Goal: Task Accomplishment & Management: Manage account settings

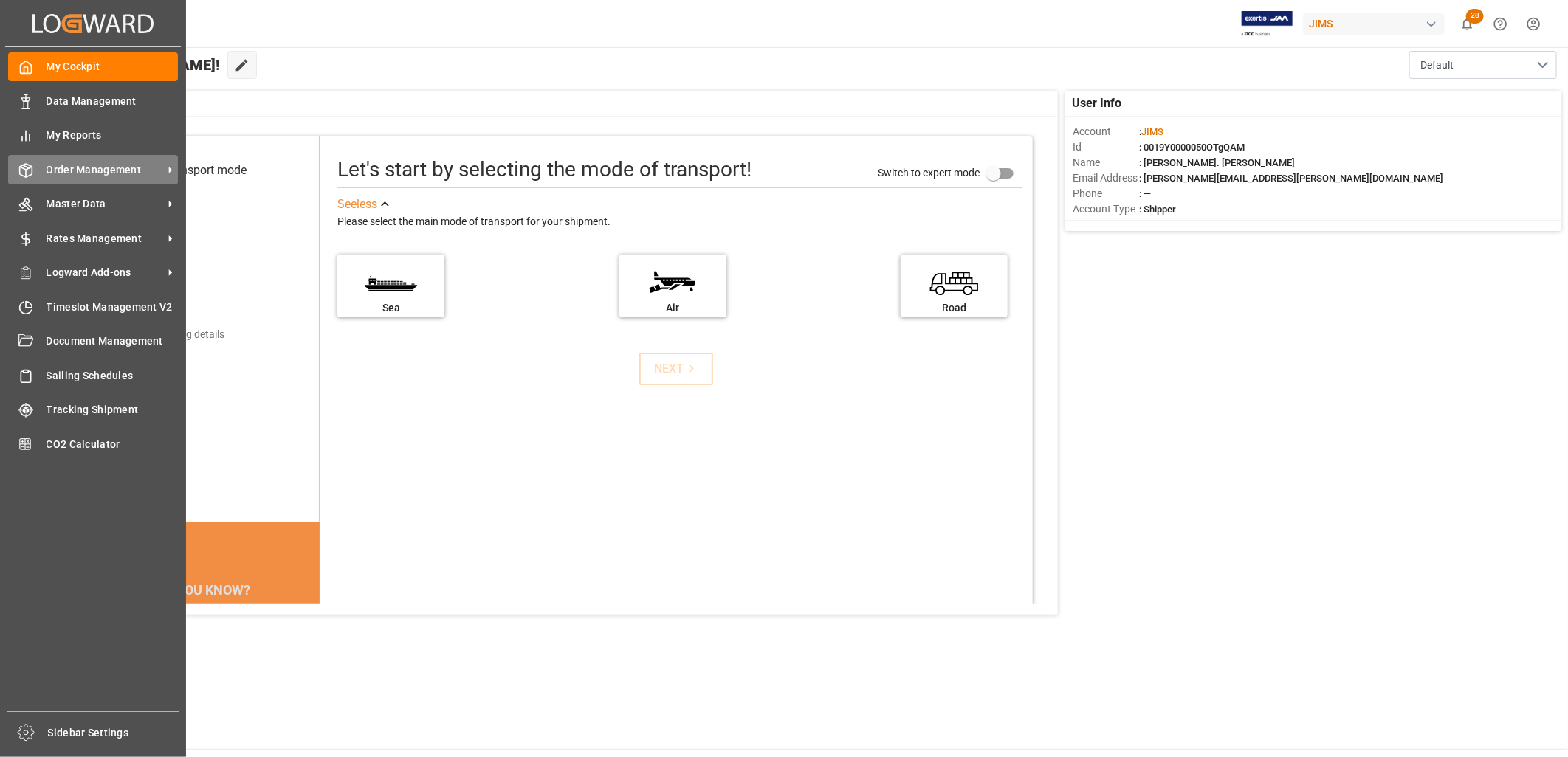
click at [81, 162] on span "Order Management" at bounding box center [104, 170] width 117 height 15
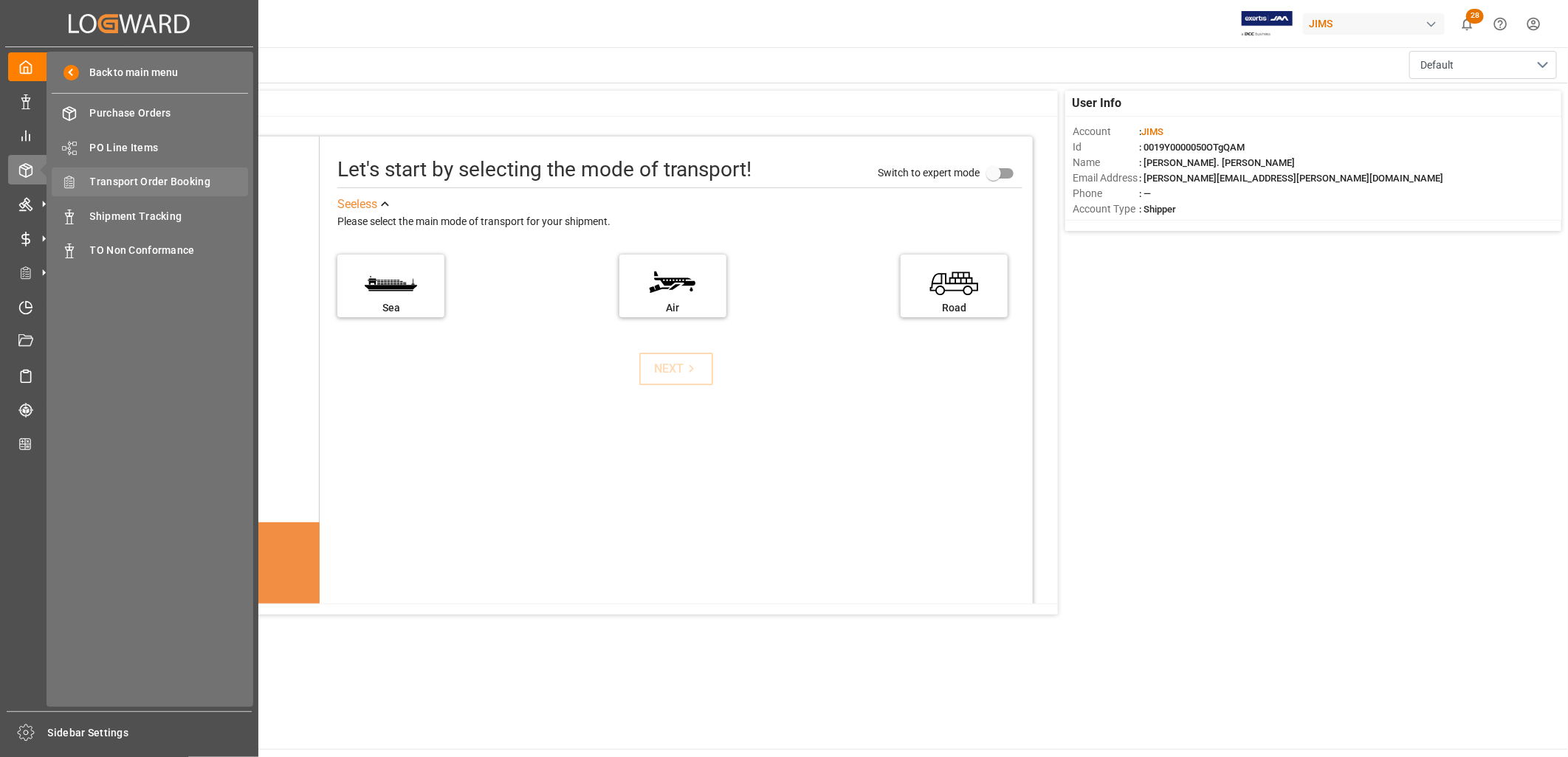
click at [161, 177] on span "Transport Order Booking" at bounding box center [170, 182] width 159 height 15
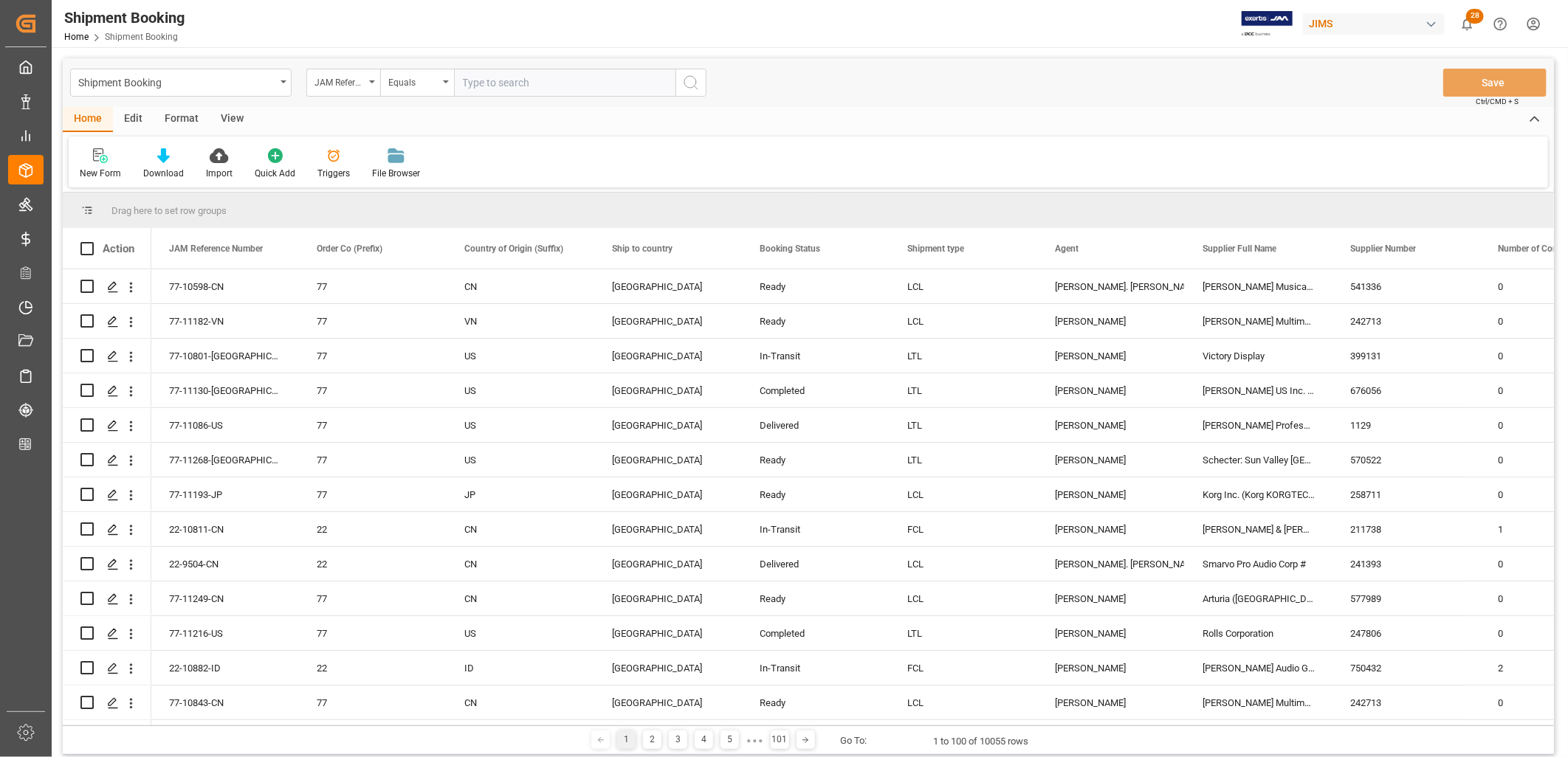
click at [462, 79] on input "text" at bounding box center [564, 83] width 222 height 28
type input "22-10697-MY"
click at [687, 83] on icon "search button" at bounding box center [691, 83] width 18 height 18
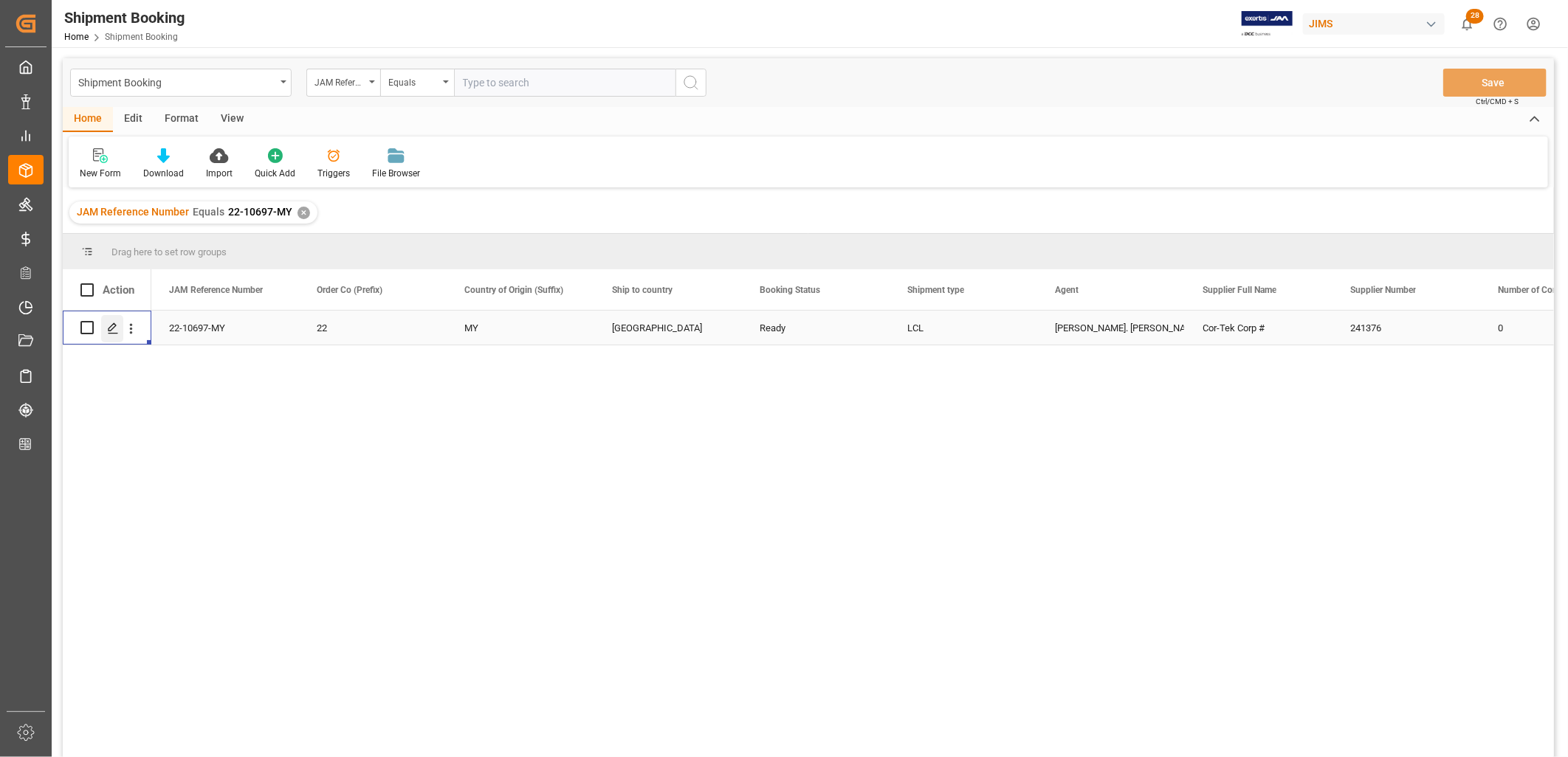
click at [113, 326] on icon "Press SPACE to select this row." at bounding box center [113, 328] width 12 height 12
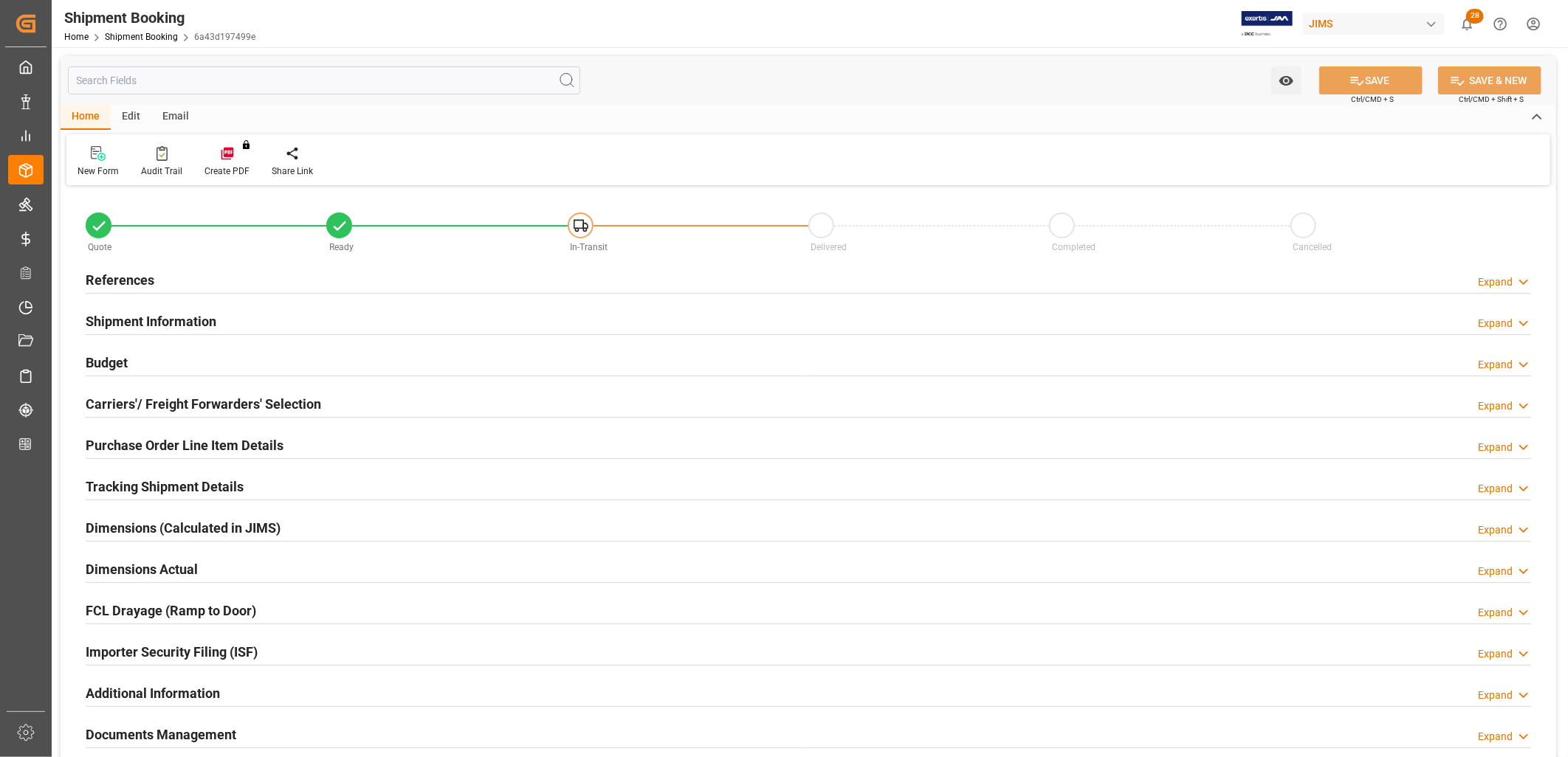
type input "0"
type input "466"
type input "02-09-2025"
click at [137, 281] on h2 "References" at bounding box center [120, 280] width 69 height 20
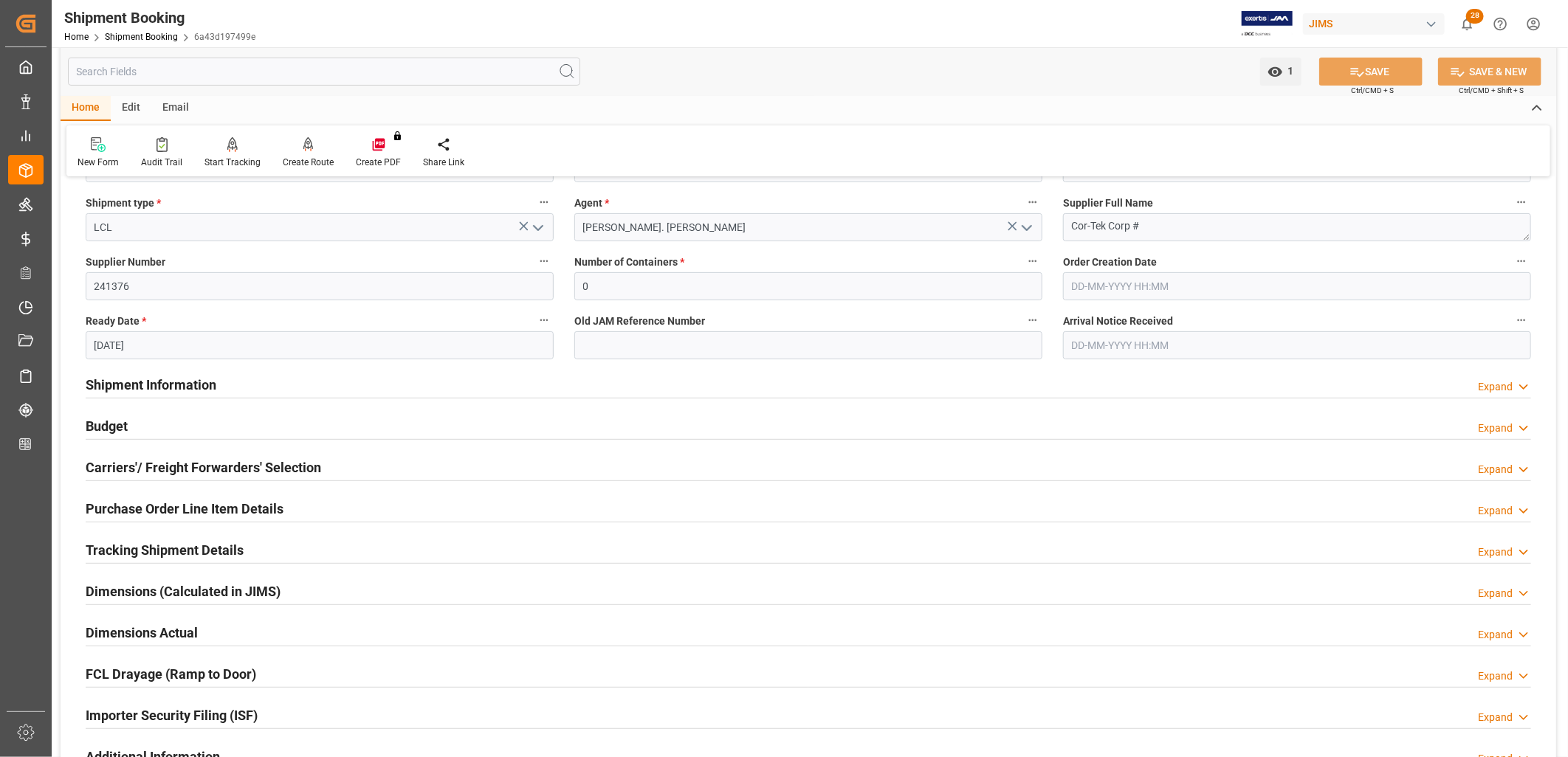
scroll to position [245, 0]
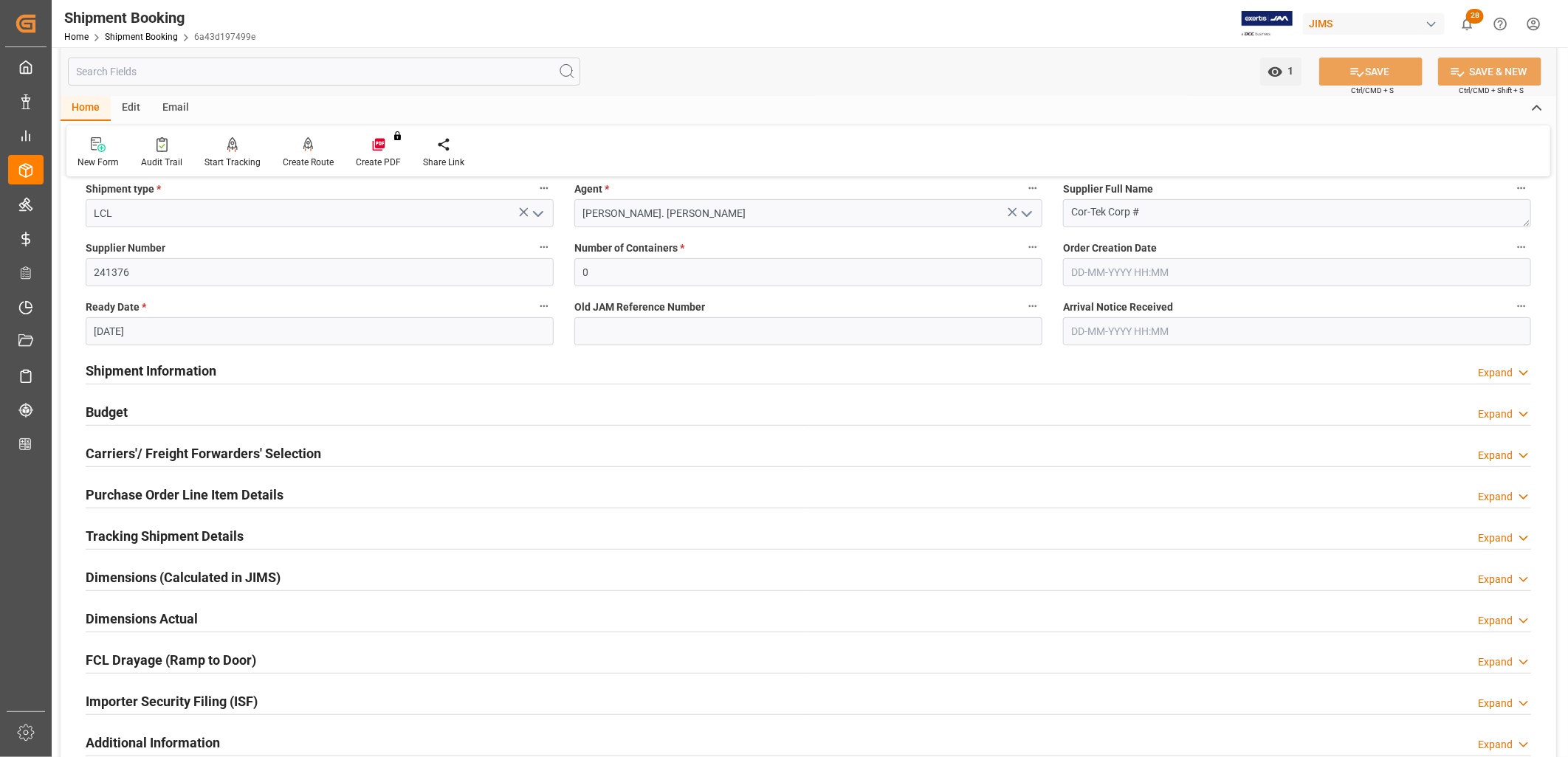
click at [196, 373] on h2 "Shipment Information" at bounding box center [151, 371] width 130 height 20
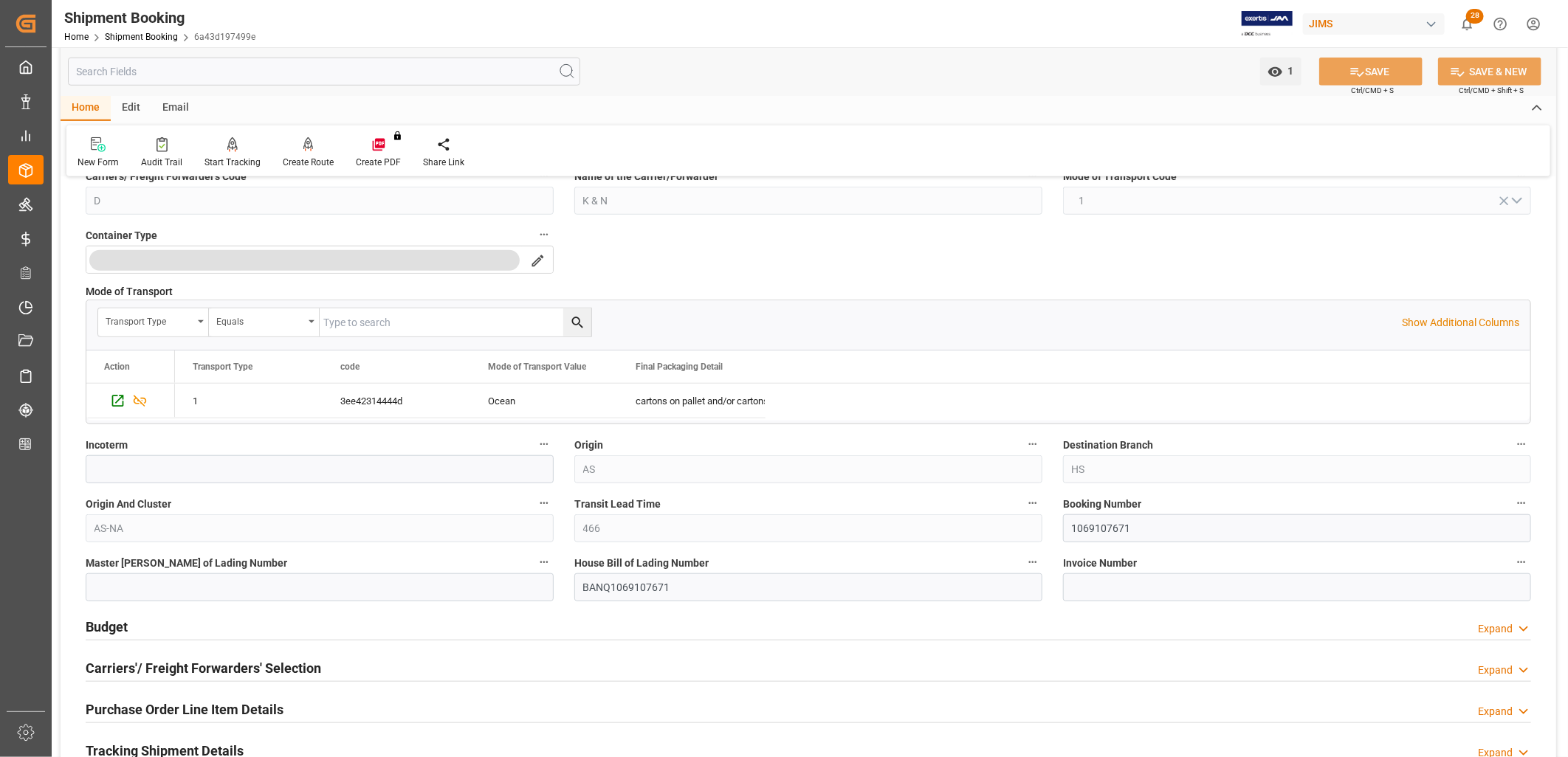
scroll to position [655, 0]
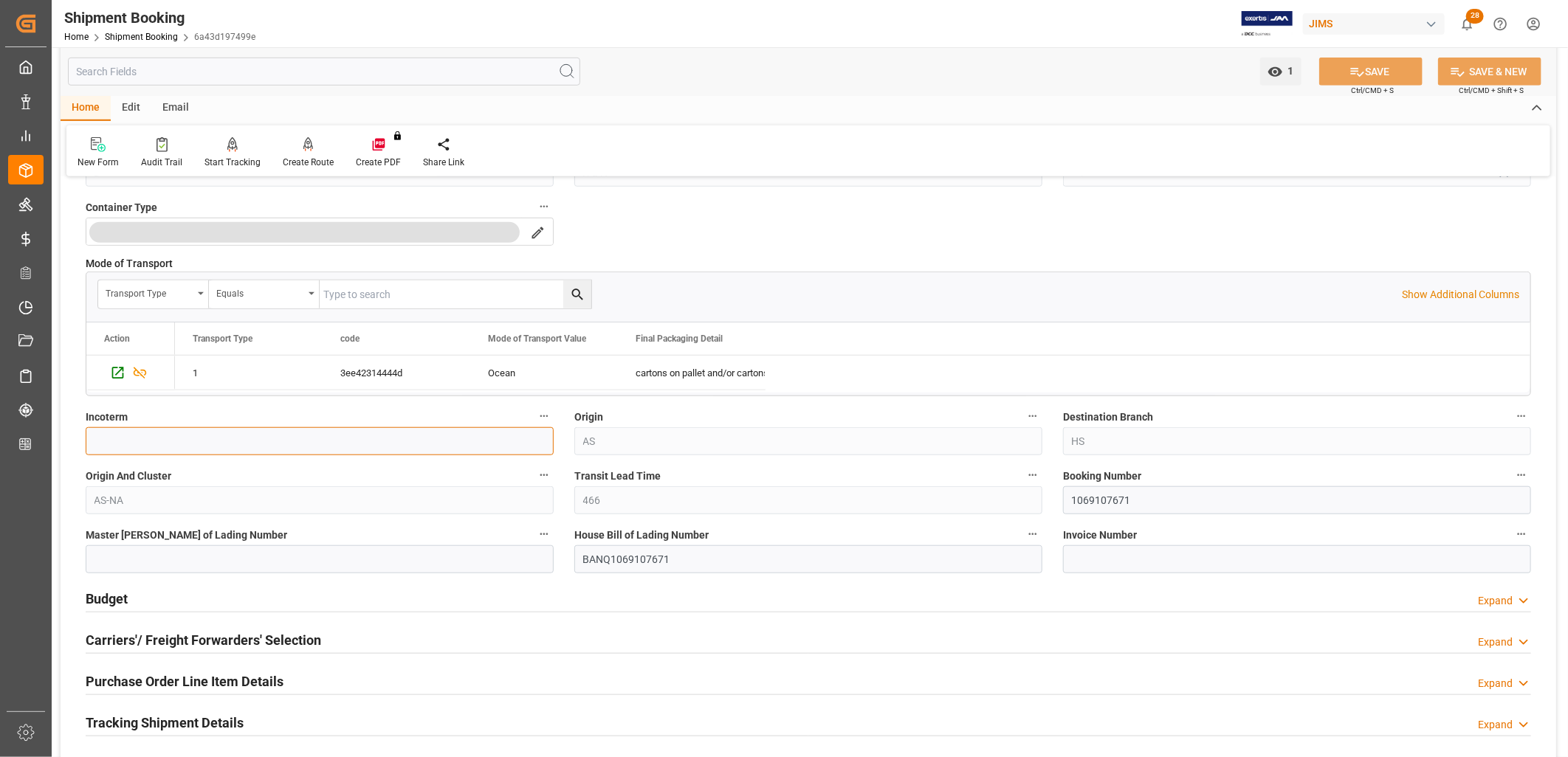
click at [116, 447] on input at bounding box center [320, 441] width 468 height 28
type input "FCA MY"
click at [1351, 68] on icon at bounding box center [1357, 72] width 13 height 8
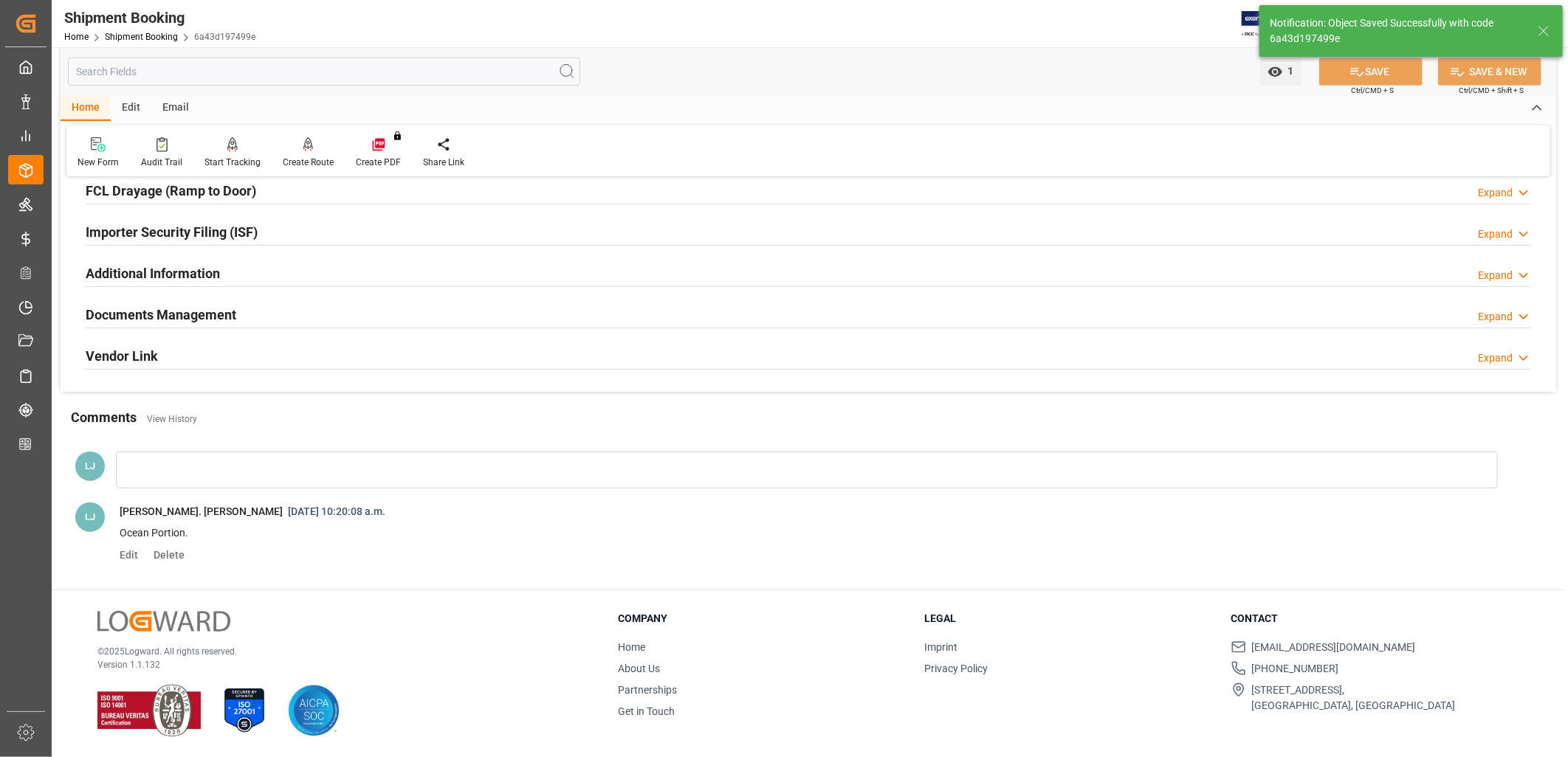
scroll to position [0, 0]
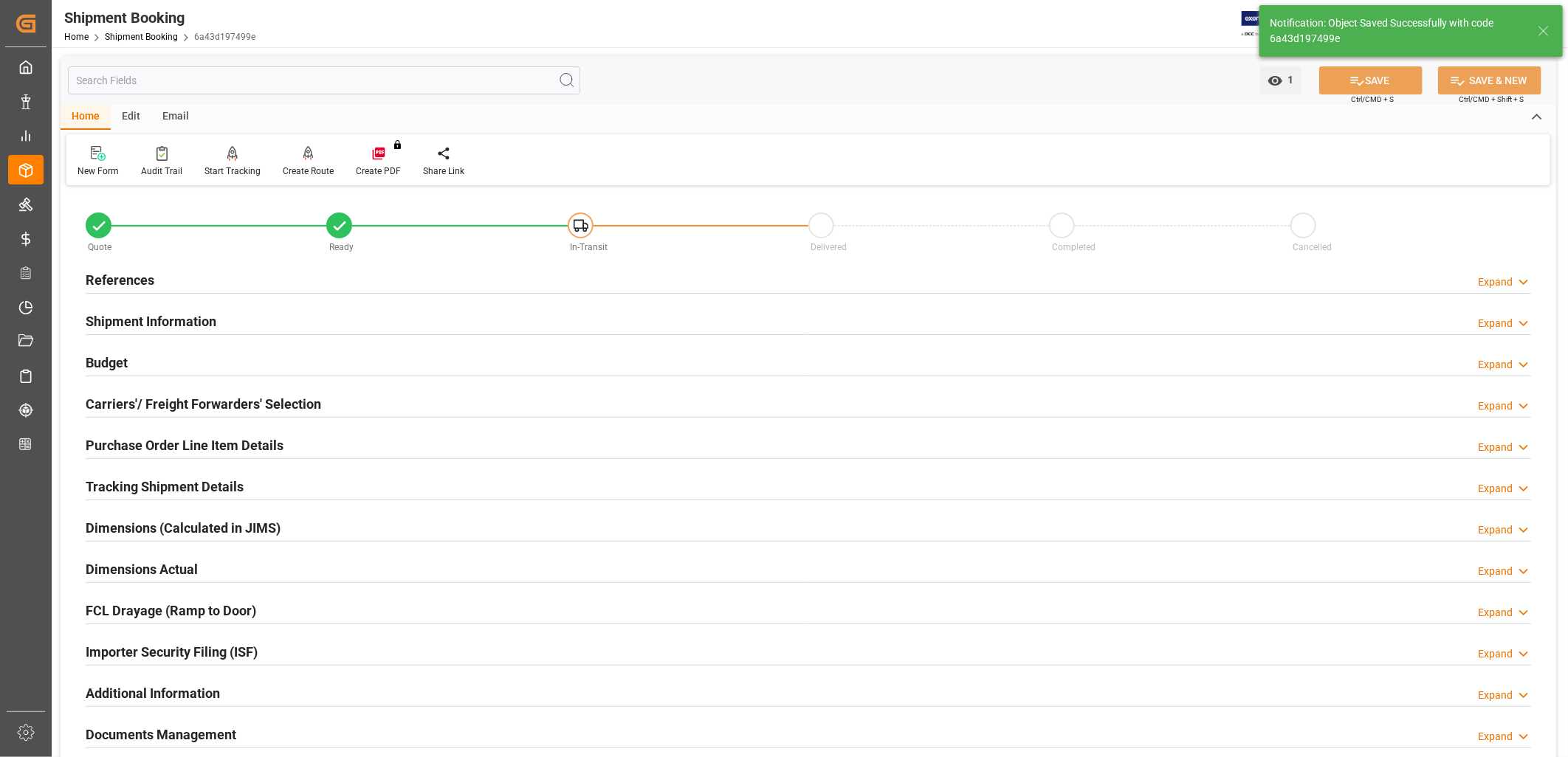
click at [203, 448] on h2 "Purchase Order Line Item Details" at bounding box center [185, 445] width 198 height 20
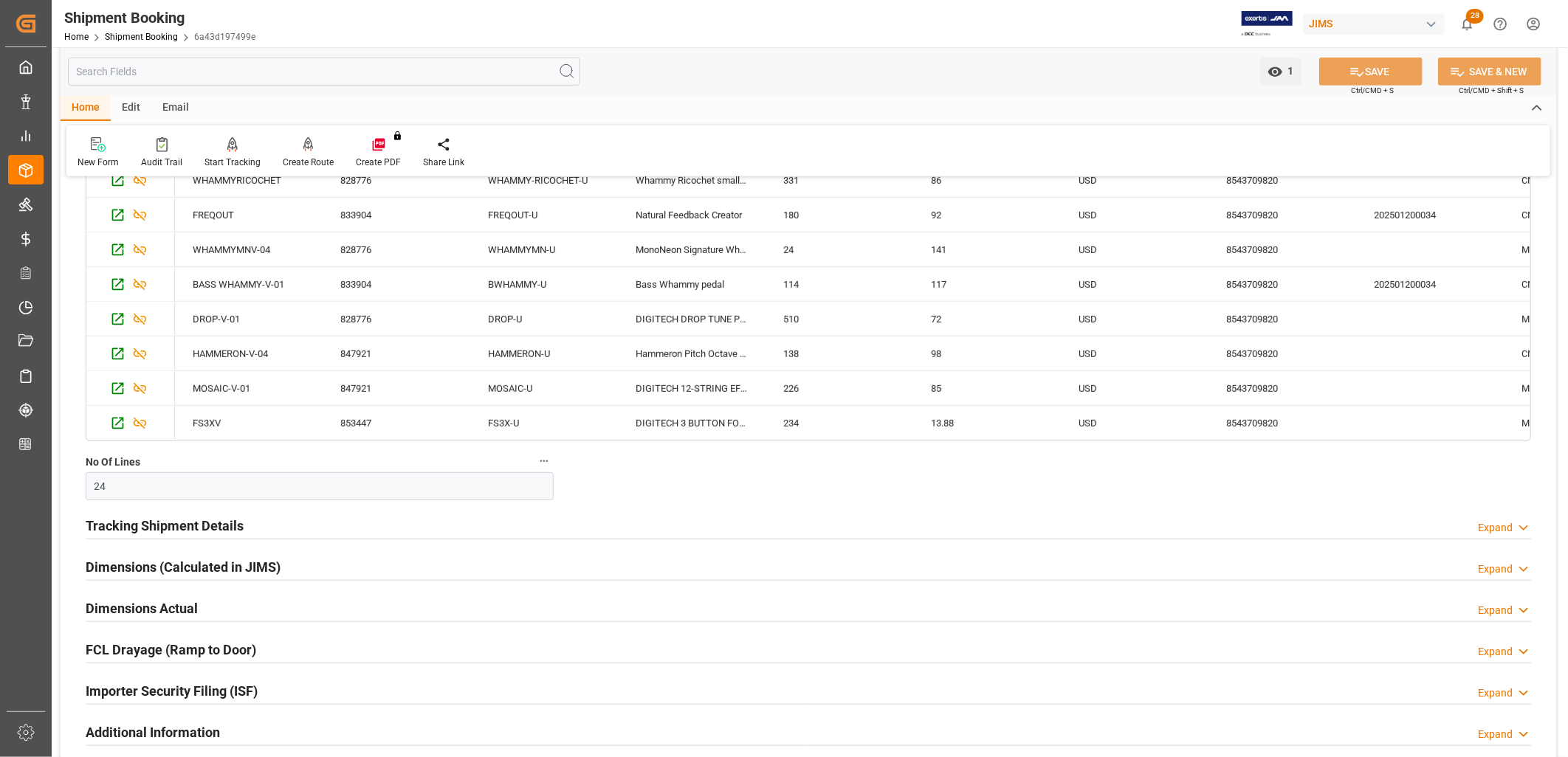
scroll to position [573, 0]
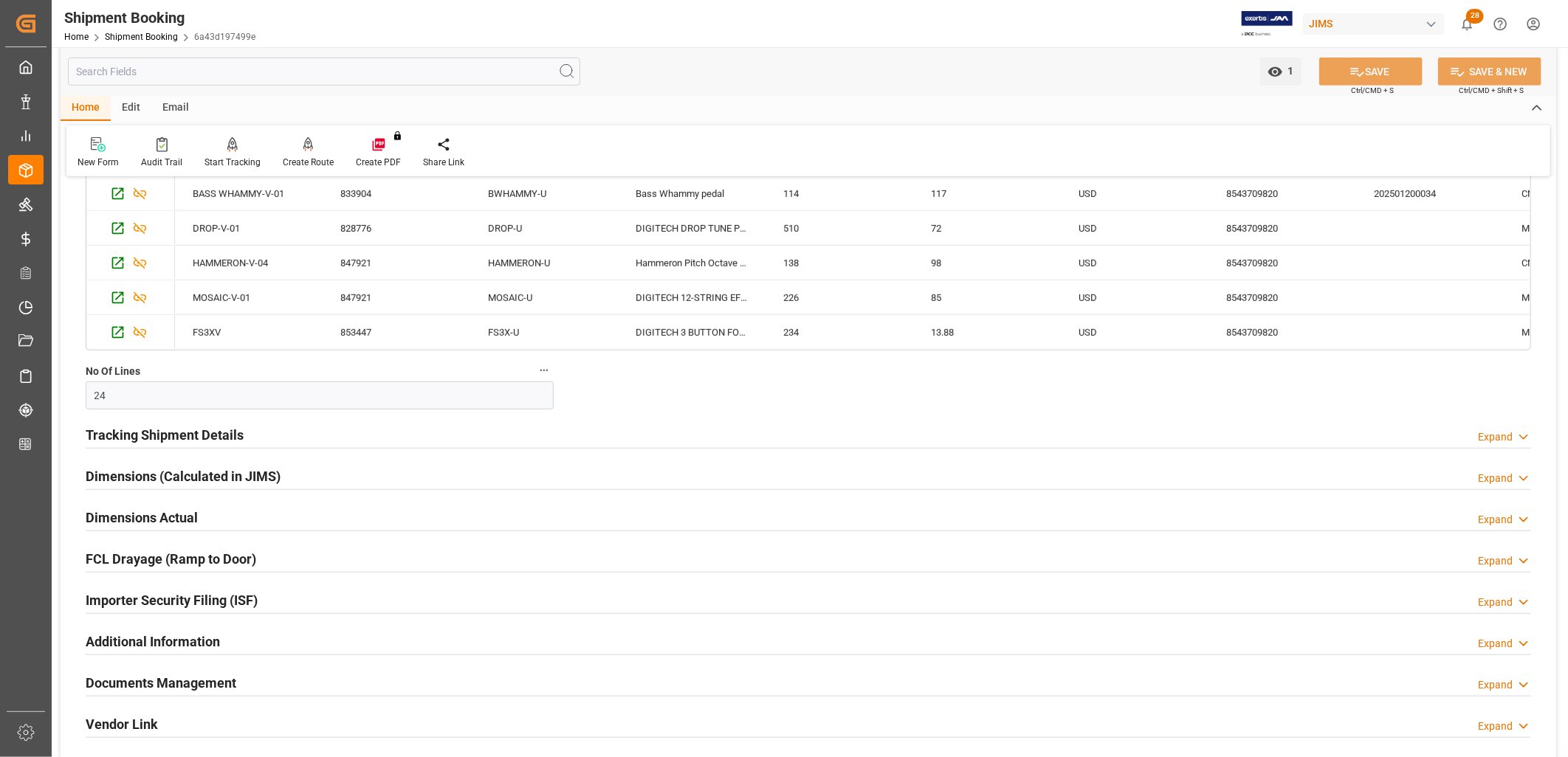
click at [202, 436] on h2 "Tracking Shipment Details" at bounding box center [164, 435] width 158 height 20
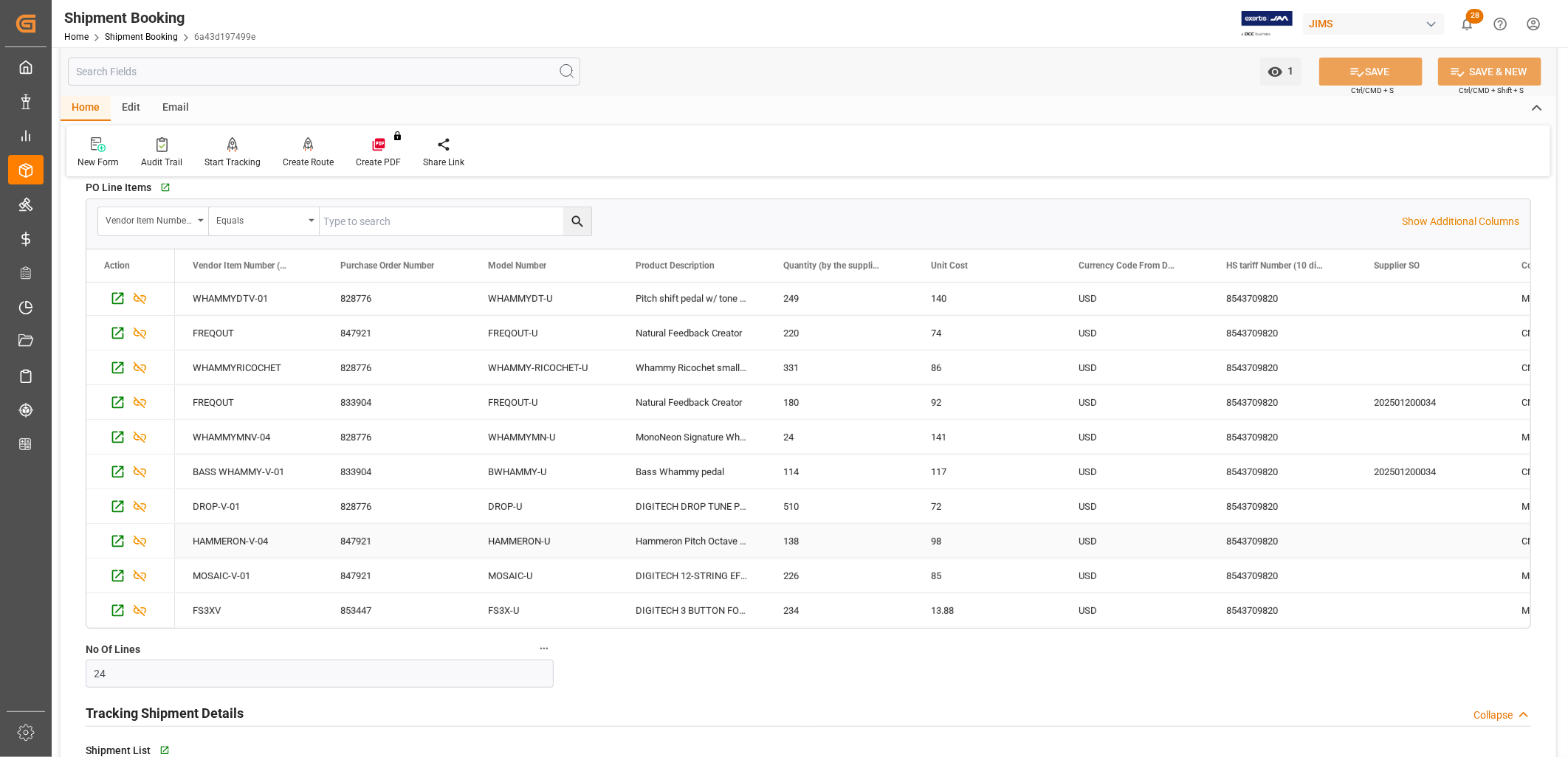
scroll to position [0, 0]
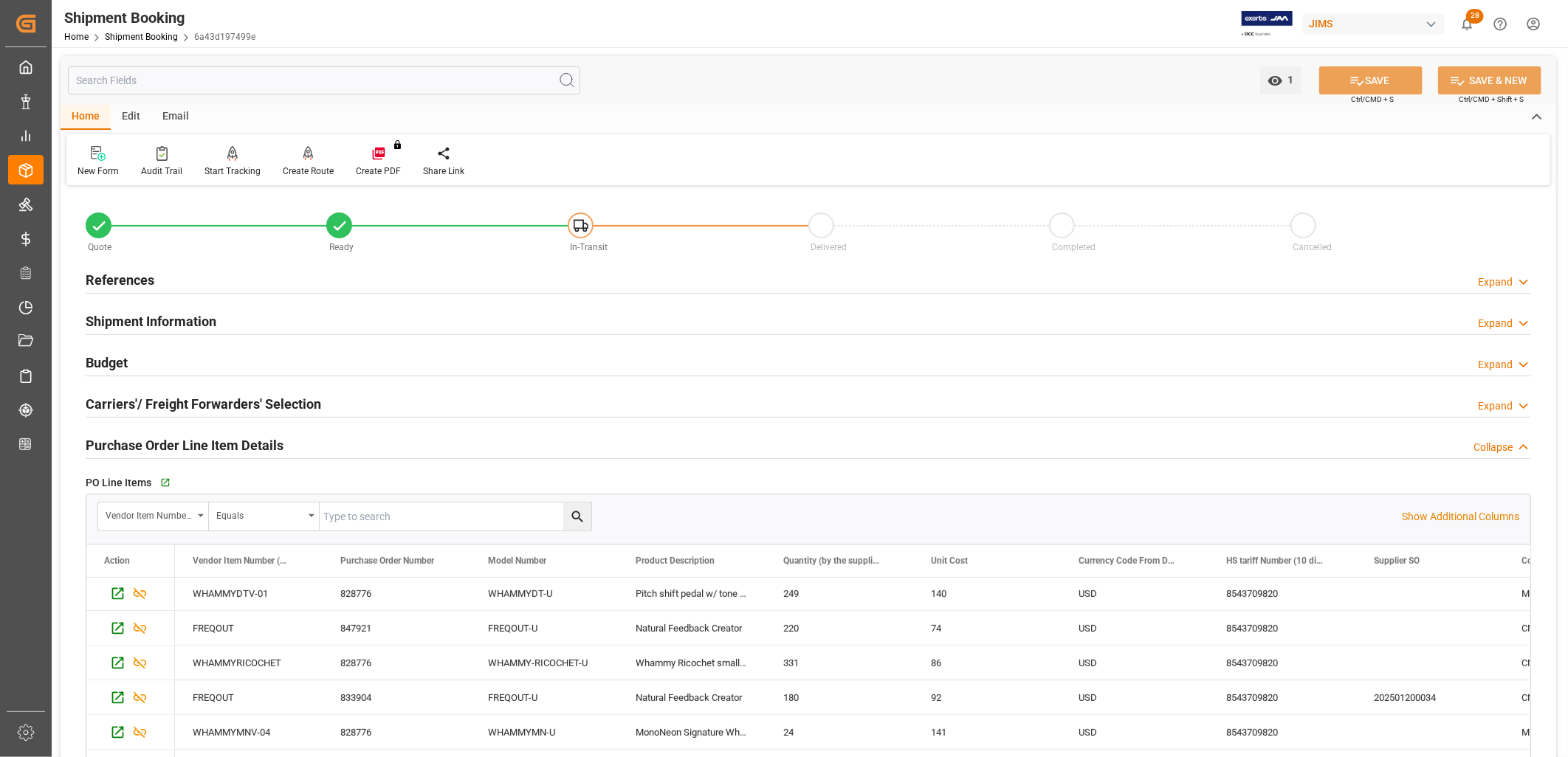
click at [124, 271] on h2 "References" at bounding box center [120, 280] width 69 height 20
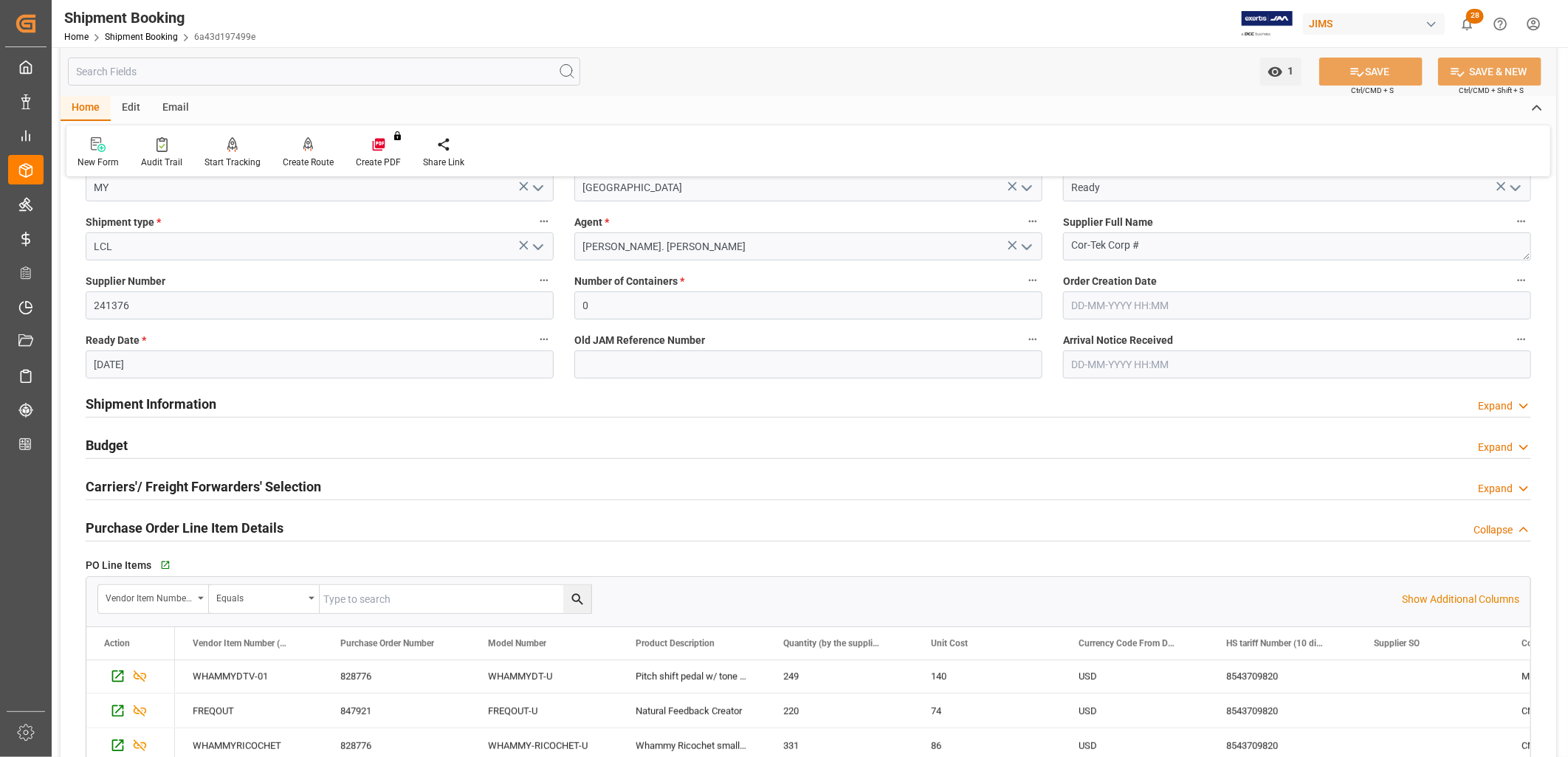
scroll to position [245, 0]
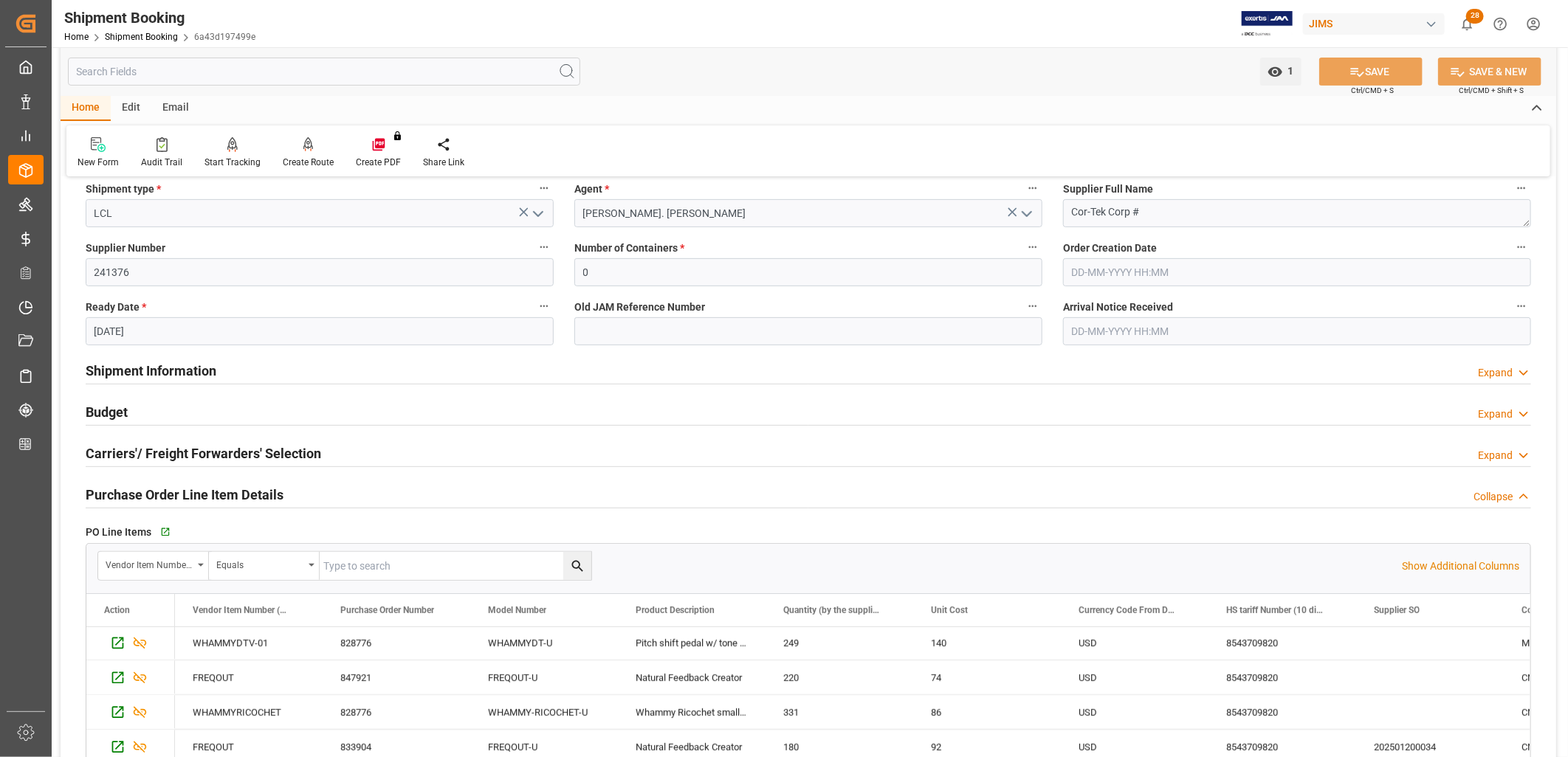
click at [118, 406] on h2 "Budget" at bounding box center [107, 412] width 42 height 20
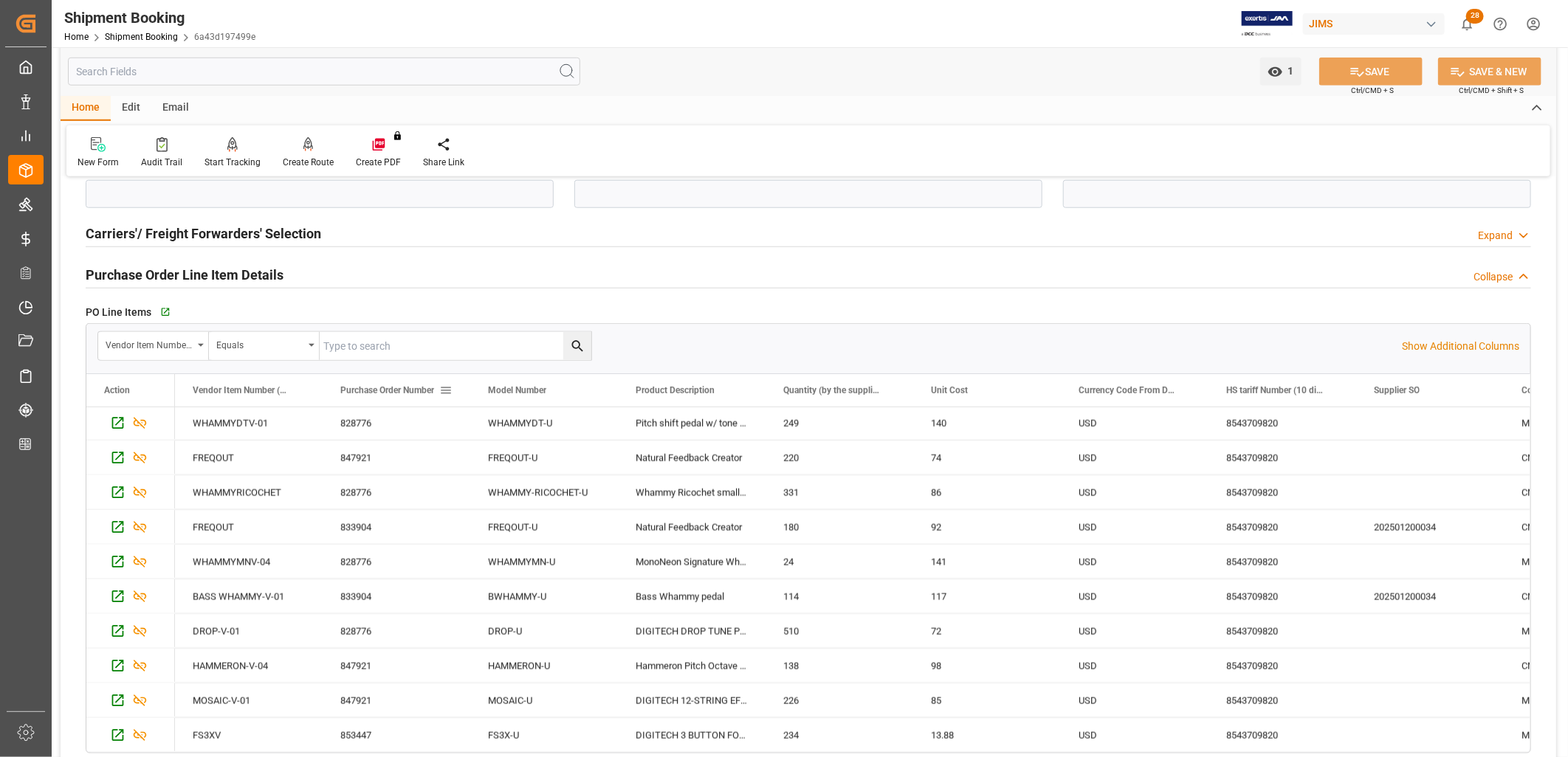
scroll to position [485, 0]
click at [252, 230] on h2 "Carriers'/ Freight Forwarders' Selection" at bounding box center [203, 234] width 235 height 20
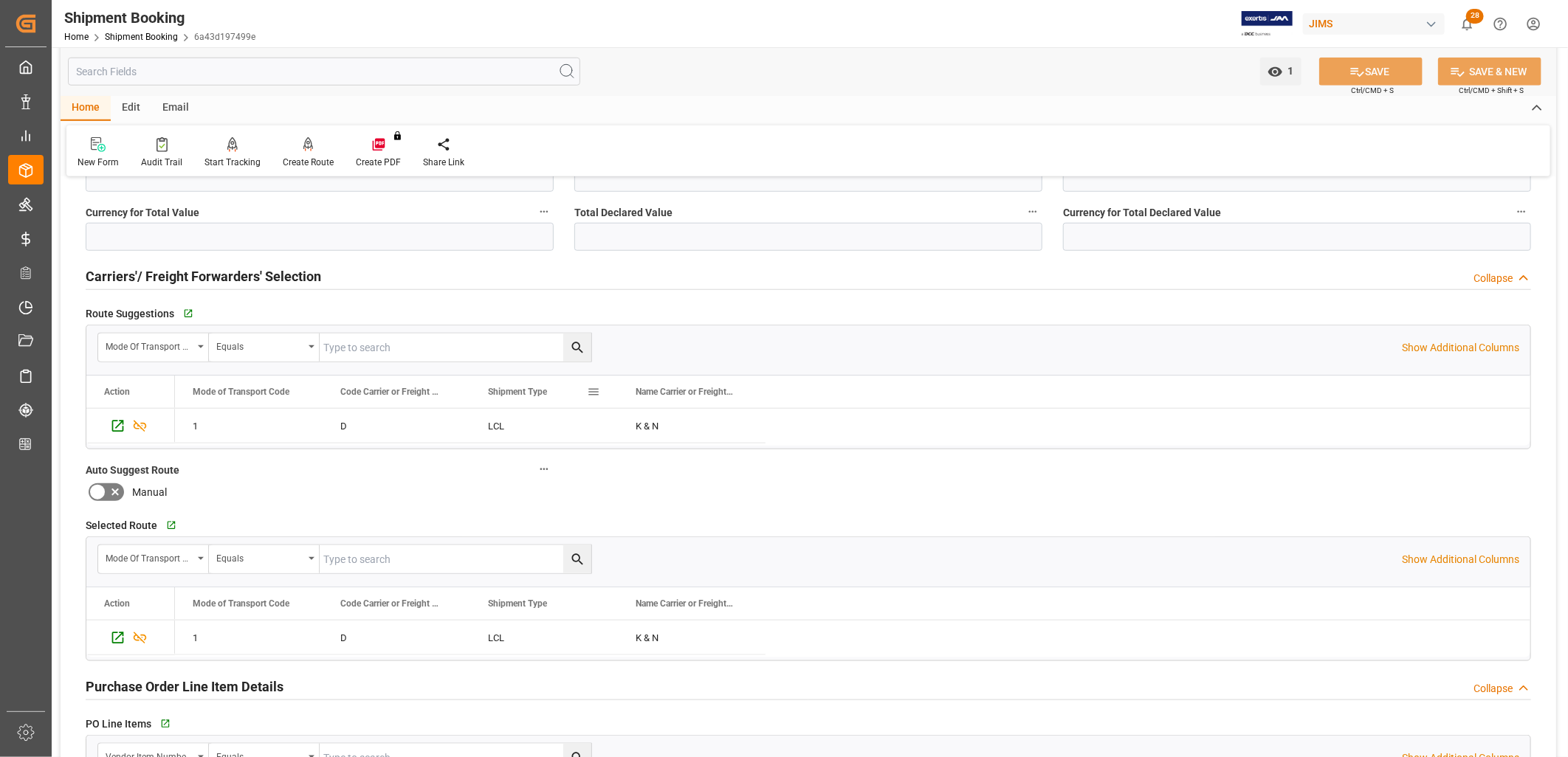
scroll to position [805, 0]
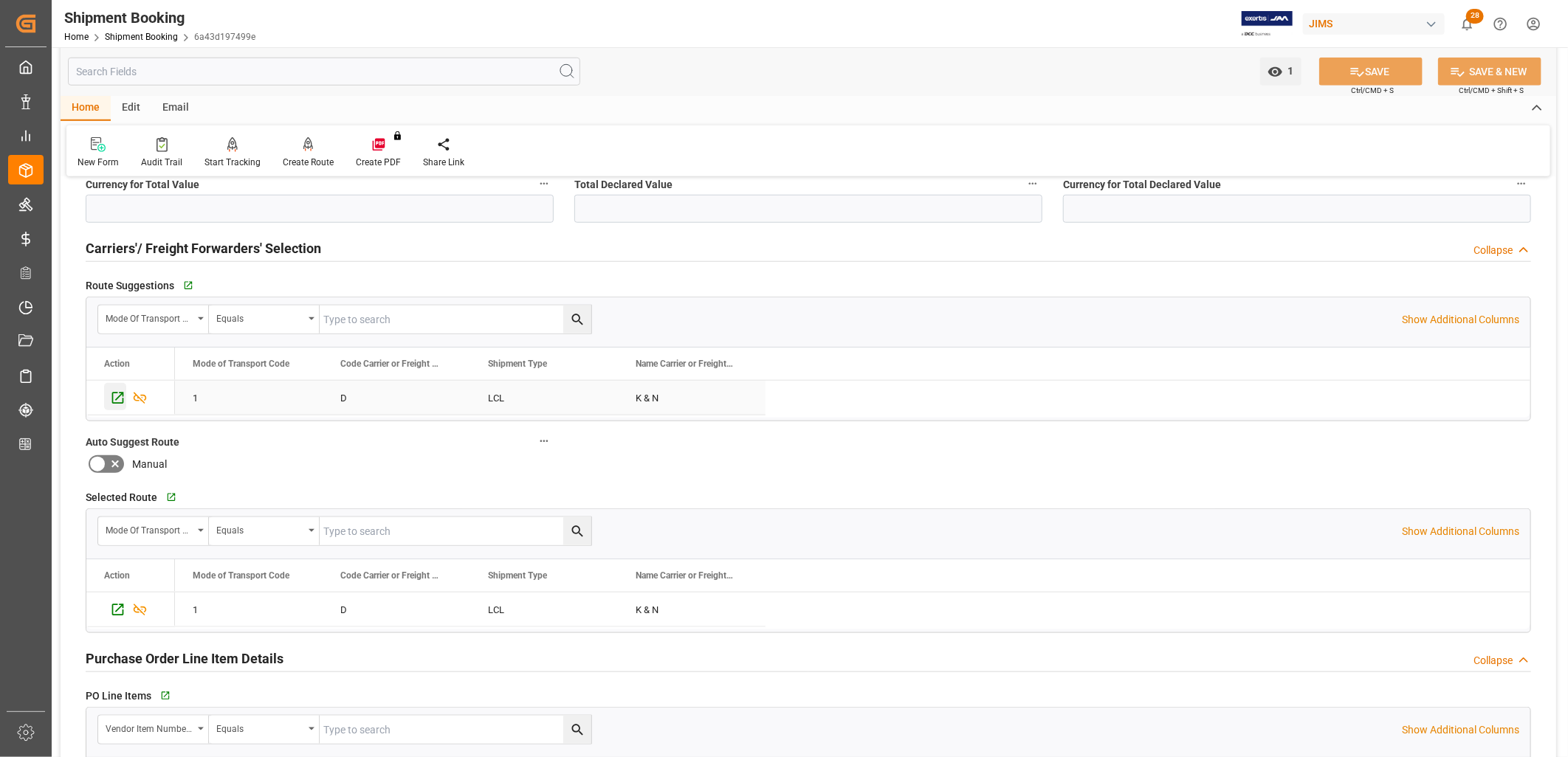
click at [119, 397] on icon "Press SPACE to select this row." at bounding box center [117, 398] width 12 height 12
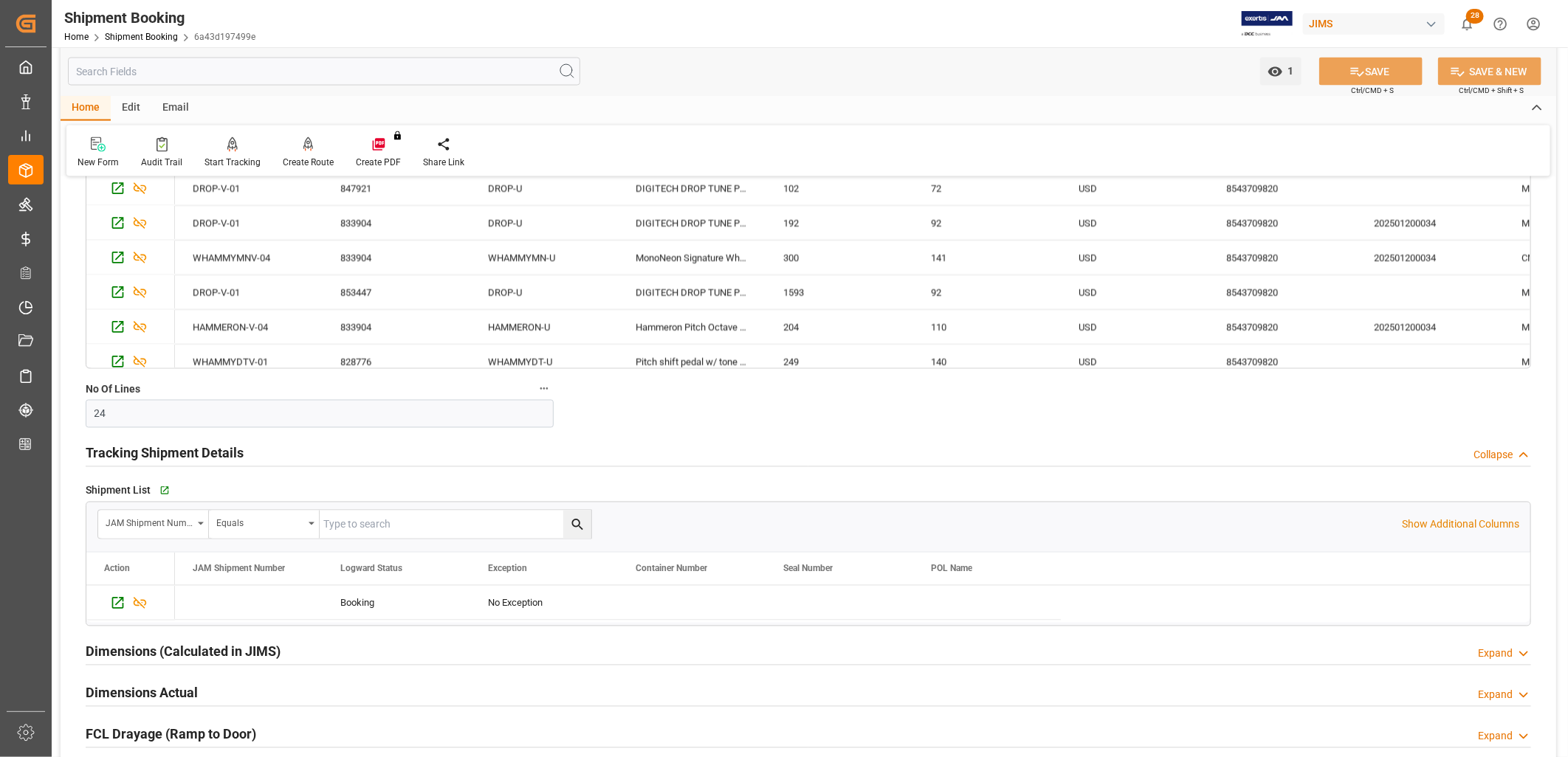
scroll to position [1625, 0]
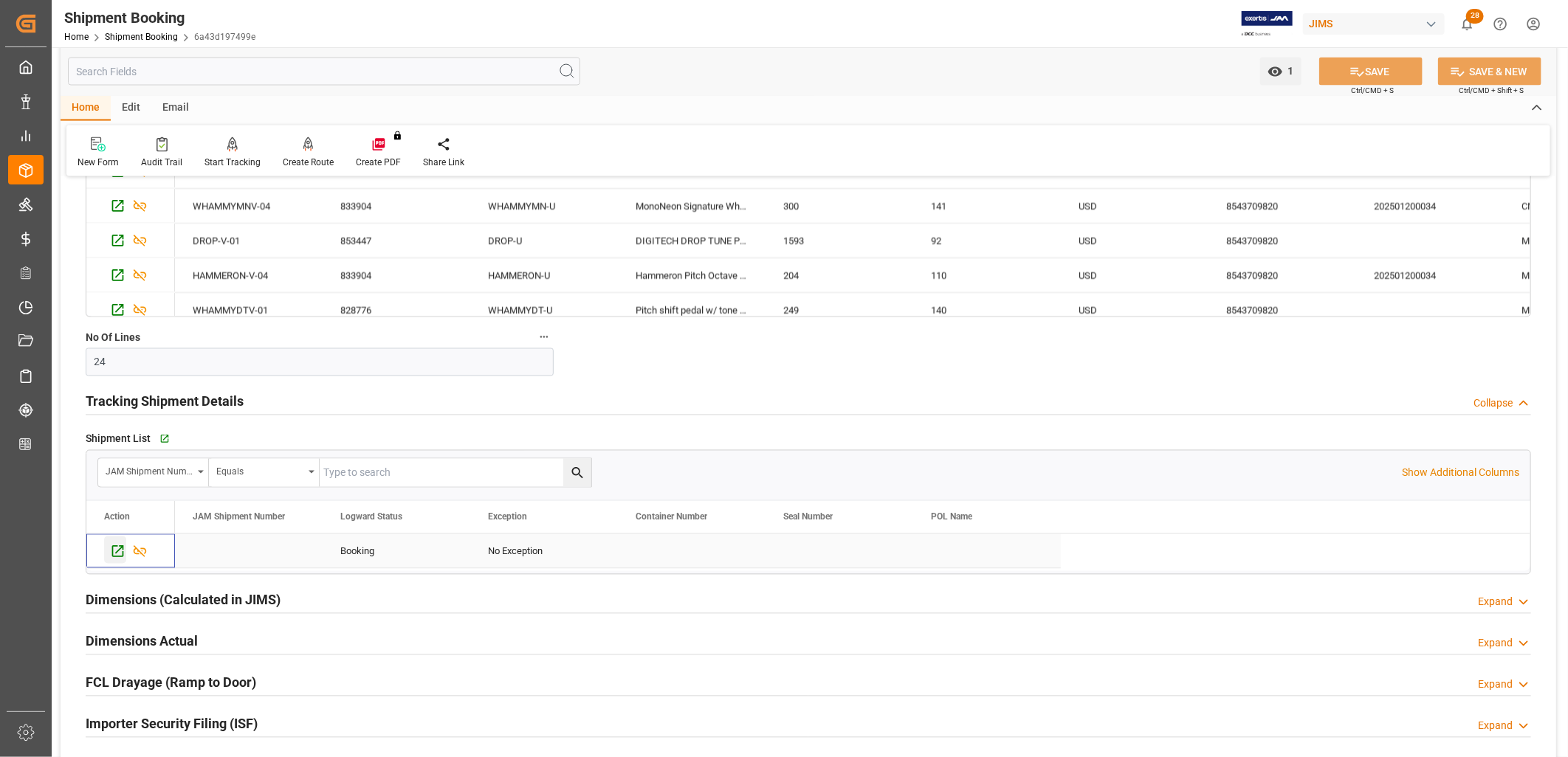
click at [117, 549] on icon "Press SPACE to select this row." at bounding box center [117, 552] width 15 height 15
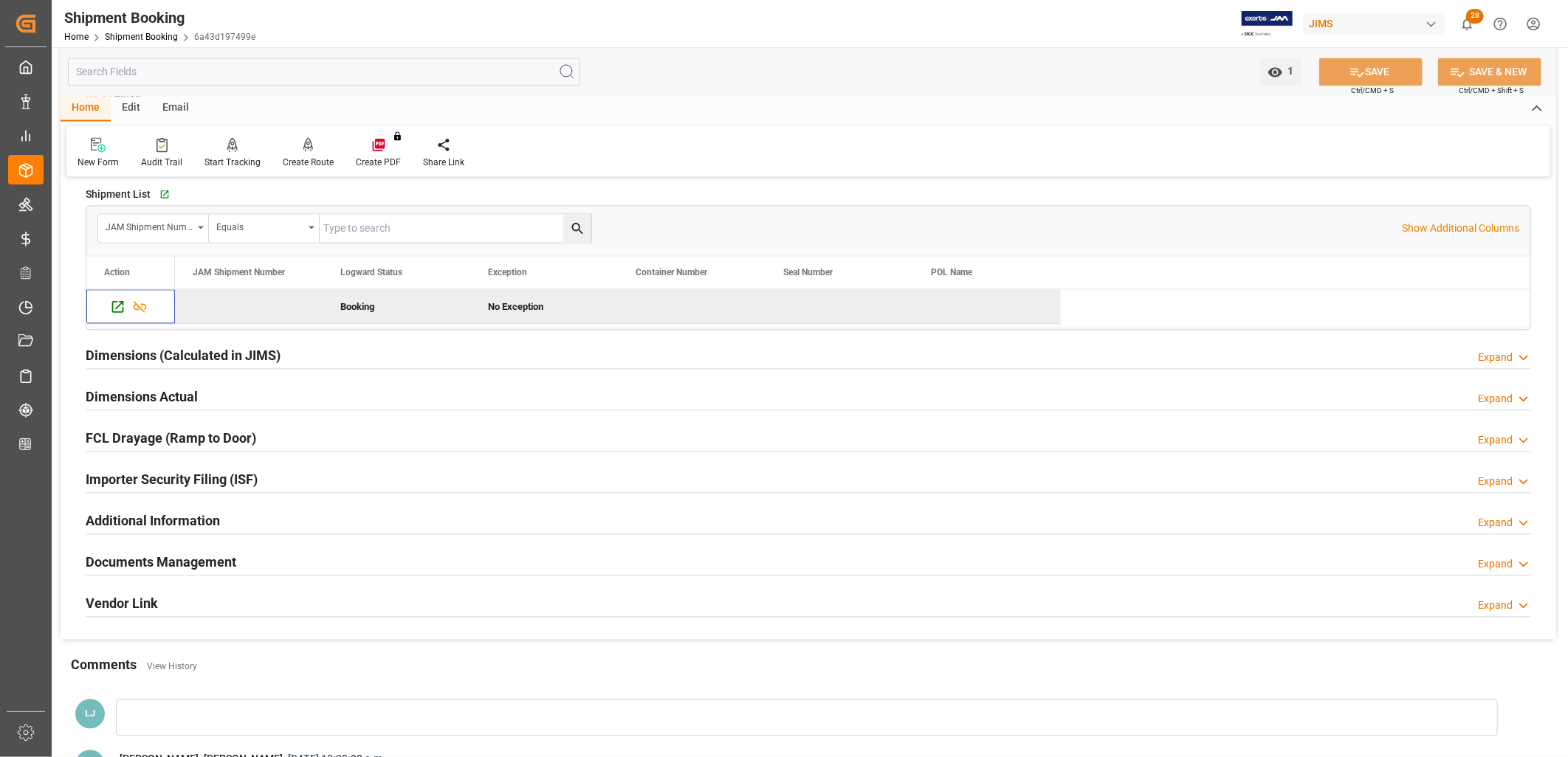
scroll to position [1871, 0]
click at [202, 555] on h2 "Documents Management" at bounding box center [161, 561] width 151 height 20
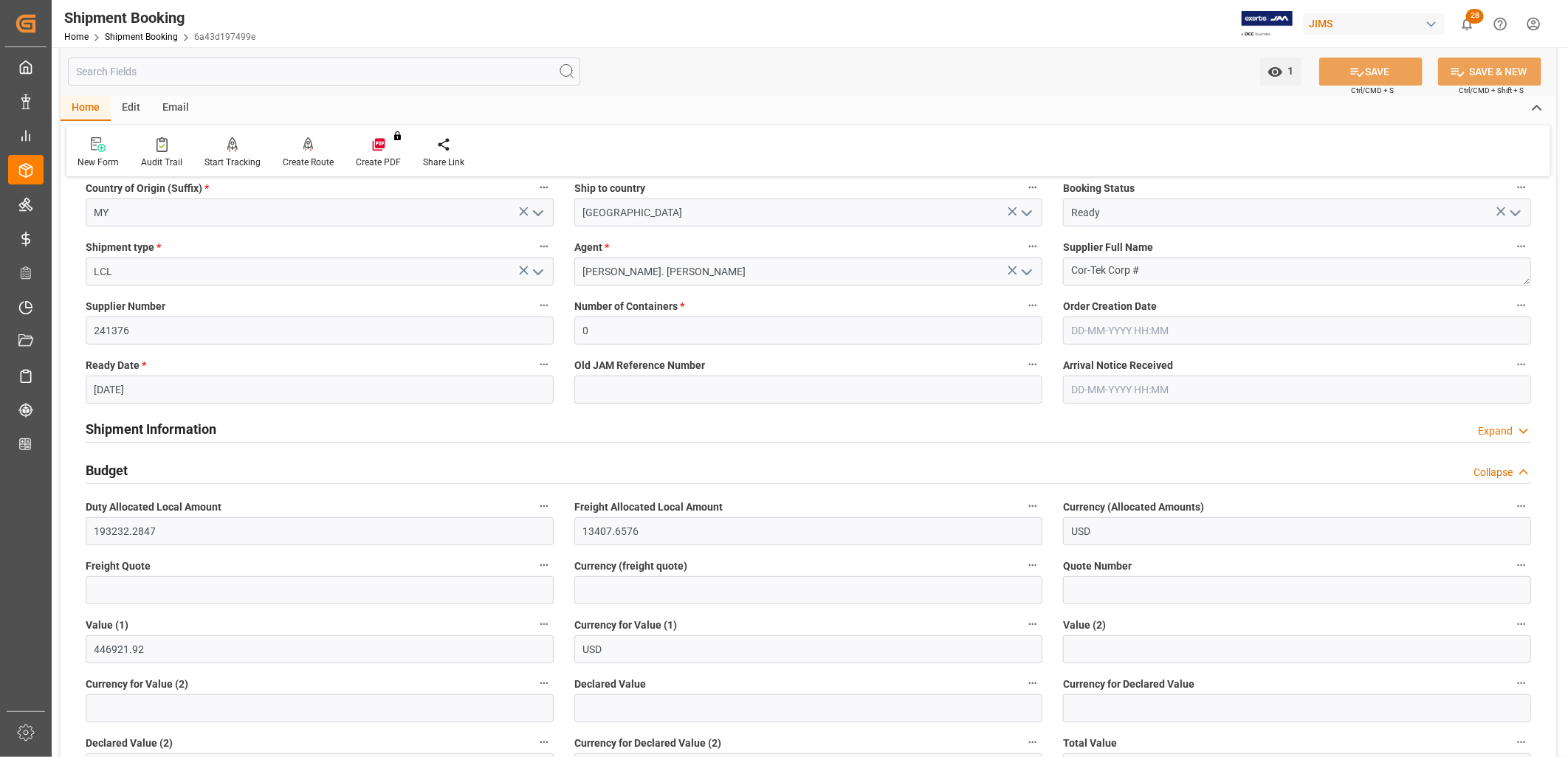
scroll to position [0, 0]
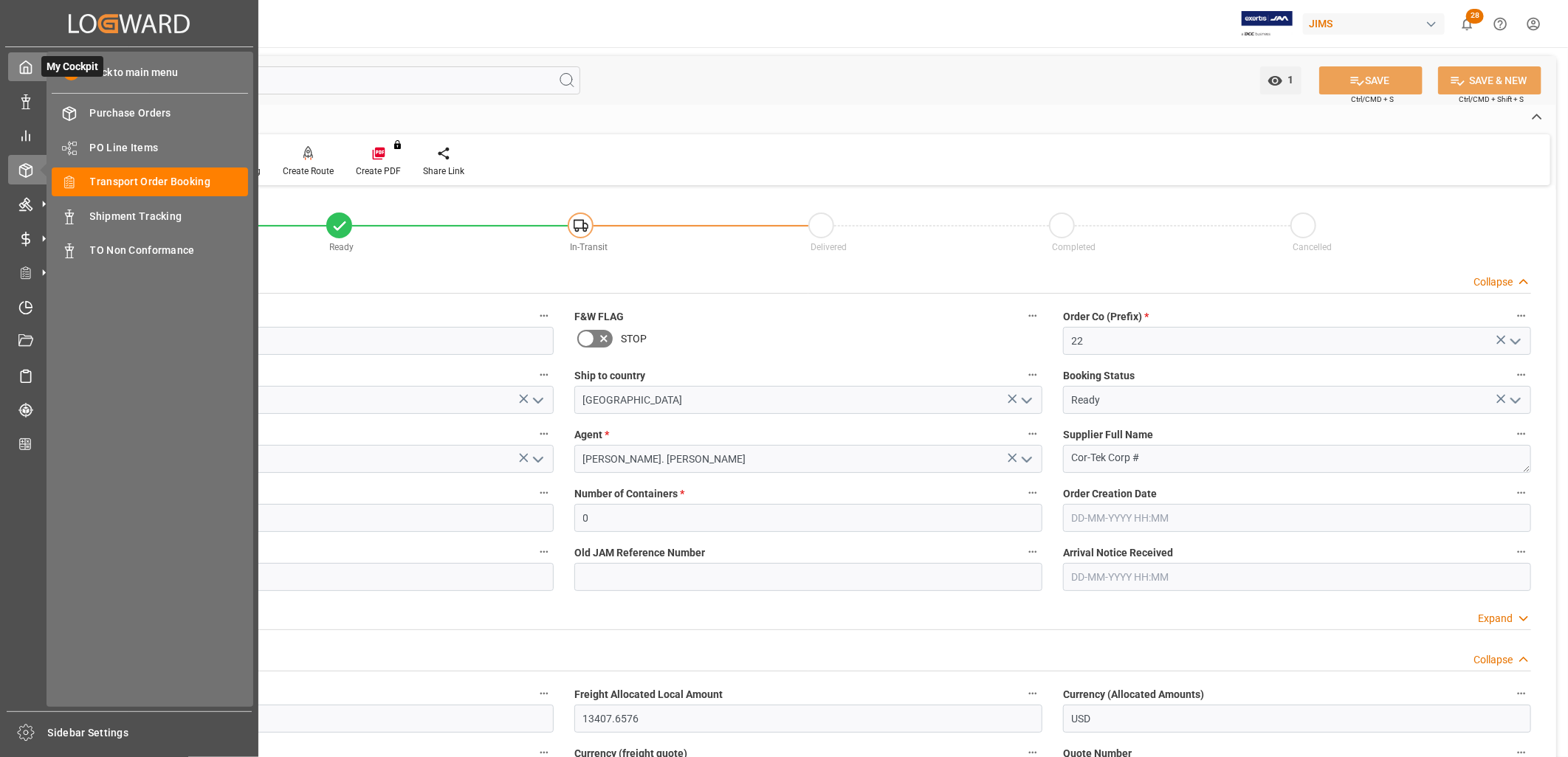
click at [29, 69] on icon at bounding box center [25, 66] width 15 height 15
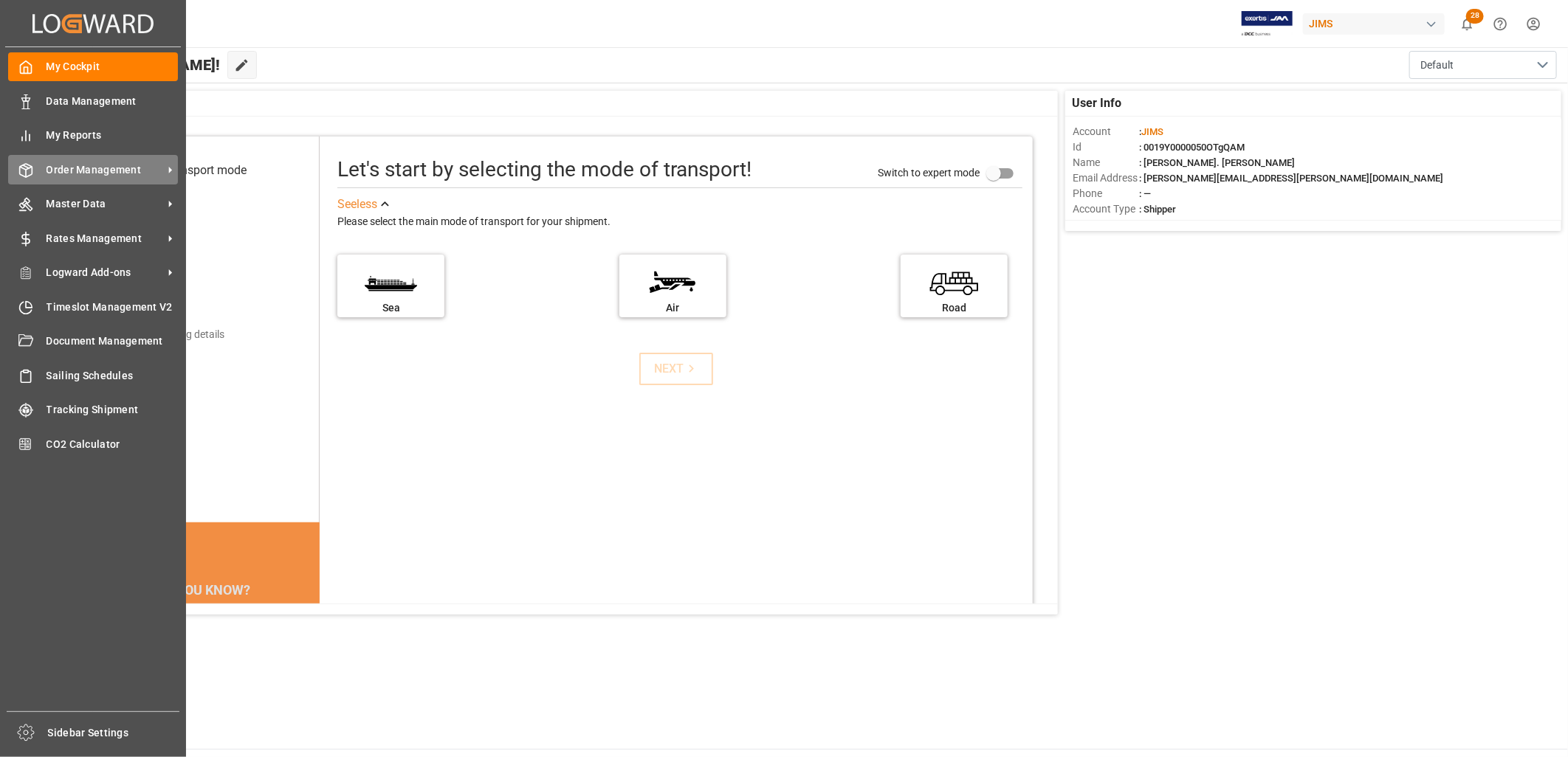
click at [109, 167] on span "Order Management" at bounding box center [104, 170] width 117 height 15
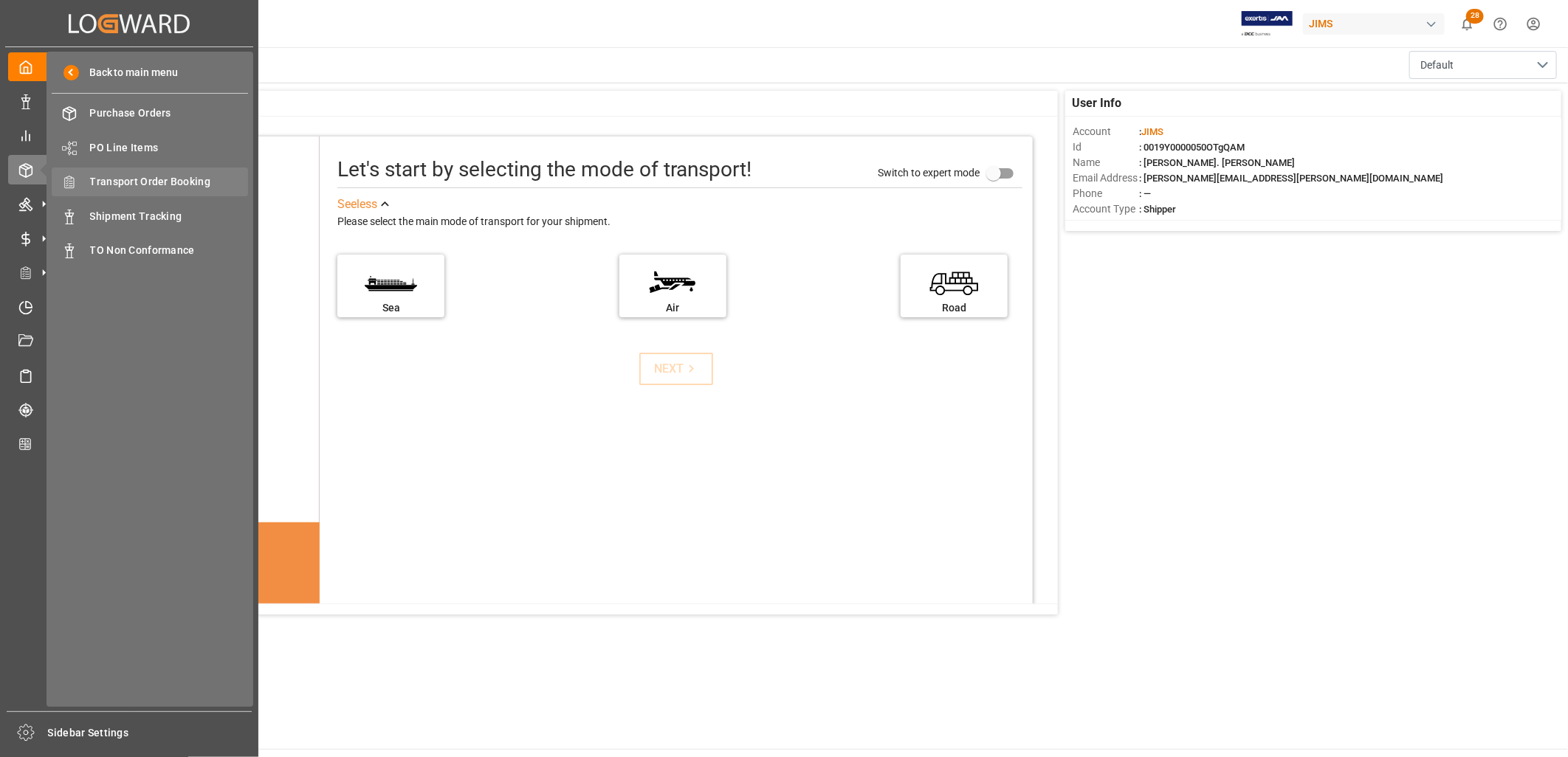
click at [171, 180] on span "Transport Order Booking" at bounding box center [170, 182] width 159 height 15
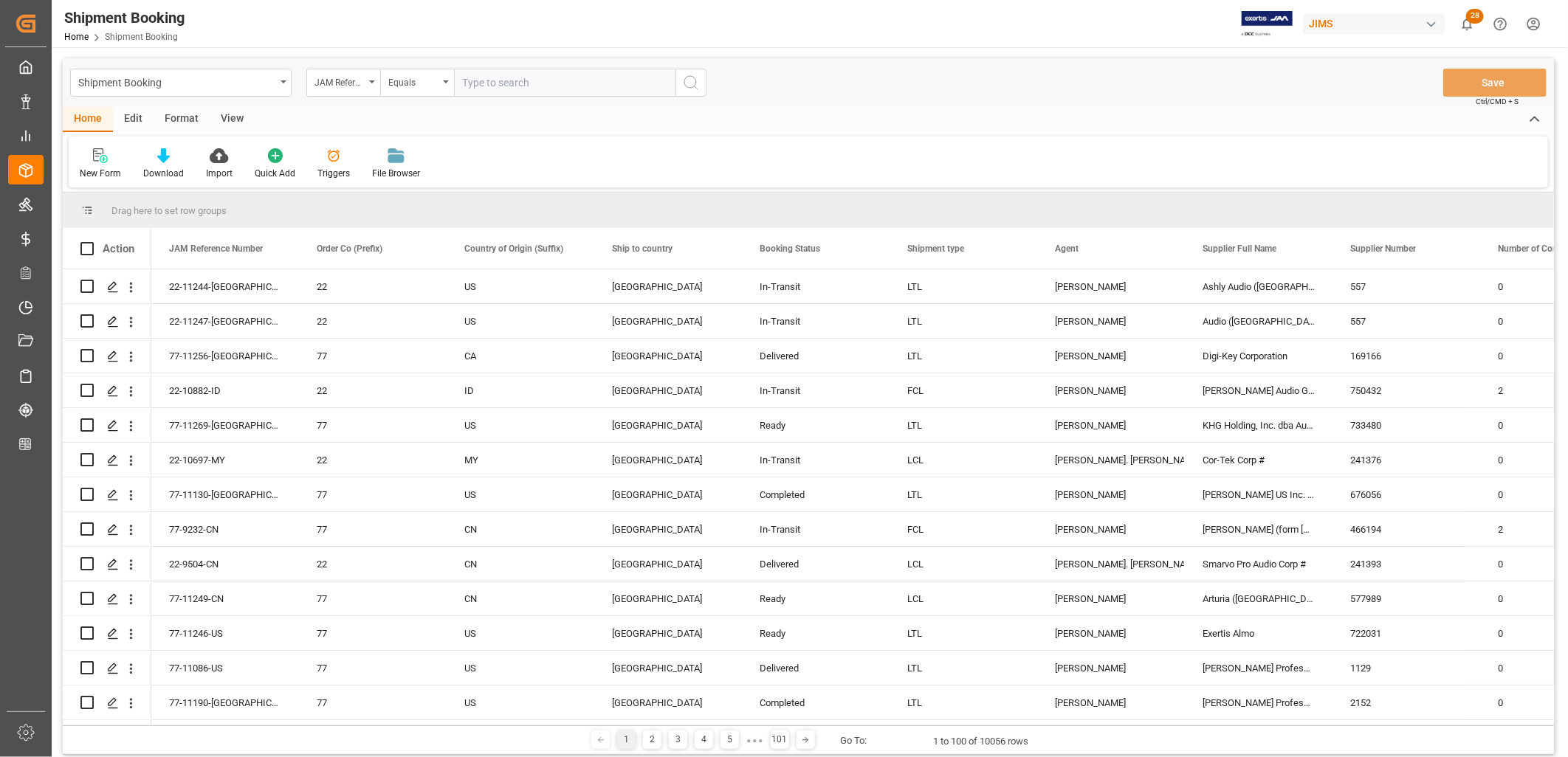
click at [473, 82] on input "text" at bounding box center [564, 83] width 222 height 28
type input "22-10500-JP"
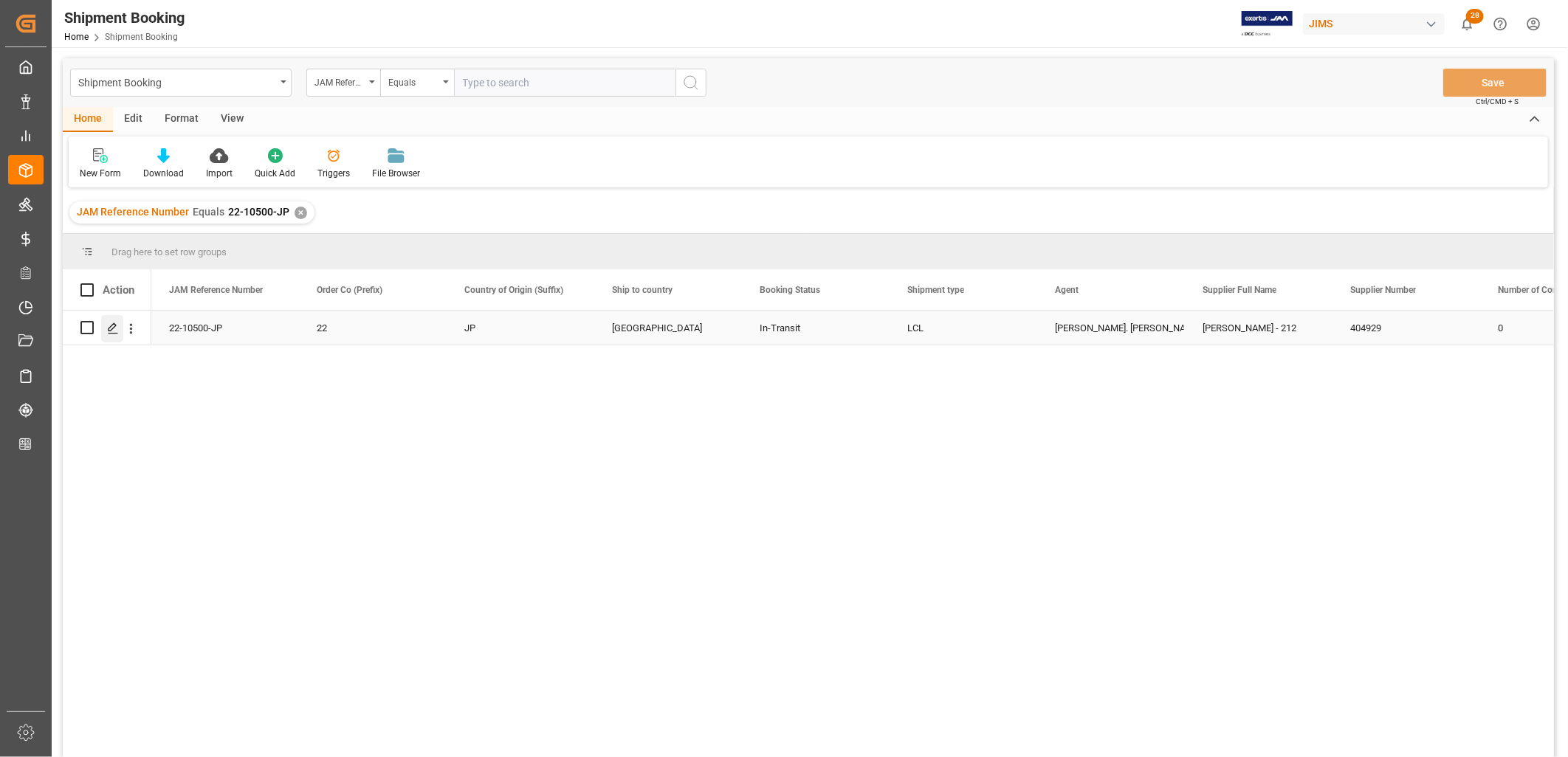
click at [113, 329] on icon "Press SPACE to select this row." at bounding box center [113, 328] width 12 height 12
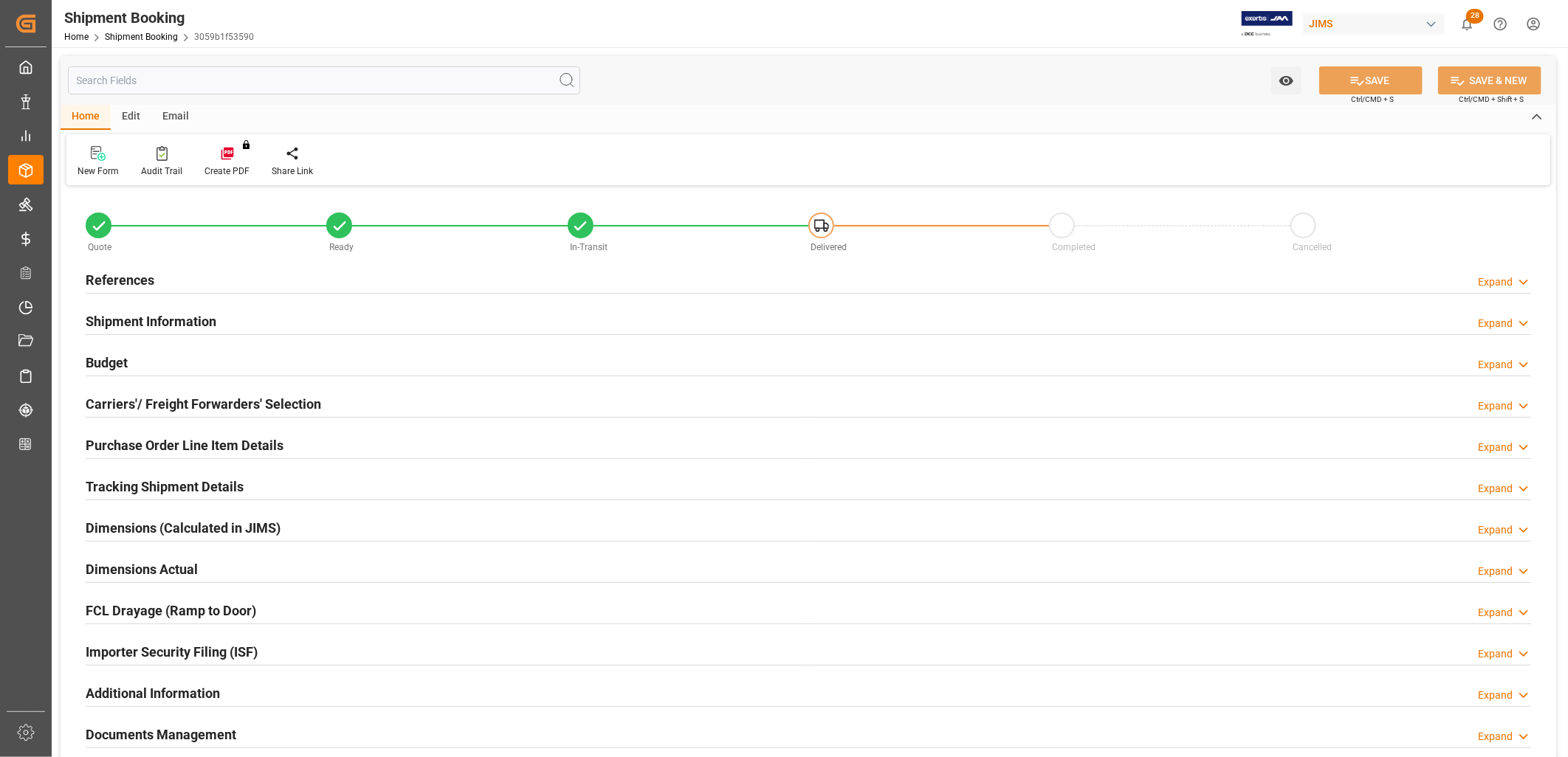
type input "0"
type input "01-09-2025"
click at [138, 275] on h2 "References" at bounding box center [120, 280] width 69 height 20
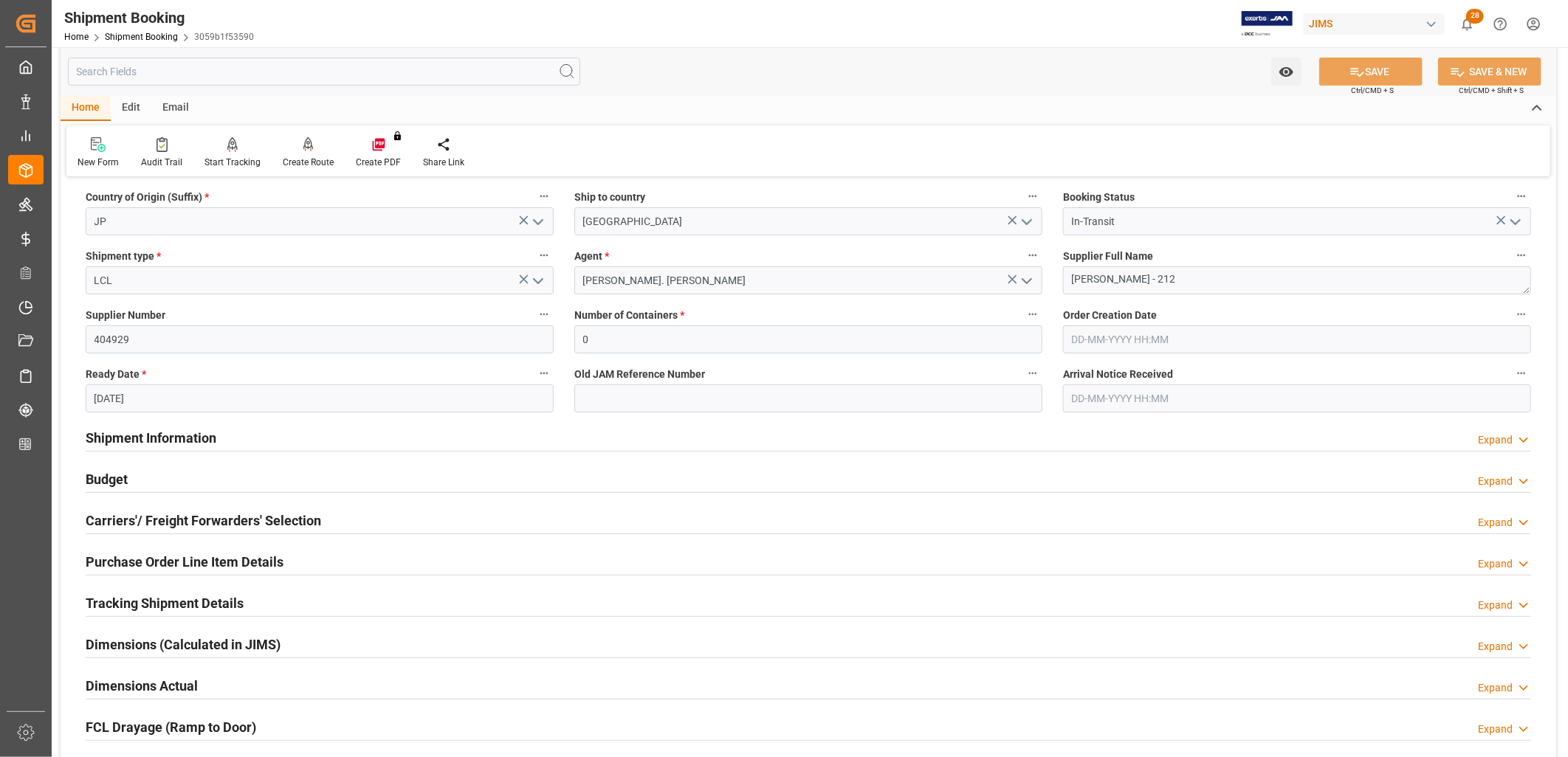
scroll to position [245, 0]
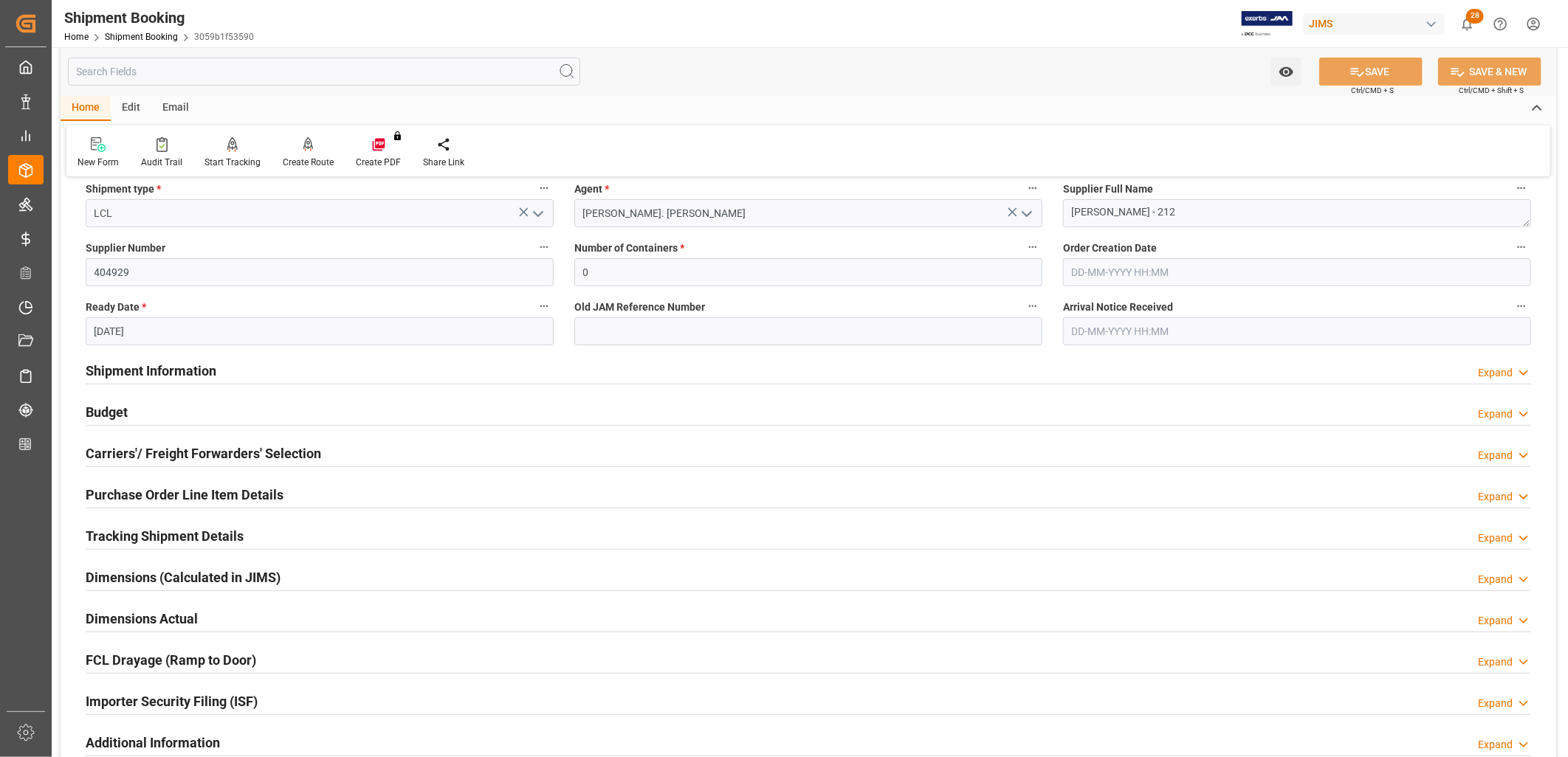
click at [215, 455] on h2 "Carriers'/ Freight Forwarders' Selection" at bounding box center [203, 454] width 235 height 20
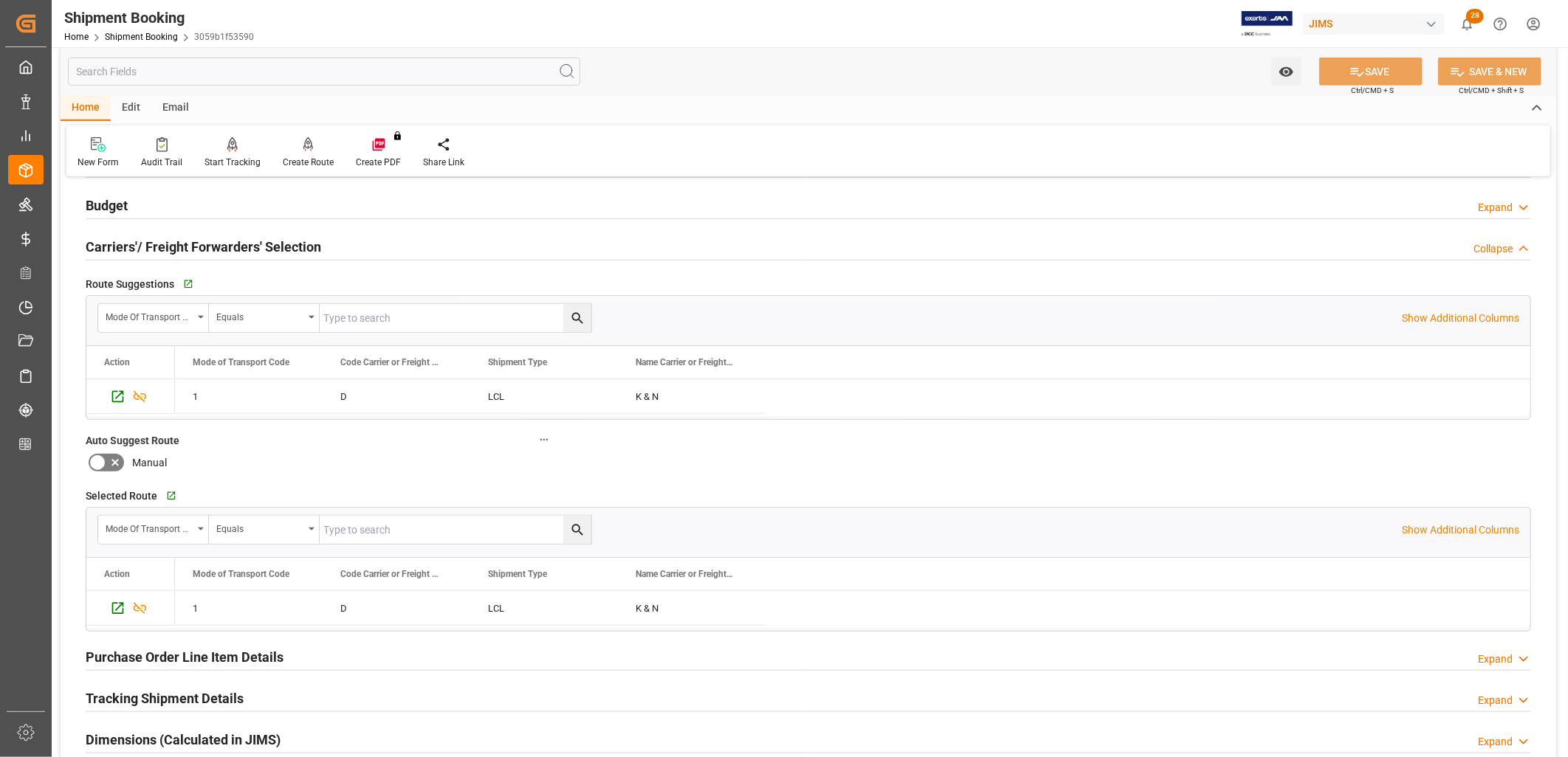
scroll to position [328, 0]
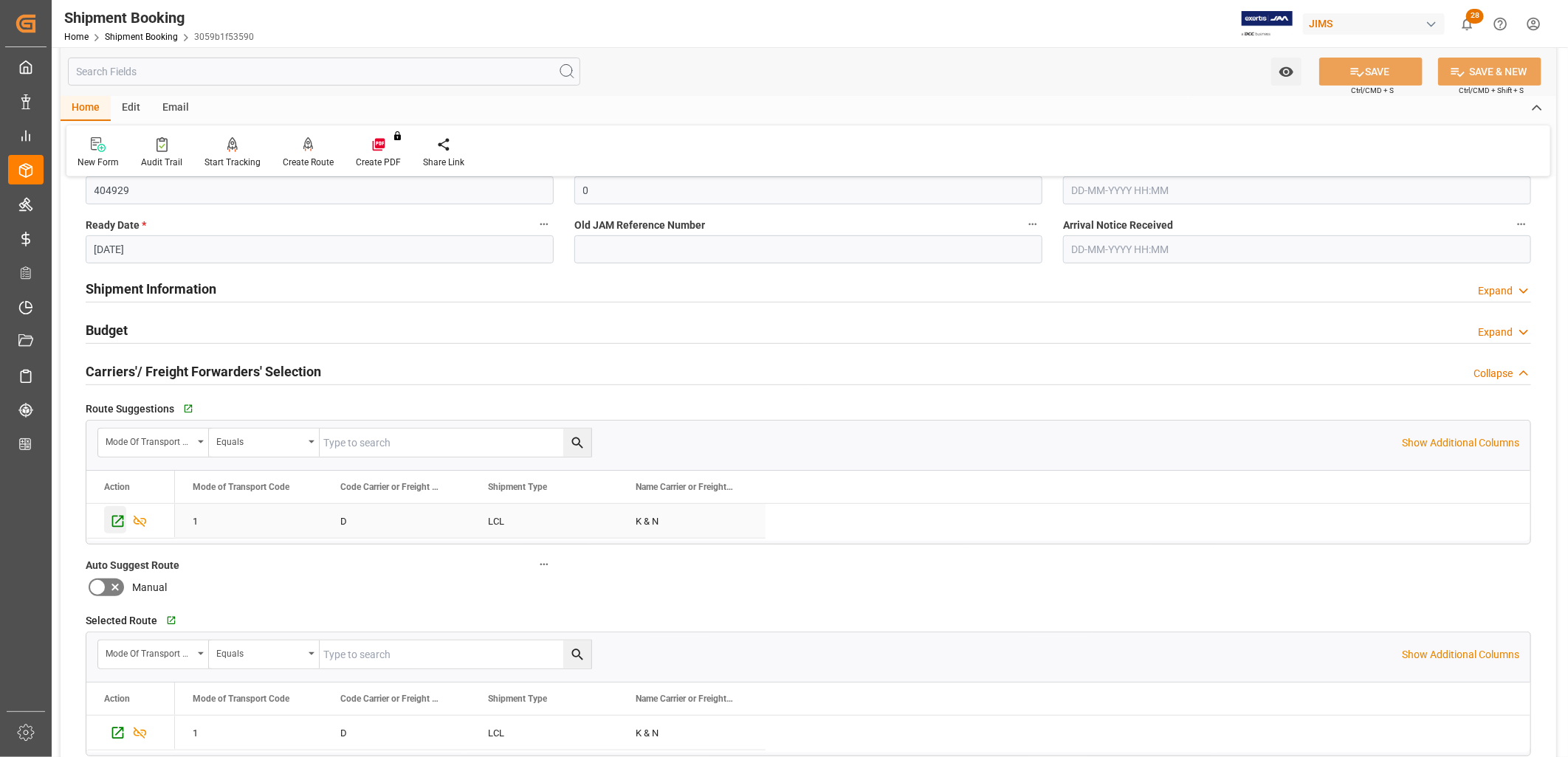
click at [113, 519] on icon "Press SPACE to select this row." at bounding box center [117, 522] width 15 height 15
click at [199, 289] on h2 "Shipment Information" at bounding box center [151, 289] width 130 height 20
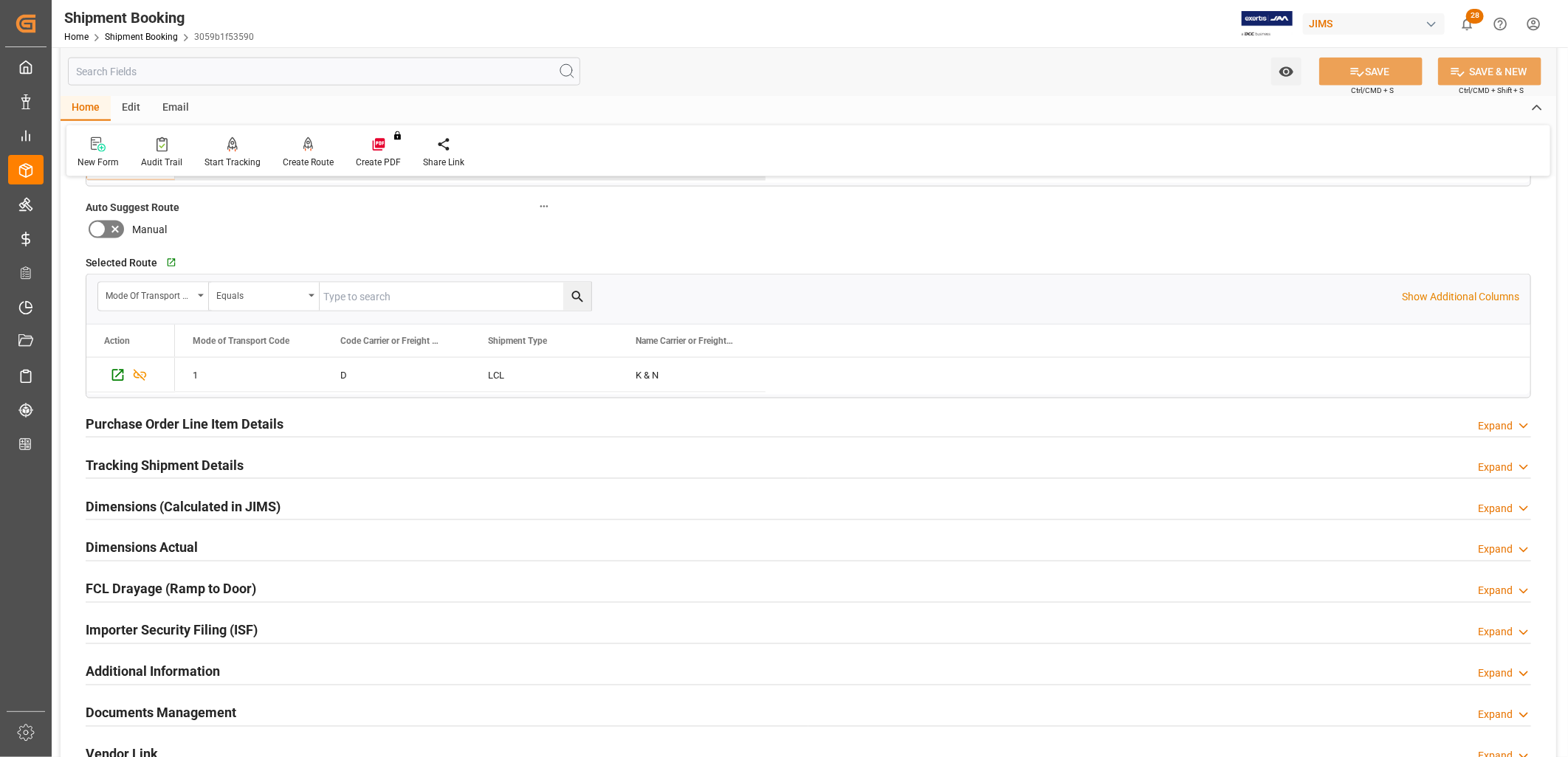
scroll to position [1311, 0]
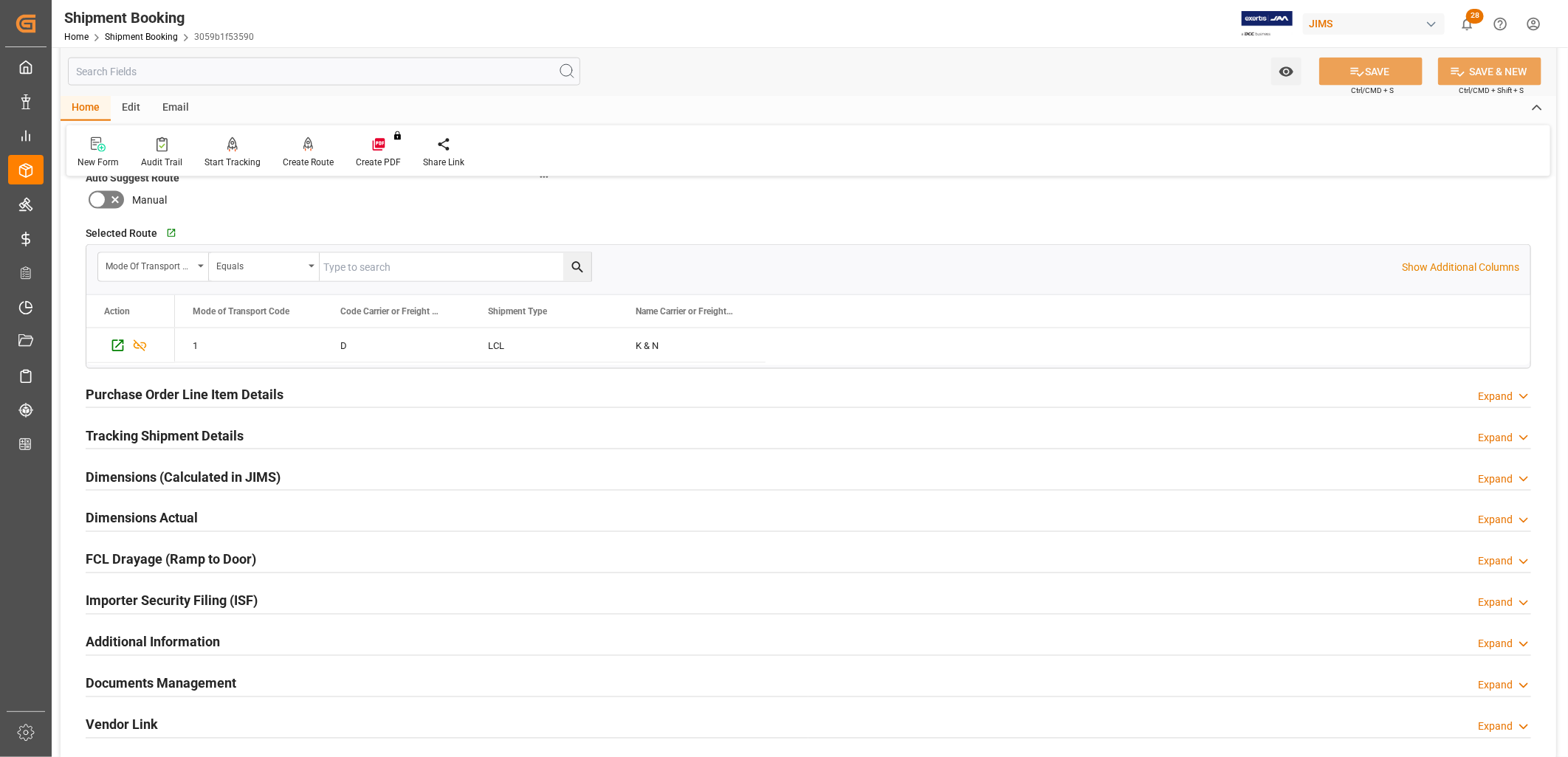
click at [215, 433] on h2 "Tracking Shipment Details" at bounding box center [164, 436] width 158 height 20
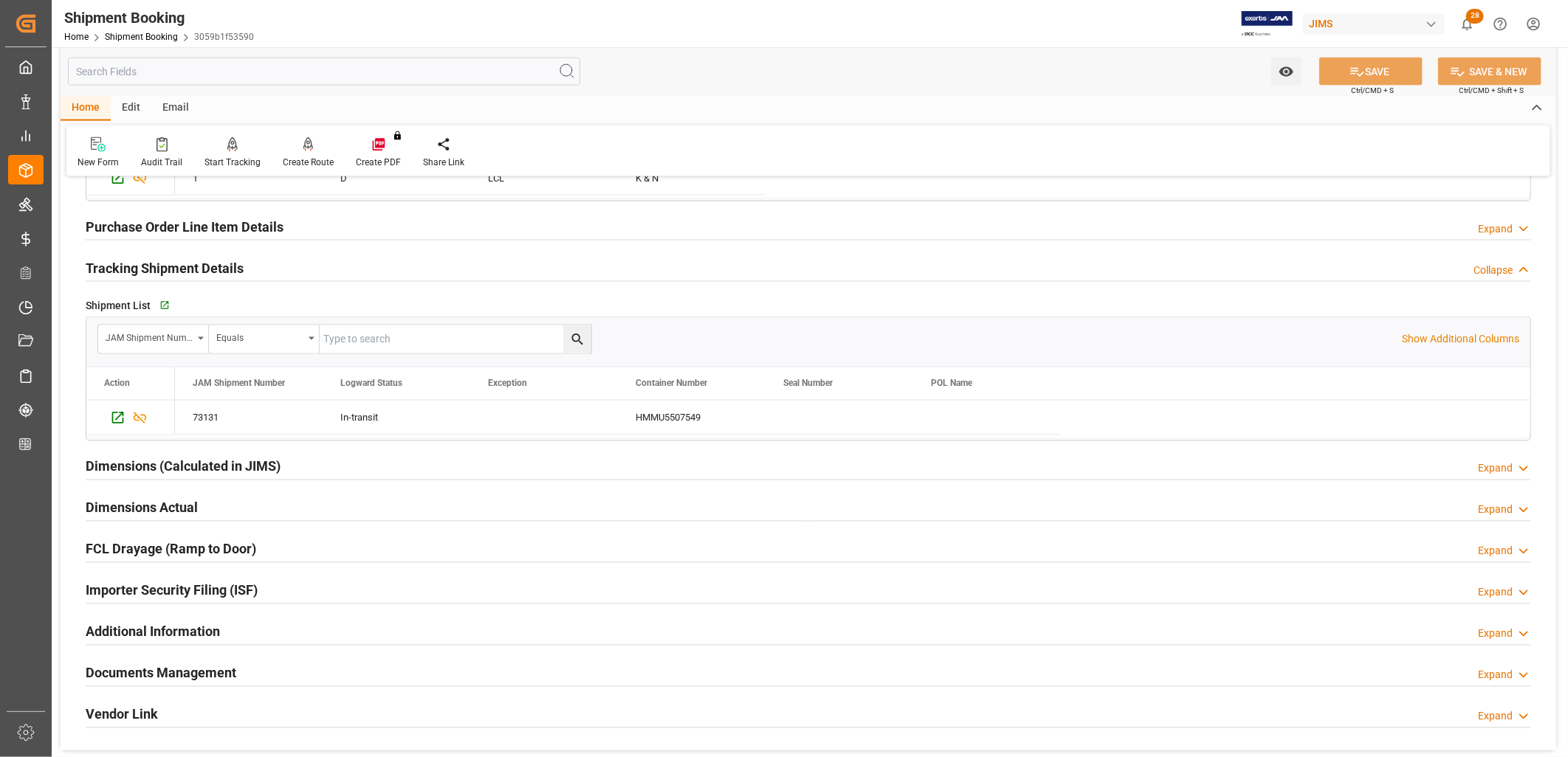
scroll to position [1476, 0]
click at [116, 417] on icon "Press SPACE to select this row." at bounding box center [117, 421] width 15 height 15
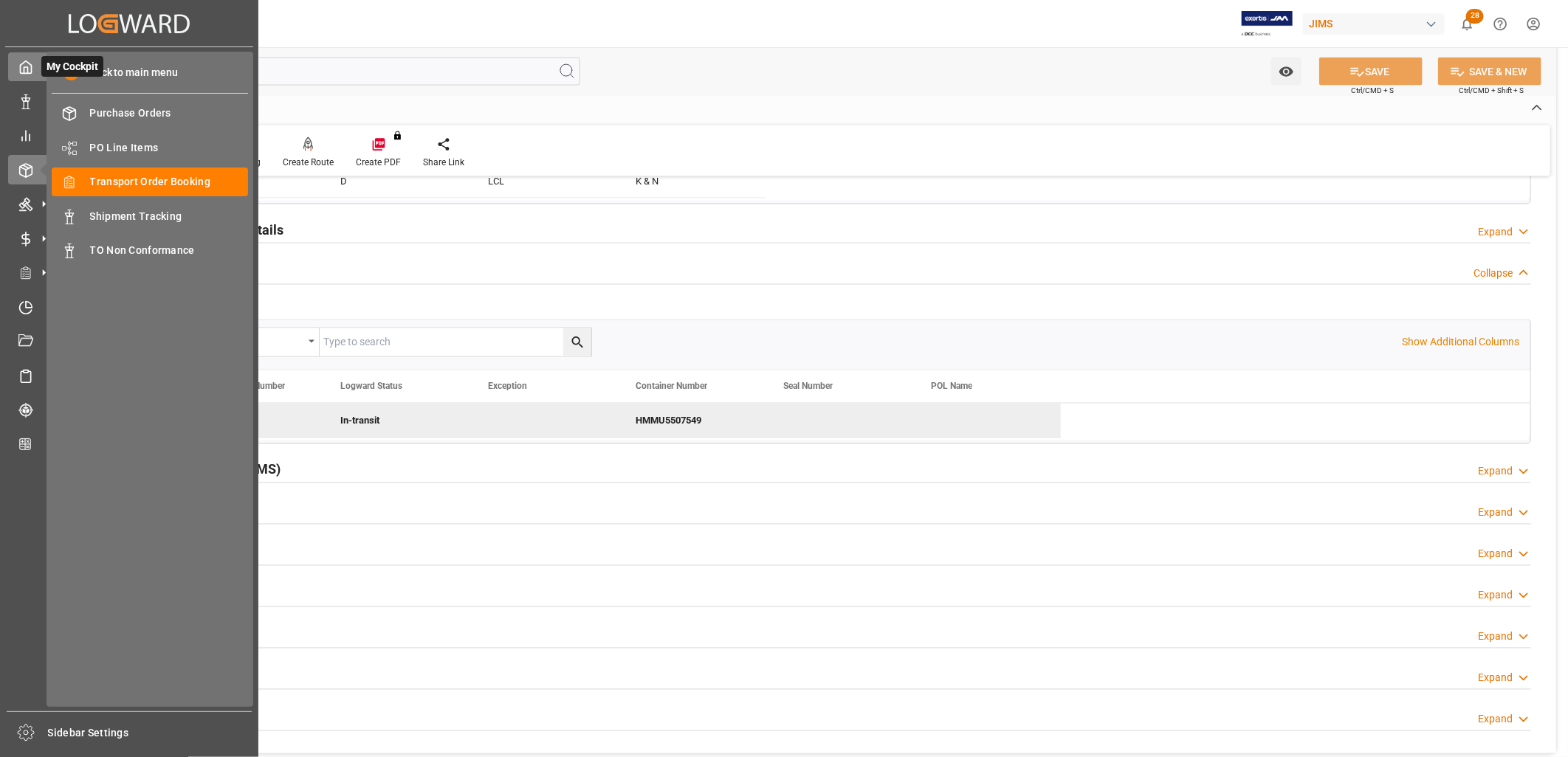
click at [21, 65] on icon at bounding box center [25, 66] width 15 height 15
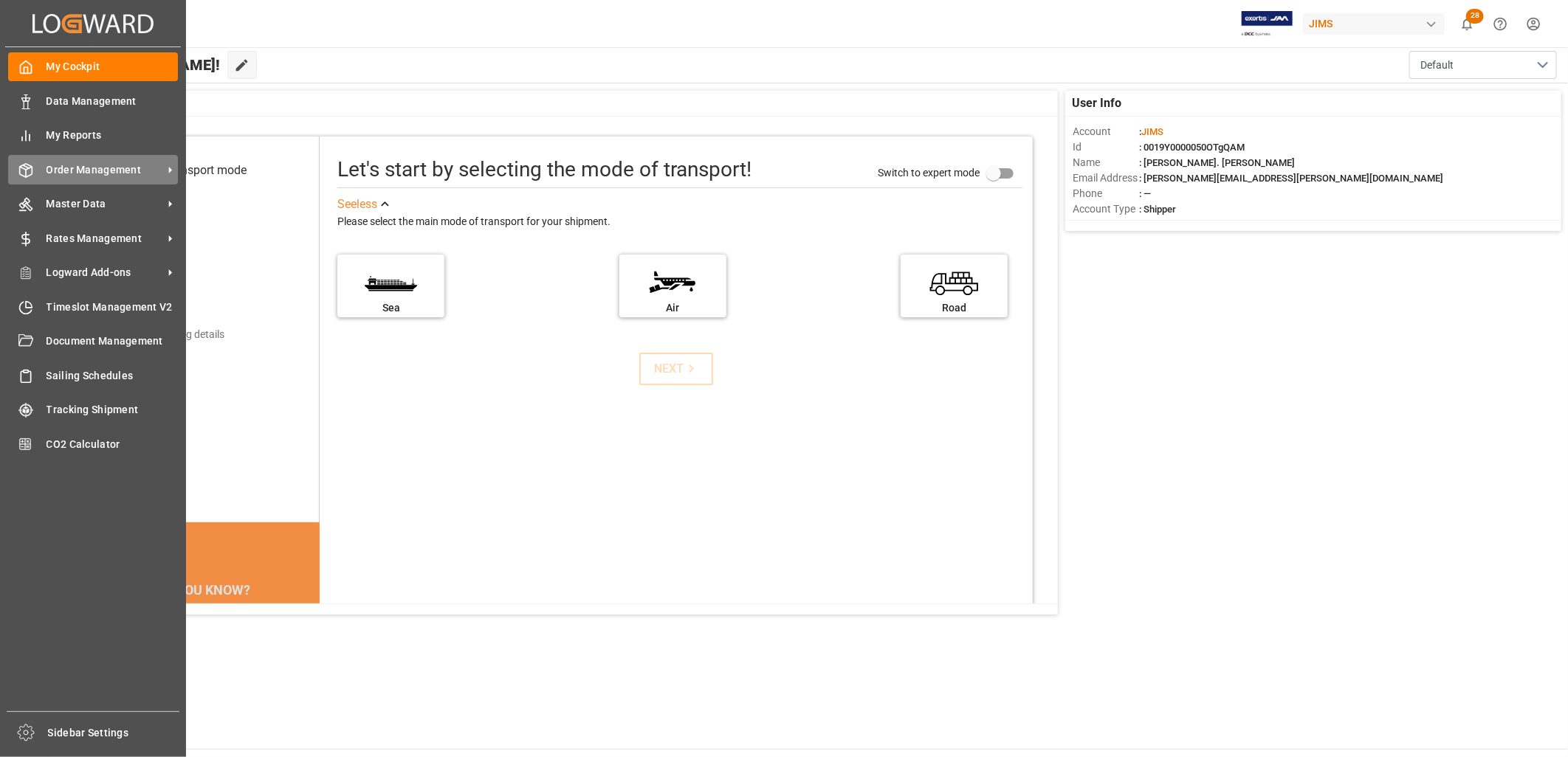
click at [113, 167] on span "Order Management" at bounding box center [104, 170] width 117 height 15
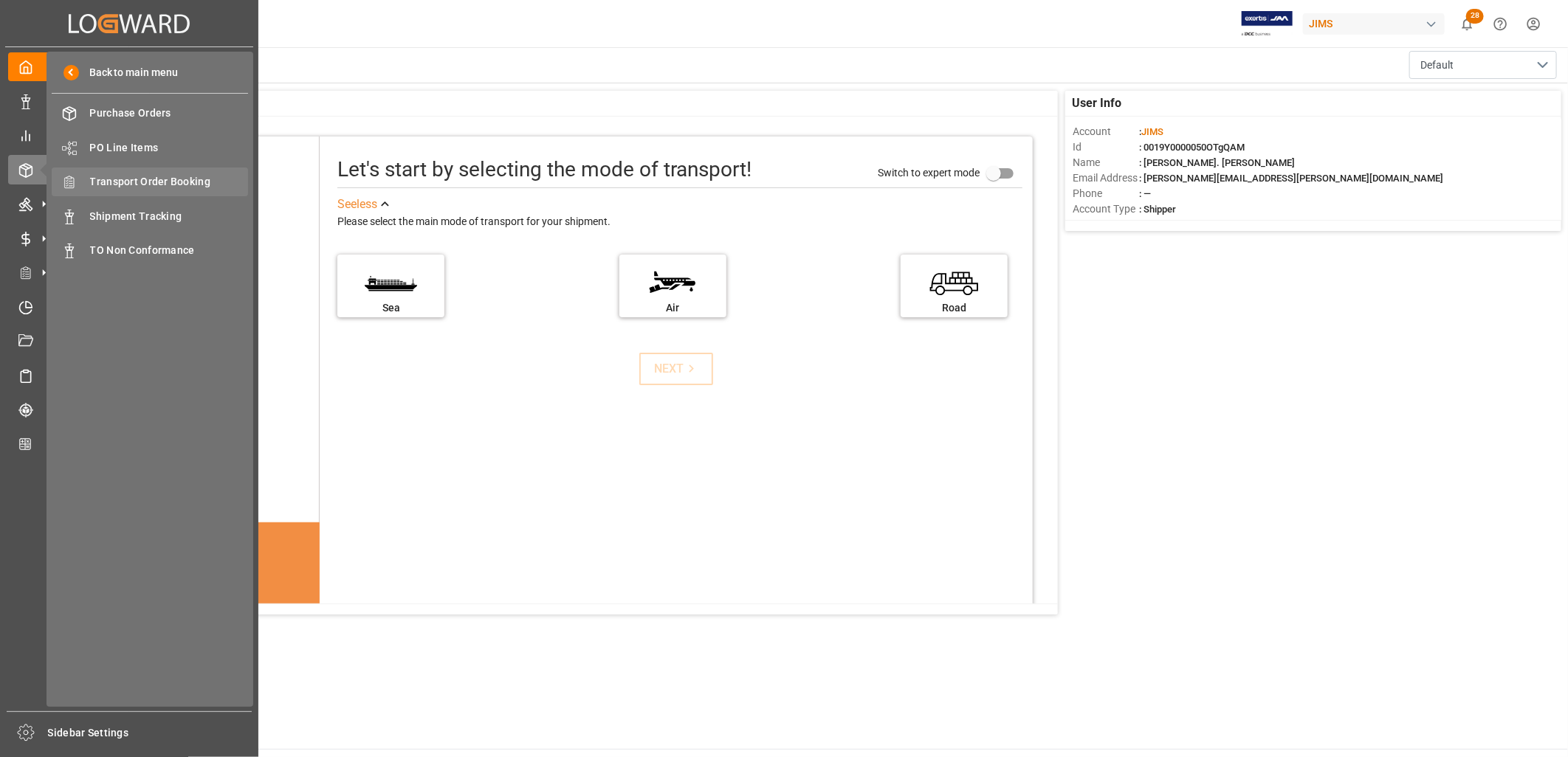
click at [156, 185] on span "Transport Order Booking" at bounding box center [170, 182] width 159 height 15
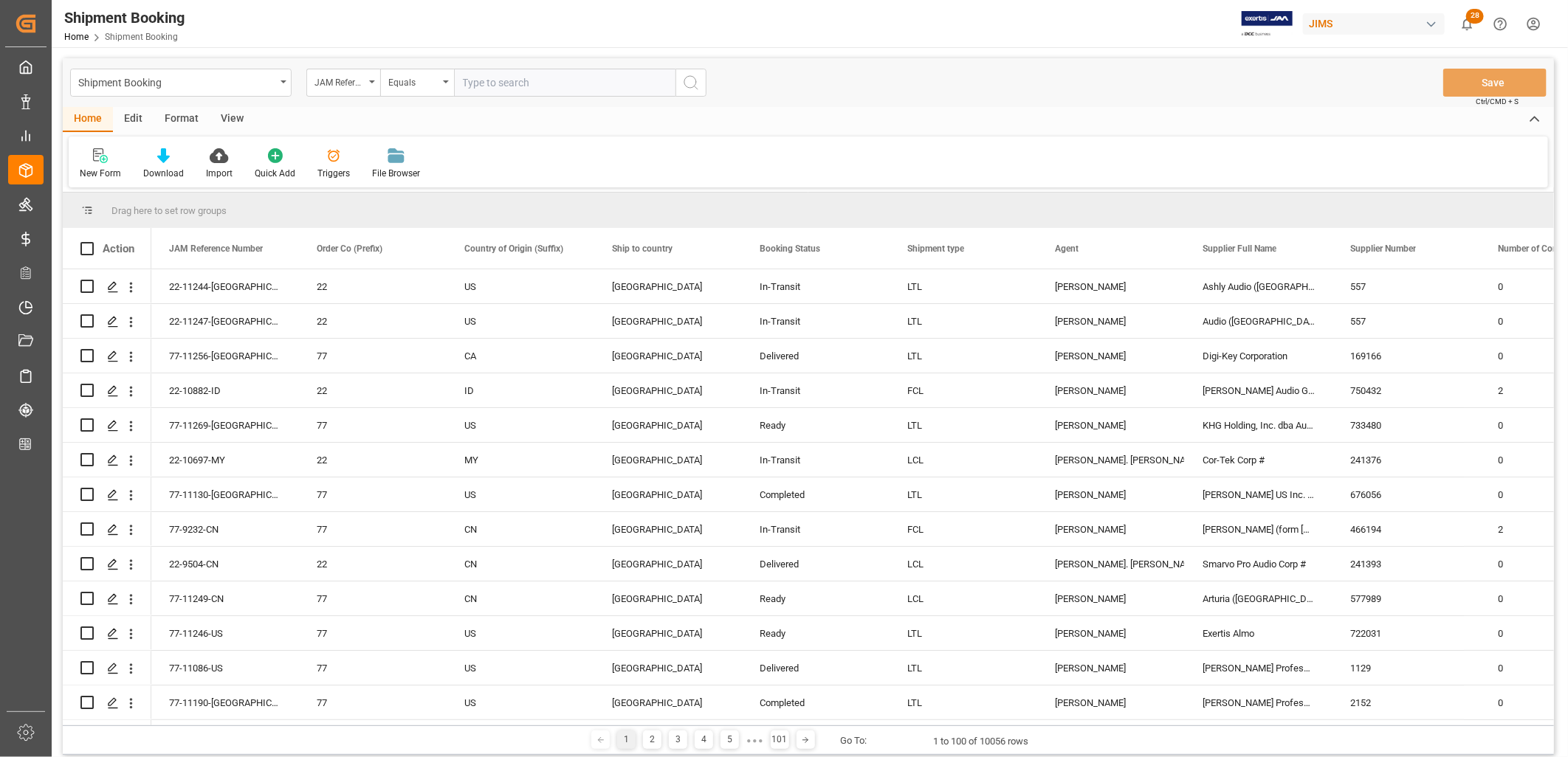
click at [465, 78] on input "text" at bounding box center [564, 83] width 222 height 28
type input "77-10299-ID"
click at [689, 82] on icon "search button" at bounding box center [691, 83] width 18 height 18
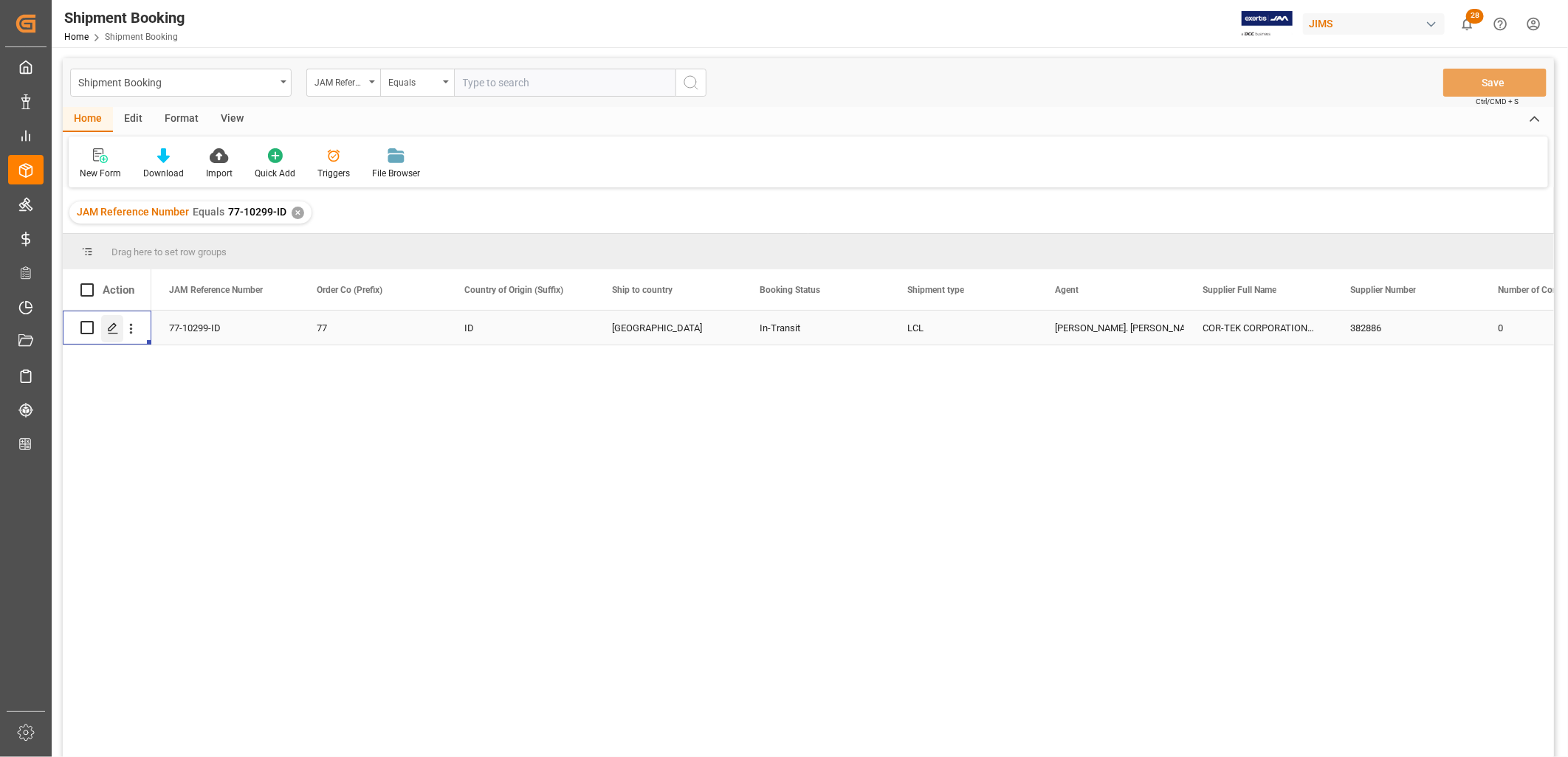
click at [110, 329] on icon "Press SPACE to select this row." at bounding box center [113, 328] width 12 height 12
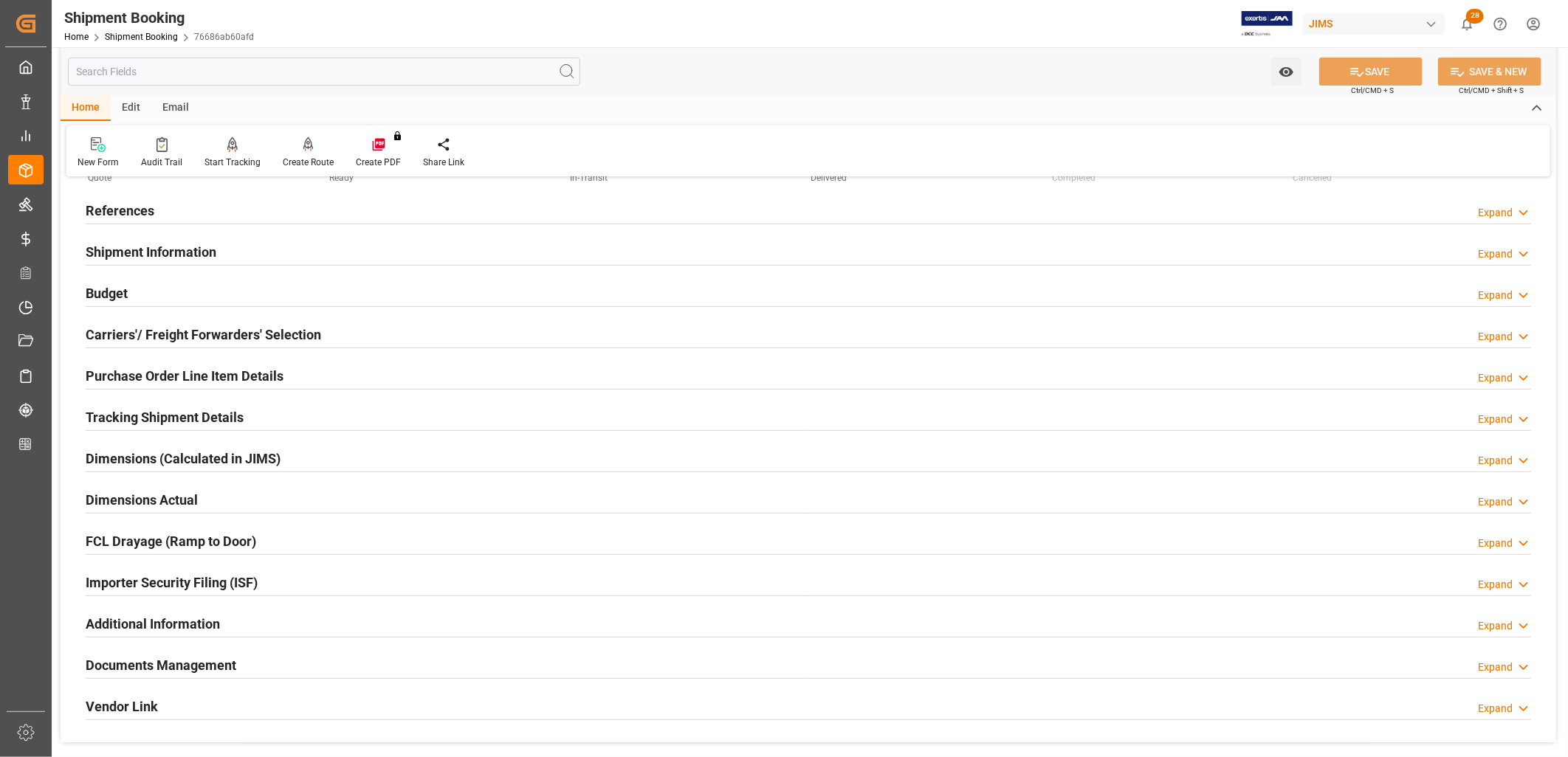
scroll to position [164, 0]
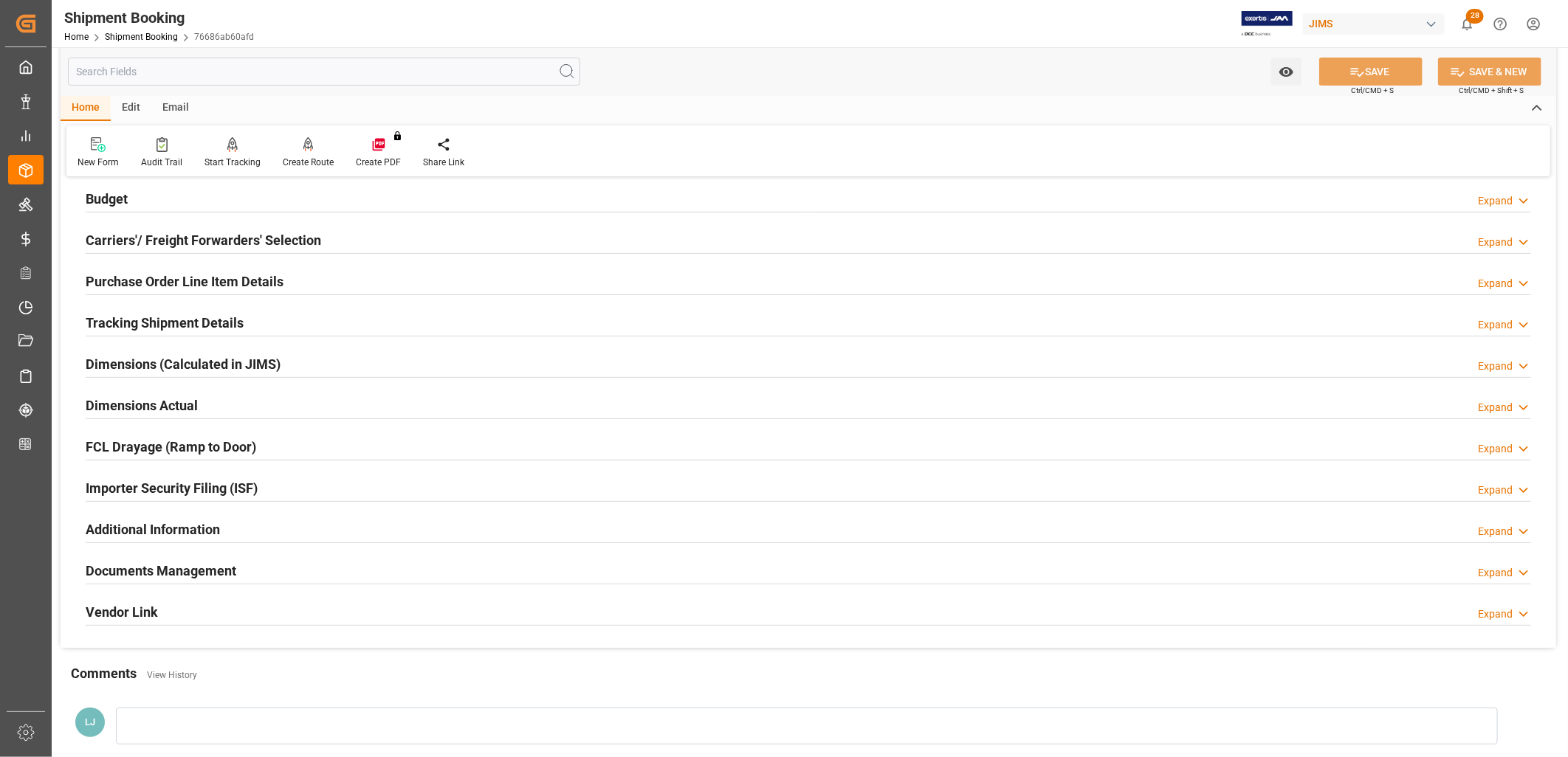
click at [168, 323] on h2 "Tracking Shipment Details" at bounding box center [164, 323] width 158 height 20
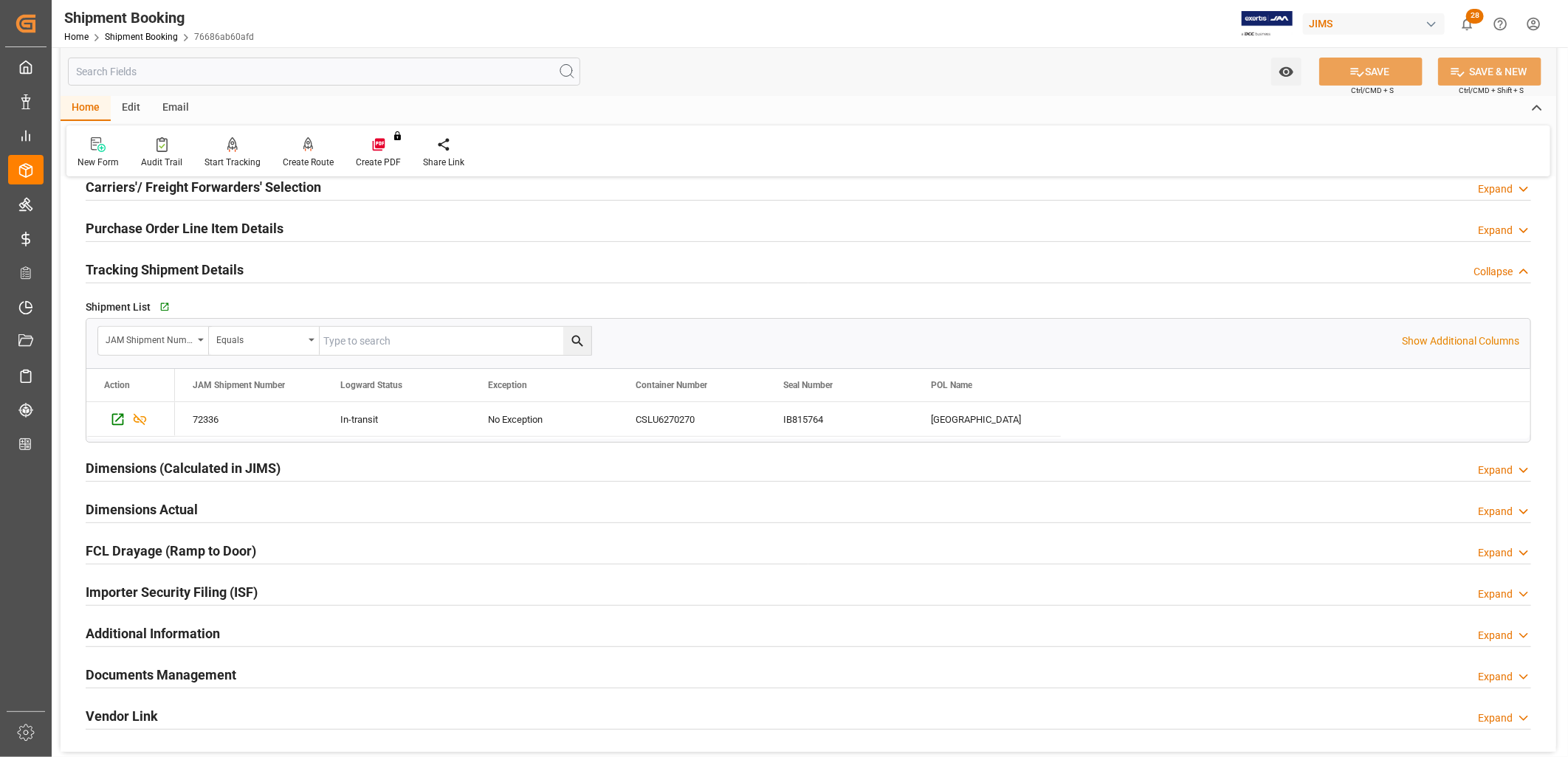
scroll to position [245, 0]
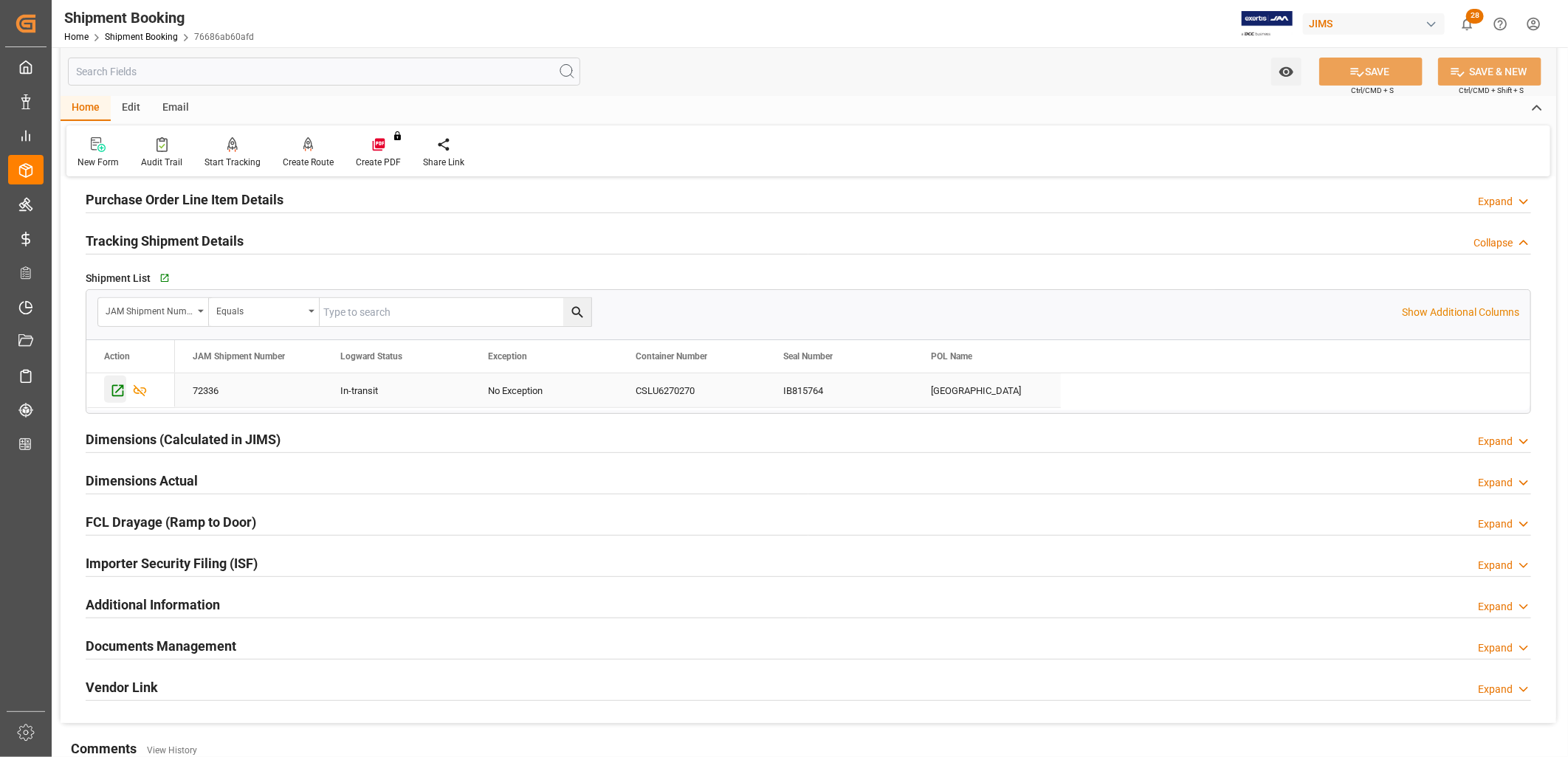
click at [116, 389] on icon "Press SPACE to select this row." at bounding box center [117, 390] width 15 height 15
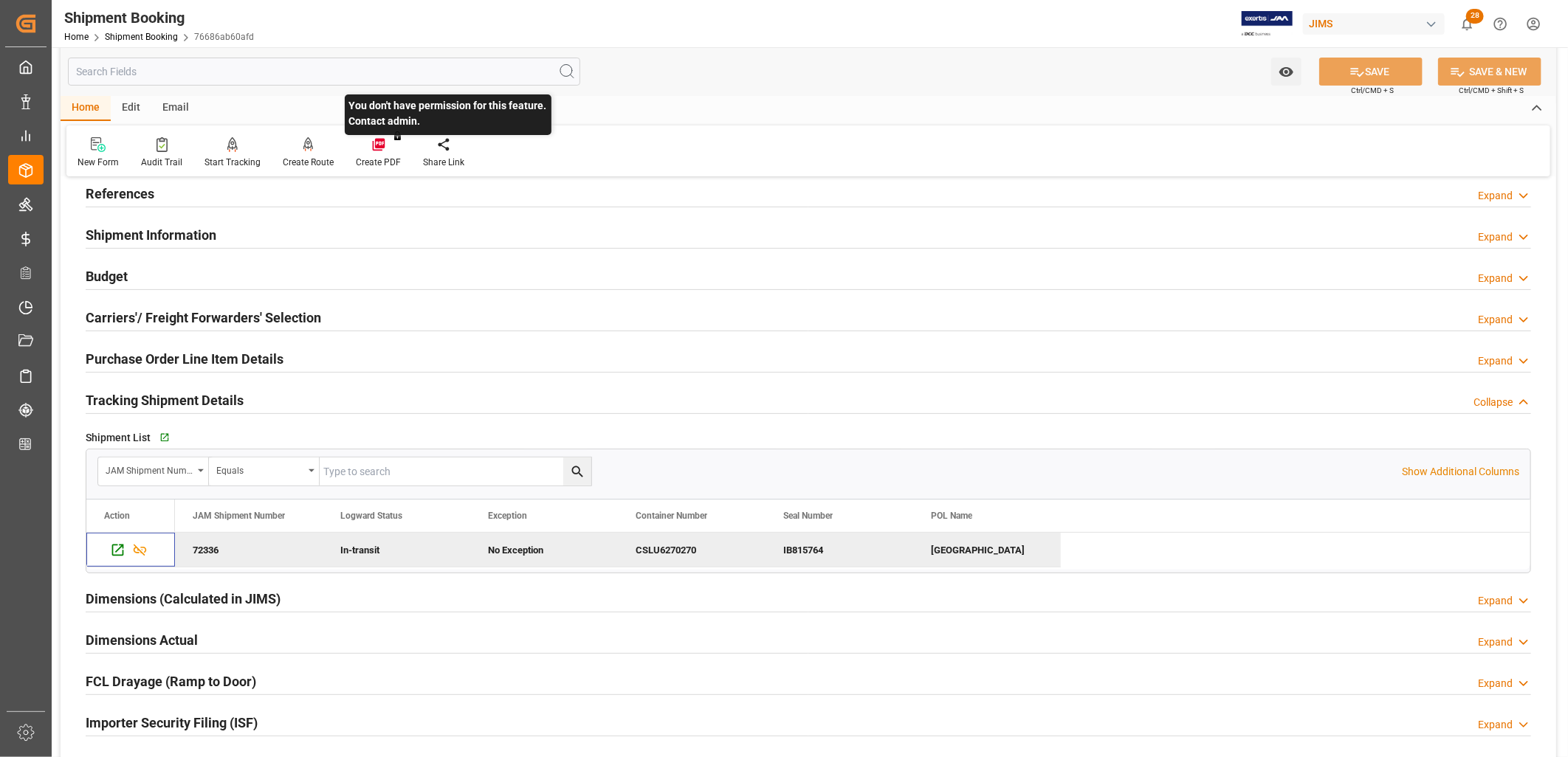
scroll to position [0, 0]
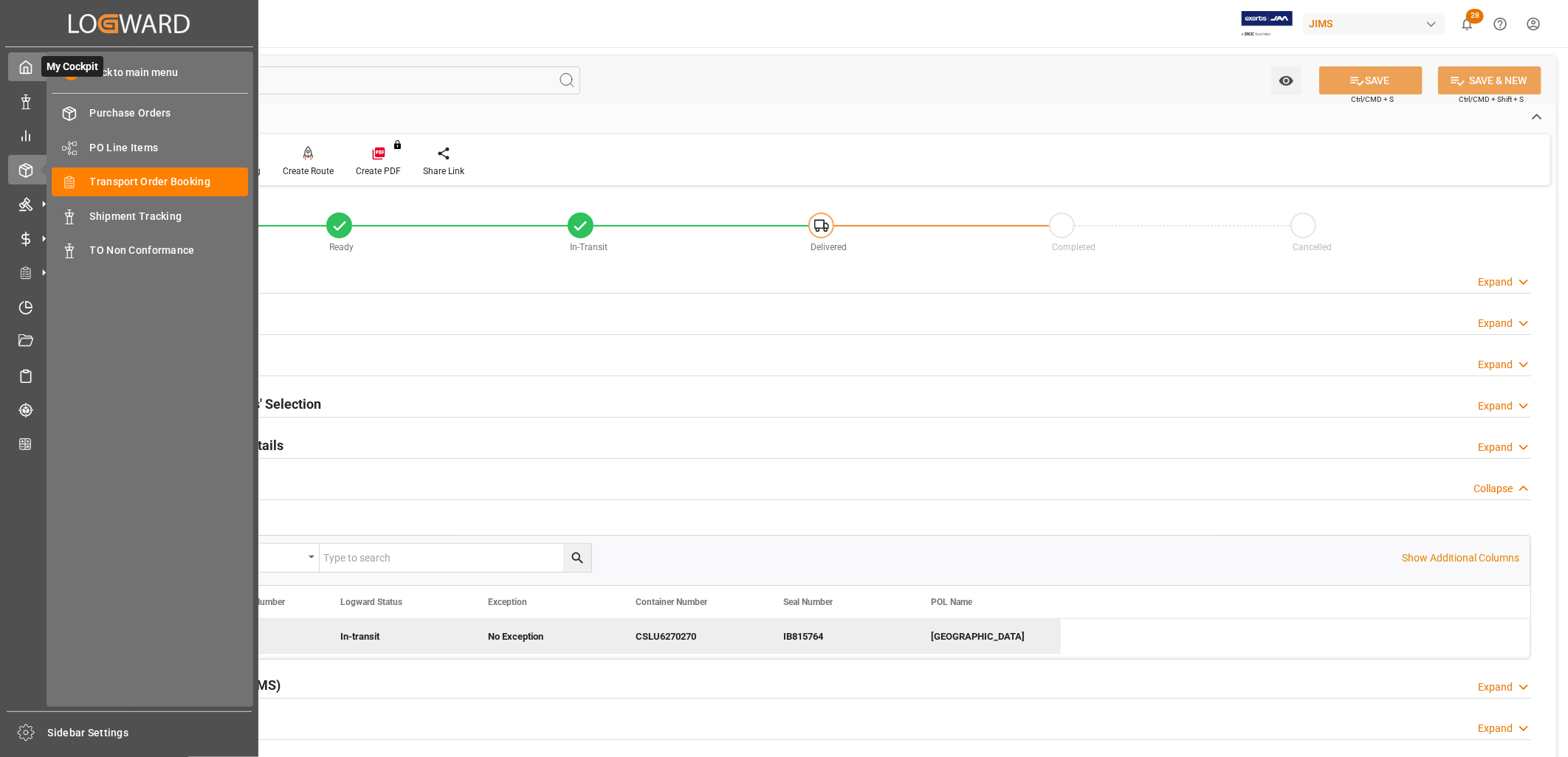
click at [29, 68] on icon at bounding box center [25, 66] width 15 height 15
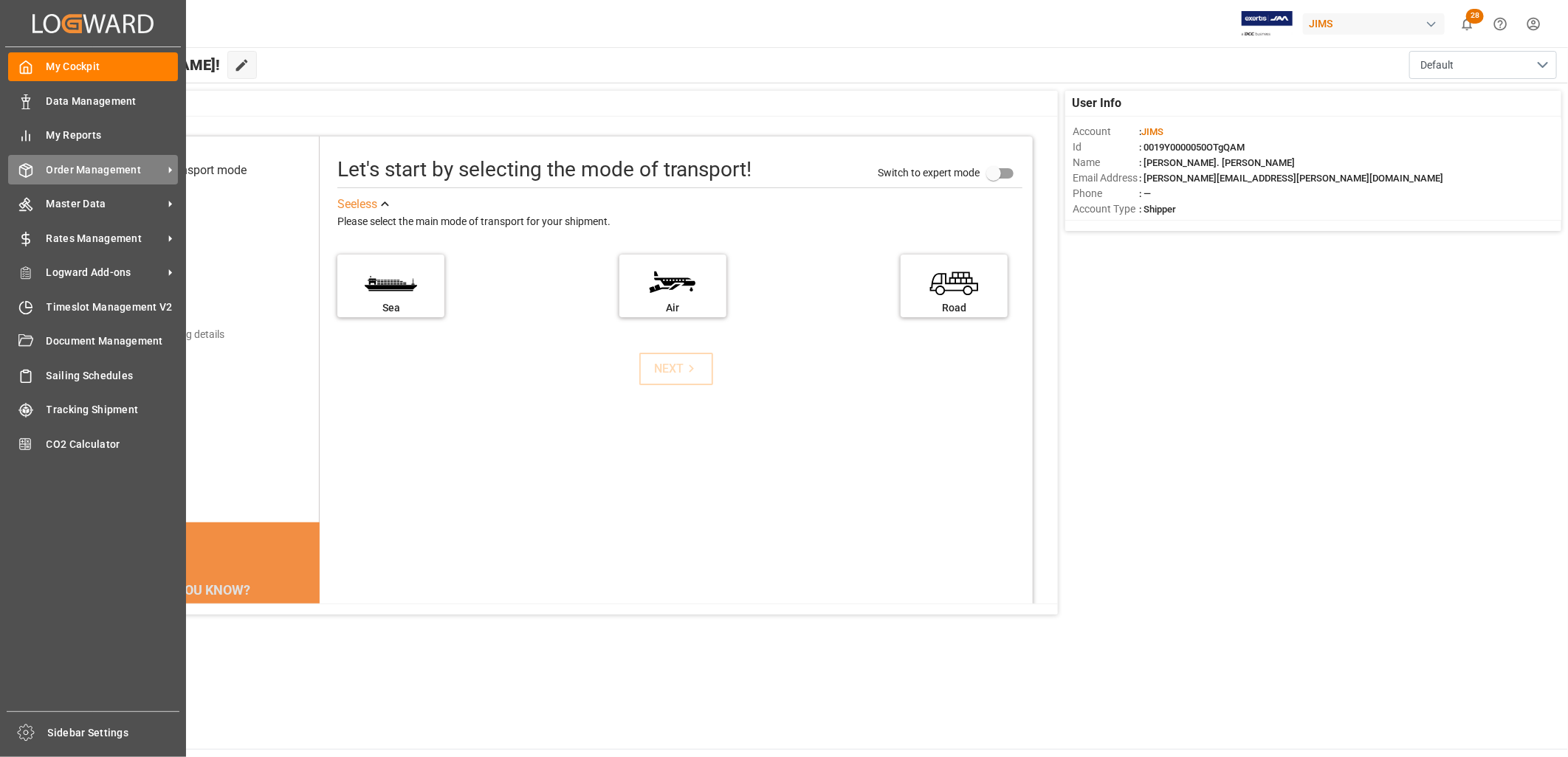
click at [116, 168] on span "Order Management" at bounding box center [104, 170] width 117 height 15
click at [80, 167] on span "Order Management" at bounding box center [104, 170] width 117 height 15
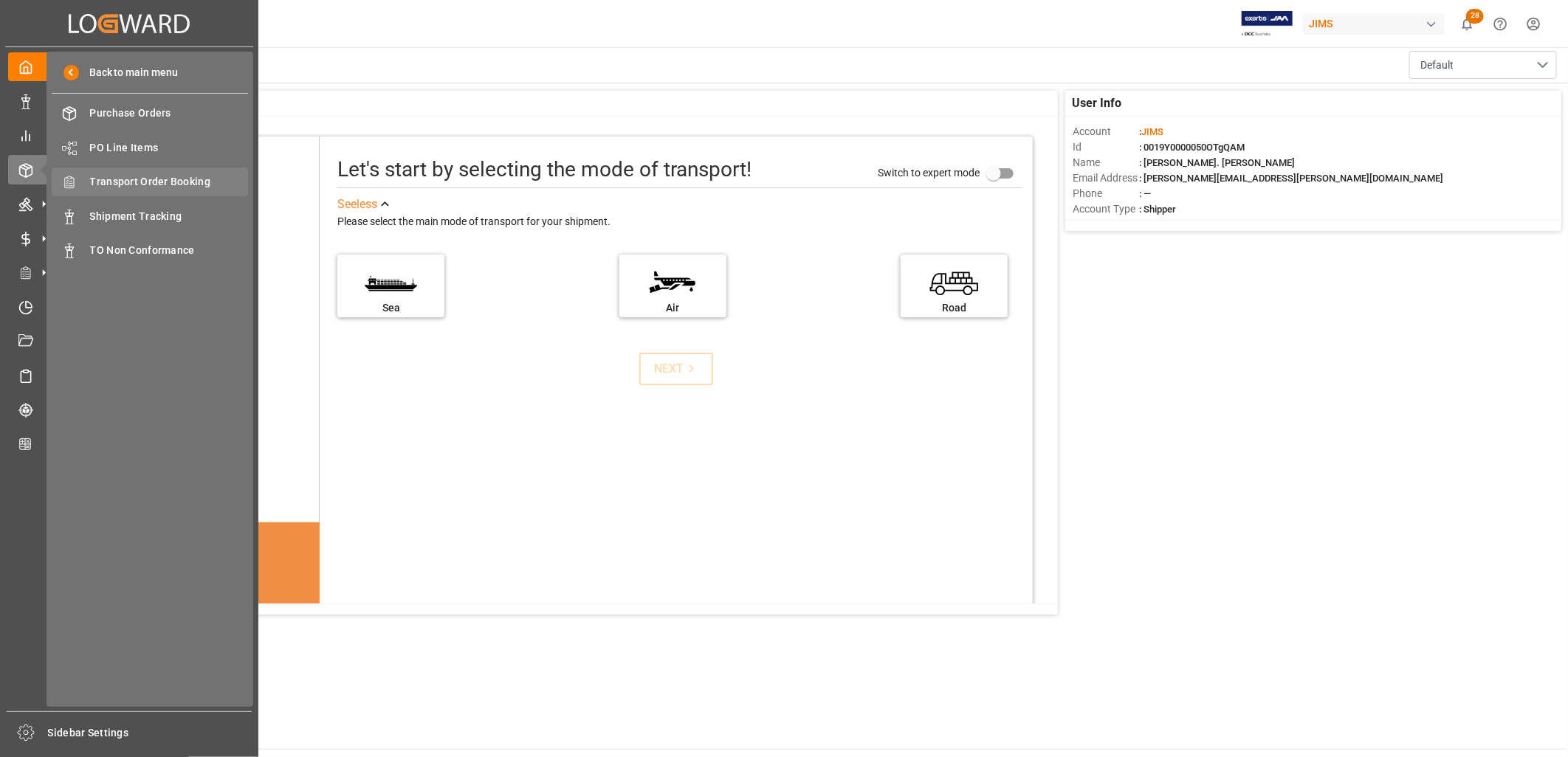
click at [148, 174] on span "Transport Order Booking" at bounding box center [170, 182] width 159 height 15
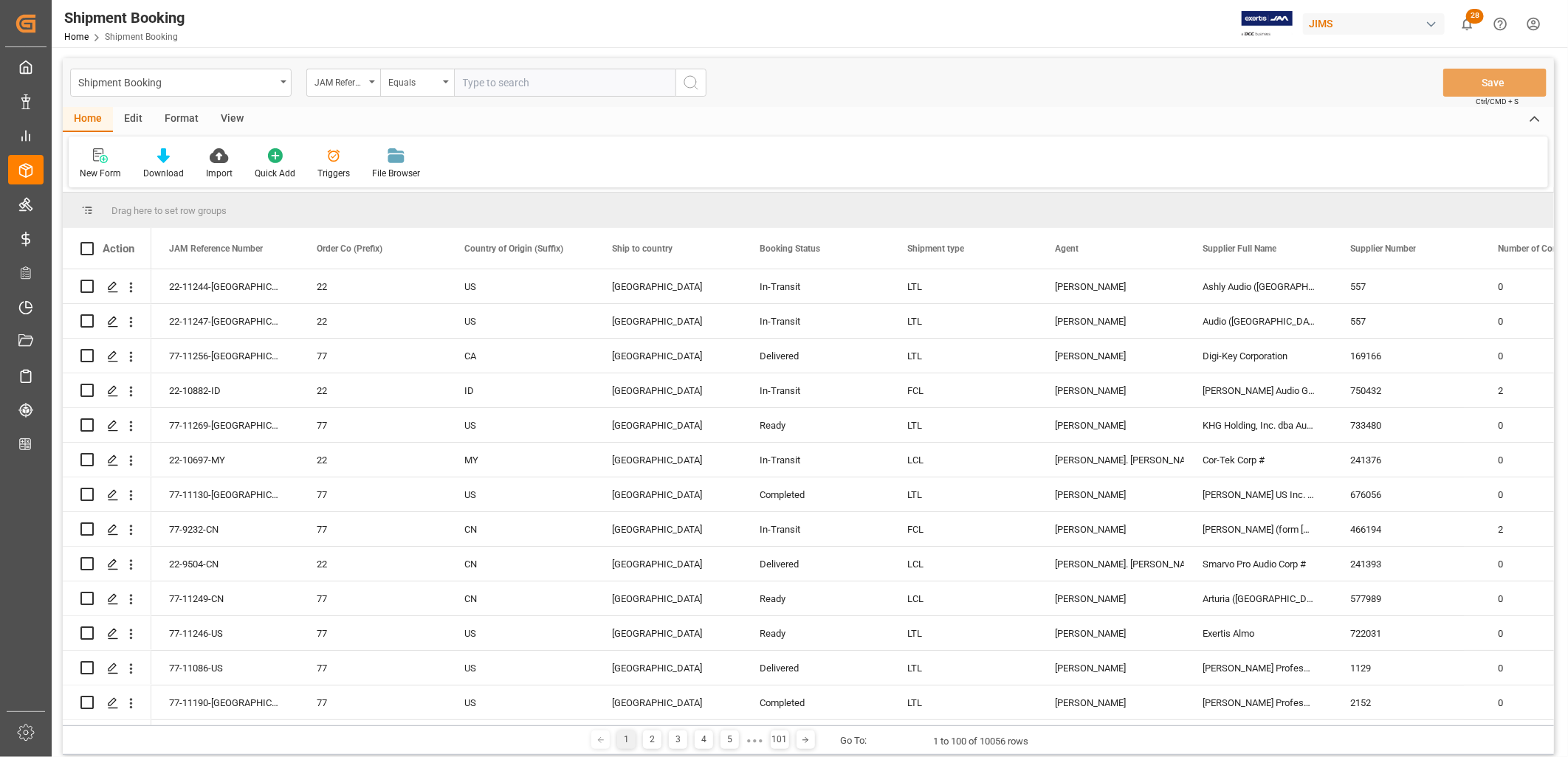
click at [474, 83] on input "text" at bounding box center [564, 83] width 222 height 28
type input "22-10697-MY"
click at [689, 82] on icon "search button" at bounding box center [691, 83] width 18 height 18
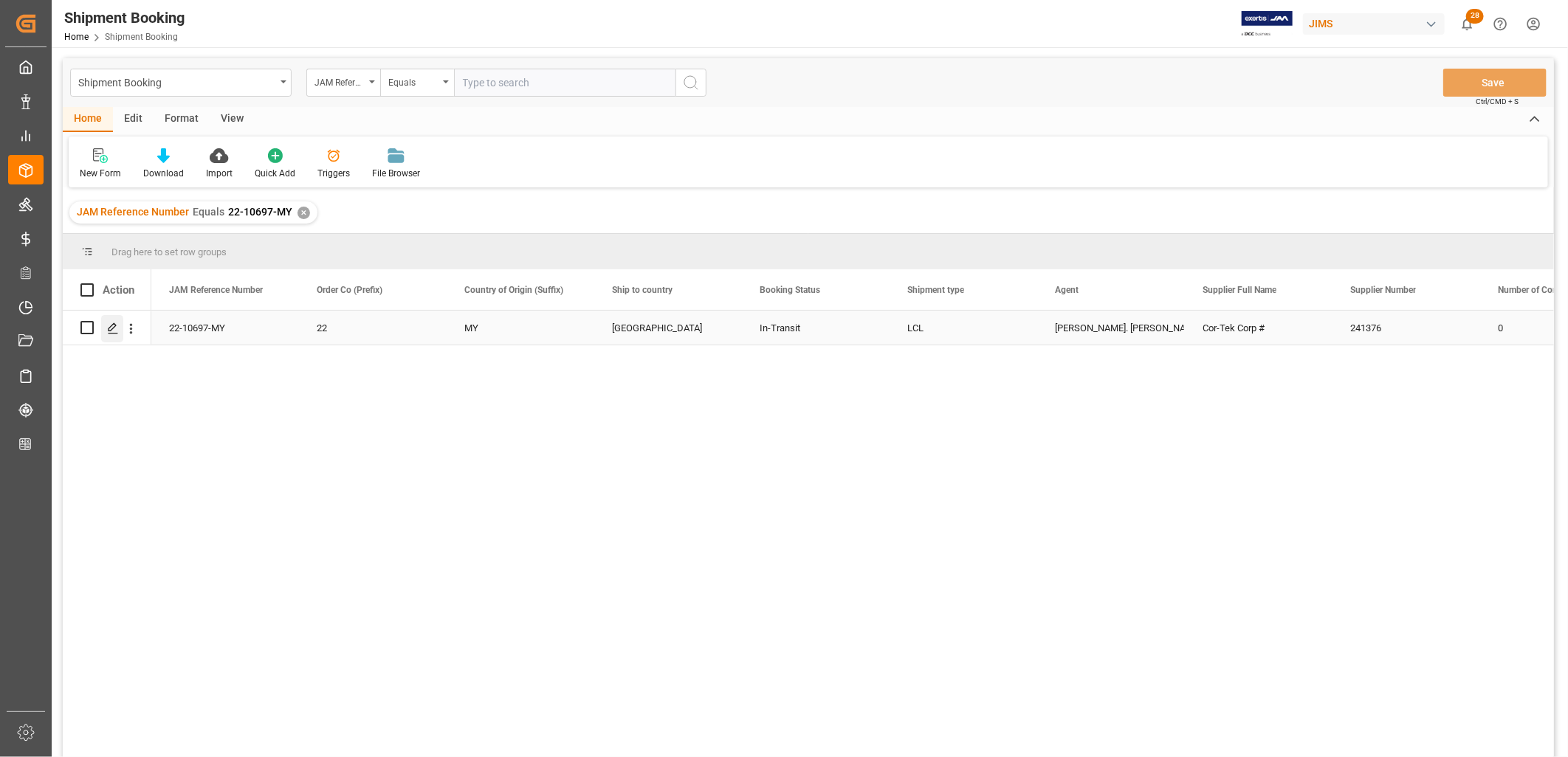
click at [112, 325] on polygon "Press SPACE to select this row." at bounding box center [113, 327] width 8 height 8
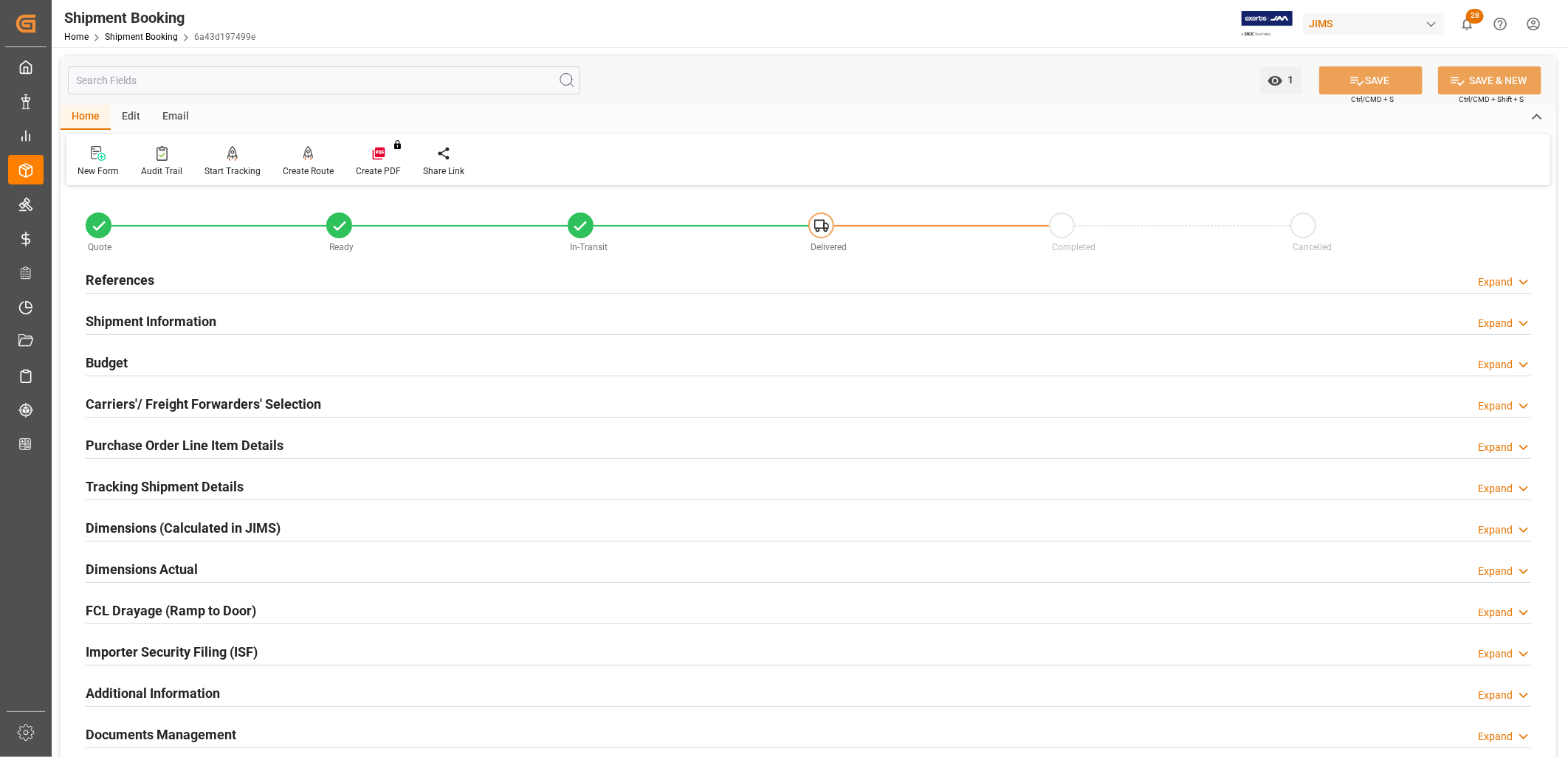
click at [170, 485] on h2 "Tracking Shipment Details" at bounding box center [164, 487] width 158 height 20
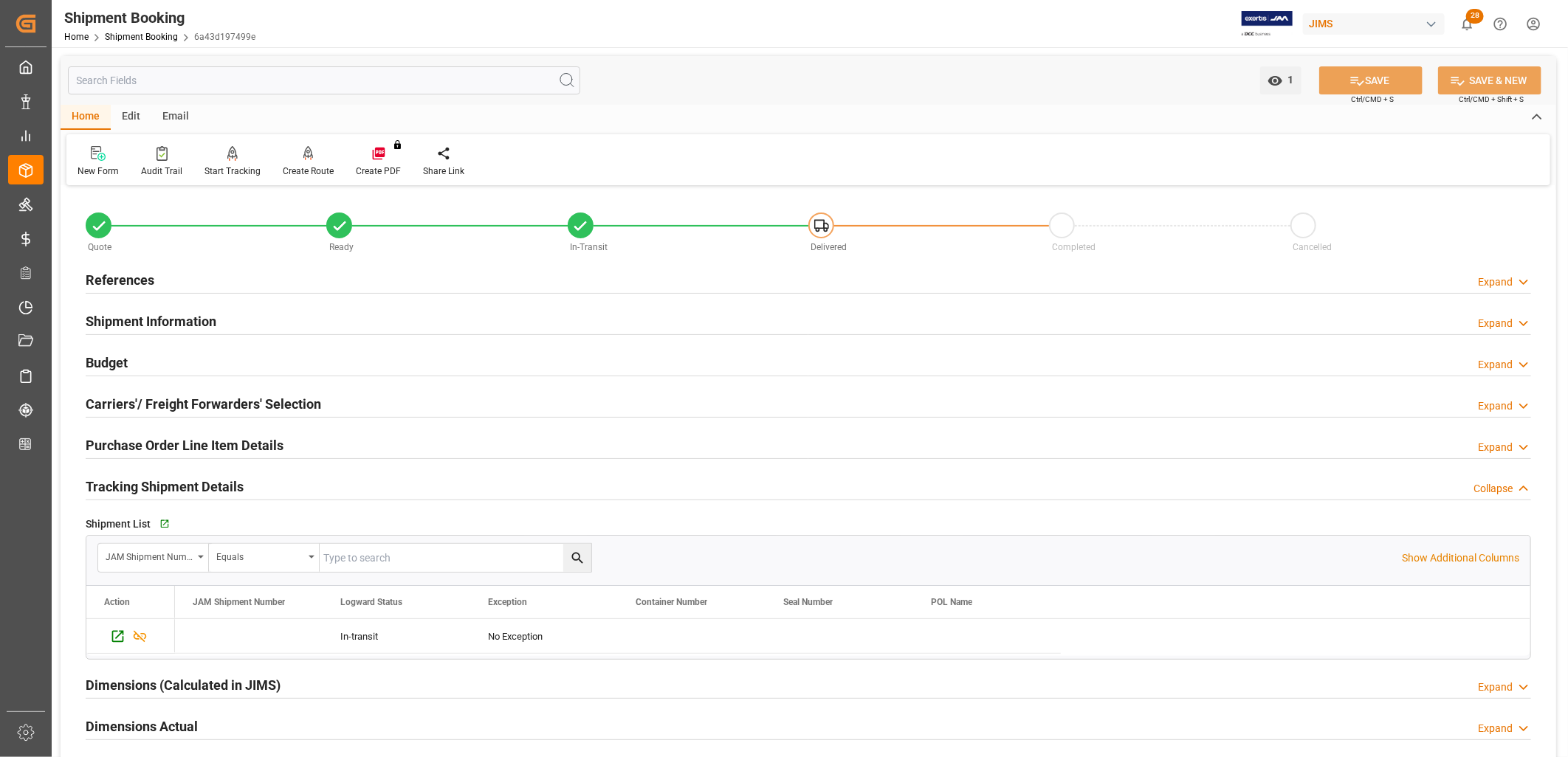
scroll to position [82, 0]
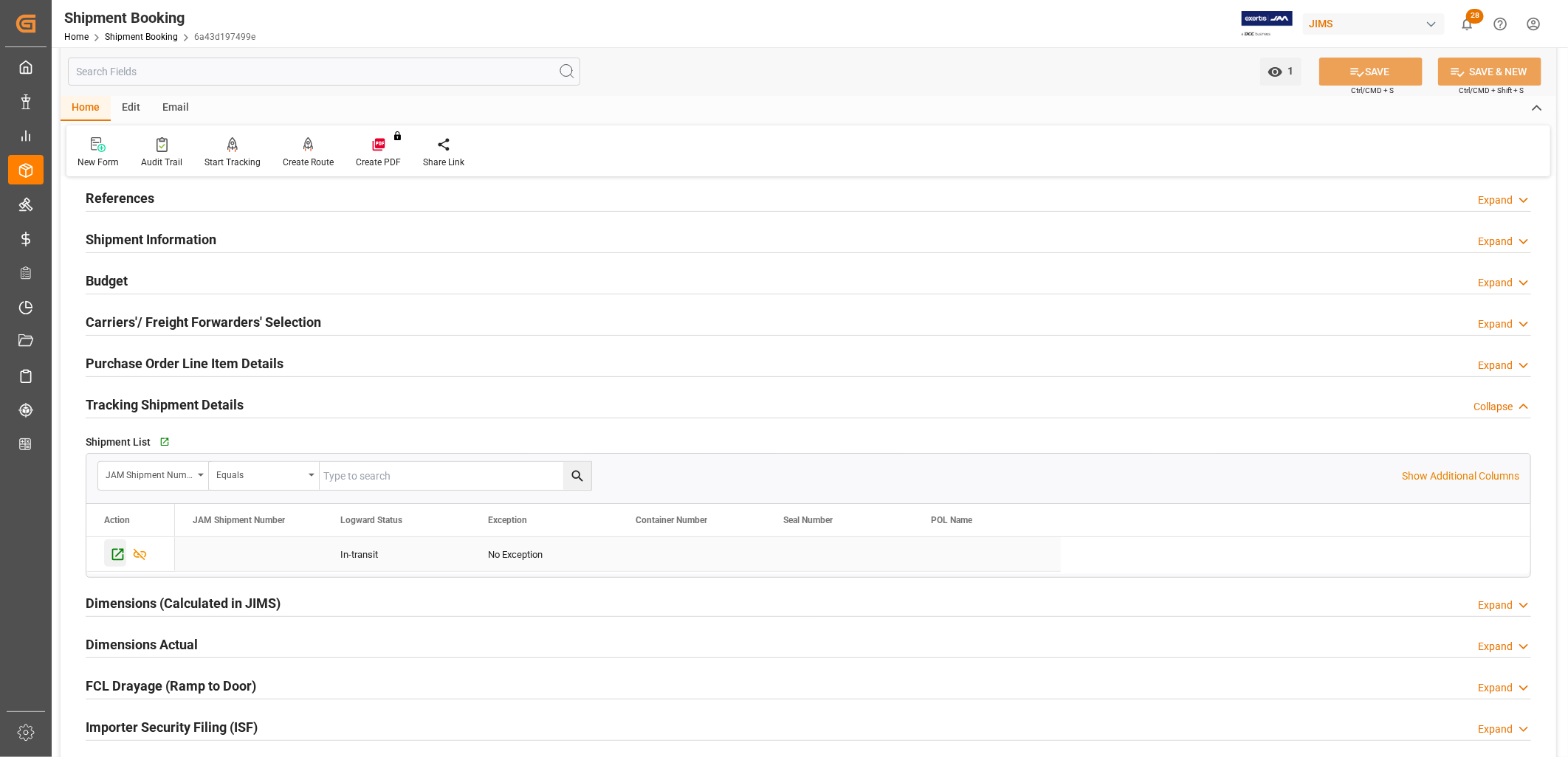
click at [119, 556] on icon "Press SPACE to select this row." at bounding box center [117, 555] width 15 height 15
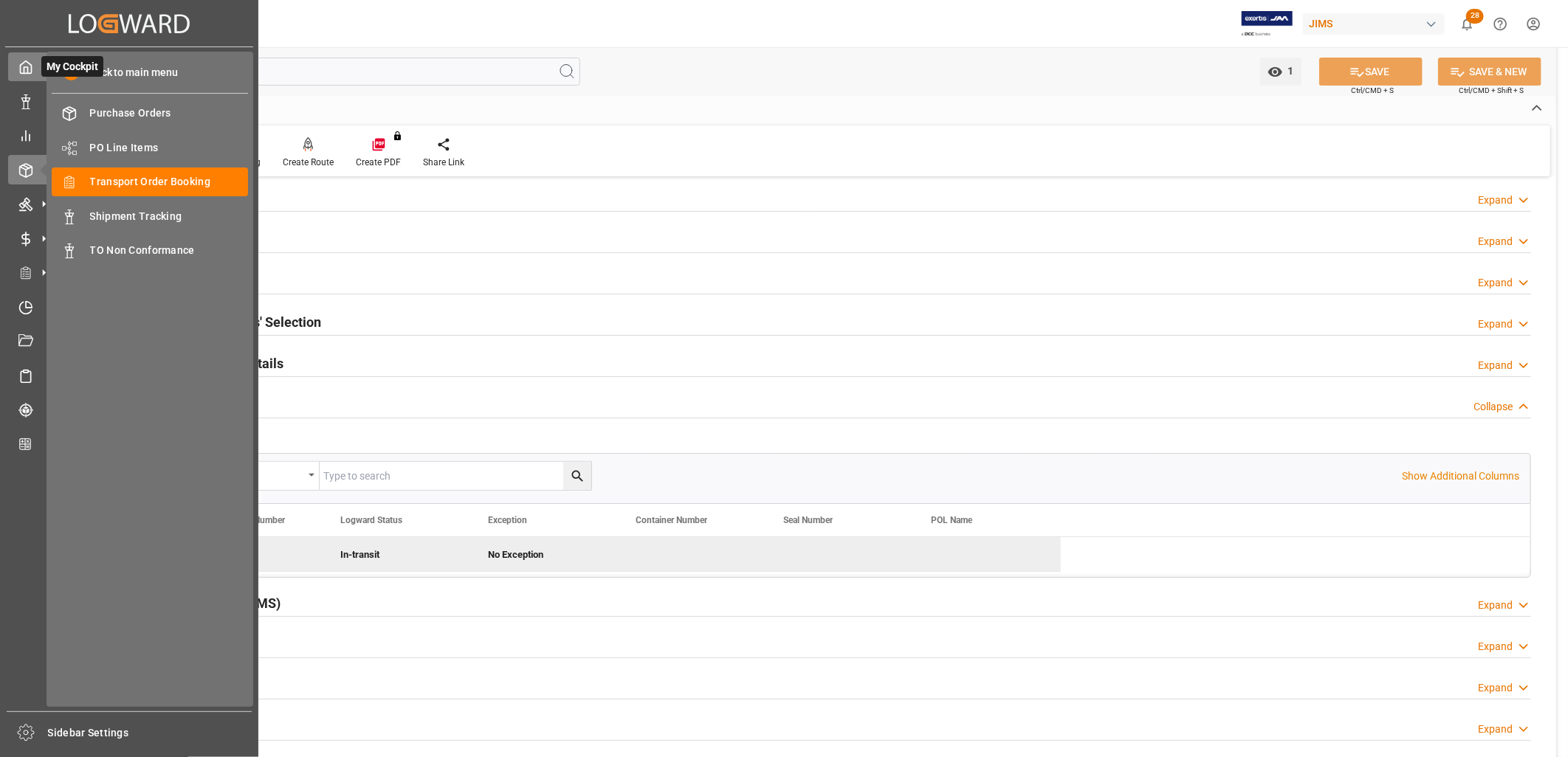
click at [27, 70] on polyline at bounding box center [26, 70] width 4 height 6
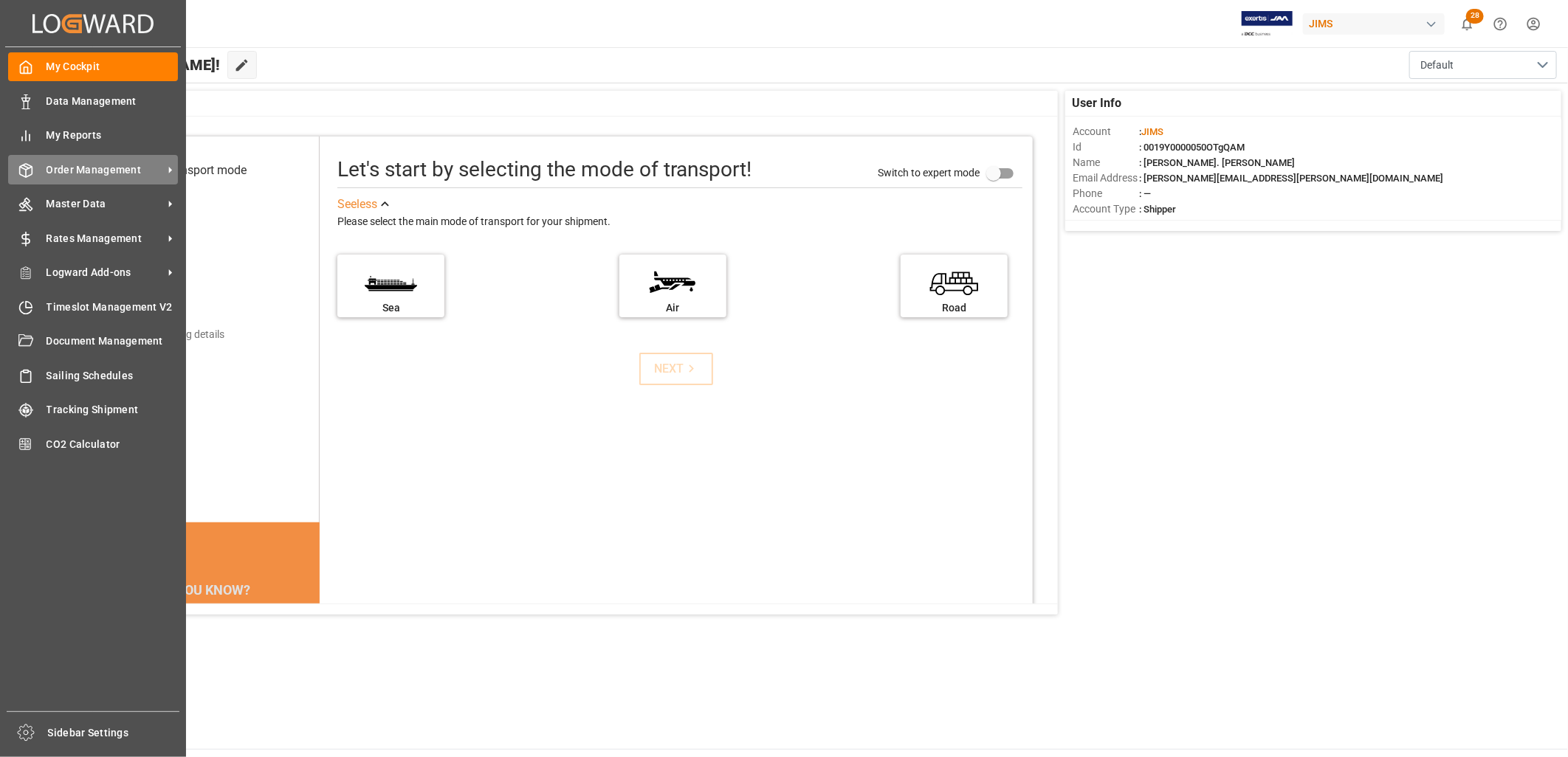
click at [101, 158] on div "Order Management Order Management" at bounding box center [93, 169] width 170 height 29
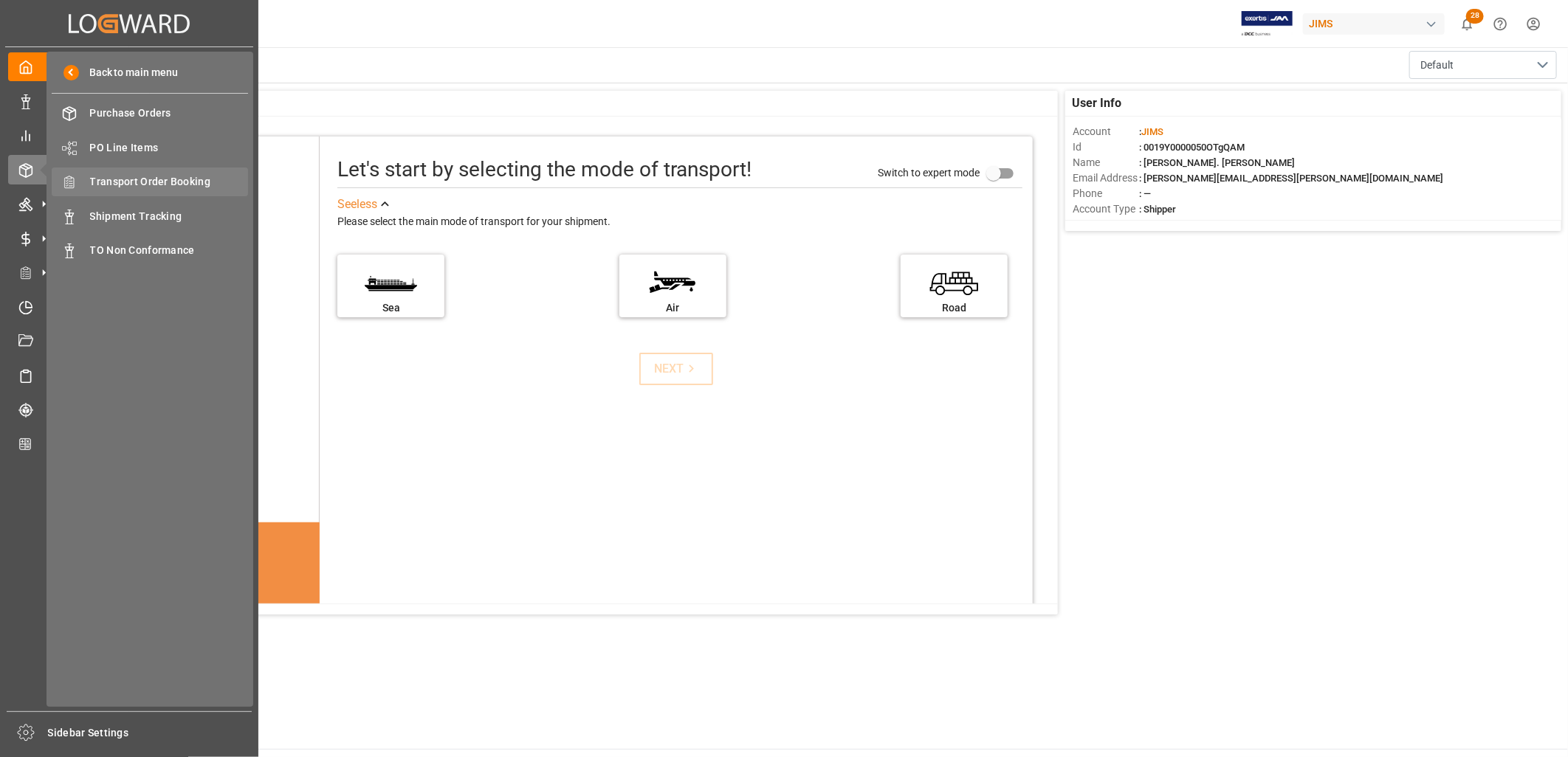
click at [151, 176] on span "Transport Order Booking" at bounding box center [170, 182] width 159 height 15
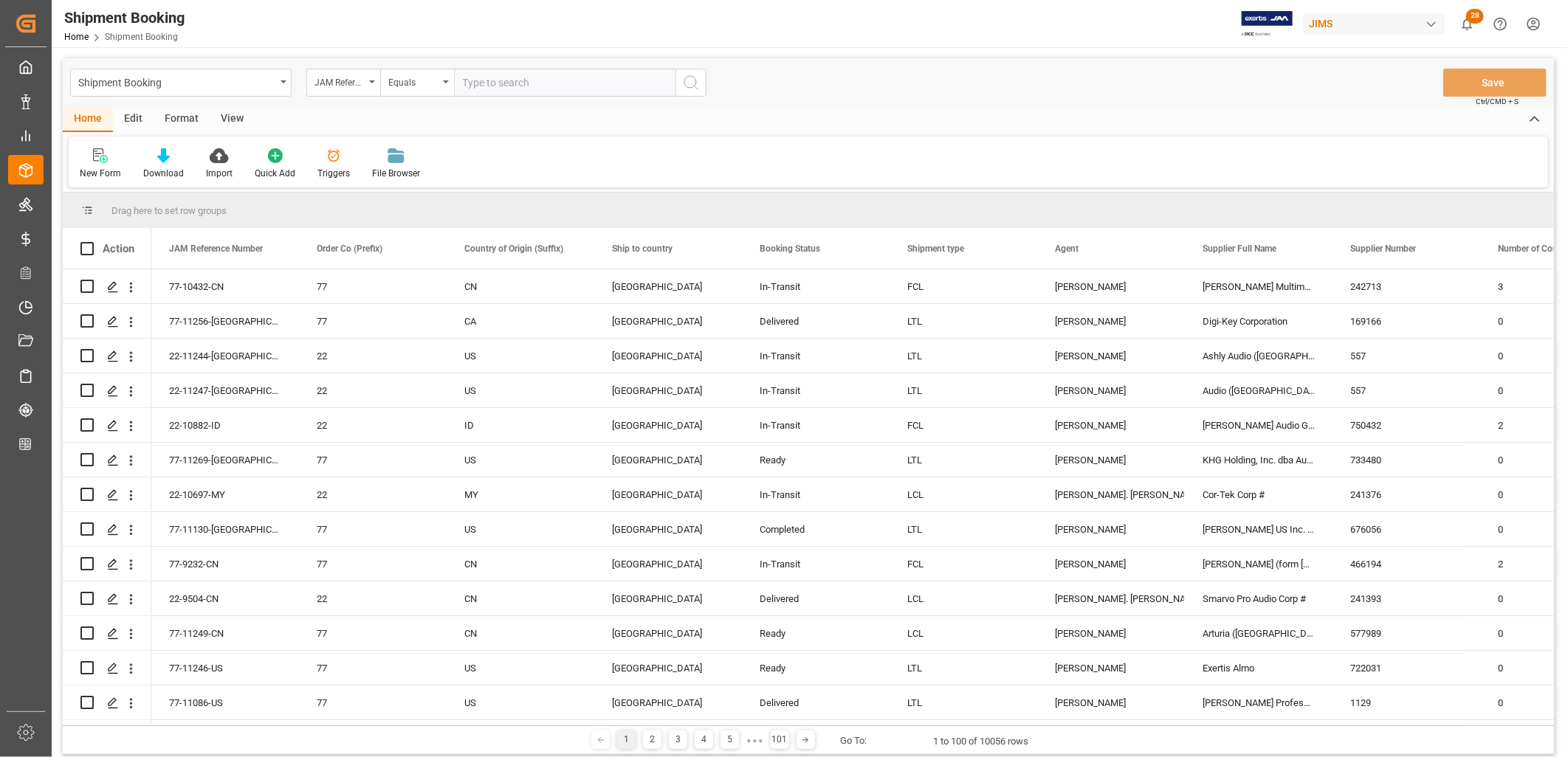
click at [469, 79] on input "text" at bounding box center [564, 83] width 222 height 28
type input "22-8630-ID"
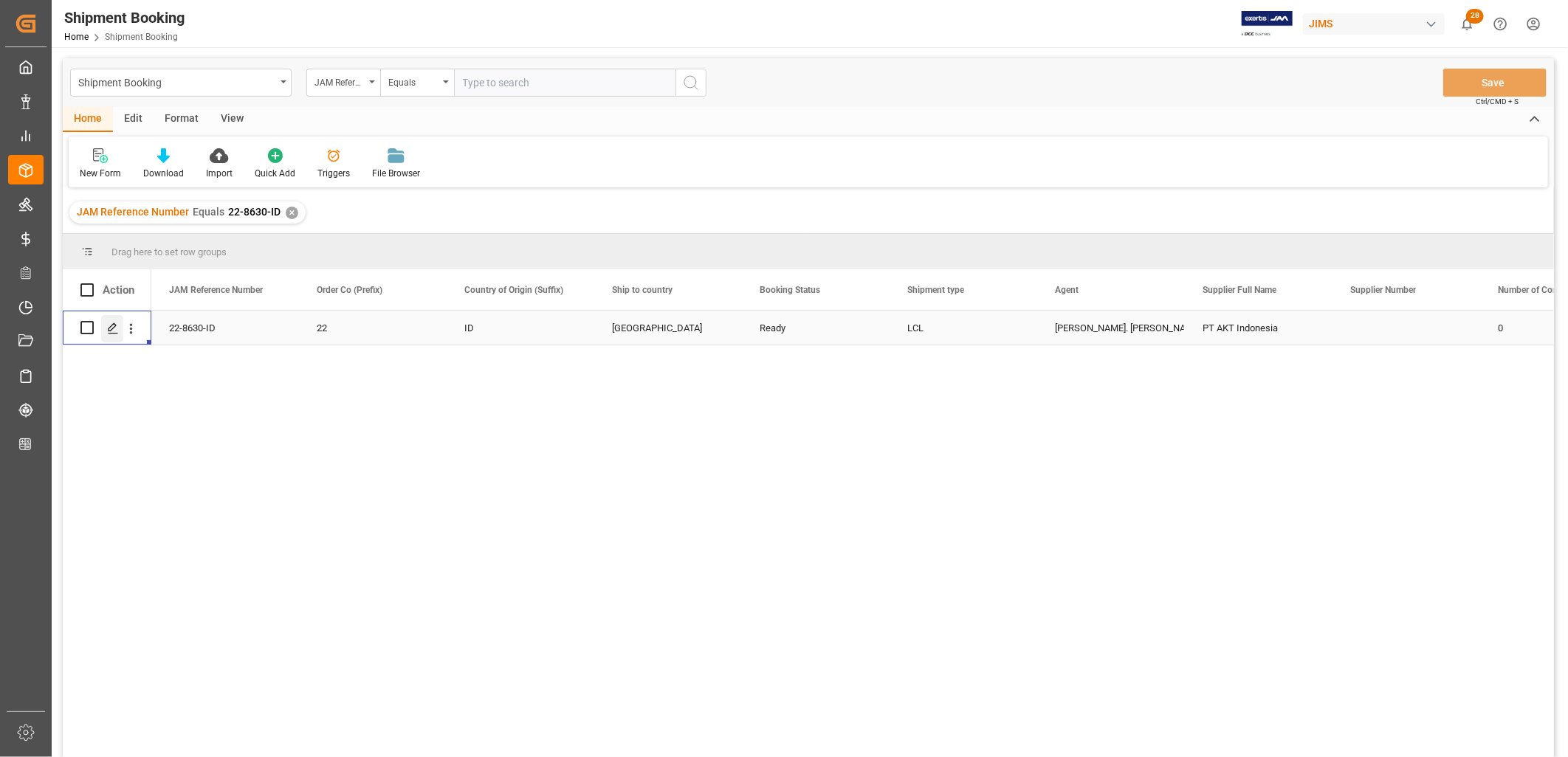
click at [114, 326] on polygon "Press SPACE to select this row." at bounding box center [113, 327] width 8 height 8
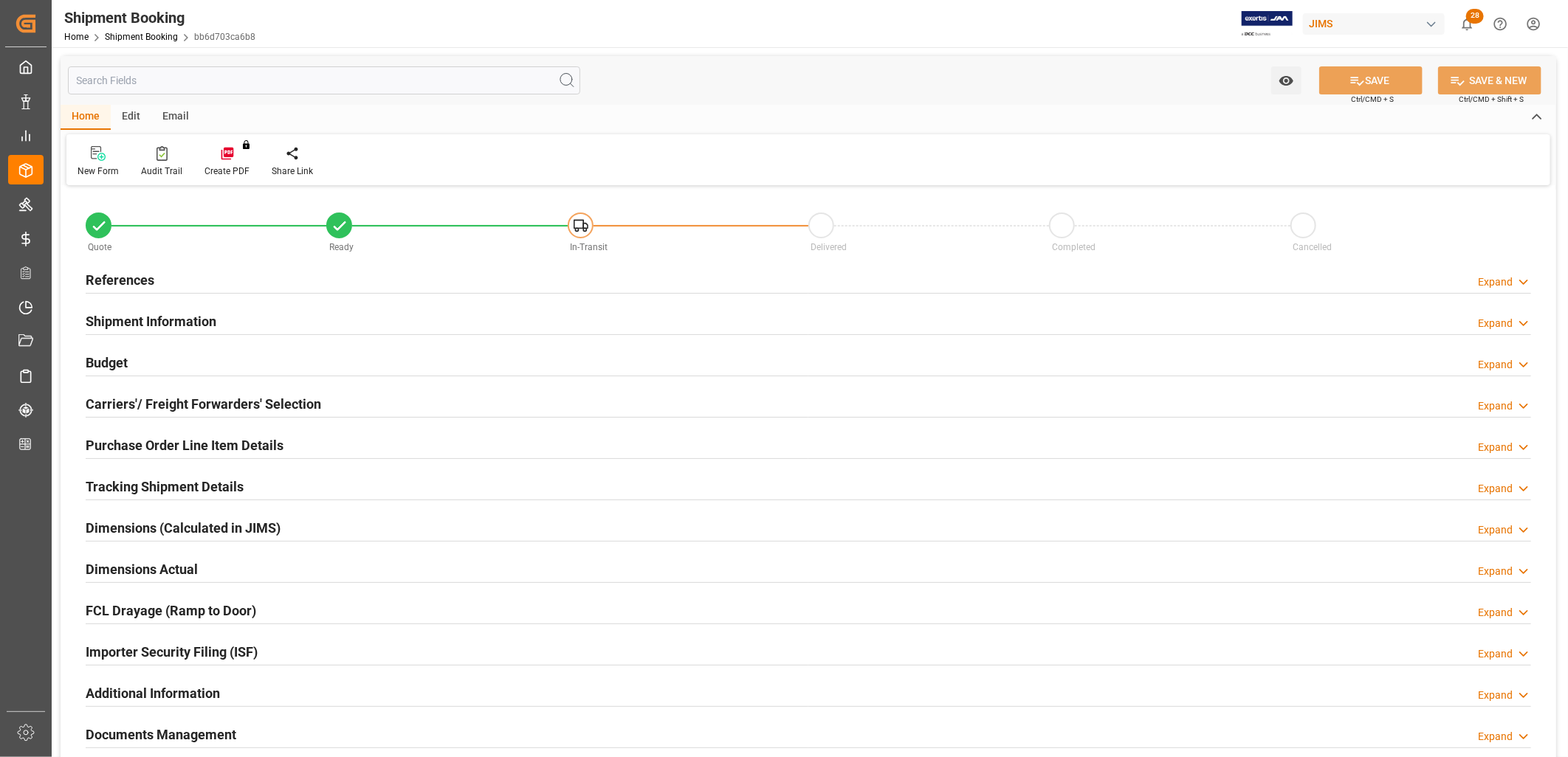
type input "0"
type input "16-09-2025"
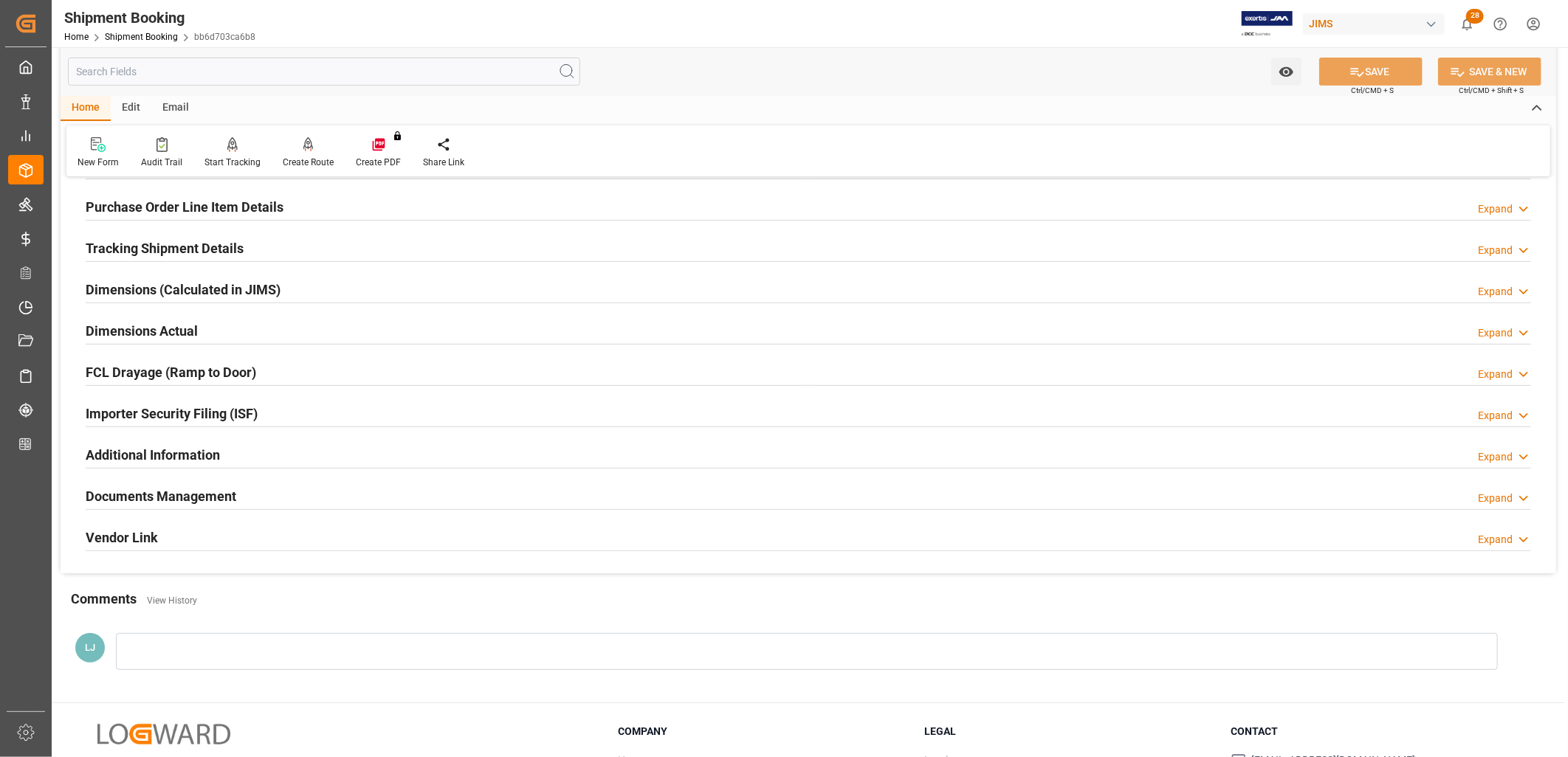
scroll to position [245, 0]
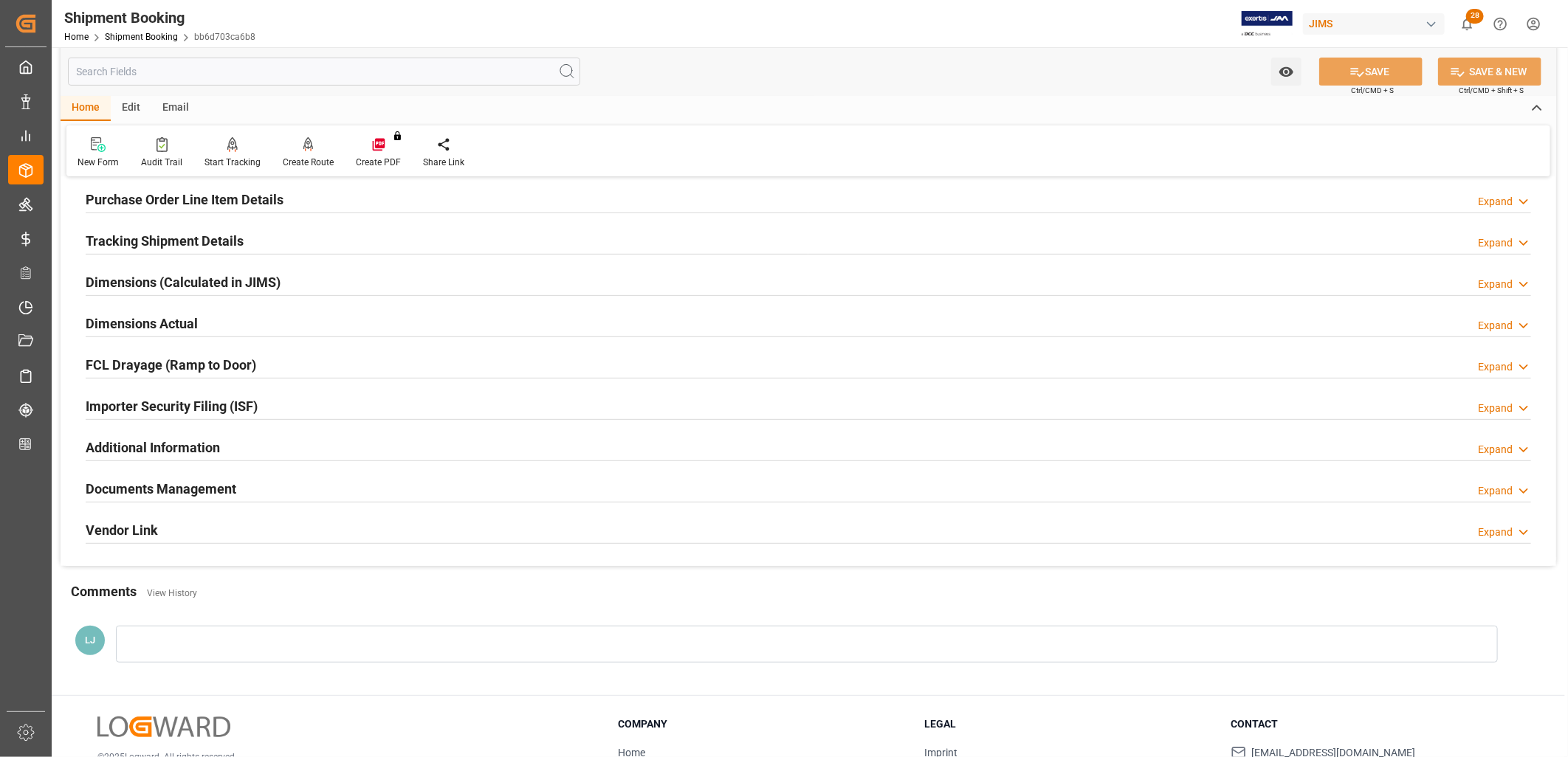
click at [195, 473] on div "Documents Management Expand" at bounding box center [808, 489] width 1466 height 42
click at [197, 482] on h2 "Documents Management" at bounding box center [161, 489] width 151 height 20
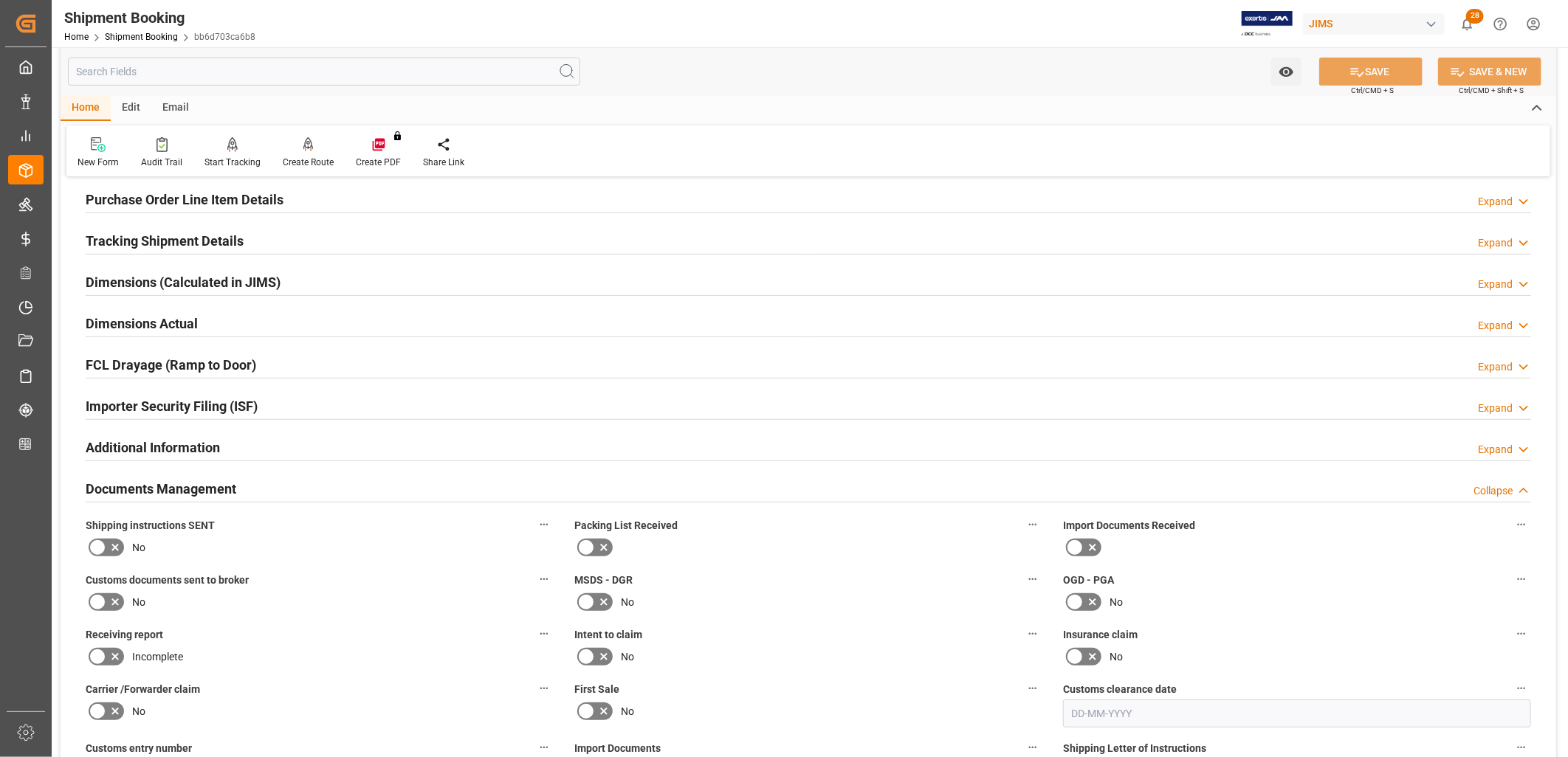
scroll to position [0, 0]
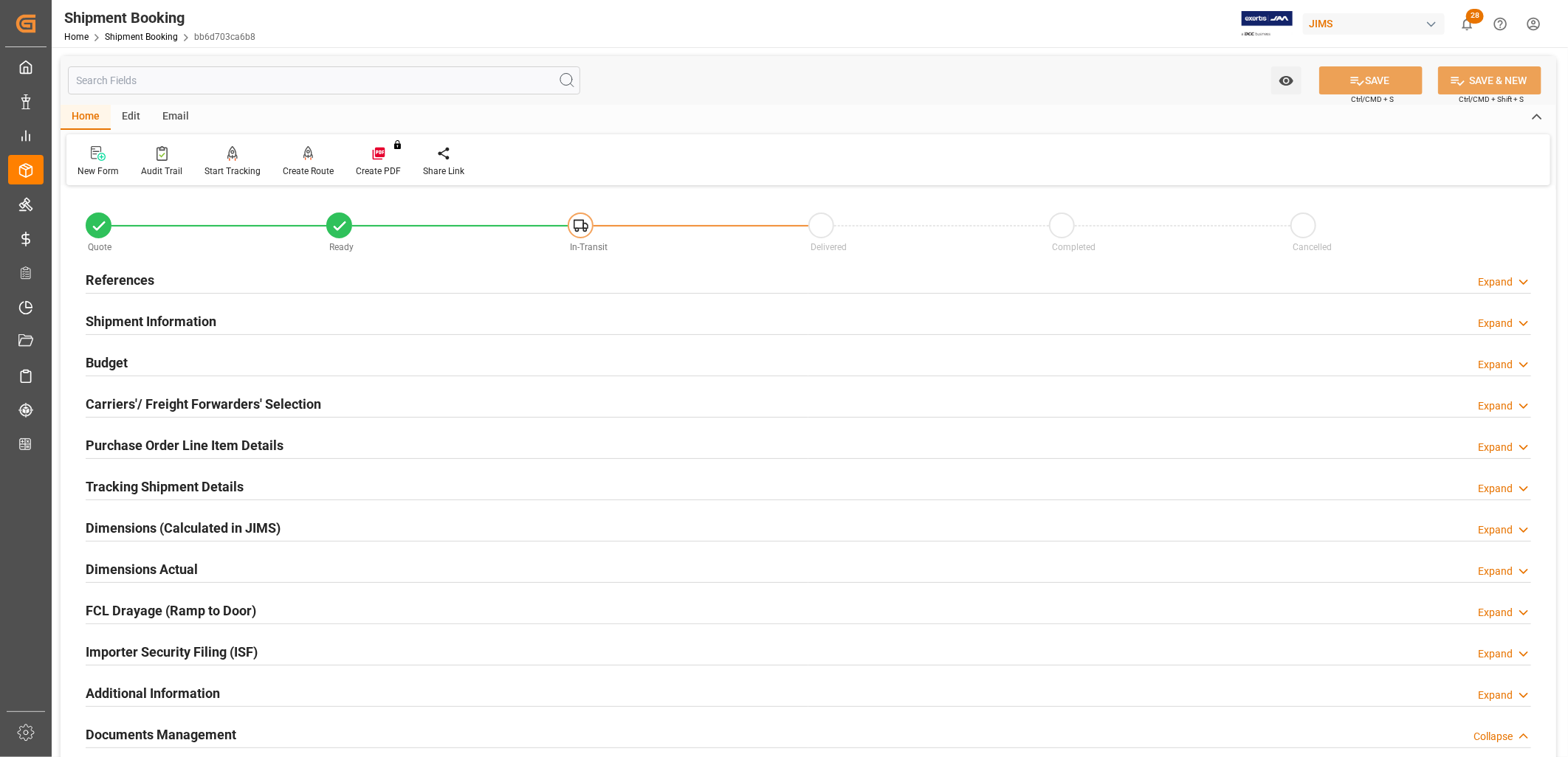
click at [146, 280] on h2 "References" at bounding box center [120, 280] width 69 height 20
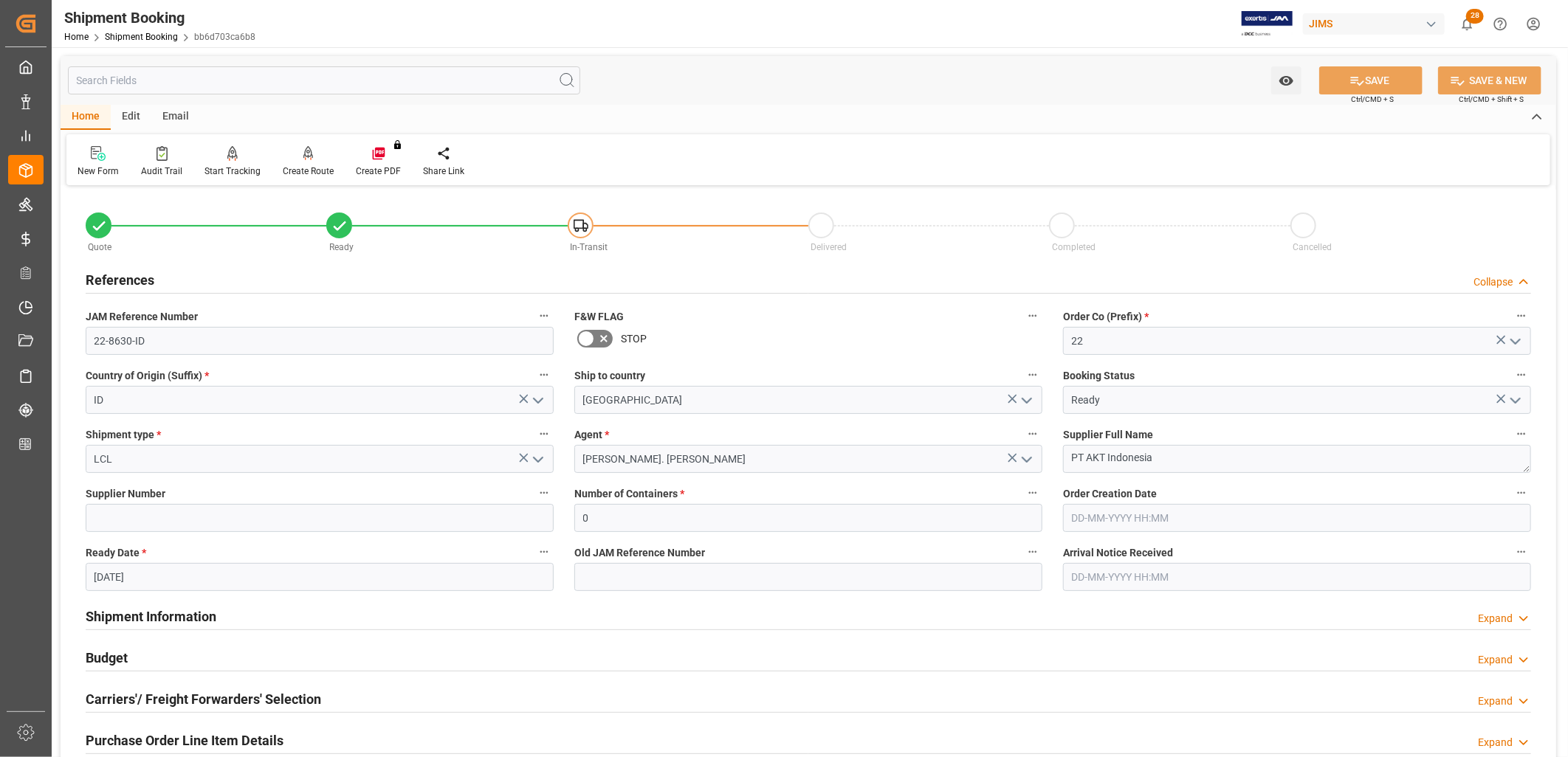
click at [1515, 394] on icon "open menu" at bounding box center [1516, 400] width 18 height 18
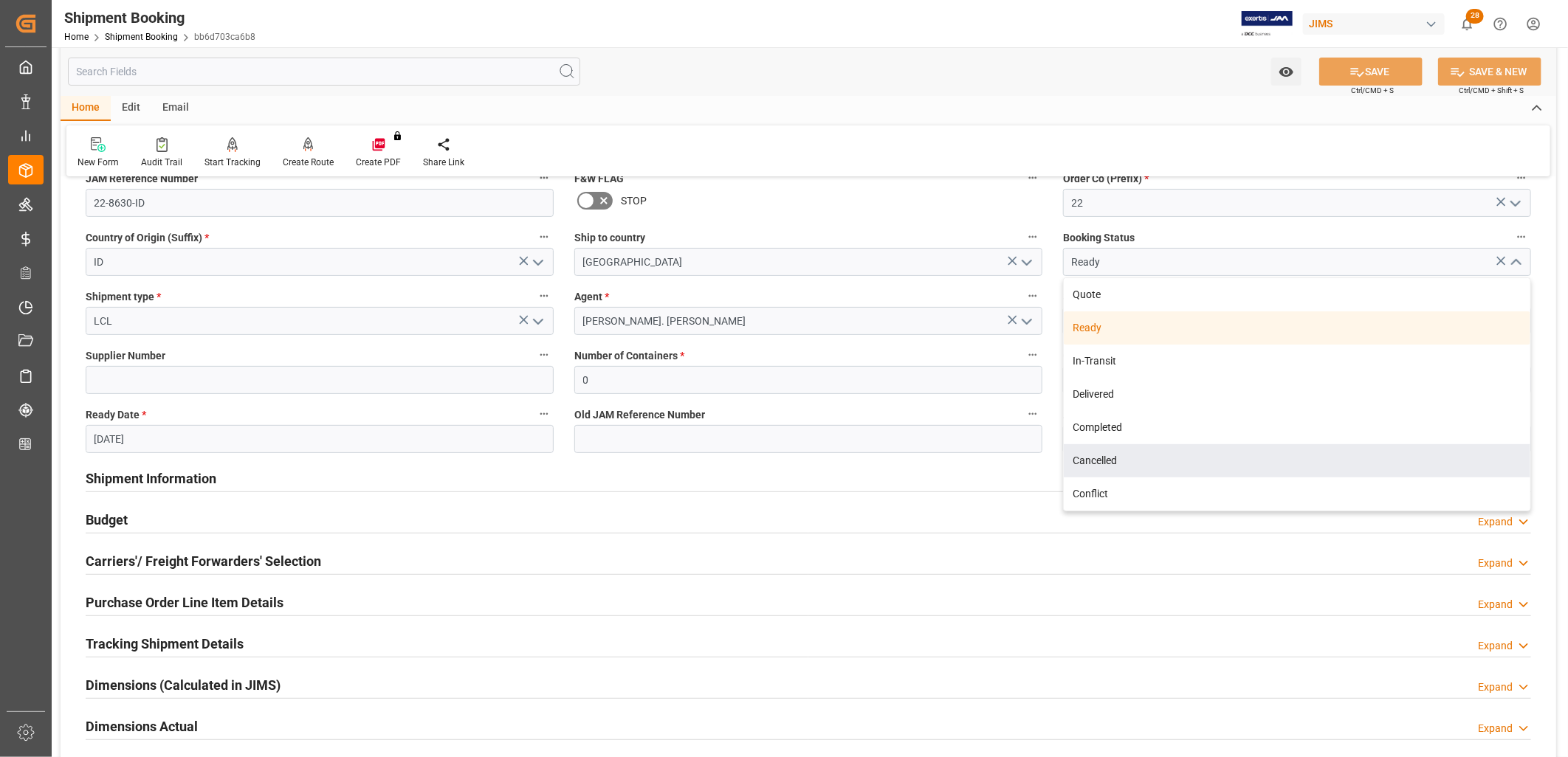
scroll to position [164, 0]
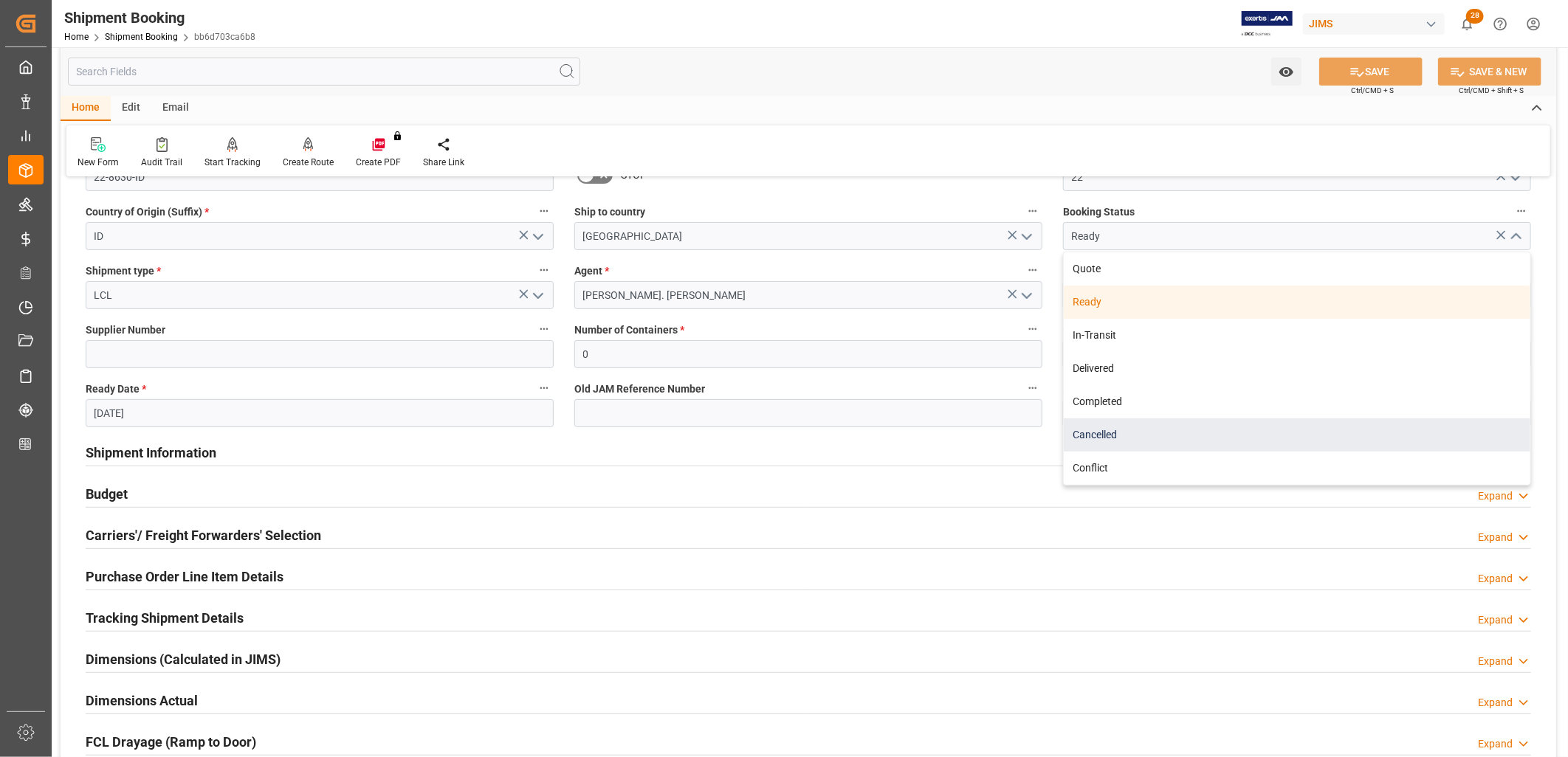
click at [1109, 427] on div "Cancelled" at bounding box center [1297, 434] width 466 height 33
type input "Cancelled"
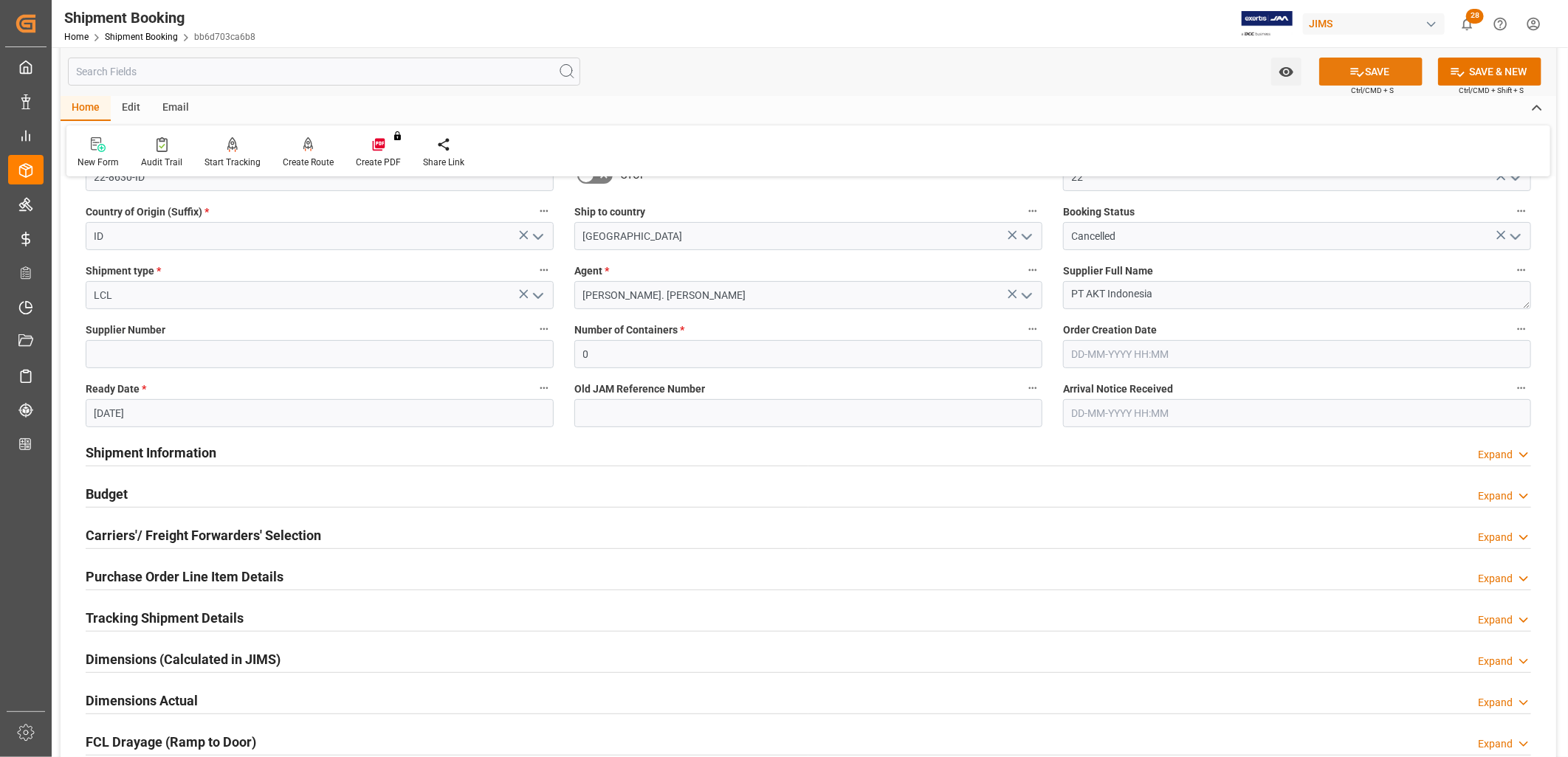
click at [1377, 68] on button "SAVE" at bounding box center [1371, 72] width 103 height 28
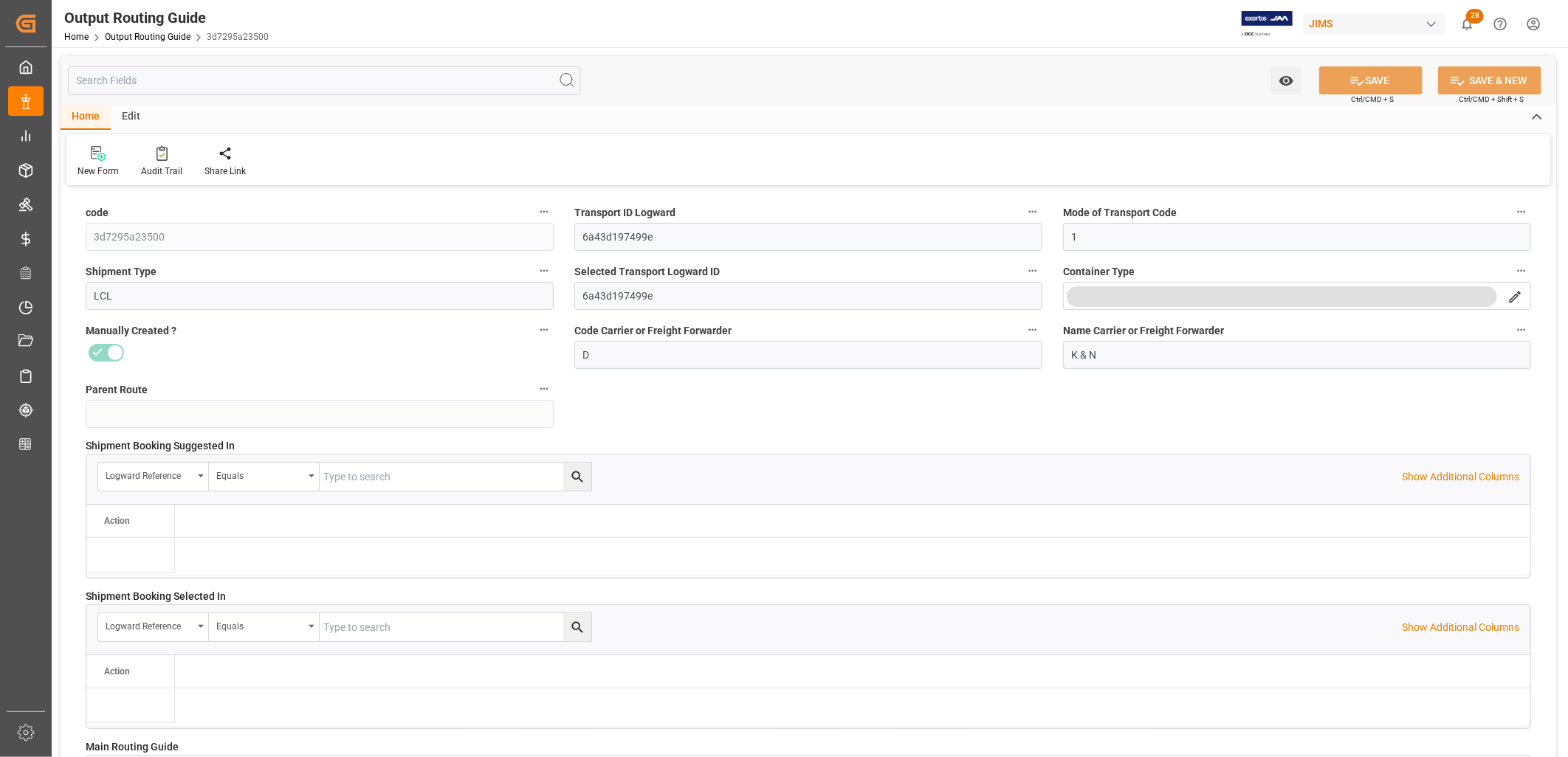
type input "22-09-2025 20:18"
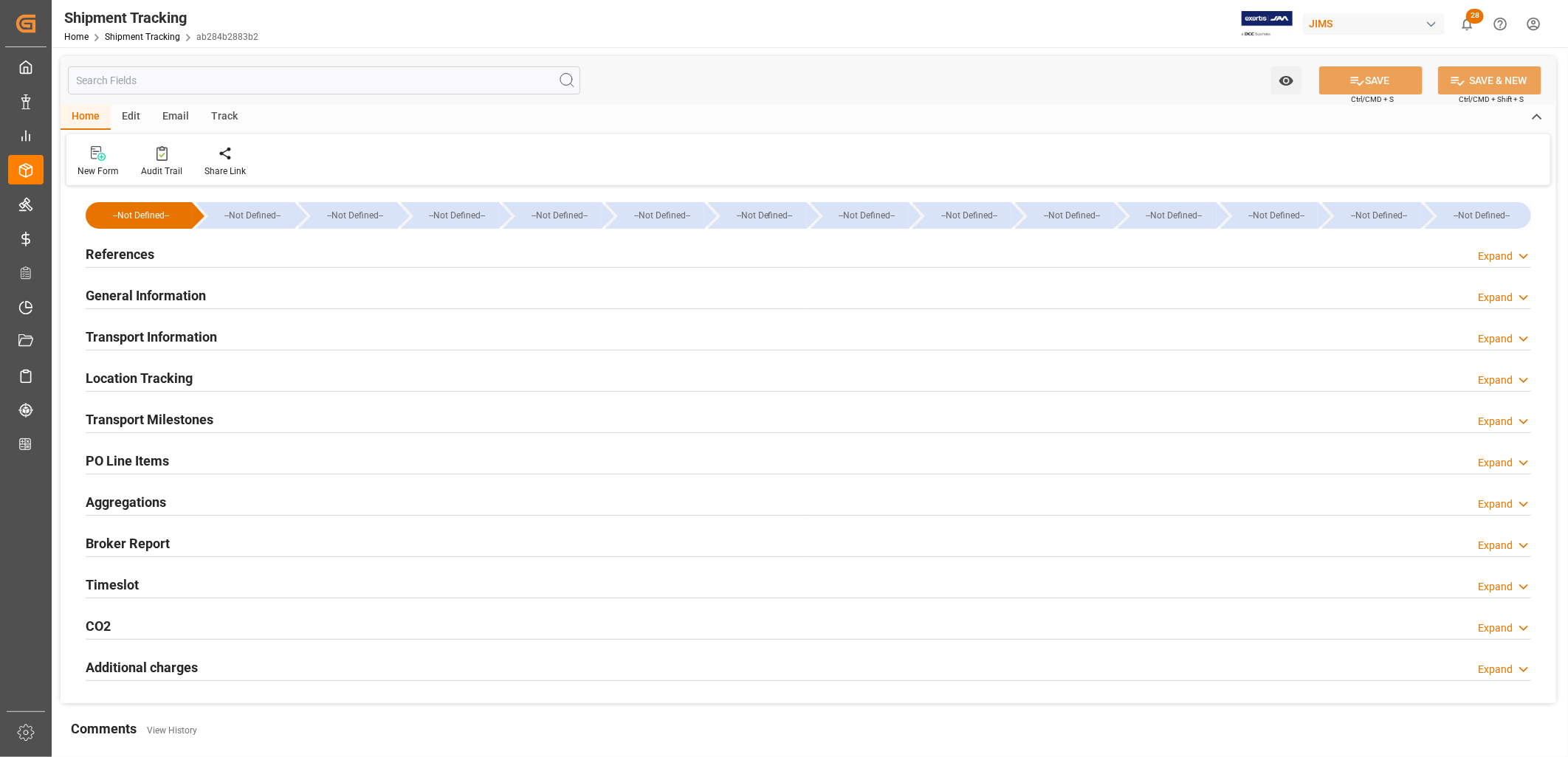
type input "22-08-2025"
click at [131, 252] on h2 "References" at bounding box center [120, 255] width 69 height 20
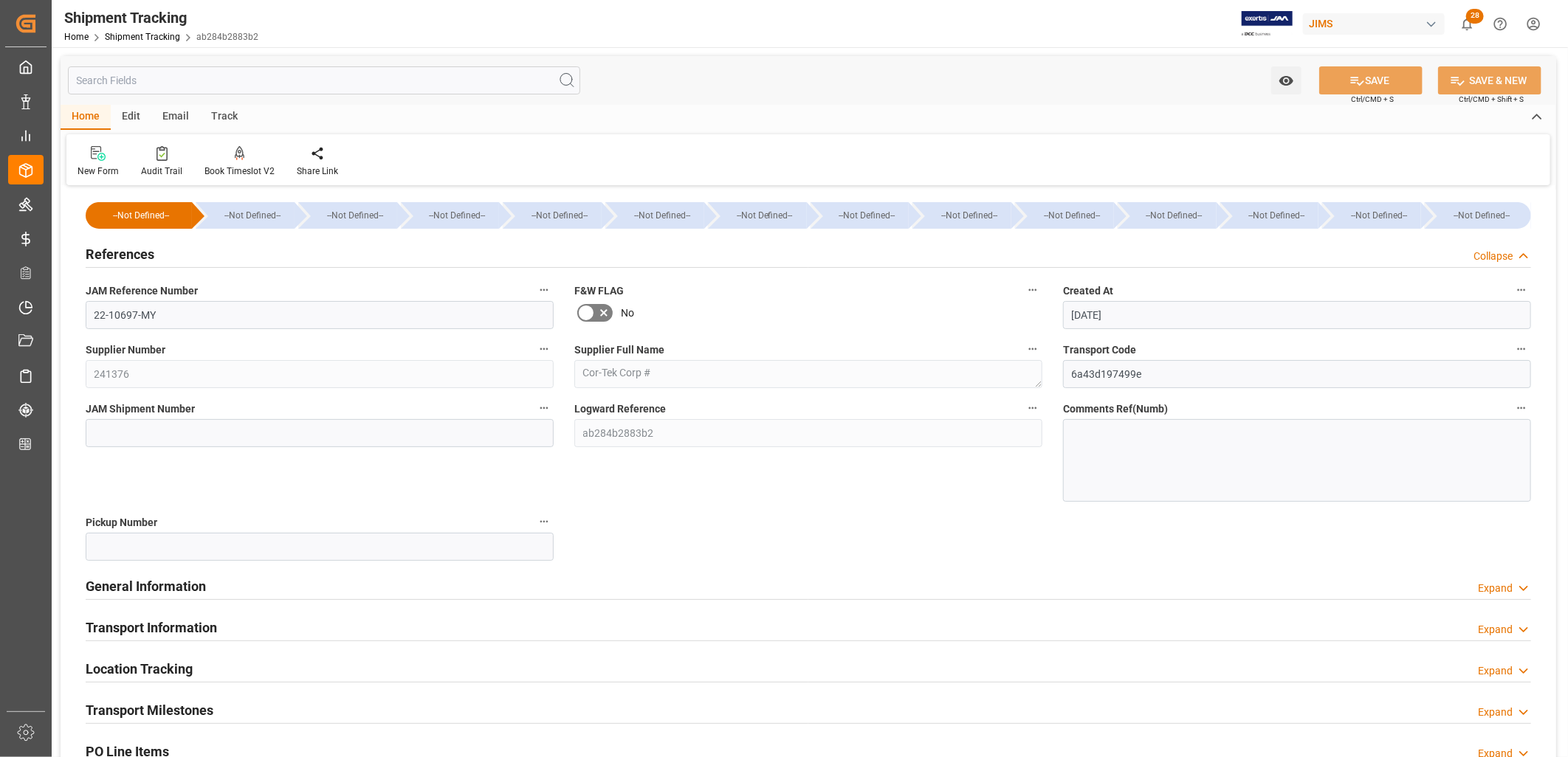
click at [171, 628] on h2 "Transport Information" at bounding box center [151, 627] width 131 height 20
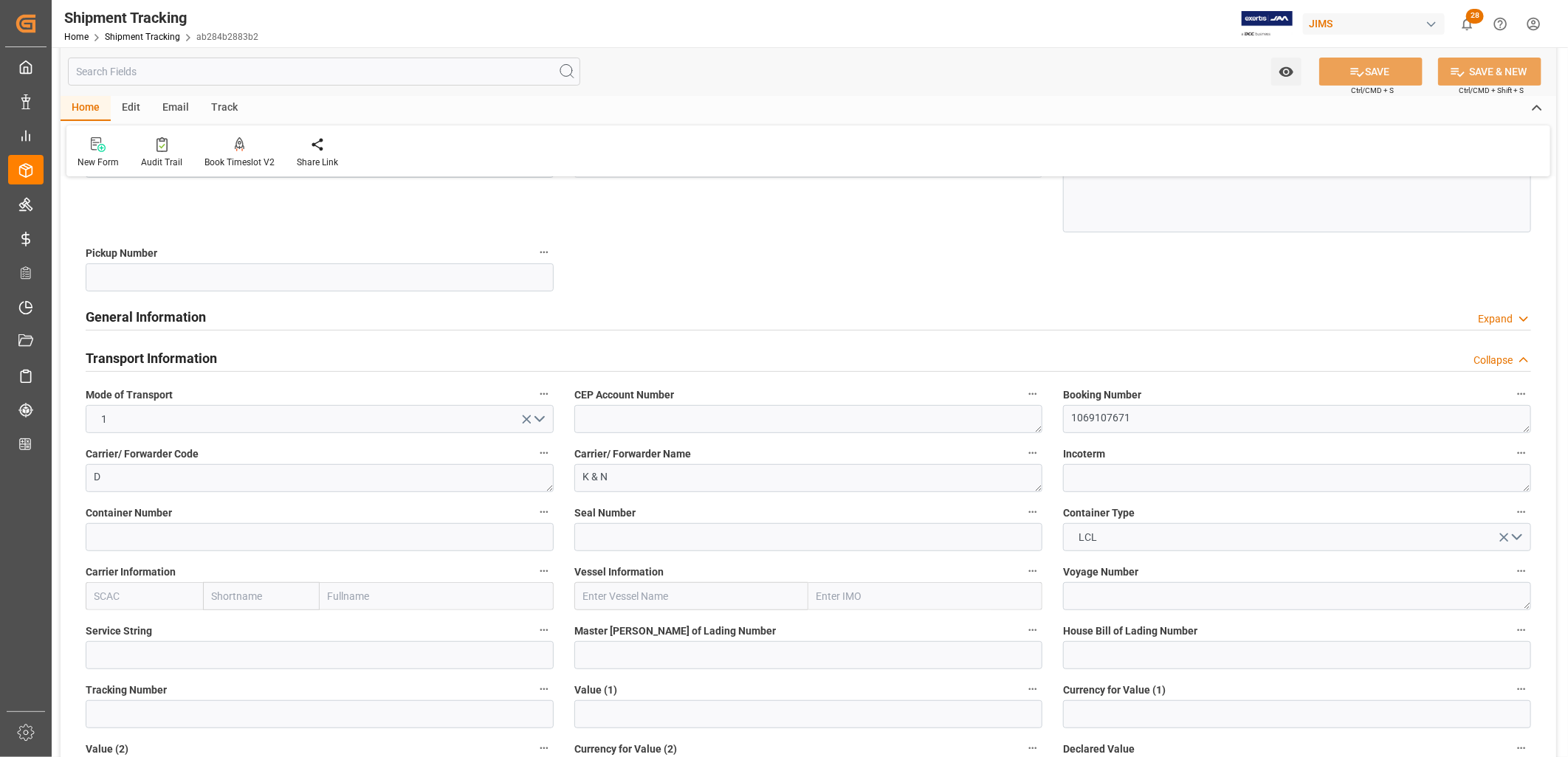
scroll to position [328, 0]
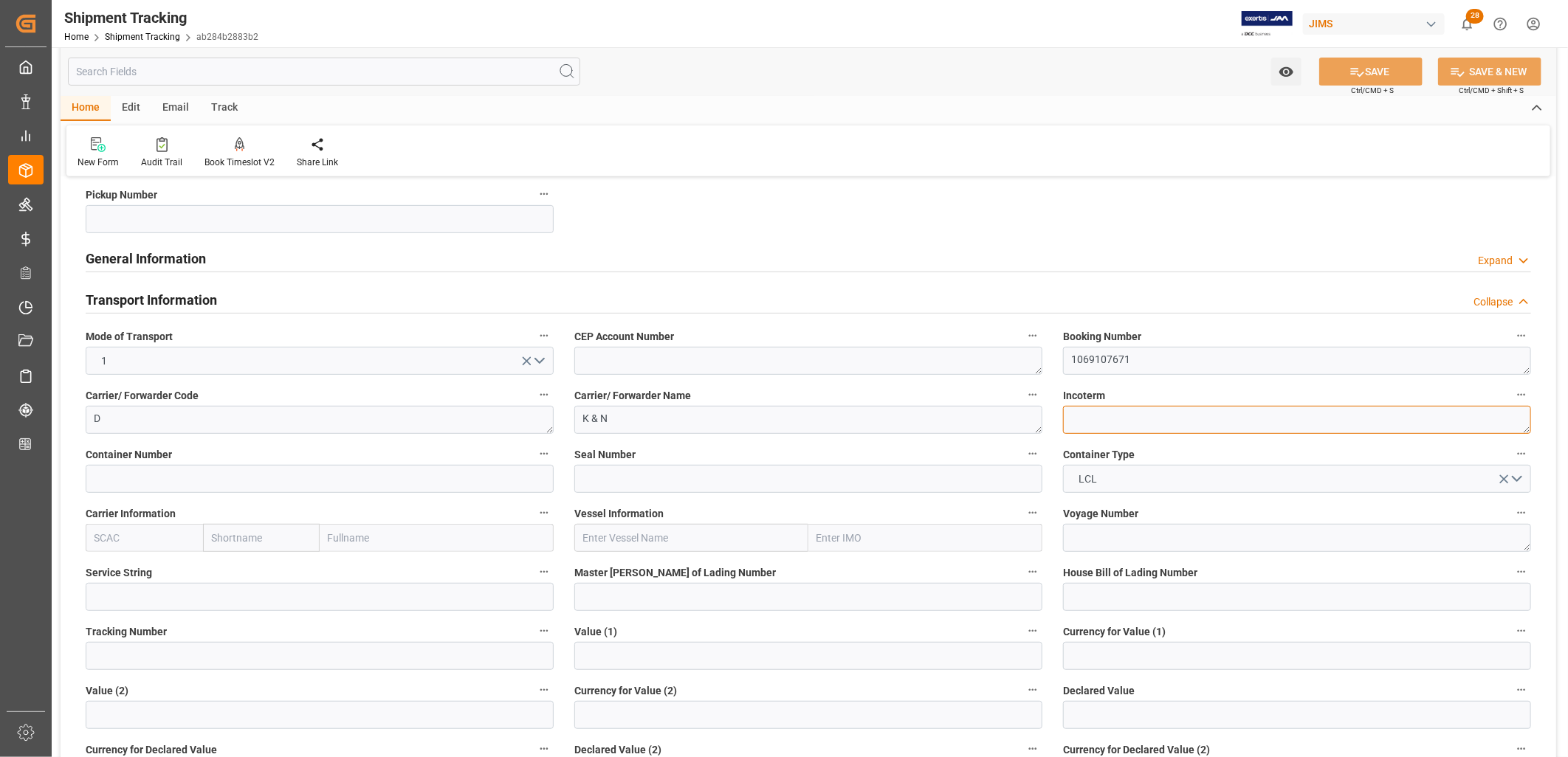
click at [1089, 410] on textarea at bounding box center [1297, 420] width 468 height 28
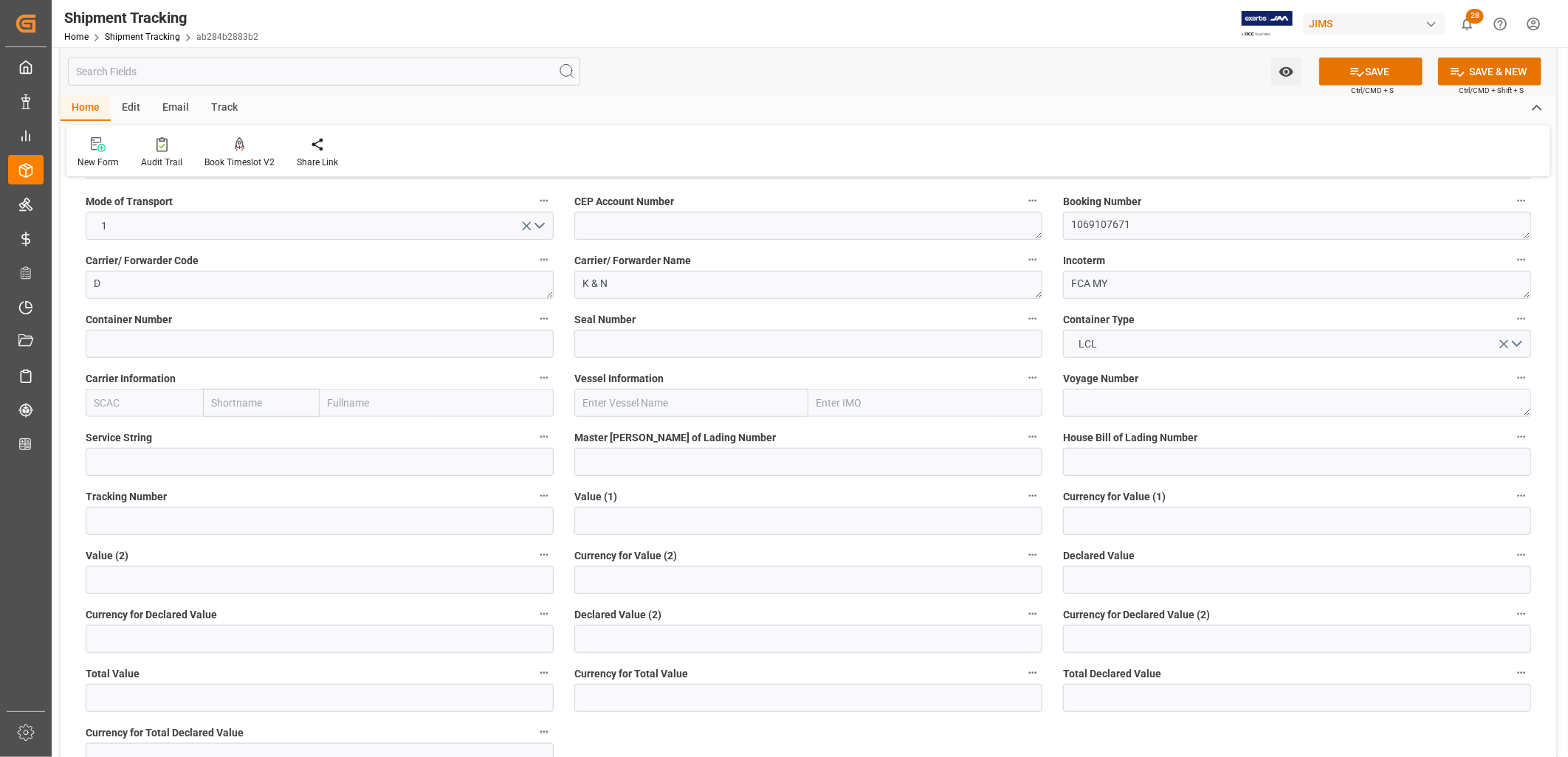
scroll to position [492, 0]
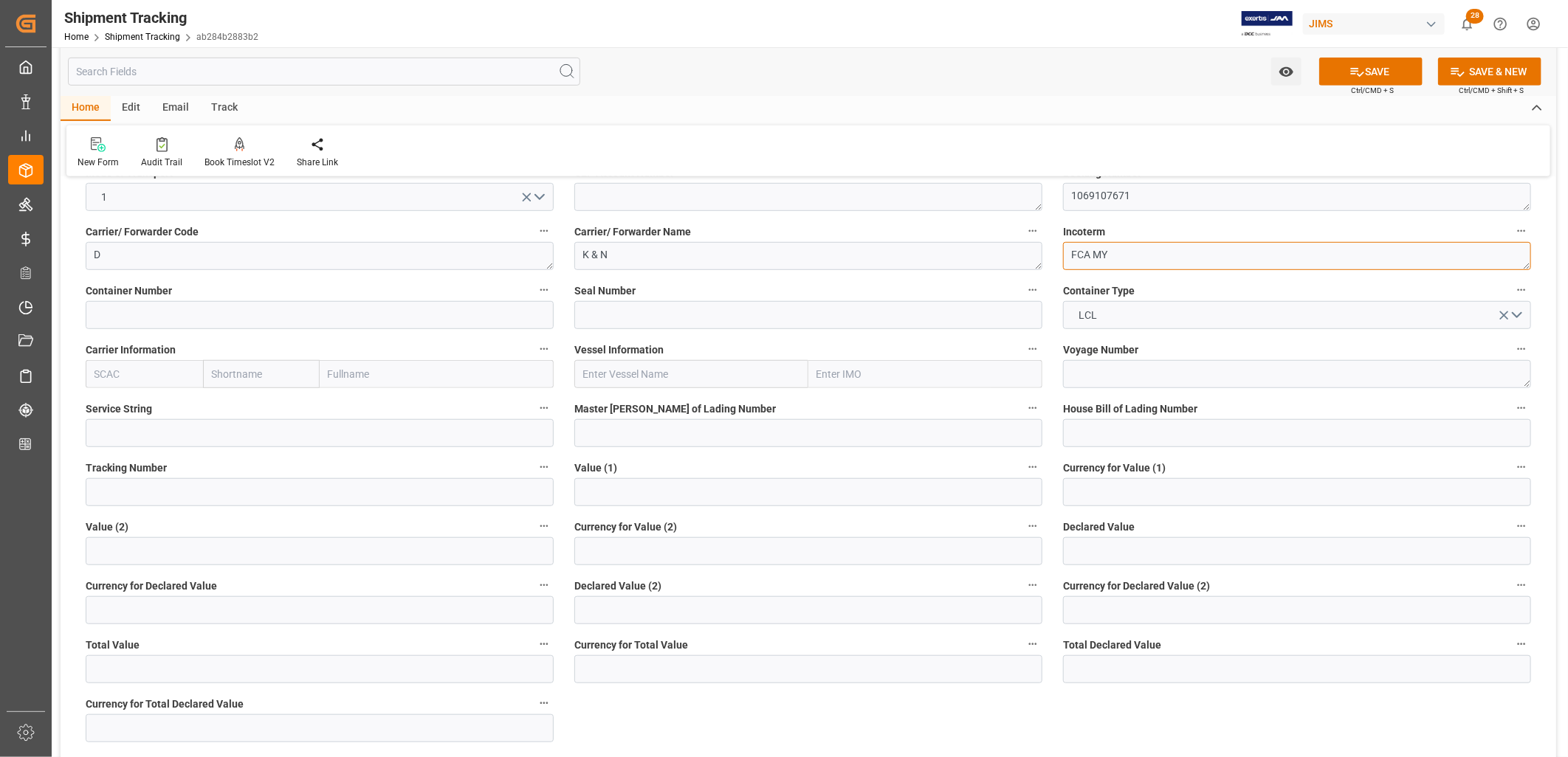
click at [1094, 249] on textarea "FCA MY" at bounding box center [1297, 256] width 468 height 28
type textarea "FCA MUAR MY"
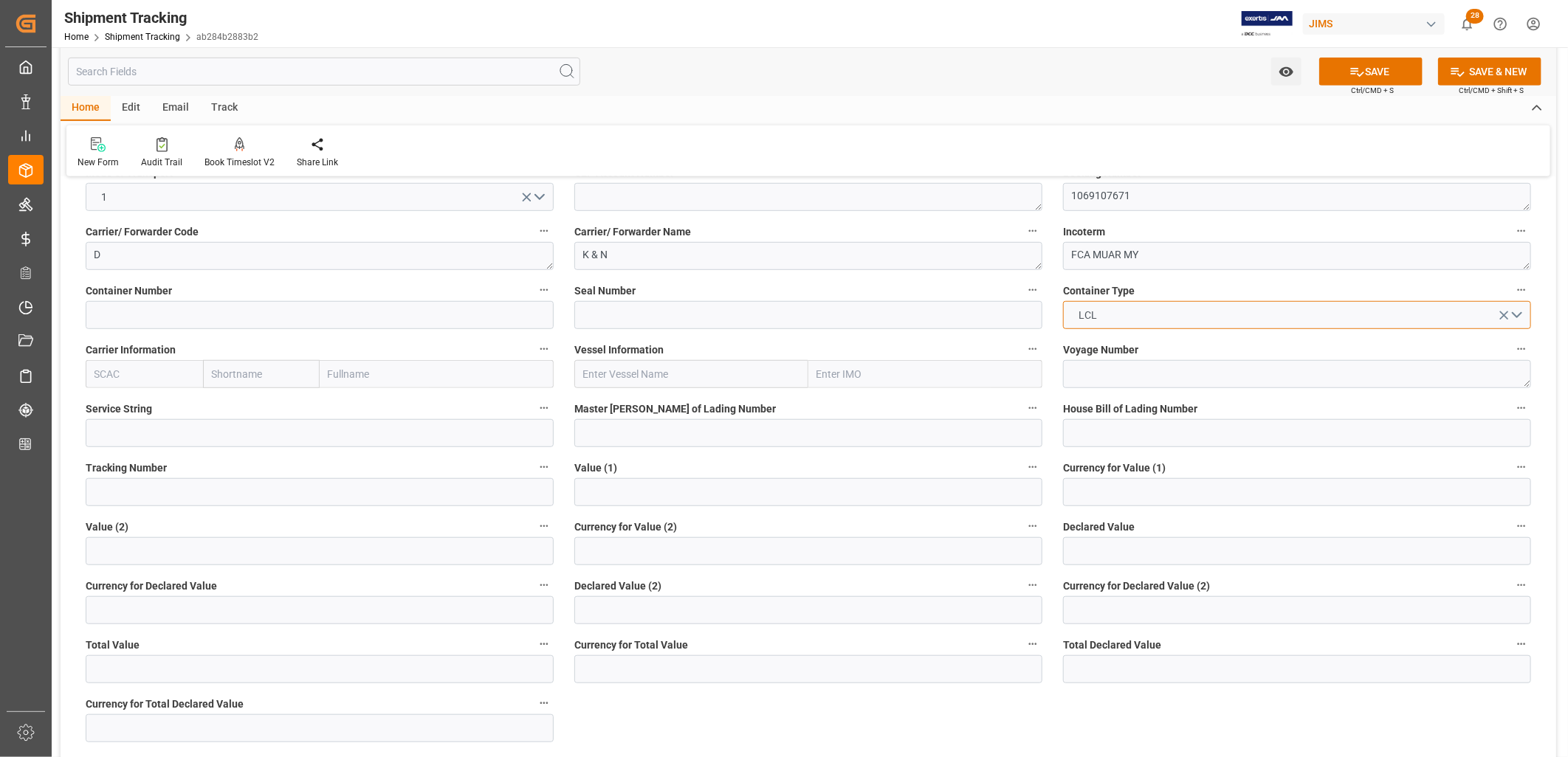
click at [1129, 312] on button "LCL" at bounding box center [1297, 315] width 468 height 28
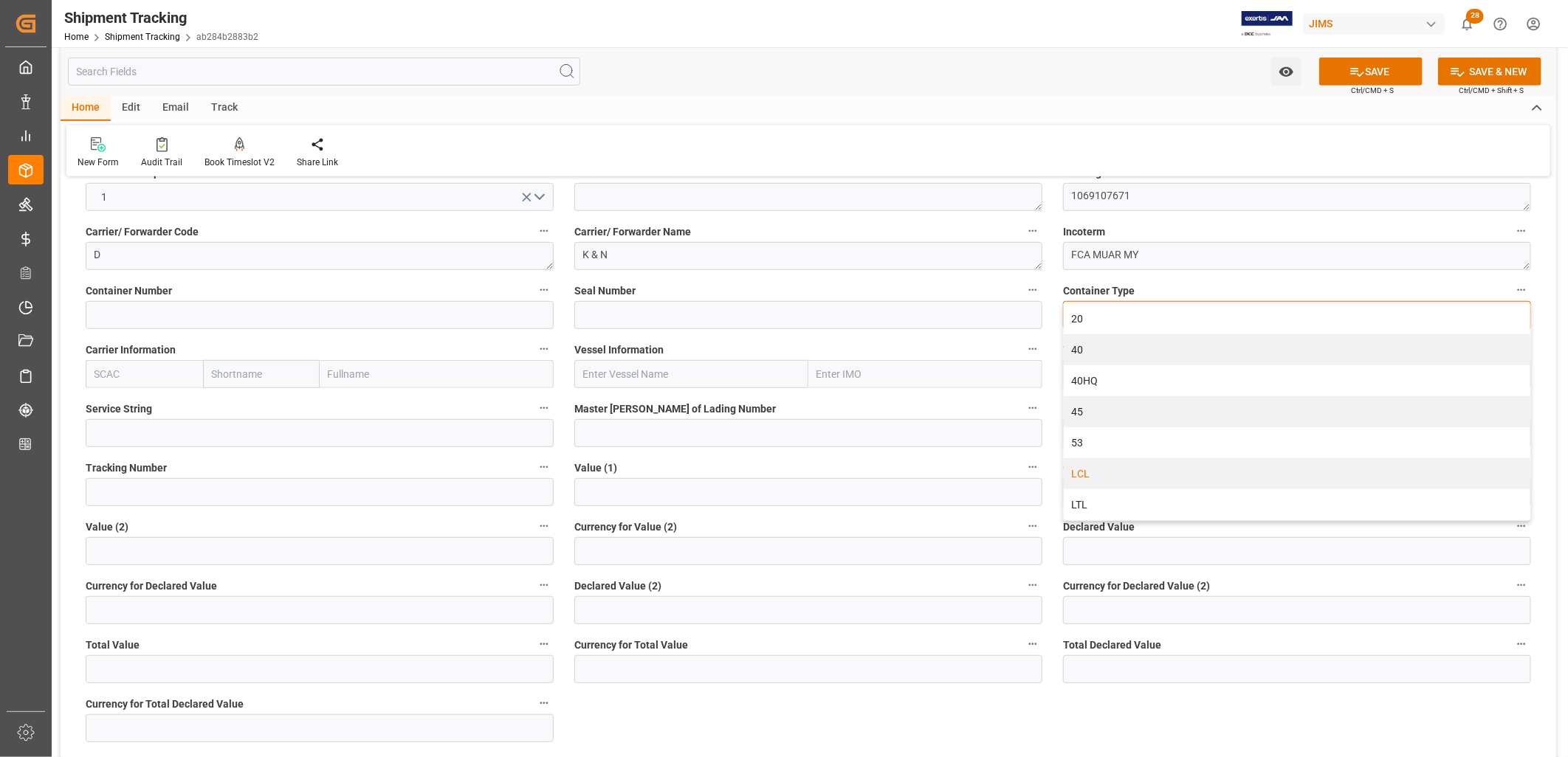
click at [1100, 468] on div "LCL" at bounding box center [1297, 474] width 466 height 31
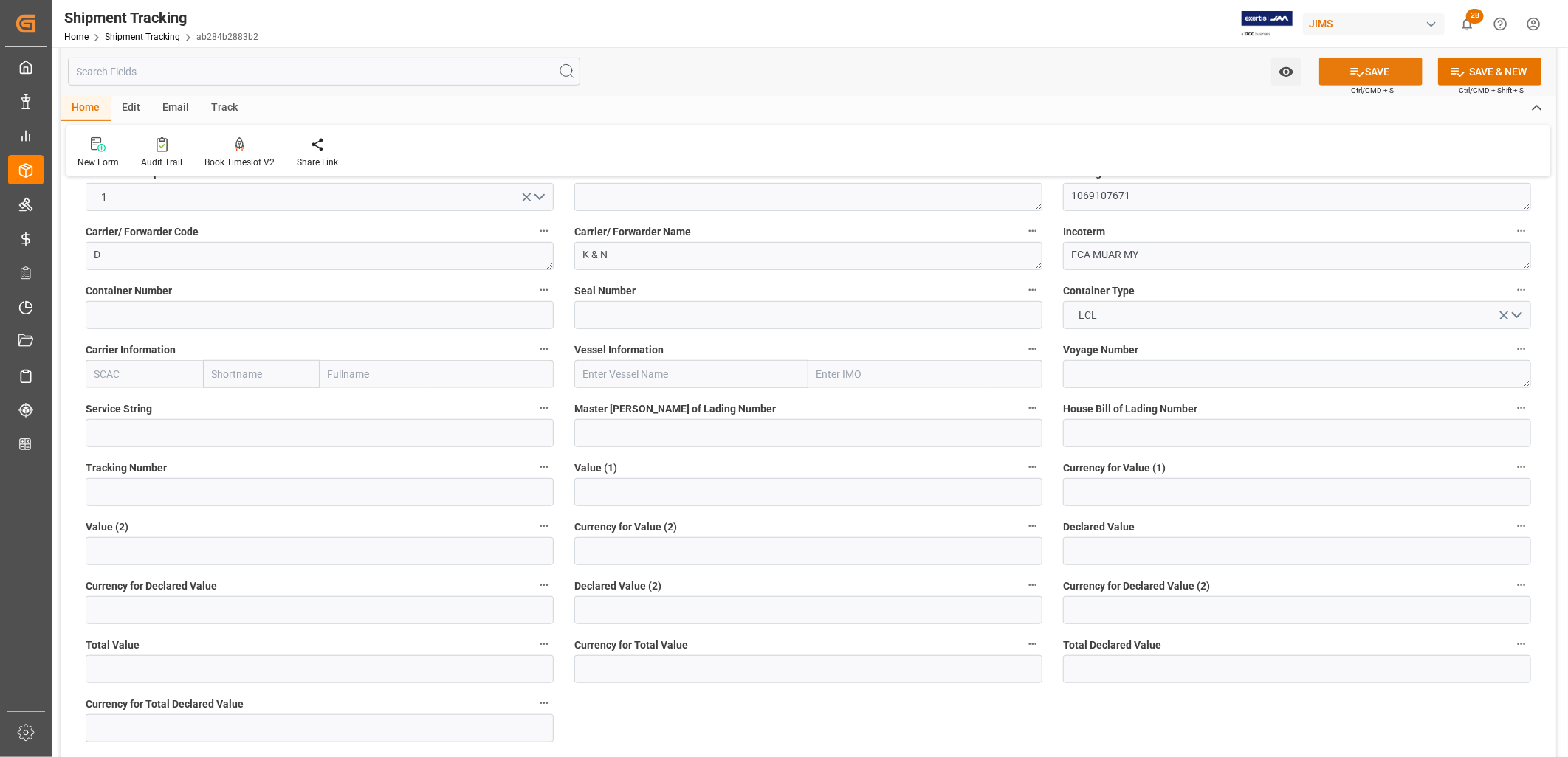
click at [1371, 76] on button "SAVE" at bounding box center [1371, 72] width 103 height 28
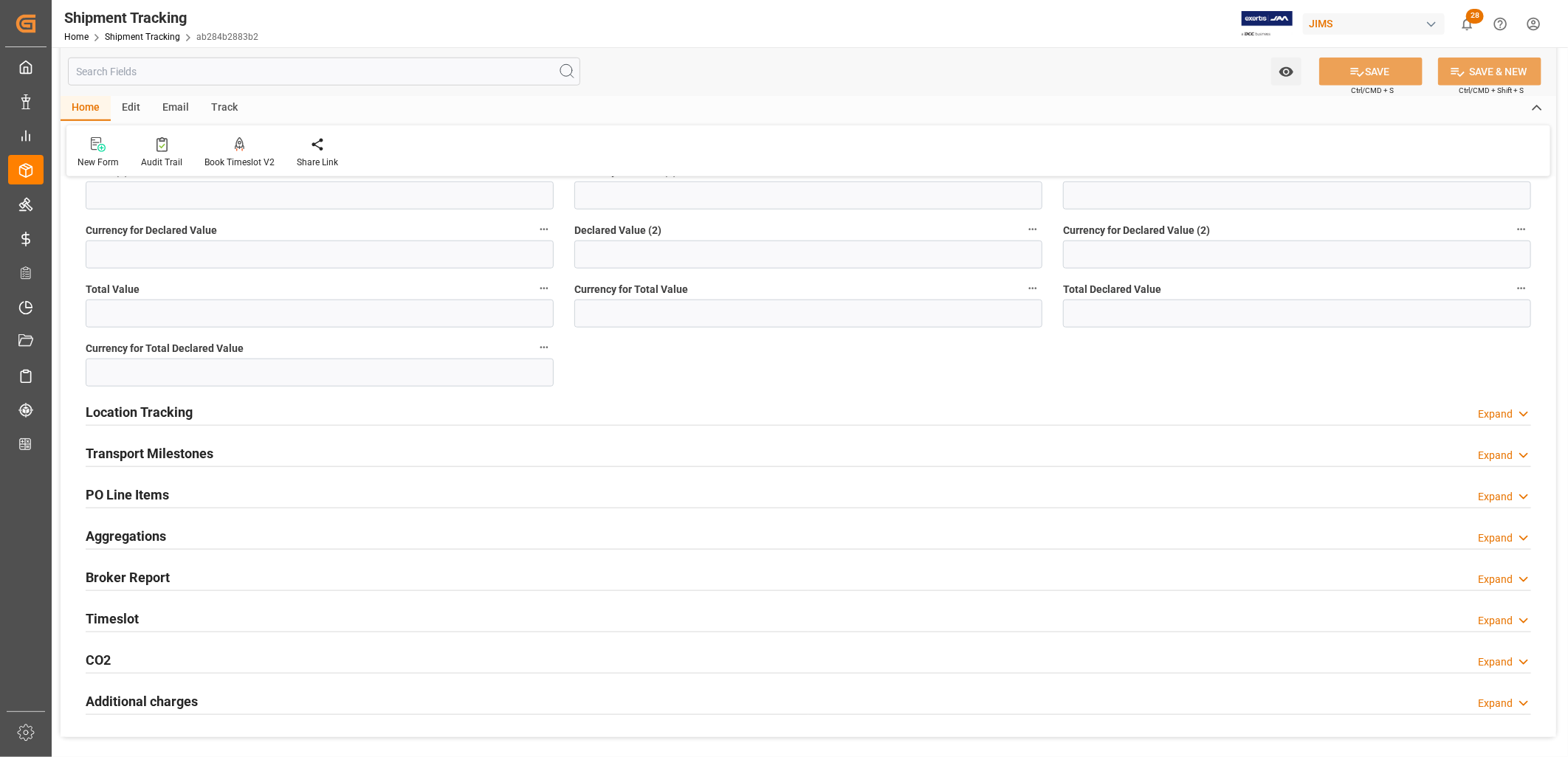
scroll to position [902, 0]
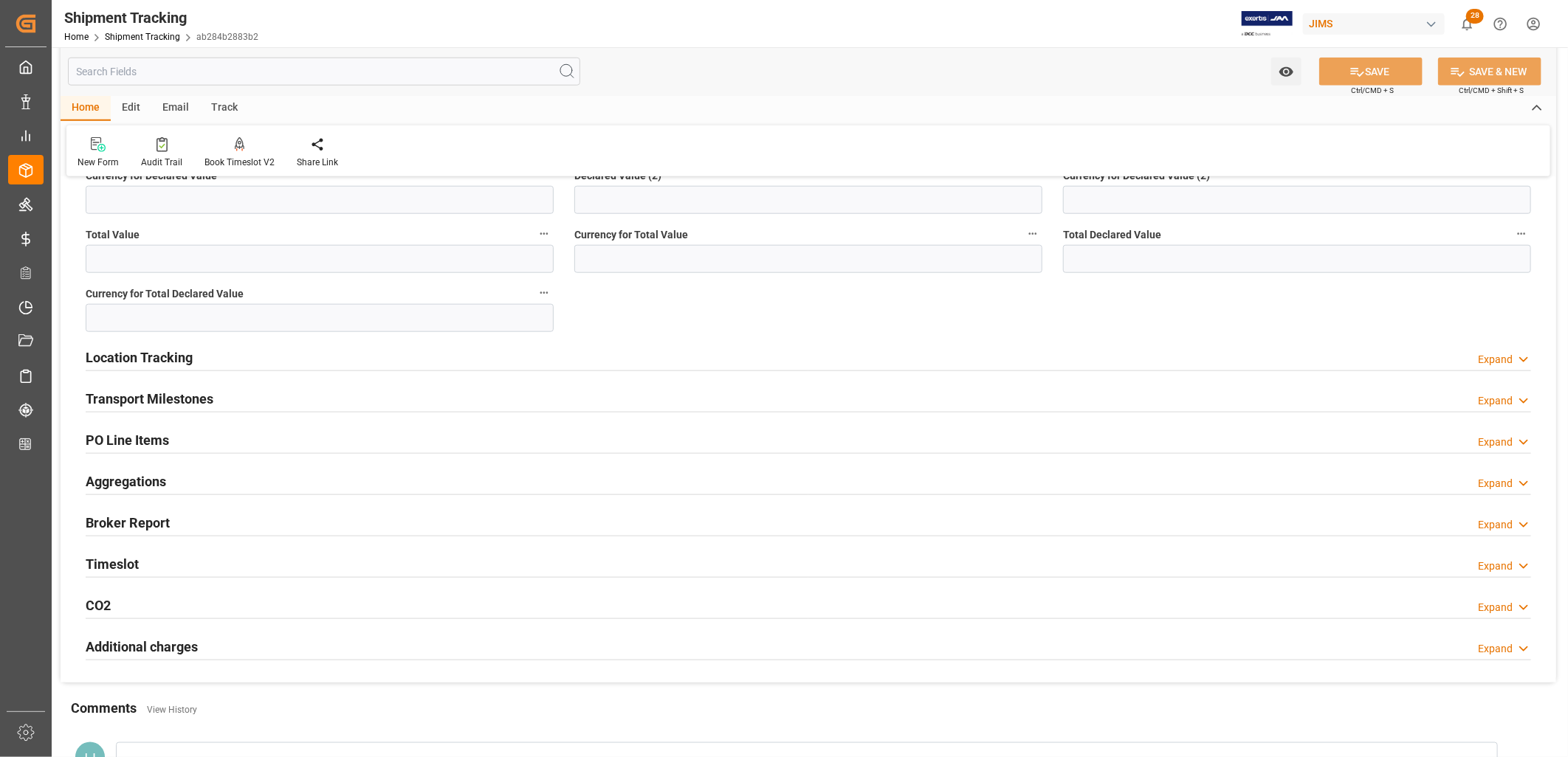
click at [170, 400] on h2 "Transport Milestones" at bounding box center [149, 399] width 127 height 20
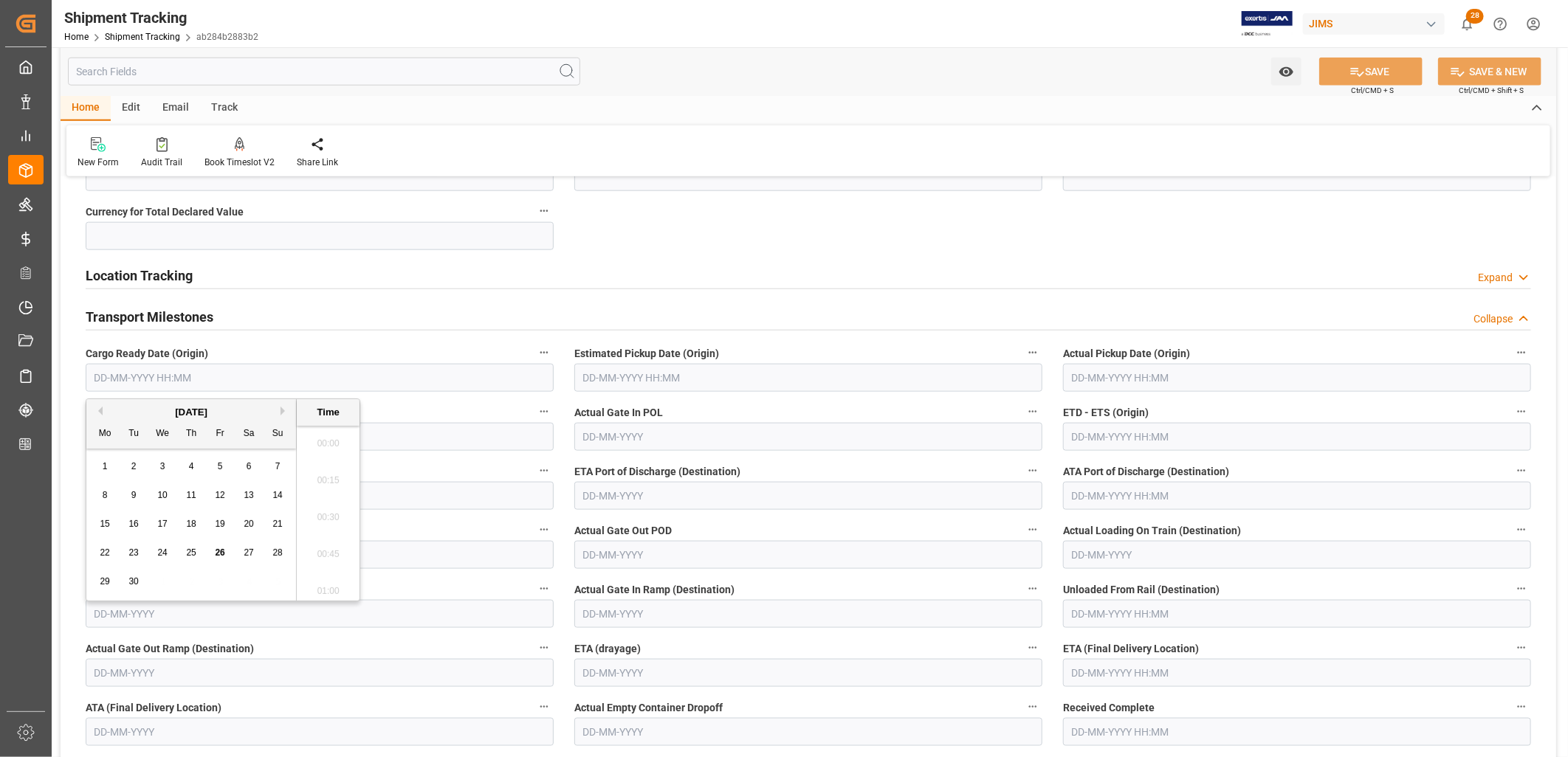
scroll to position [2144, 0]
click at [185, 382] on input "text" at bounding box center [320, 377] width 468 height 28
click at [110, 475] on div "1" at bounding box center [105, 467] width 19 height 18
click at [102, 400] on div "September 2025 Mo Tu We Th Fr Sa Su" at bounding box center [191, 424] width 210 height 49
click at [100, 409] on button "Previous Month" at bounding box center [97, 411] width 8 height 8
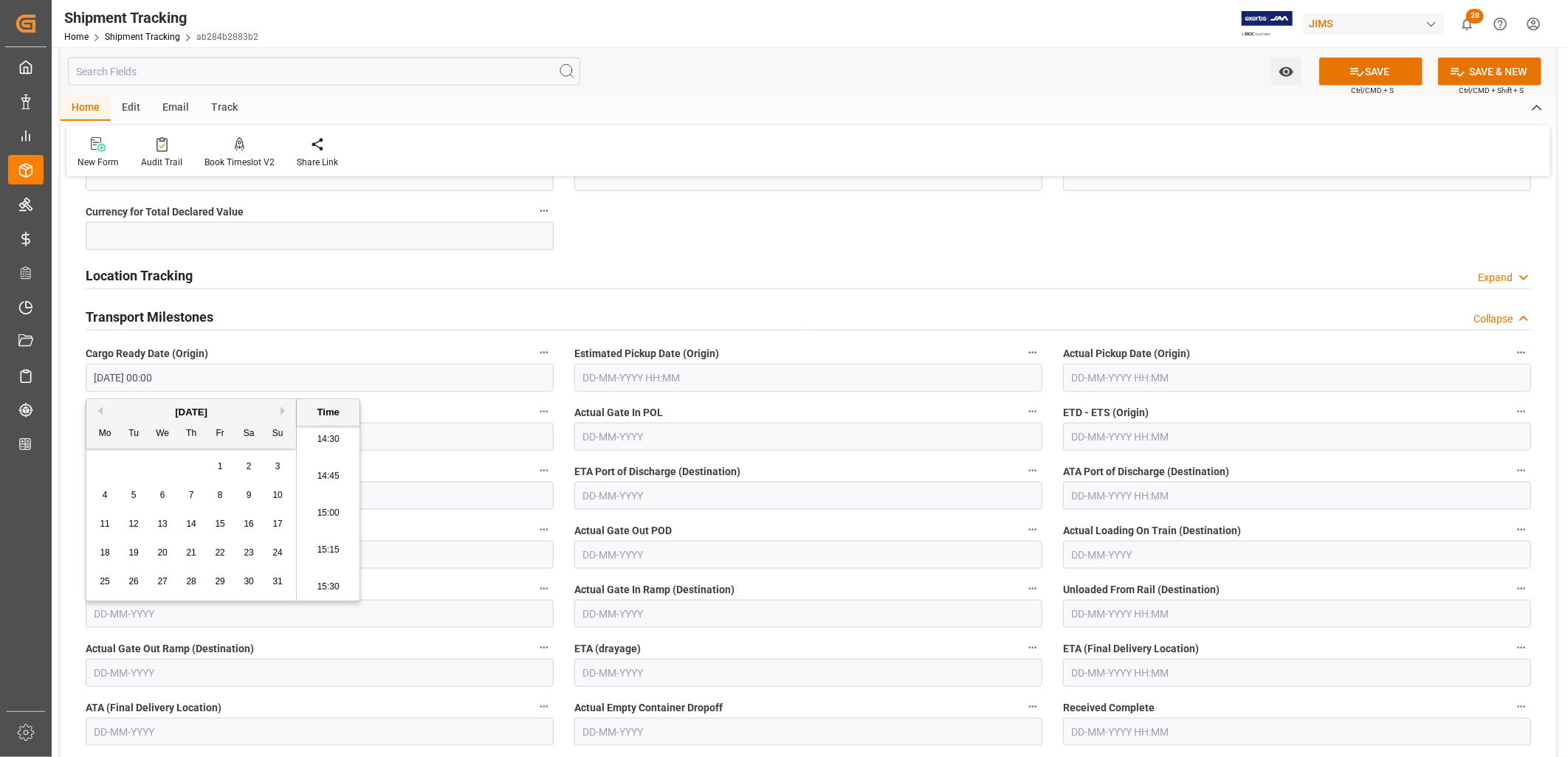
click at [220, 580] on span "29" at bounding box center [219, 581] width 9 height 10
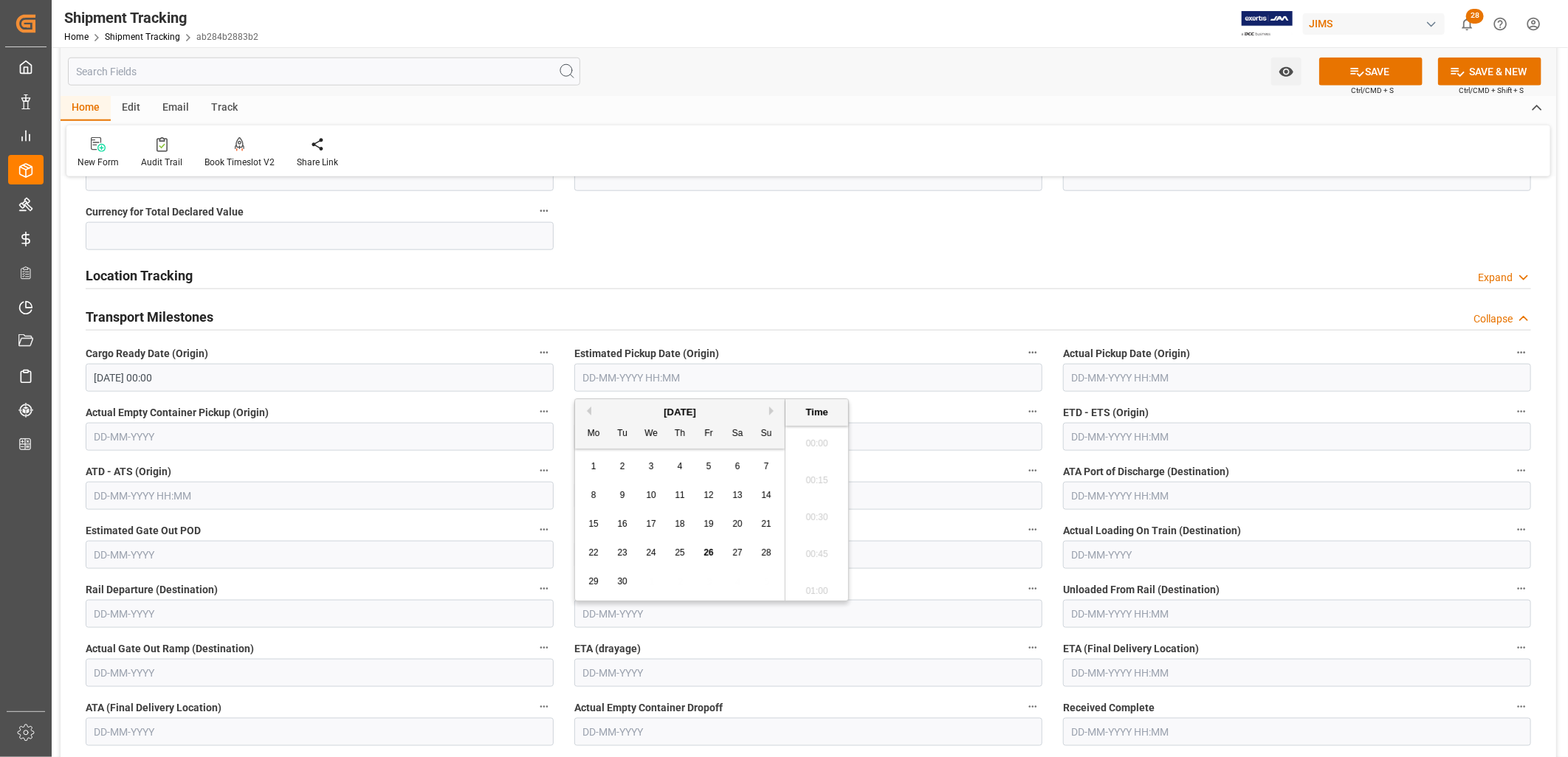
click at [669, 371] on input "text" at bounding box center [808, 377] width 468 height 28
click at [190, 371] on input "29-08-2025 00:00" at bounding box center [320, 377] width 468 height 28
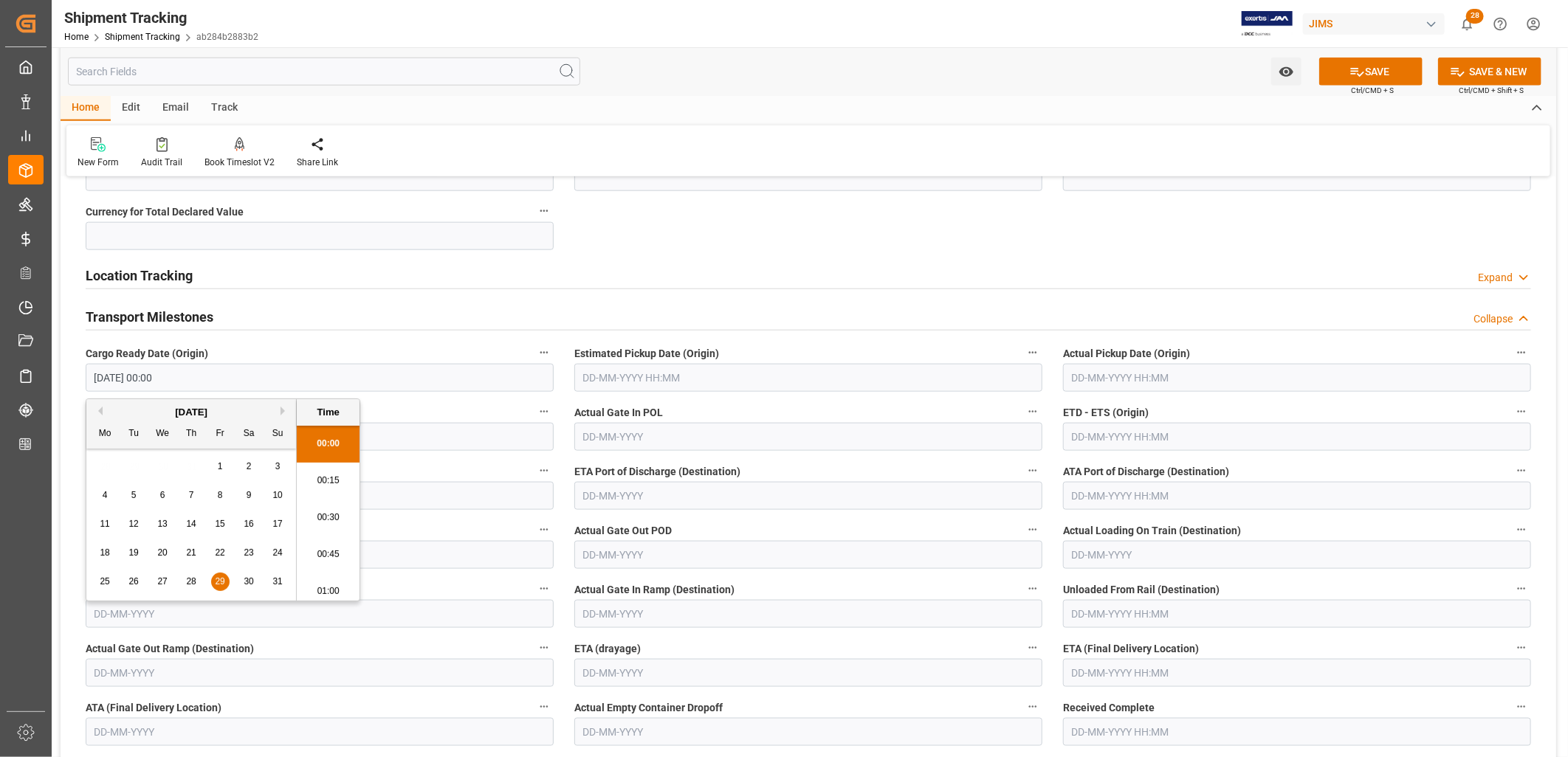
click at [192, 574] on div "28" at bounding box center [191, 582] width 19 height 18
type input "[DATE] 00:00"
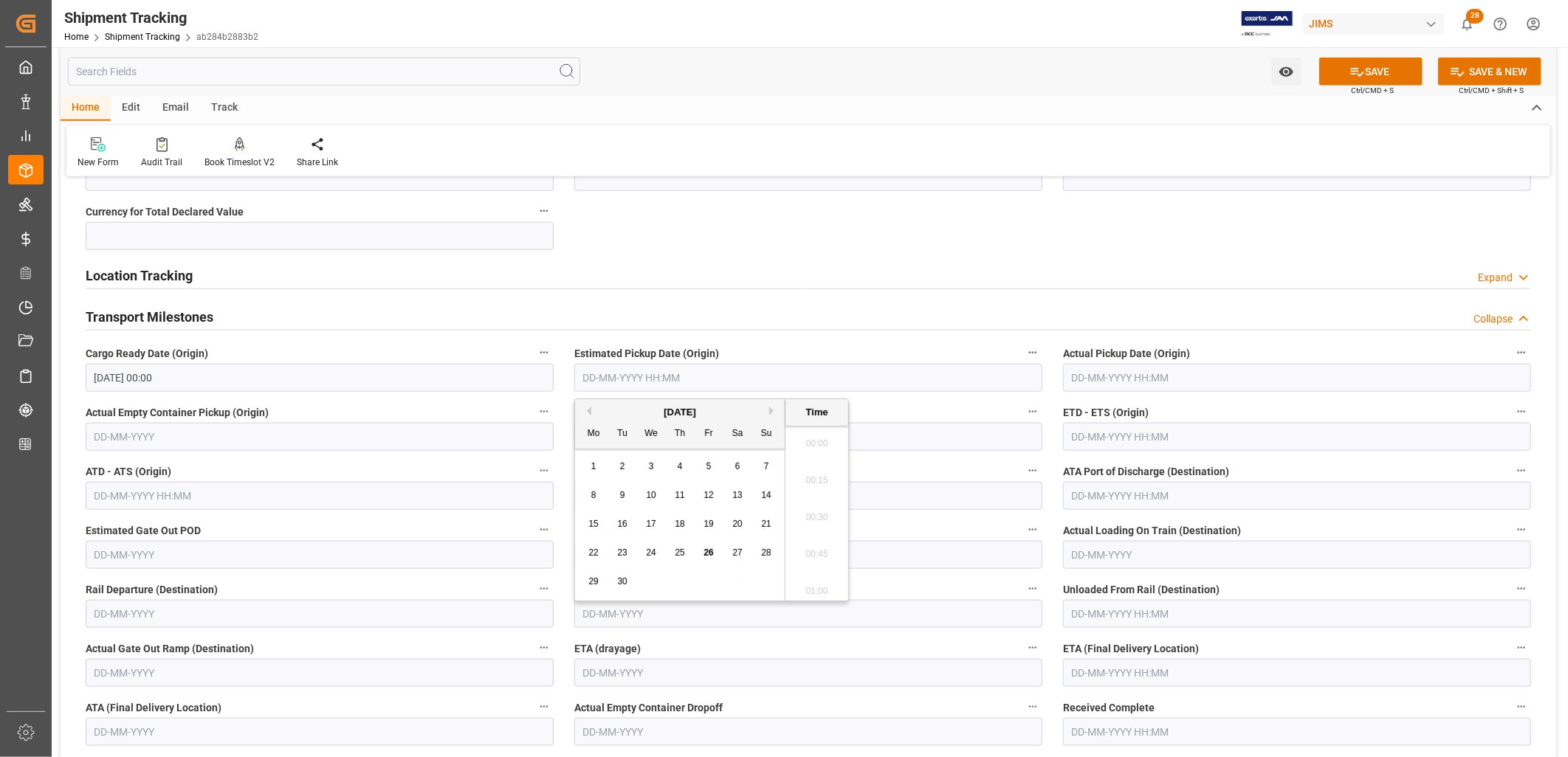
click at [632, 369] on input "text" at bounding box center [808, 377] width 468 height 28
click at [594, 524] on span "15" at bounding box center [593, 523] width 9 height 10
click at [647, 519] on span "17" at bounding box center [651, 523] width 9 height 10
type input "[DATE] 00:00"
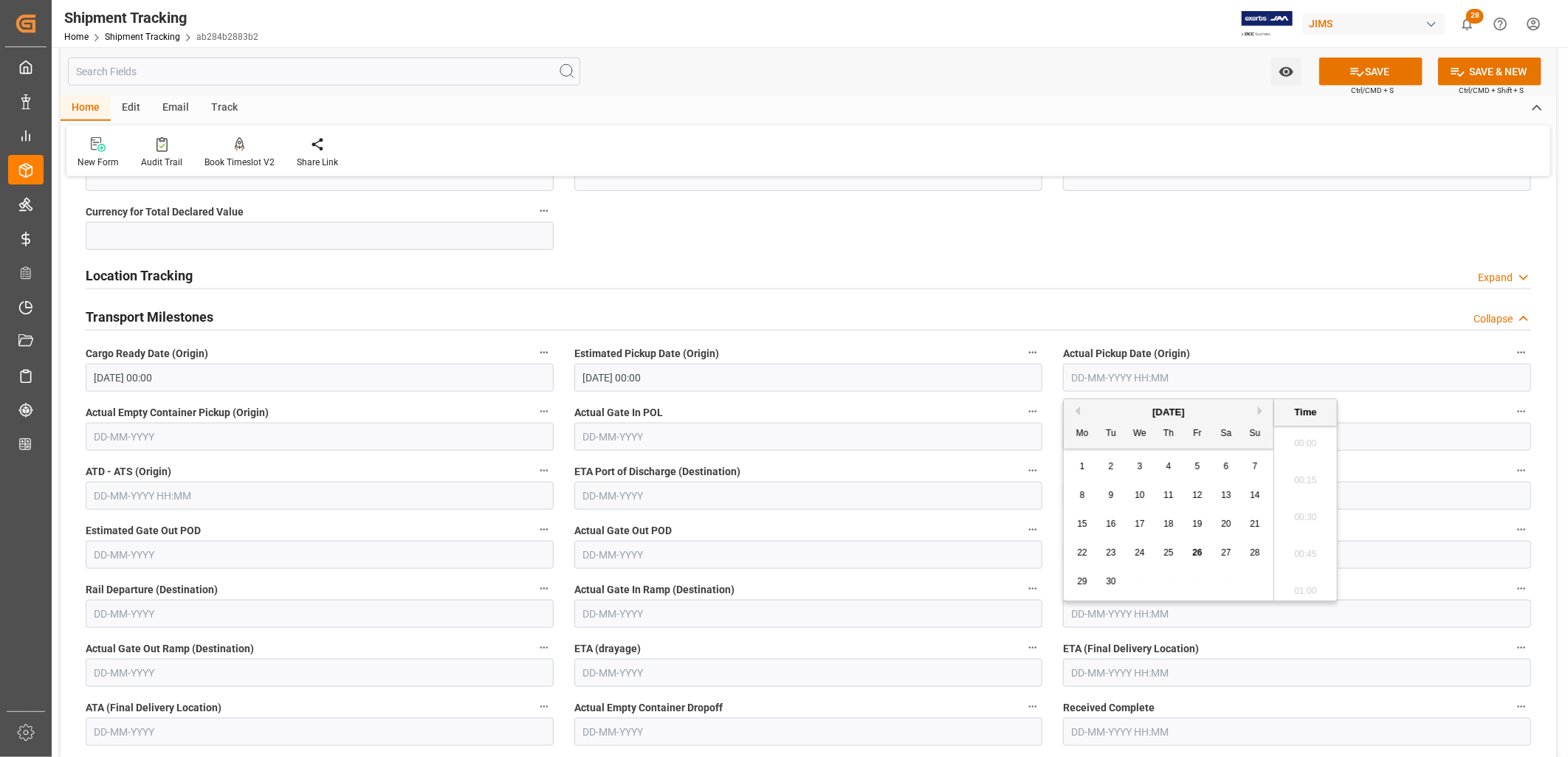
click at [1096, 379] on input "text" at bounding box center [1297, 377] width 468 height 28
click at [1082, 526] on span "15" at bounding box center [1082, 523] width 9 height 10
click at [1135, 522] on span "17" at bounding box center [1140, 523] width 9 height 10
type input "17-09-2025 00:00"
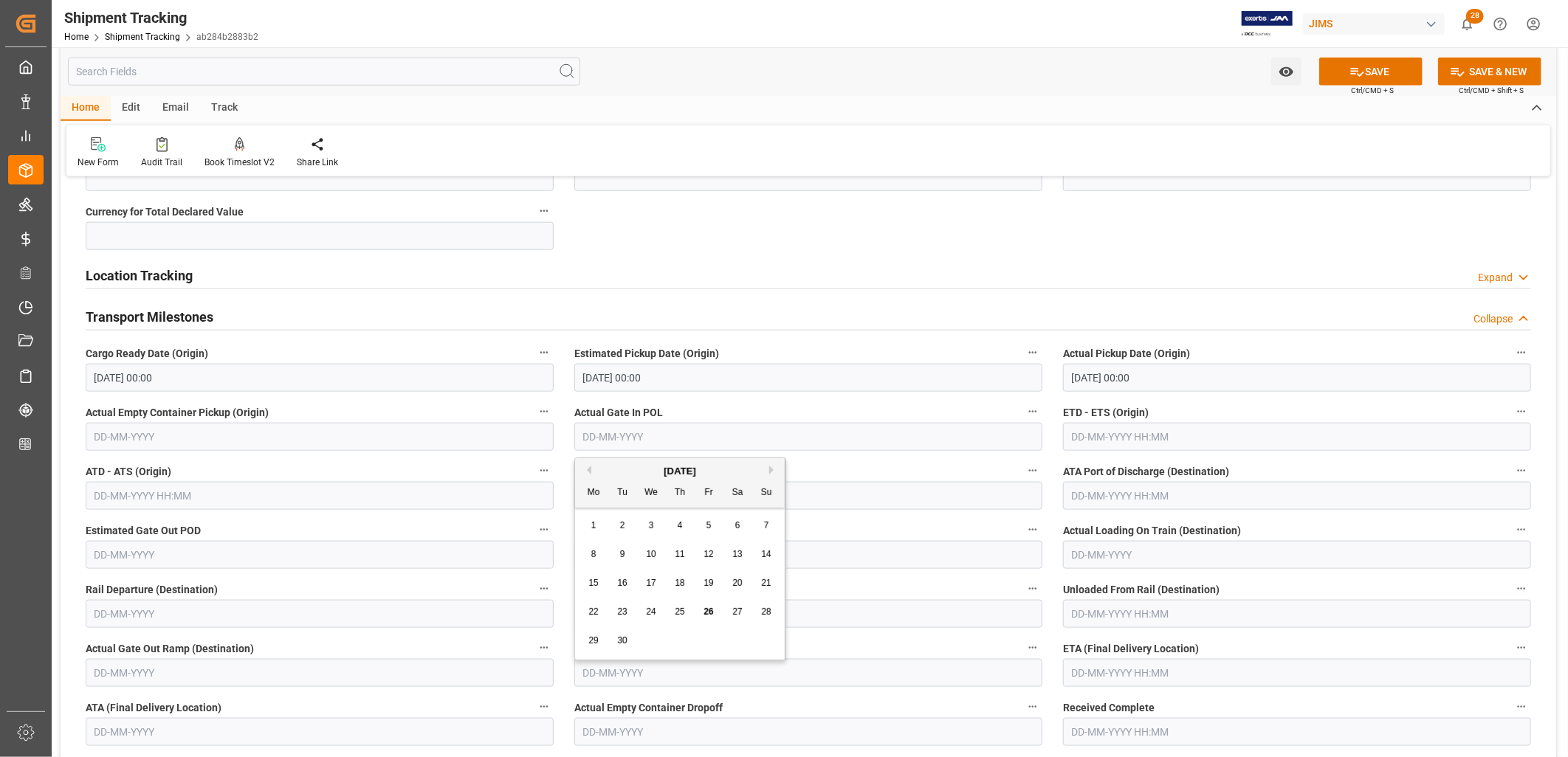
click at [660, 434] on input "text" at bounding box center [808, 437] width 468 height 28
click at [796, 499] on input "text" at bounding box center [808, 495] width 468 height 28
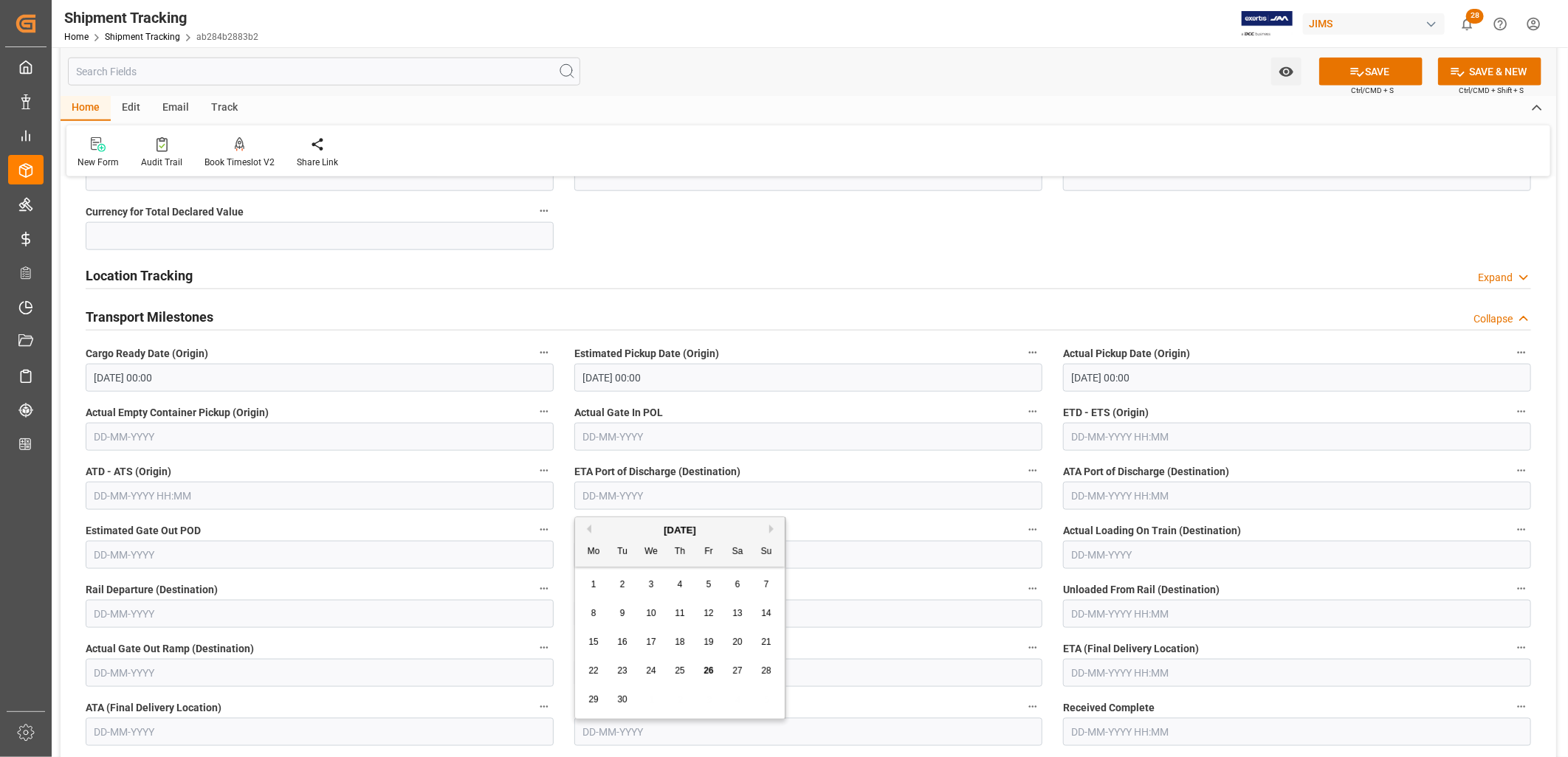
click at [594, 669] on span "22" at bounding box center [593, 671] width 9 height 10
click at [644, 495] on input "22-09-2025" at bounding box center [808, 495] width 468 height 28
click at [679, 667] on span "25" at bounding box center [679, 671] width 9 height 10
type input "25-09-2025"
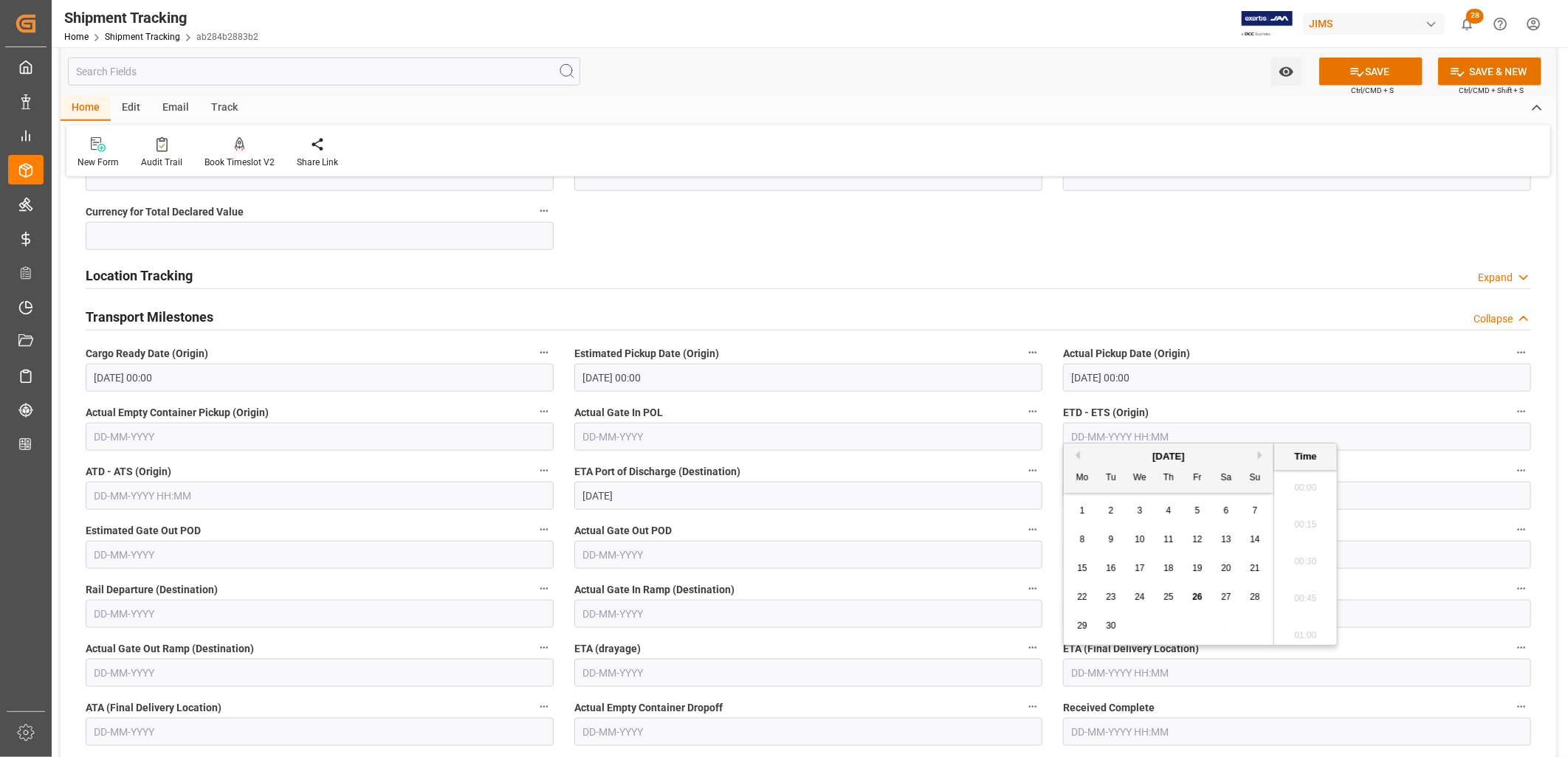
click at [1096, 671] on input "text" at bounding box center [1297, 673] width 468 height 28
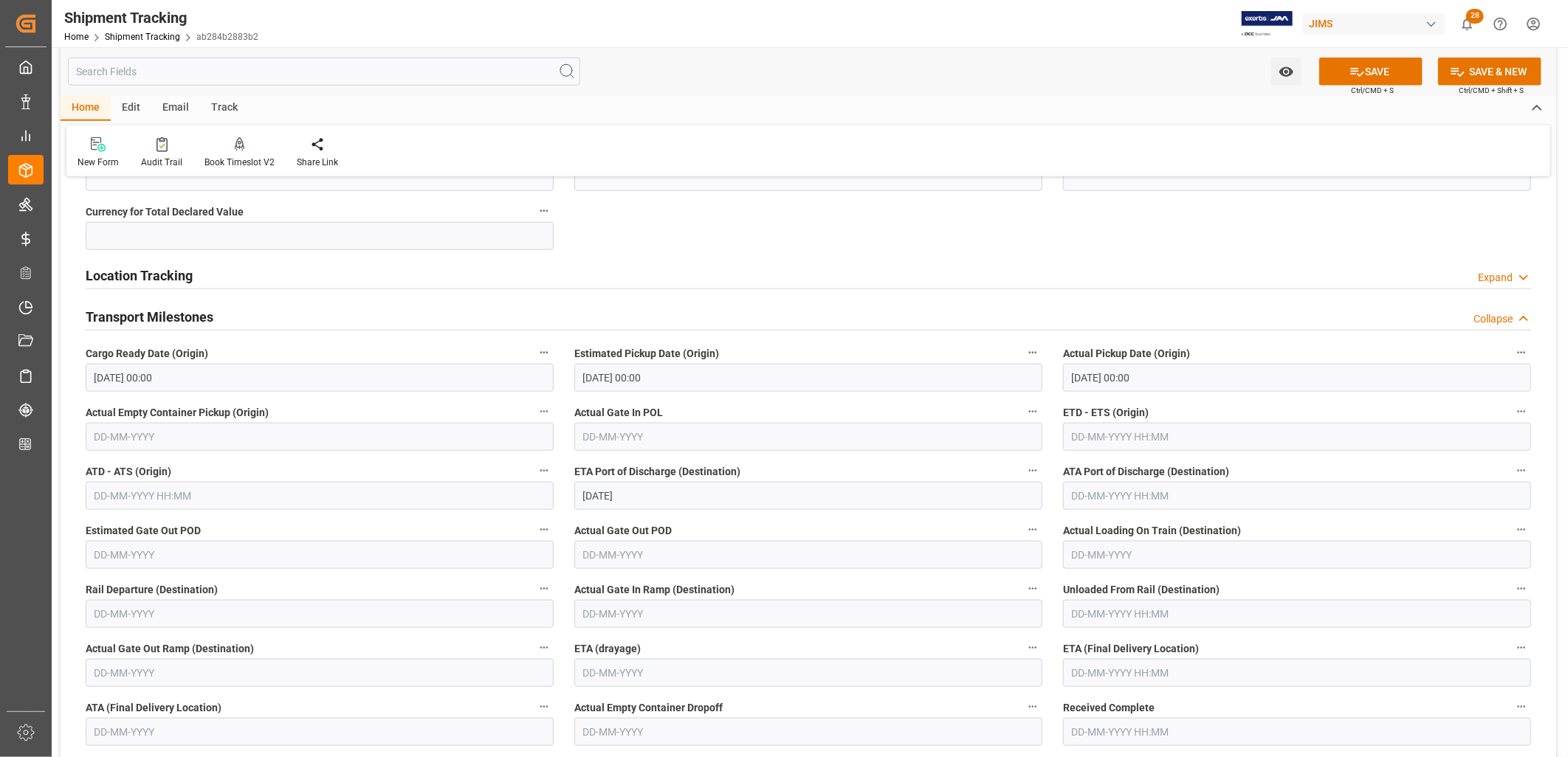
click at [1414, 537] on label "Actual Loading On Train (Destination)" at bounding box center [1297, 530] width 468 height 21
click at [1512, 537] on button "Actual Loading On Train (Destination)" at bounding box center [1522, 529] width 19 height 19
click at [1163, 663] on div at bounding box center [784, 378] width 1568 height 757
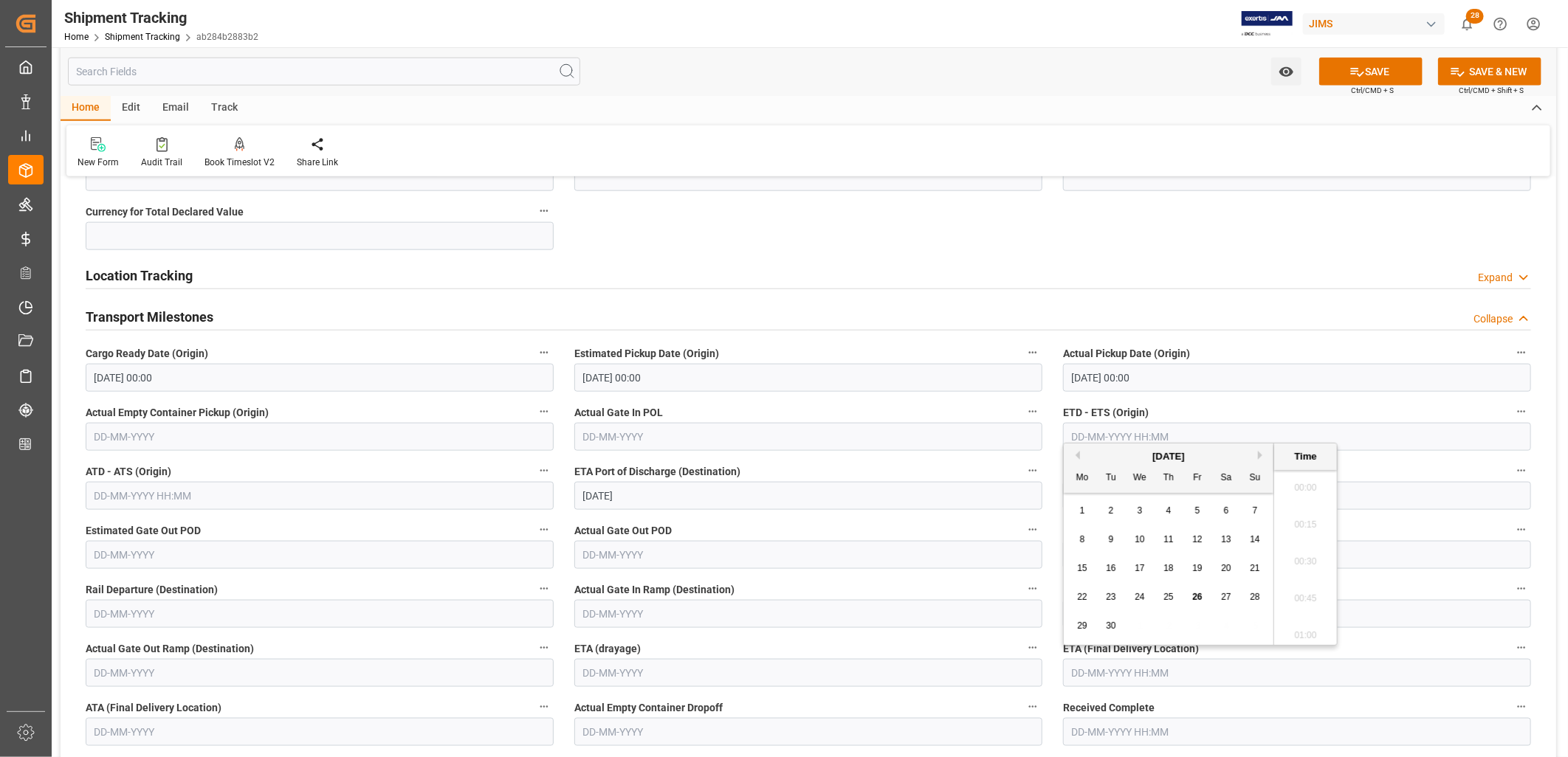
click at [1174, 676] on input "text" at bounding box center [1297, 673] width 468 height 28
click at [1090, 572] on div "15" at bounding box center [1083, 569] width 19 height 18
click at [1258, 454] on button "Next Month" at bounding box center [1262, 455] width 8 height 8
click at [1111, 564] on span "11" at bounding box center [1111, 568] width 9 height 10
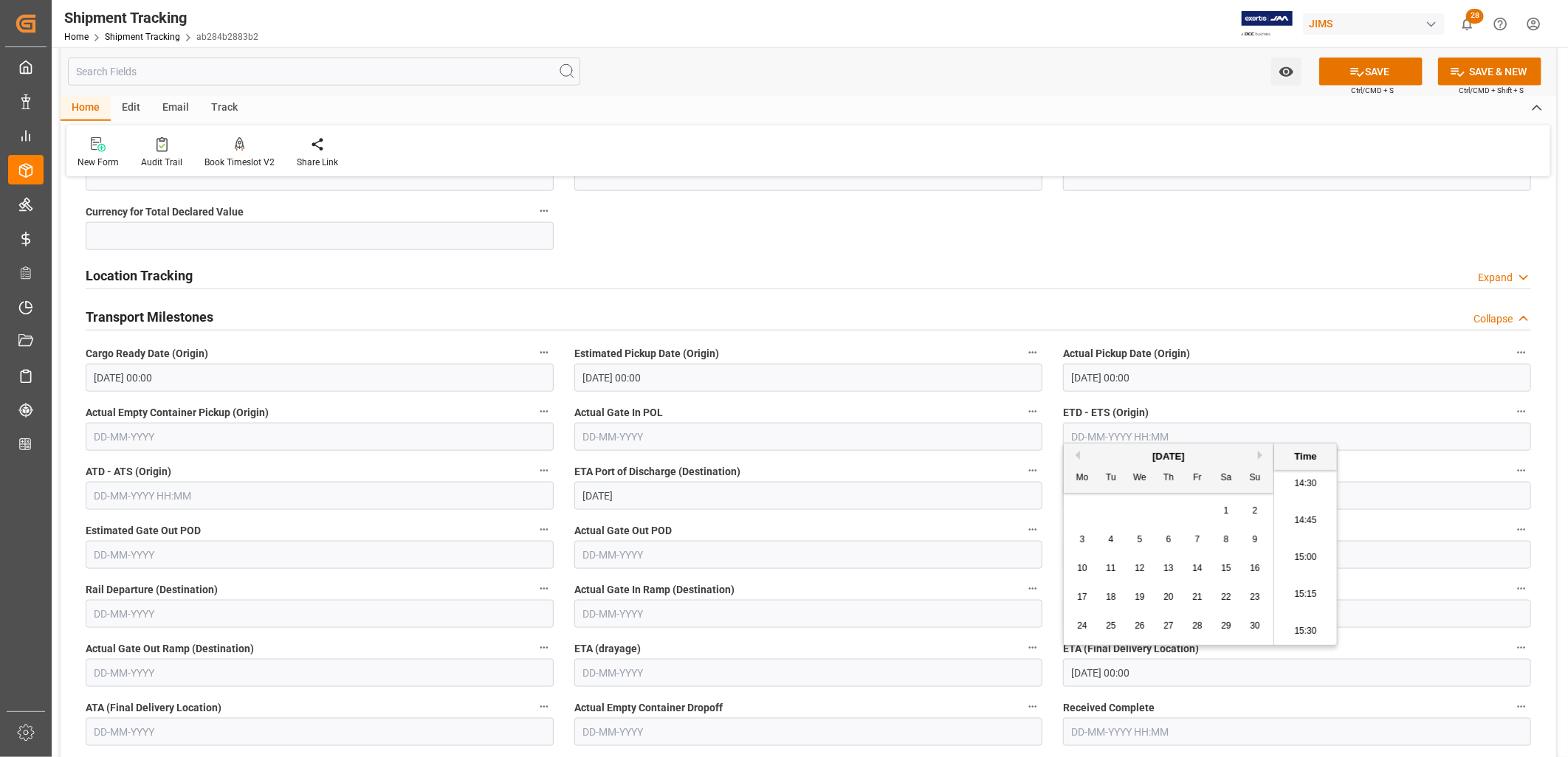
type input "[DATE] 00:00"
click at [1390, 72] on button "SAVE" at bounding box center [1371, 72] width 103 height 28
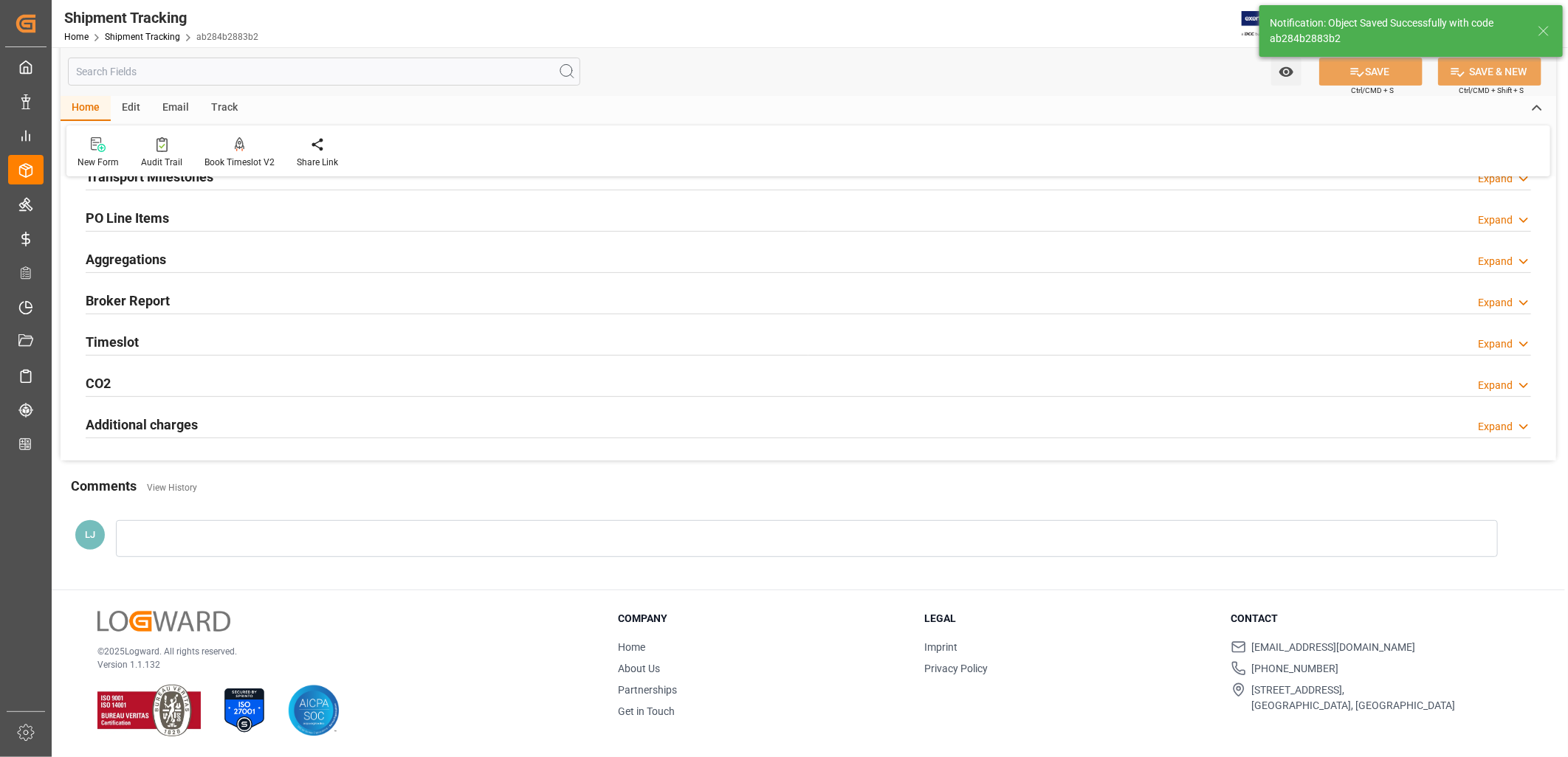
scroll to position [103, 0]
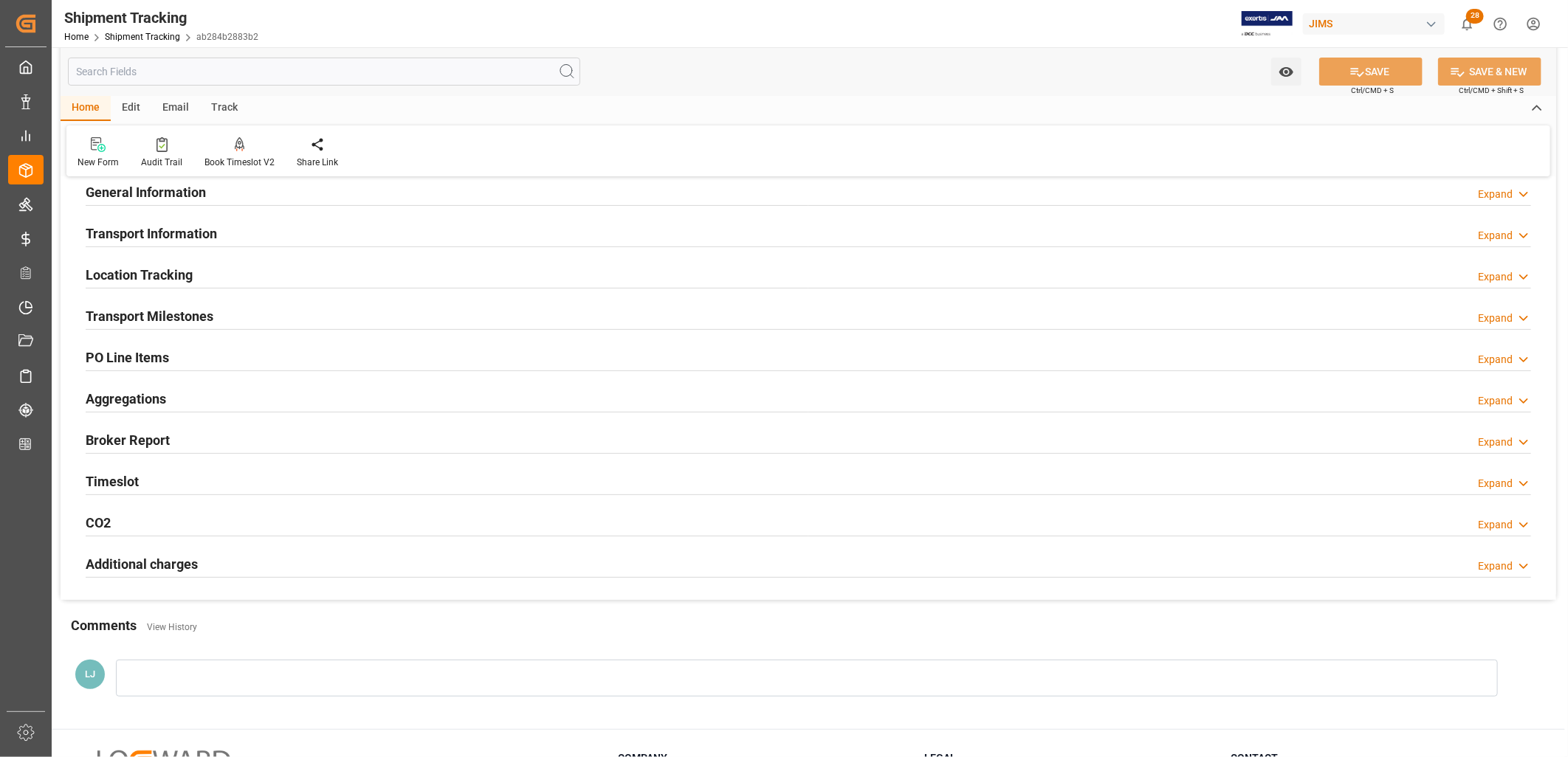
click at [162, 271] on h2 "Location Tracking" at bounding box center [139, 275] width 107 height 20
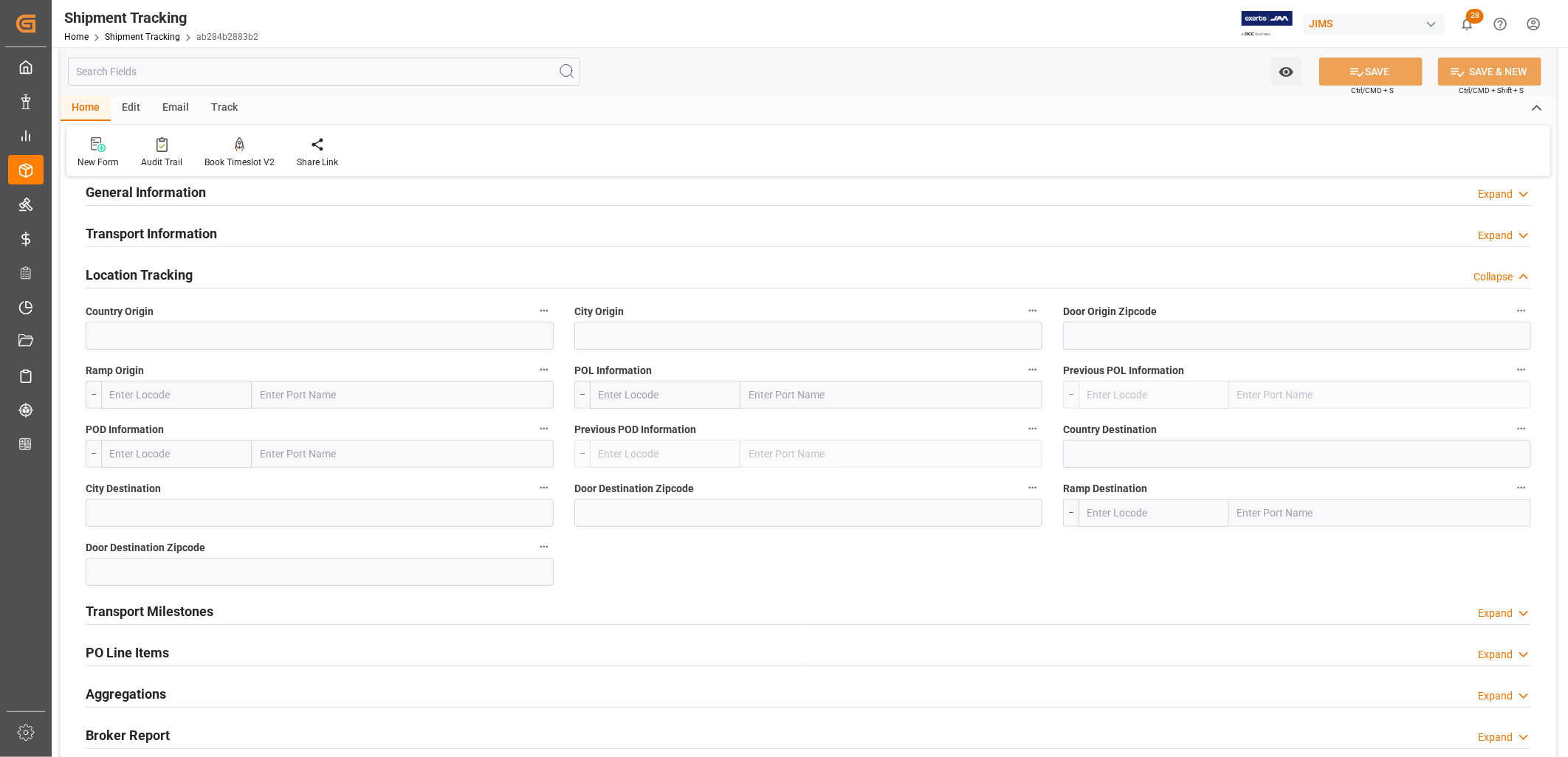
click at [157, 615] on h2 "Transport Milestones" at bounding box center [149, 611] width 127 height 20
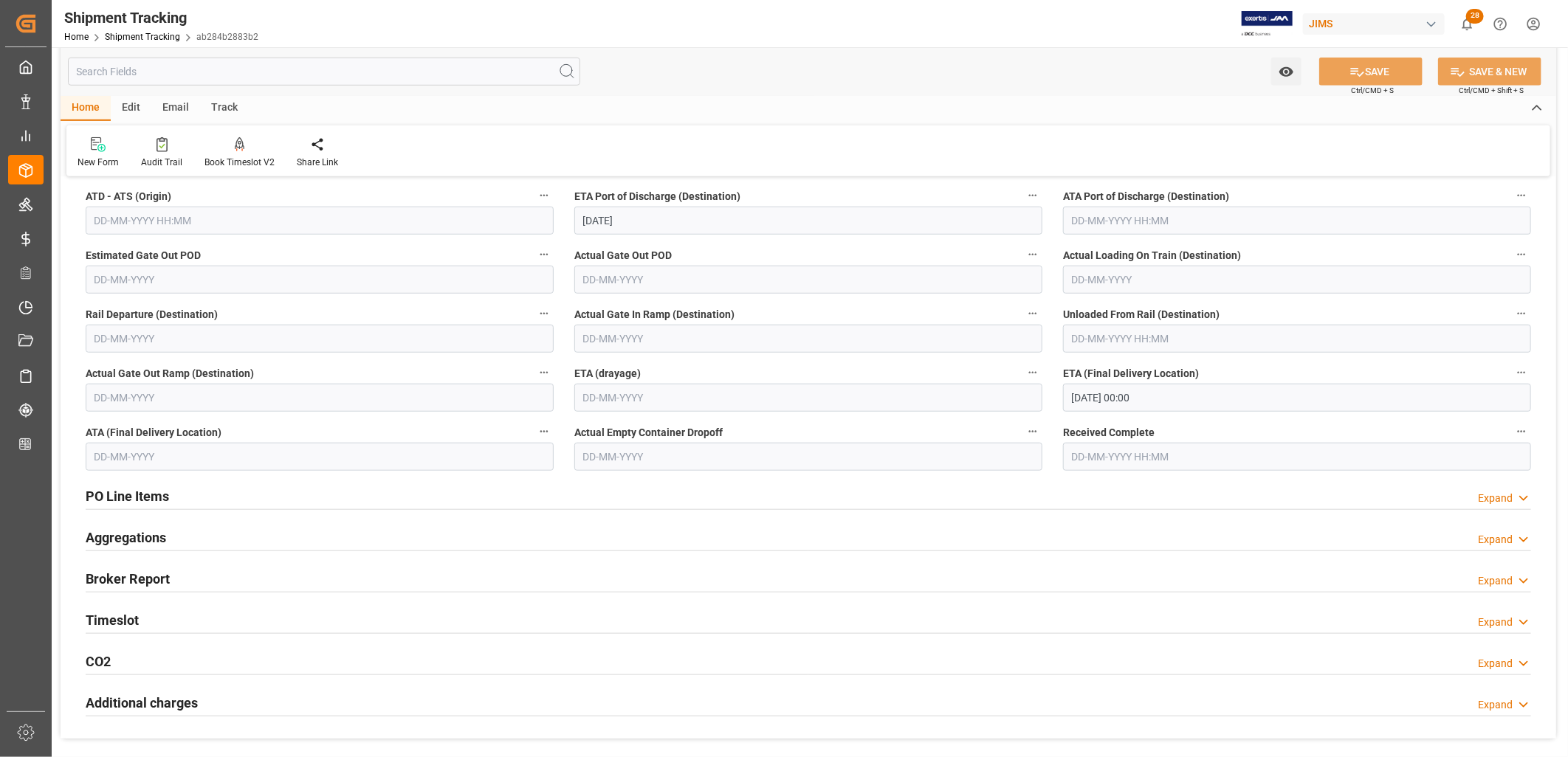
scroll to position [677, 0]
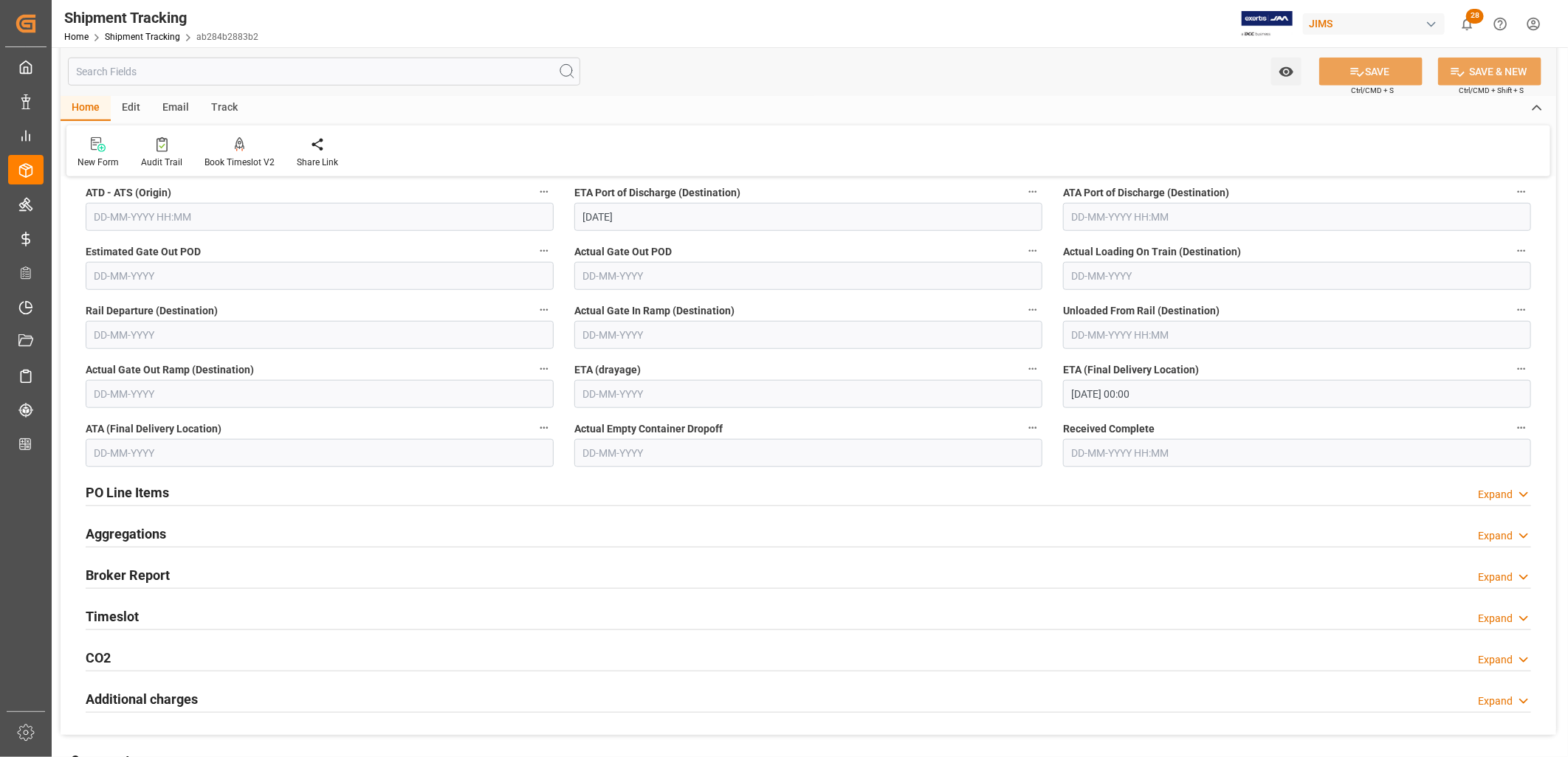
click at [151, 490] on h2 "PO Line Items" at bounding box center [127, 492] width 83 height 20
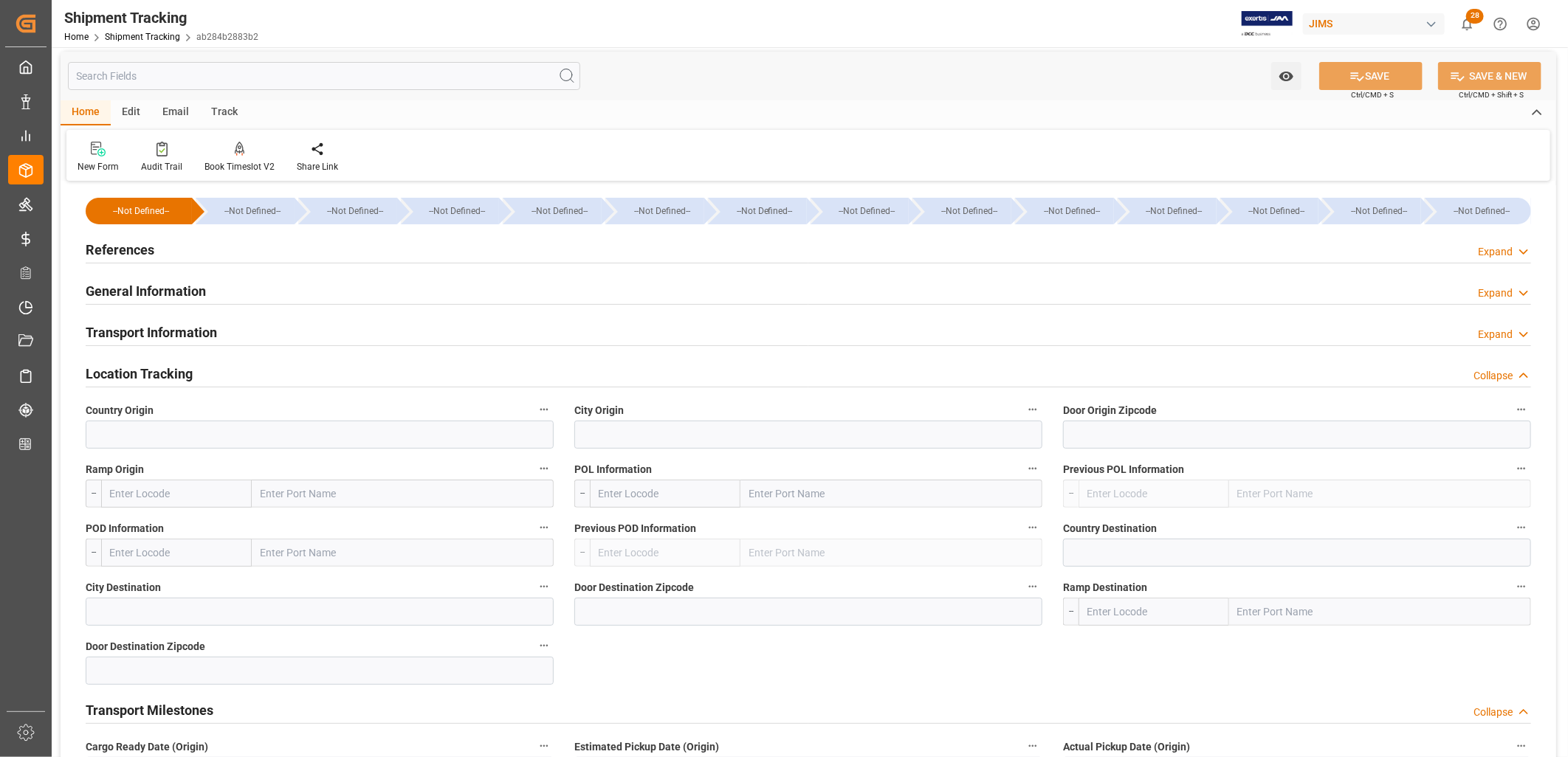
scroll to position [0, 0]
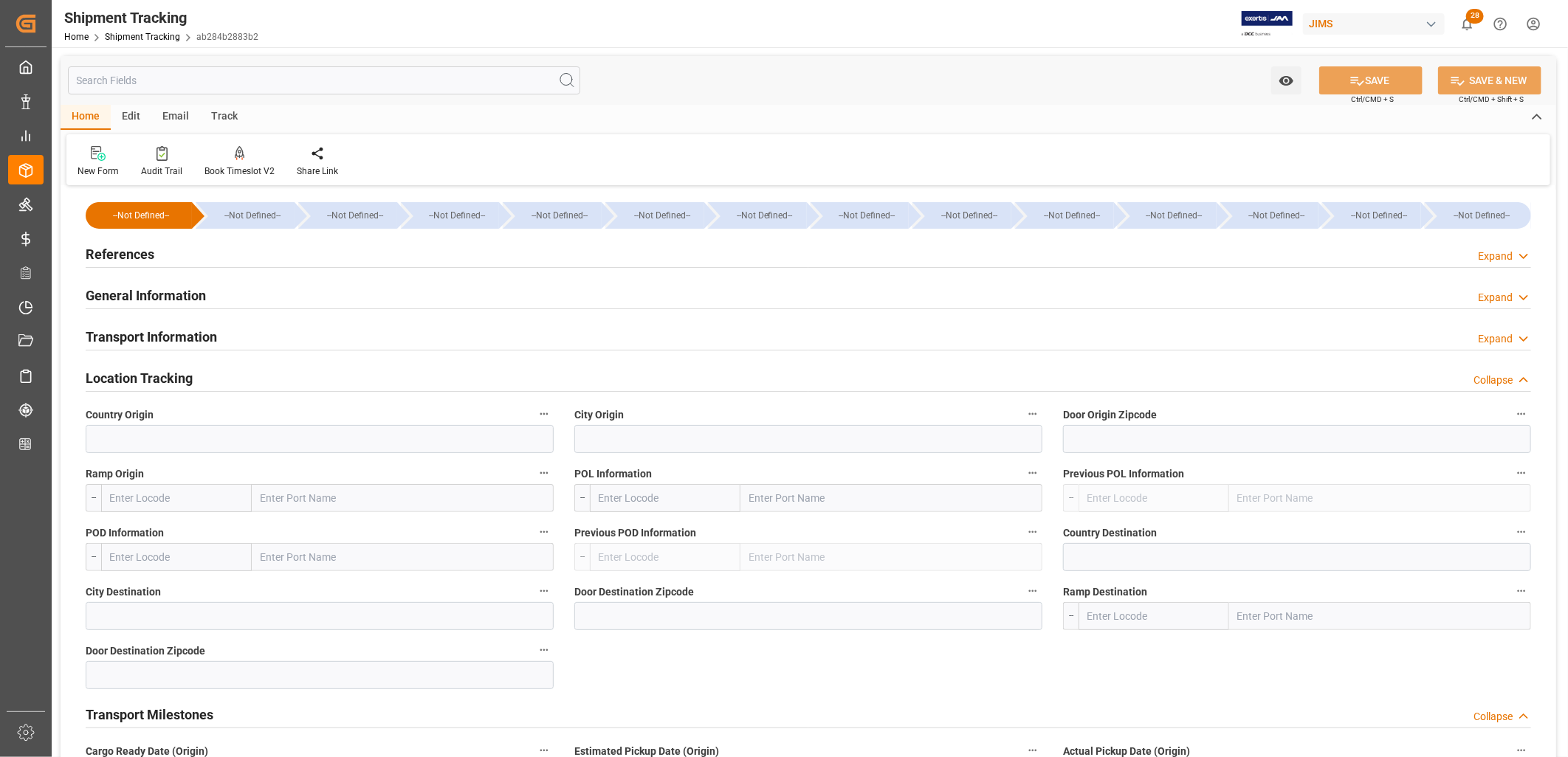
click at [127, 255] on h2 "References" at bounding box center [120, 255] width 69 height 20
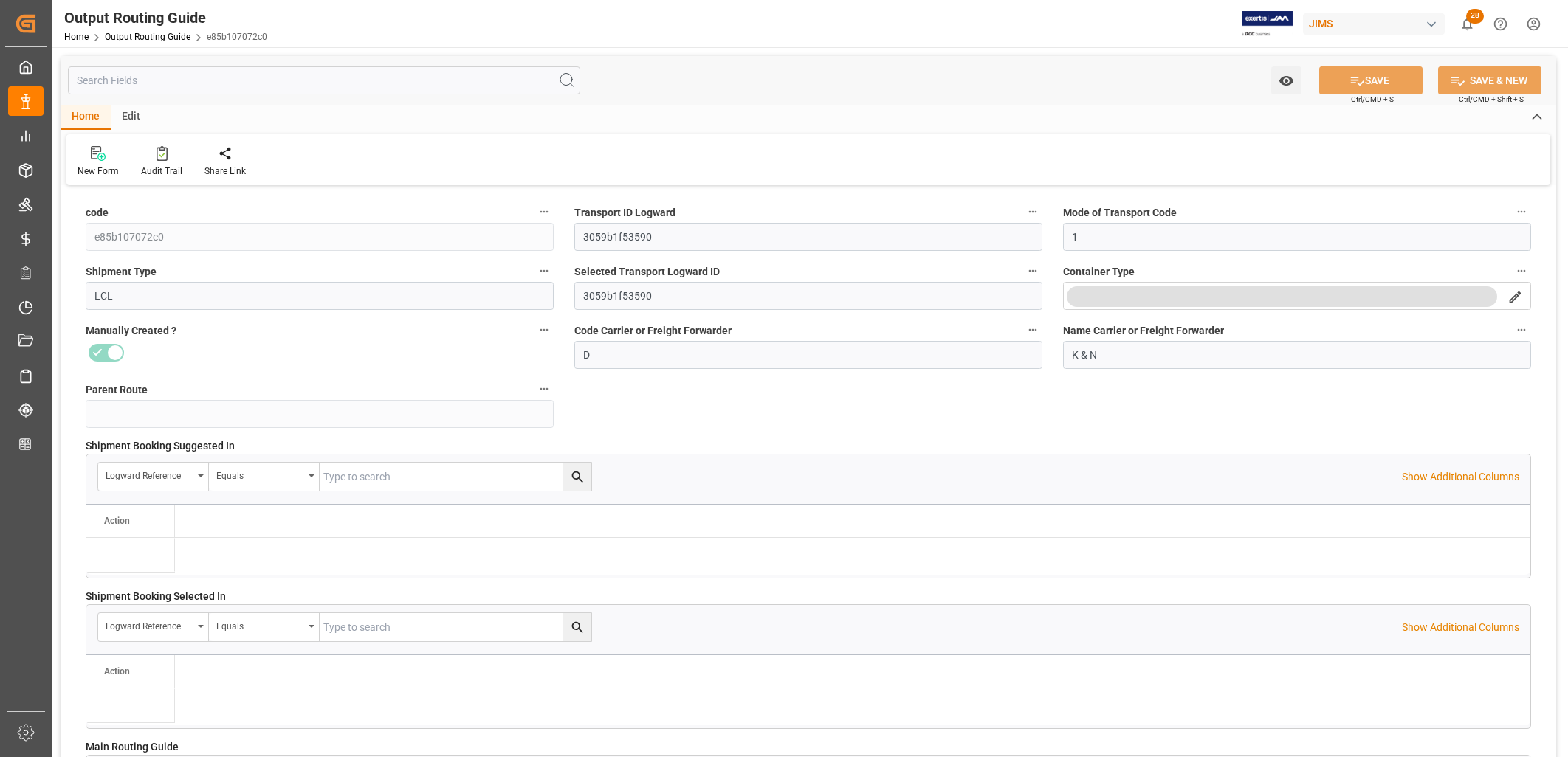
type input "10-09-2025 16:31"
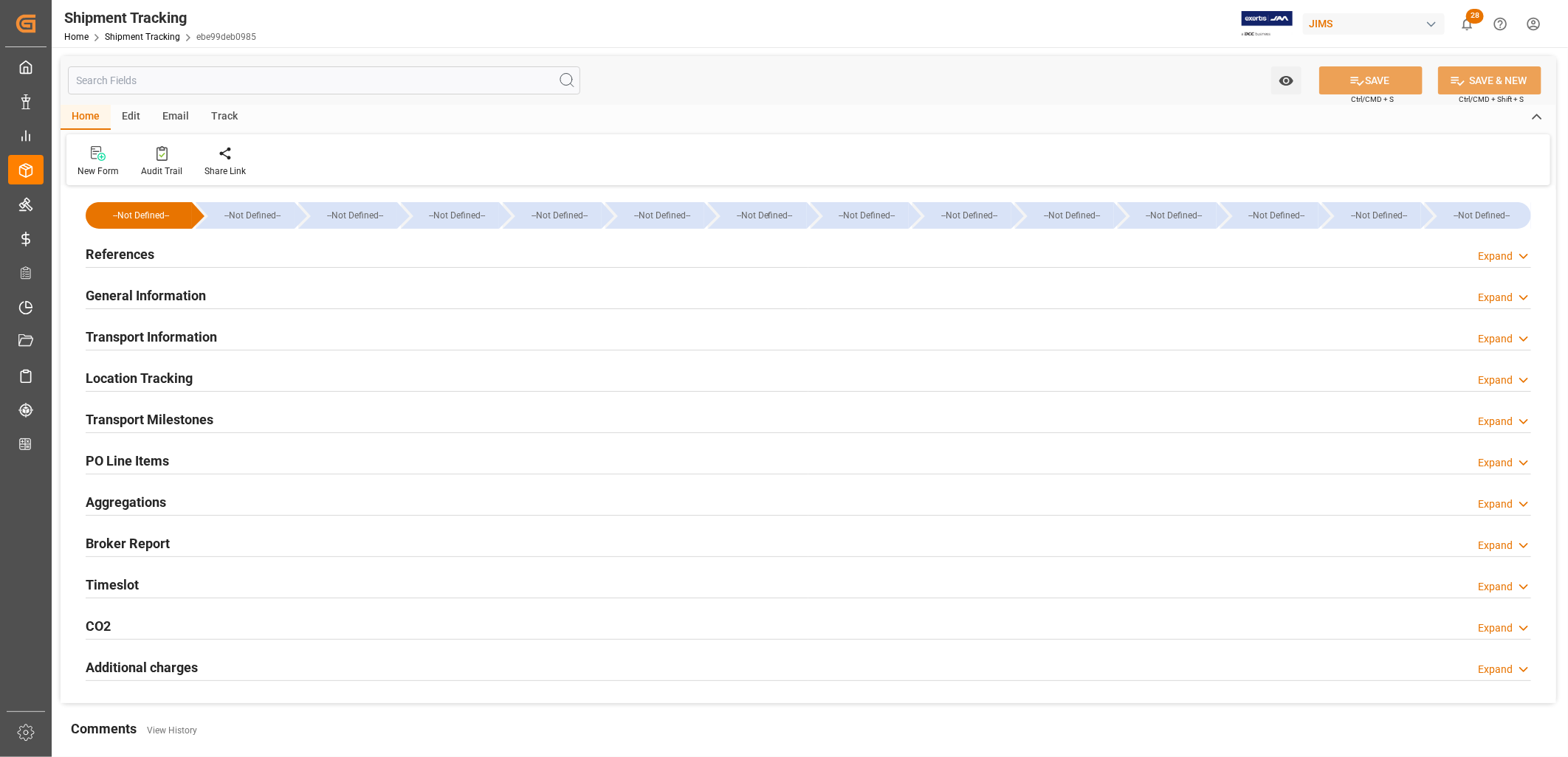
type input "[DATE] 00:00"
type input "[DATE]"
type input "[DATE] 00:00"
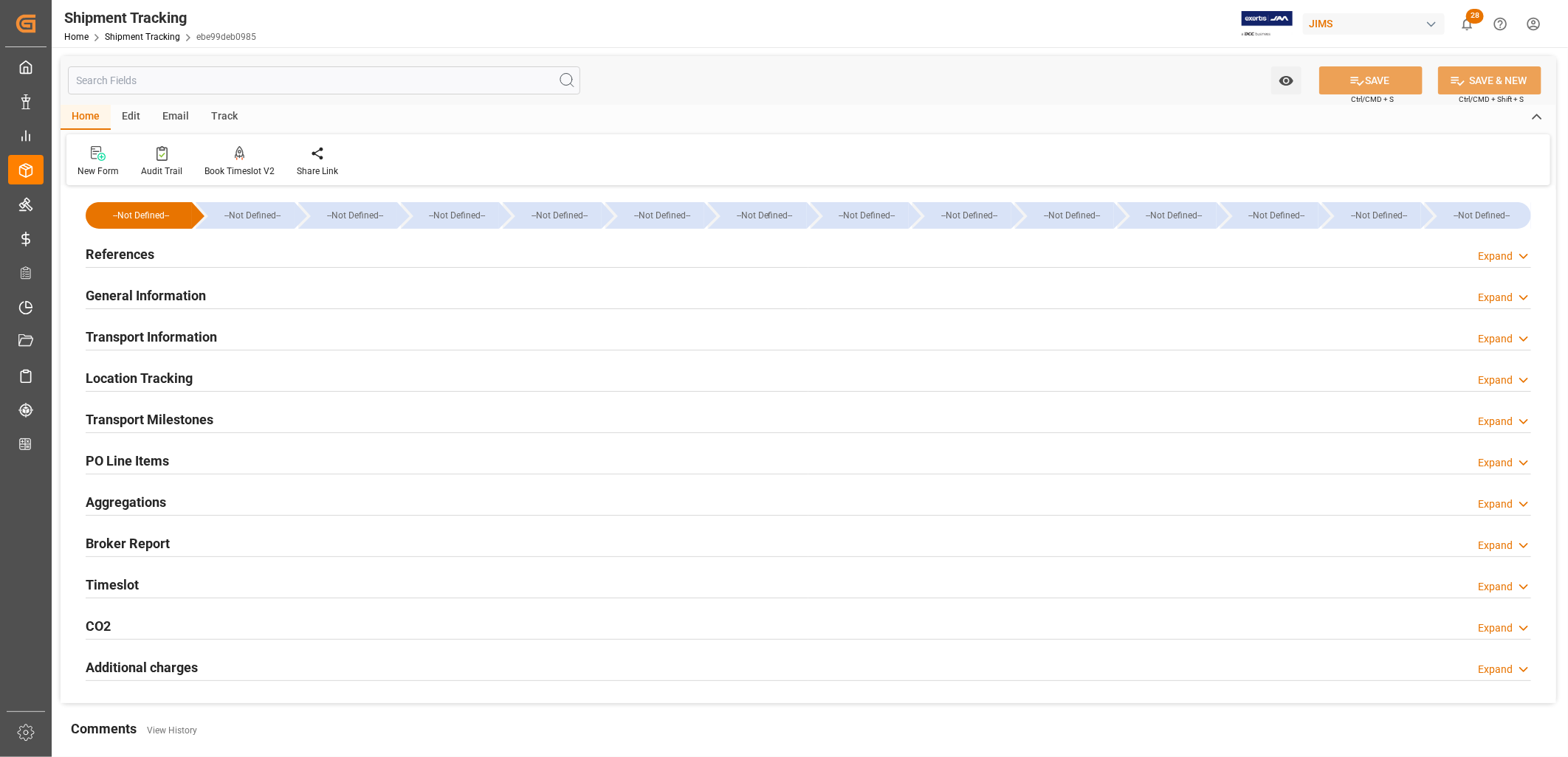
click at [174, 419] on h2 "Transport Milestones" at bounding box center [149, 420] width 127 height 20
type input "[DATE] 00:00"
type input "08-08-2025 00:00"
type input "16-08-2025 00:00"
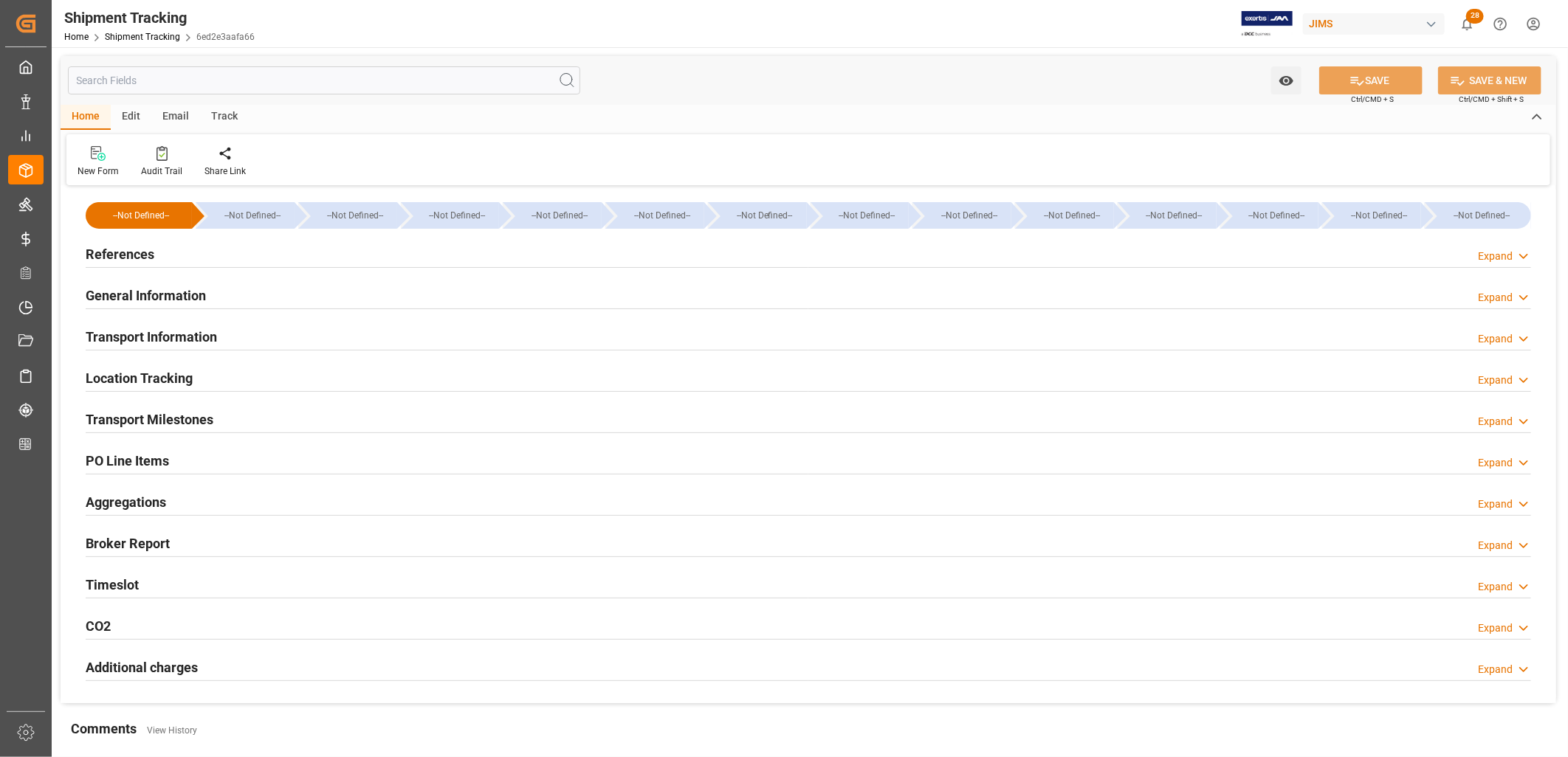
type input "11-09-2025 00:00"
type input "07-10-2025"
type input "14-10-2025 00:00"
click at [174, 416] on h2 "Transport Milestones" at bounding box center [149, 420] width 127 height 20
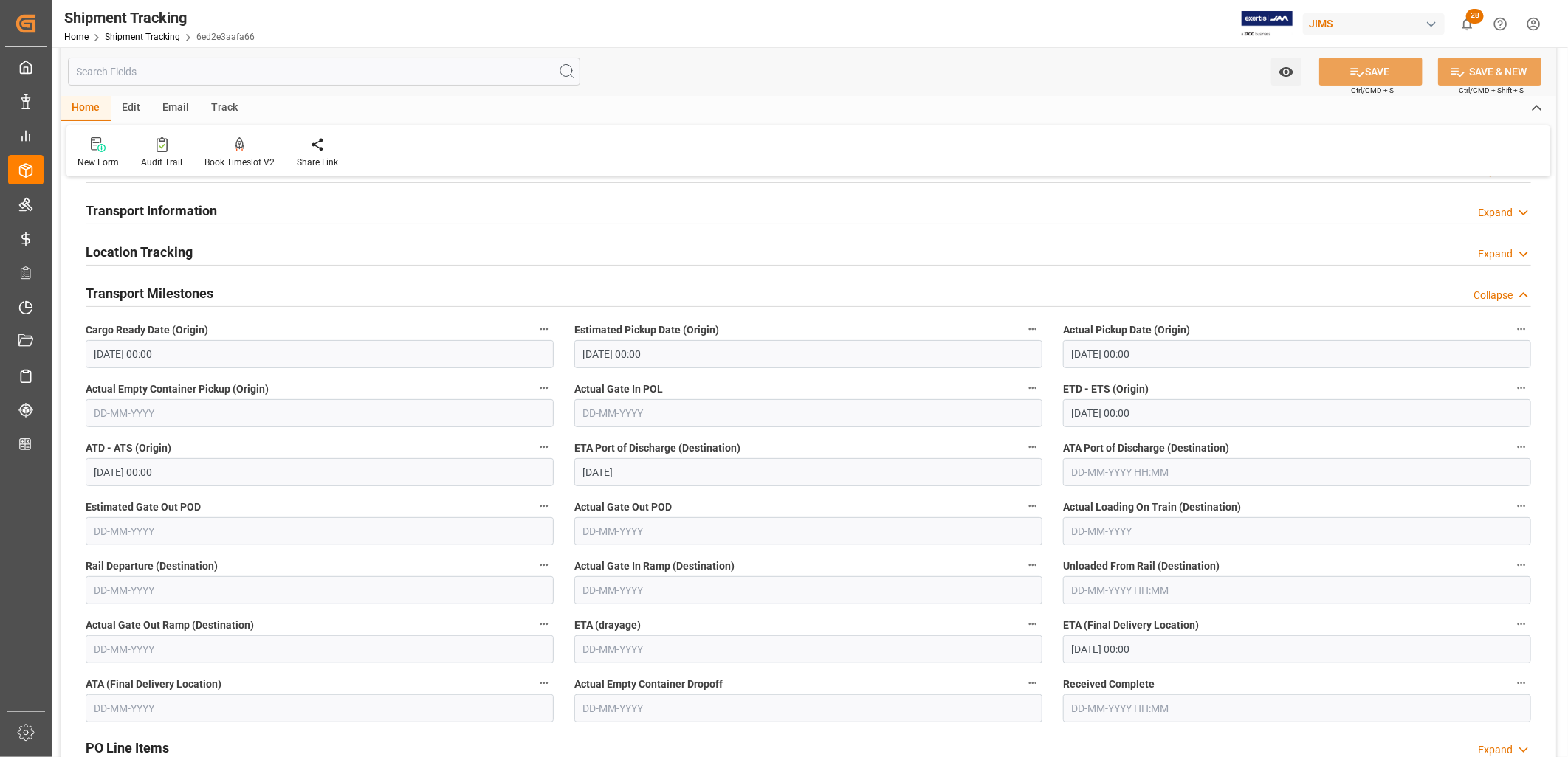
scroll to position [164, 0]
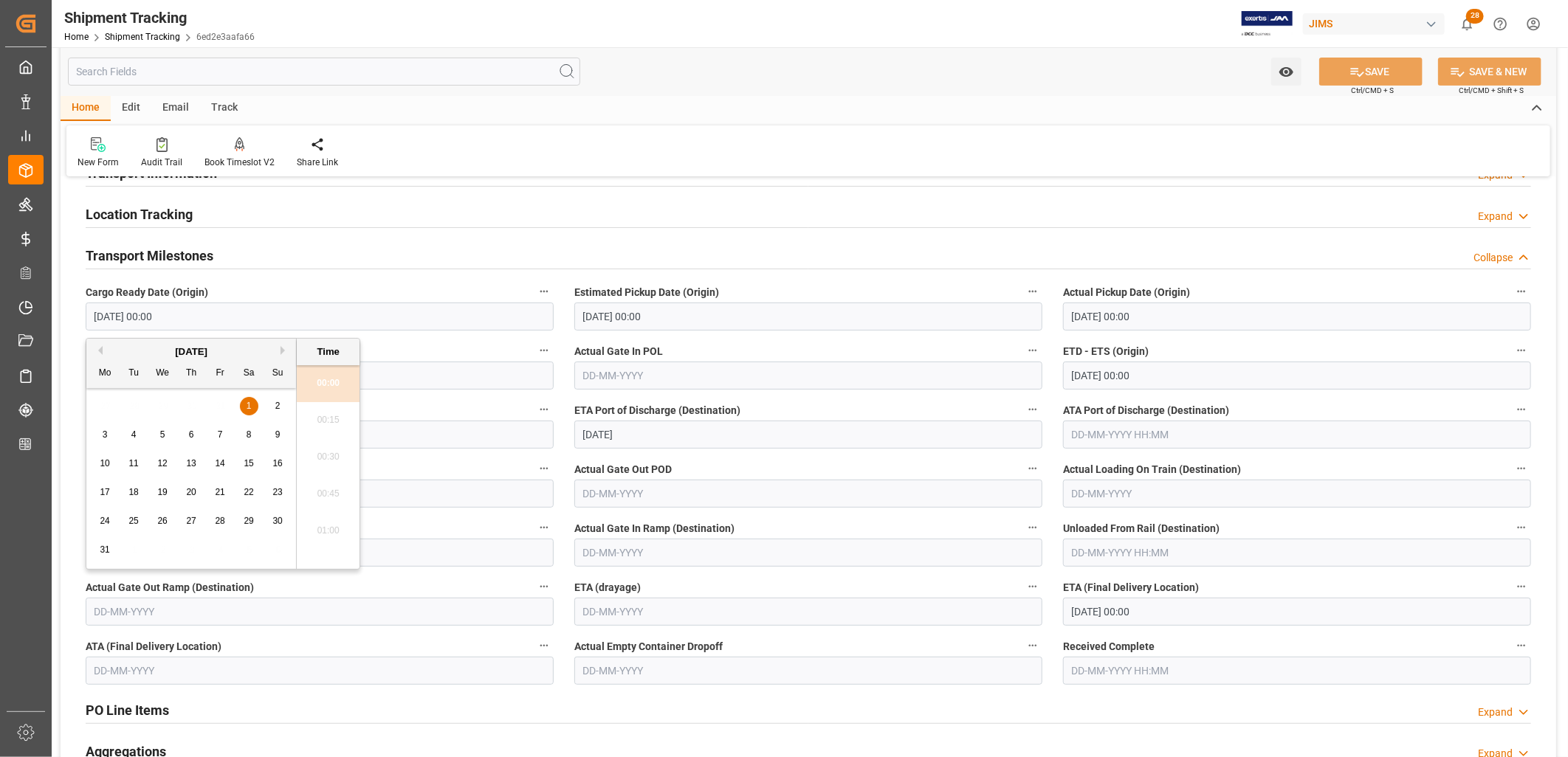
click at [178, 315] on input "01-08-2026 00:00" at bounding box center [320, 316] width 468 height 28
click at [100, 348] on button "Previous Month" at bounding box center [97, 350] width 8 height 8
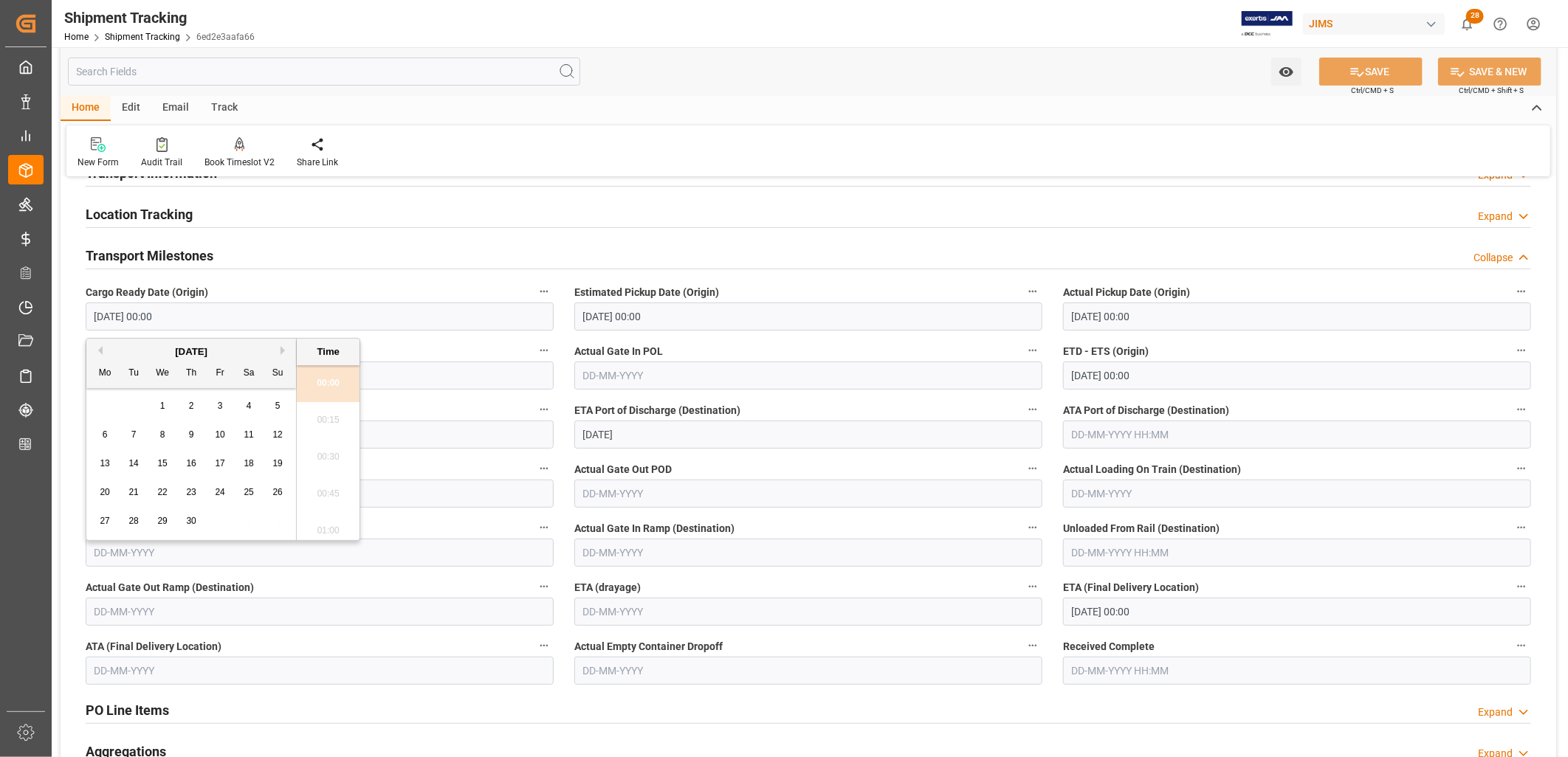
click at [100, 348] on button "Previous Month" at bounding box center [97, 350] width 8 height 8
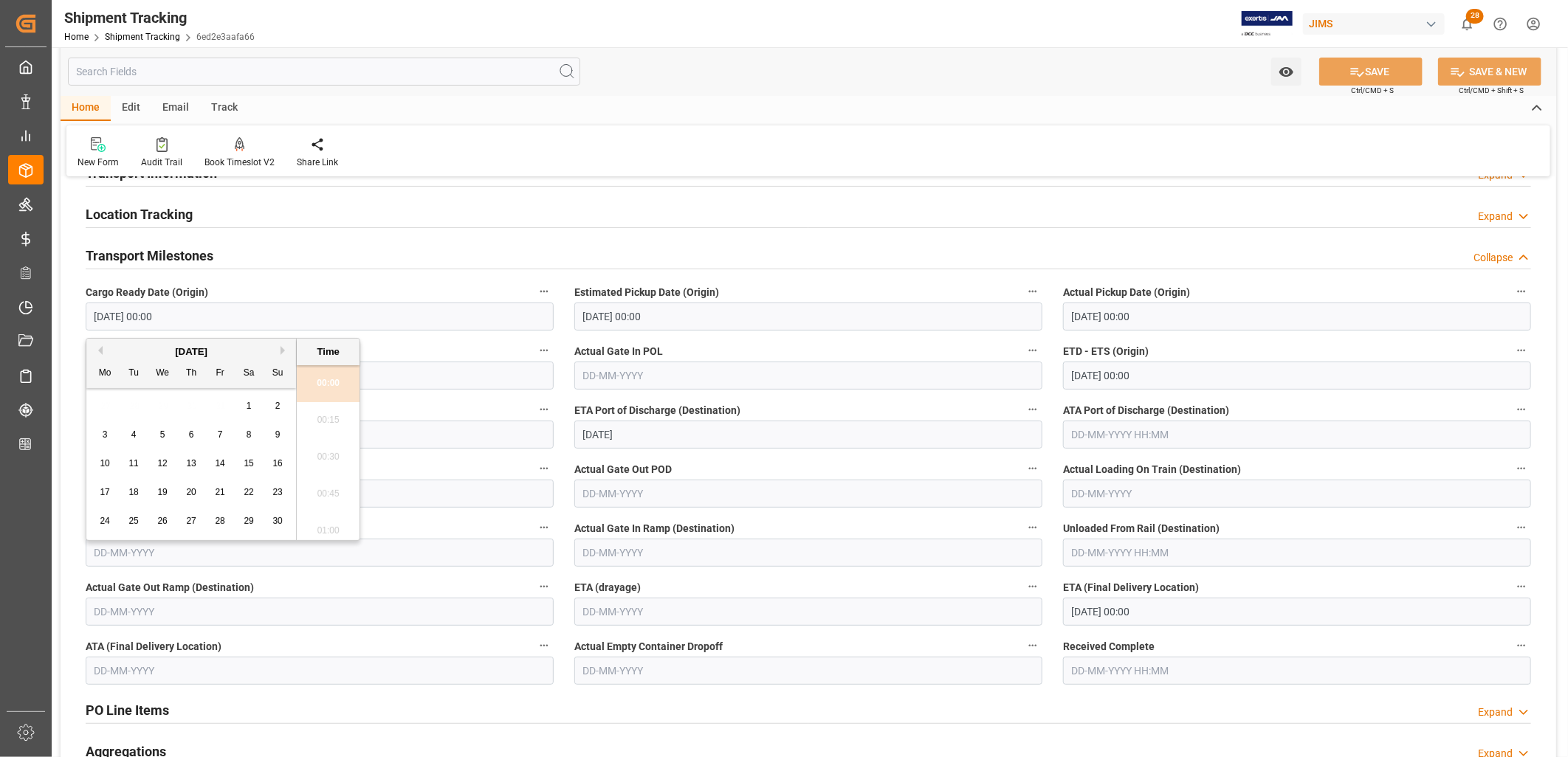
click at [100, 348] on button "Previous Month" at bounding box center [97, 350] width 8 height 8
click at [285, 351] on button "Next Month" at bounding box center [284, 350] width 8 height 8
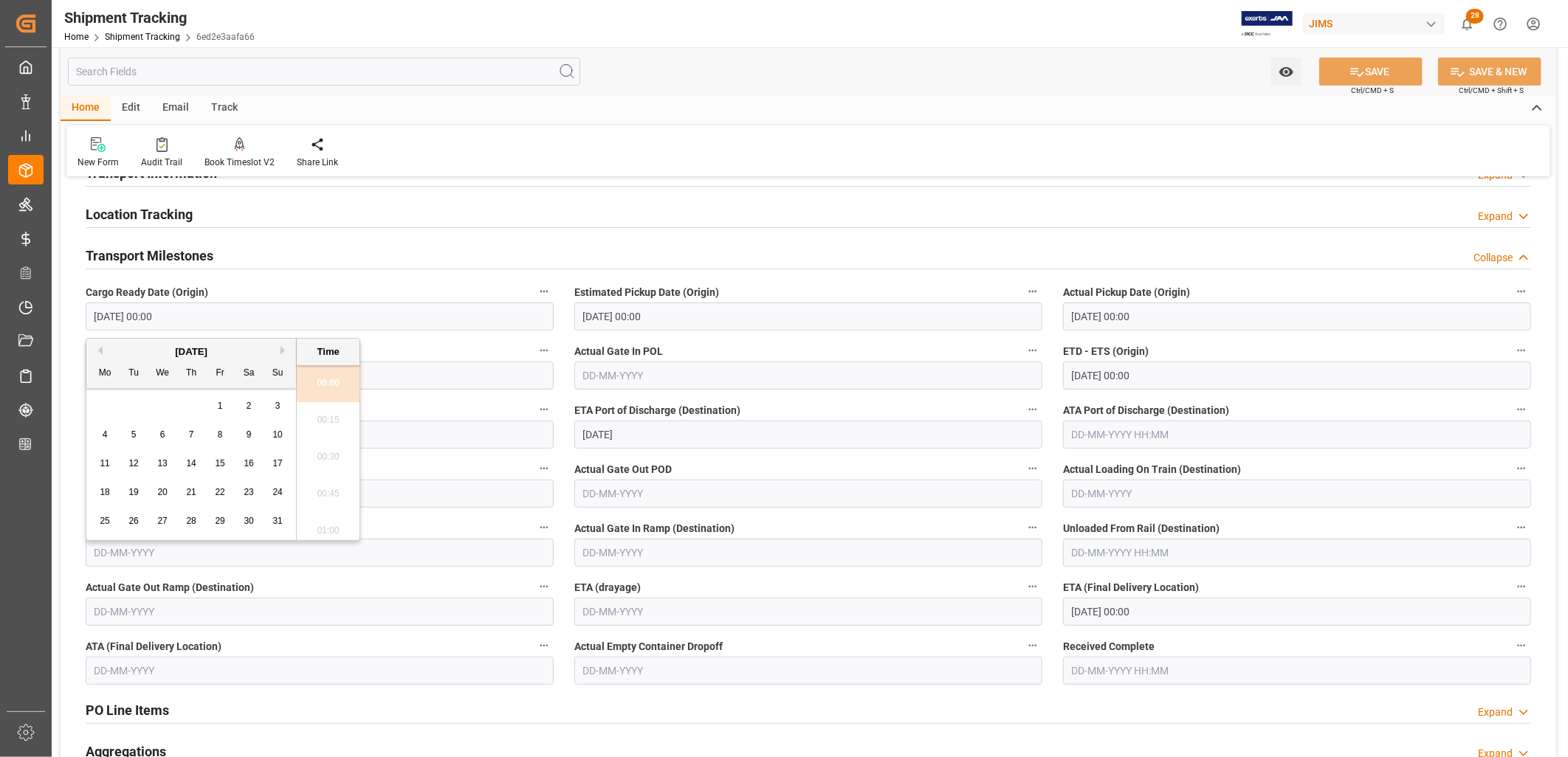
click at [215, 404] on div "1" at bounding box center [221, 406] width 19 height 18
type input "01-08-2025 00:00"
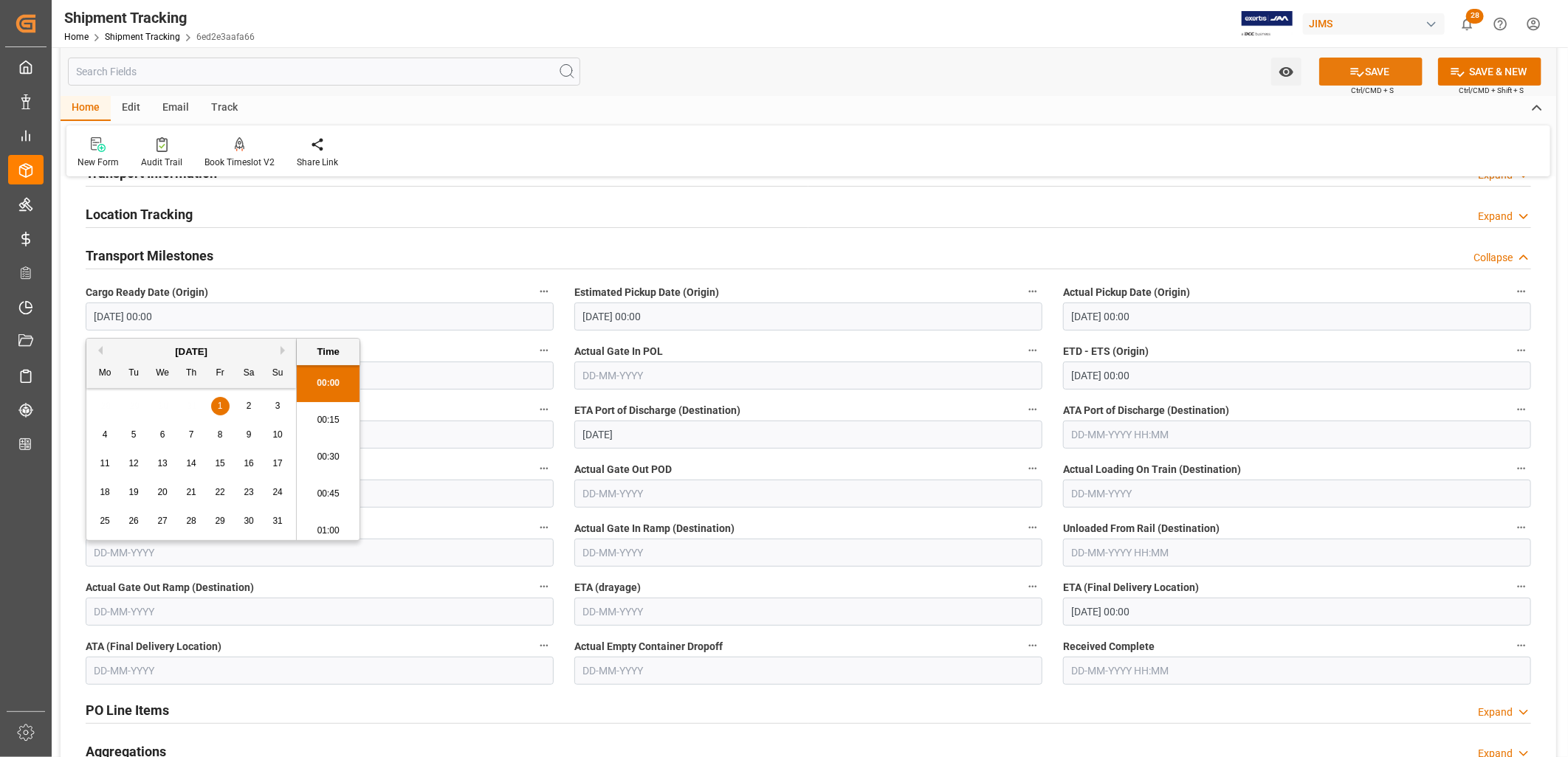
click at [1376, 66] on button "SAVE" at bounding box center [1371, 72] width 103 height 28
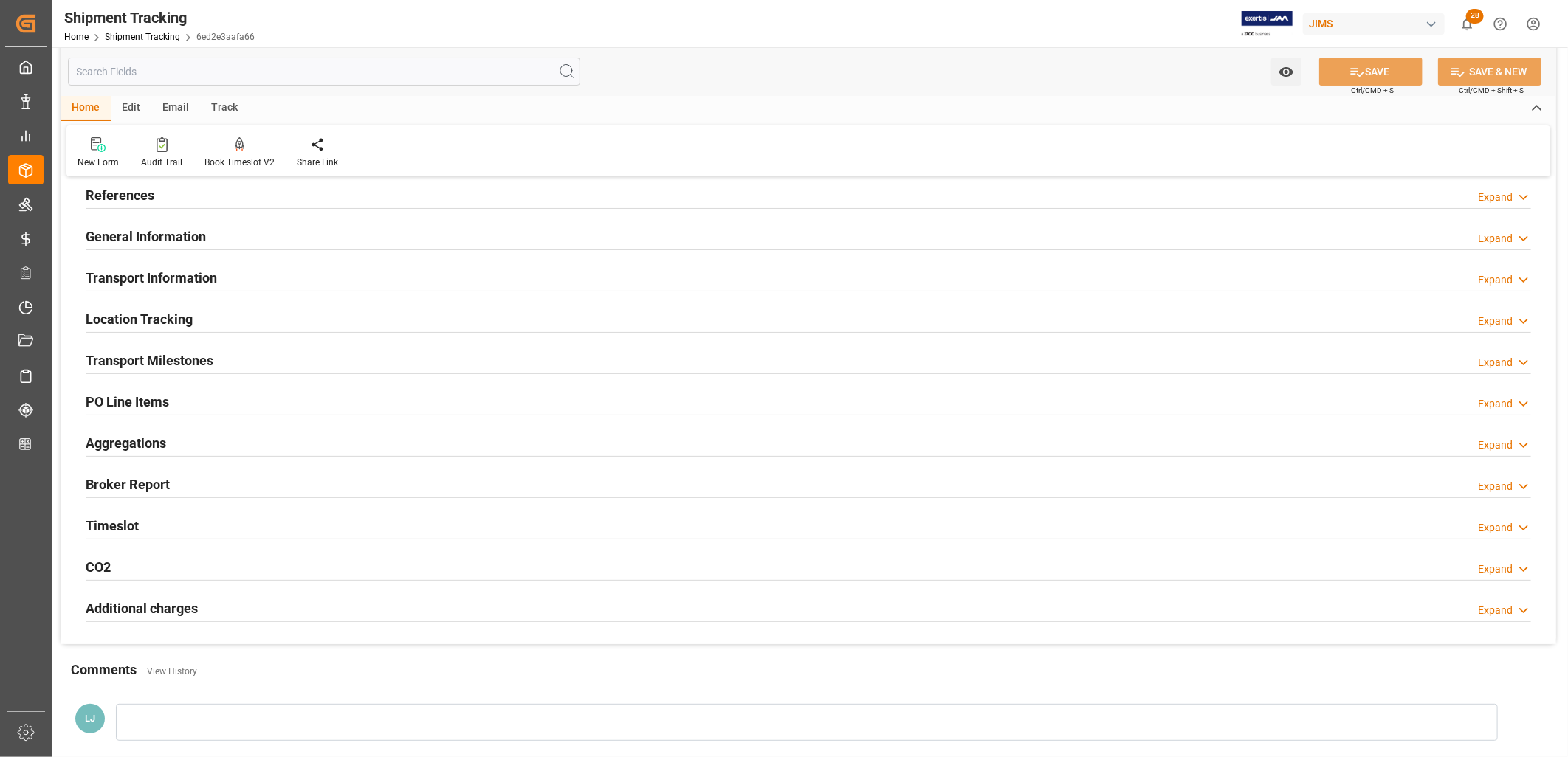
scroll to position [0, 0]
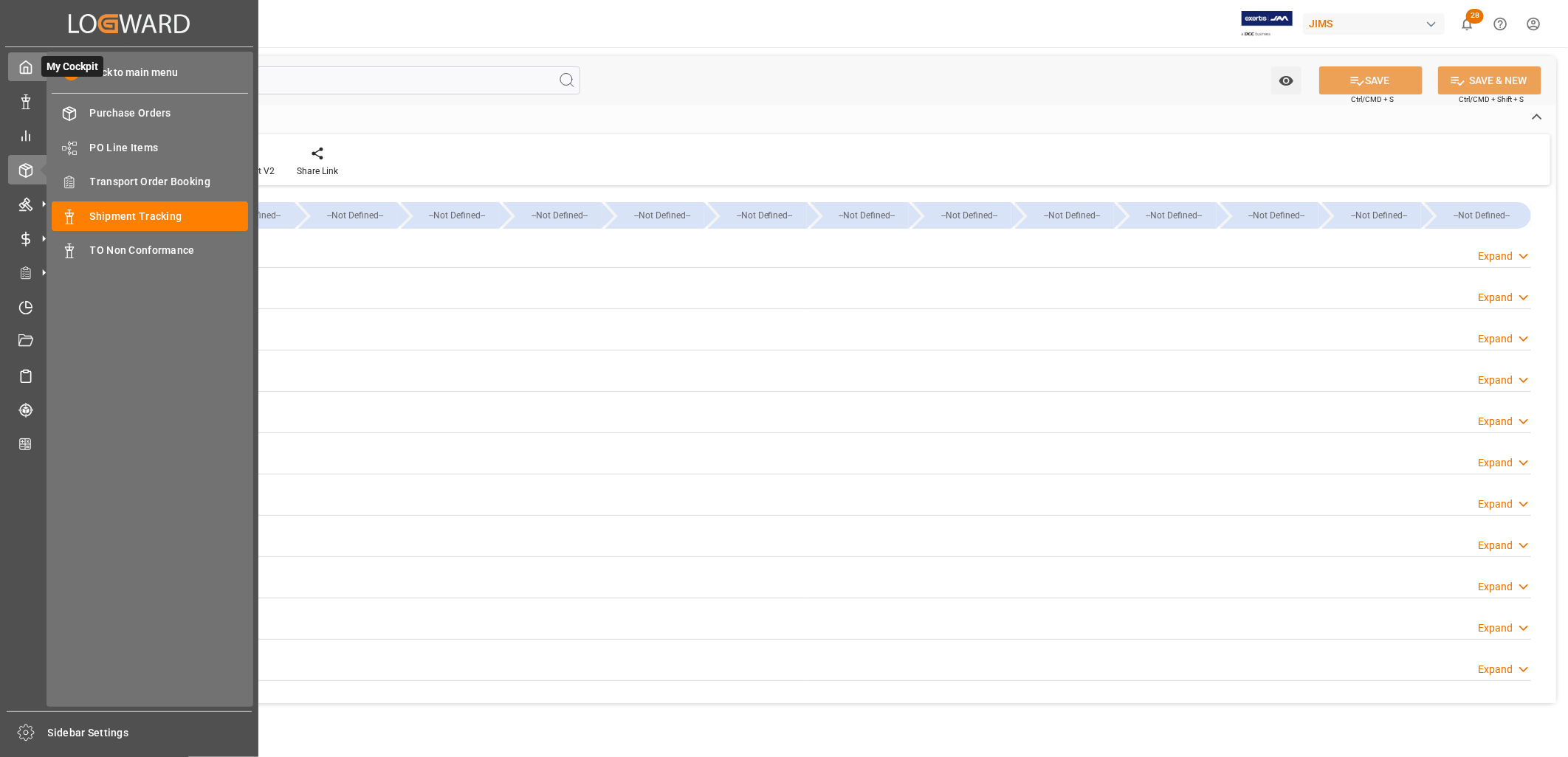
click at [29, 72] on icon at bounding box center [25, 66] width 15 height 15
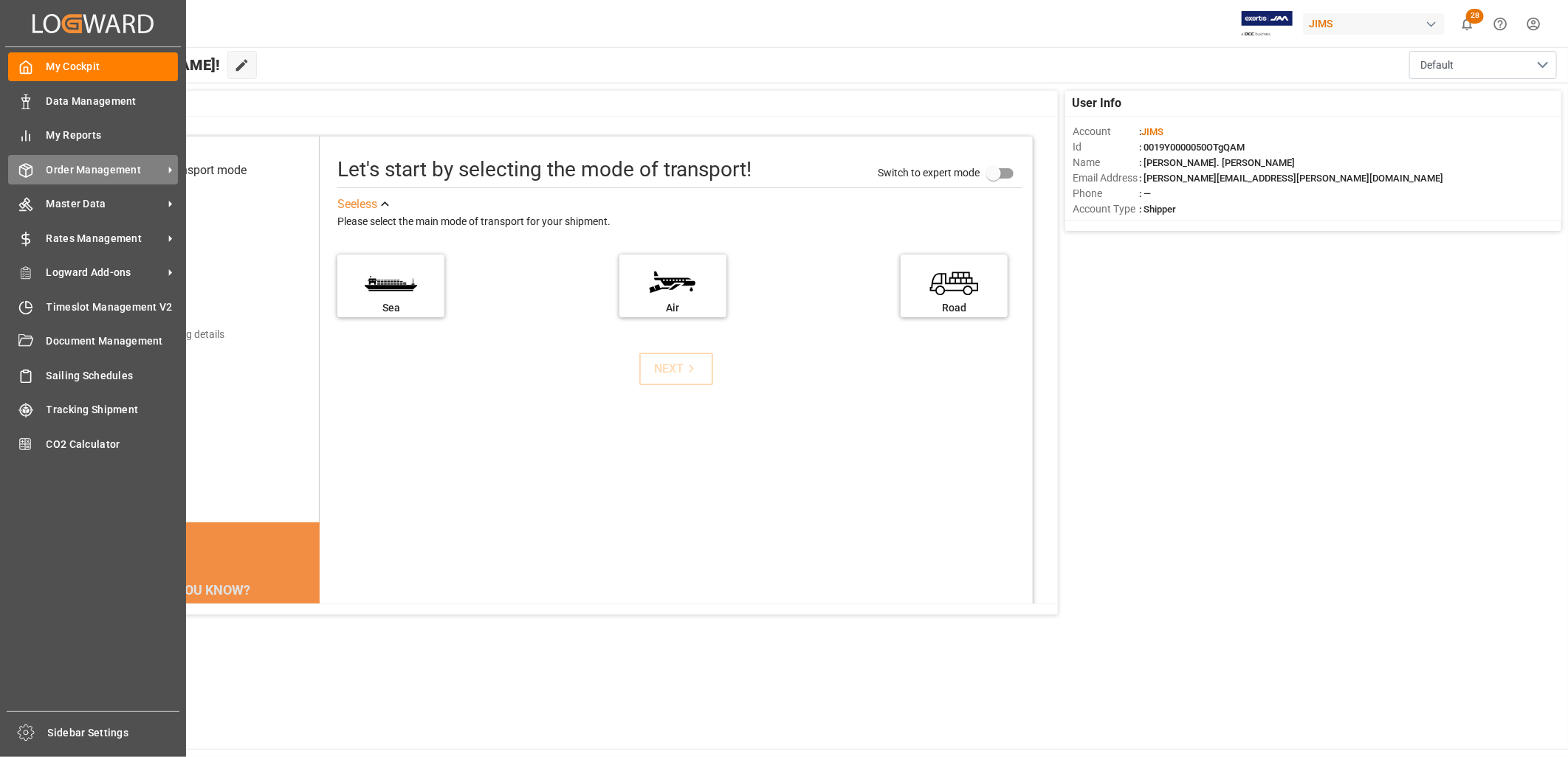
click at [107, 166] on span "Order Management" at bounding box center [104, 170] width 117 height 15
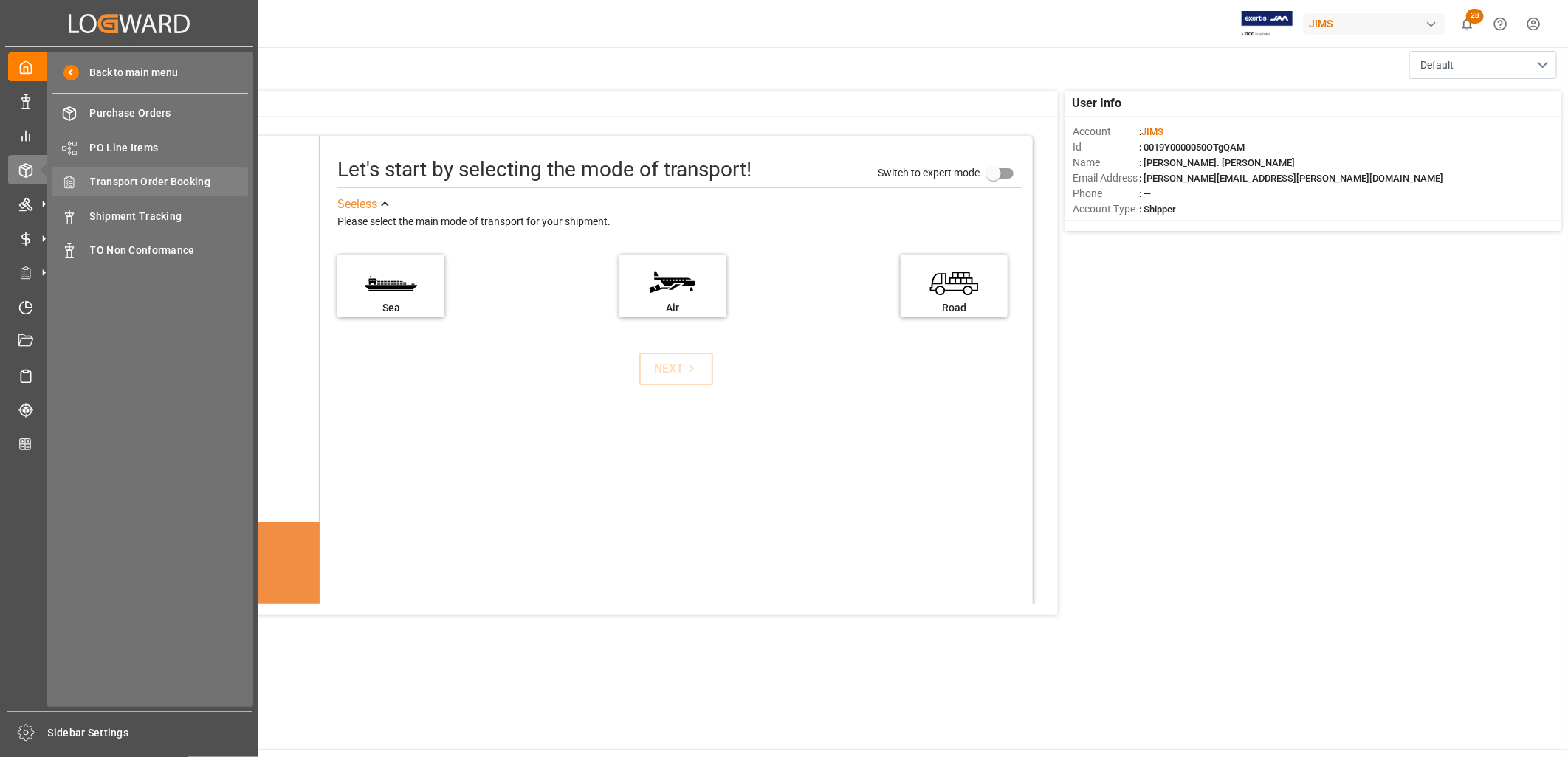
click at [170, 177] on span "Transport Order Booking" at bounding box center [170, 182] width 159 height 15
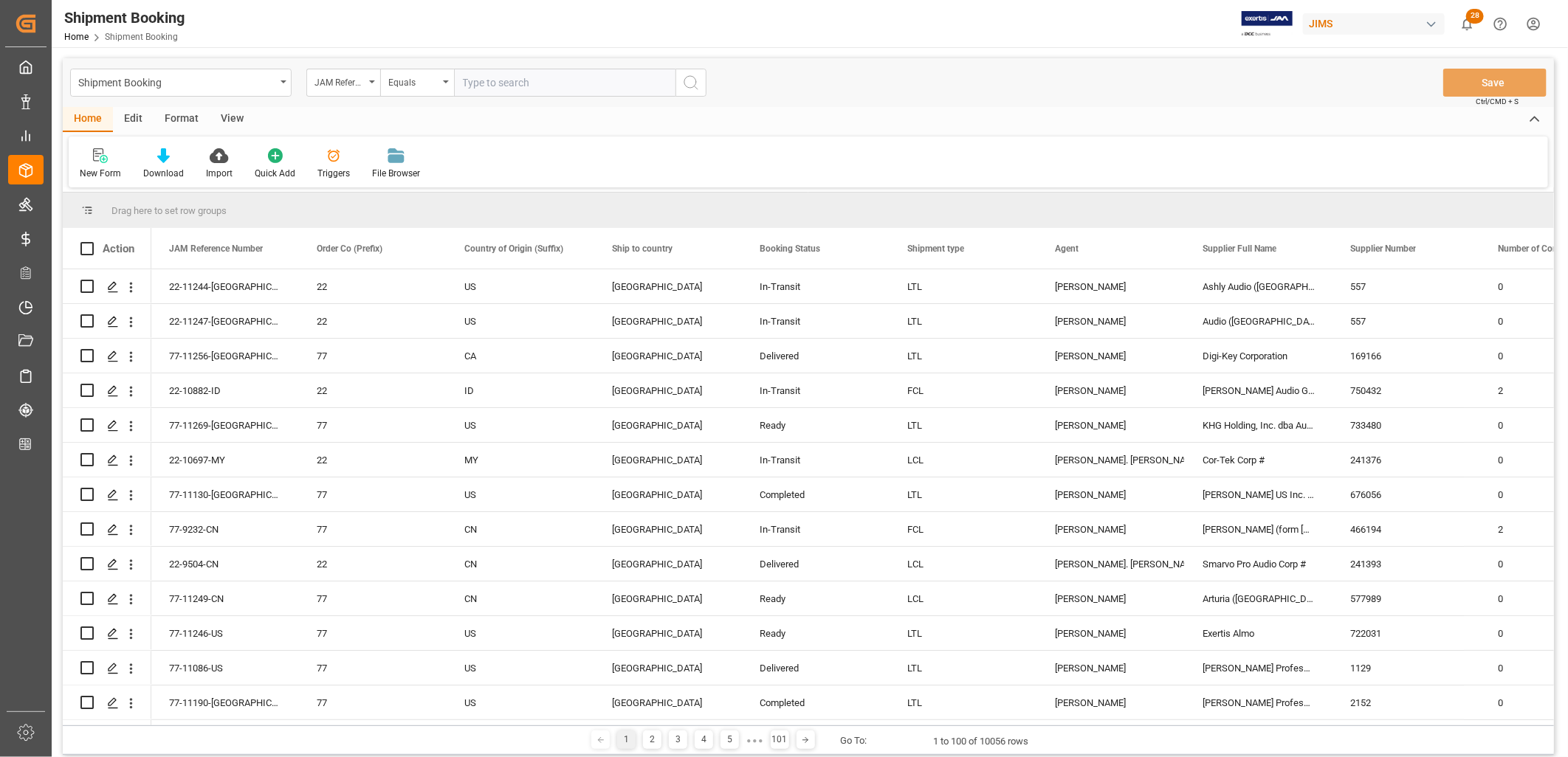
click at [471, 82] on input "text" at bounding box center [564, 83] width 222 height 28
type input "22-9338-CN"
click at [692, 77] on icon "search button" at bounding box center [691, 83] width 18 height 18
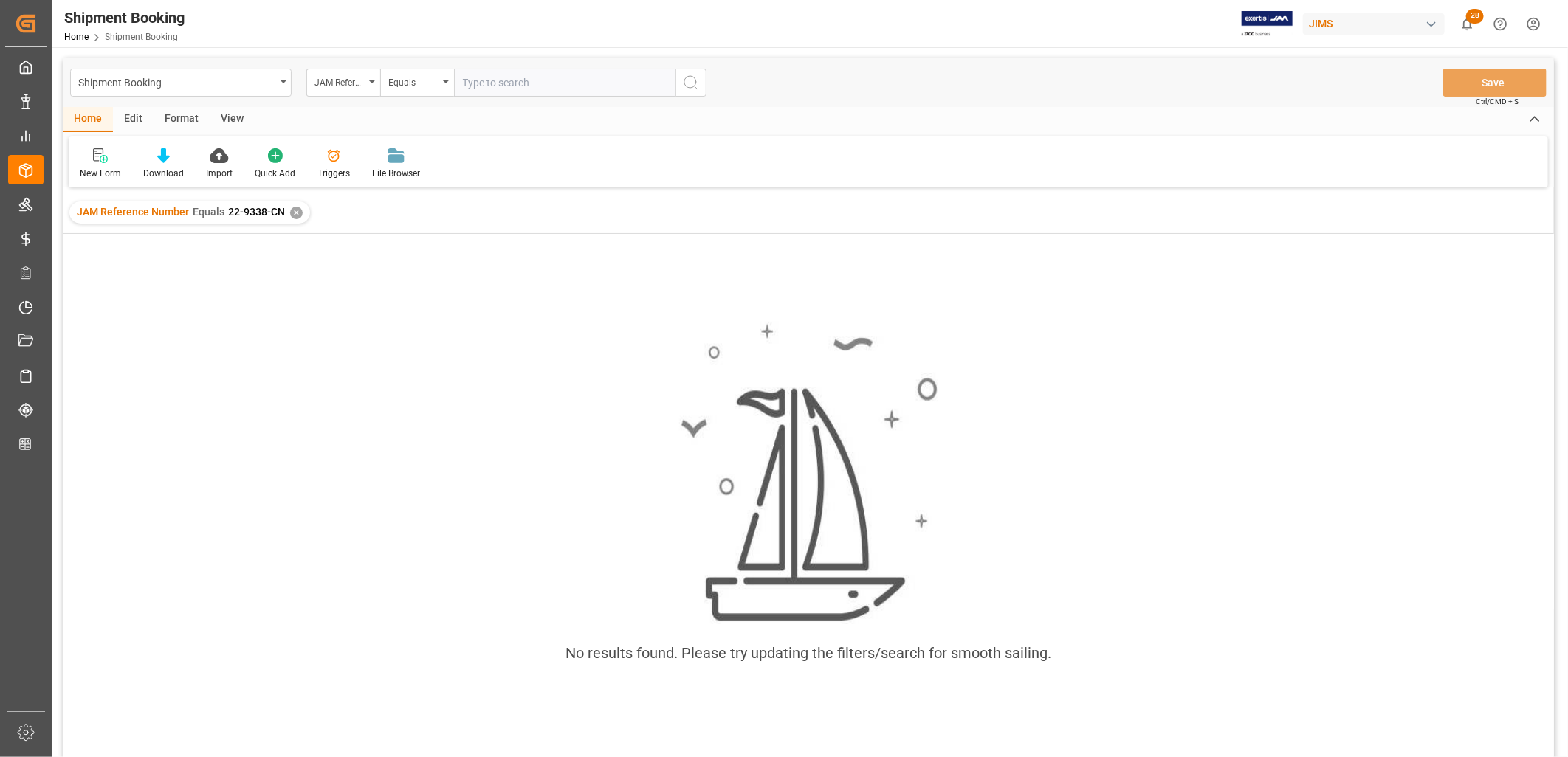
click at [296, 209] on div "✕" at bounding box center [296, 213] width 12 height 12
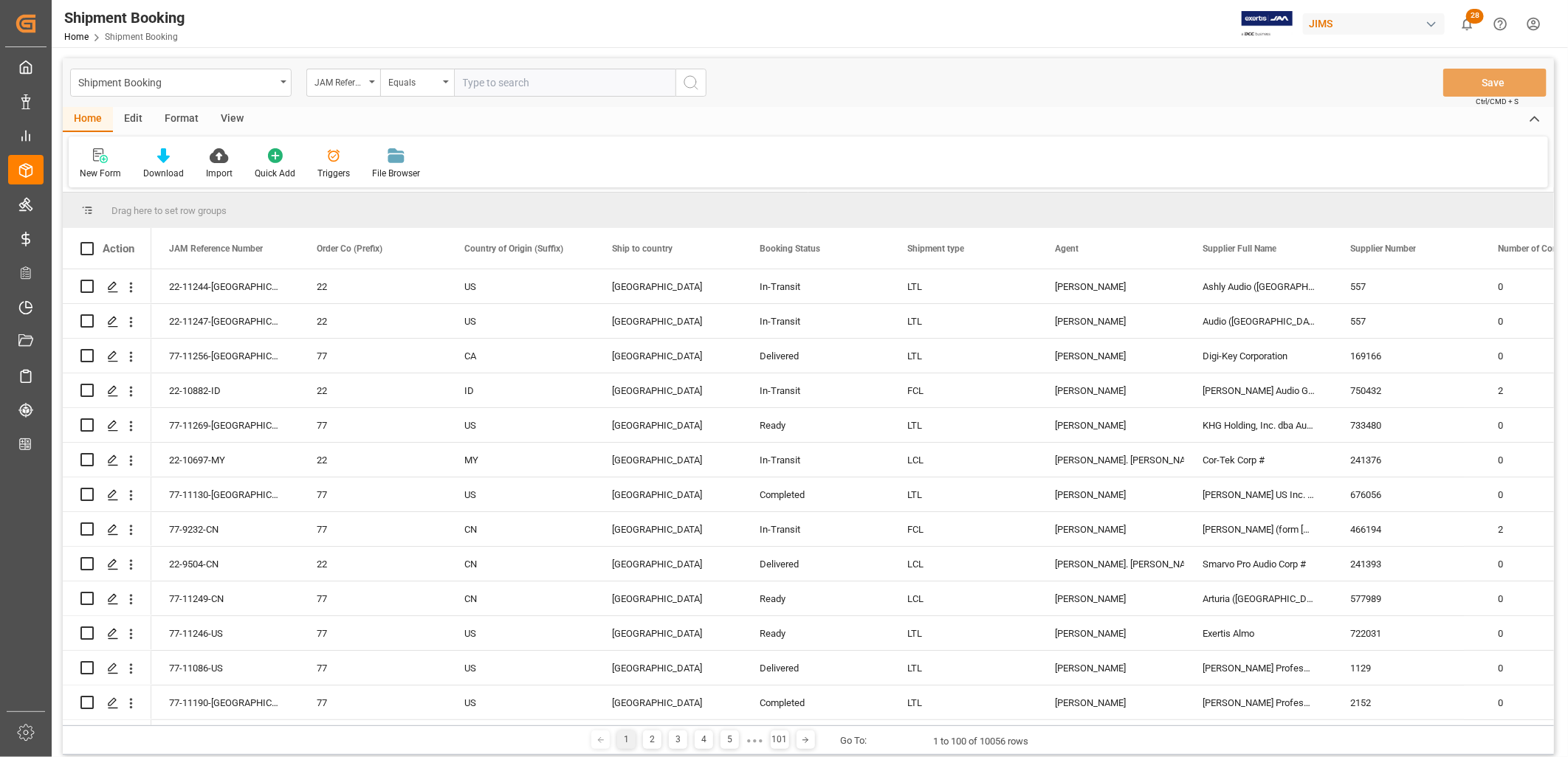
click at [465, 81] on input "text" at bounding box center [564, 83] width 222 height 28
type input "22-9338-CN"
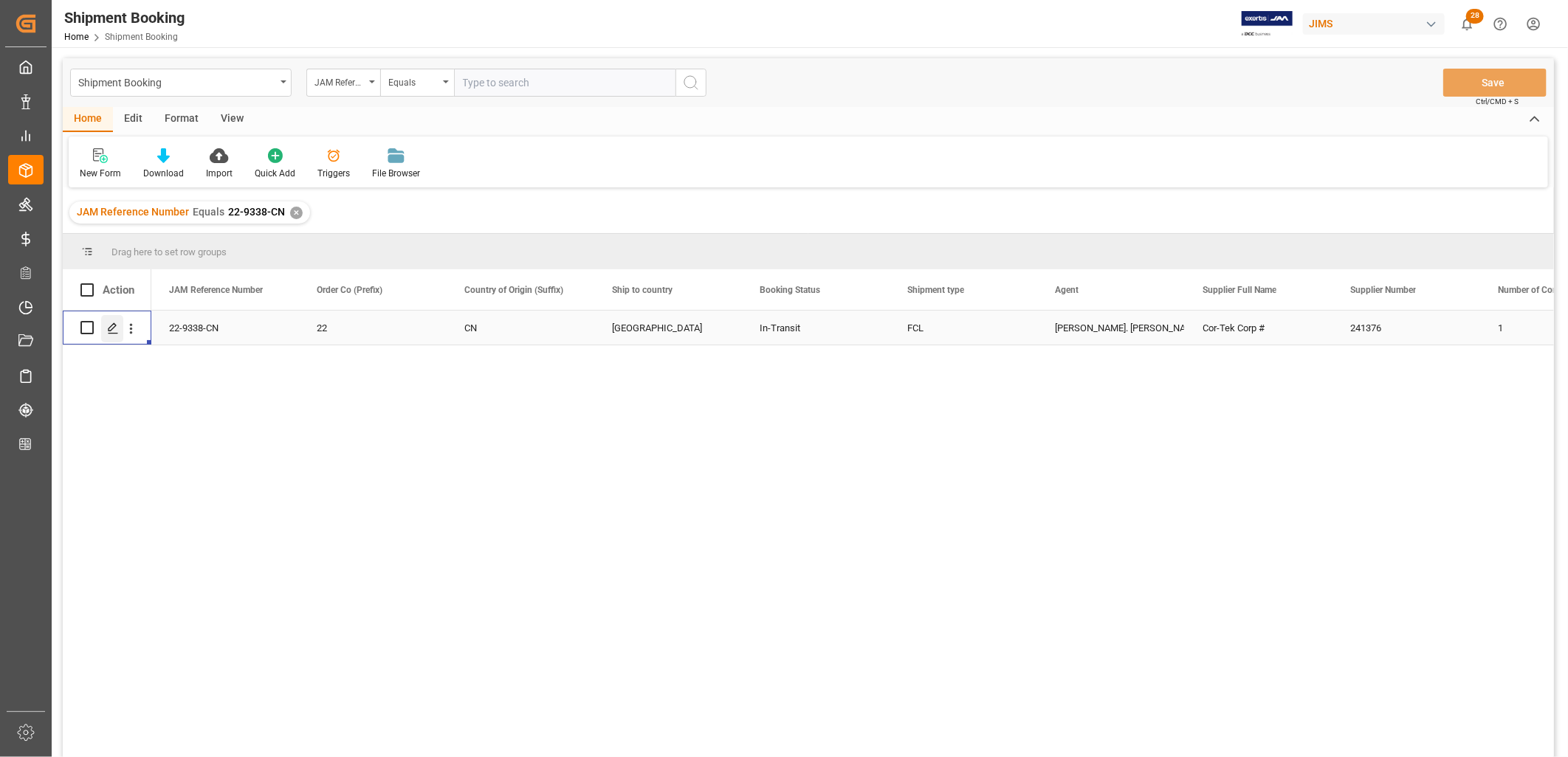
click at [115, 327] on icon "Press SPACE to select this row." at bounding box center [113, 328] width 12 height 12
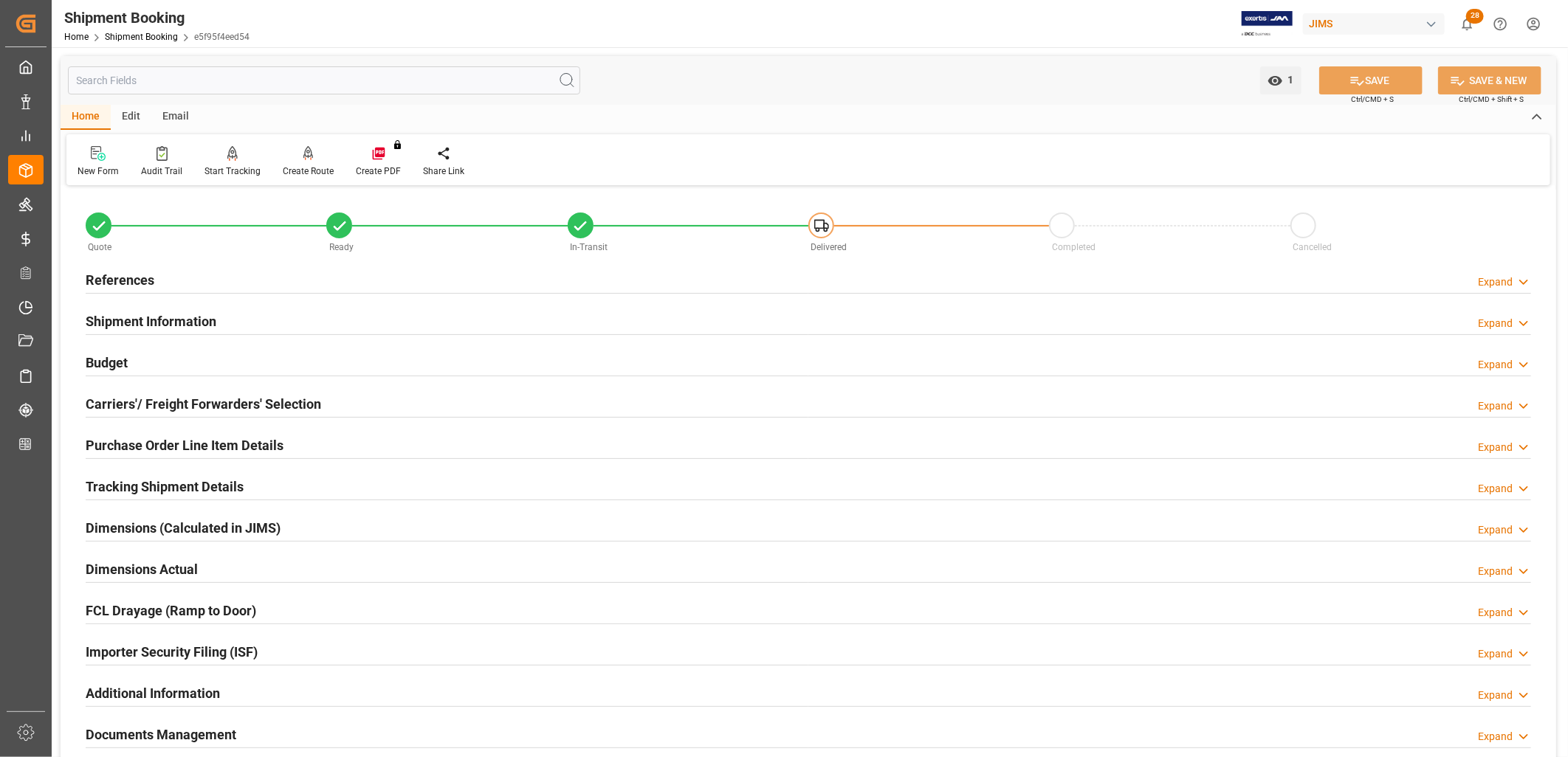
click at [181, 397] on h2 "Carriers'/ Freight Forwarders' Selection" at bounding box center [203, 404] width 235 height 20
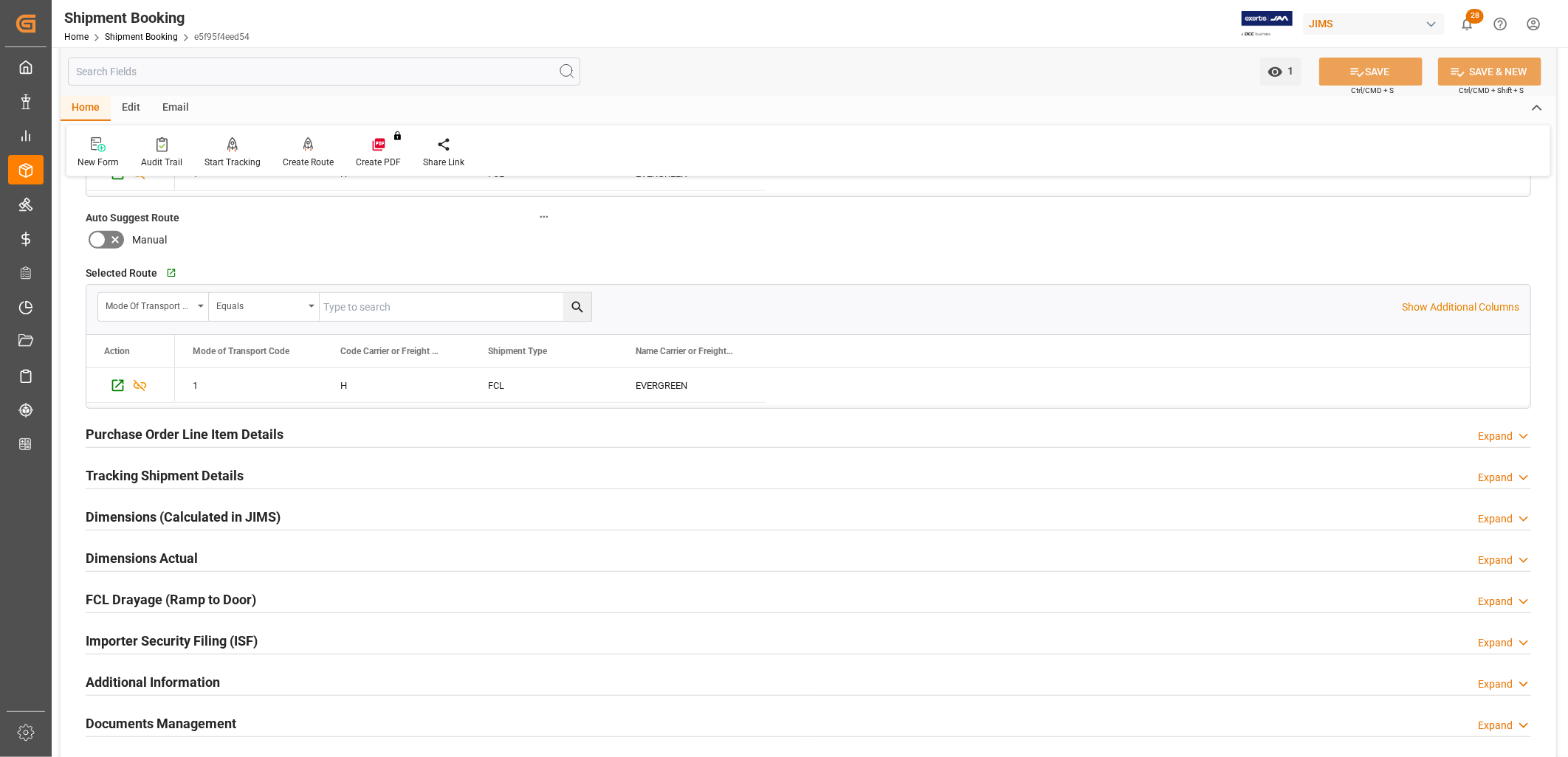
scroll to position [410, 0]
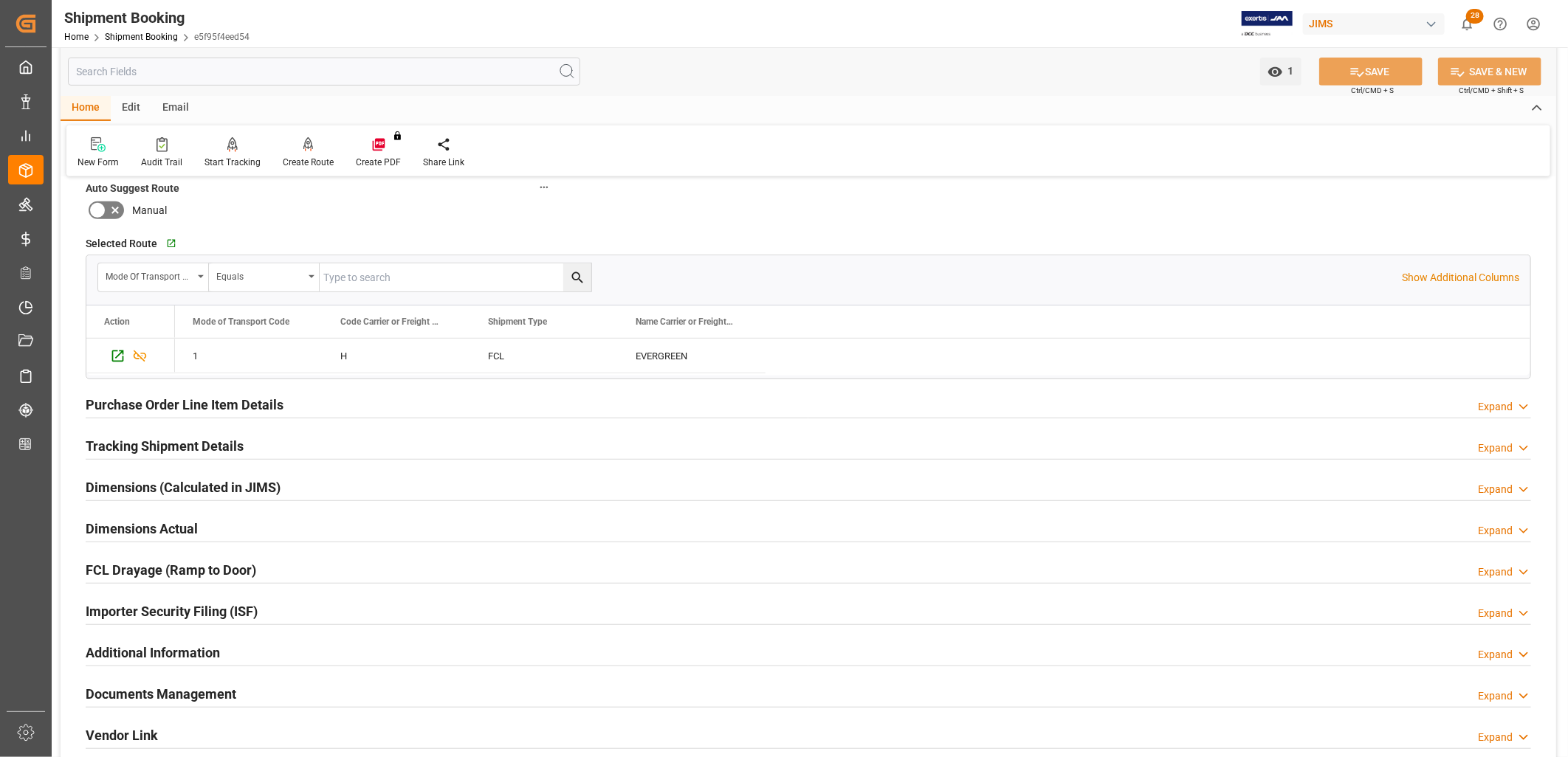
click at [182, 439] on h2 "Tracking Shipment Details" at bounding box center [164, 446] width 158 height 20
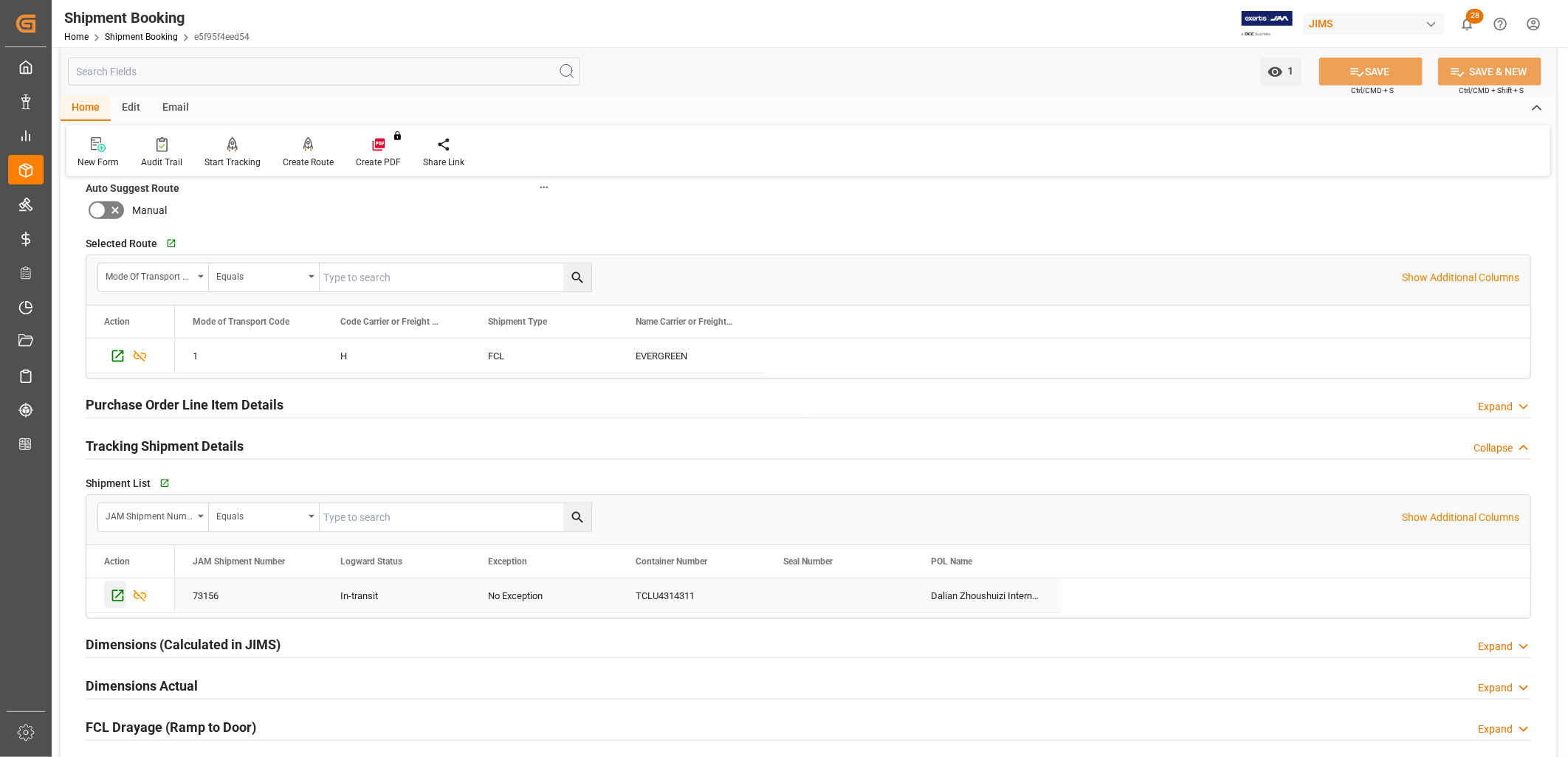
click at [119, 593] on icon "Press SPACE to select this row." at bounding box center [117, 596] width 15 height 15
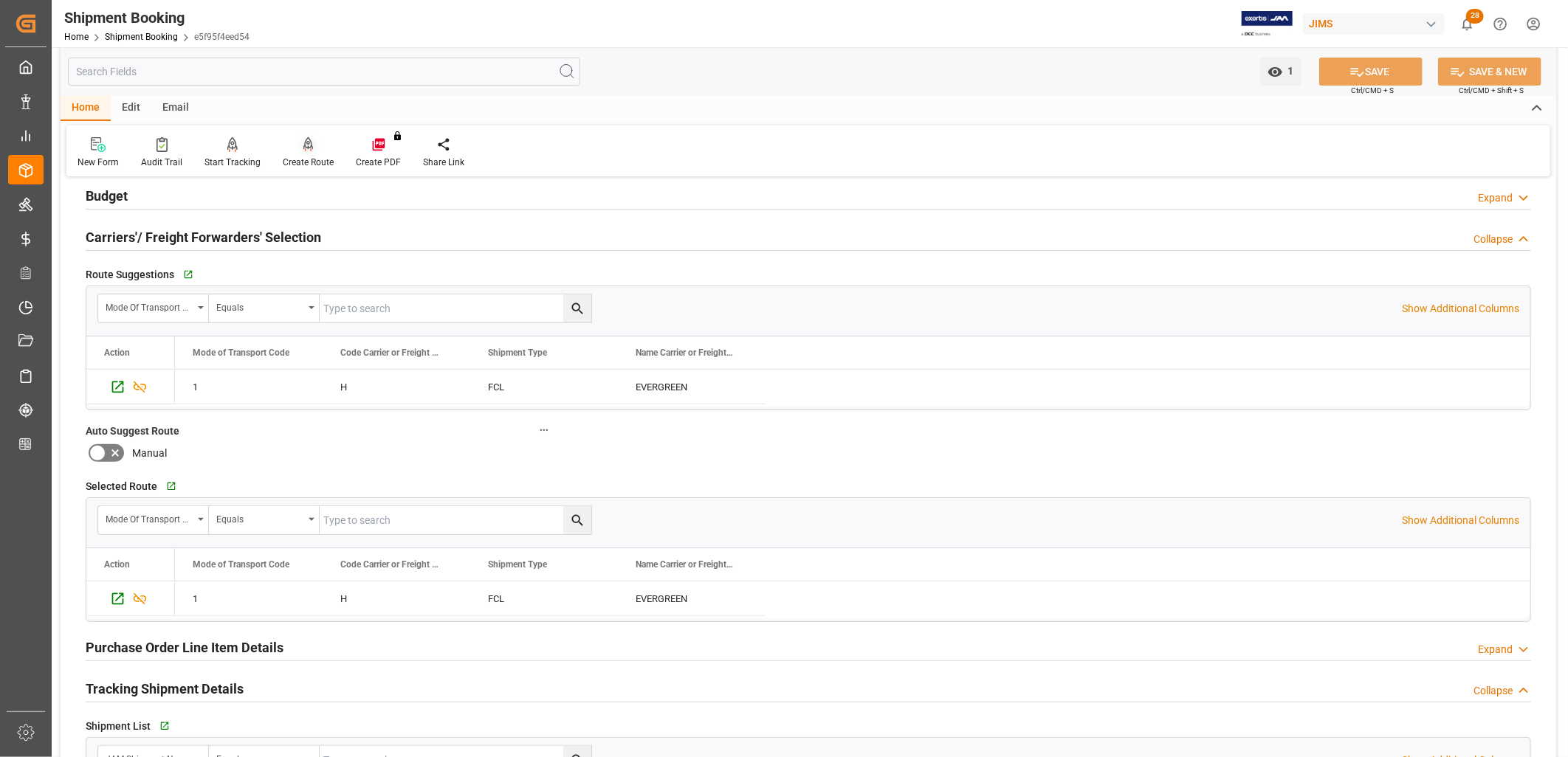
scroll to position [0, 0]
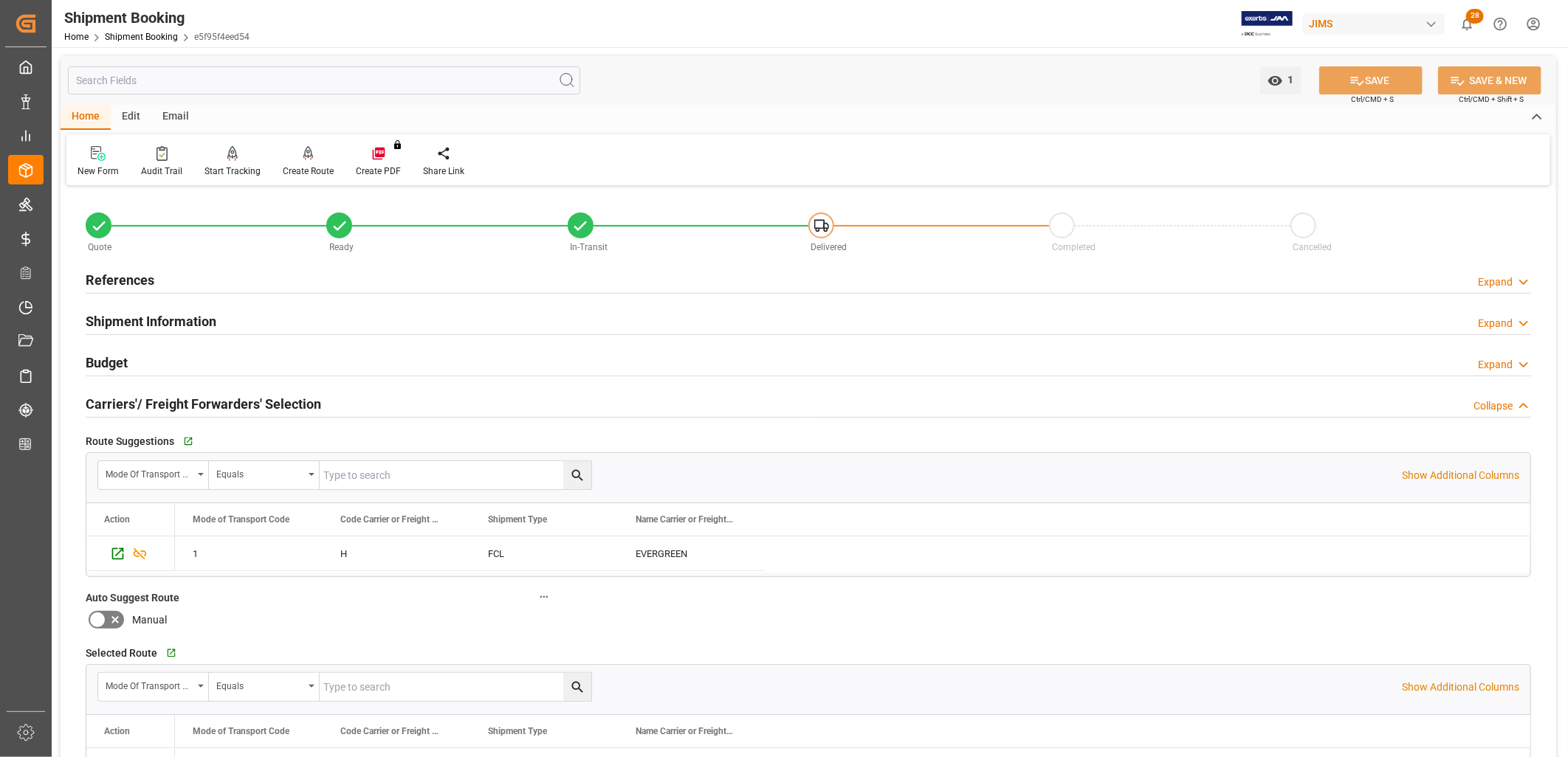
click at [133, 277] on h2 "References" at bounding box center [120, 280] width 69 height 20
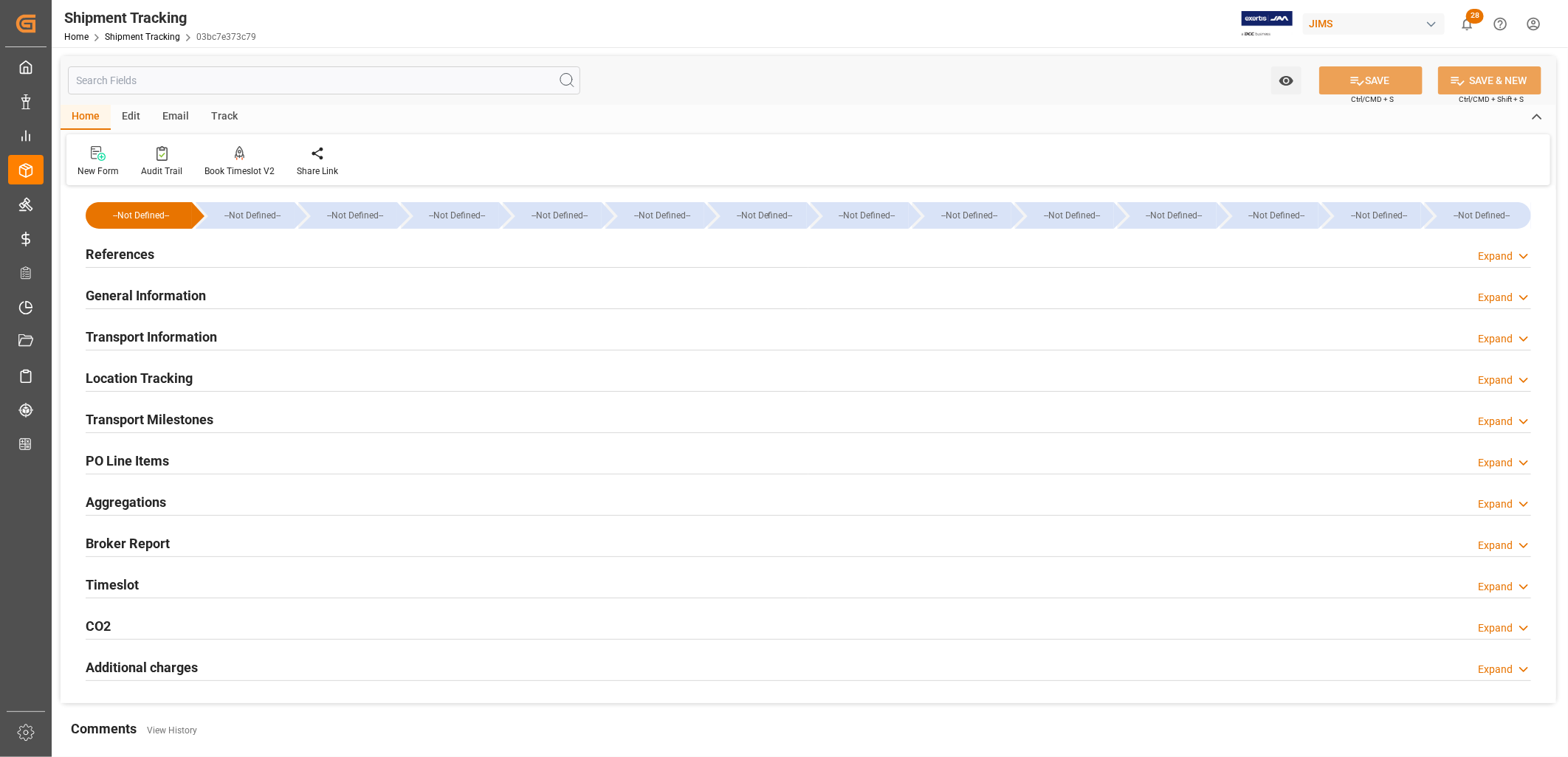
click at [173, 298] on h2 "General Information" at bounding box center [146, 296] width 120 height 20
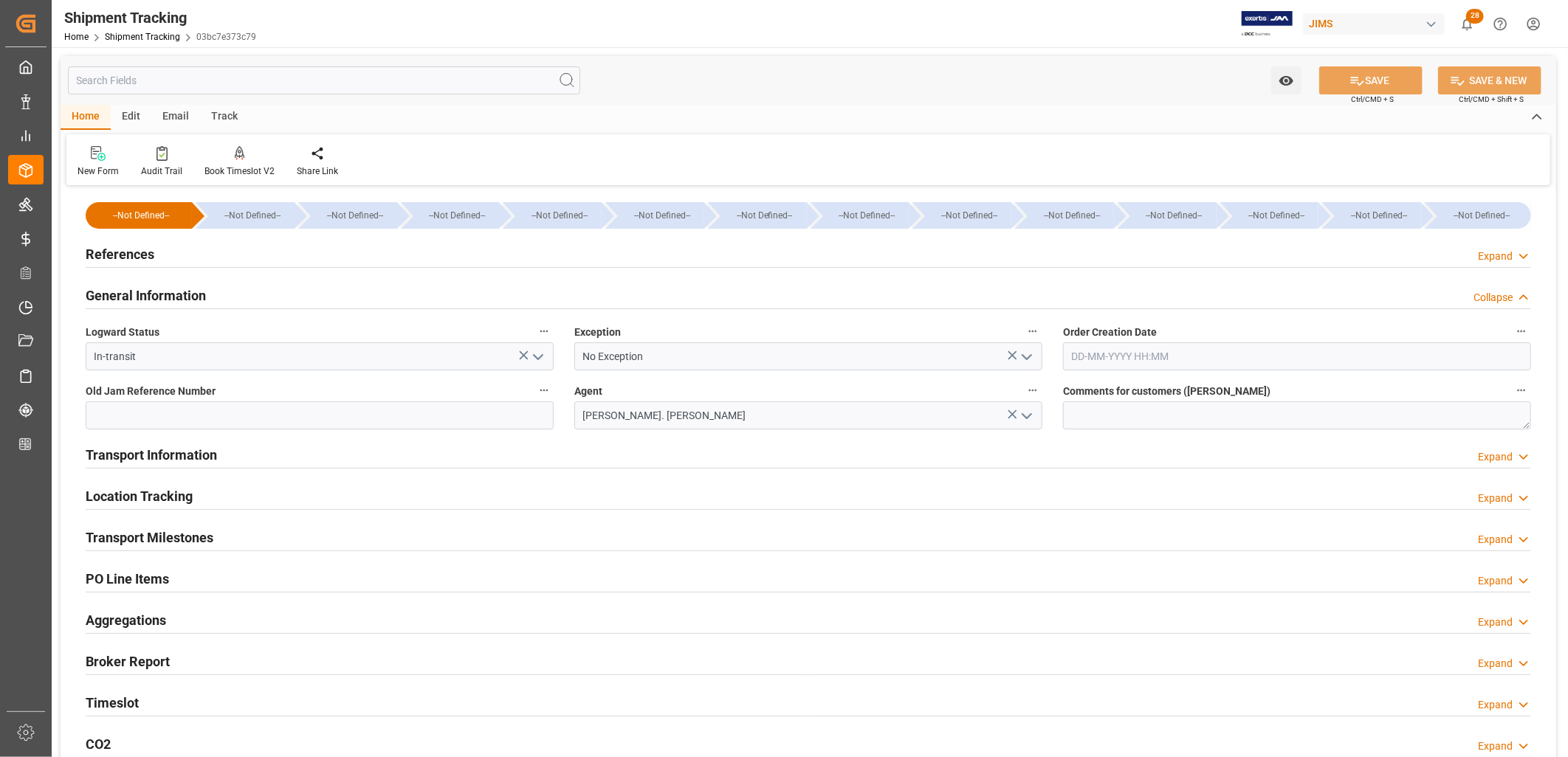
click at [182, 453] on h2 "Transport Information" at bounding box center [151, 455] width 131 height 20
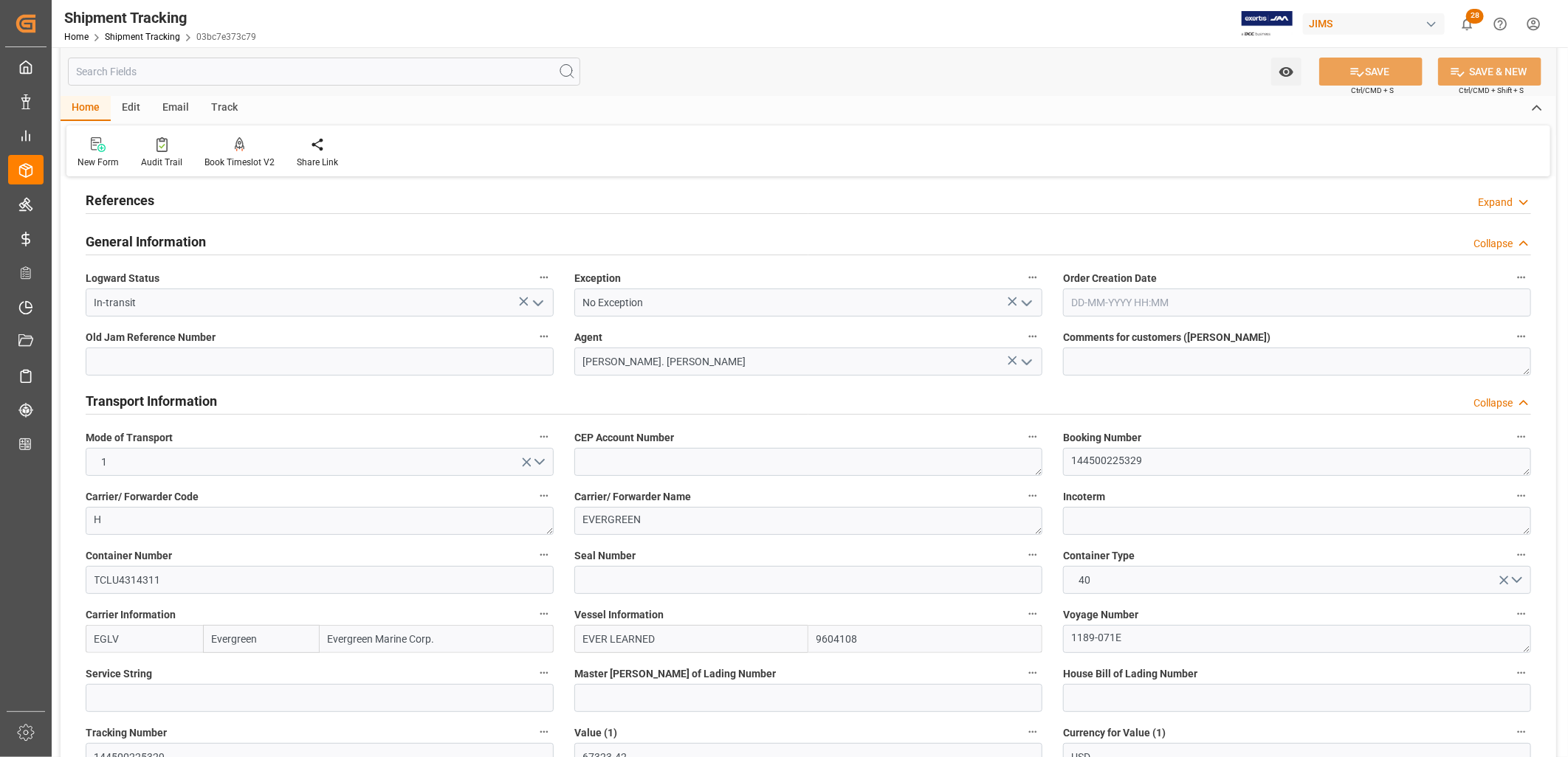
scroll to position [82, 0]
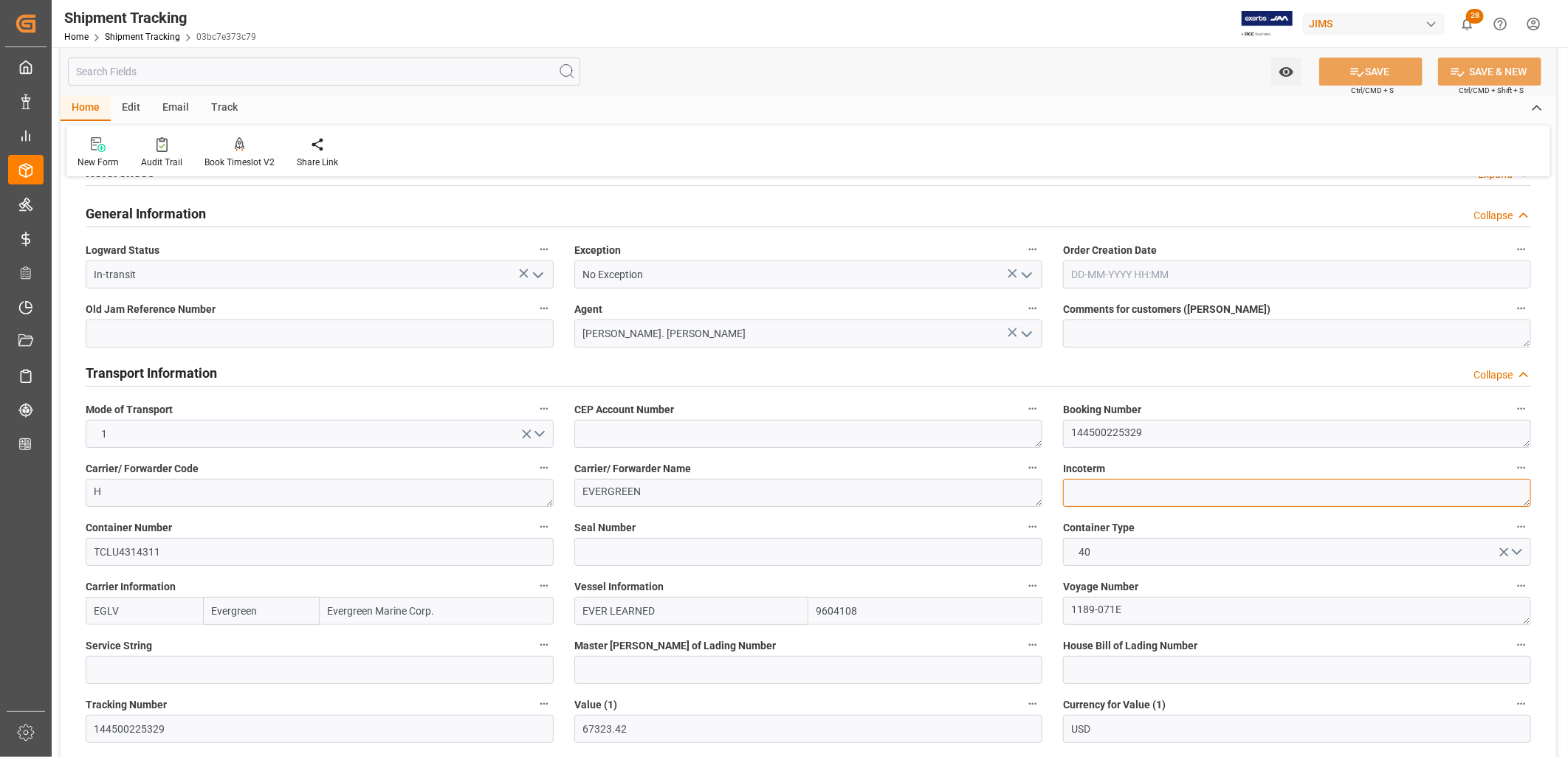
click at [1082, 498] on textarea at bounding box center [1297, 493] width 468 height 28
type textarea "FOB Dalian CN"
click at [1370, 70] on button "SAVE" at bounding box center [1371, 72] width 103 height 28
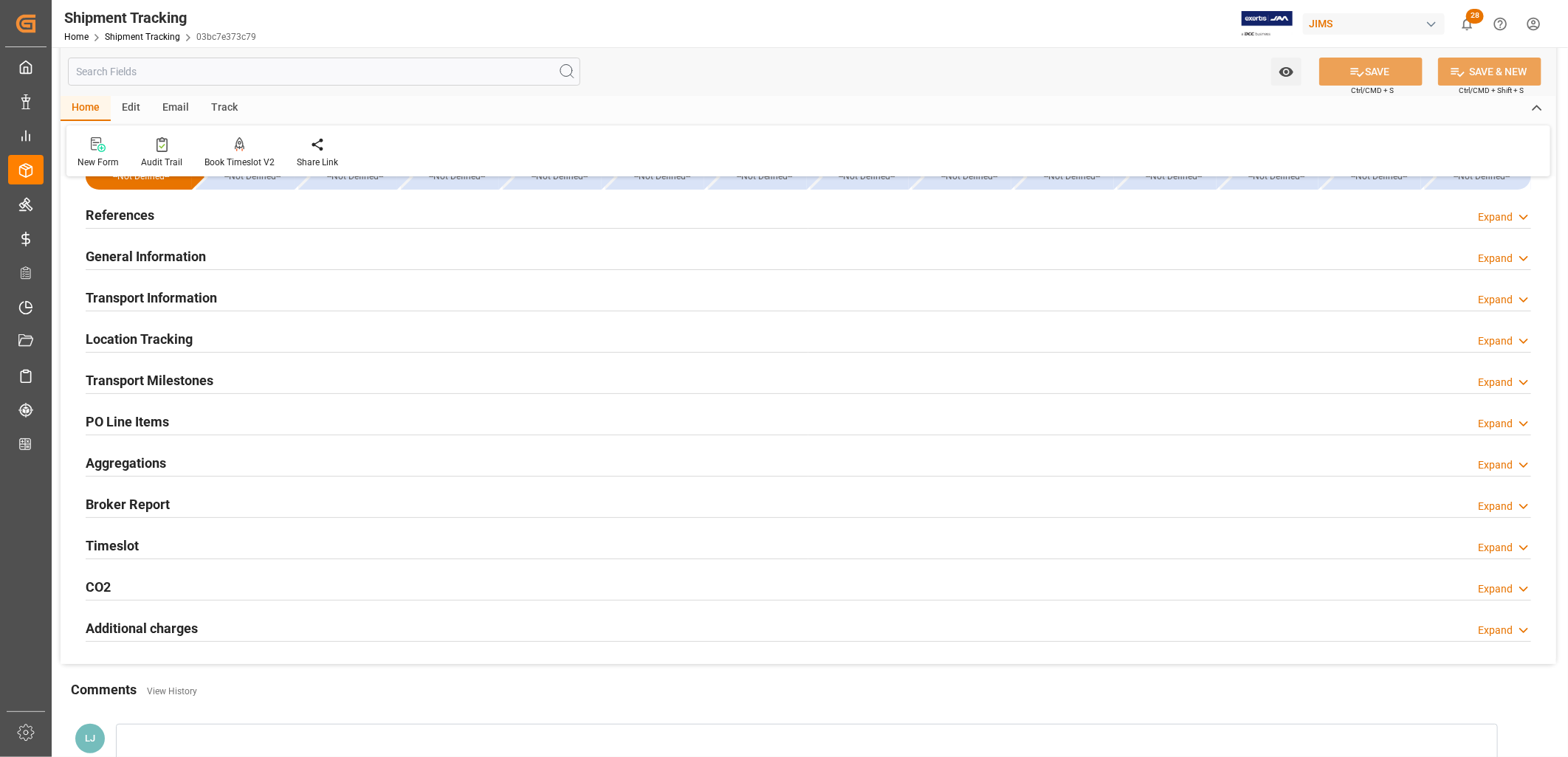
scroll to position [0, 0]
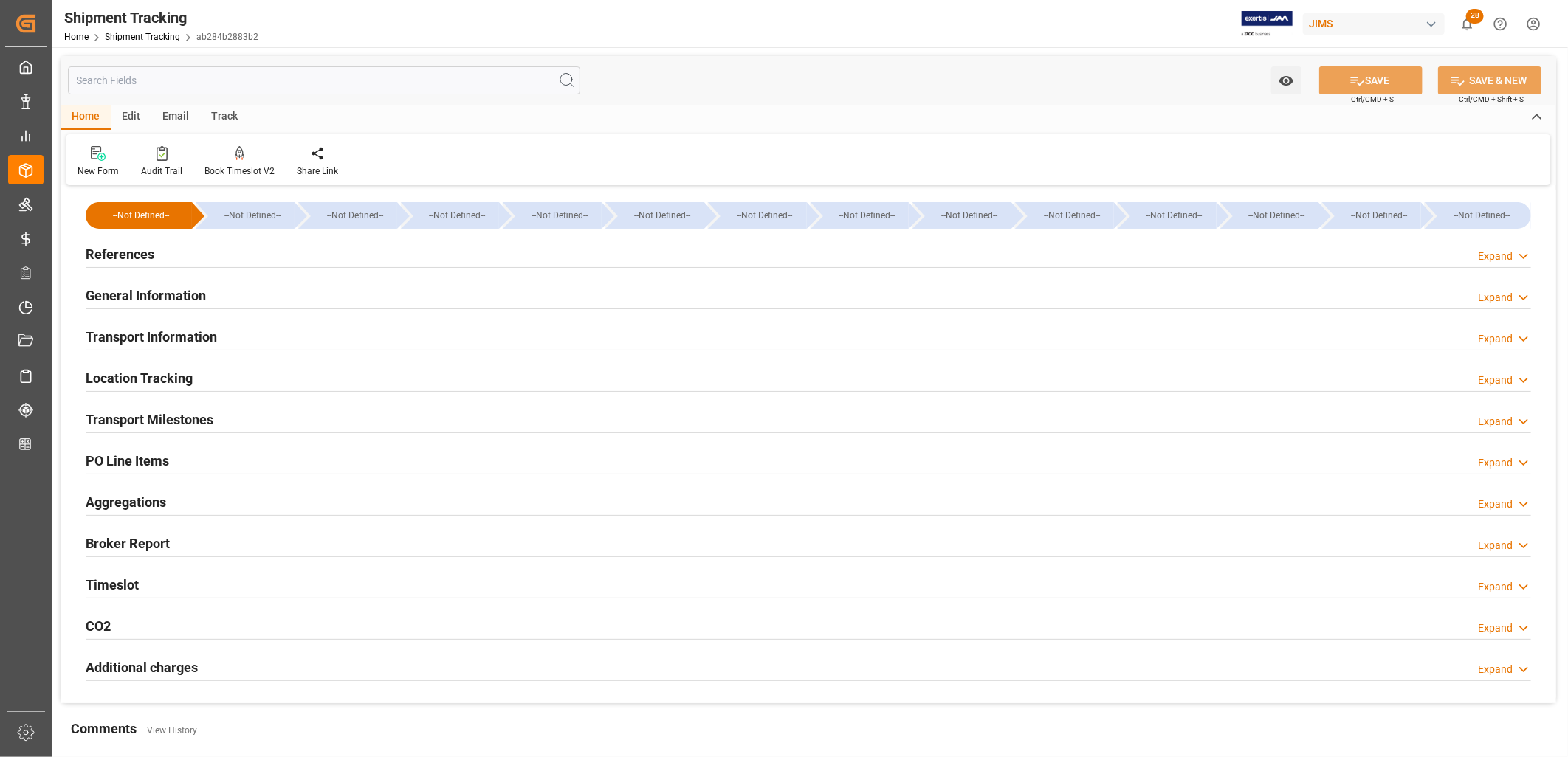
click at [172, 329] on h2 "Transport Information" at bounding box center [151, 337] width 131 height 20
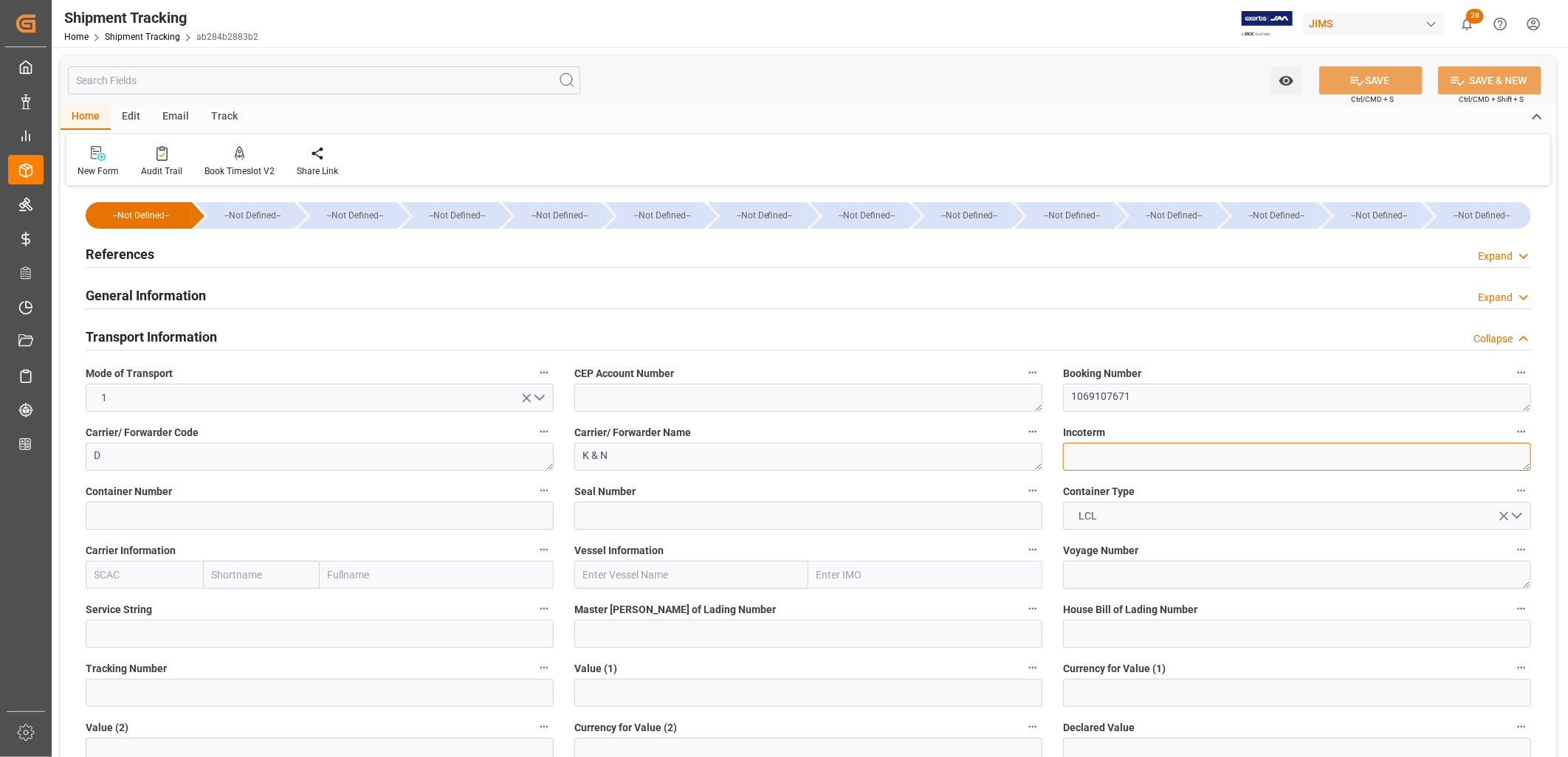
click at [1081, 443] on textarea at bounding box center [1297, 457] width 468 height 28
type textarea "FCA Malaysia"
click at [1361, 74] on icon at bounding box center [1357, 81] width 15 height 15
click at [163, 296] on h2 "General Information" at bounding box center [146, 296] width 120 height 20
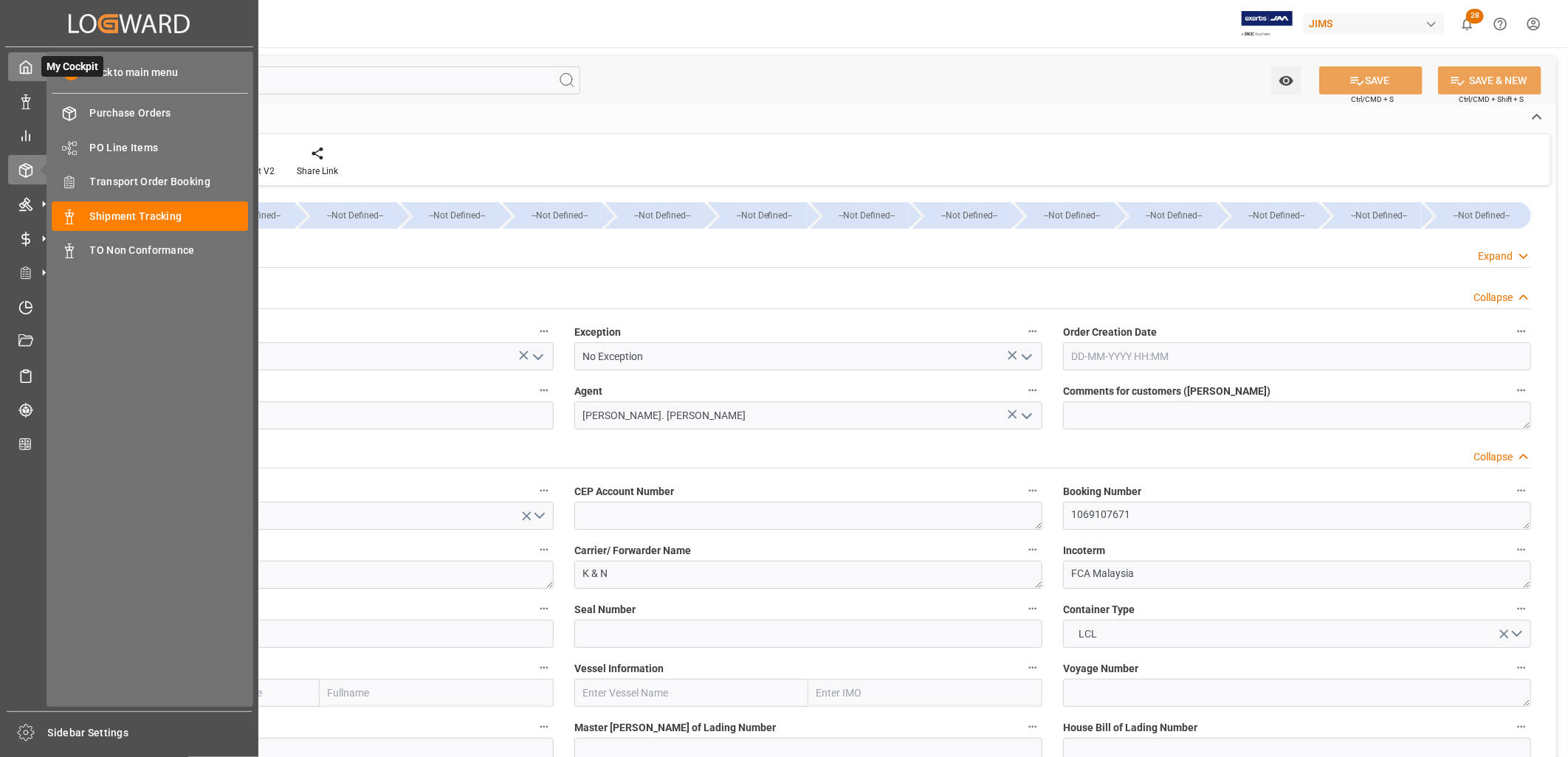
click at [25, 67] on polyline at bounding box center [26, 70] width 4 height 6
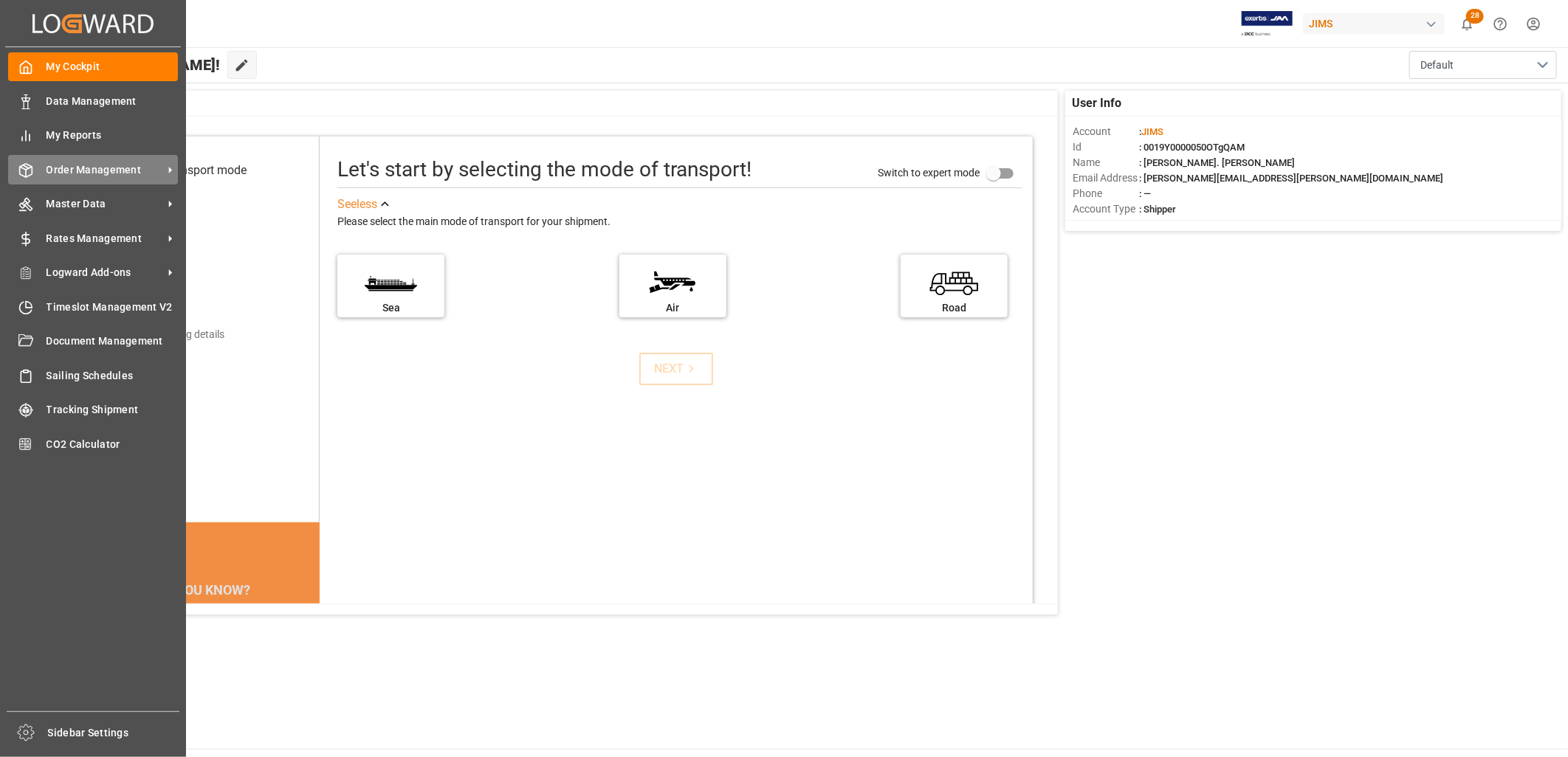
click at [81, 166] on span "Order Management" at bounding box center [104, 170] width 117 height 15
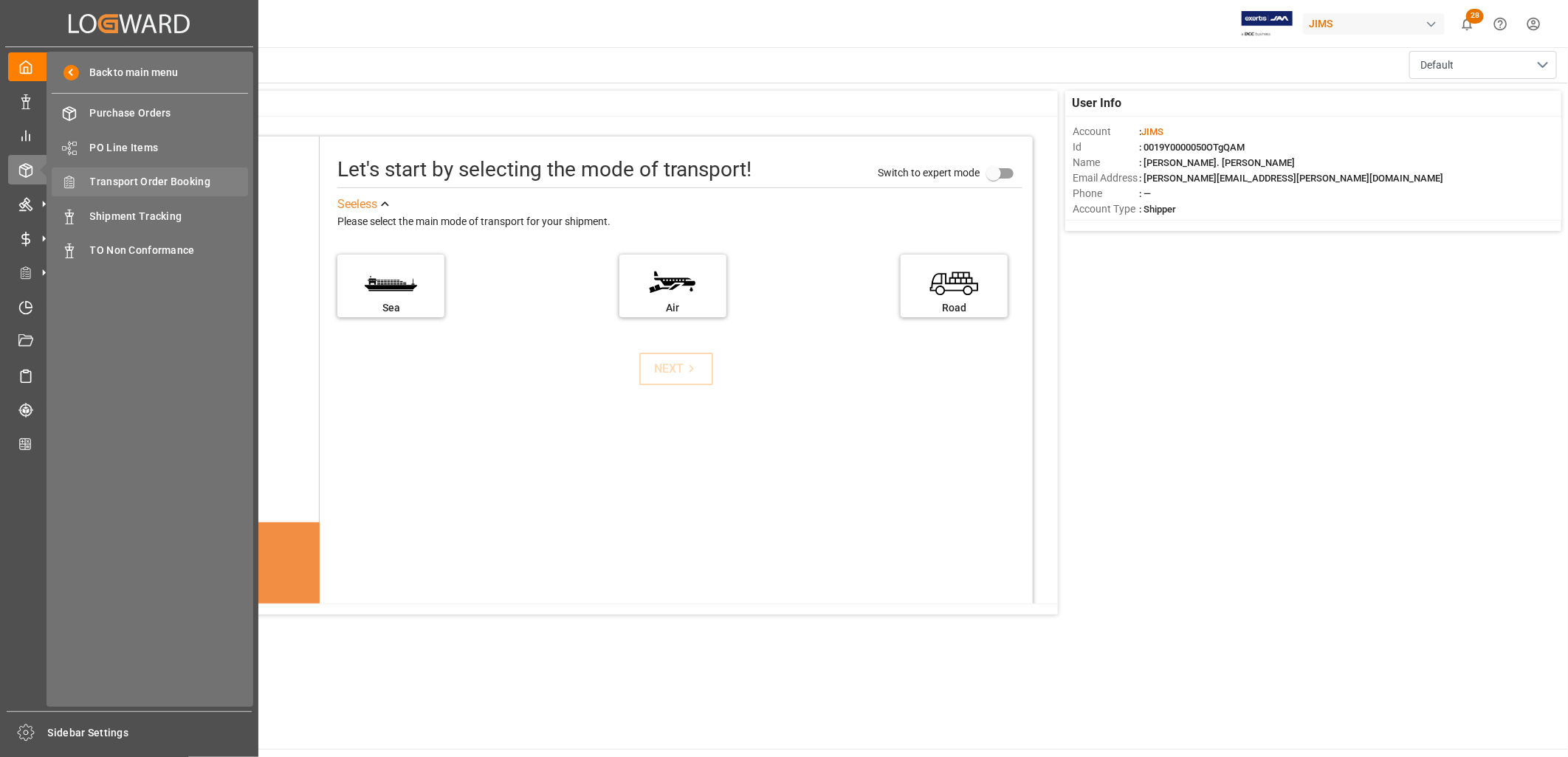
click at [165, 176] on span "Transport Order Booking" at bounding box center [170, 182] width 159 height 15
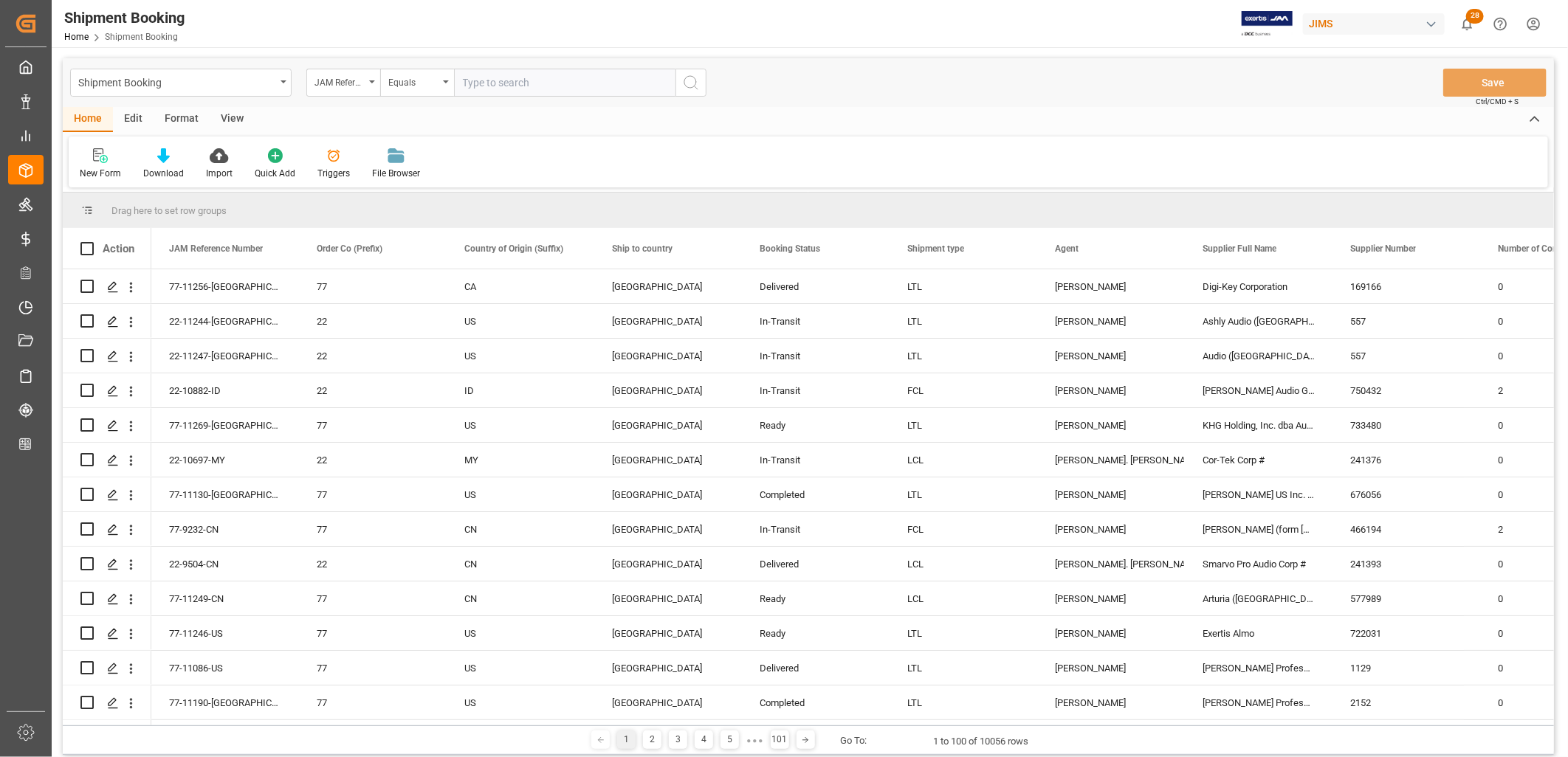
click at [470, 79] on input "text" at bounding box center [564, 83] width 222 height 28
type input "22-10788-MY"
click at [685, 74] on icon "search button" at bounding box center [691, 83] width 18 height 18
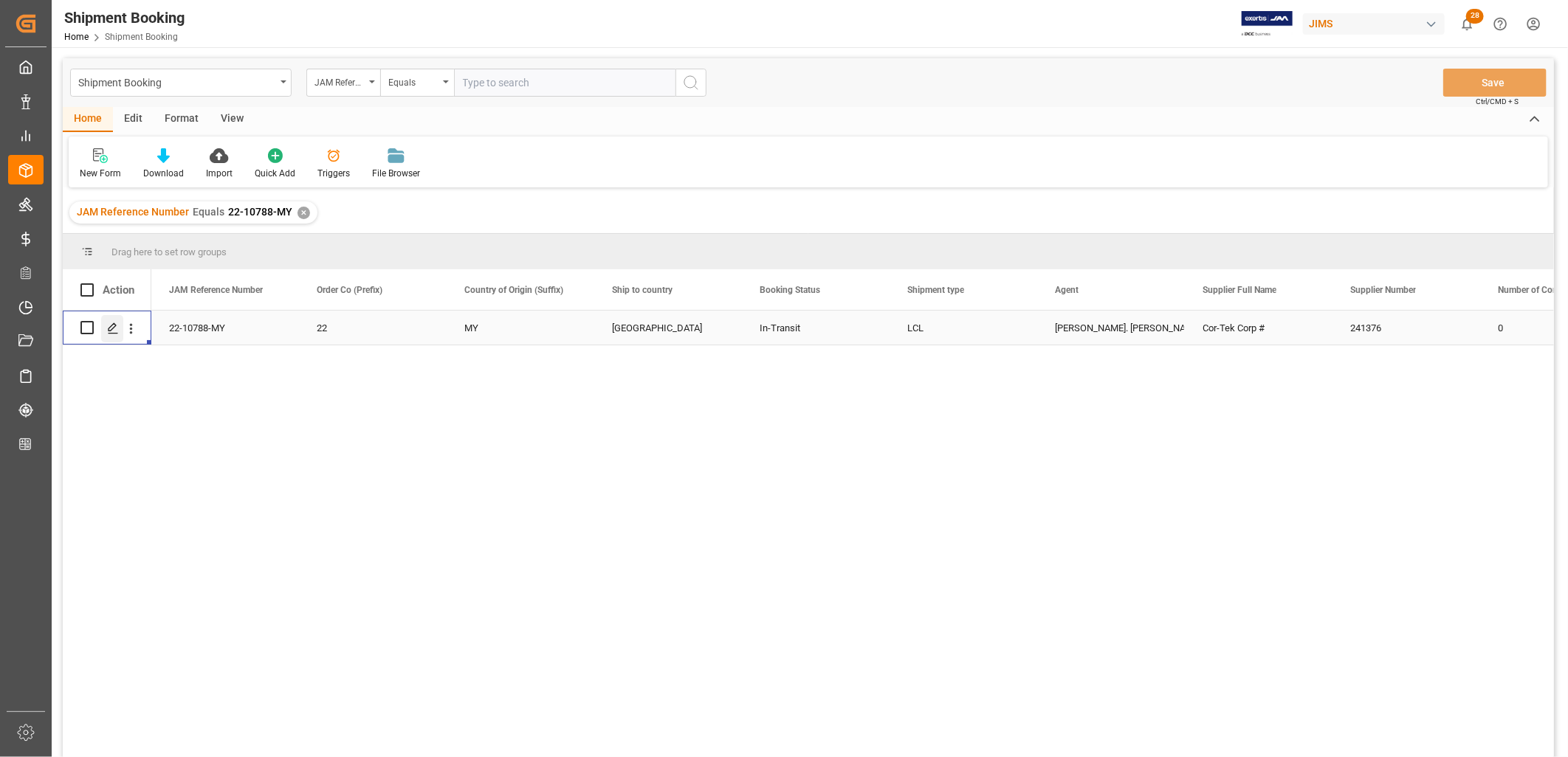
click at [109, 323] on icon "Press SPACE to select this row." at bounding box center [113, 328] width 12 height 12
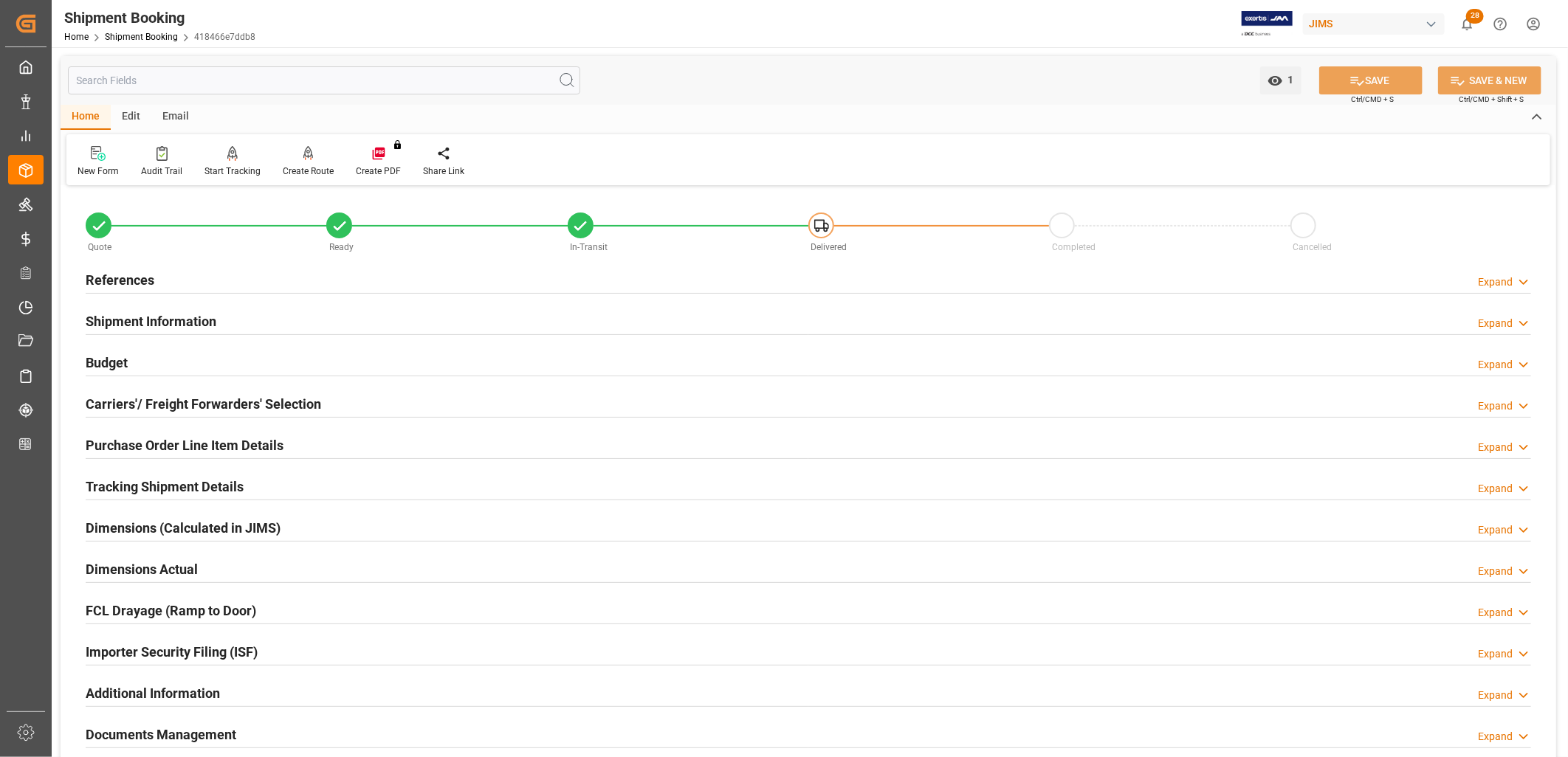
click at [202, 403] on h2 "Carriers'/ Freight Forwarders' Selection" at bounding box center [203, 404] width 235 height 20
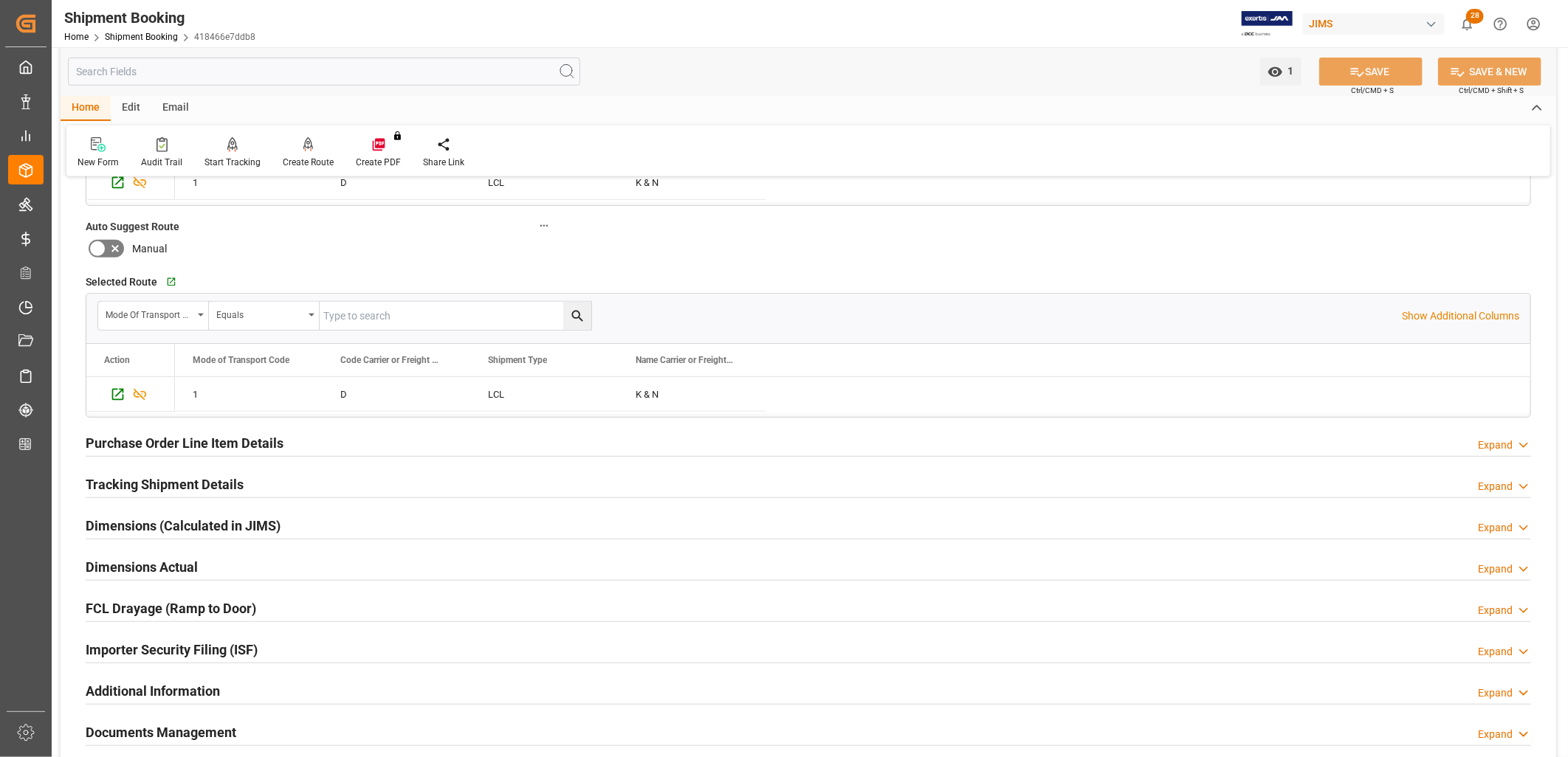
scroll to position [410, 0]
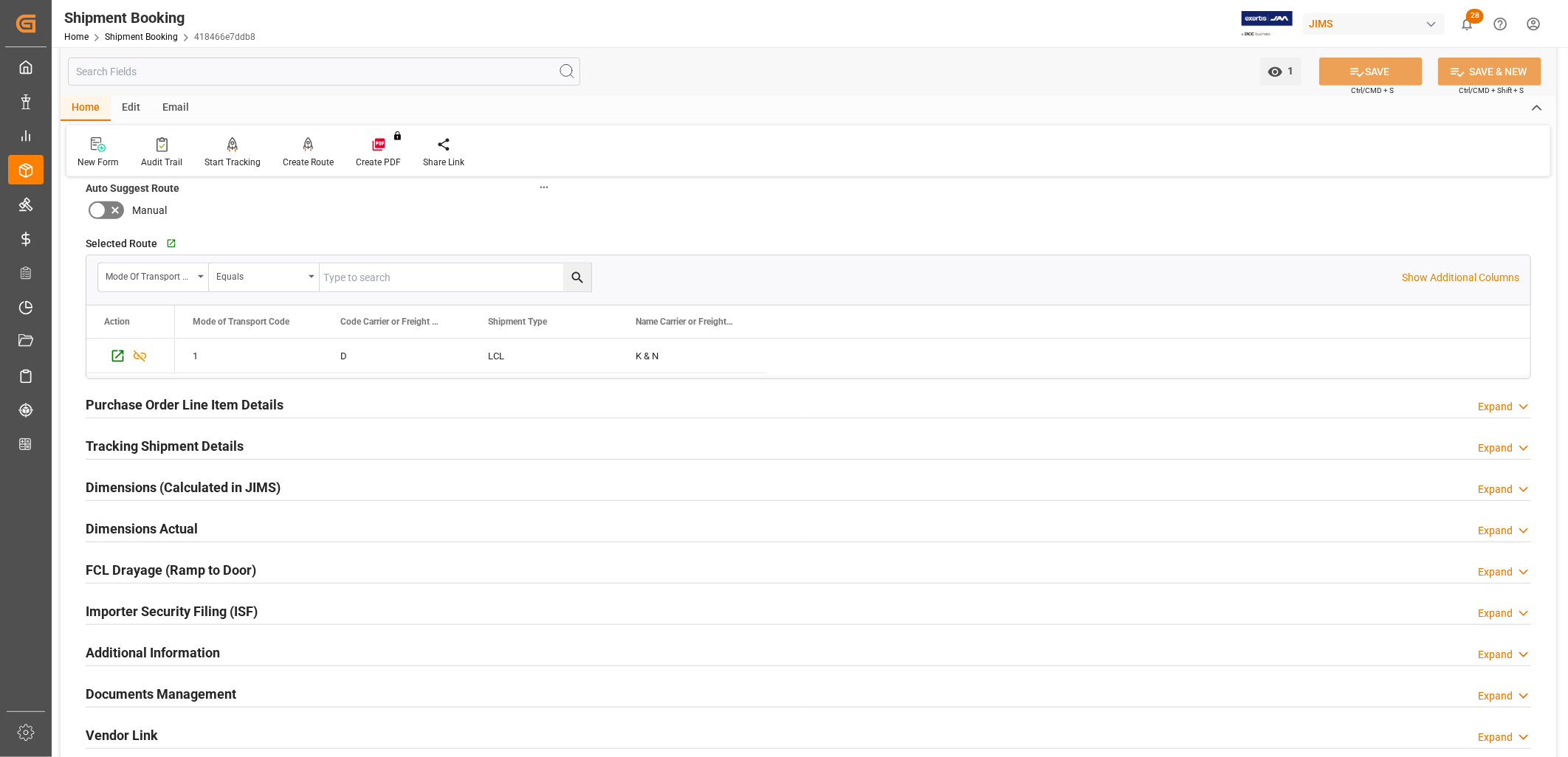
click at [207, 438] on h2 "Tracking Shipment Details" at bounding box center [164, 446] width 158 height 20
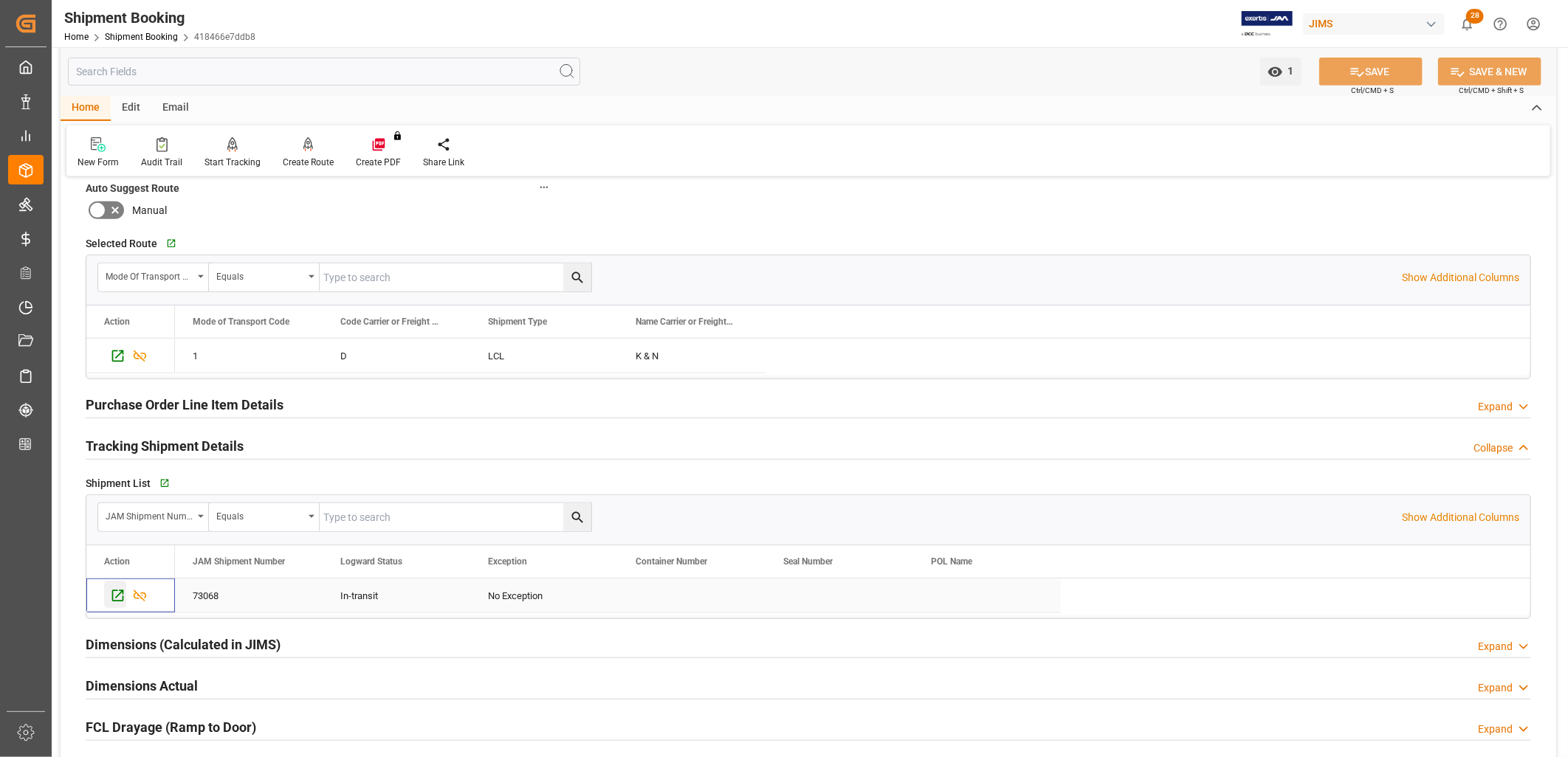
click at [120, 593] on icon "Press SPACE to select this row." at bounding box center [117, 596] width 12 height 12
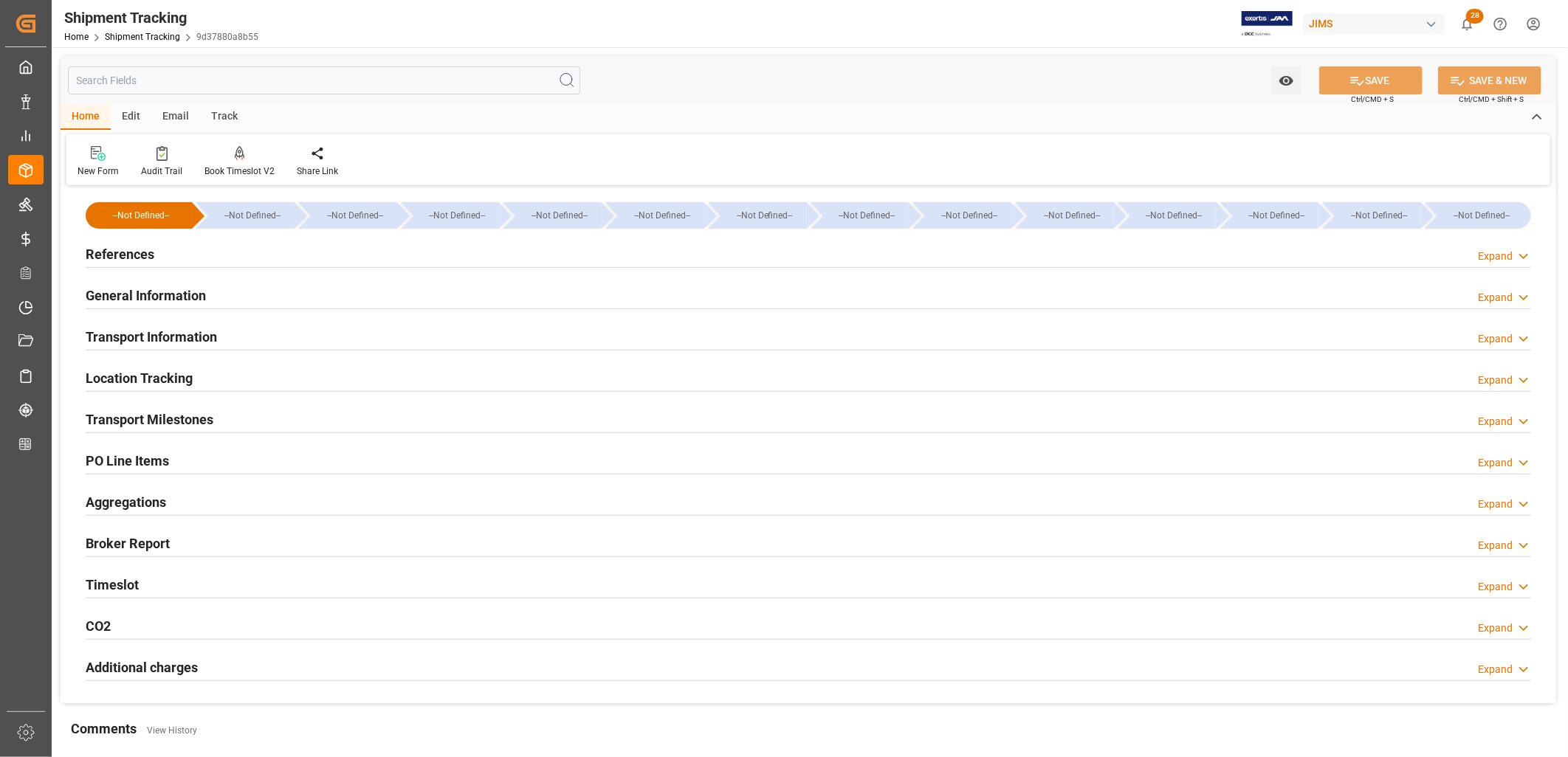
click at [174, 336] on h2 "Transport Information" at bounding box center [151, 337] width 131 height 20
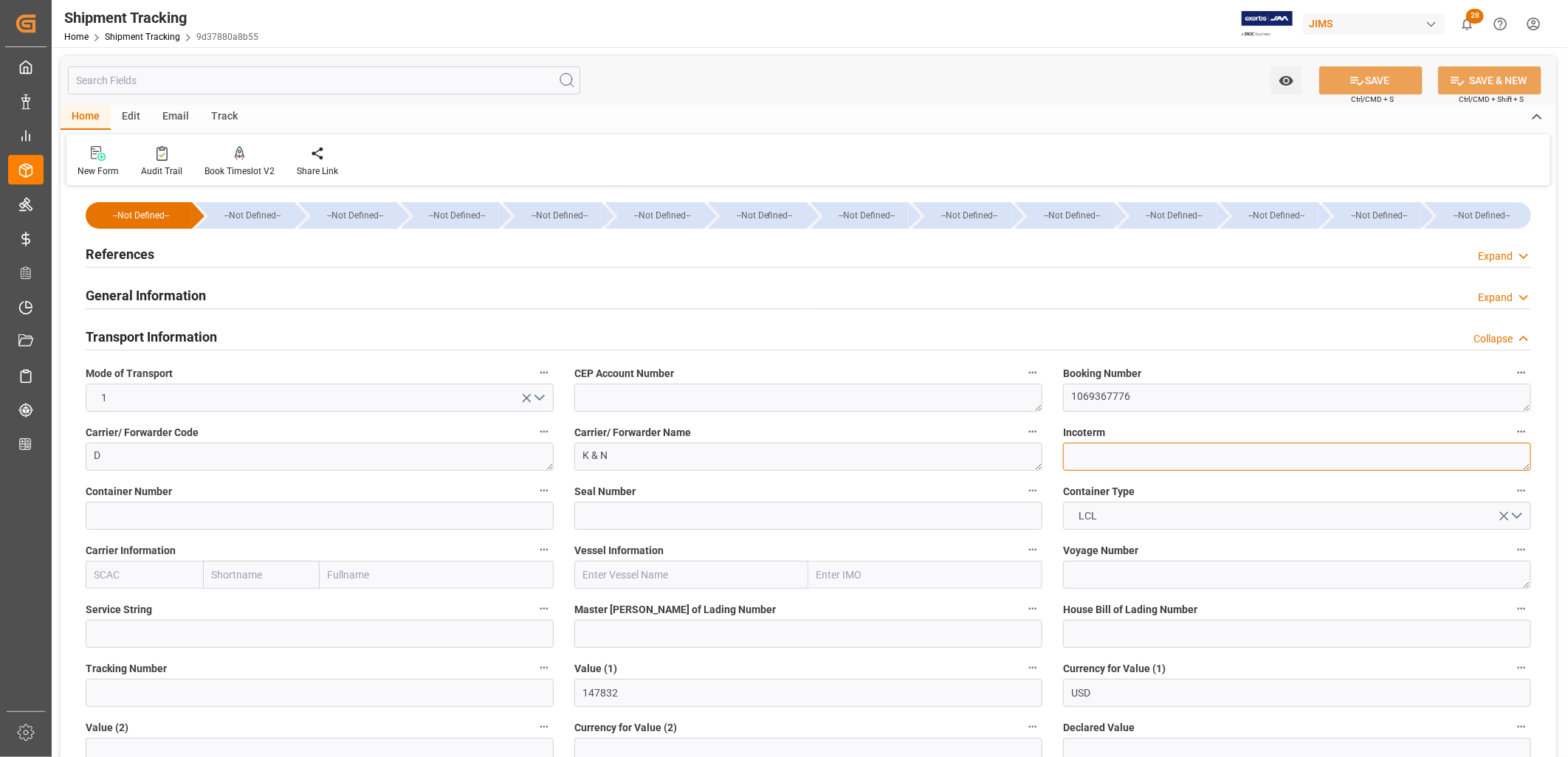
click at [1081, 451] on textarea at bounding box center [1297, 457] width 468 height 28
type textarea "FCA MY"
click at [1381, 76] on button "SAVE" at bounding box center [1371, 80] width 103 height 28
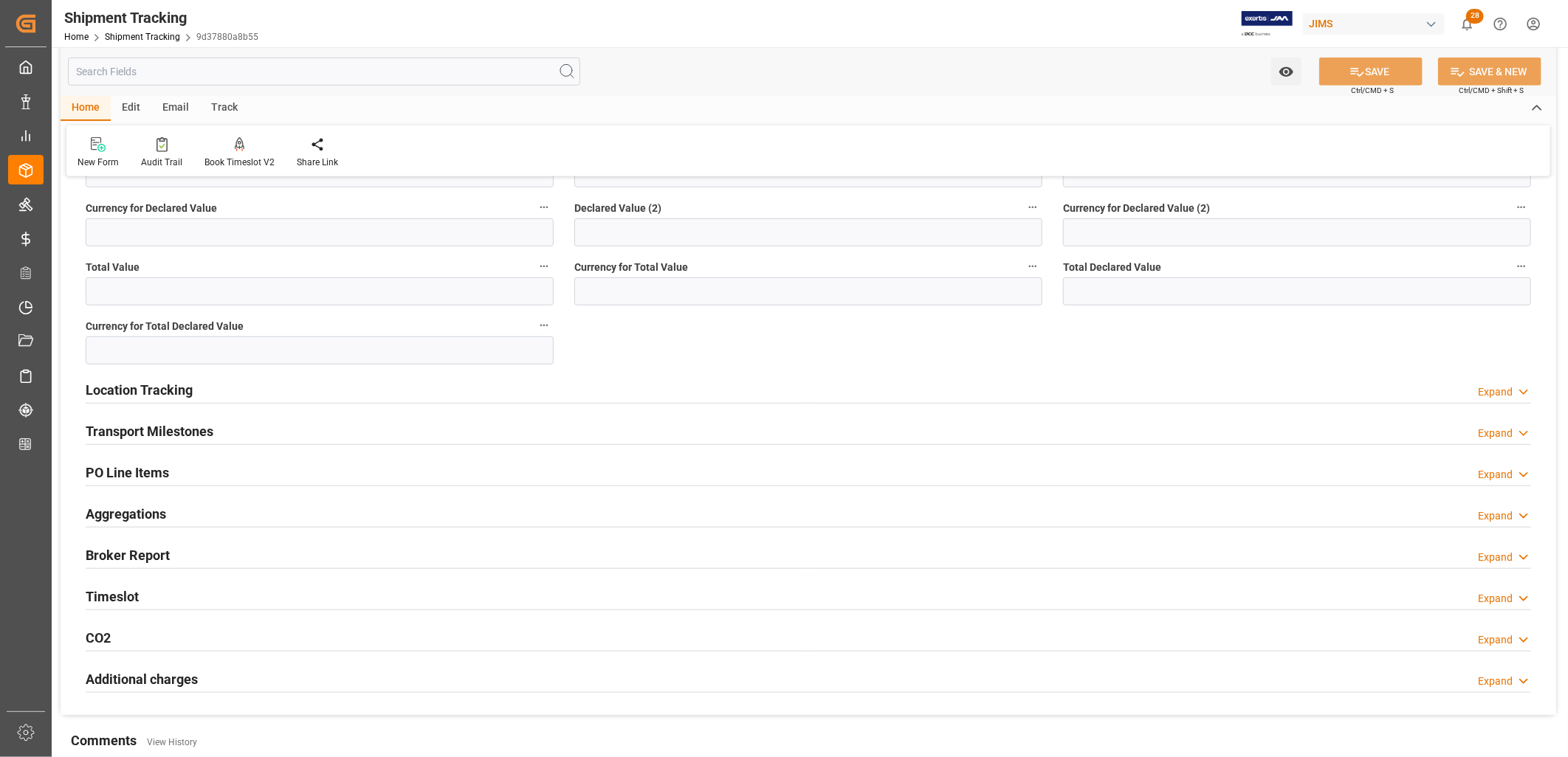
scroll to position [655, 0]
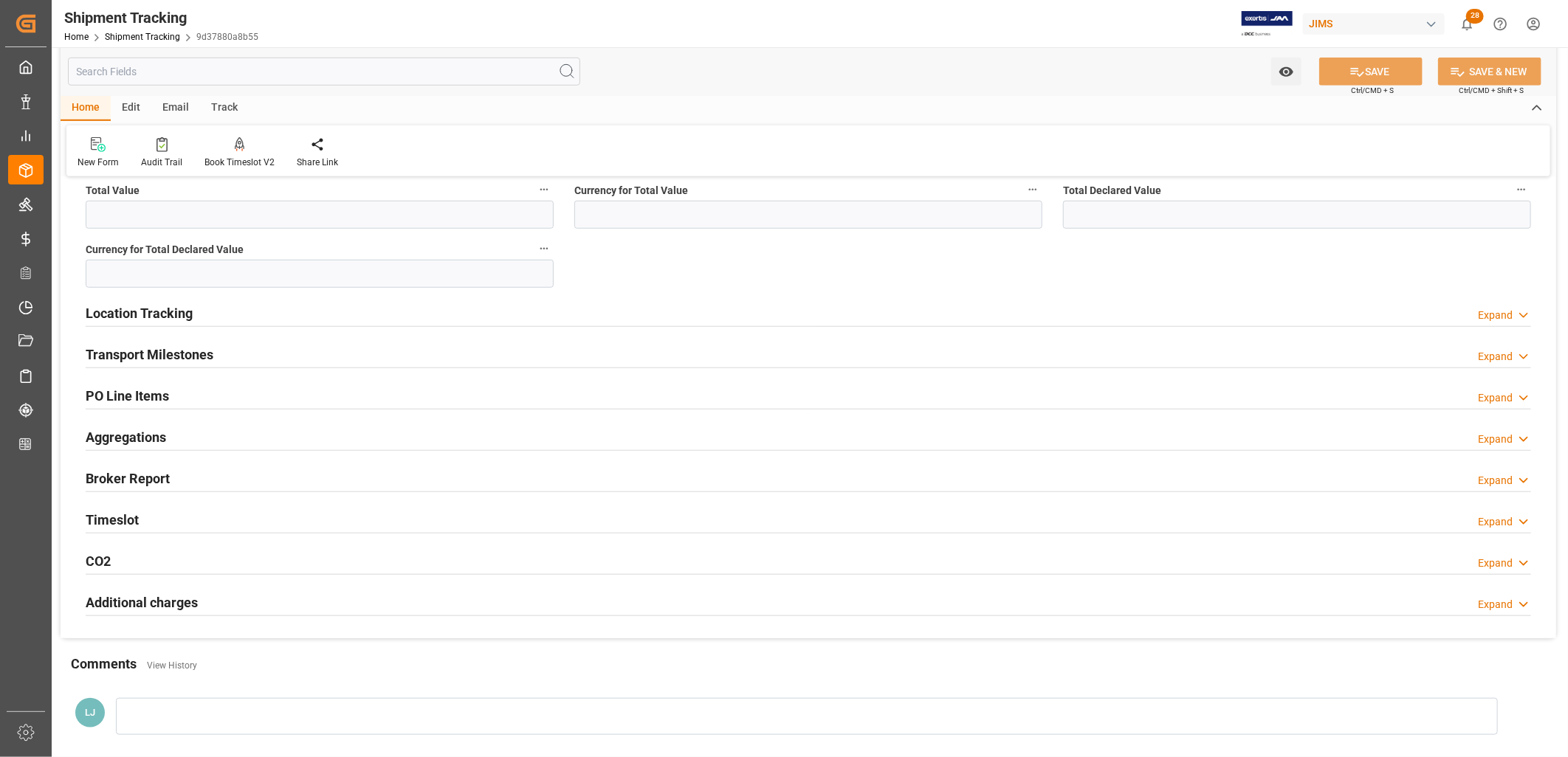
click at [178, 354] on h2 "Transport Milestones" at bounding box center [149, 355] width 127 height 20
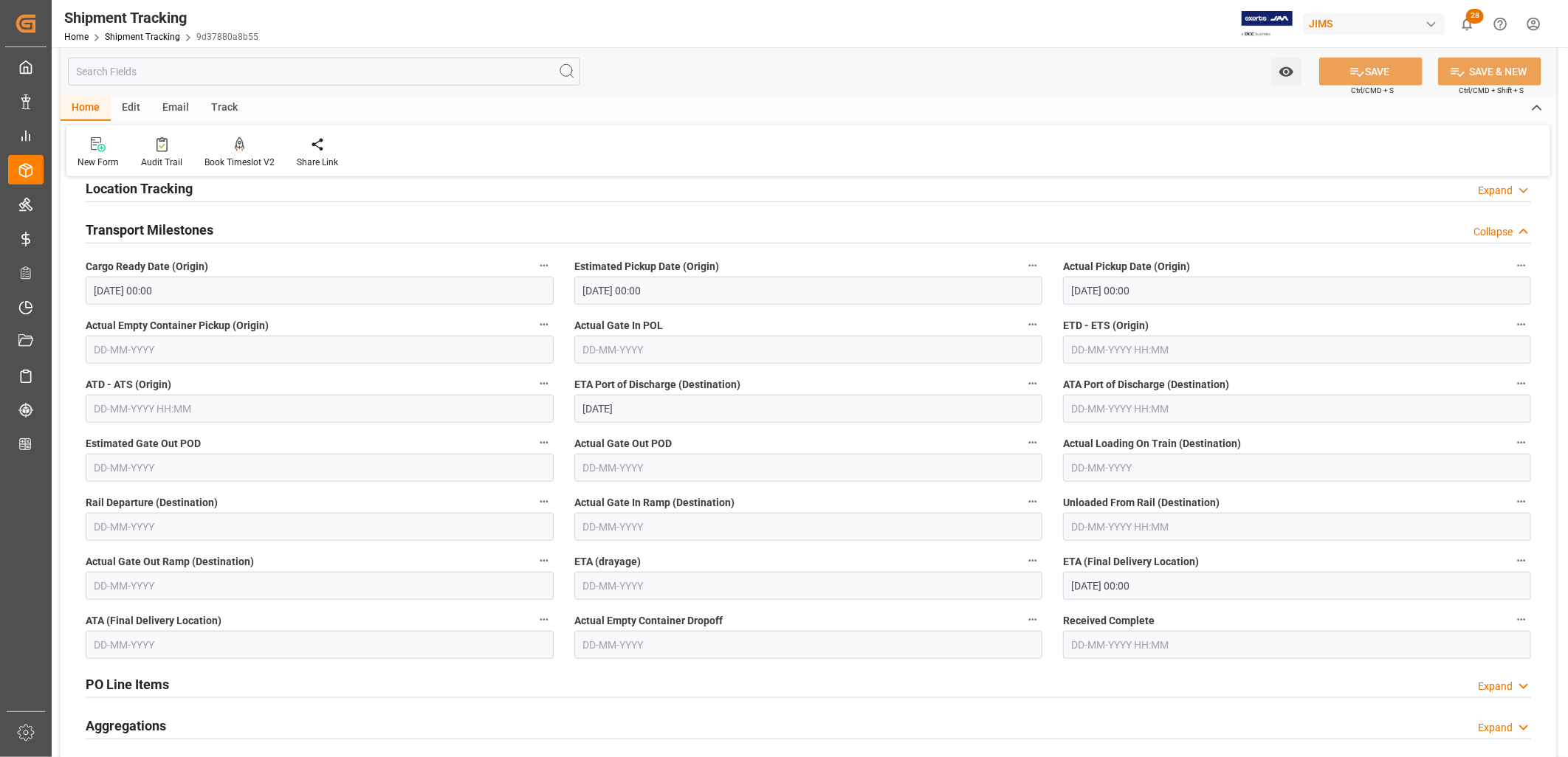
scroll to position [738, 0]
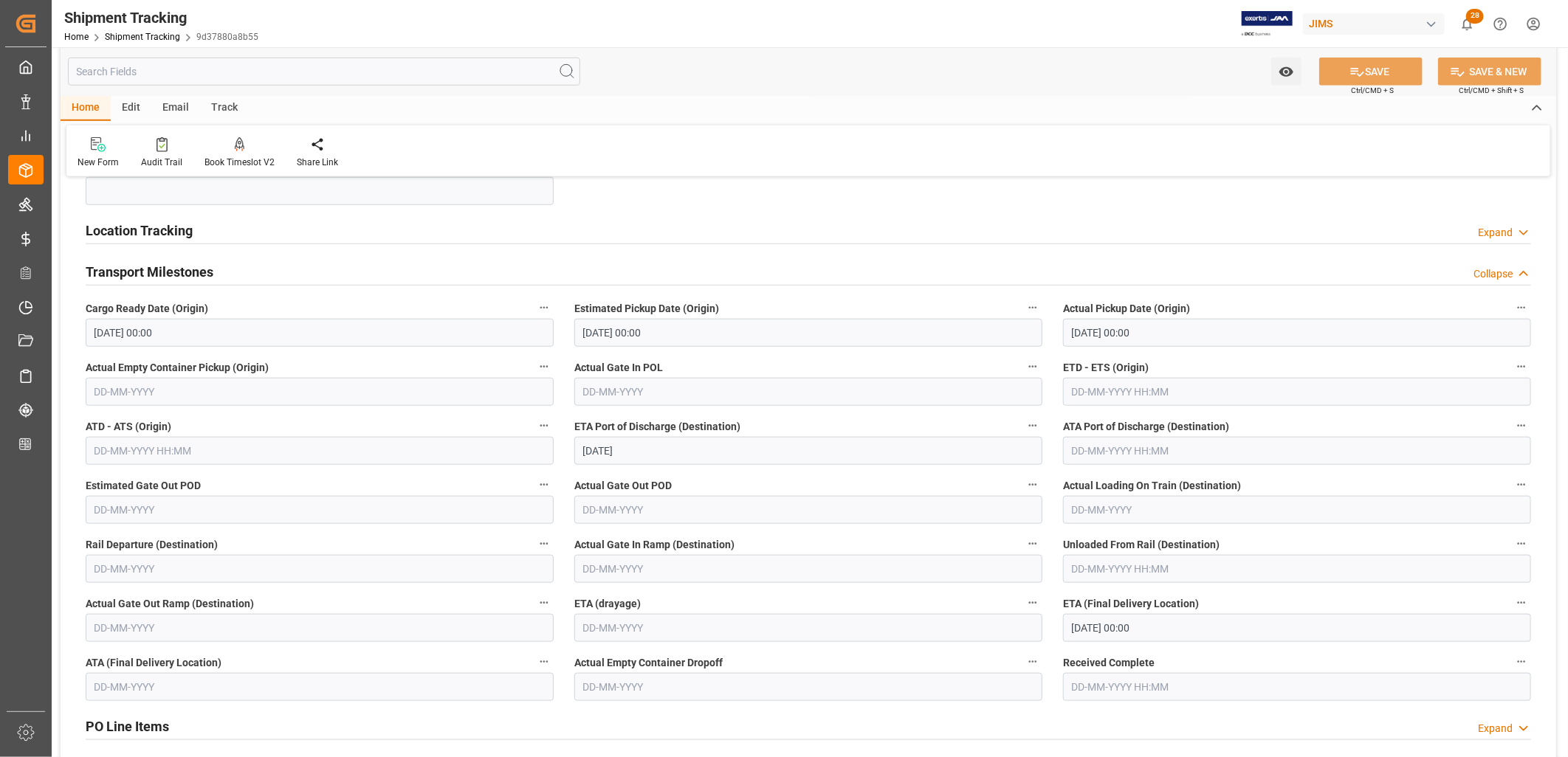
click at [170, 234] on h2 "Location Tracking" at bounding box center [139, 231] width 107 height 20
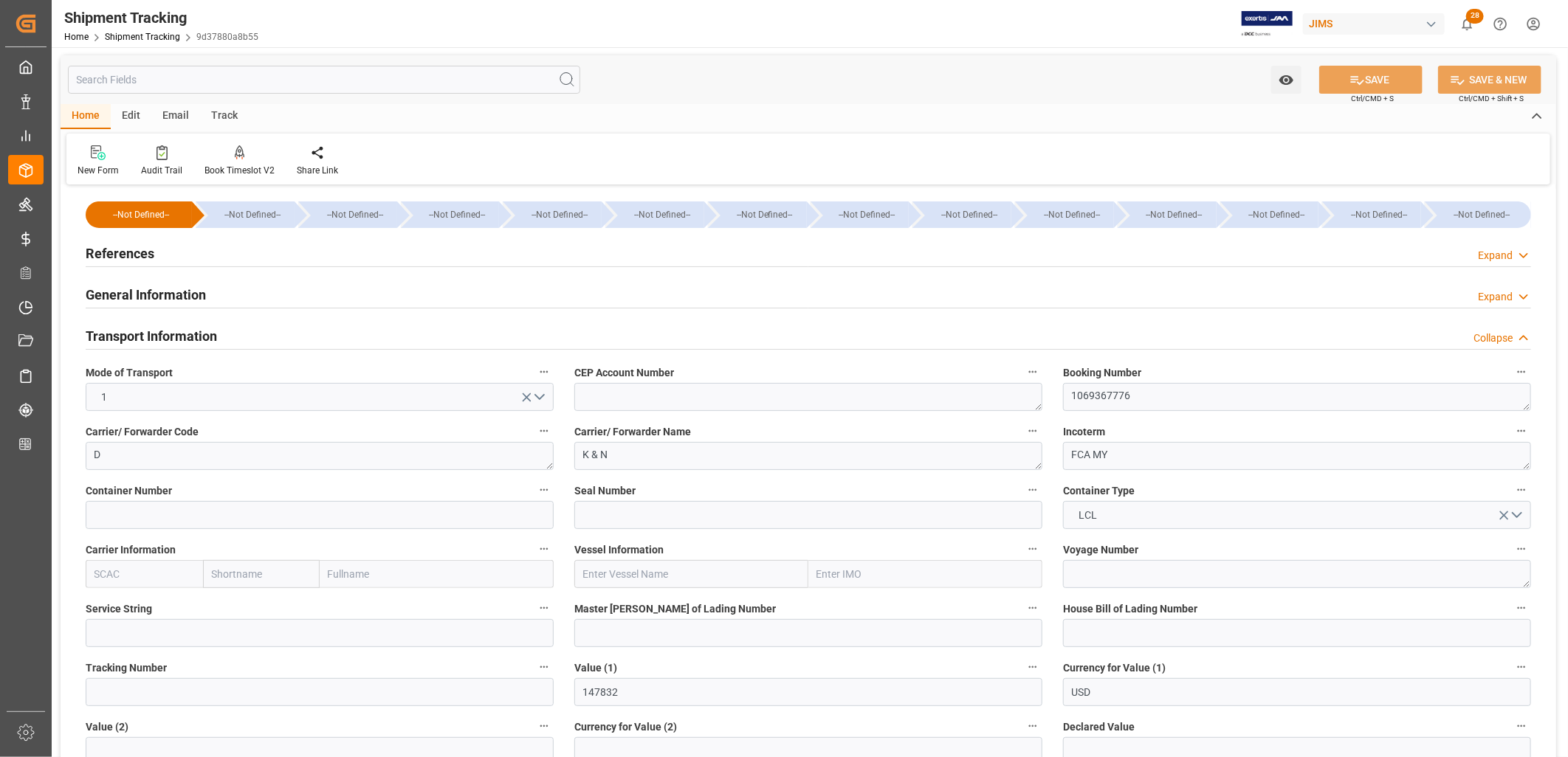
scroll to position [0, 0]
click at [137, 253] on h2 "References" at bounding box center [120, 255] width 69 height 20
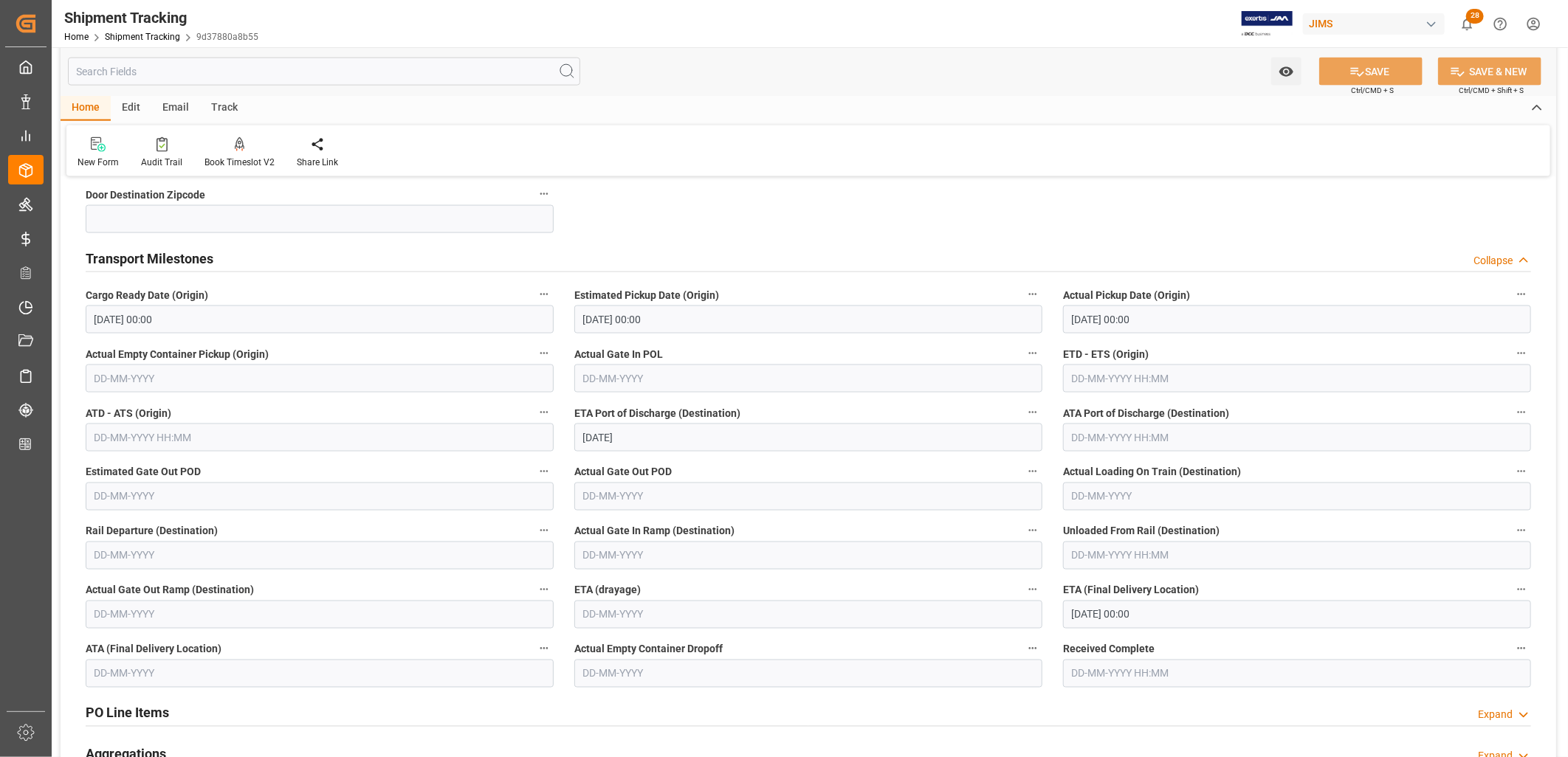
scroll to position [1311, 0]
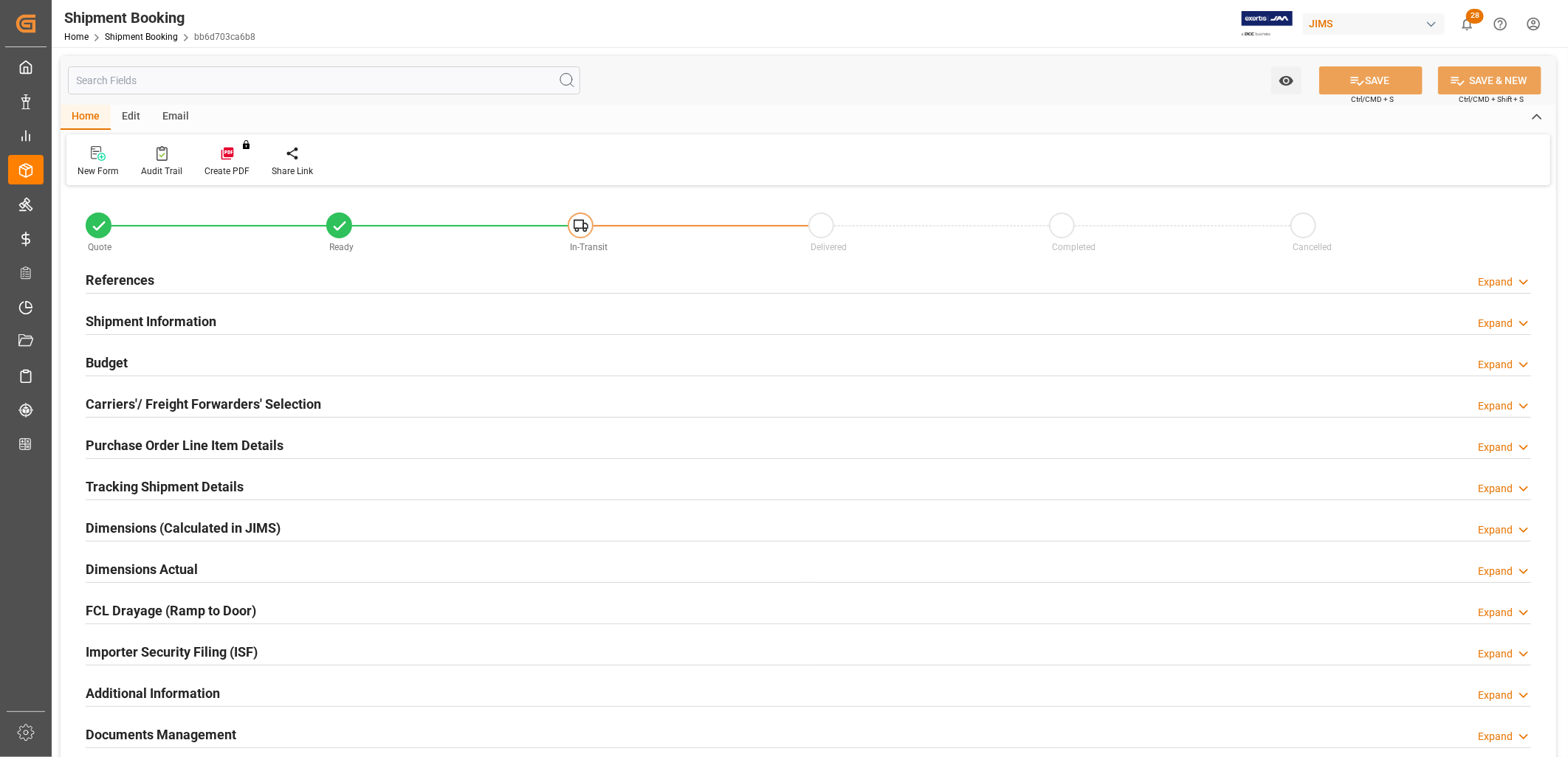
type input "0"
type input "[DATE]"
click at [134, 274] on h2 "References" at bounding box center [120, 280] width 69 height 20
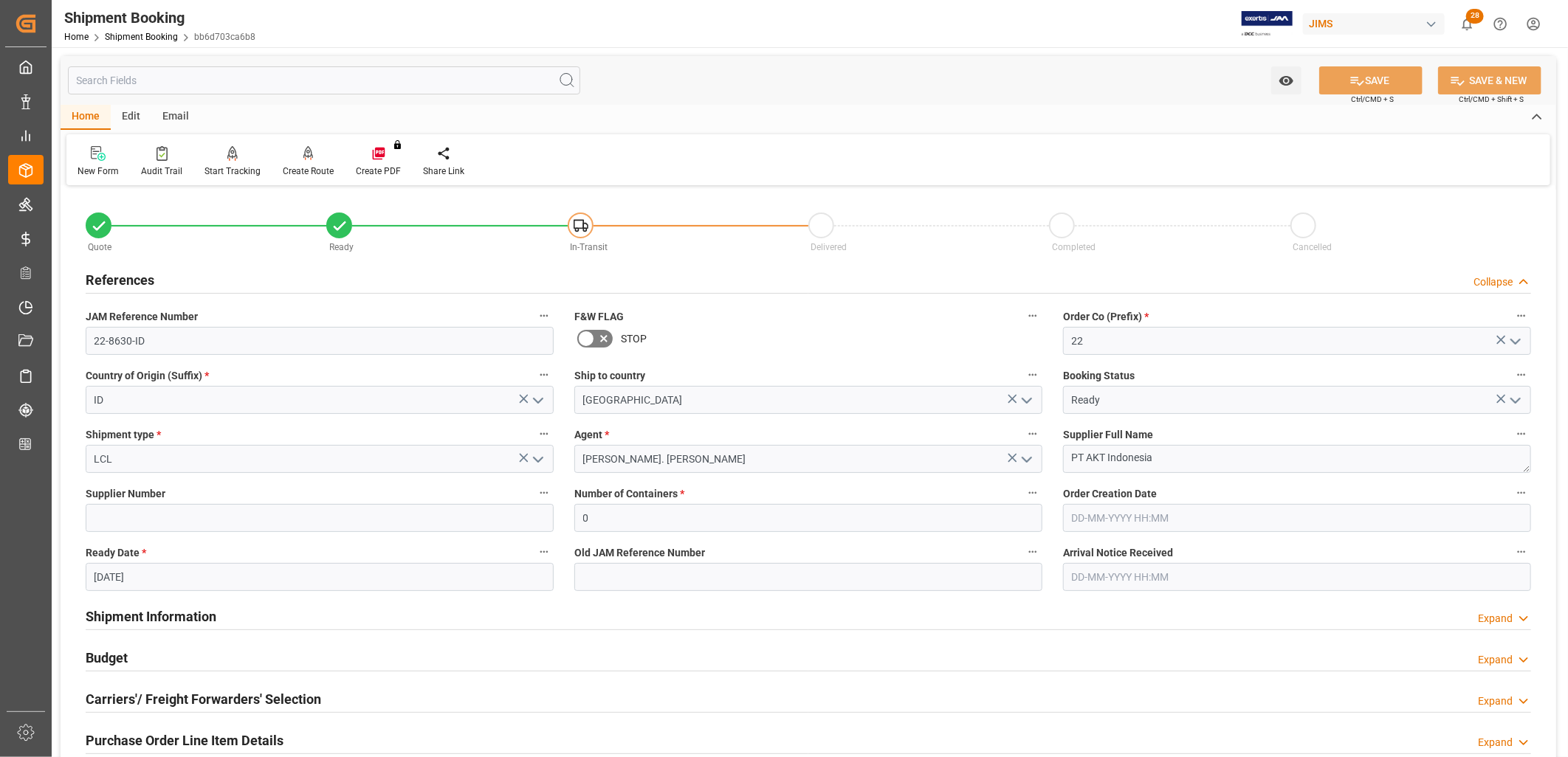
click at [1521, 394] on icon "open menu" at bounding box center [1516, 400] width 18 height 18
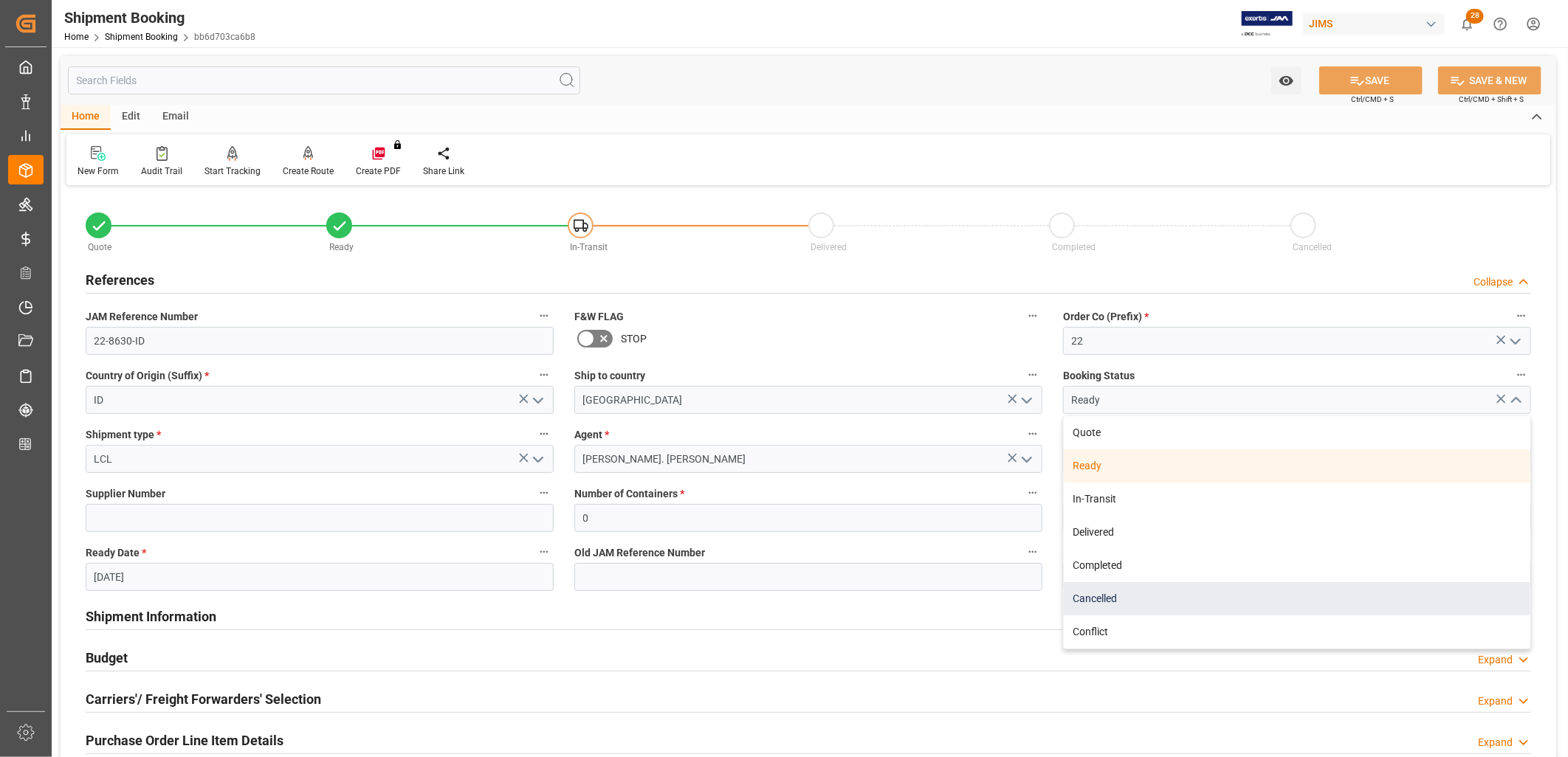
click at [1116, 595] on div "Cancelled" at bounding box center [1297, 599] width 466 height 33
type input "Cancelled"
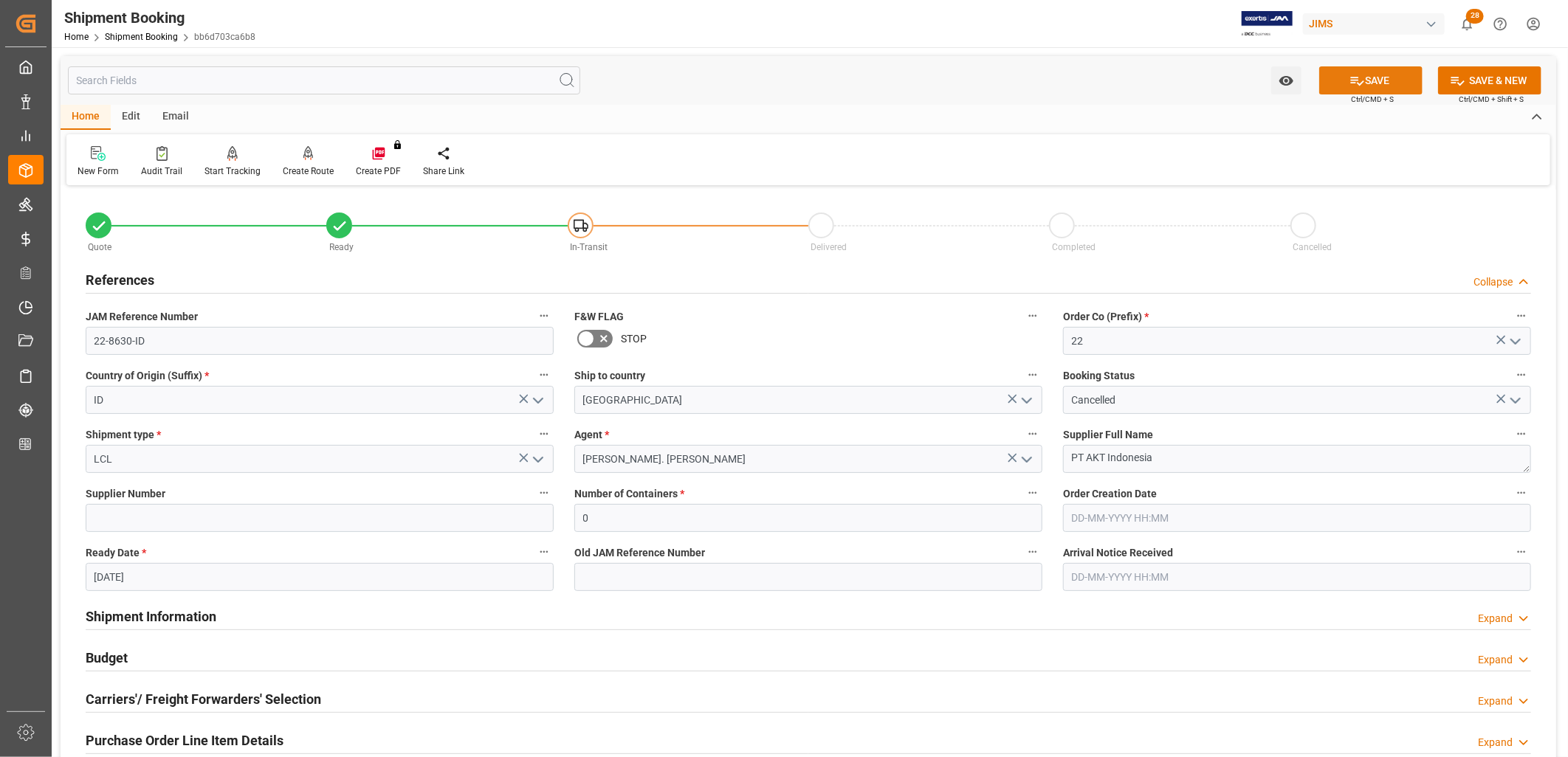
click at [1383, 79] on button "SAVE" at bounding box center [1371, 80] width 103 height 28
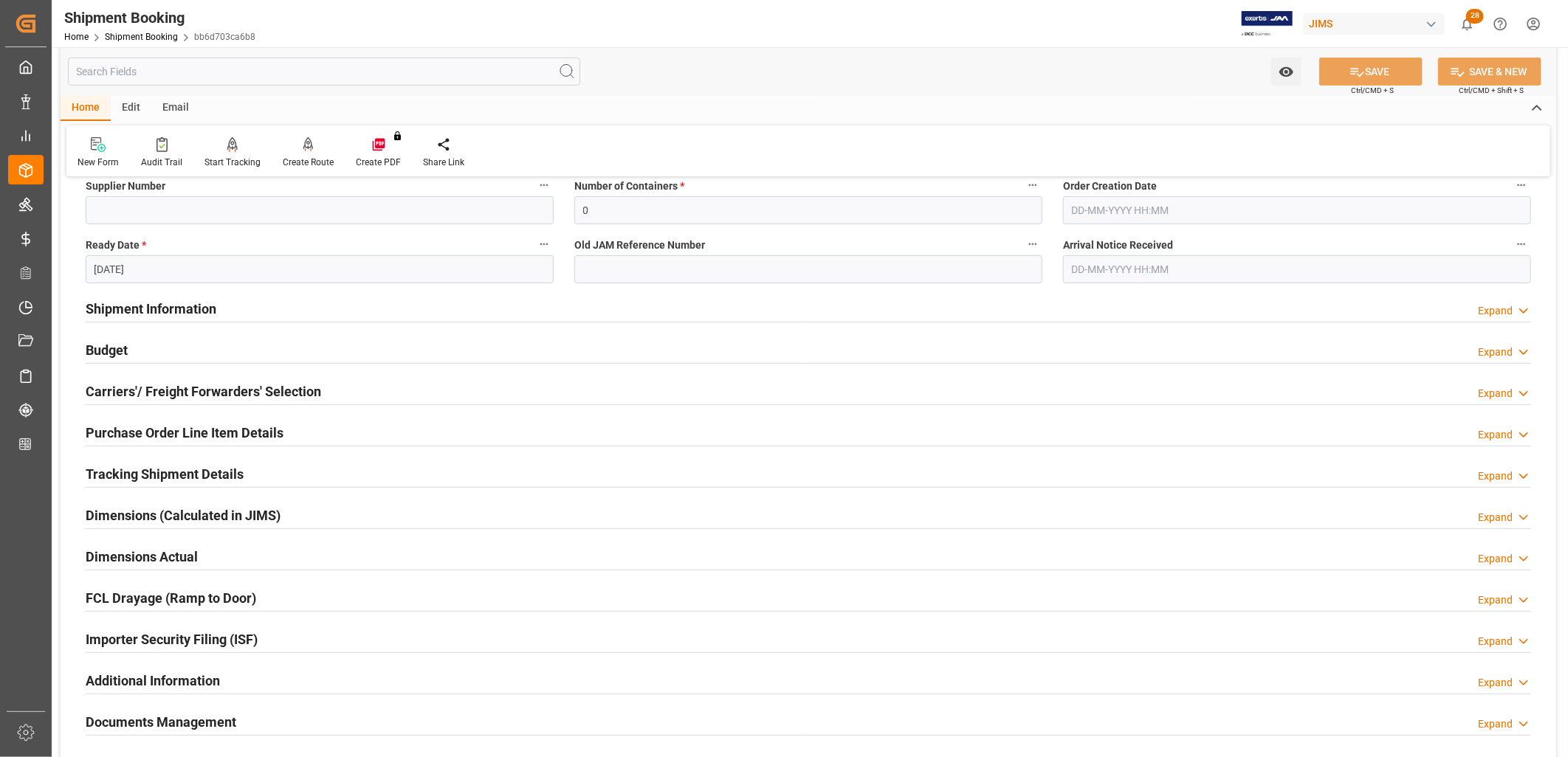
scroll to position [328, 0]
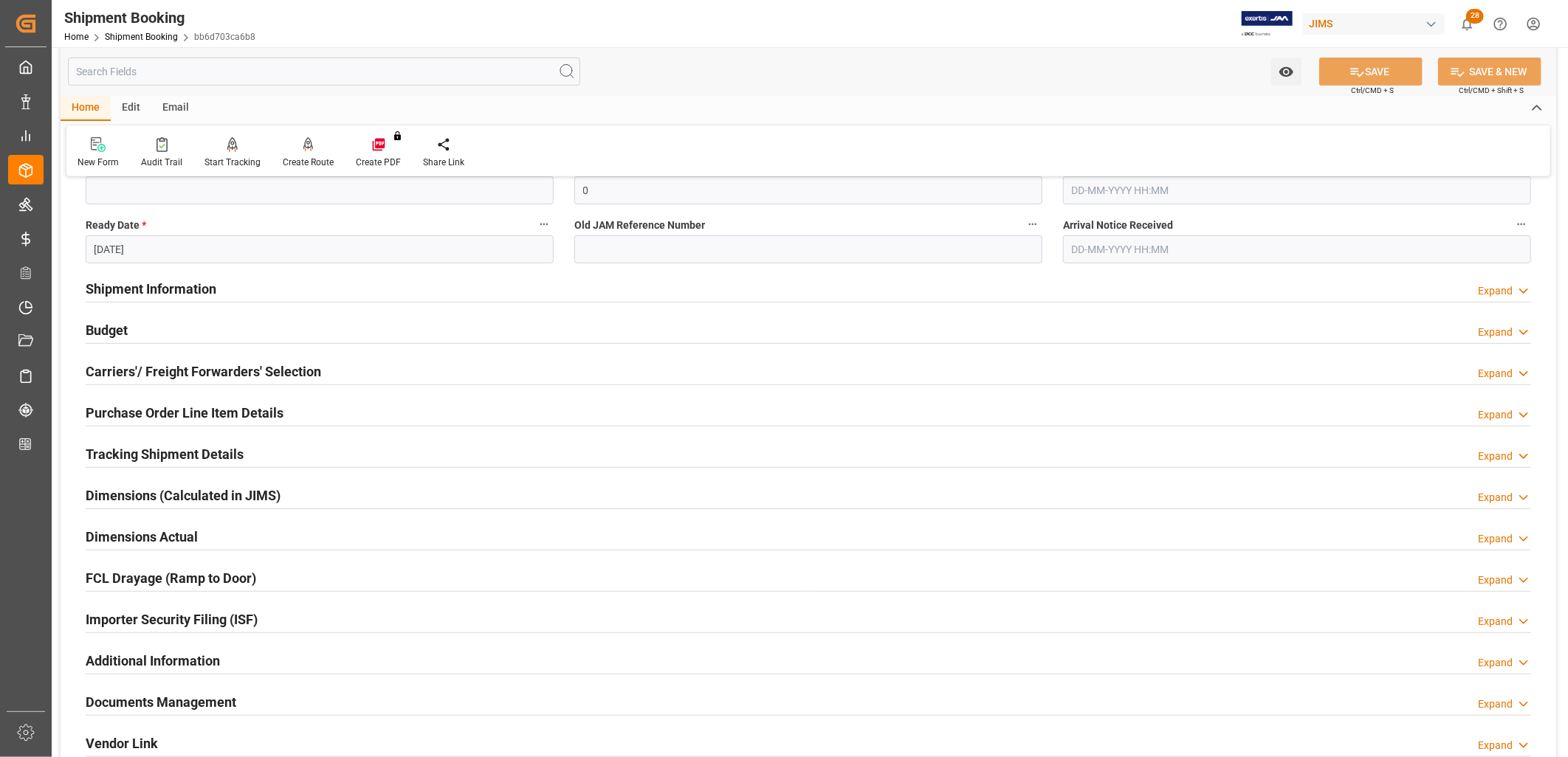
click at [196, 284] on h2 "Shipment Information" at bounding box center [151, 289] width 130 height 20
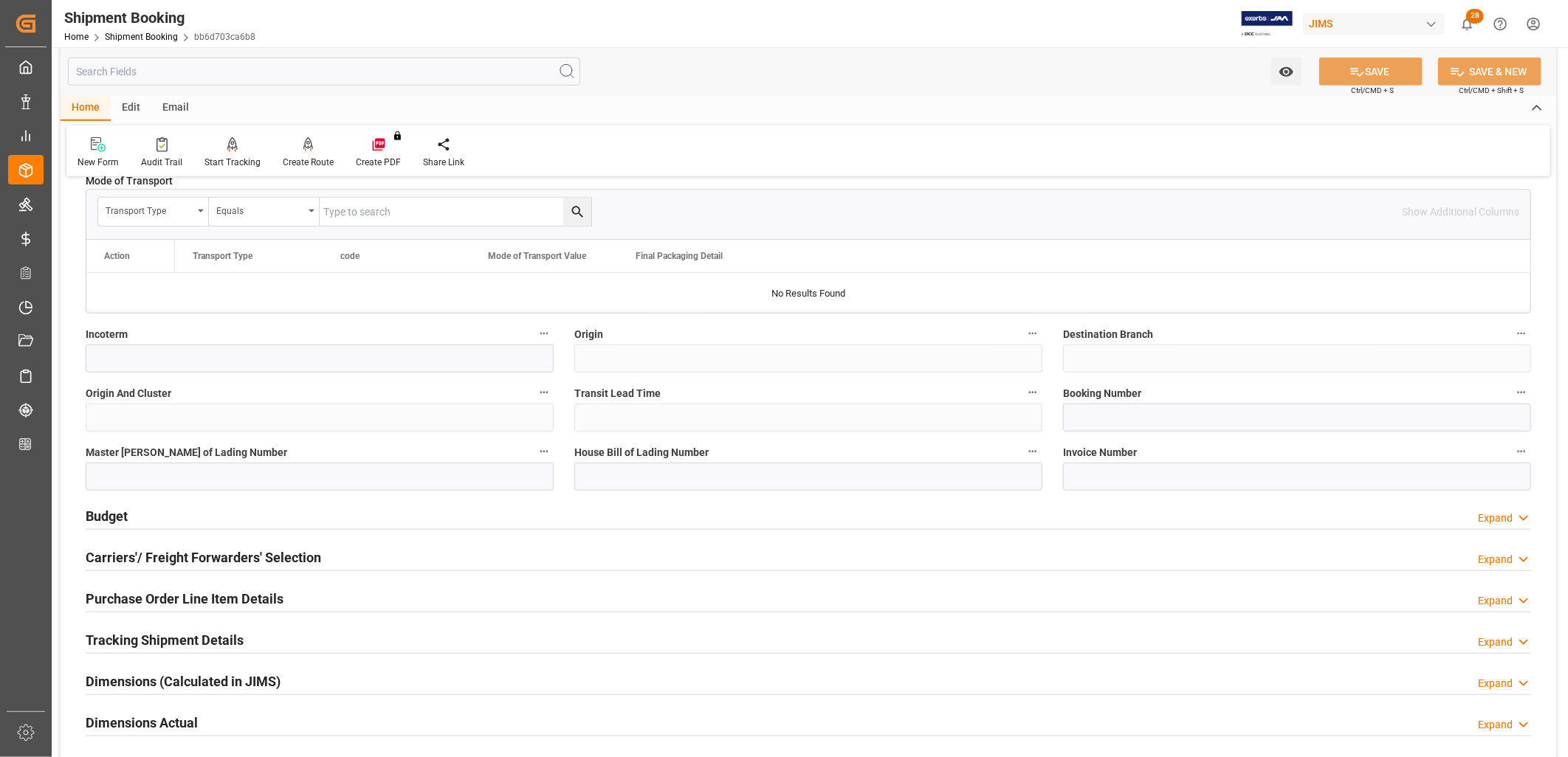
scroll to position [820, 0]
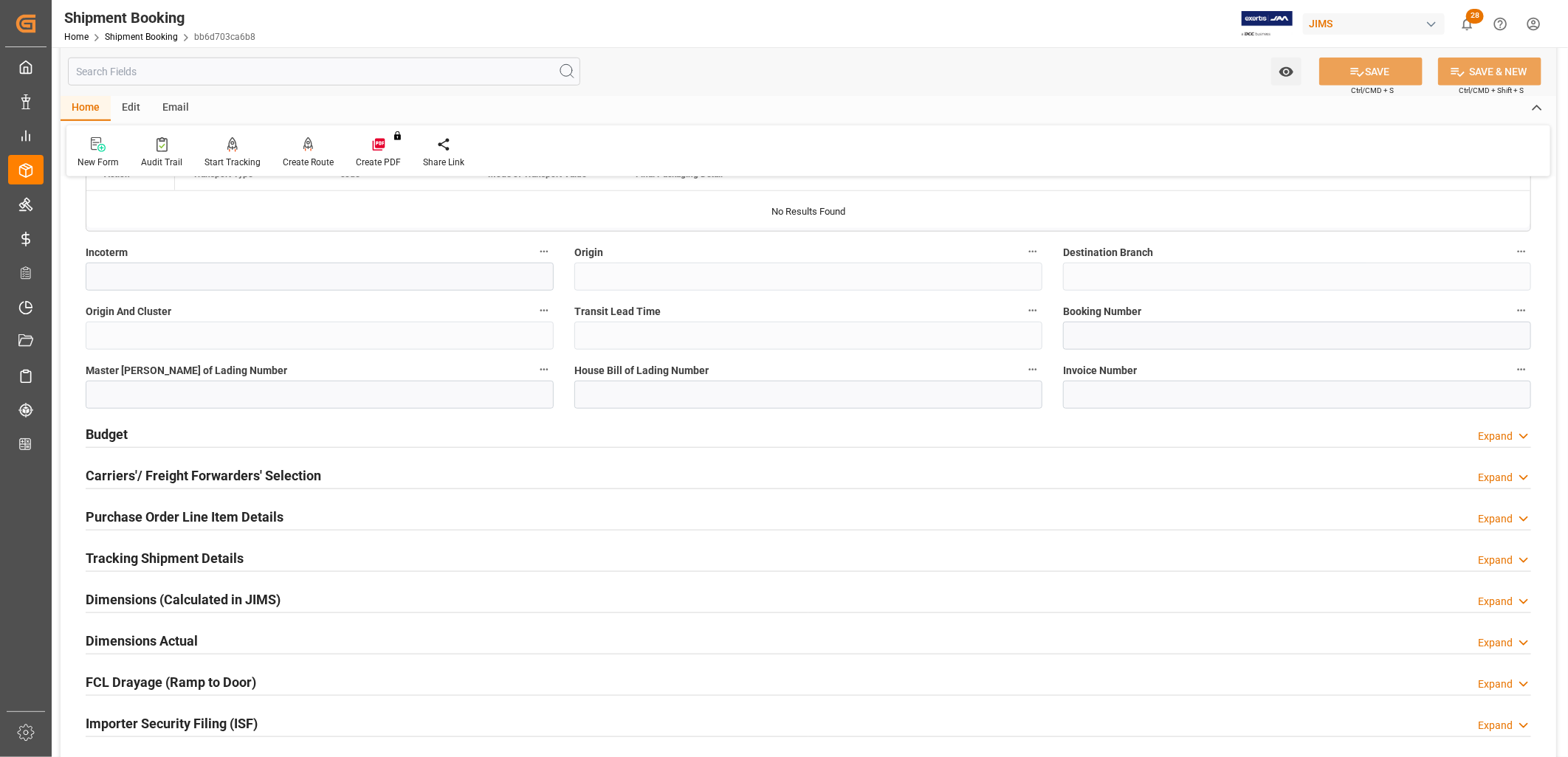
click at [111, 433] on h2 "Budget" at bounding box center [107, 434] width 42 height 20
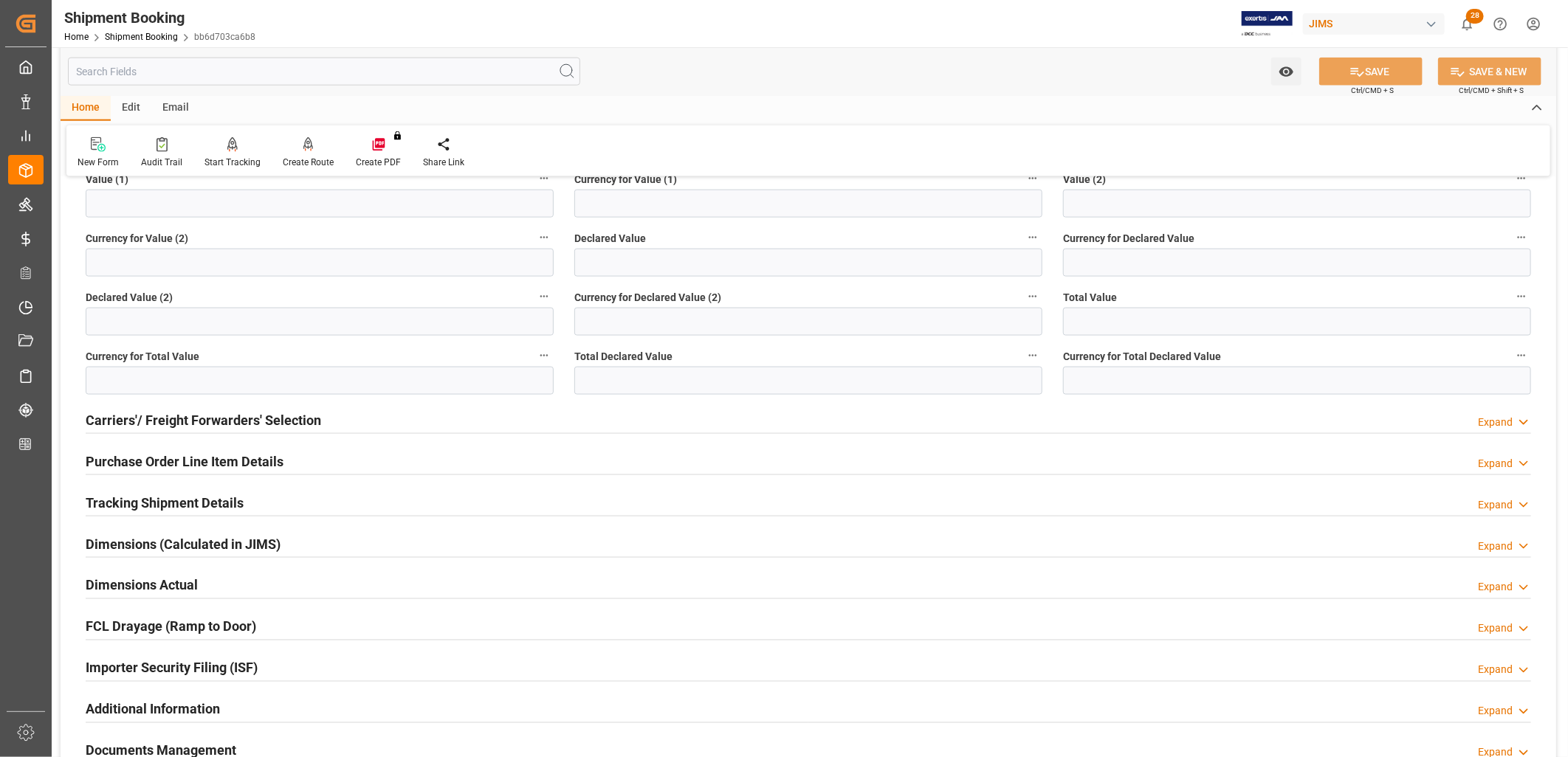
scroll to position [1311, 0]
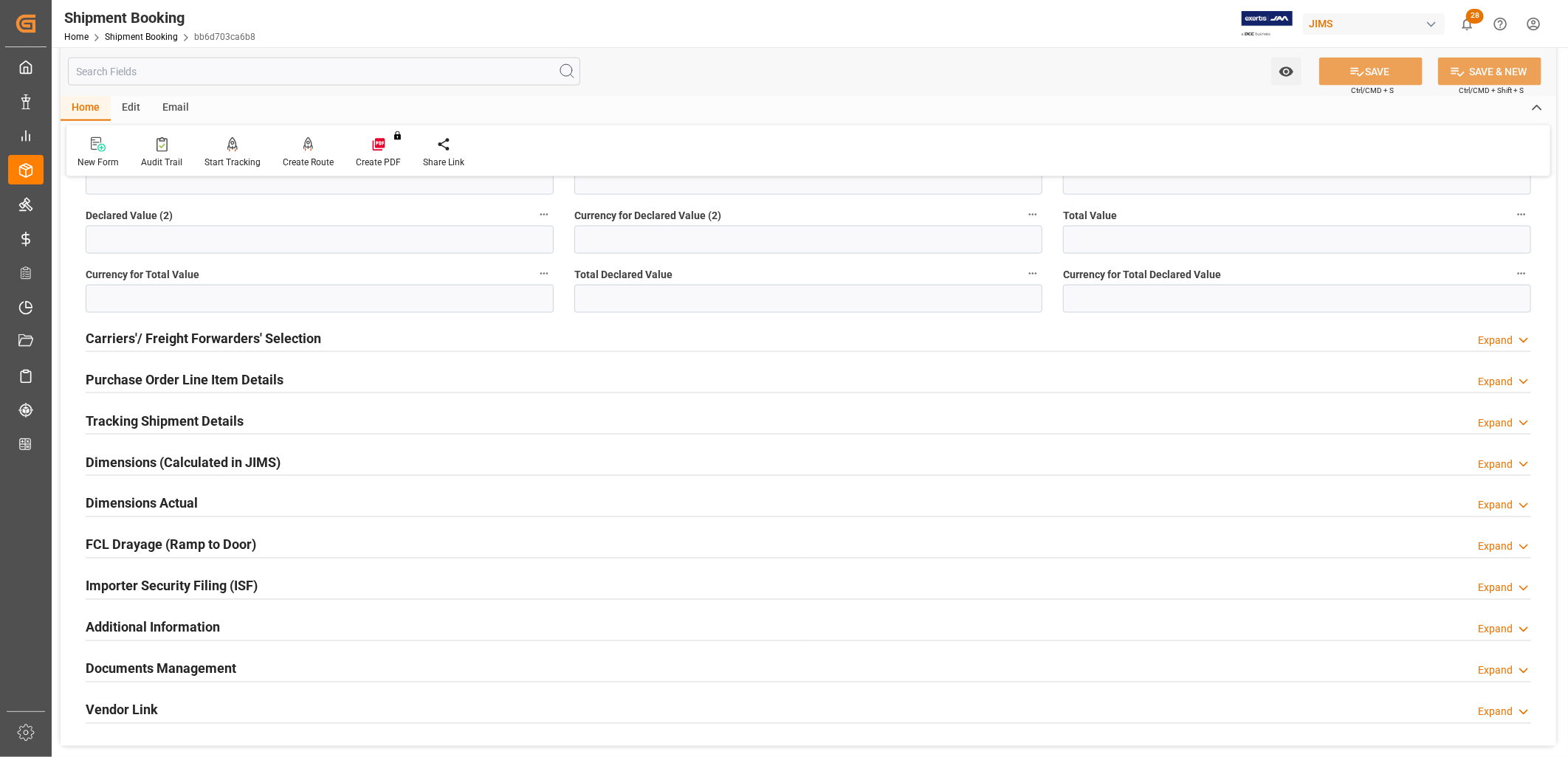
click at [179, 418] on h2 "Tracking Shipment Details" at bounding box center [164, 421] width 158 height 20
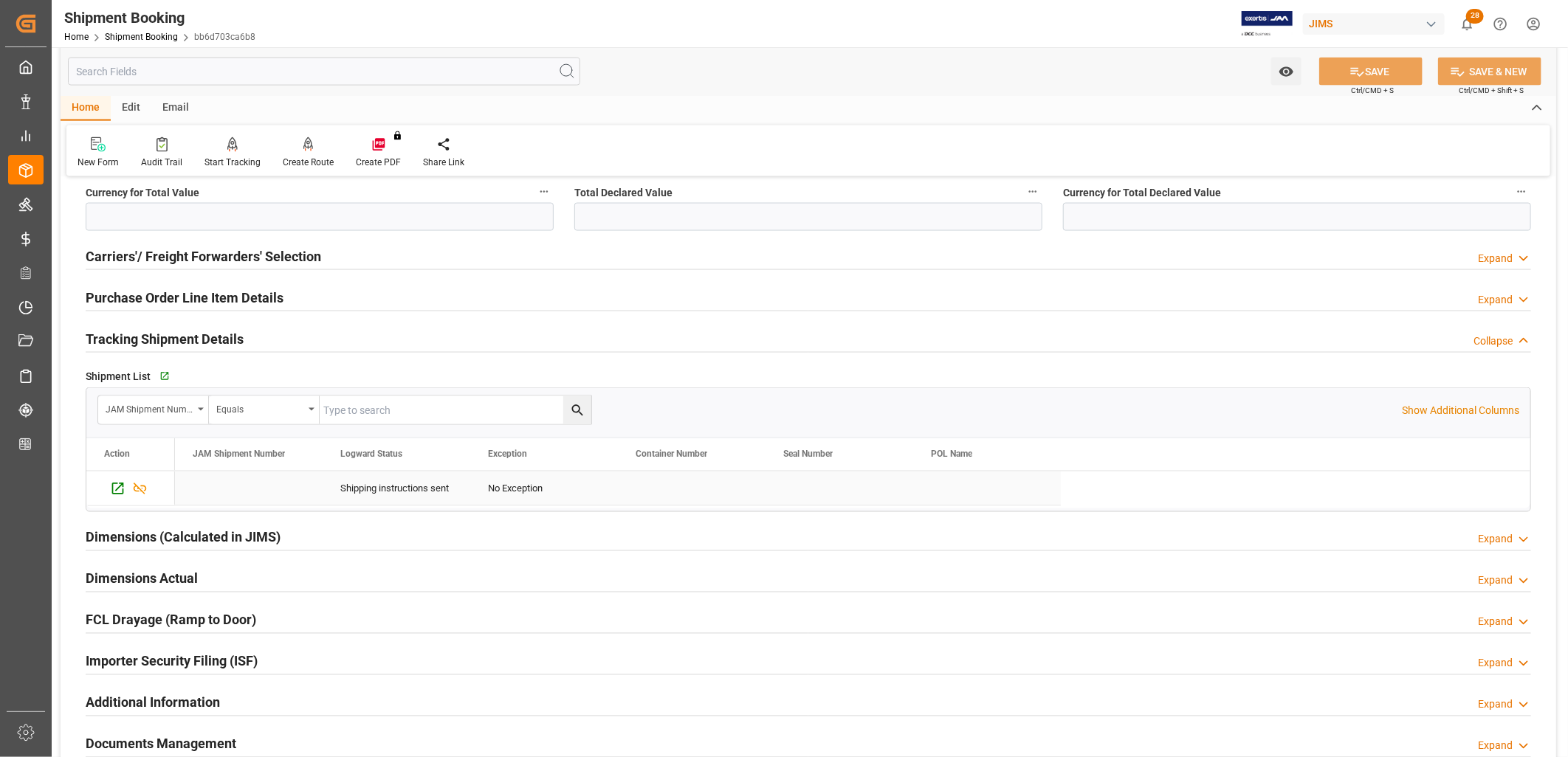
scroll to position [1476, 0]
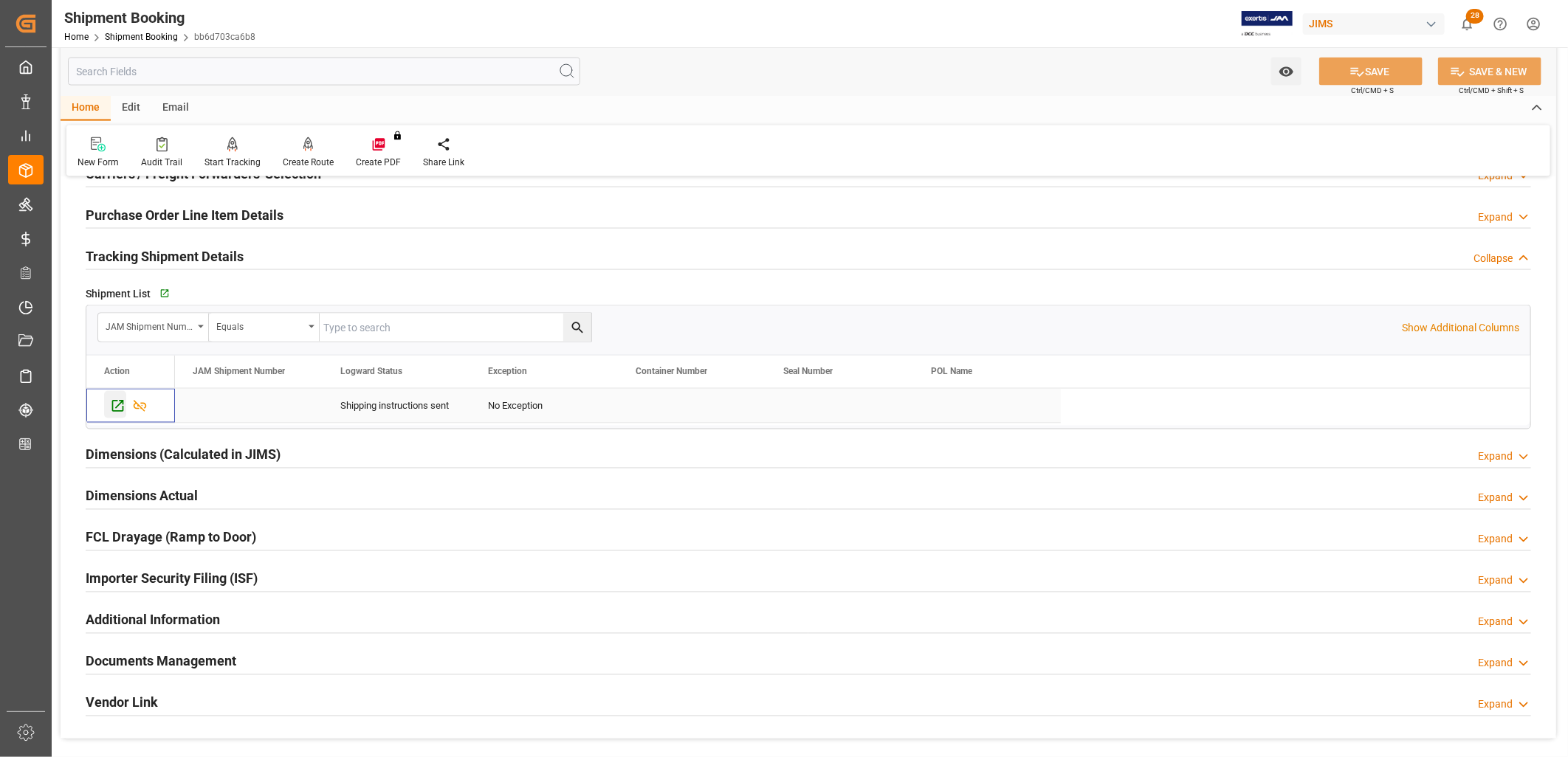
click at [119, 404] on icon "Press SPACE to select this row." at bounding box center [117, 406] width 15 height 15
click at [118, 403] on icon "Press SPACE to deselect this row." at bounding box center [117, 406] width 15 height 15
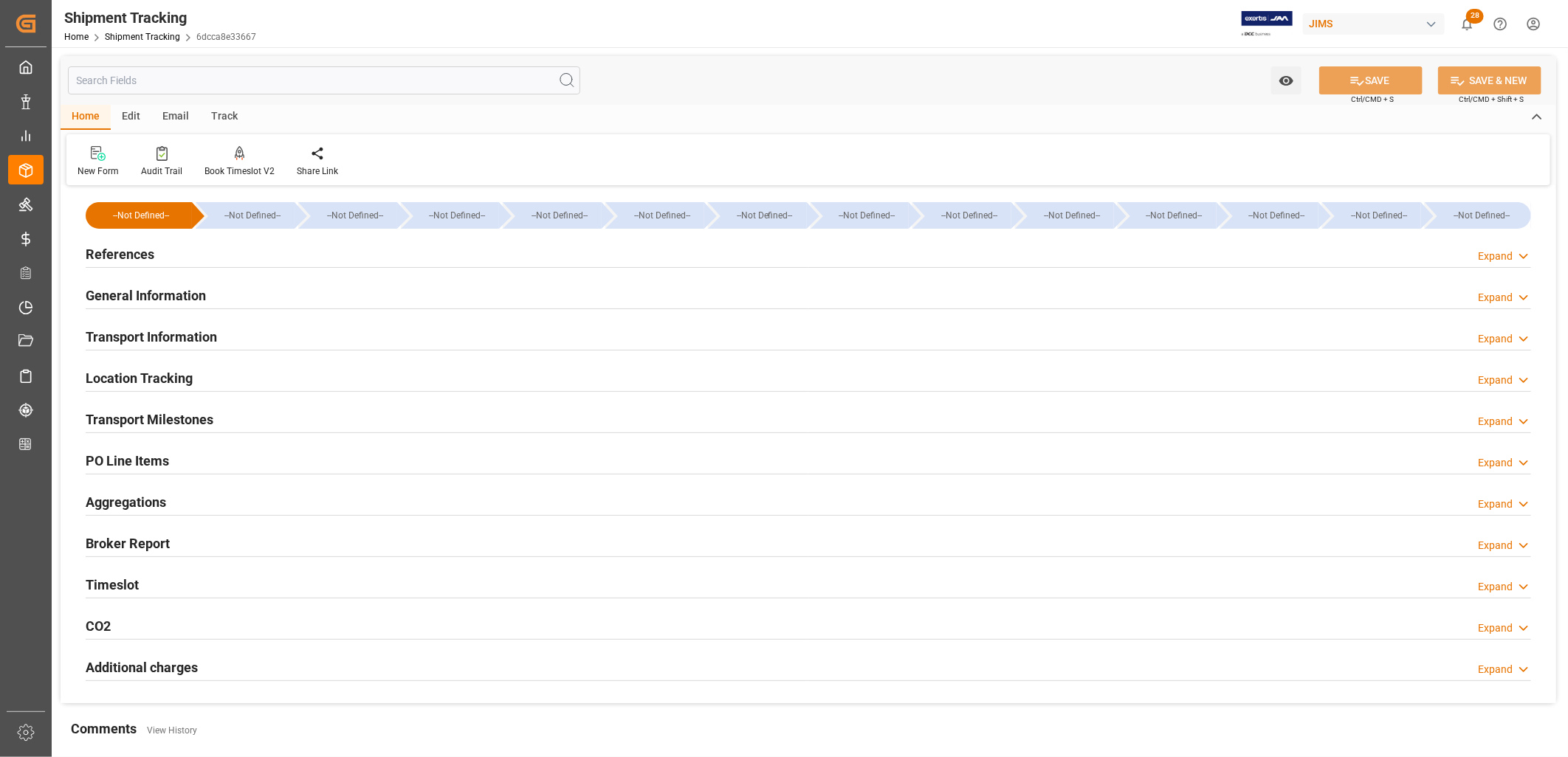
type input "[DATE]"
click at [131, 248] on h2 "References" at bounding box center [120, 255] width 69 height 20
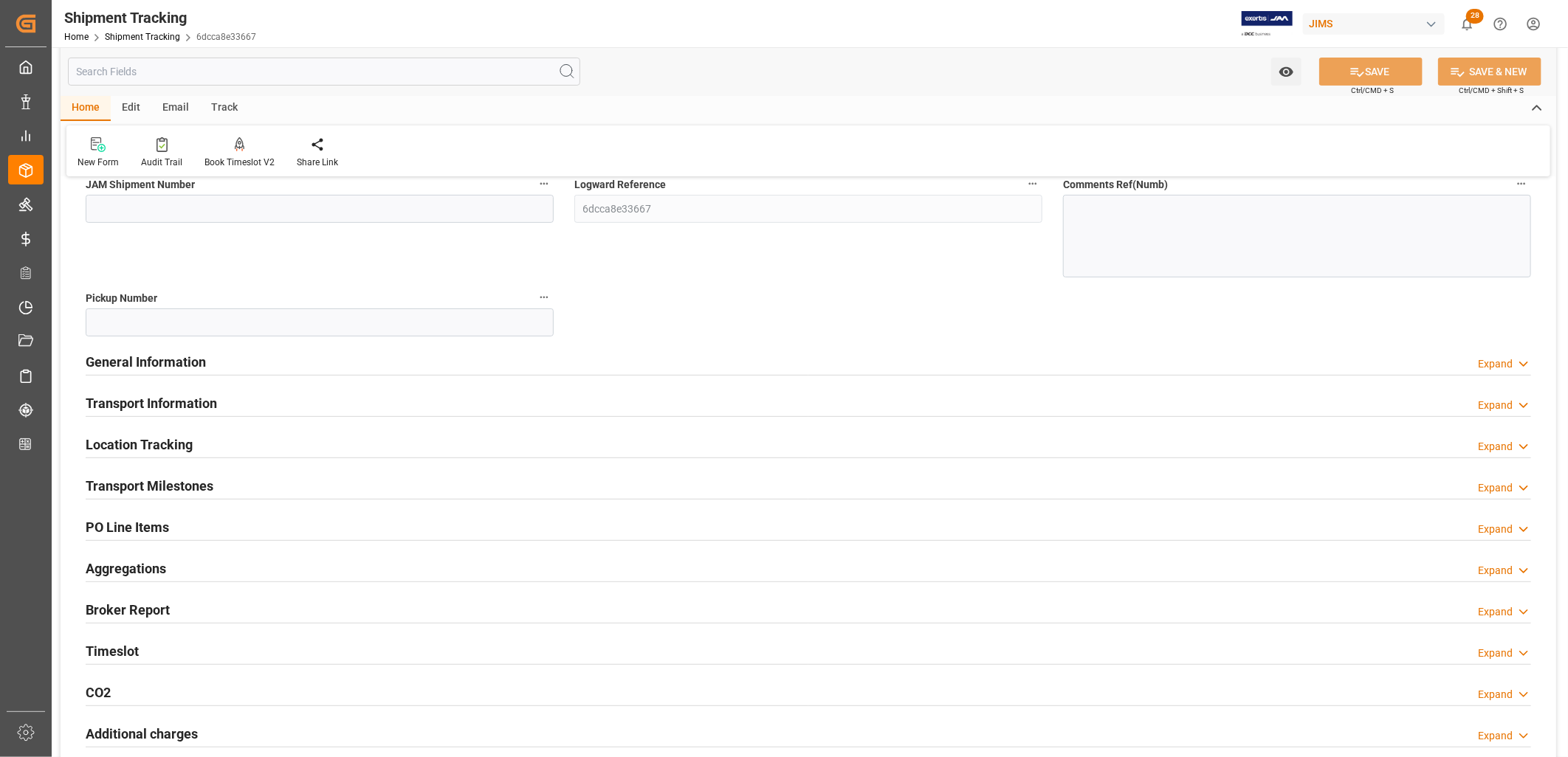
scroll to position [245, 0]
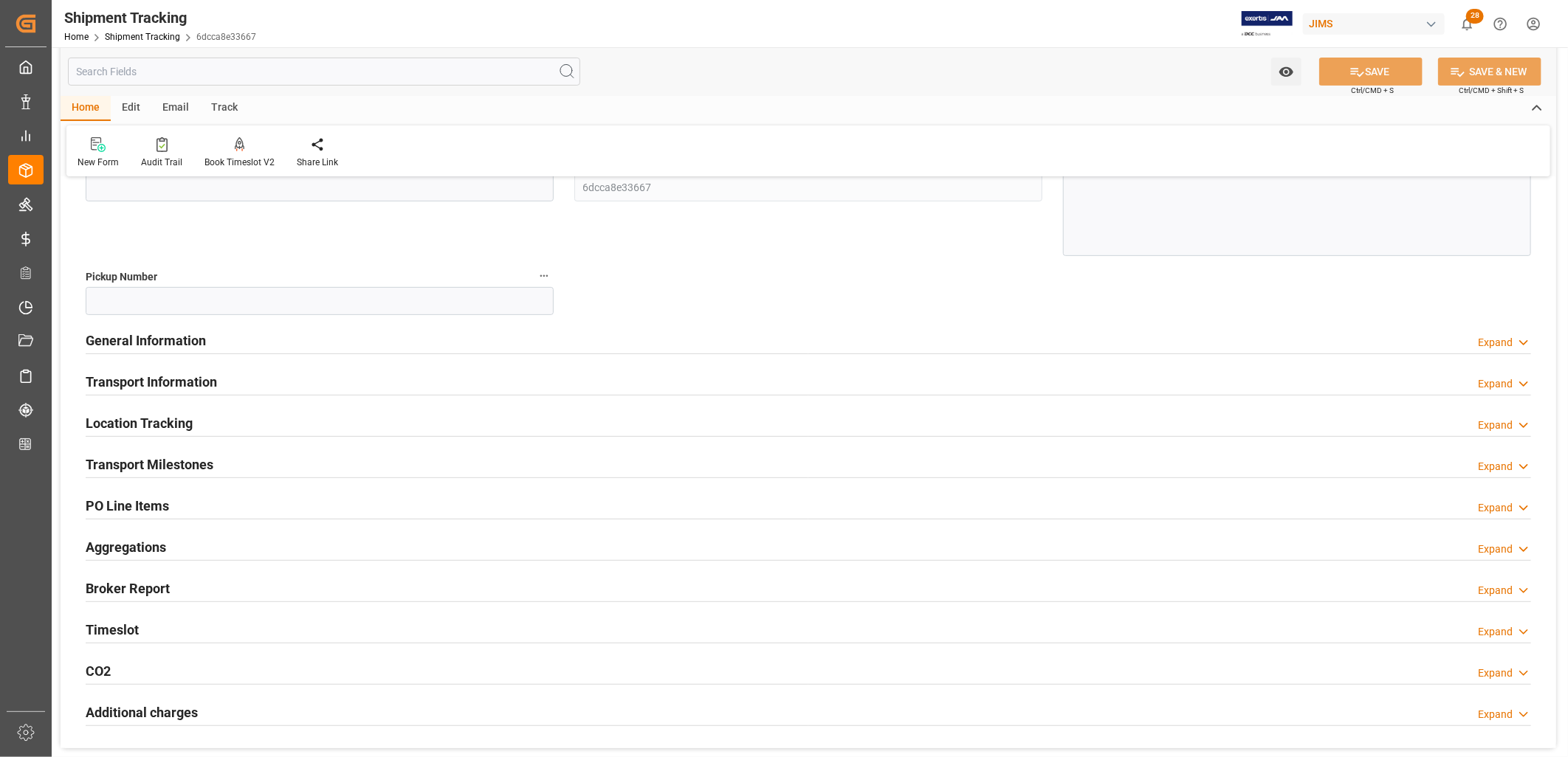
click at [144, 380] on h2 "Transport Information" at bounding box center [151, 382] width 131 height 20
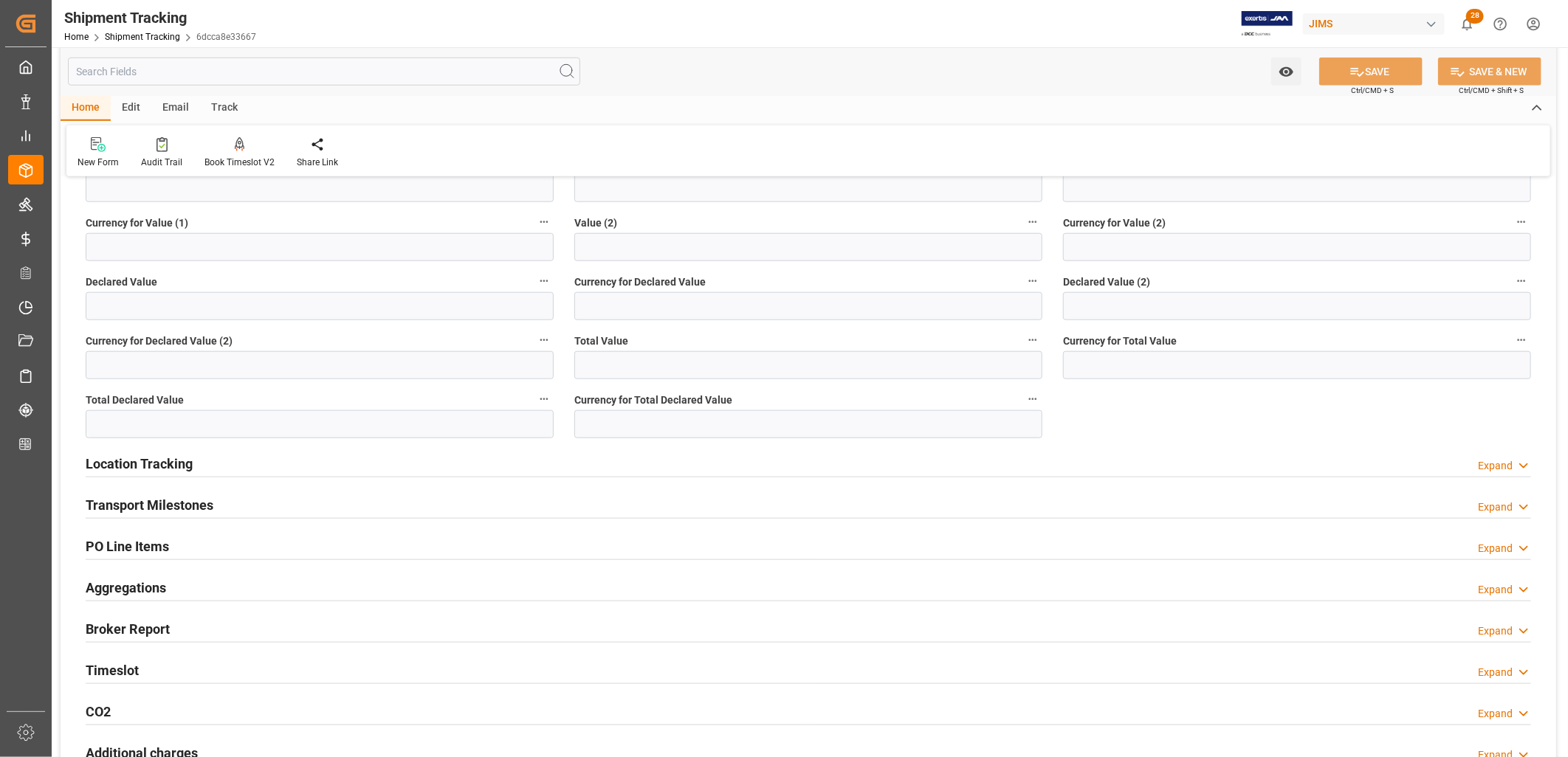
scroll to position [902, 0]
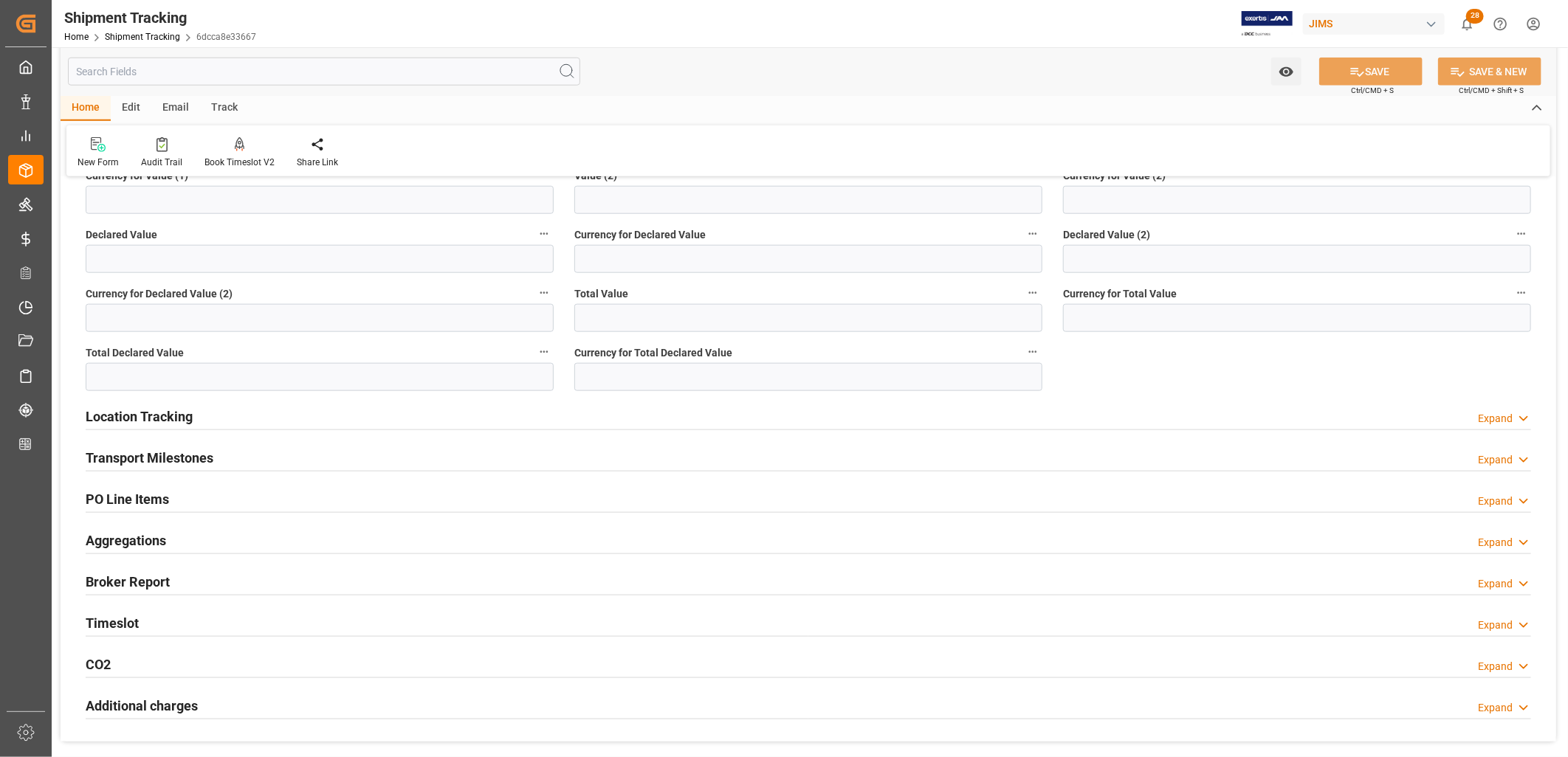
click at [181, 452] on h2 "Transport Milestones" at bounding box center [149, 458] width 127 height 20
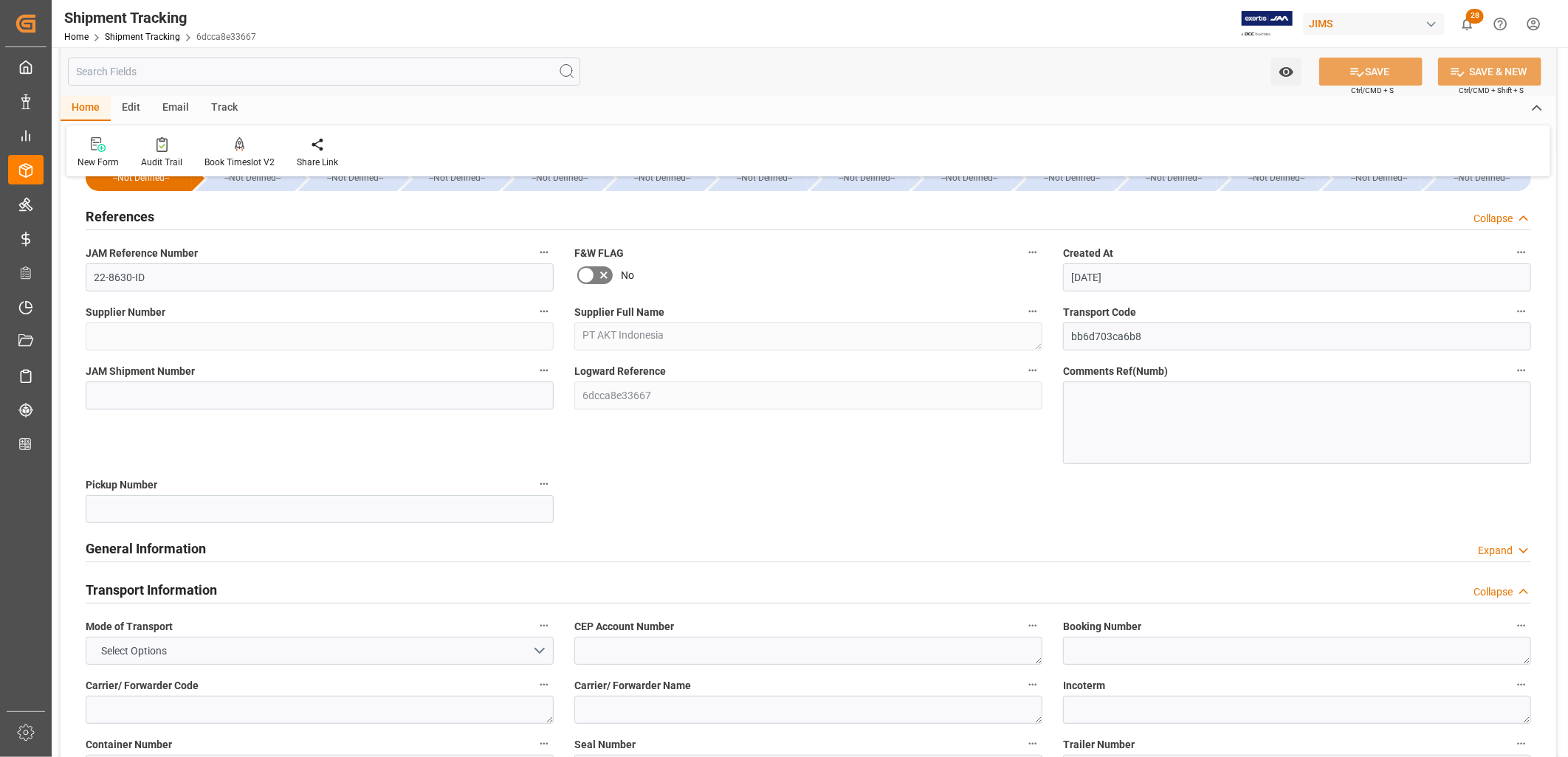
scroll to position [0, 0]
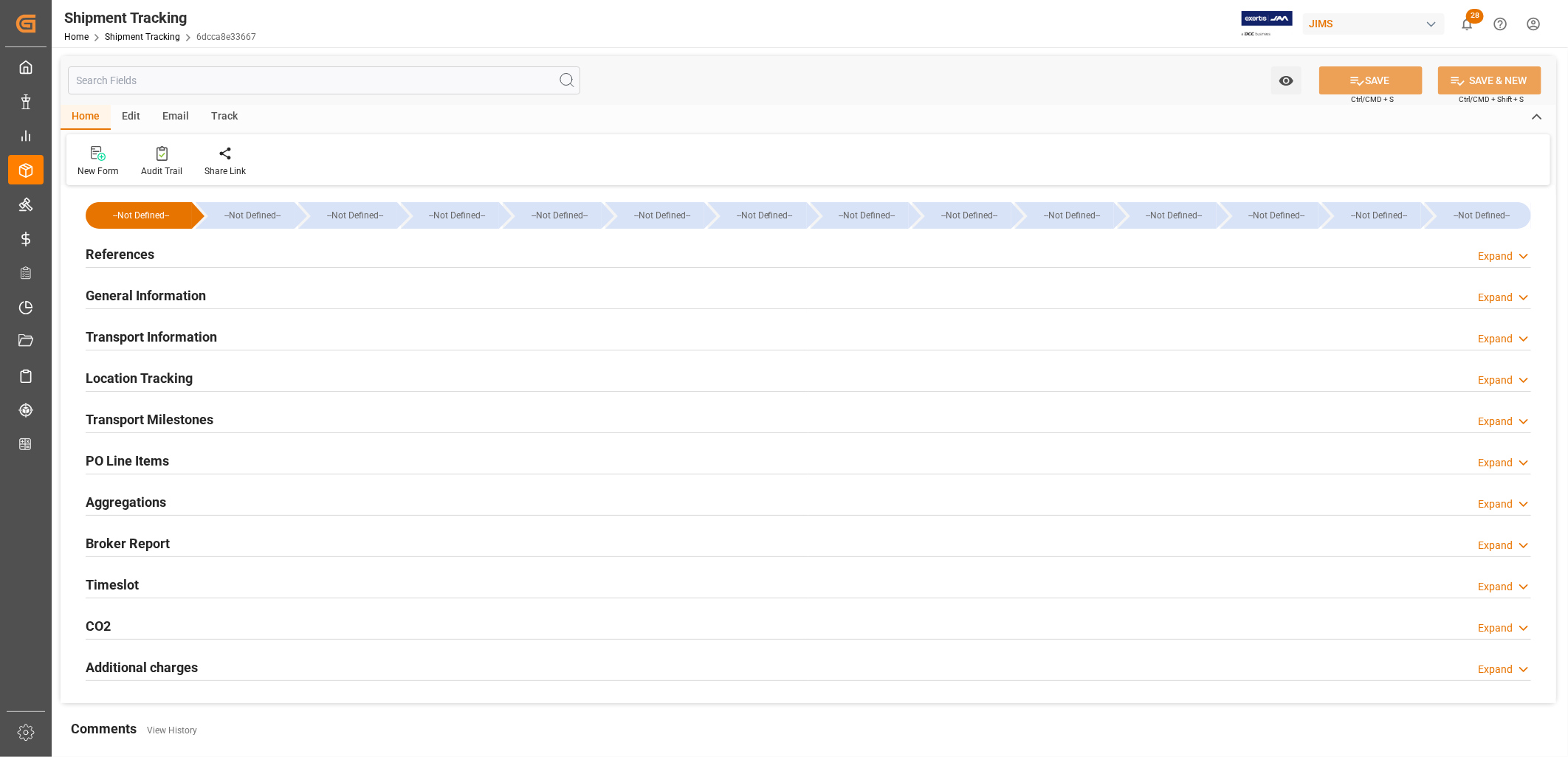
type input "14-04-2025"
click at [141, 264] on div "References" at bounding box center [120, 253] width 69 height 28
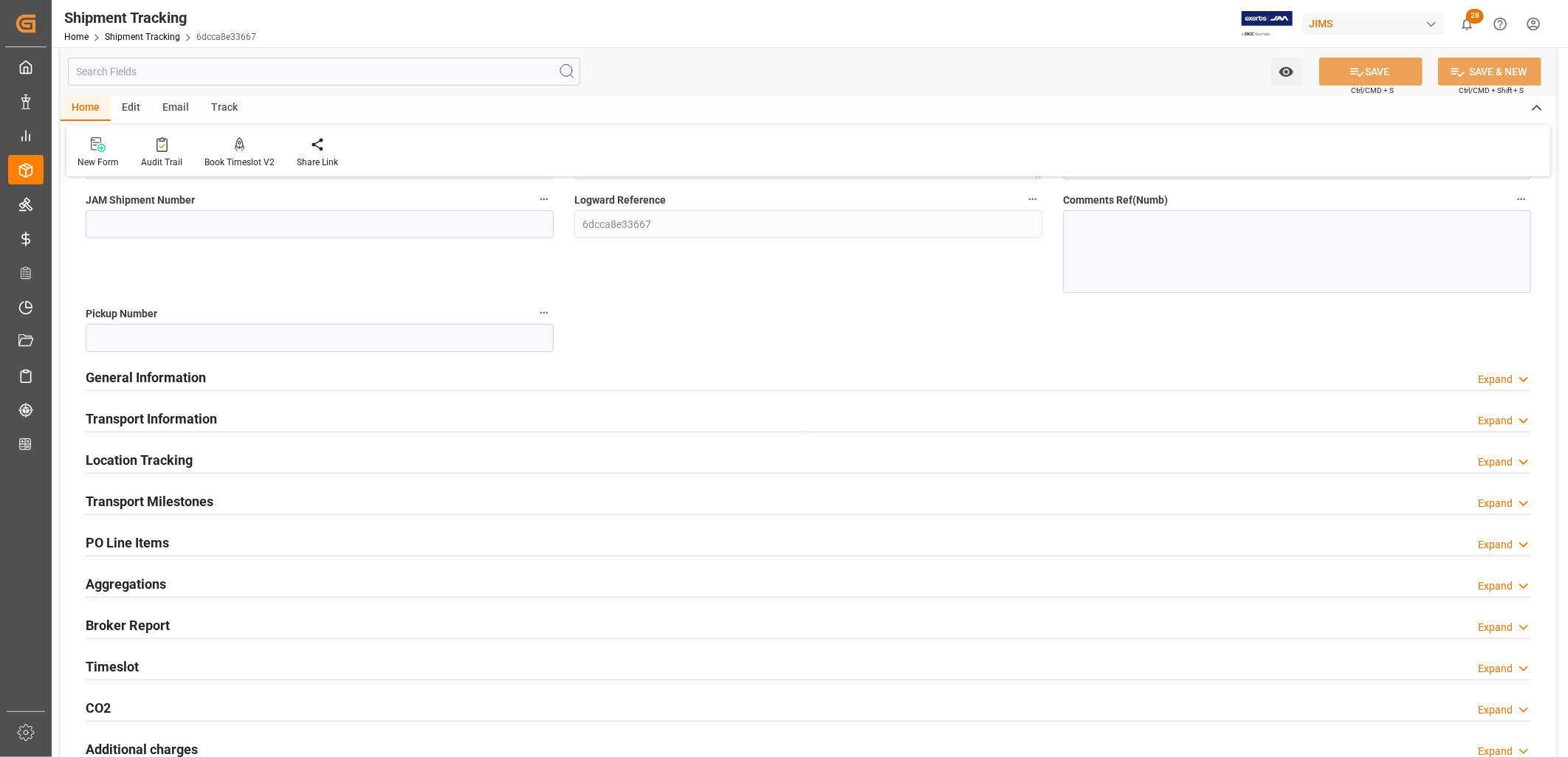
scroll to position [245, 0]
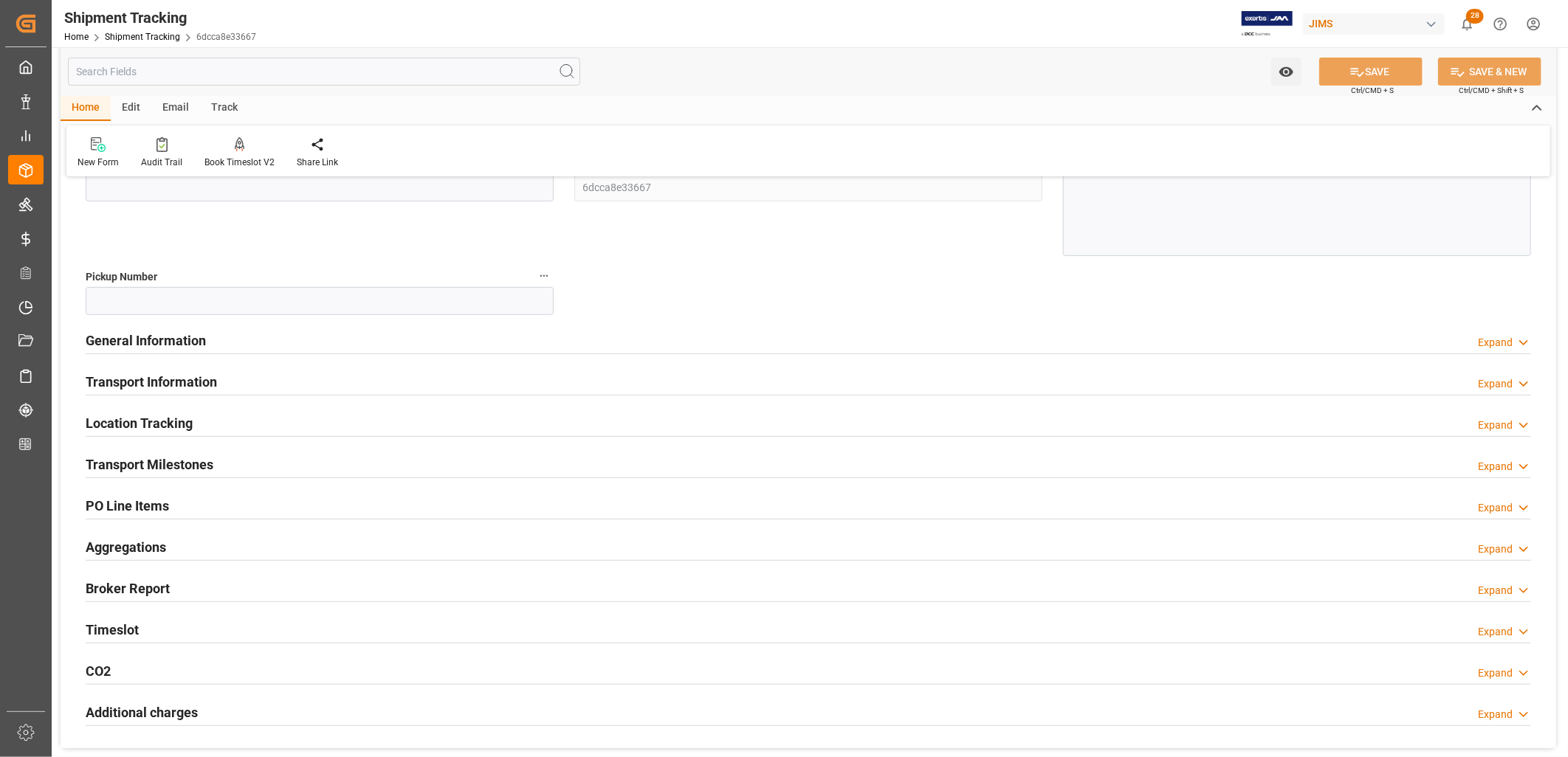
click at [183, 332] on h2 "General Information" at bounding box center [146, 340] width 120 height 20
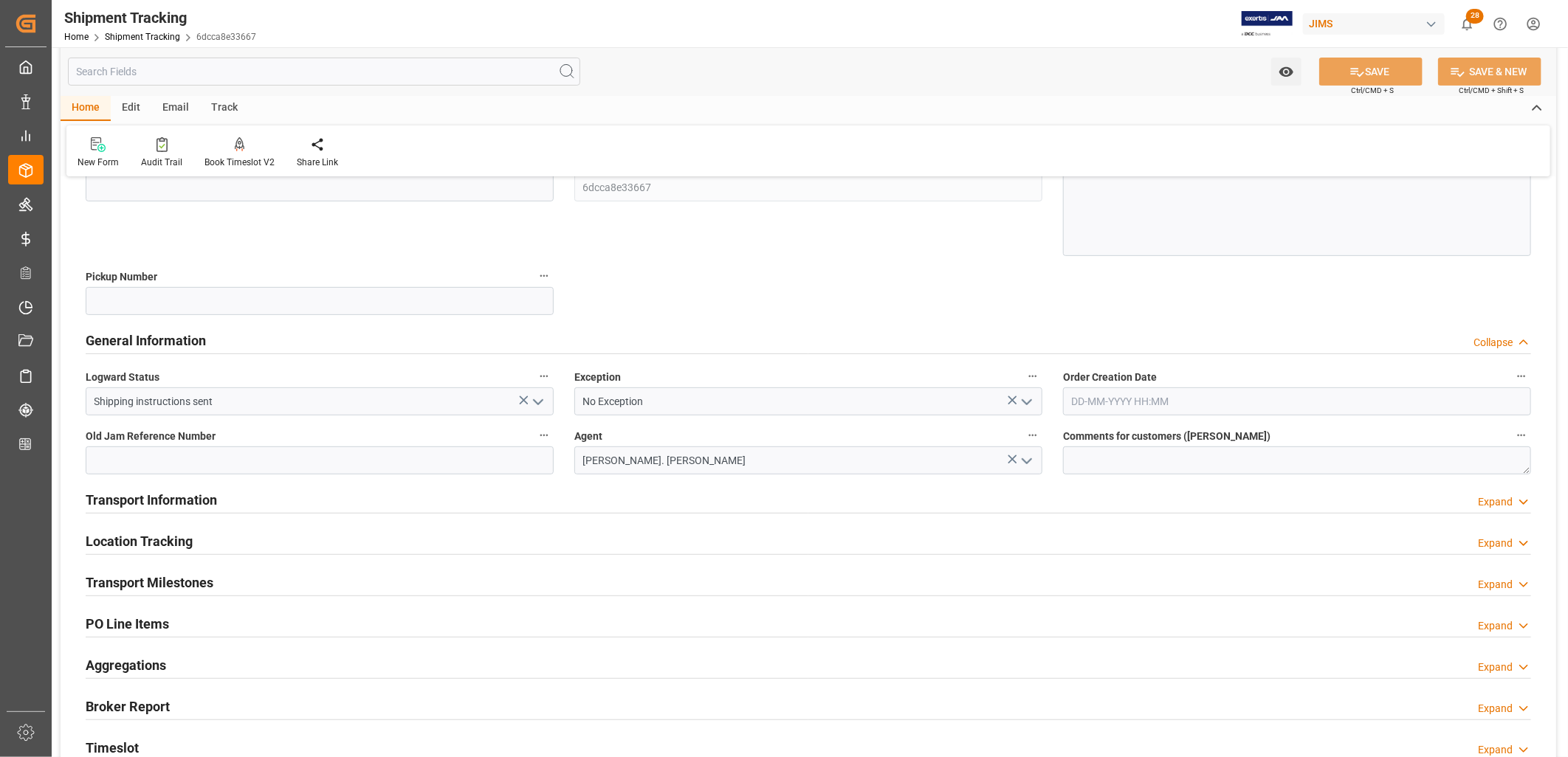
click at [539, 397] on icon "open menu" at bounding box center [538, 402] width 18 height 18
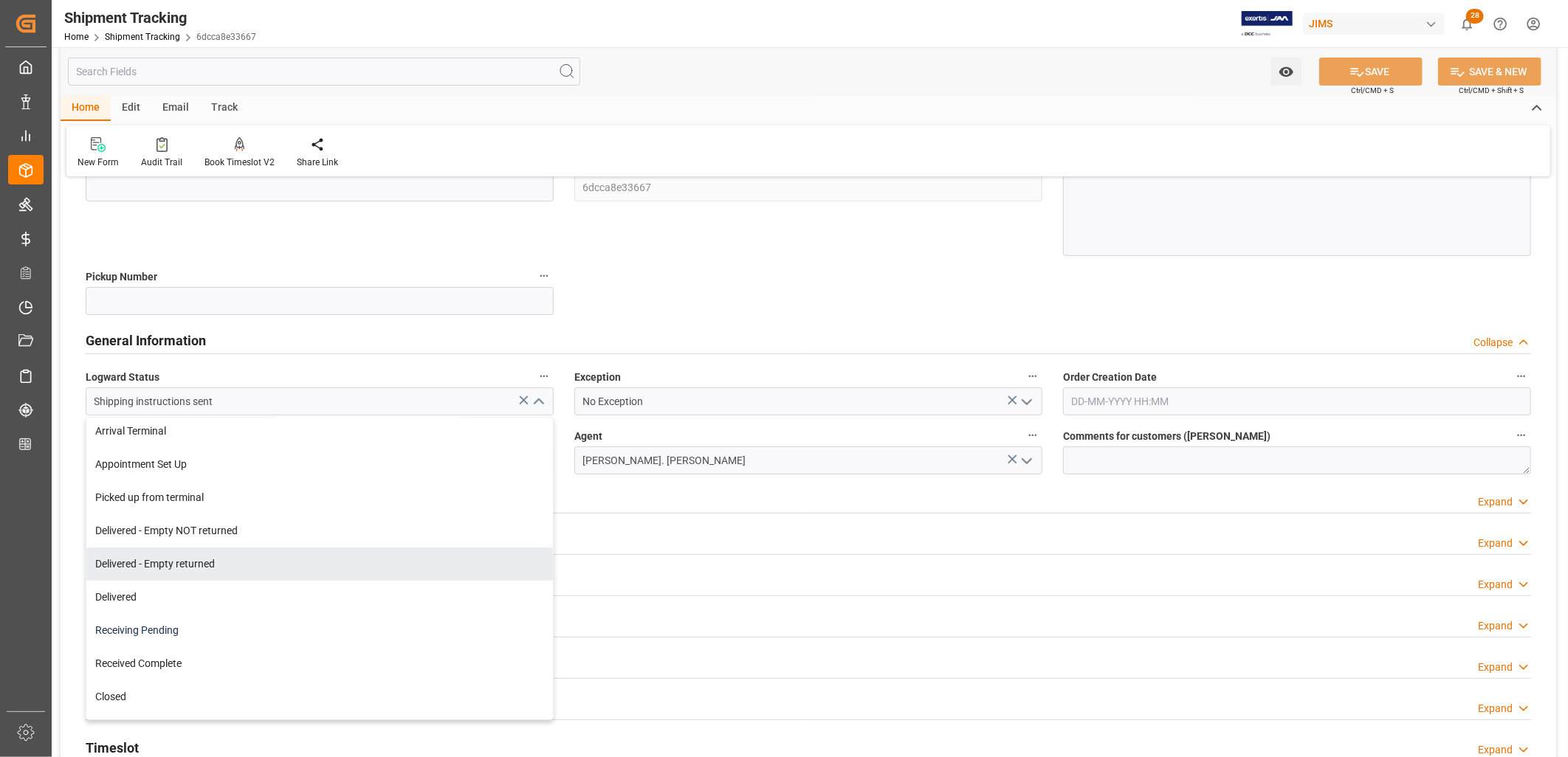
scroll to position [229, 0]
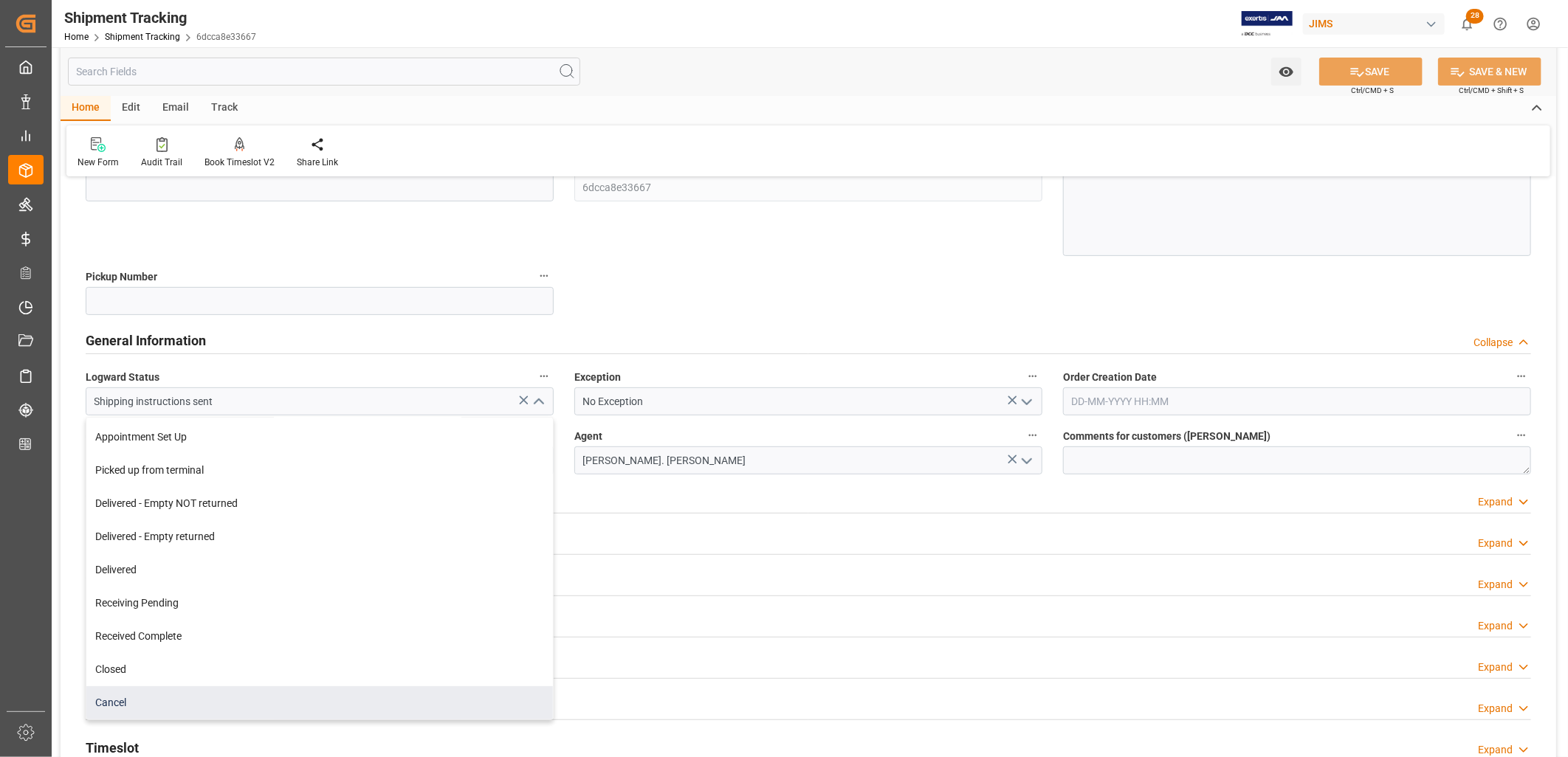
click at [123, 691] on div "Cancel" at bounding box center [320, 702] width 466 height 33
type input "Cancel"
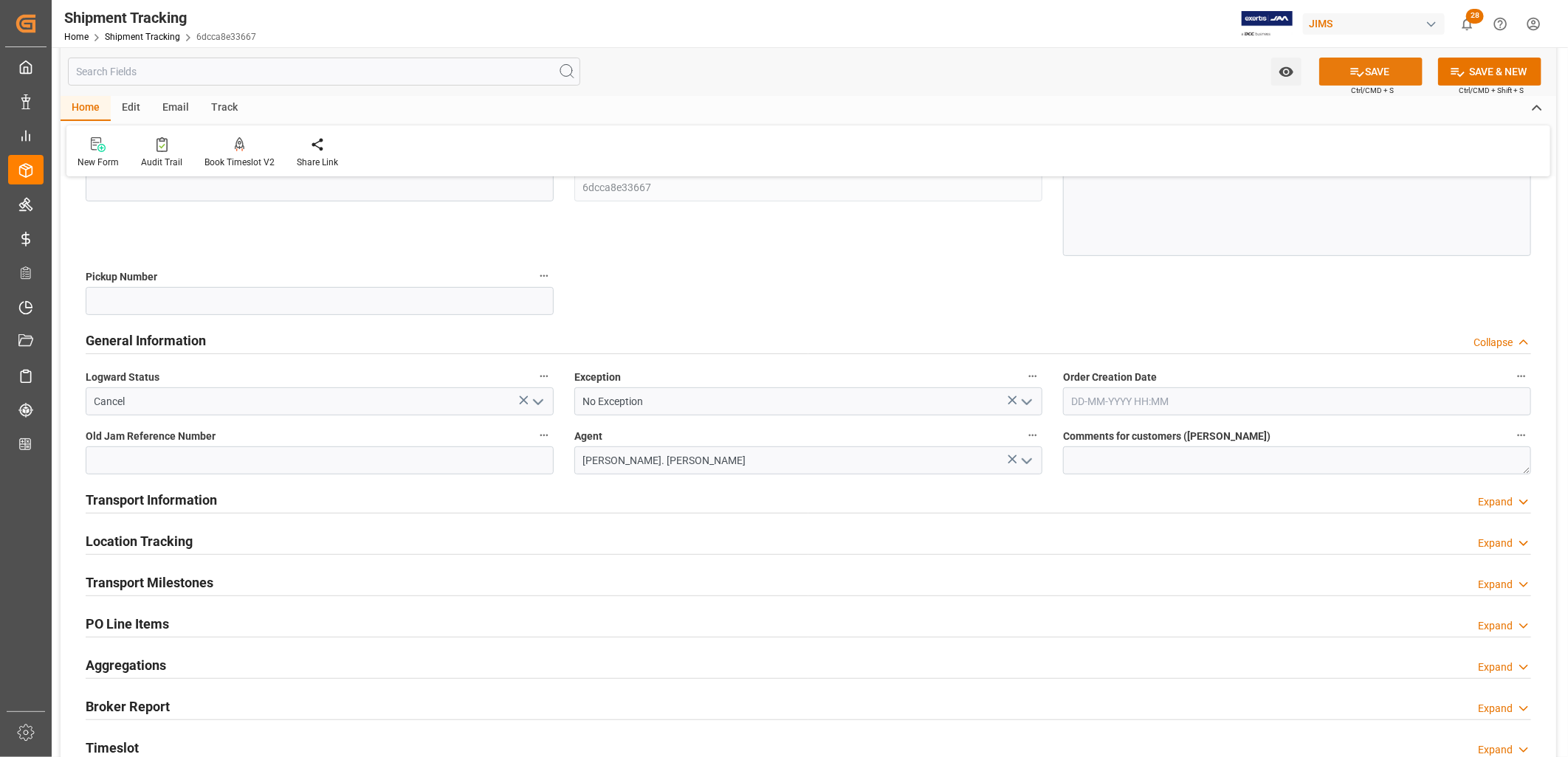
click at [1388, 69] on button "SAVE" at bounding box center [1371, 72] width 103 height 28
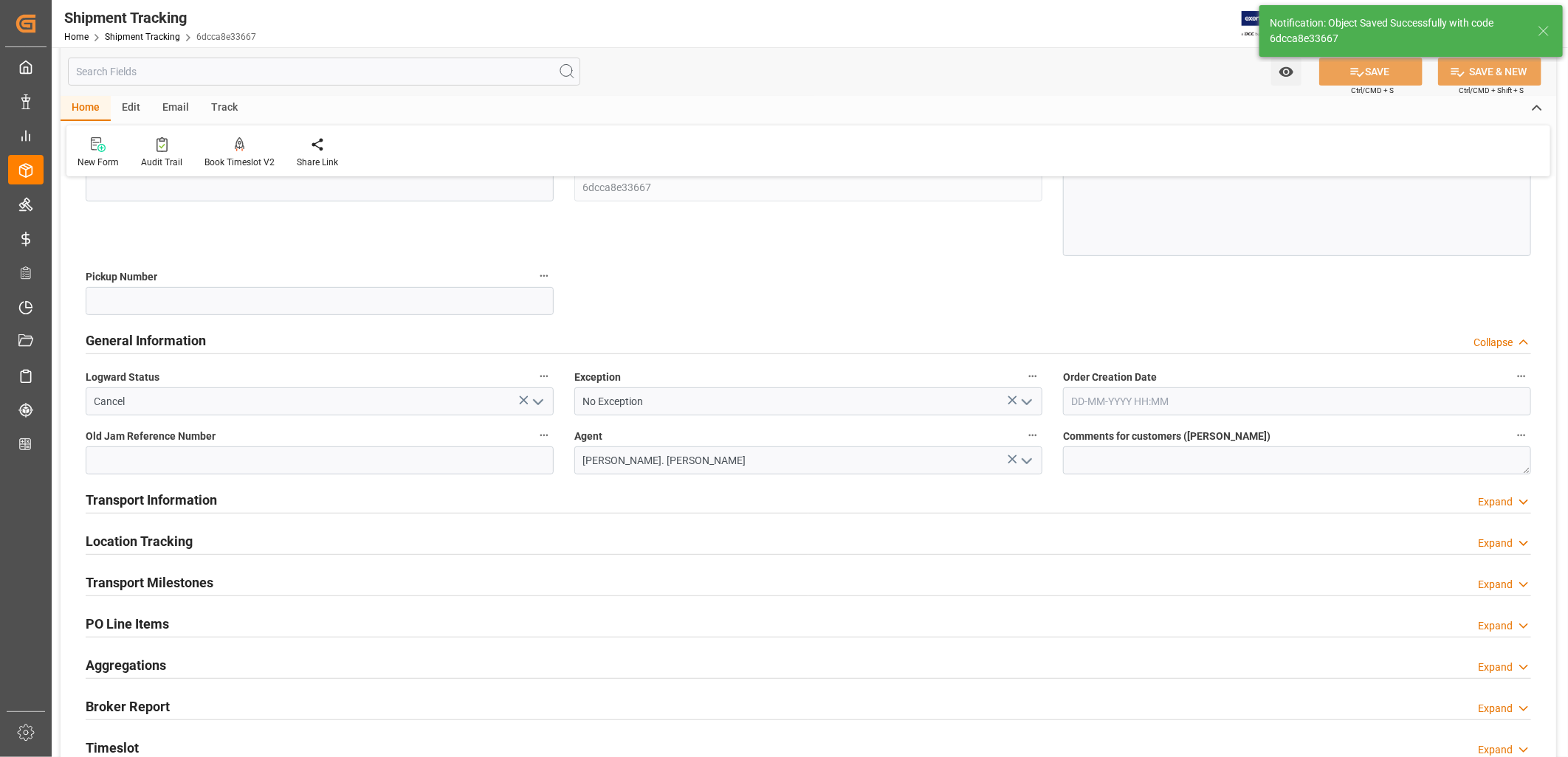
scroll to position [0, 0]
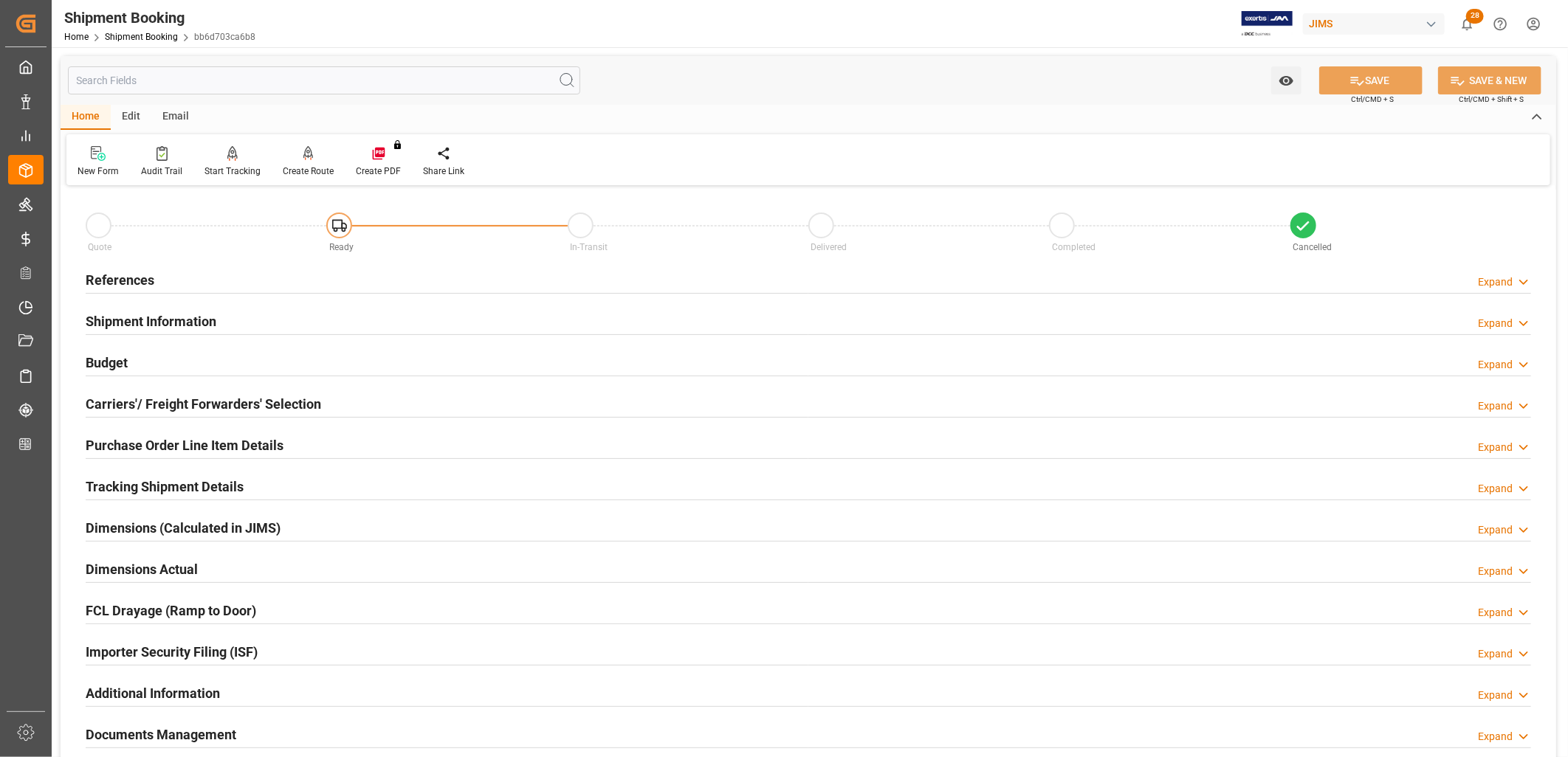
click at [133, 278] on h2 "References" at bounding box center [120, 280] width 69 height 20
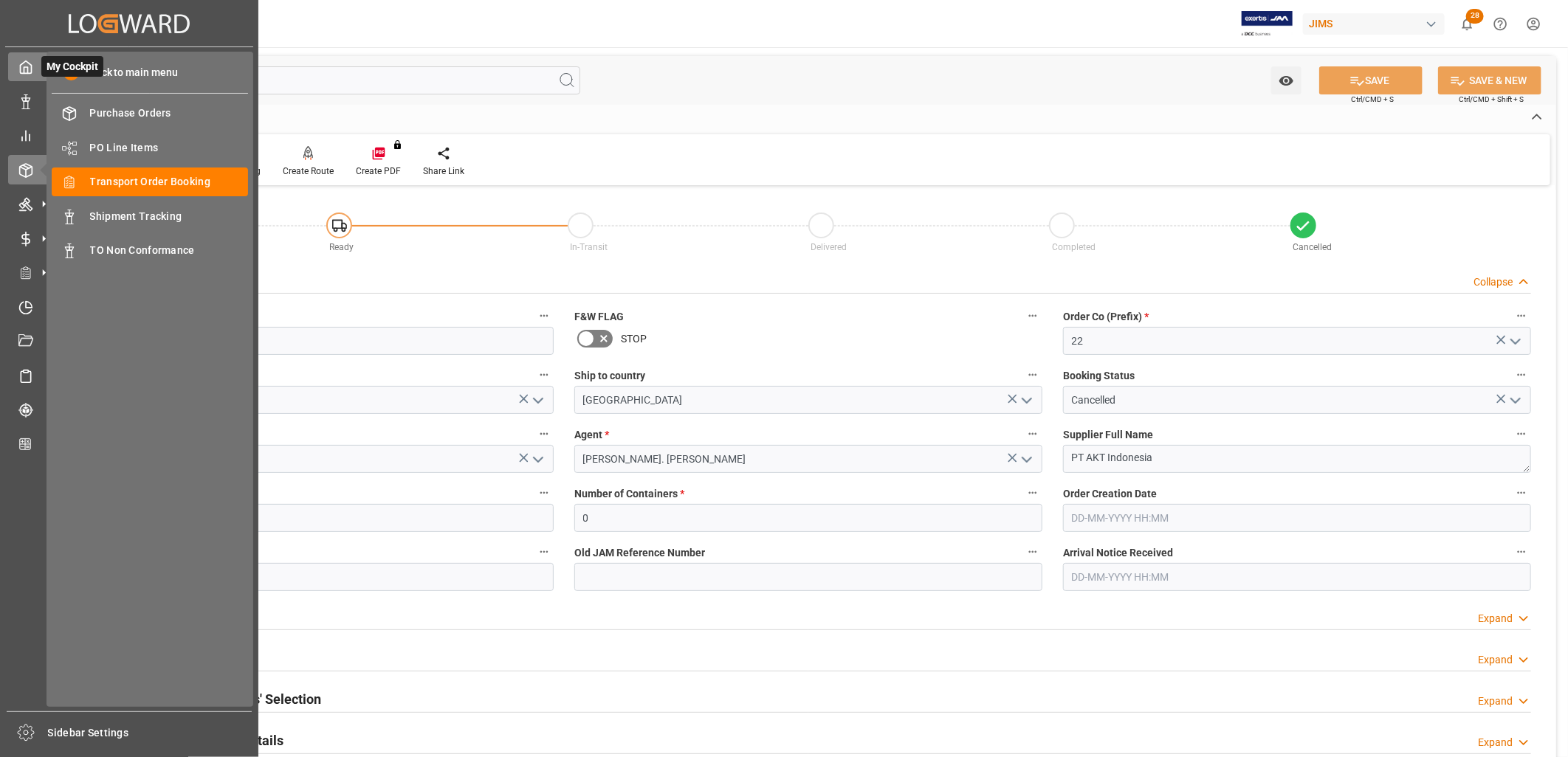
click at [29, 69] on icon at bounding box center [25, 66] width 15 height 15
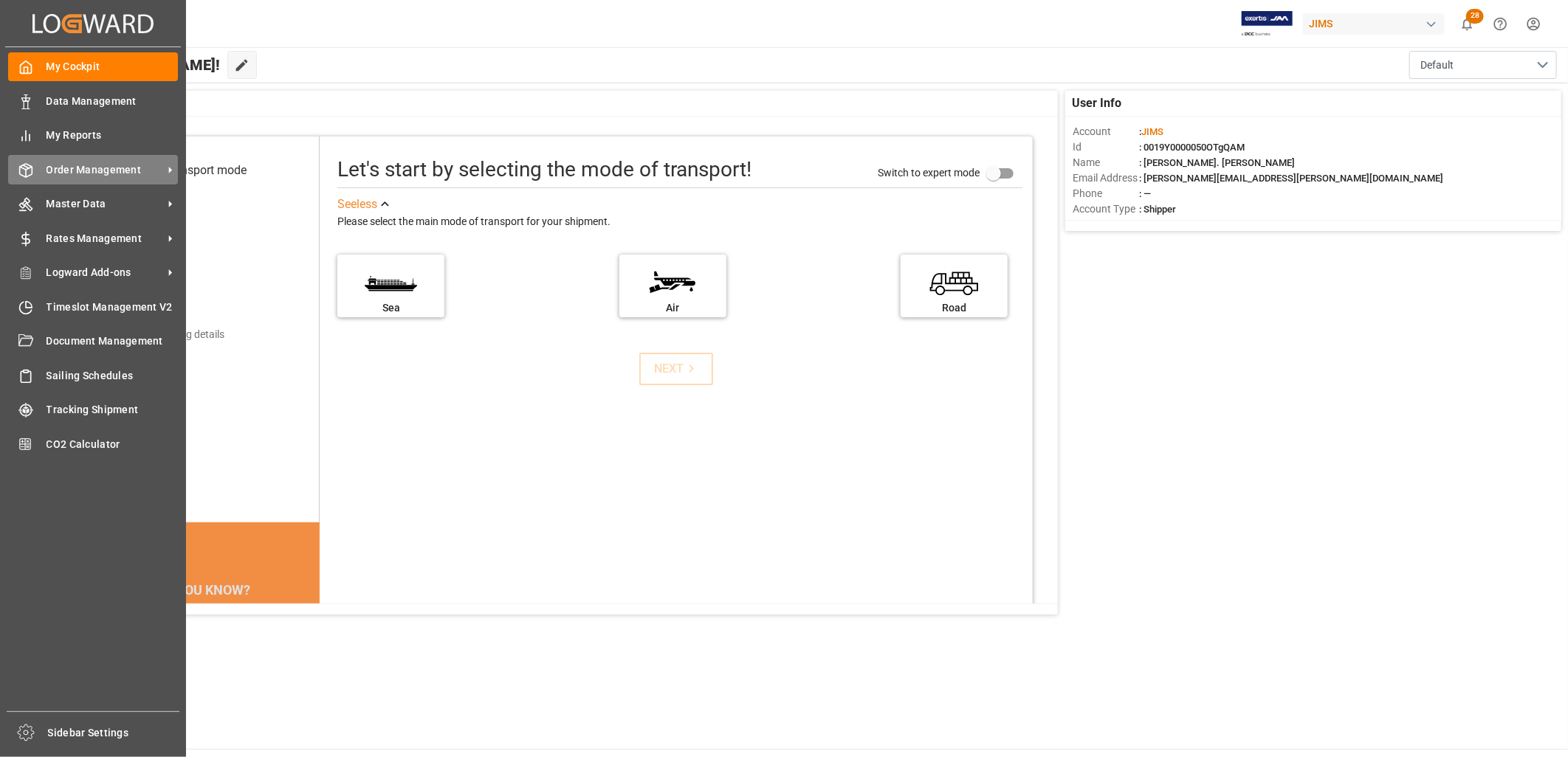
click at [135, 164] on span "Order Management" at bounding box center [104, 170] width 117 height 15
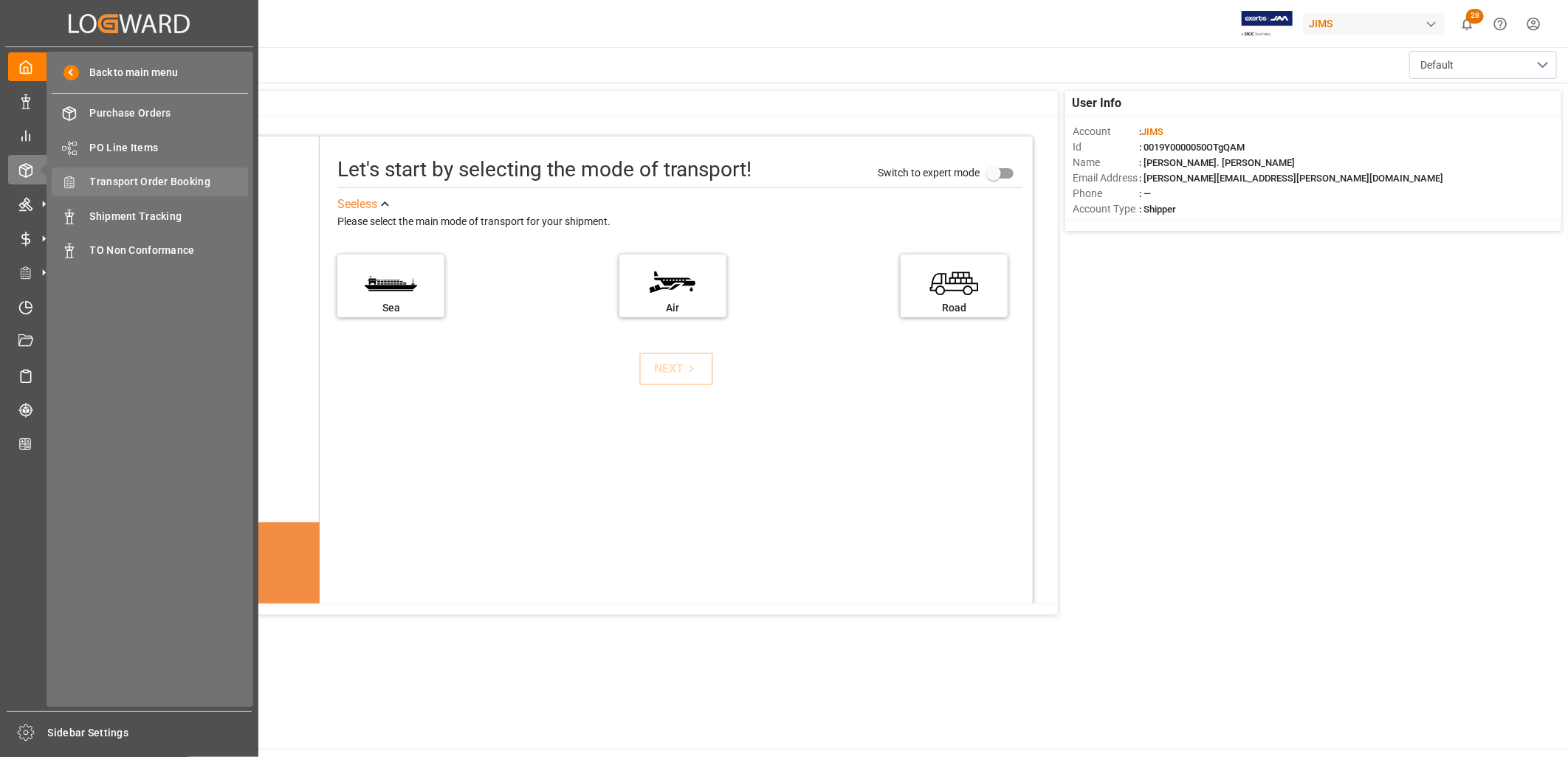
click at [188, 181] on span "Transport Order Booking" at bounding box center [170, 182] width 159 height 15
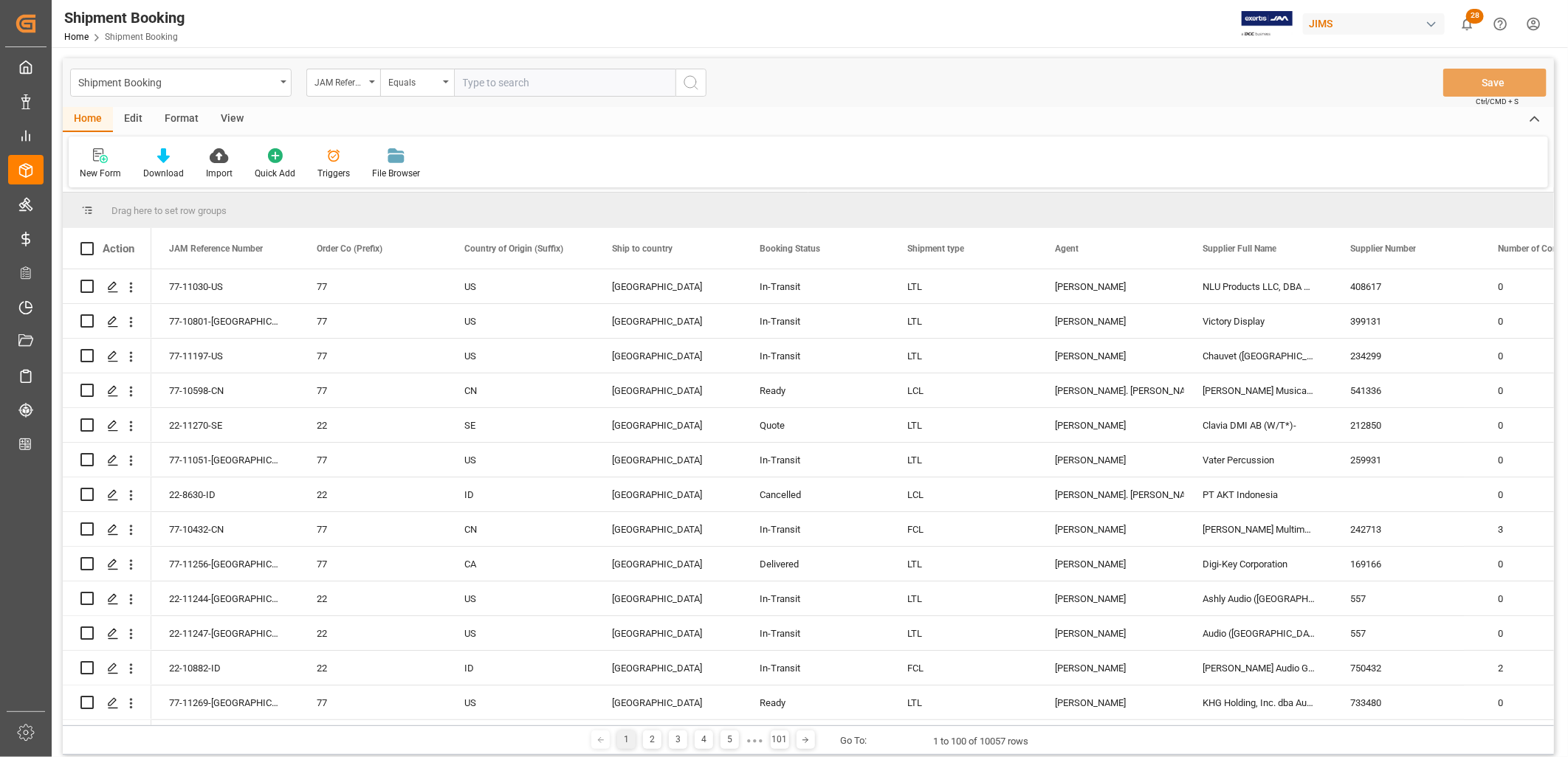
click at [468, 81] on input "text" at bounding box center [564, 83] width 222 height 28
click at [490, 79] on input "77-" at bounding box center [564, 83] width 222 height 28
click at [506, 79] on input "77-11041" at bounding box center [564, 83] width 222 height 28
type input "77-11041-CN"
click at [688, 85] on icon "search button" at bounding box center [691, 83] width 18 height 18
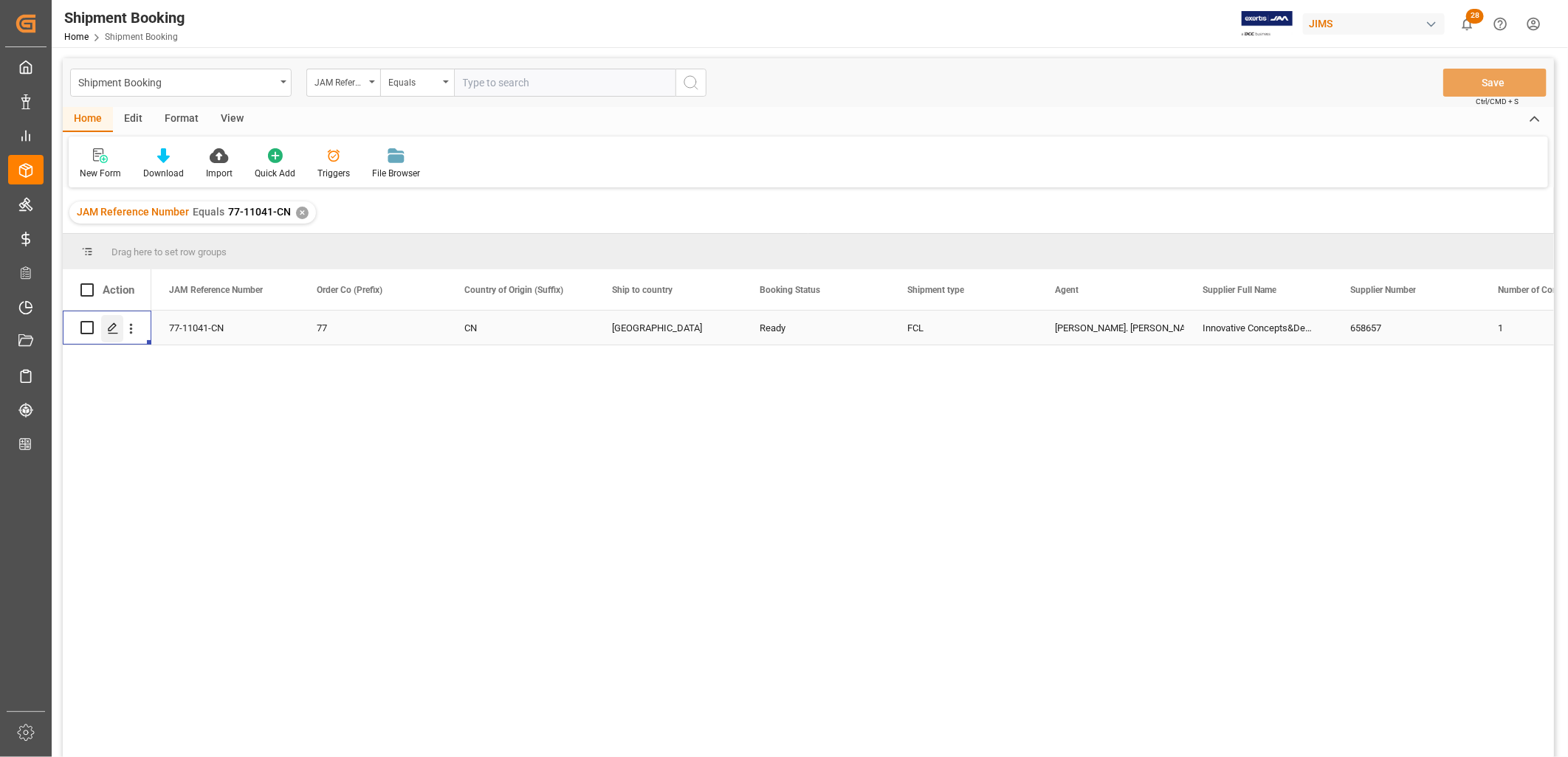
click at [114, 329] on icon "Press SPACE to select this row." at bounding box center [113, 328] width 12 height 12
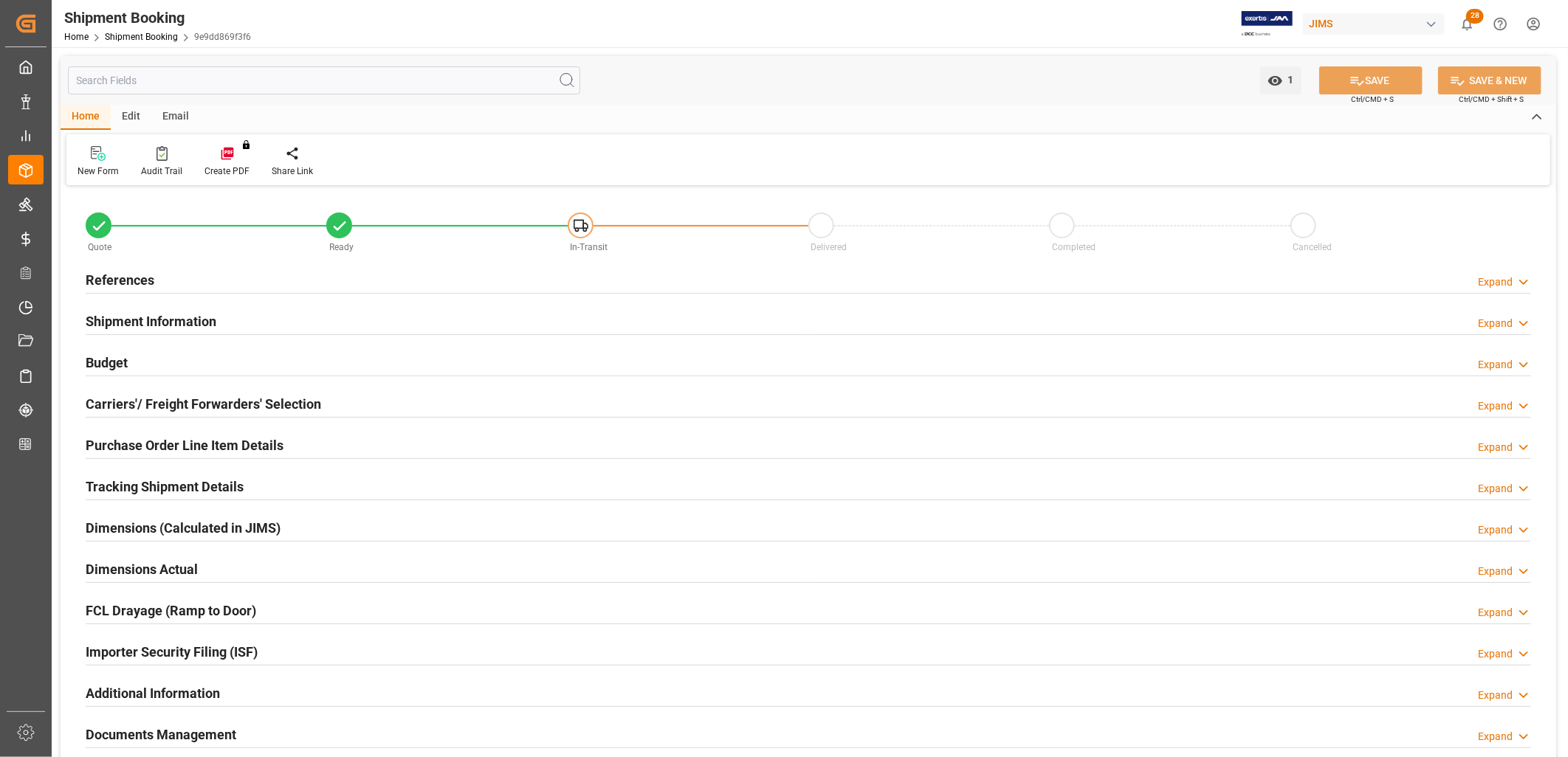
type input "[DATE]"
click at [141, 278] on h2 "References" at bounding box center [120, 280] width 69 height 20
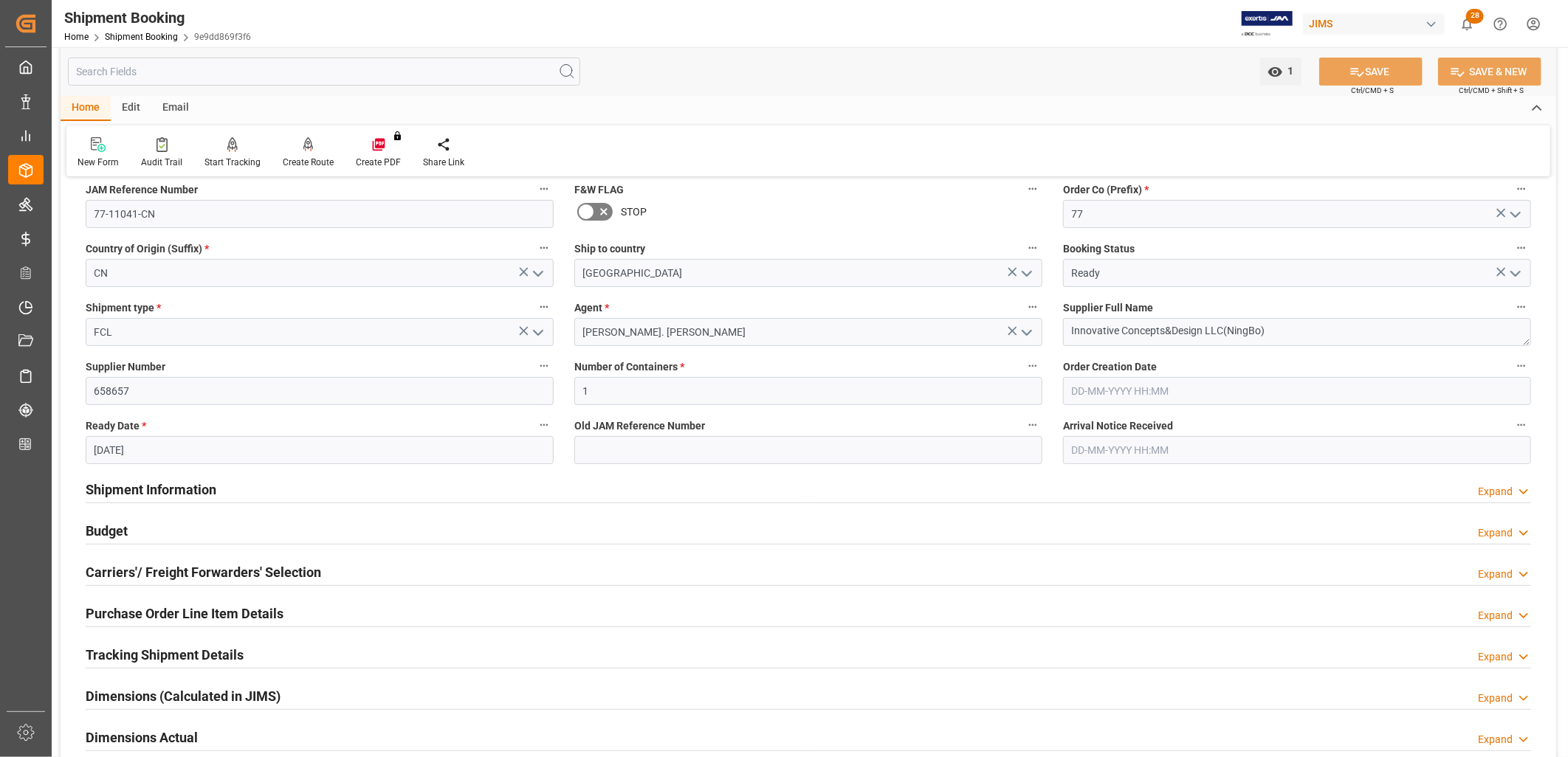
scroll to position [164, 0]
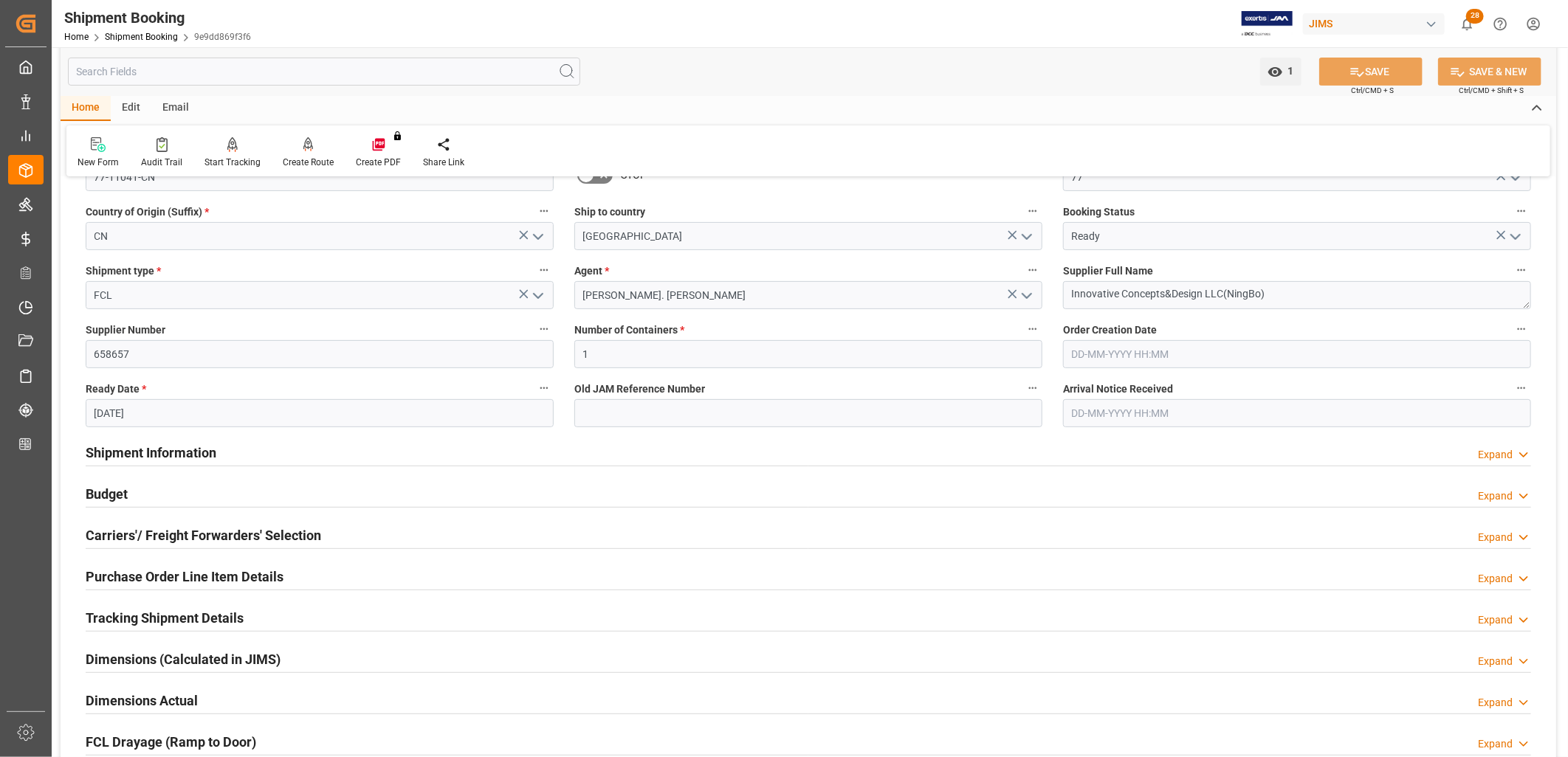
click at [124, 453] on h2 "Shipment Information" at bounding box center [151, 453] width 130 height 20
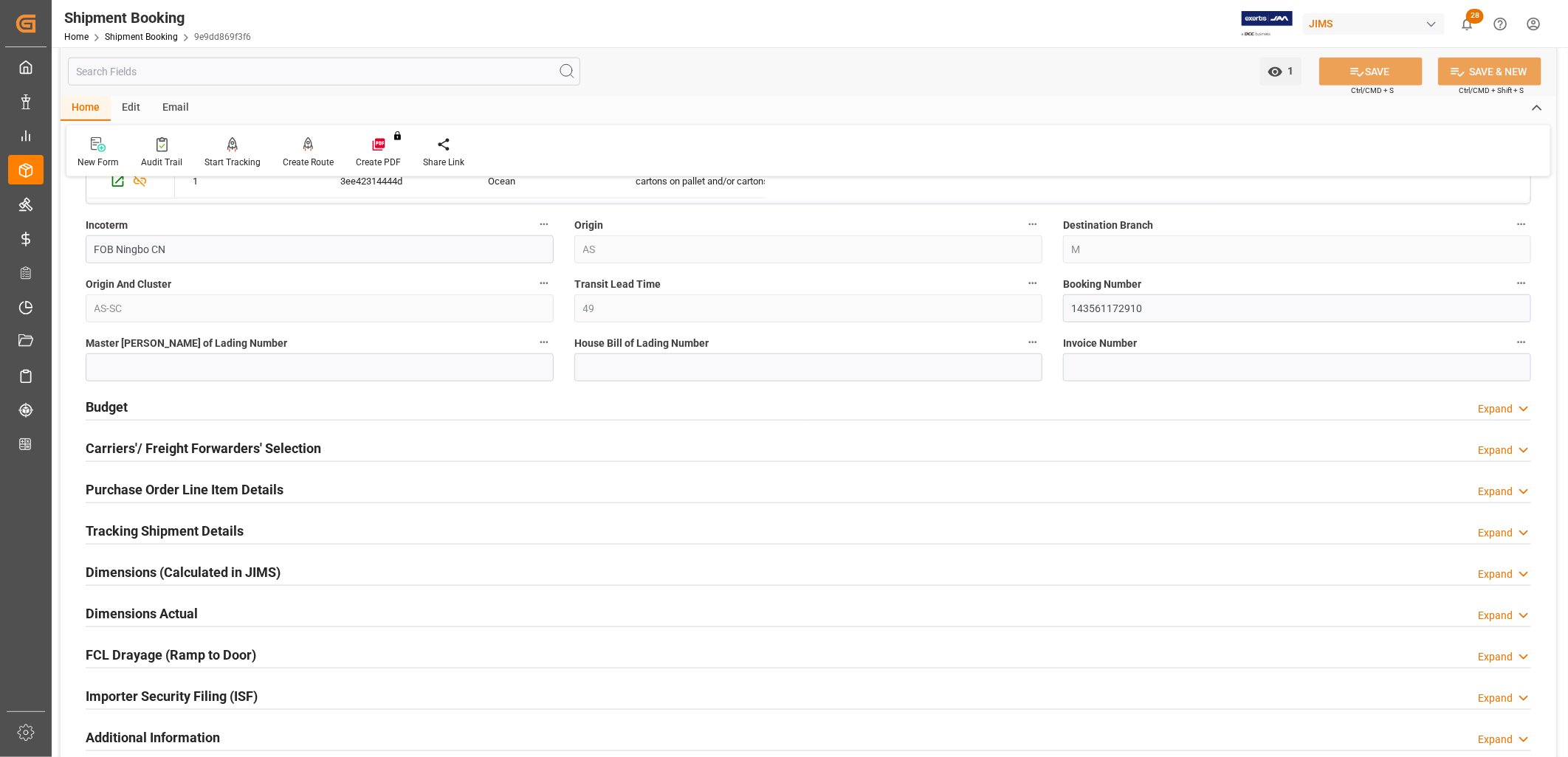
scroll to position [902, 0]
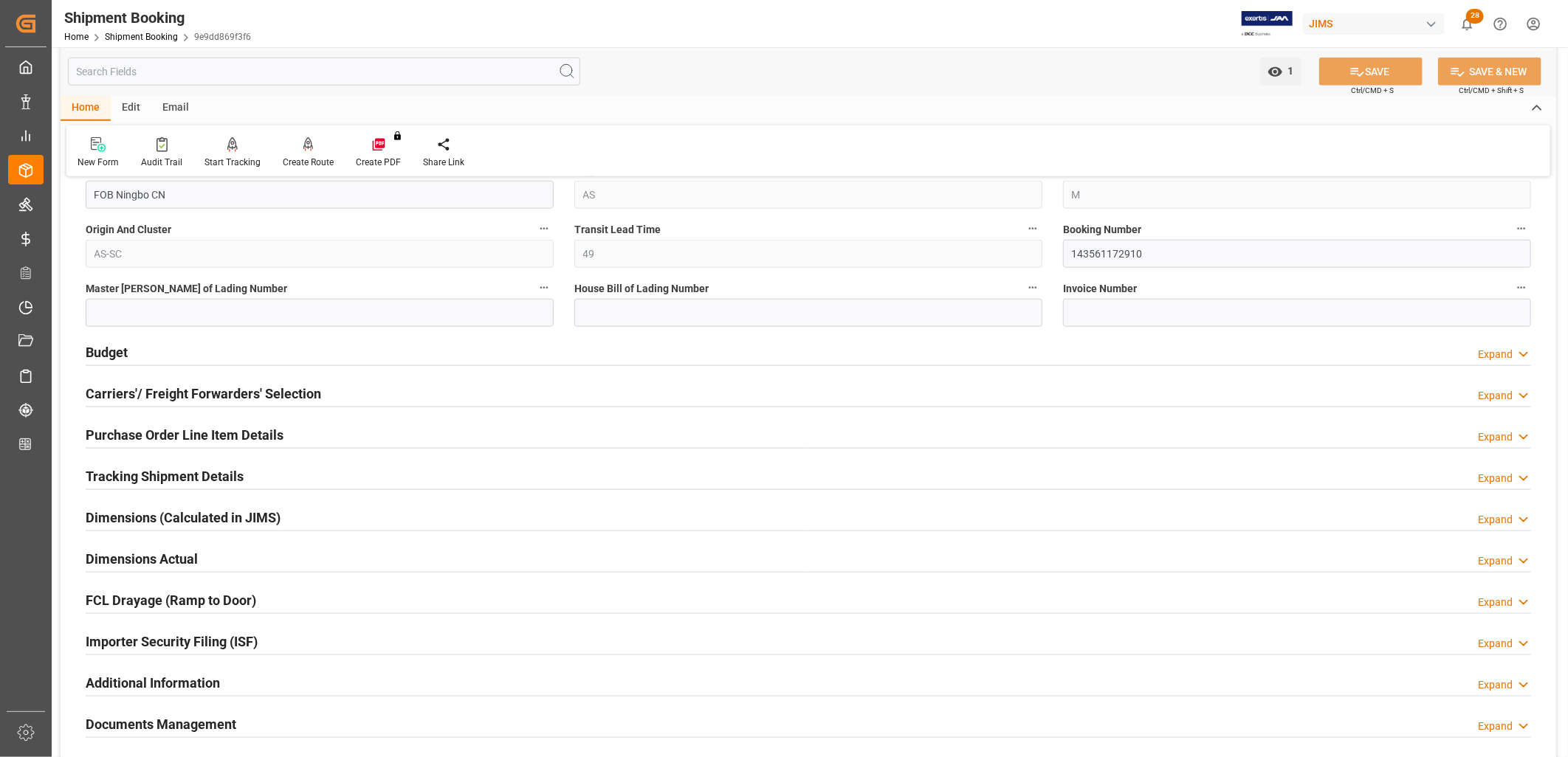
click at [182, 395] on h2 "Carriers'/ Freight Forwarders' Selection" at bounding box center [203, 394] width 235 height 20
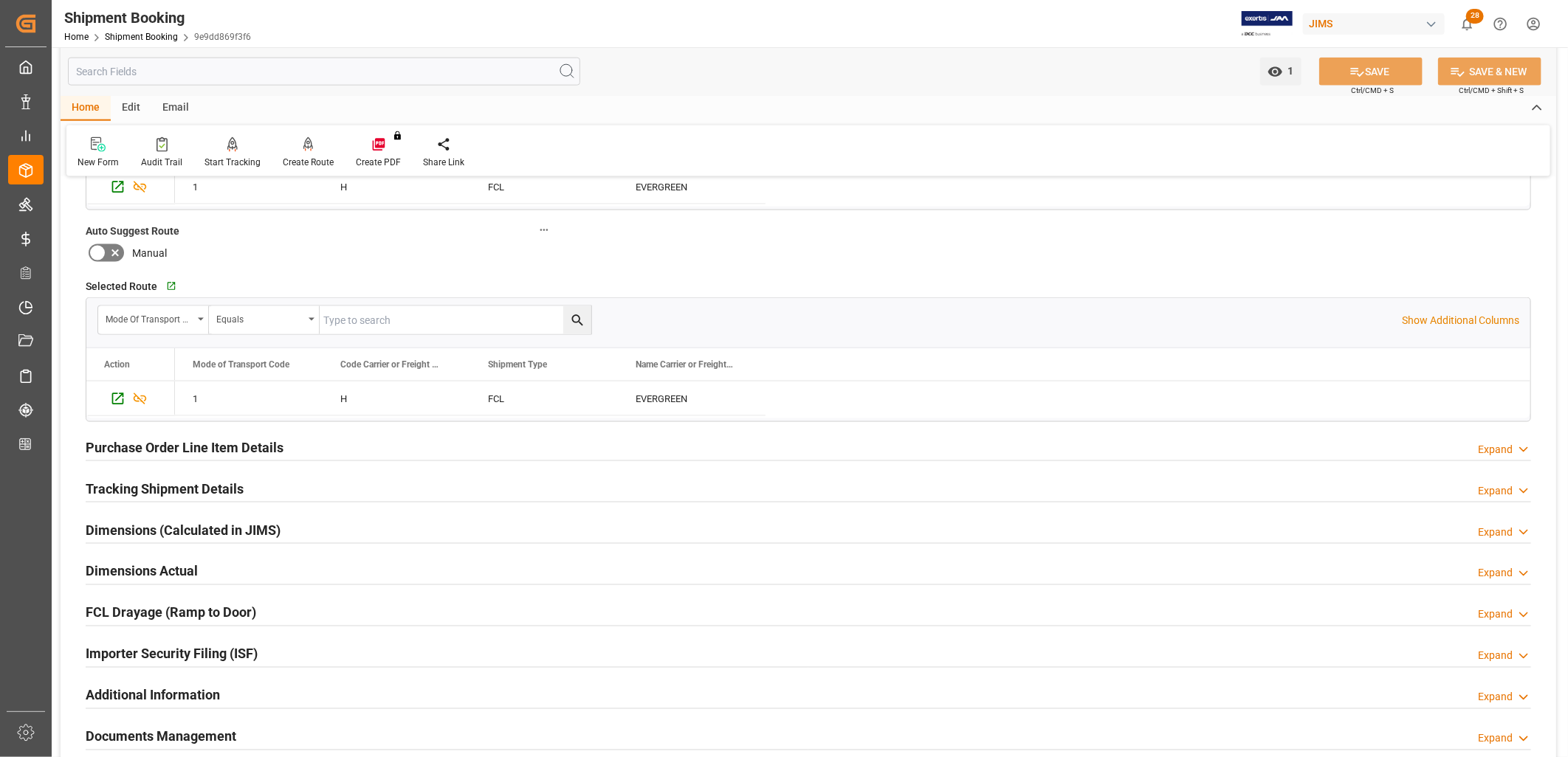
scroll to position [1229, 0]
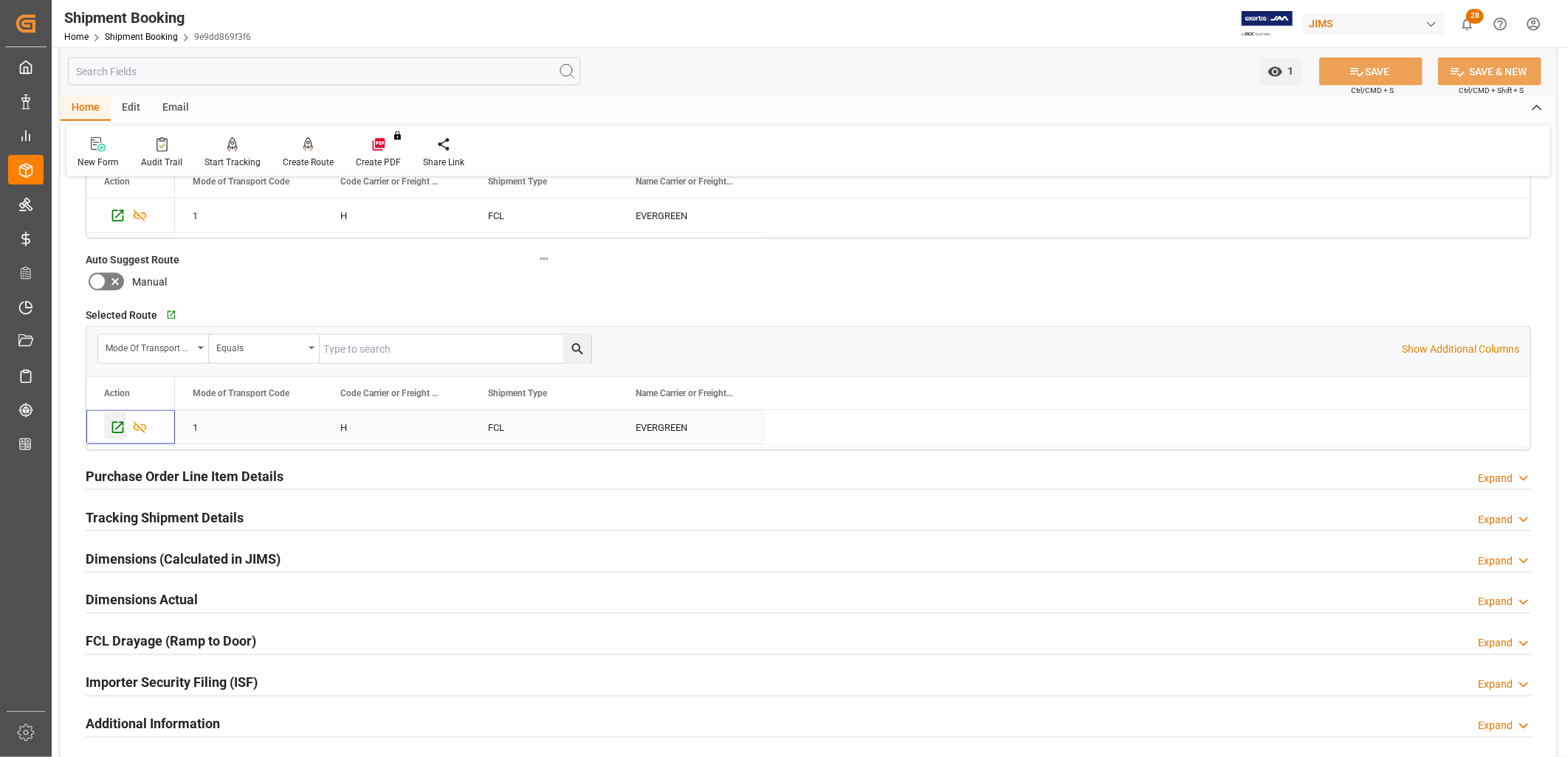
click at [117, 427] on icon "Press SPACE to select this row." at bounding box center [117, 428] width 12 height 12
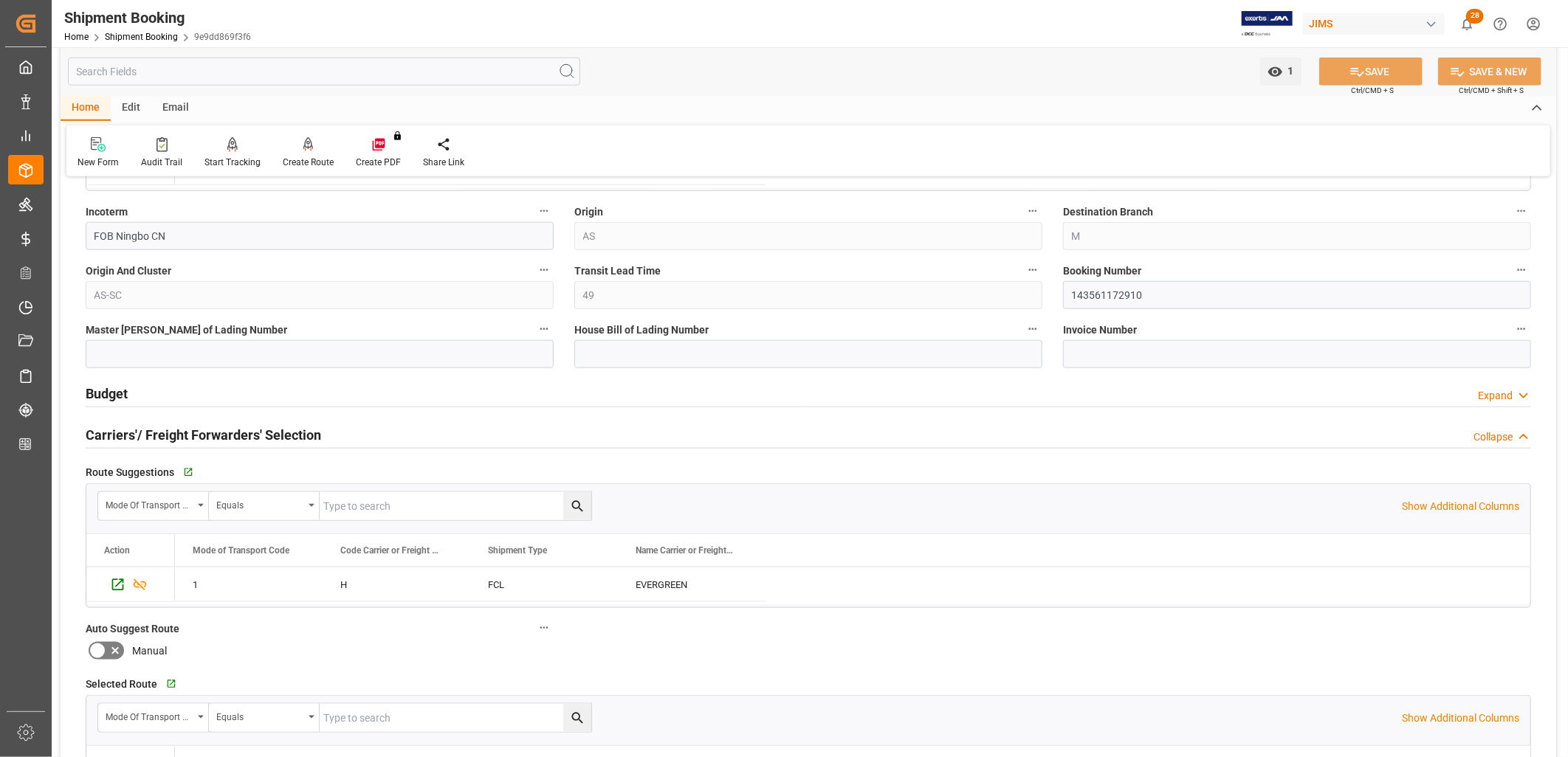
scroll to position [820, 0]
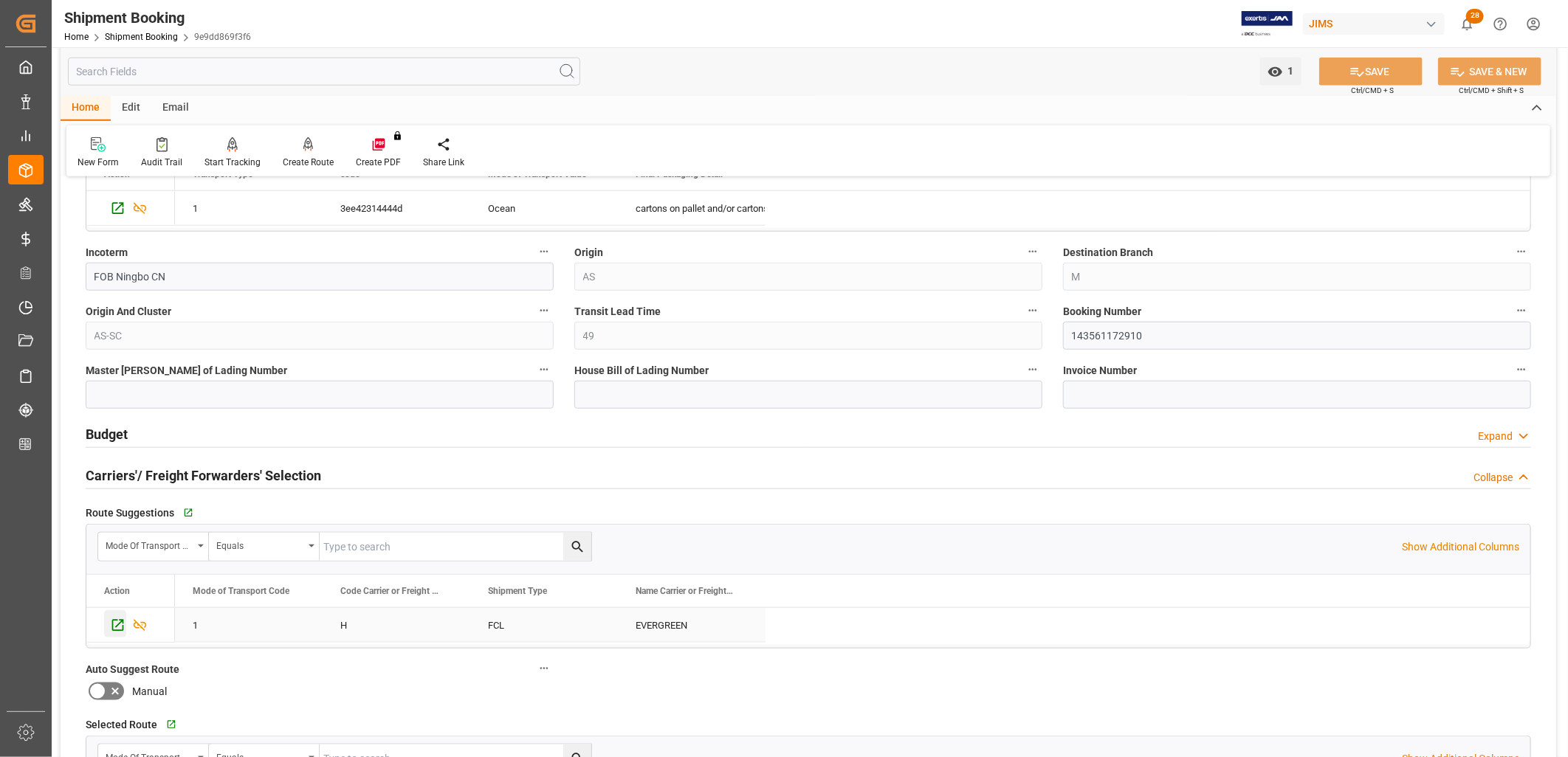
click at [117, 621] on icon "Press SPACE to select this row." at bounding box center [117, 625] width 12 height 12
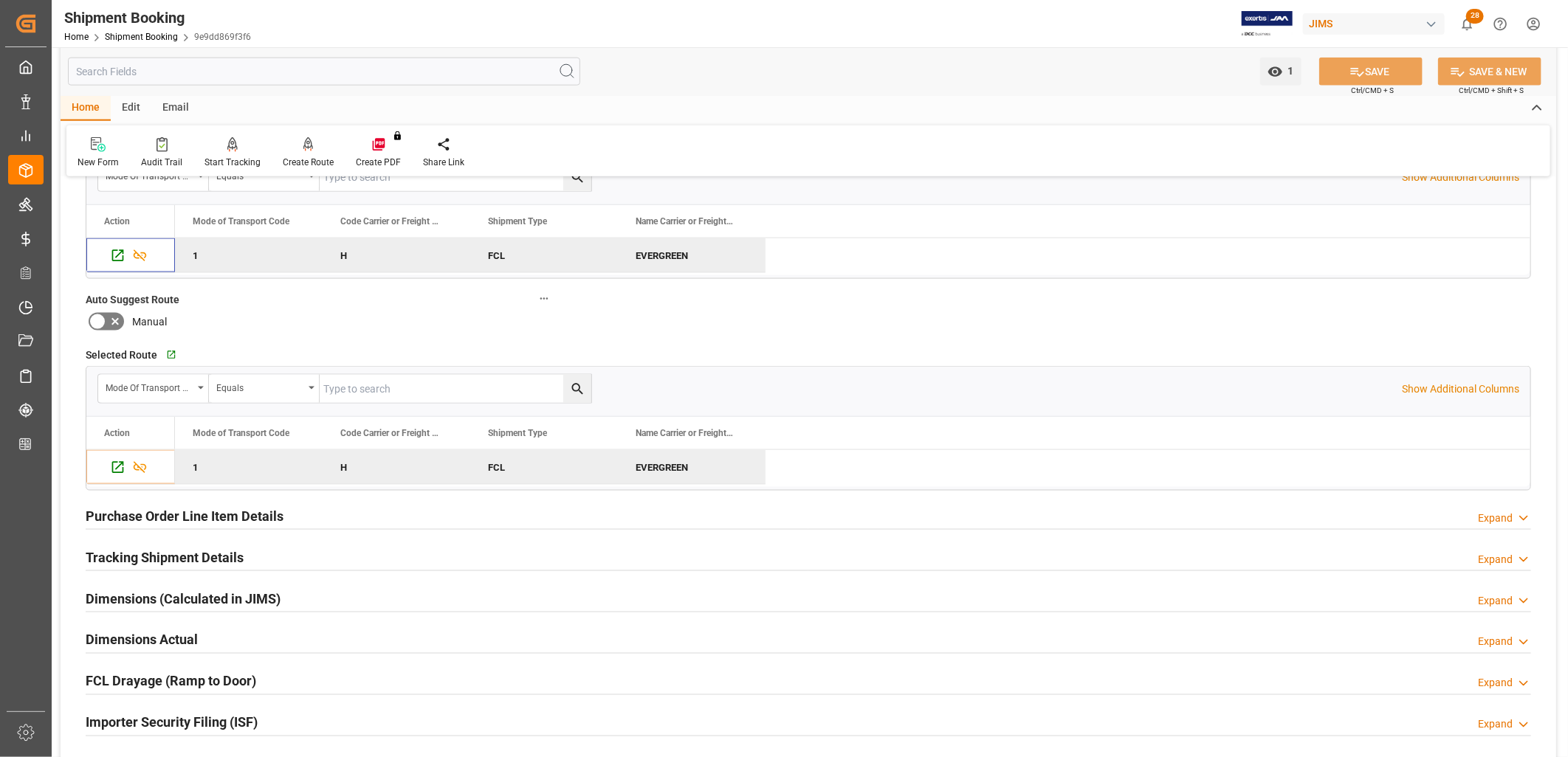
scroll to position [1229, 0]
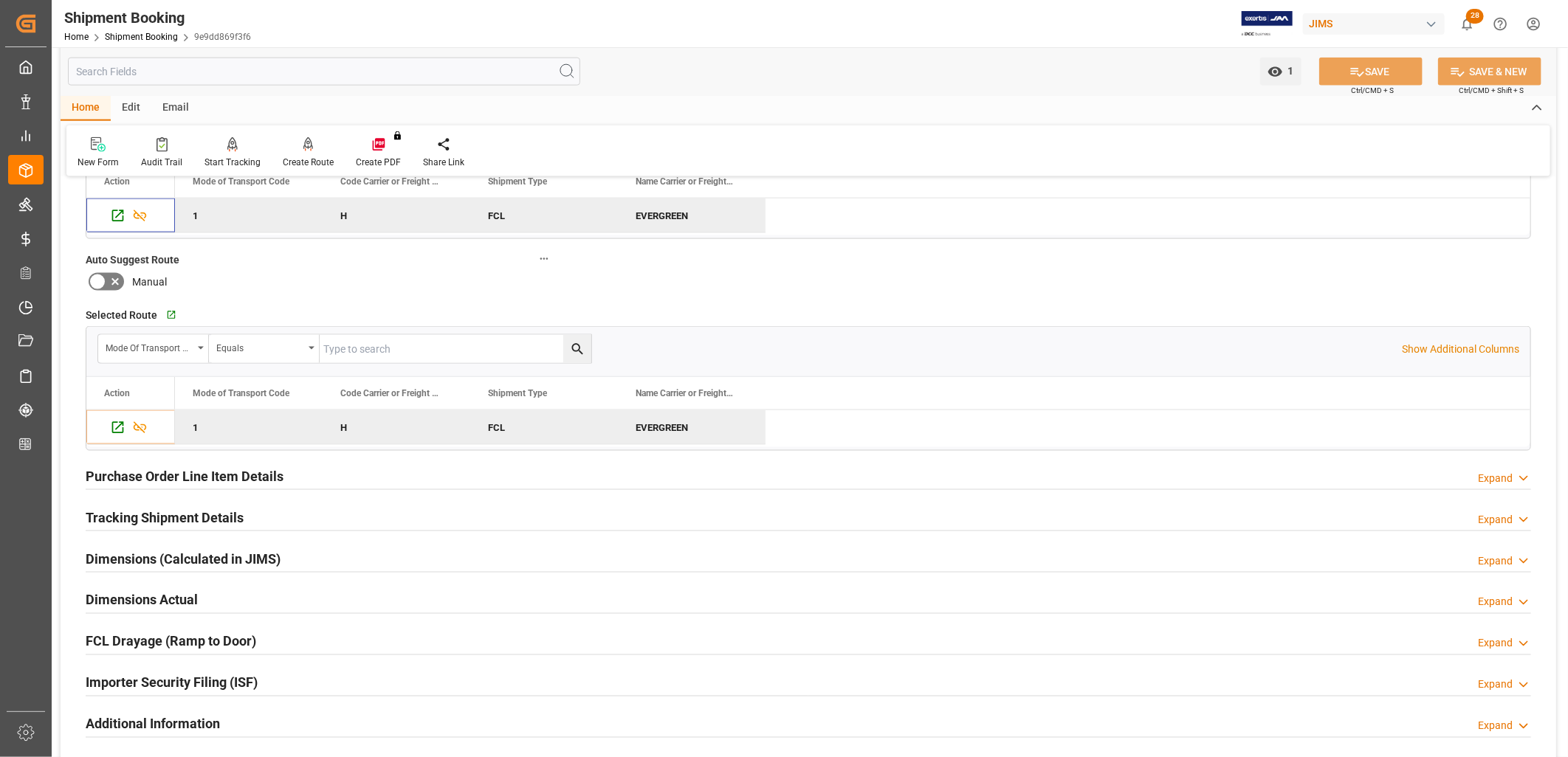
click at [187, 512] on h2 "Tracking Shipment Details" at bounding box center [164, 518] width 158 height 20
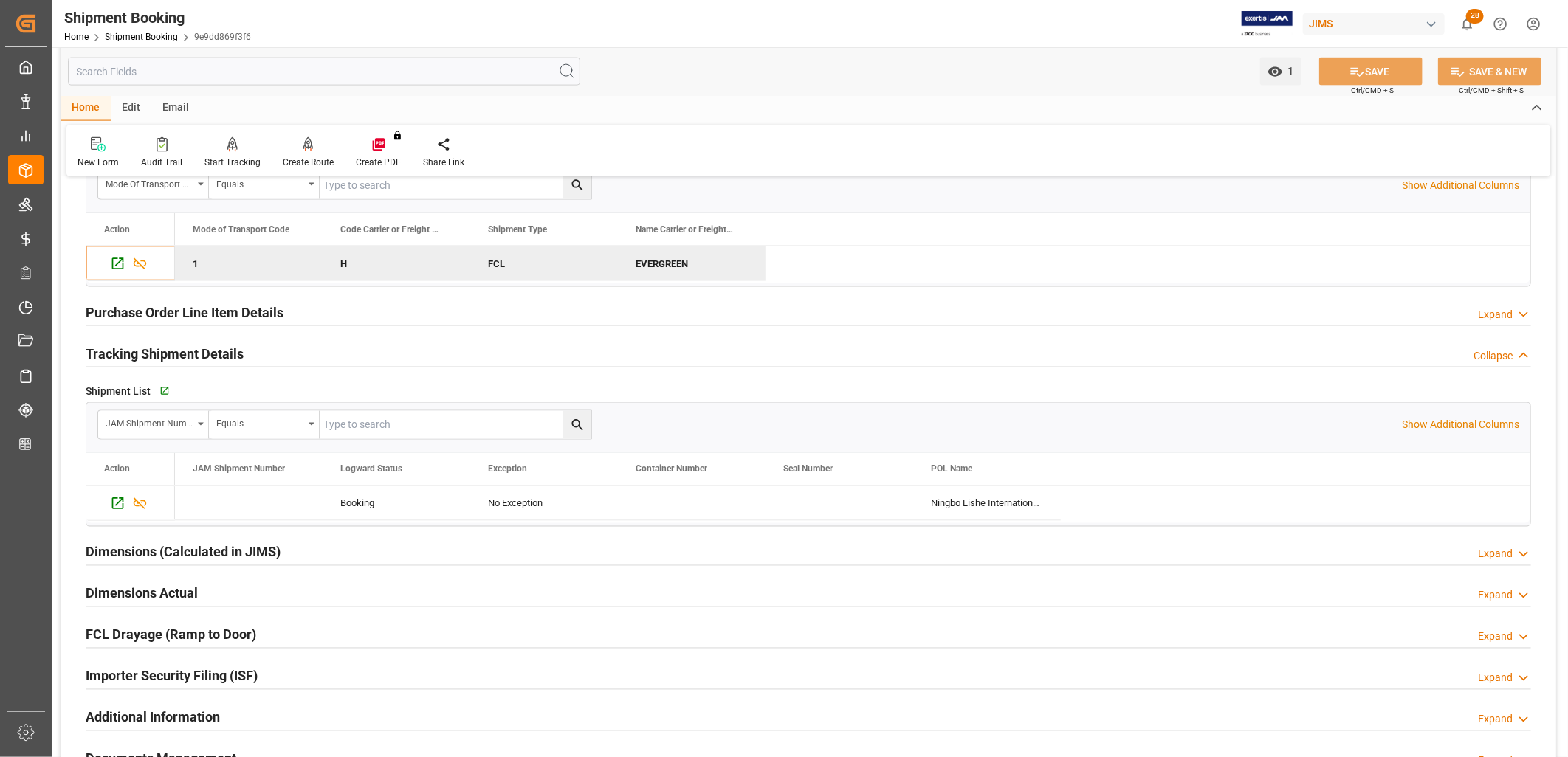
scroll to position [1476, 0]
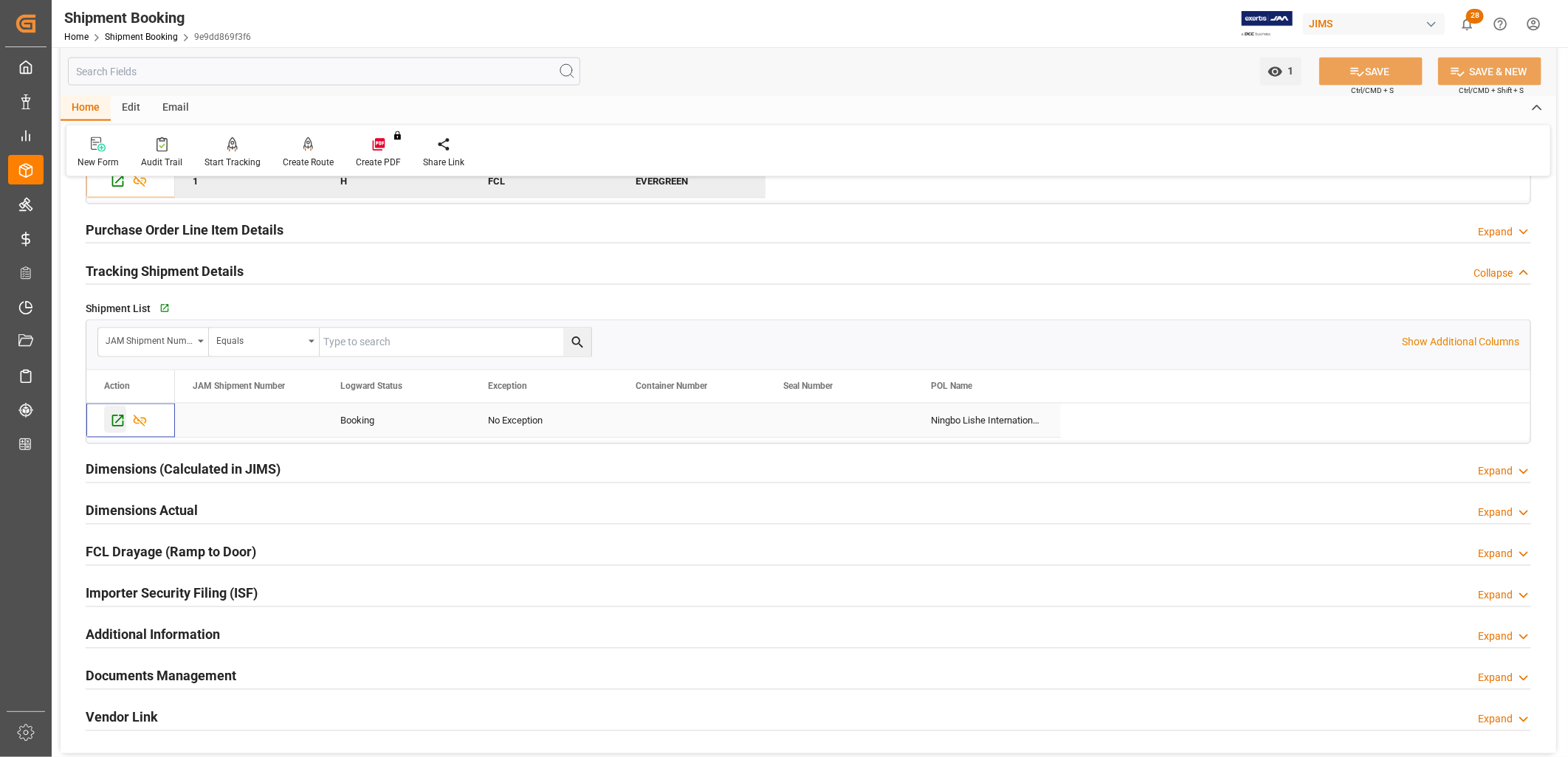
click at [120, 417] on icon "Press SPACE to select this row." at bounding box center [117, 421] width 12 height 12
click at [120, 422] on icon "Press SPACE to deselect this row." at bounding box center [117, 421] width 15 height 15
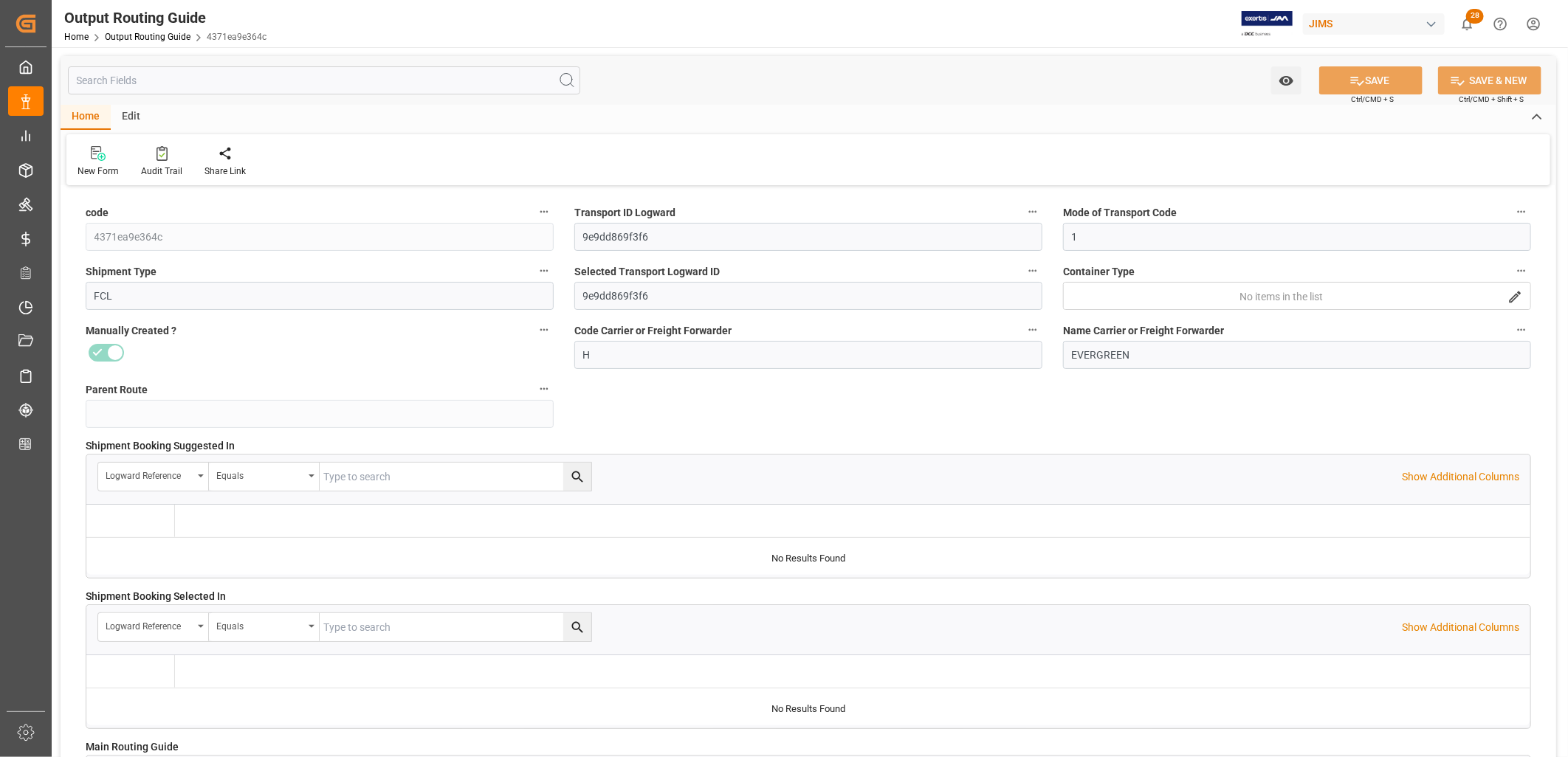
type input "[DATE] 14:38"
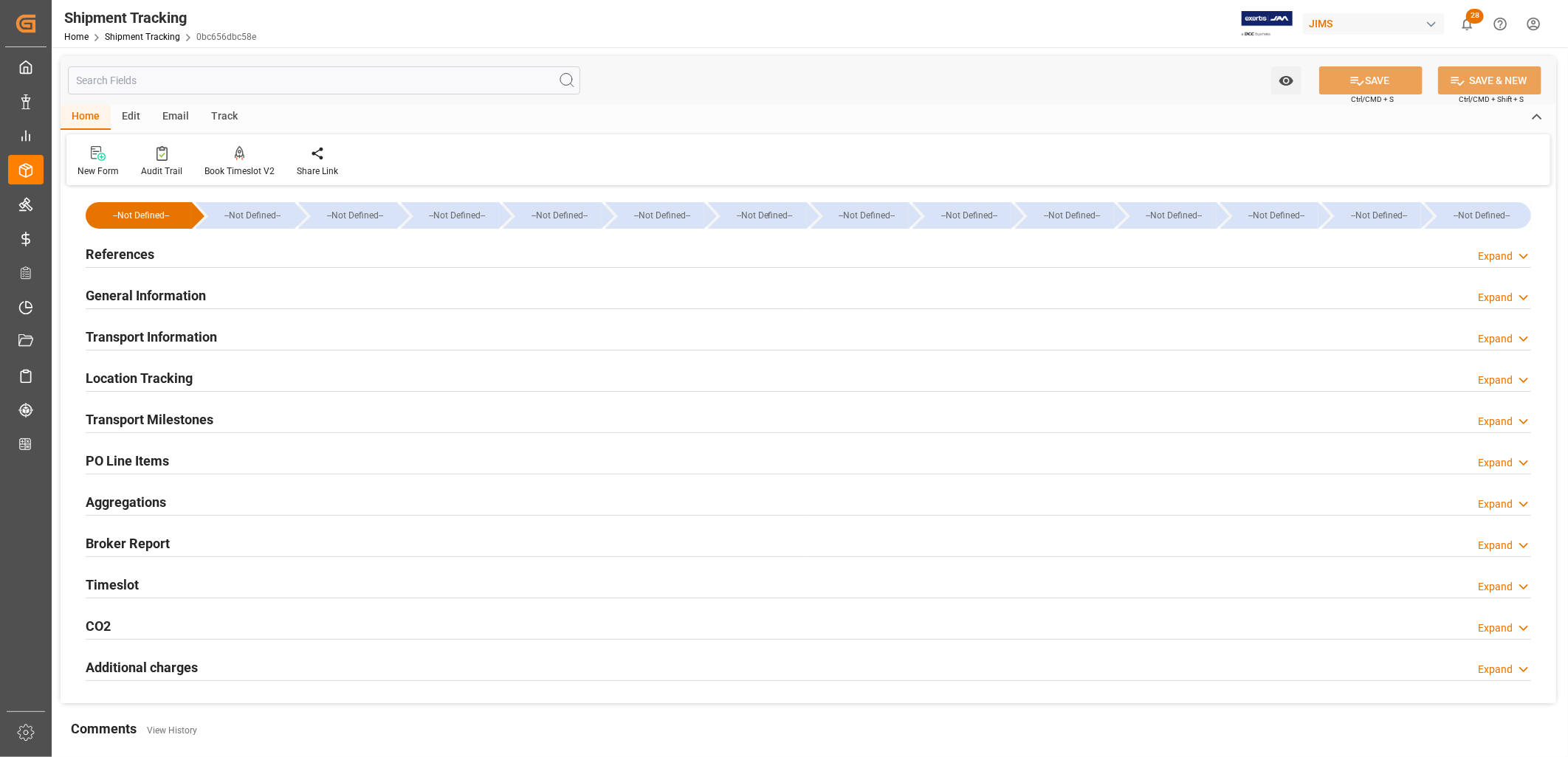
type input "[DATE]"
click at [142, 255] on h2 "References" at bounding box center [120, 255] width 69 height 20
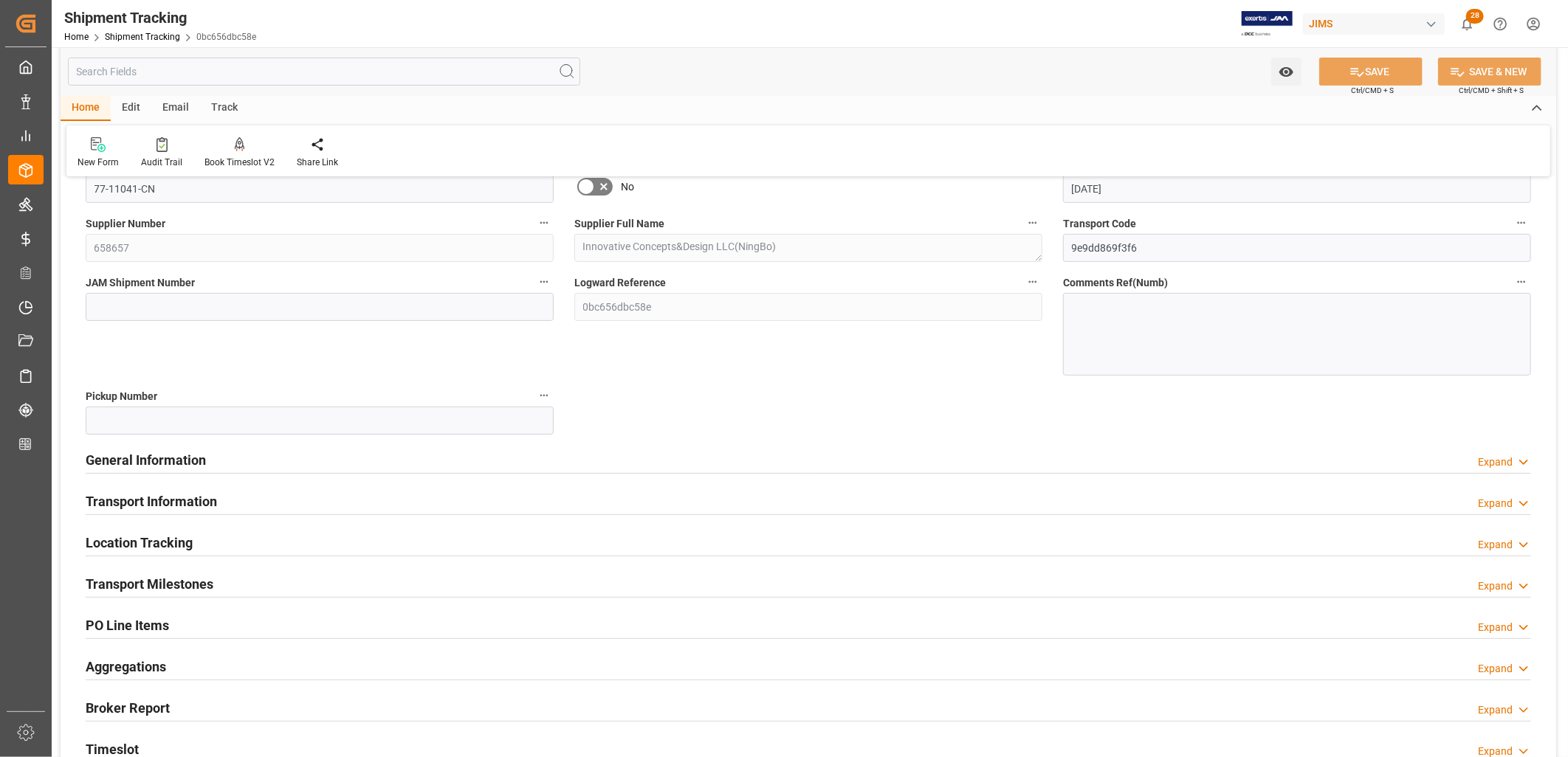
scroll to position [164, 0]
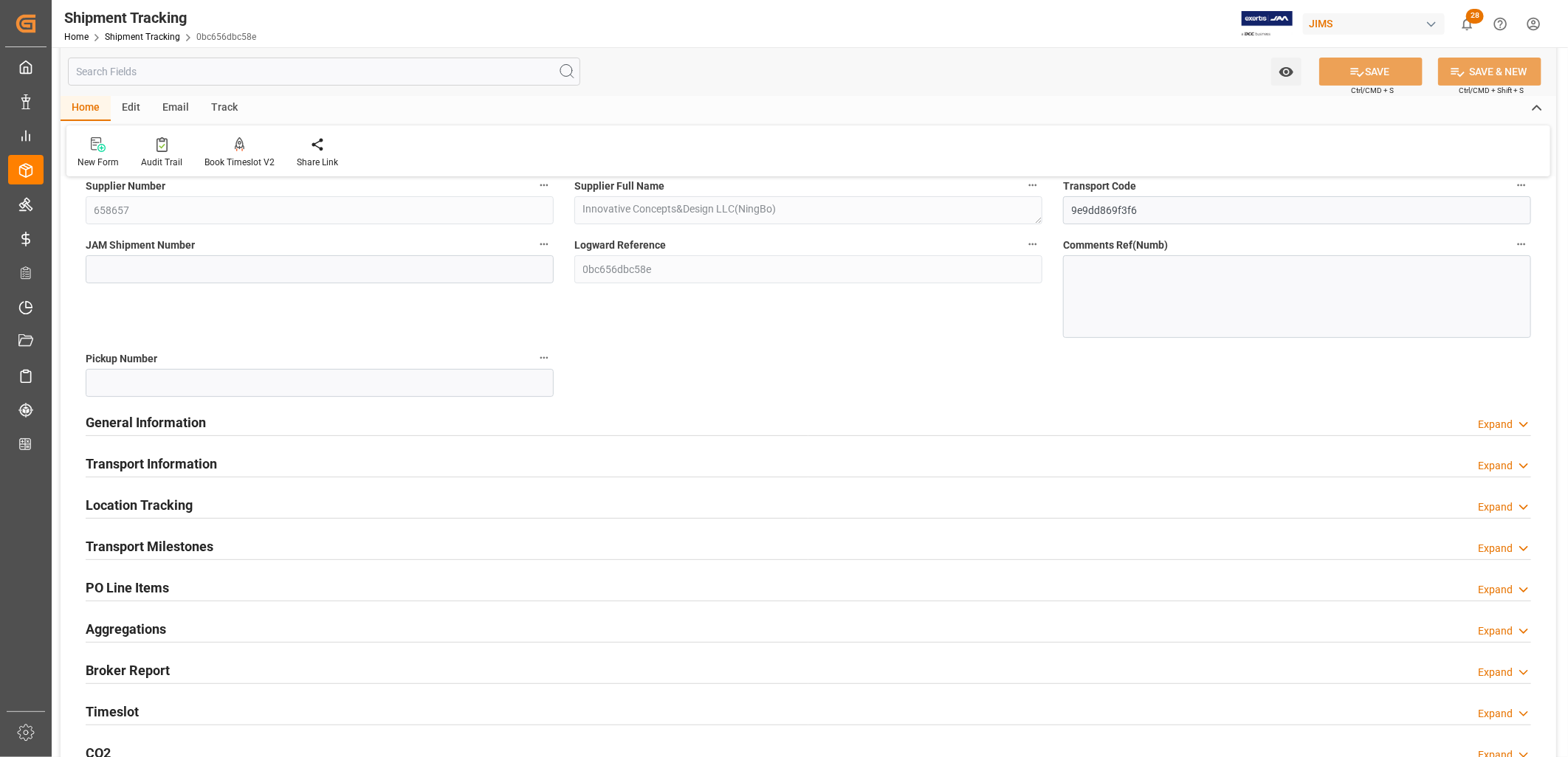
click at [182, 461] on h2 "Transport Information" at bounding box center [151, 464] width 131 height 20
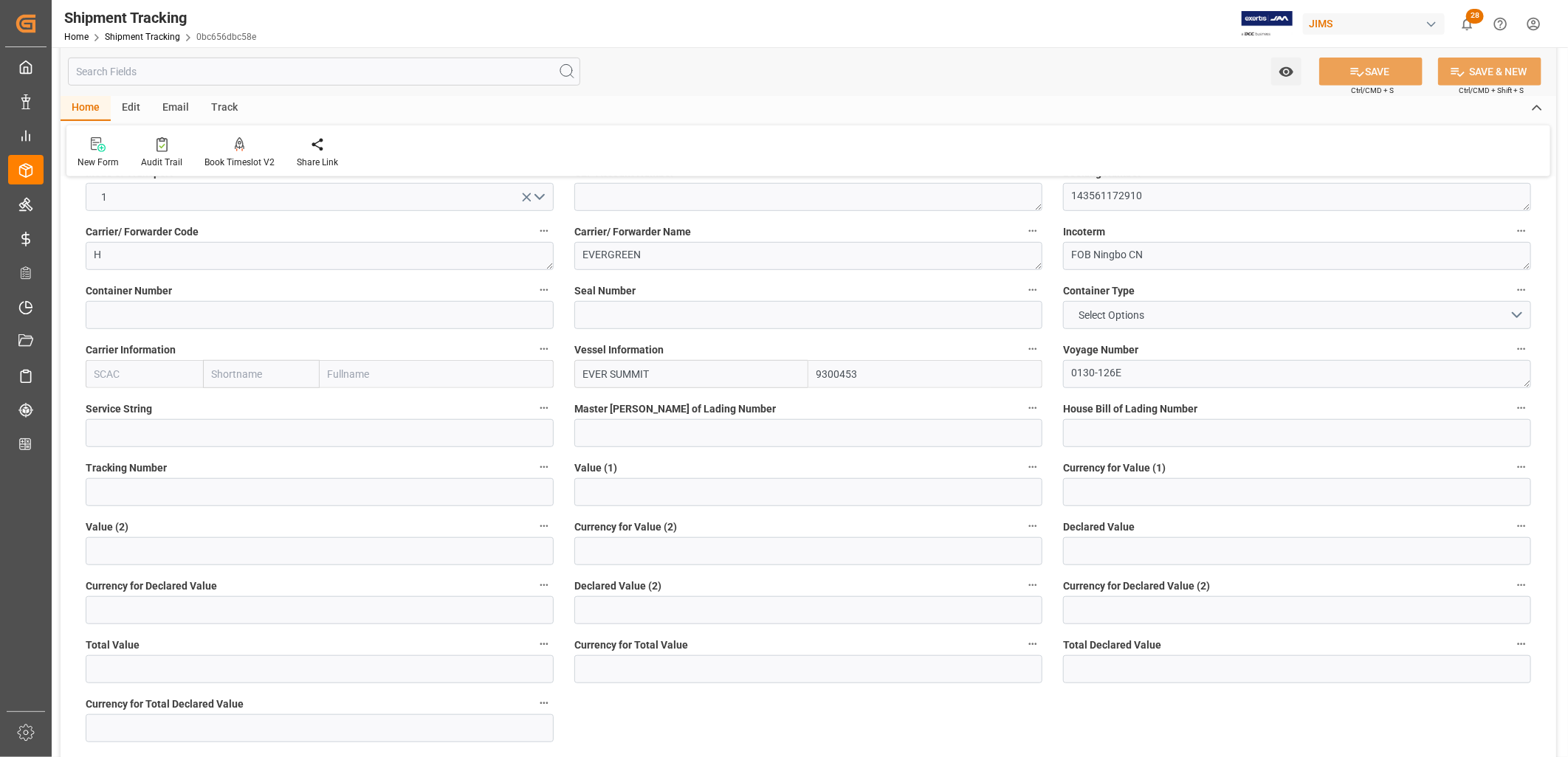
scroll to position [410, 0]
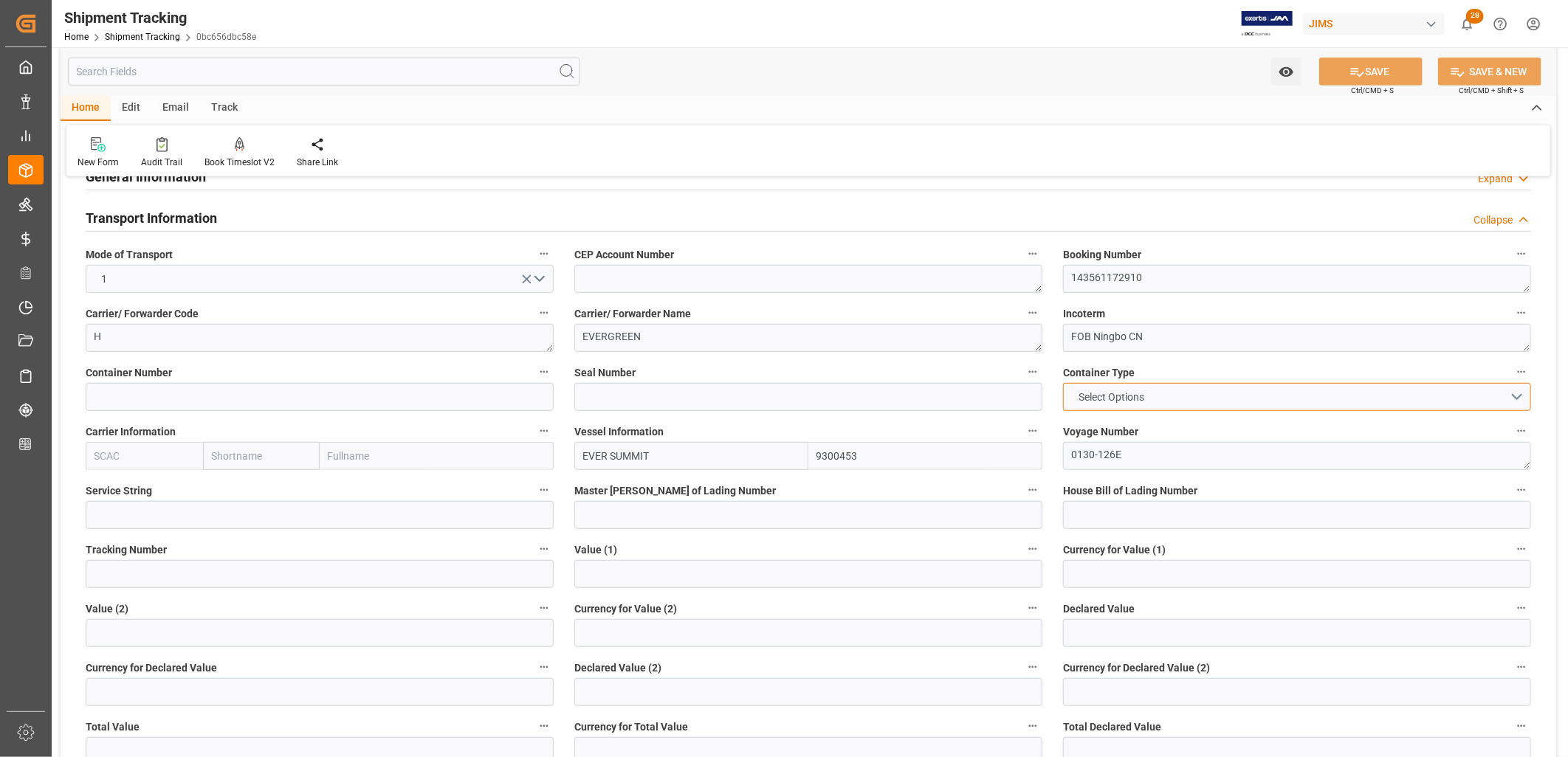
click at [1519, 397] on button "Select Options" at bounding box center [1297, 397] width 468 height 28
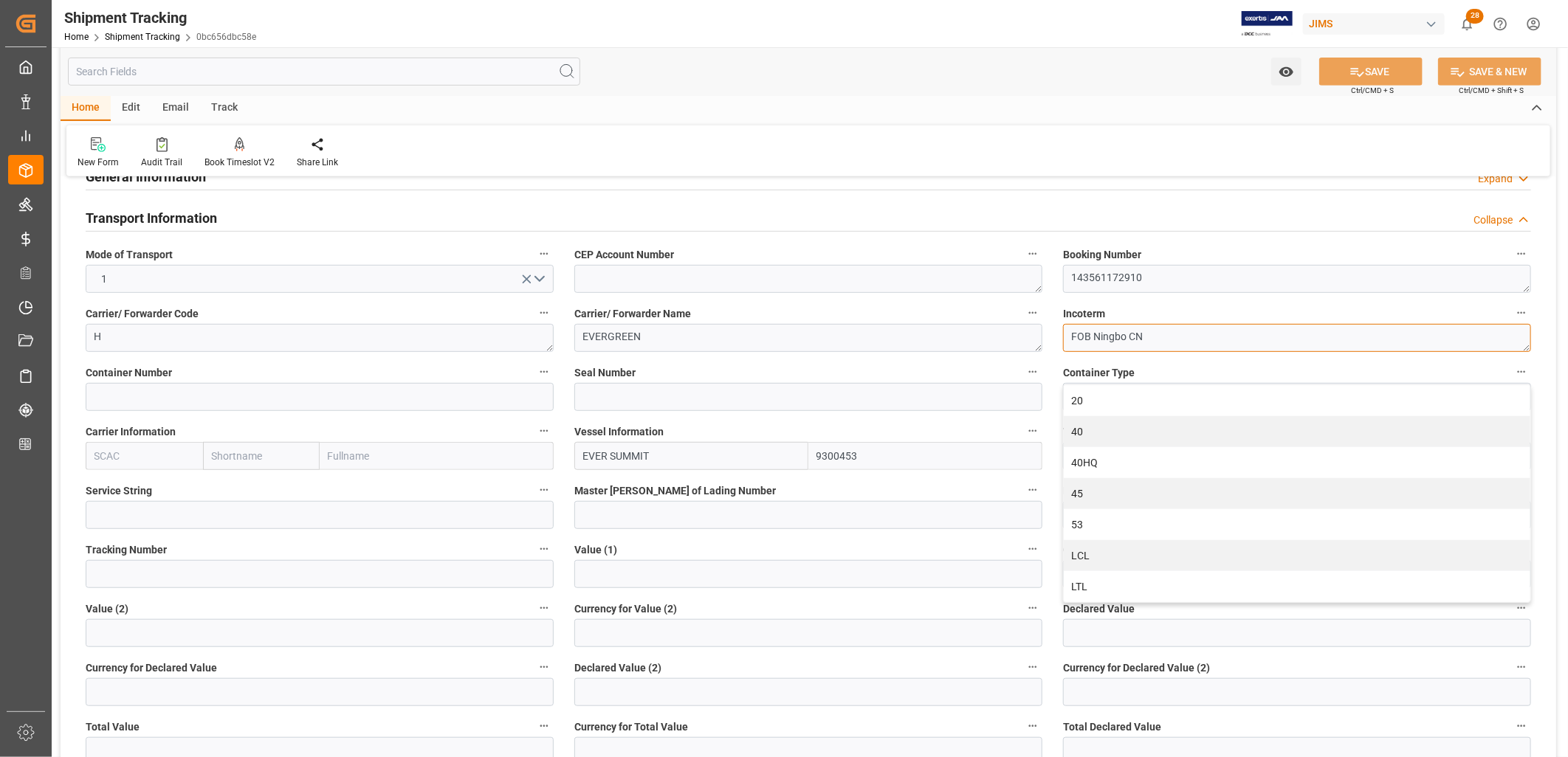
click at [1175, 338] on textarea "FOB Ningbo CN" at bounding box center [1297, 338] width 468 height 28
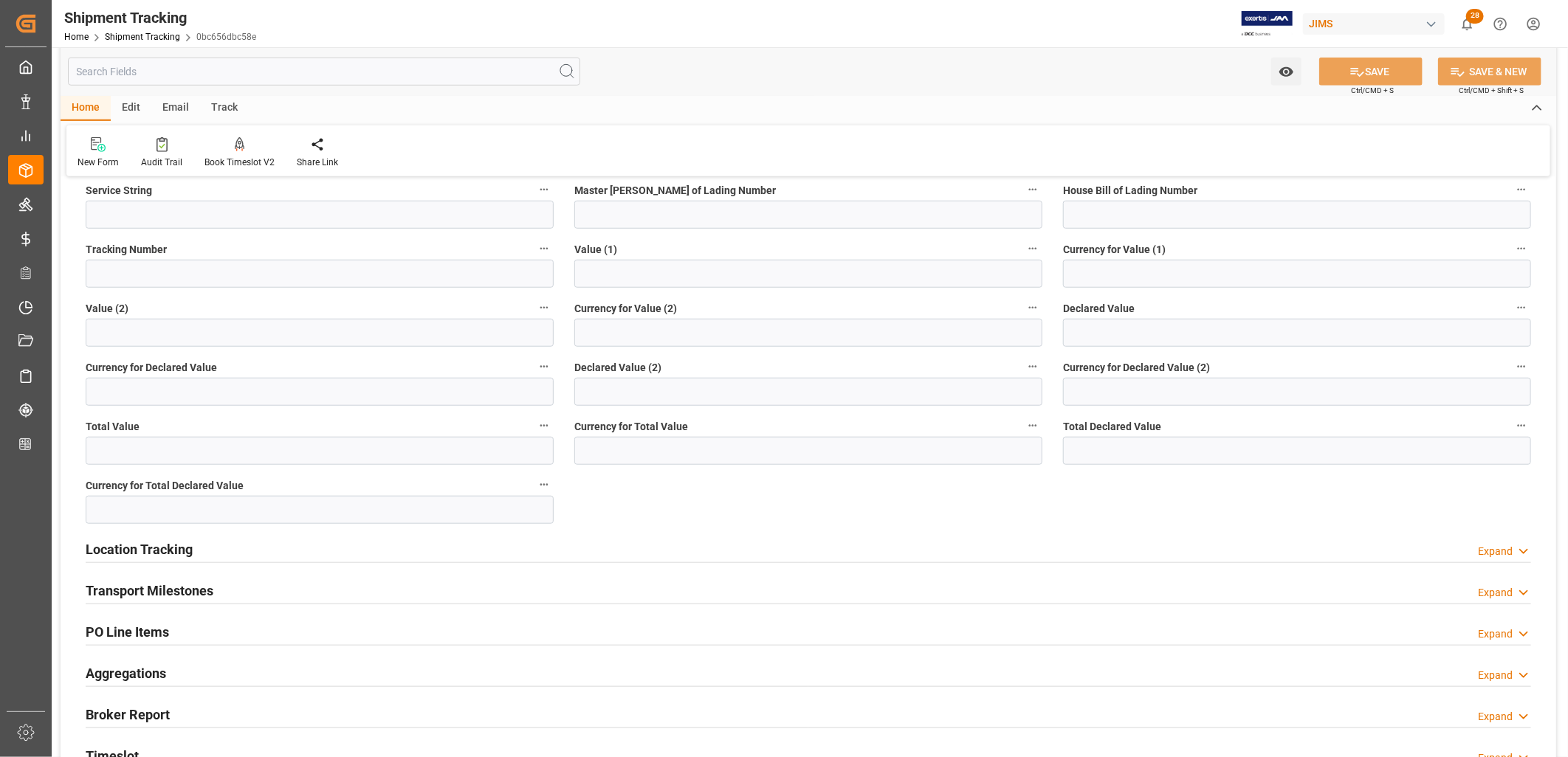
scroll to position [738, 0]
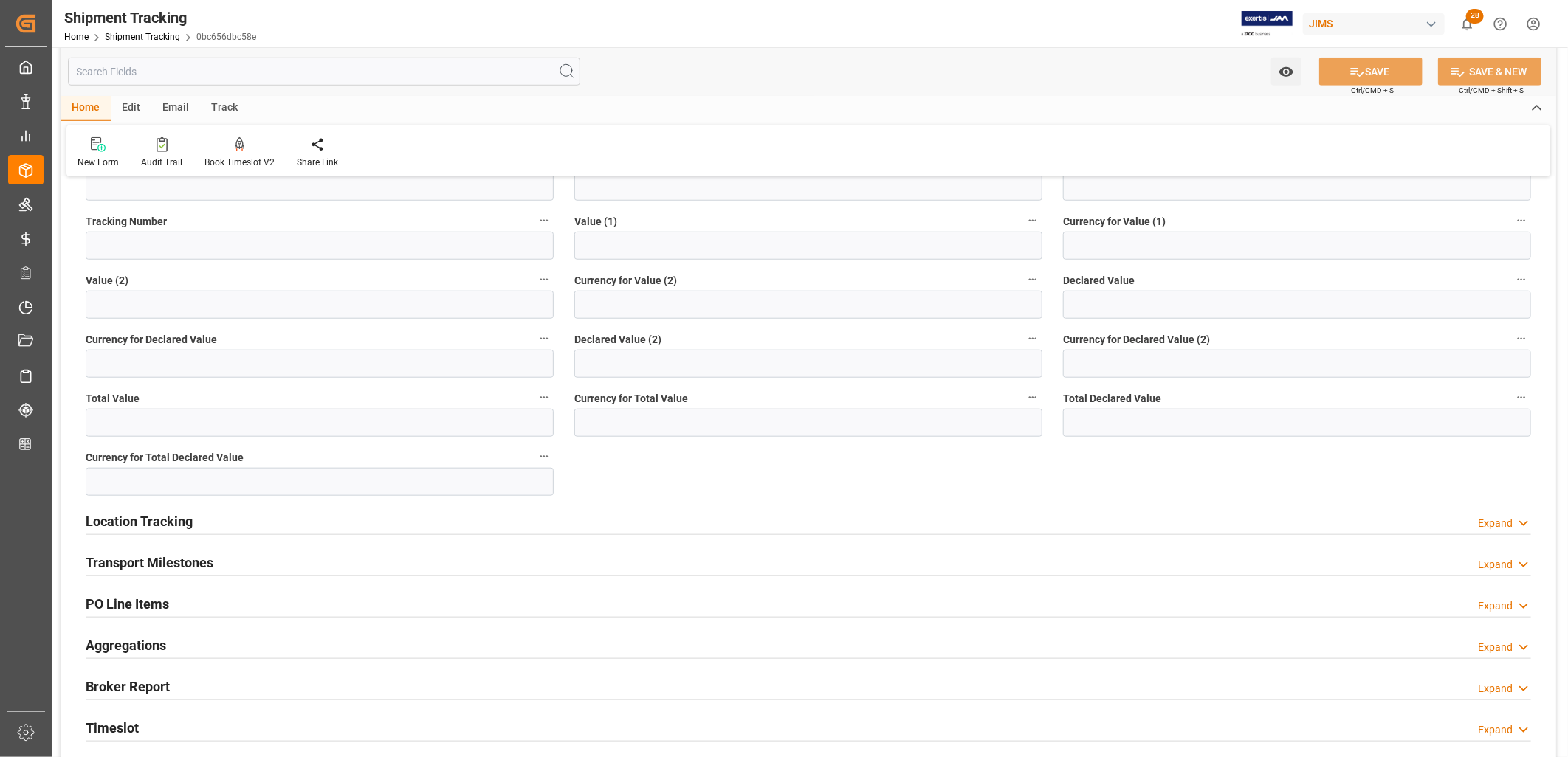
click at [175, 559] on h2 "Transport Milestones" at bounding box center [149, 563] width 127 height 20
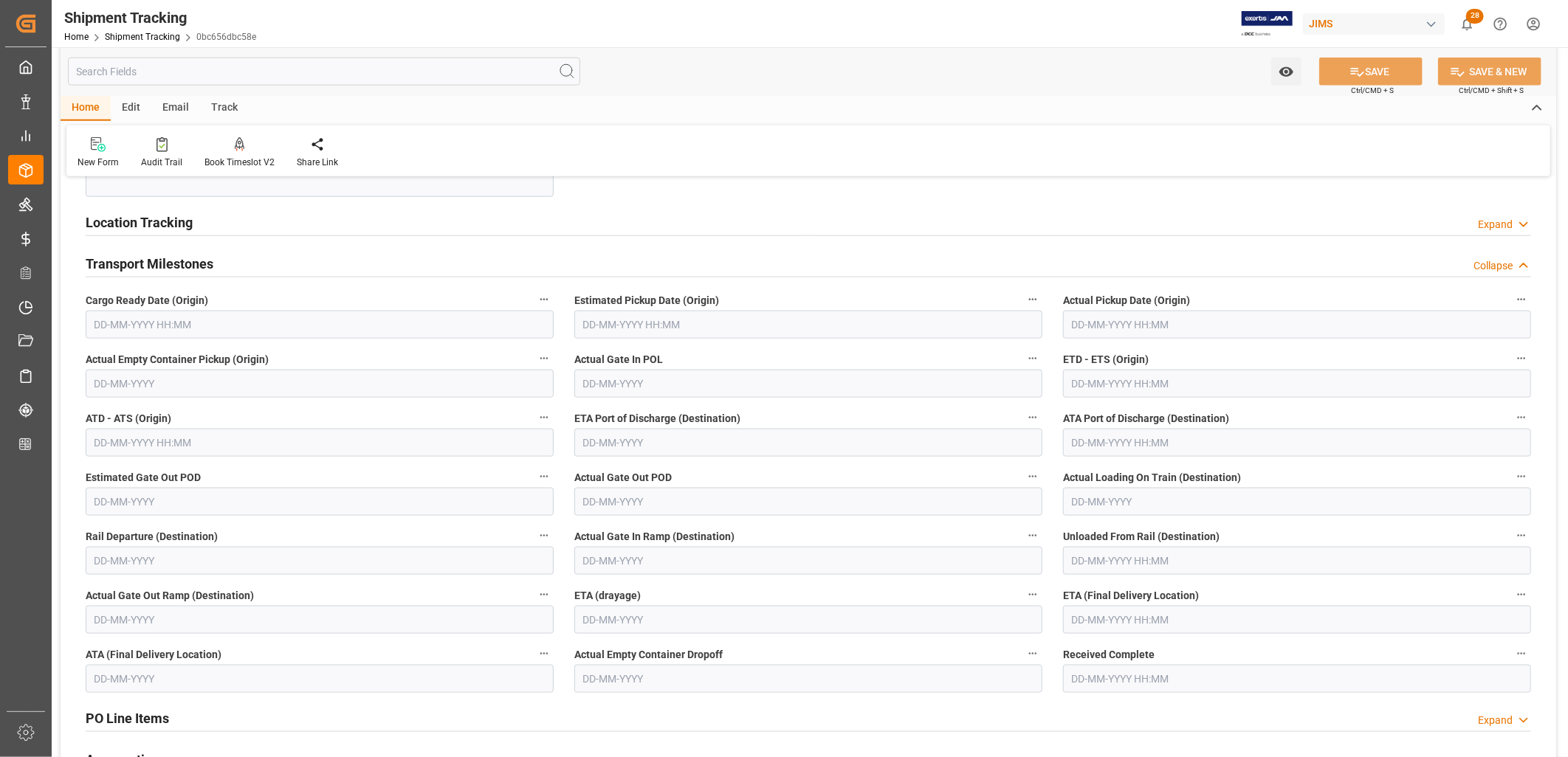
scroll to position [1066, 0]
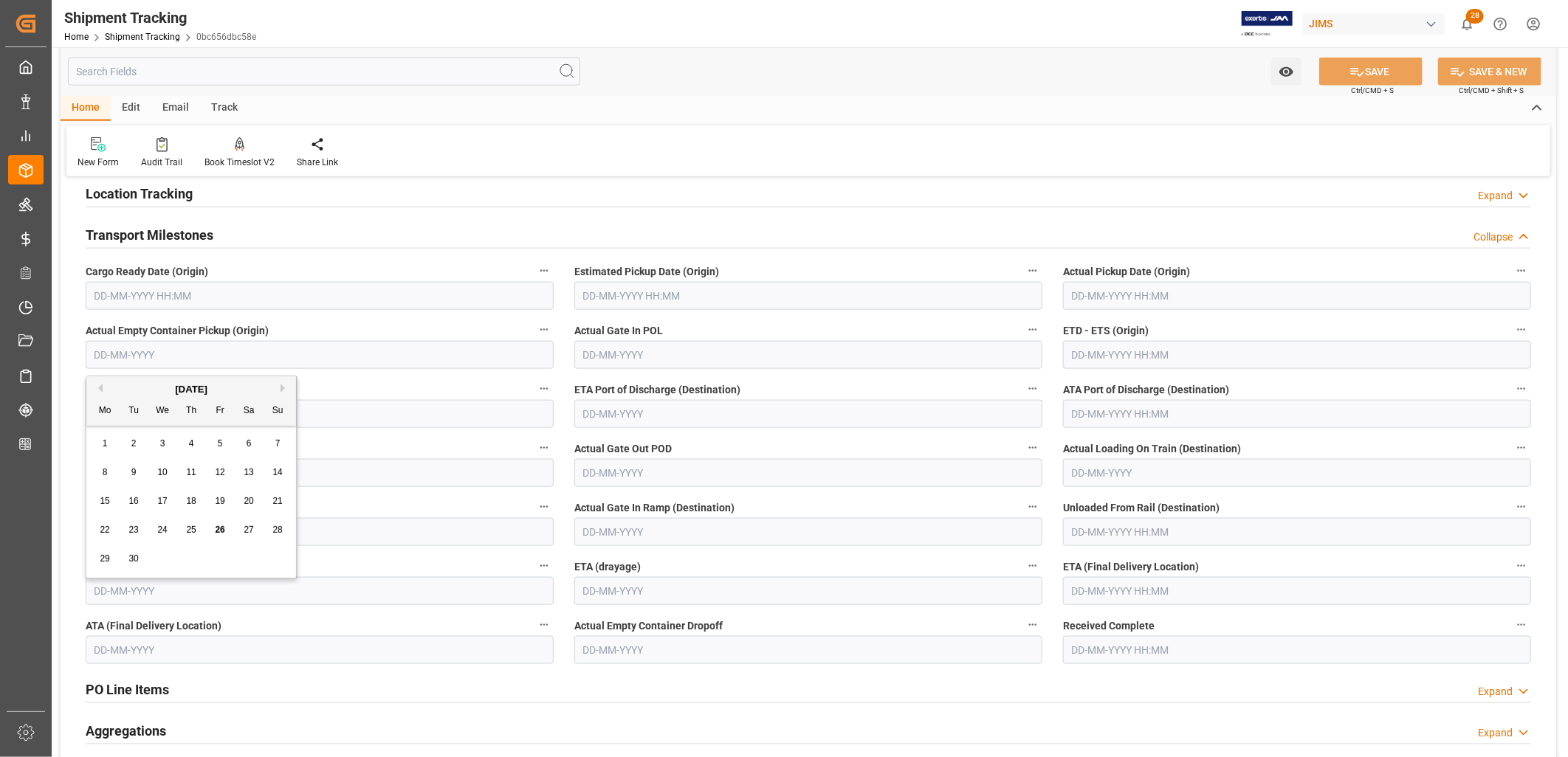
click at [106, 352] on input "text" at bounding box center [320, 355] width 468 height 28
click at [106, 296] on input "text" at bounding box center [320, 296] width 468 height 28
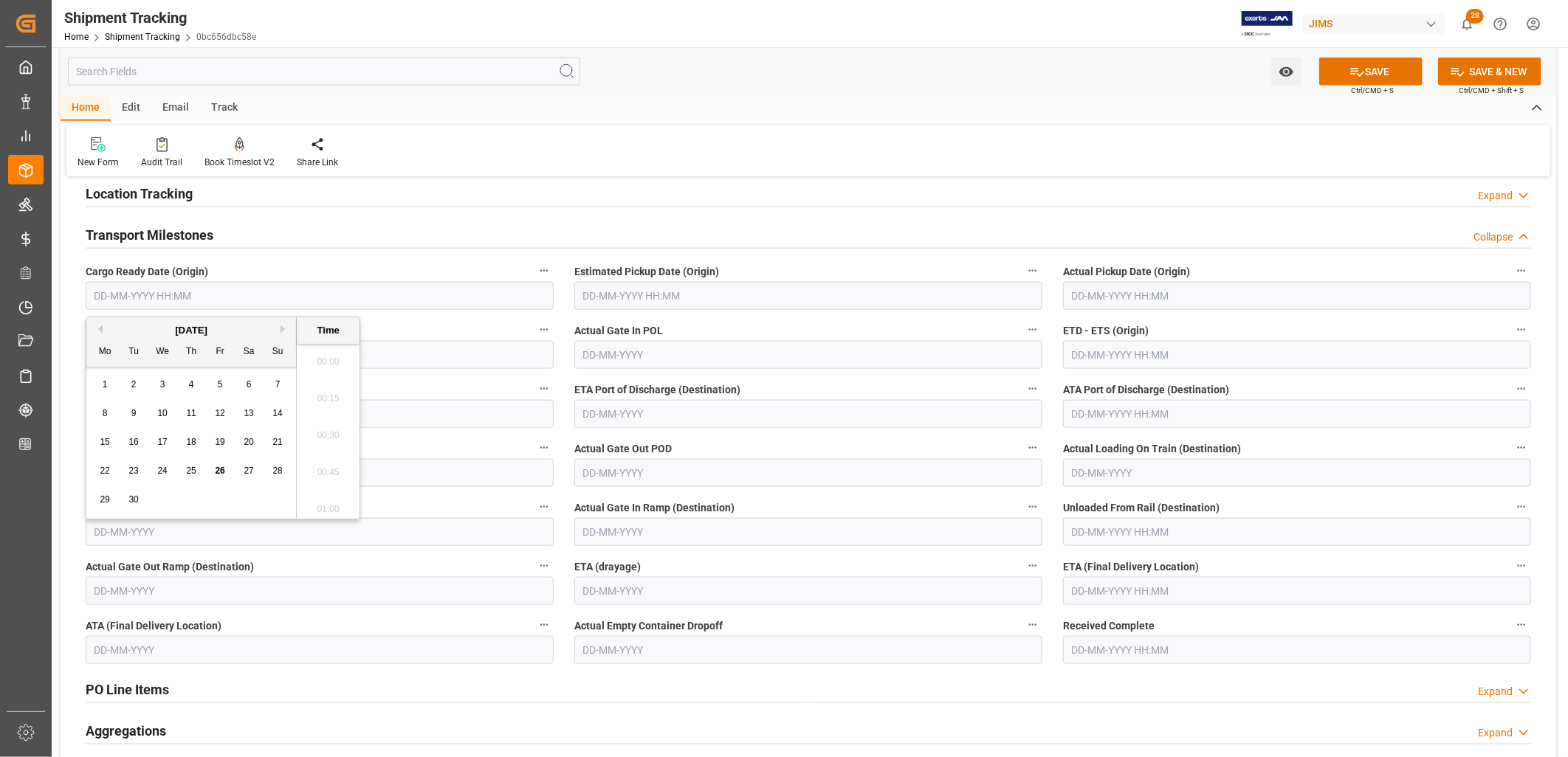
scroll to position [2256, 0]
click at [111, 406] on div "8" at bounding box center [105, 414] width 19 height 18
click at [133, 441] on span "16" at bounding box center [133, 441] width 9 height 10
type input "16-09-2025 00:00"
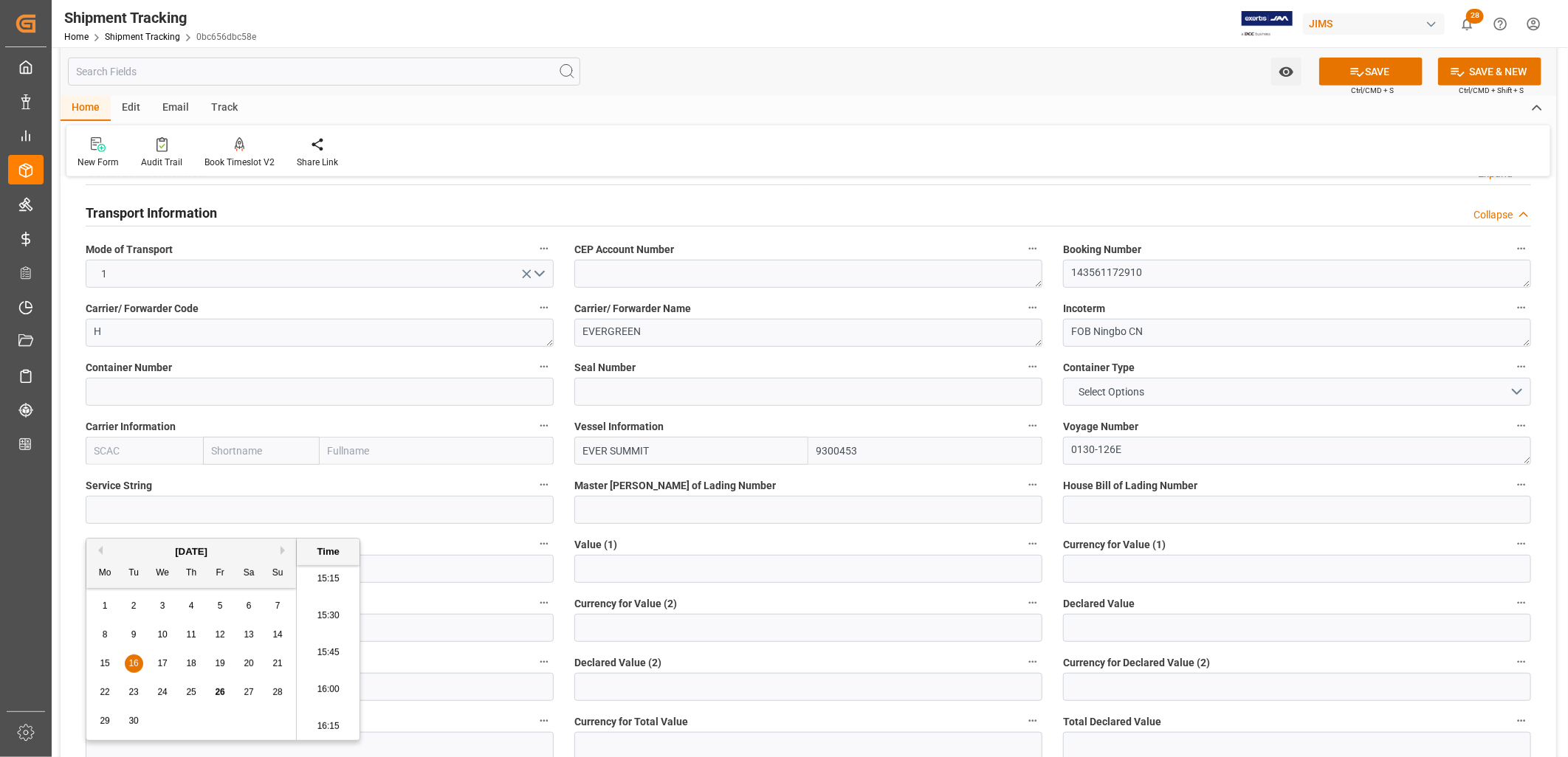
scroll to position [410, 0]
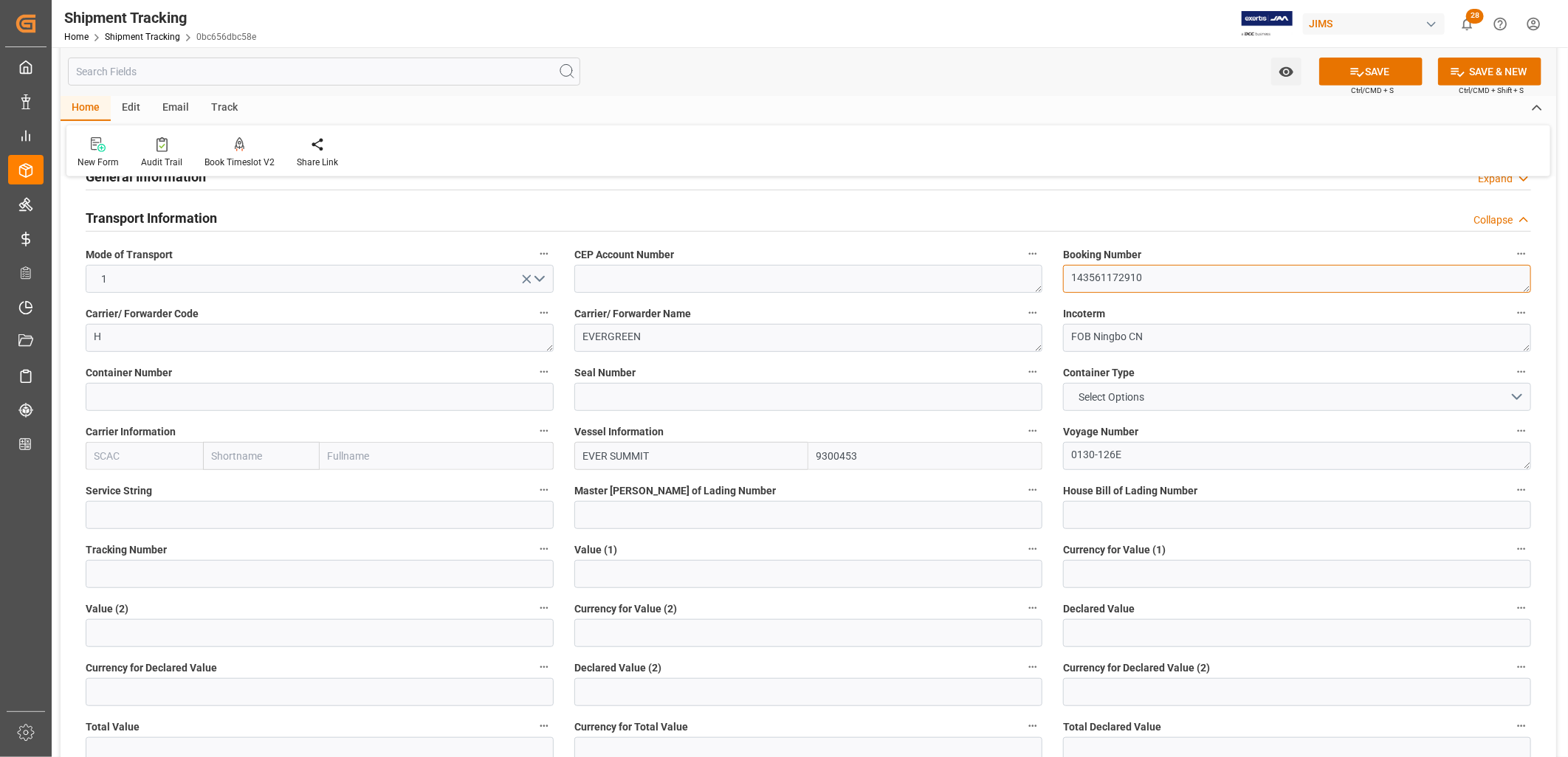
drag, startPoint x: 1145, startPoint y: 278, endPoint x: 1069, endPoint y: 275, distance: 76.1
click at [1069, 275] on textarea "143561172910" at bounding box center [1297, 279] width 468 height 28
click at [1146, 282] on textarea "143561172910" at bounding box center [1297, 279] width 468 height 28
drag, startPoint x: 1146, startPoint y: 277, endPoint x: 1074, endPoint y: 284, distance: 72.3
click at [1074, 284] on textarea "143561172910" at bounding box center [1297, 279] width 468 height 28
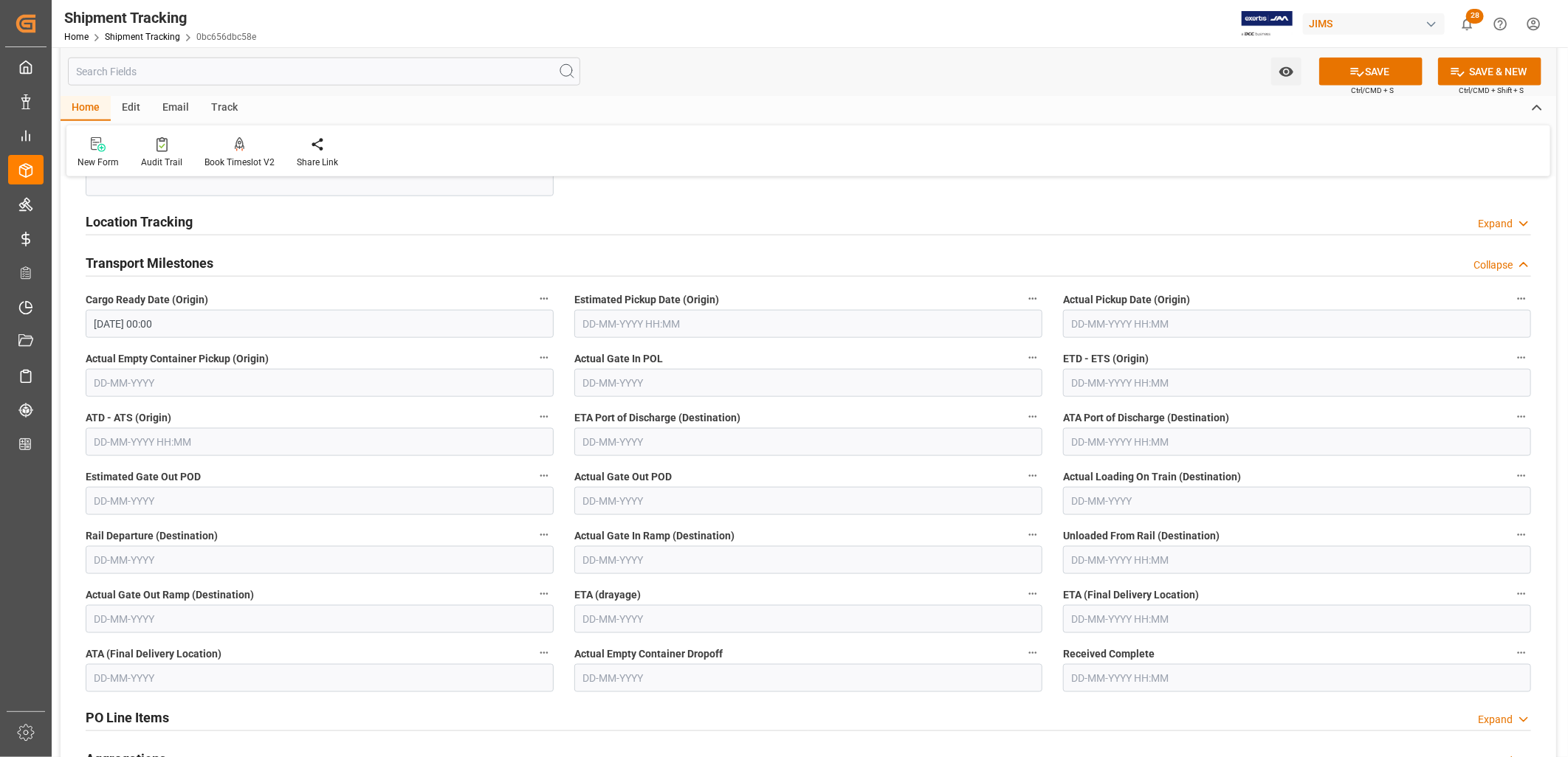
scroll to position [1066, 0]
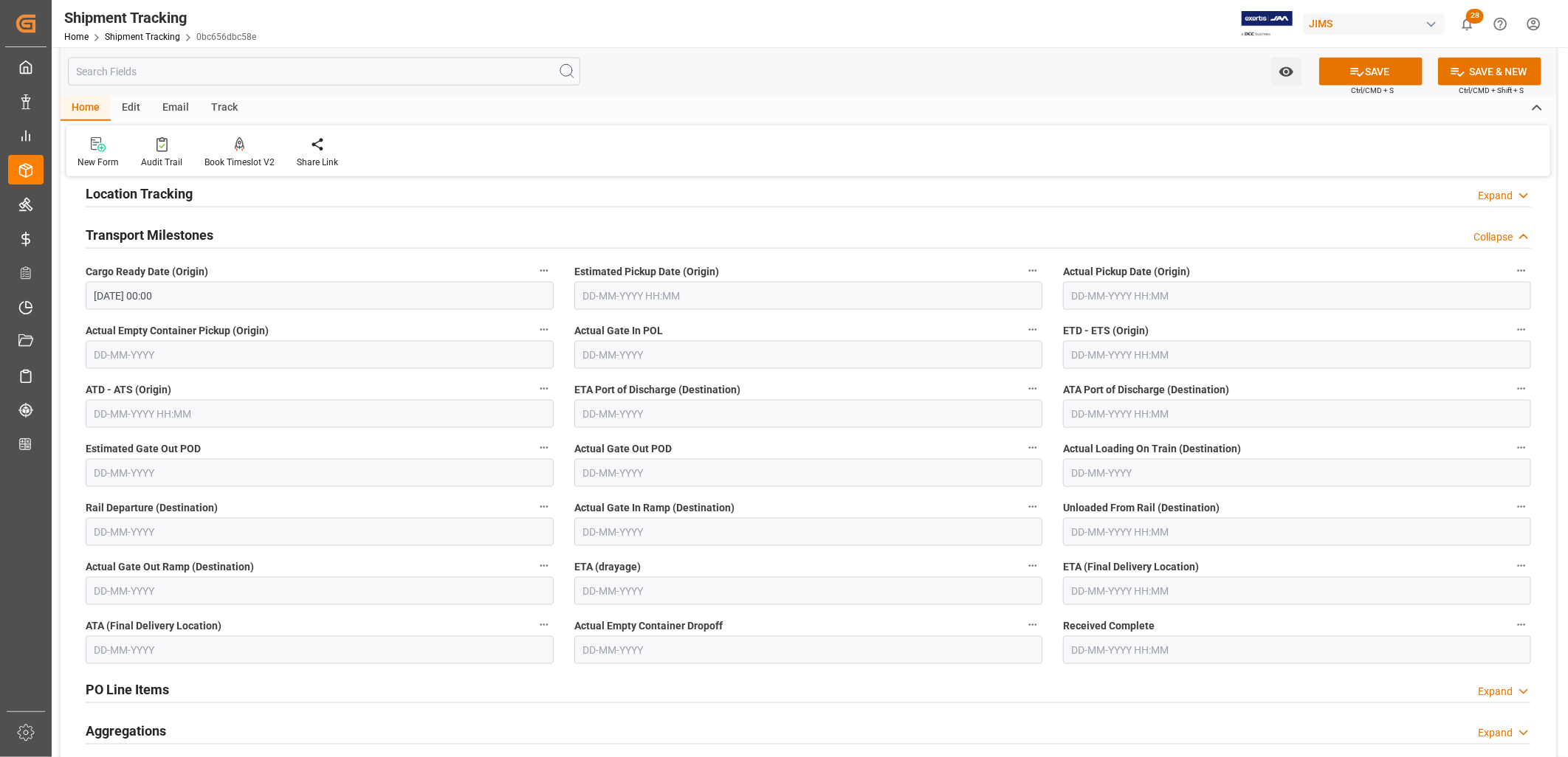
click at [649, 292] on input "text" at bounding box center [808, 296] width 468 height 28
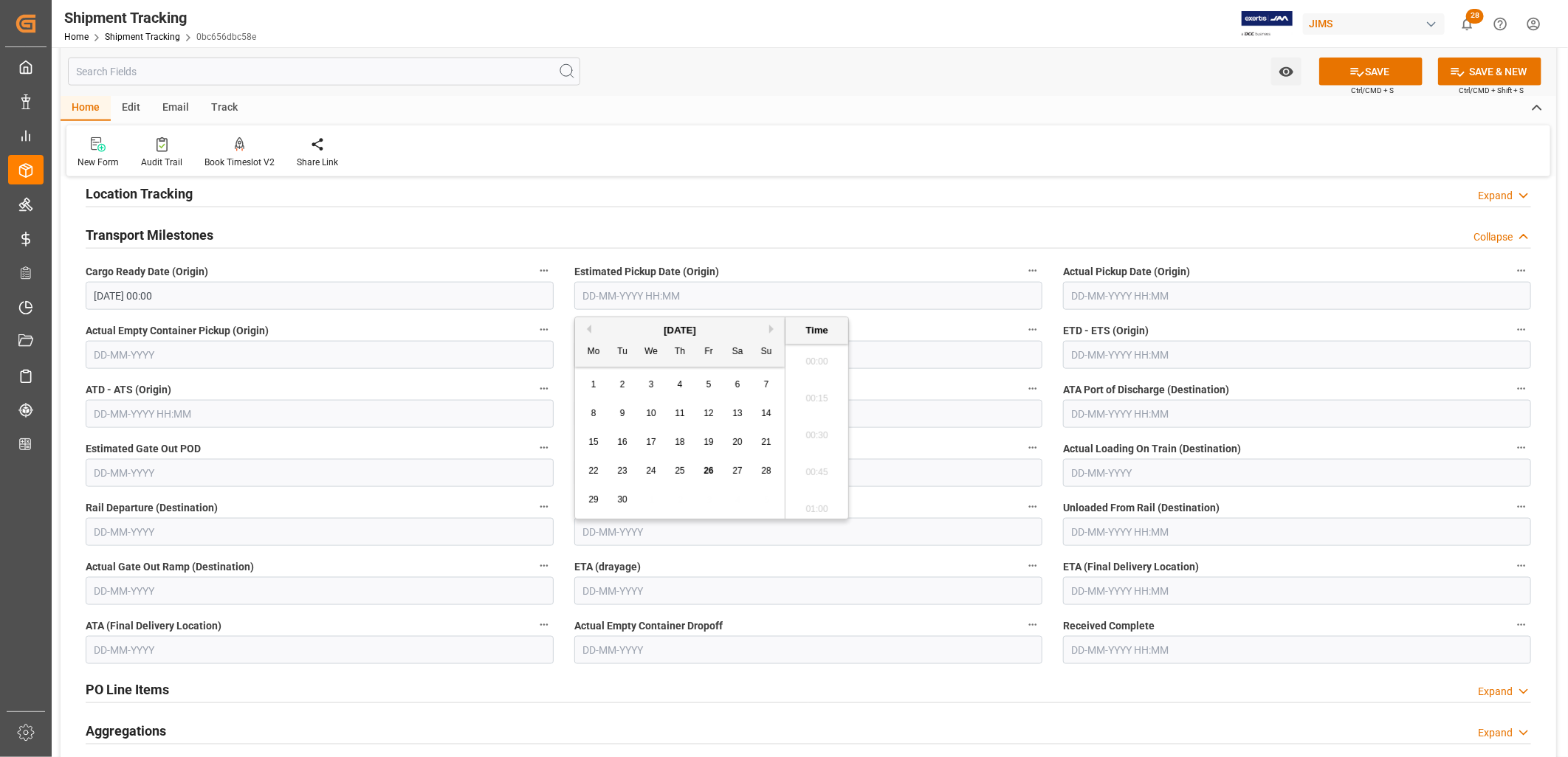
scroll to position [2292, 0]
click at [602, 400] on div "8 9 10 11 12 13 14" at bounding box center [680, 413] width 202 height 29
click at [770, 330] on button "Next Month" at bounding box center [774, 329] width 8 height 8
click at [738, 382] on span "4" at bounding box center [738, 384] width 5 height 10
type input "04-10-2025 00:00"
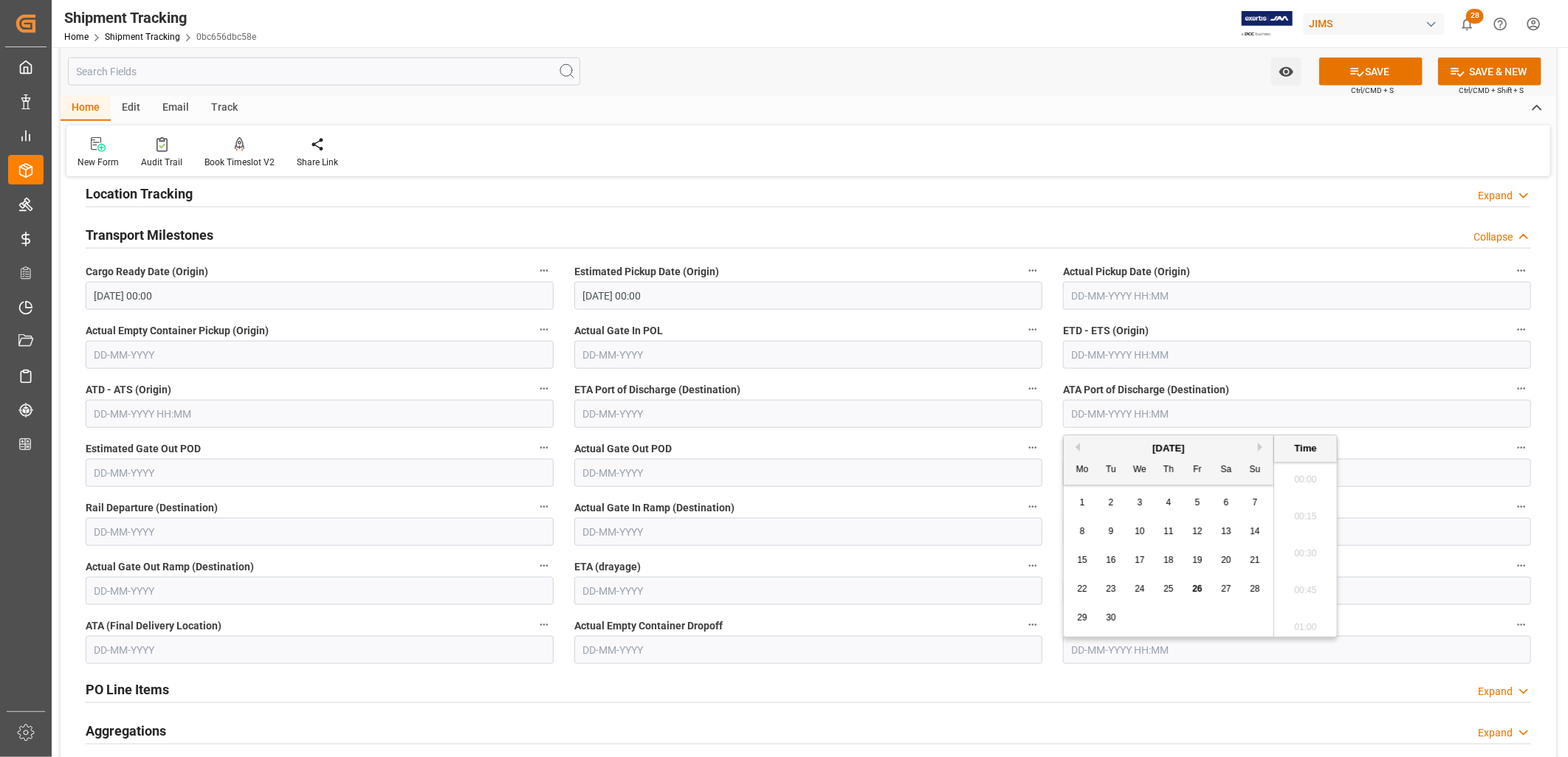
click at [1111, 411] on input "text" at bounding box center [1297, 414] width 468 height 28
click at [1089, 483] on div "Mo Tu We Th Fr Sa Su" at bounding box center [1169, 470] width 210 height 29
click at [1260, 441] on div "September 2025" at bounding box center [1169, 448] width 210 height 15
click at [1260, 444] on button "Next Month" at bounding box center [1262, 447] width 8 height 8
click at [1169, 587] on span "23" at bounding box center [1168, 588] width 9 height 10
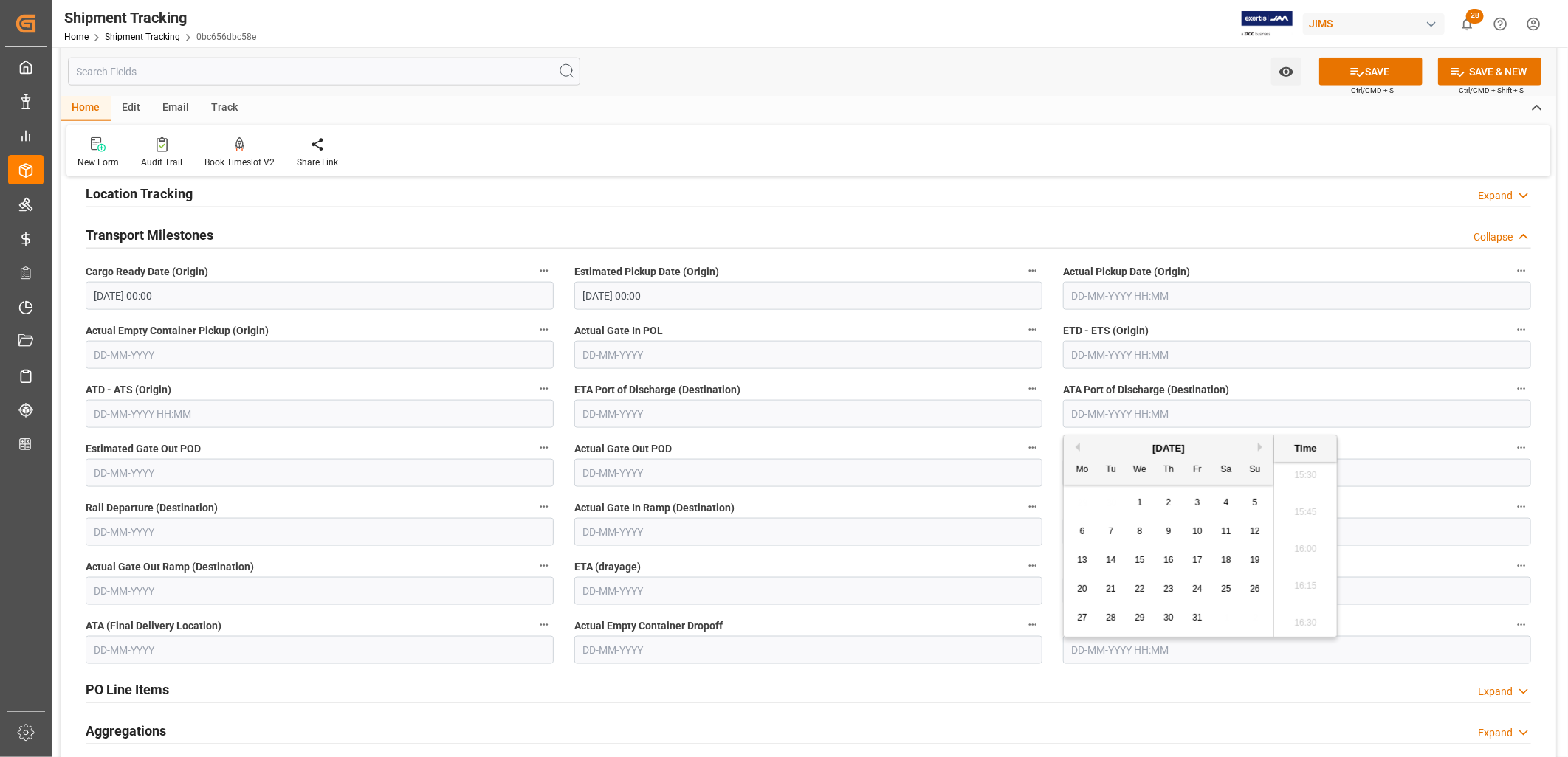
type input "23-10-2025 00:00"
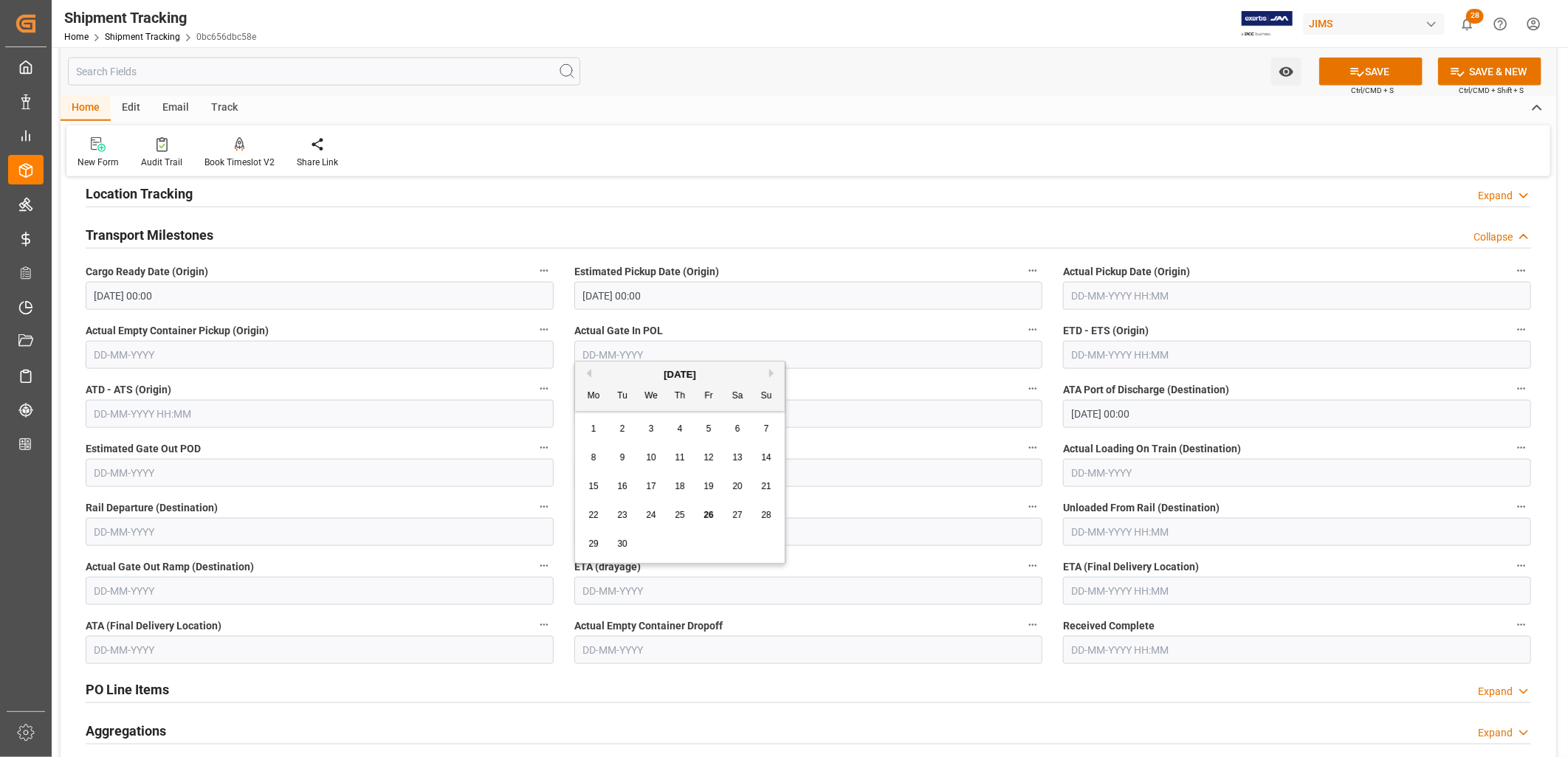
click at [725, 583] on input "text" at bounding box center [808, 591] width 468 height 28
click at [1093, 589] on input "text" at bounding box center [1297, 591] width 468 height 28
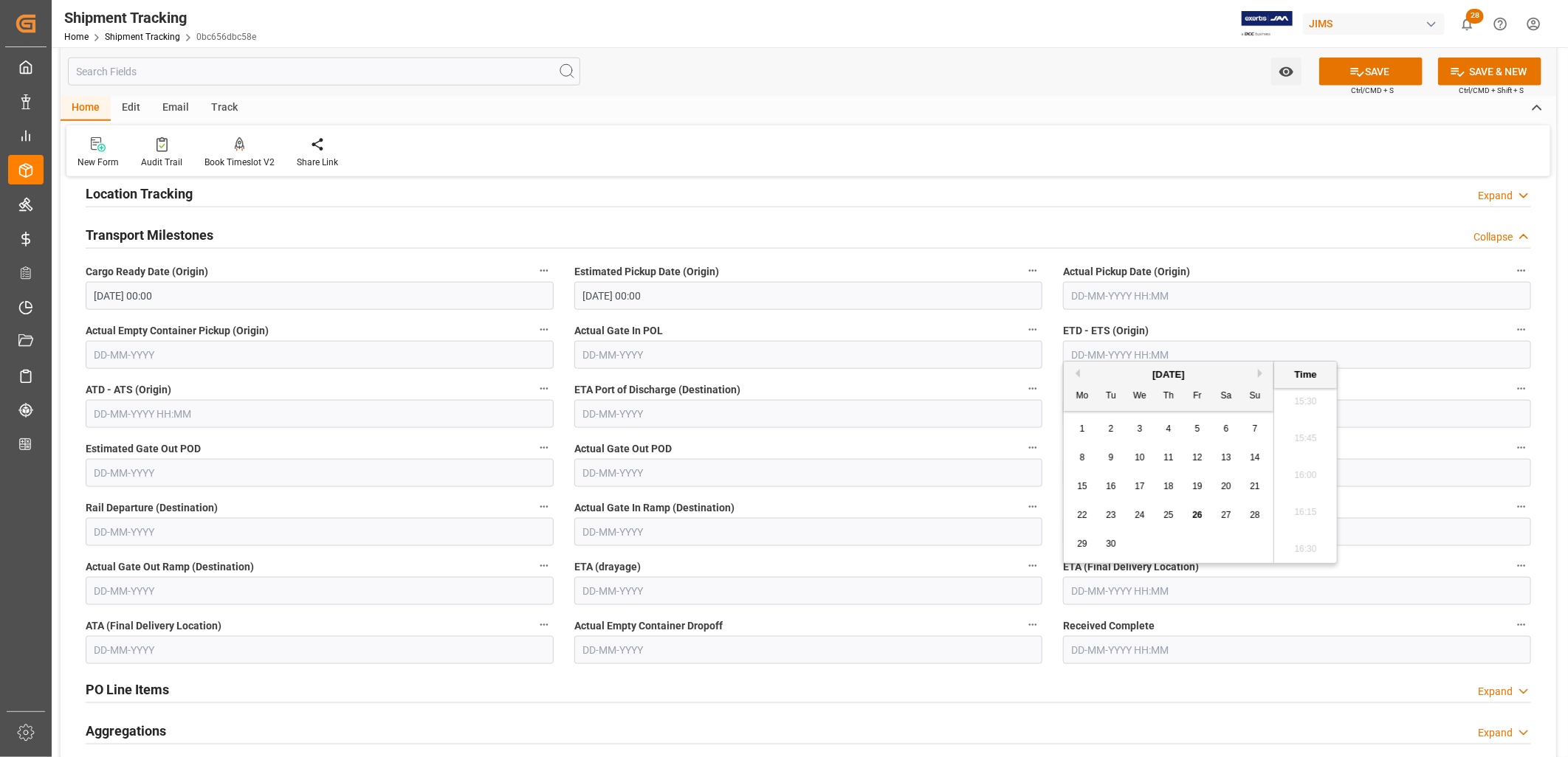
click at [1084, 449] on div "8" at bounding box center [1083, 458] width 19 height 18
click at [1260, 367] on div "September 2025" at bounding box center [1169, 374] width 210 height 15
click at [1261, 370] on button "Next Month" at bounding box center [1262, 373] width 8 height 8
click at [1112, 483] on span "11" at bounding box center [1111, 486] width 9 height 10
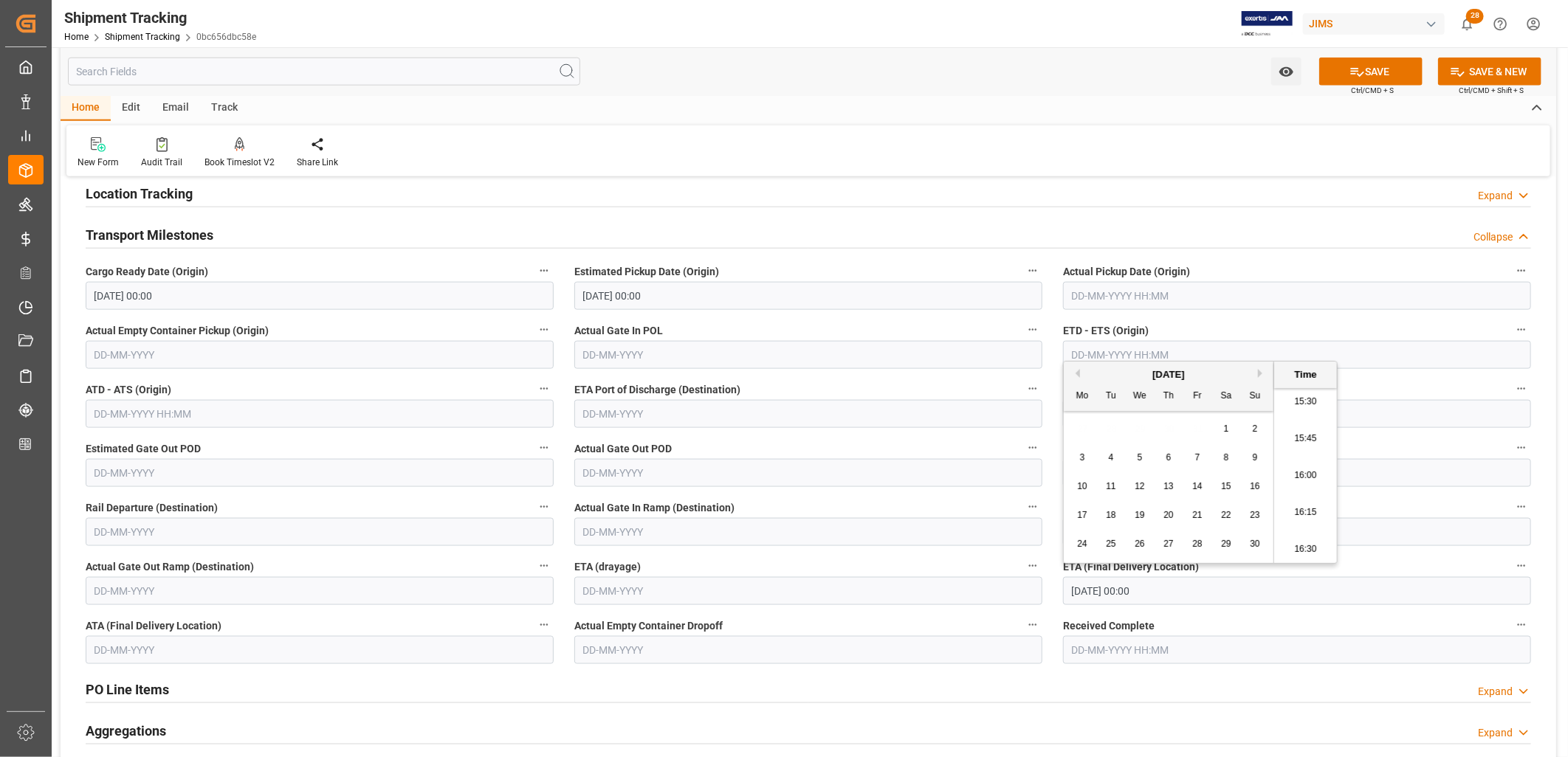
type input "11-11-2025 00:00"
click at [1440, 502] on label "Unloaded From Rail (Destination)" at bounding box center [1297, 508] width 468 height 21
click at [1512, 502] on button "Unloaded From Rail (Destination)" at bounding box center [1522, 507] width 19 height 19
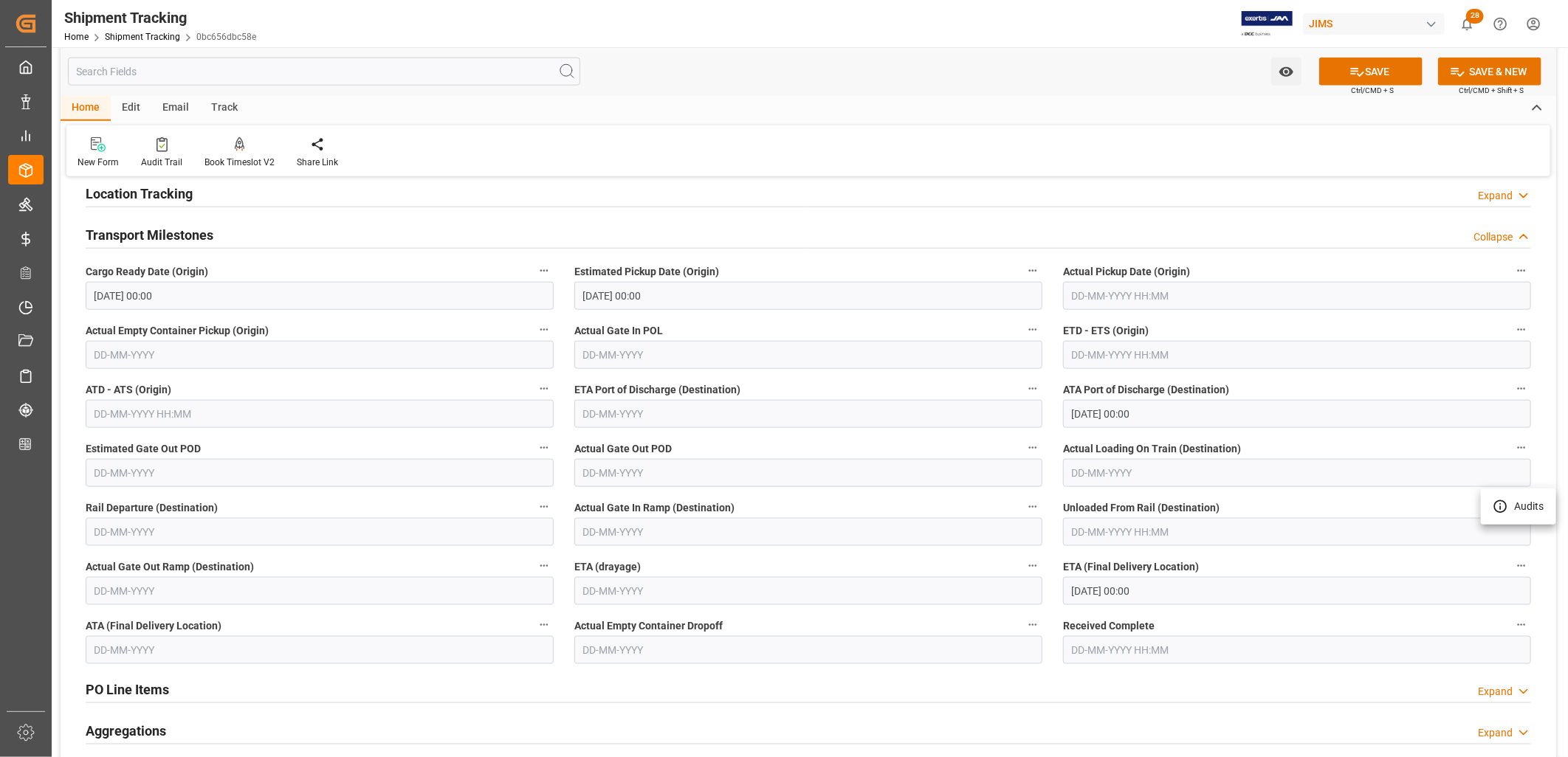
click at [592, 407] on div at bounding box center [784, 378] width 1568 height 757
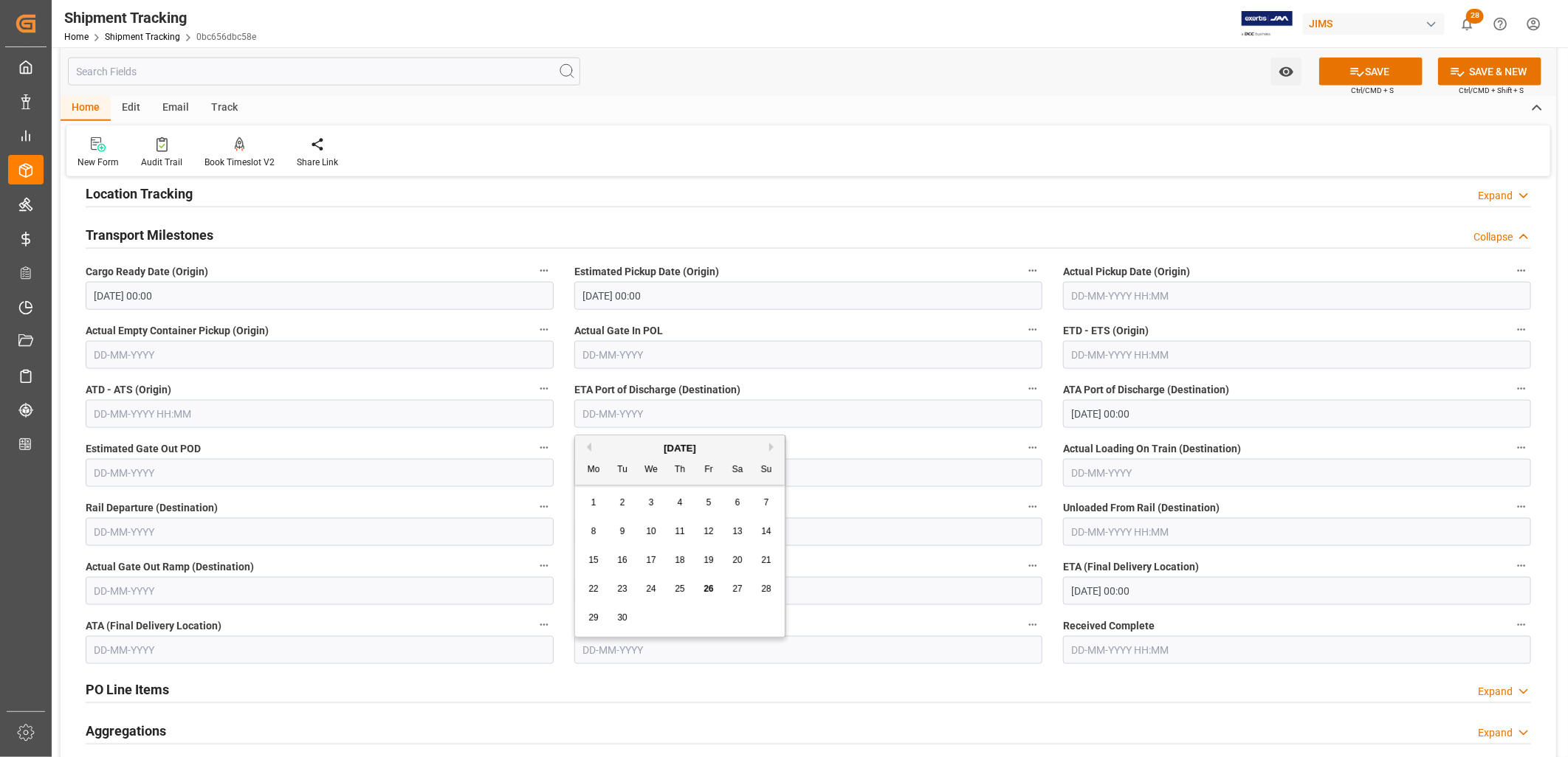
click at [591, 407] on input "text" at bounding box center [808, 414] width 468 height 28
type input "23-10-2025"
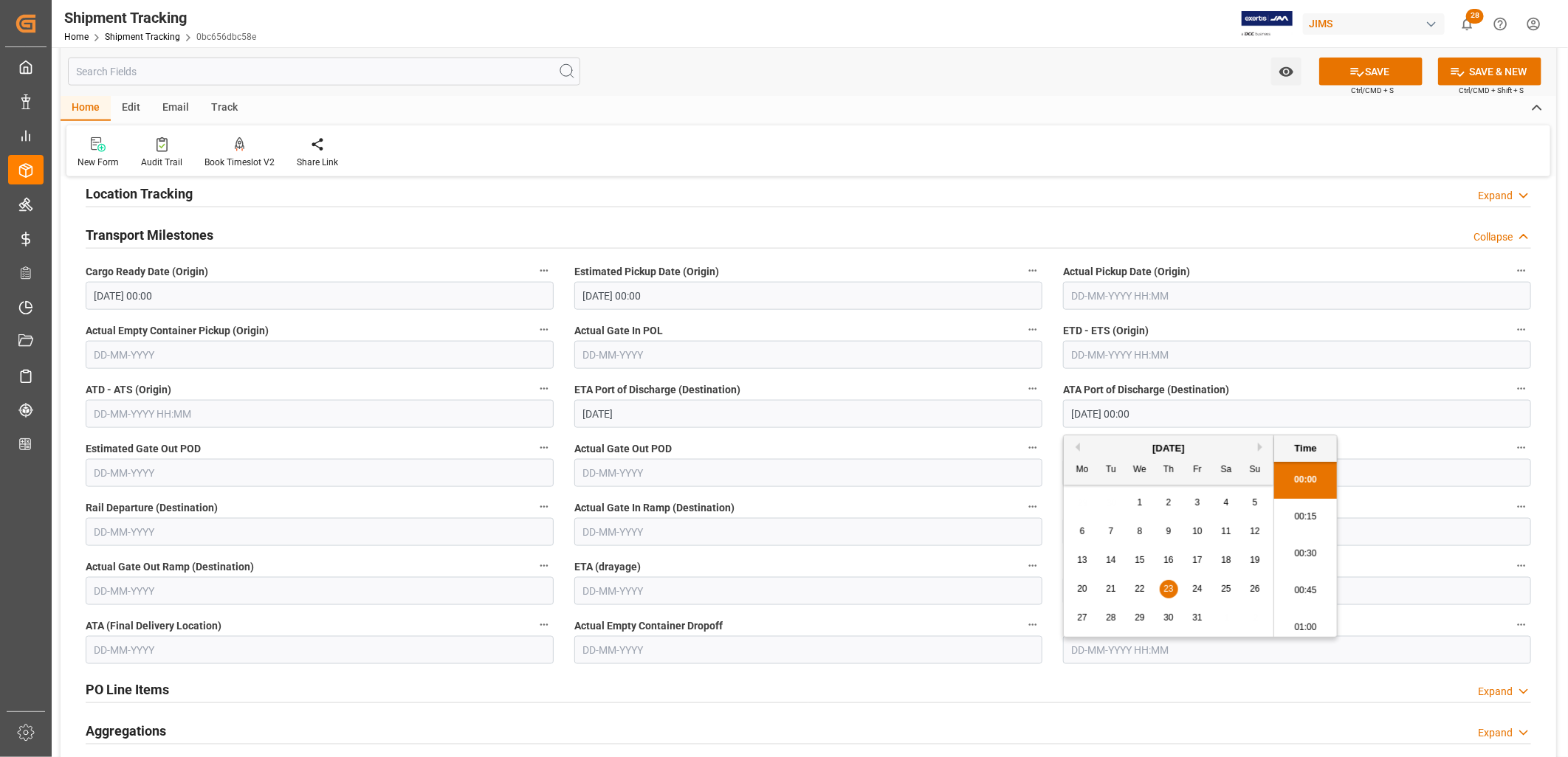
click at [1123, 408] on input "23-10-2025 00:00" at bounding box center [1297, 414] width 468 height 28
drag, startPoint x: 1148, startPoint y: 408, endPoint x: 1065, endPoint y: 421, distance: 84.0
click at [1065, 421] on input "23-10-2025 00:00" at bounding box center [1297, 414] width 468 height 28
type input "0"
click at [1079, 412] on input "0" at bounding box center [1297, 414] width 468 height 28
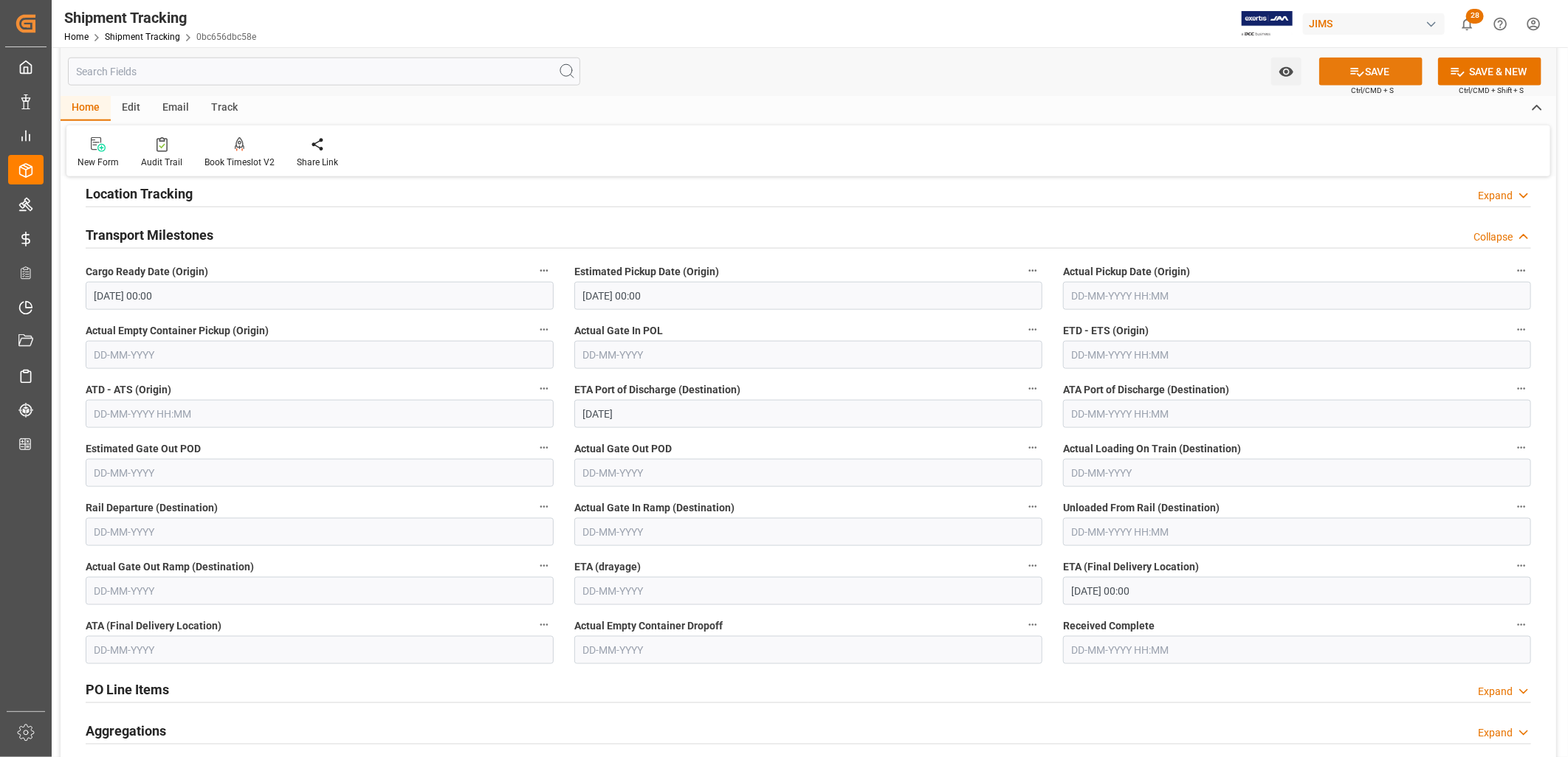
click at [1363, 67] on button "SAVE" at bounding box center [1371, 72] width 103 height 28
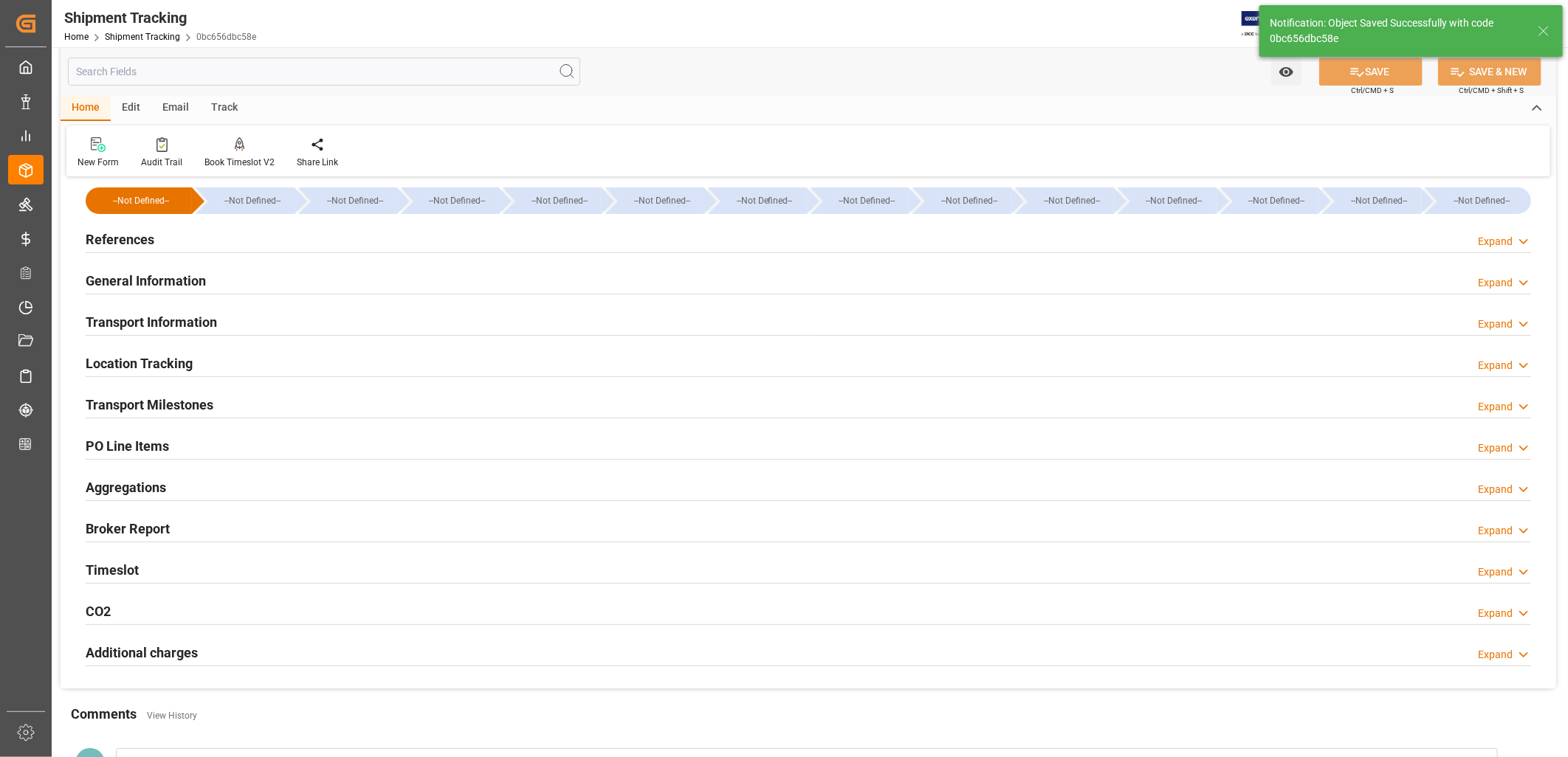
scroll to position [0, 0]
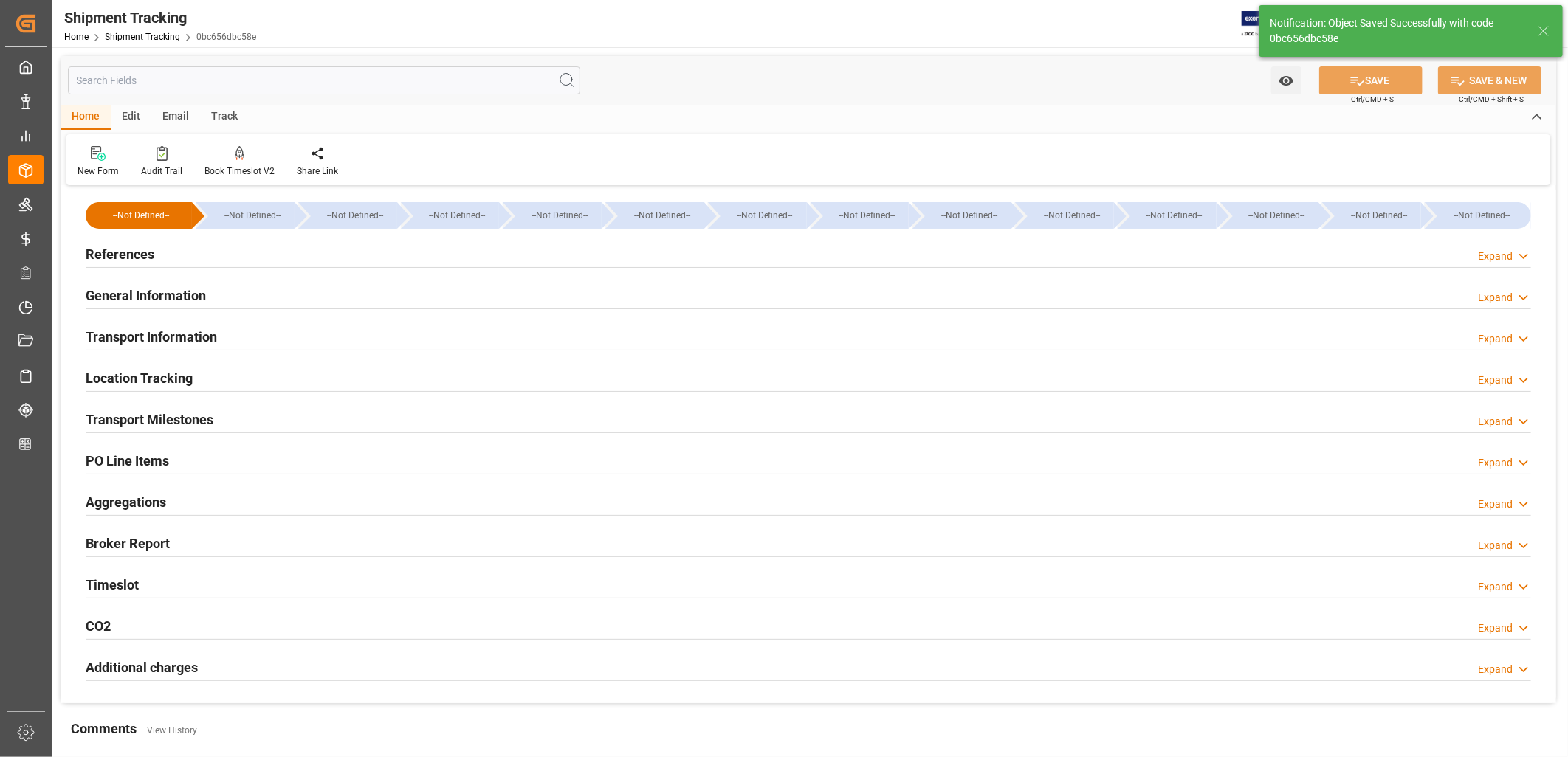
click at [181, 292] on h2 "General Information" at bounding box center [146, 296] width 120 height 20
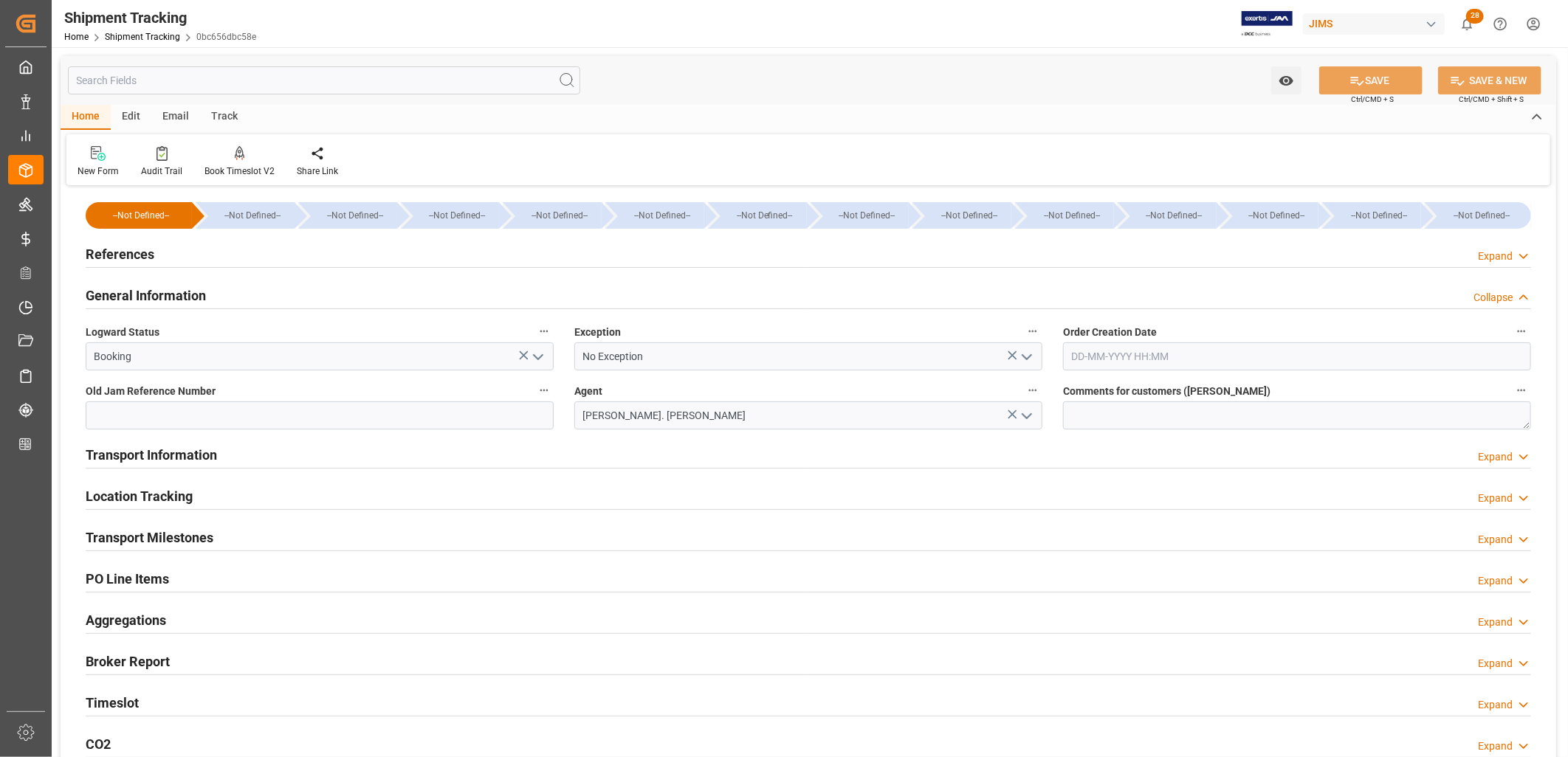
scroll to position [82, 0]
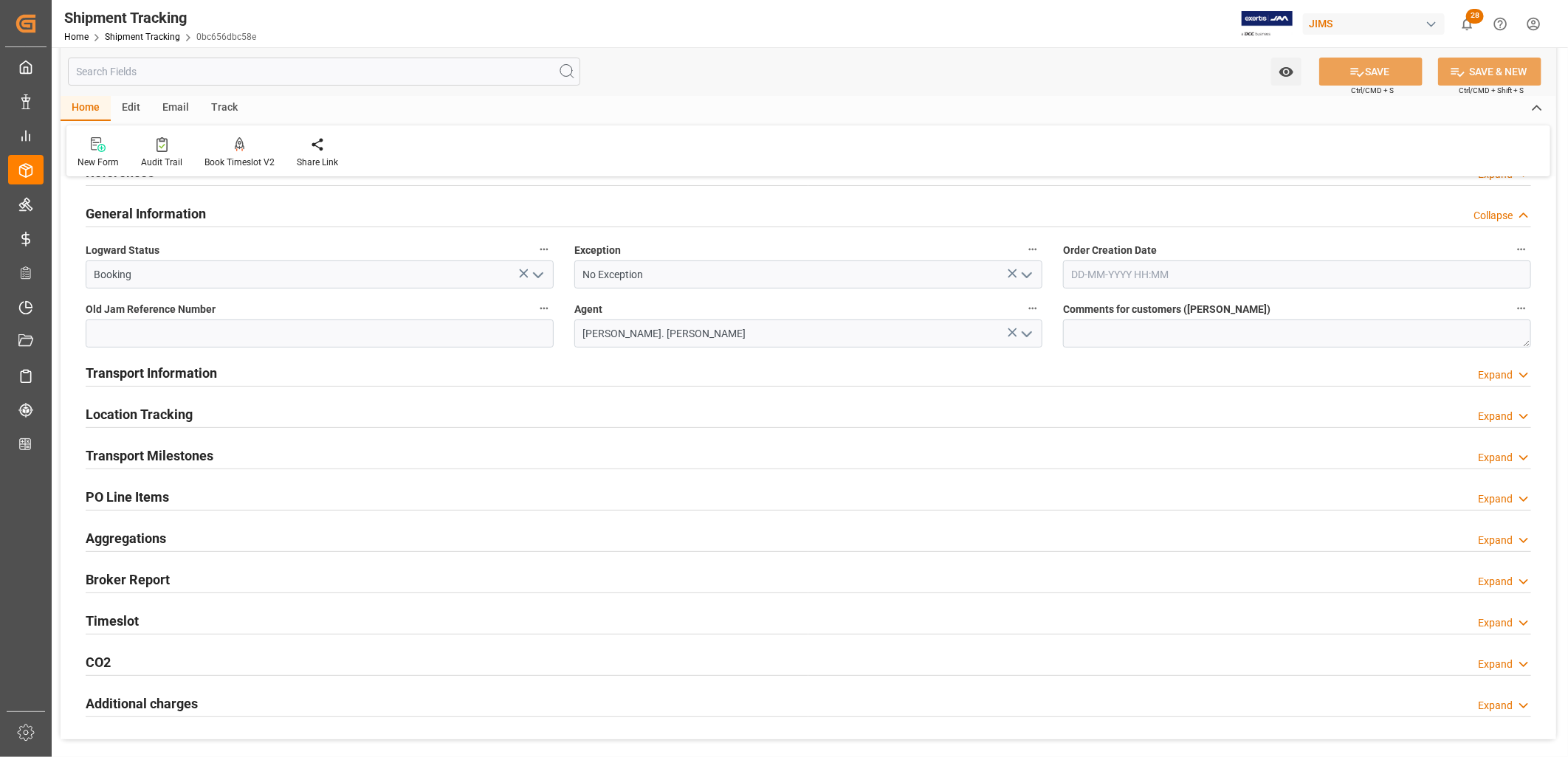
click at [181, 373] on h2 "Transport Information" at bounding box center [151, 373] width 131 height 20
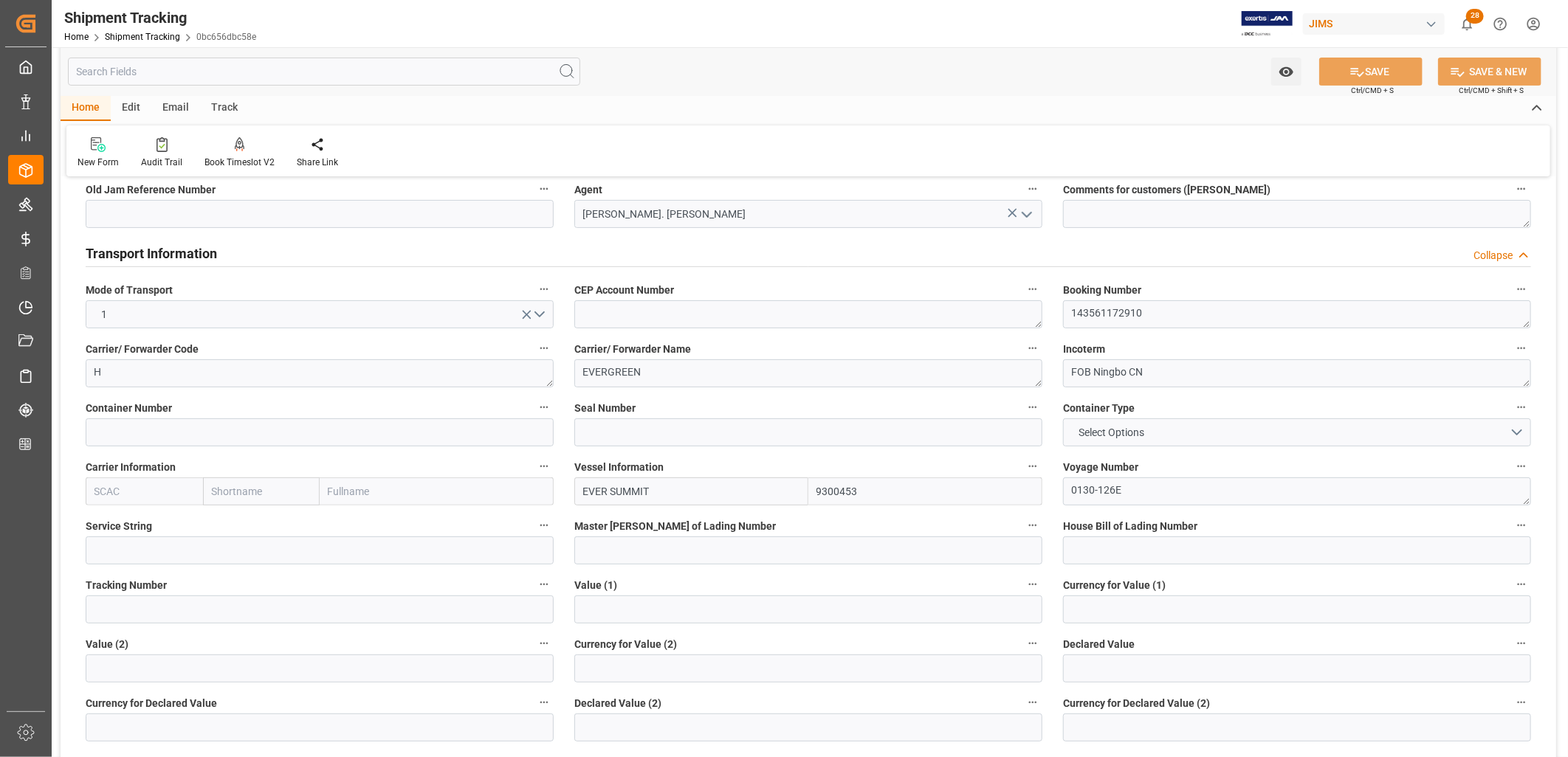
scroll to position [245, 0]
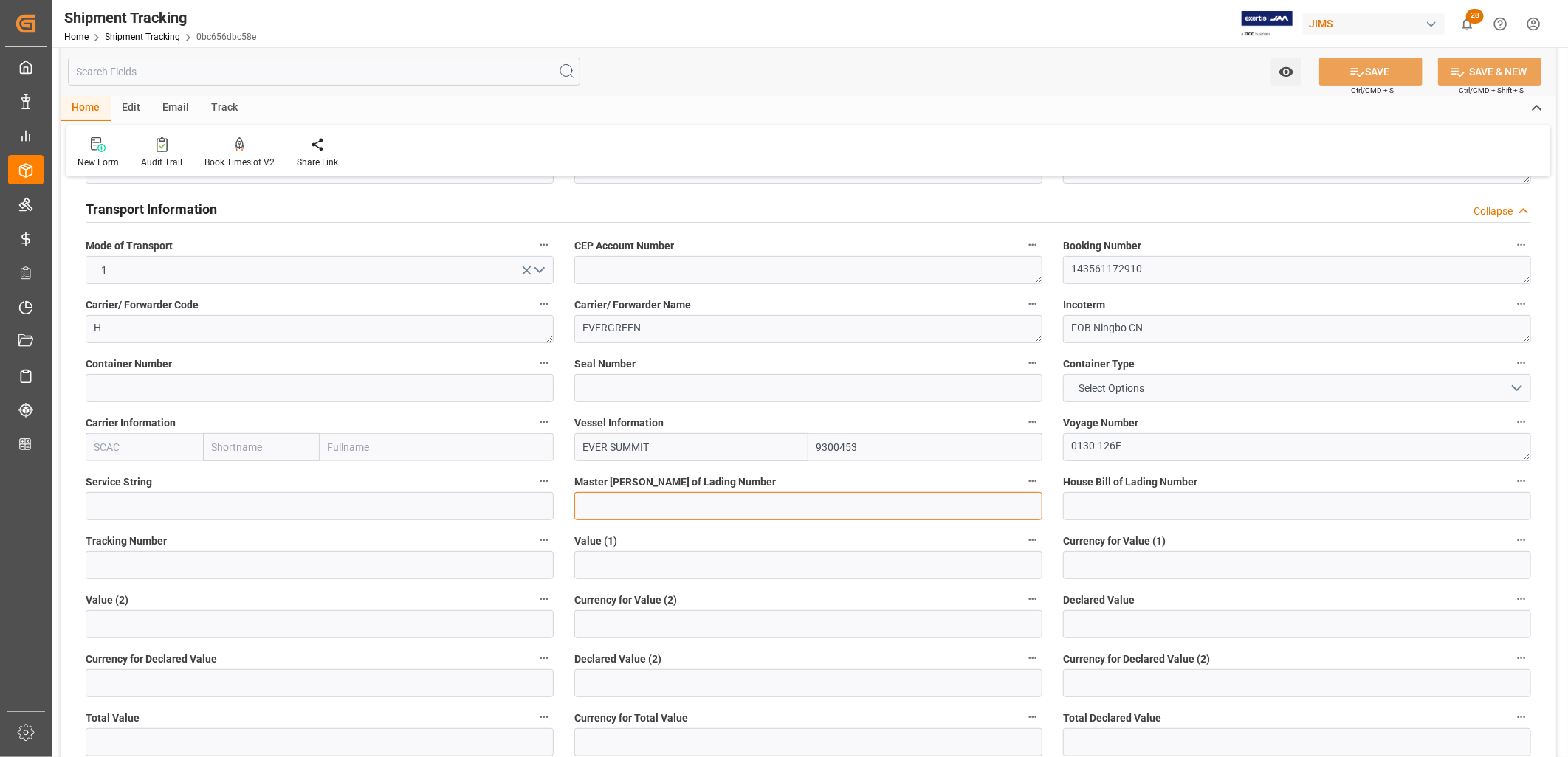
click at [608, 502] on input at bounding box center [808, 506] width 468 height 28
type input "EGLV143561172910"
click at [643, 569] on input "text" at bounding box center [808, 565] width 468 height 28
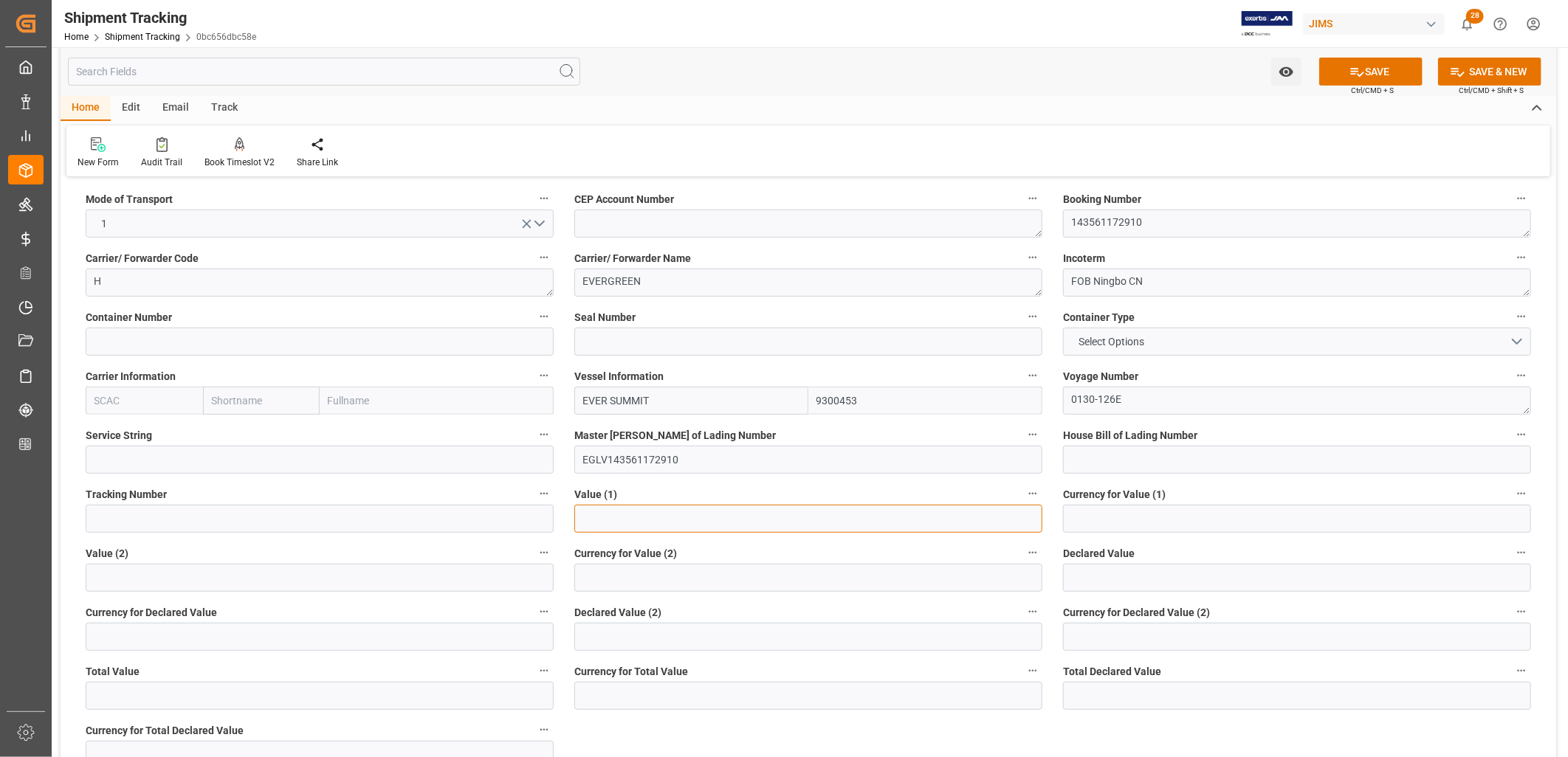
scroll to position [328, 0]
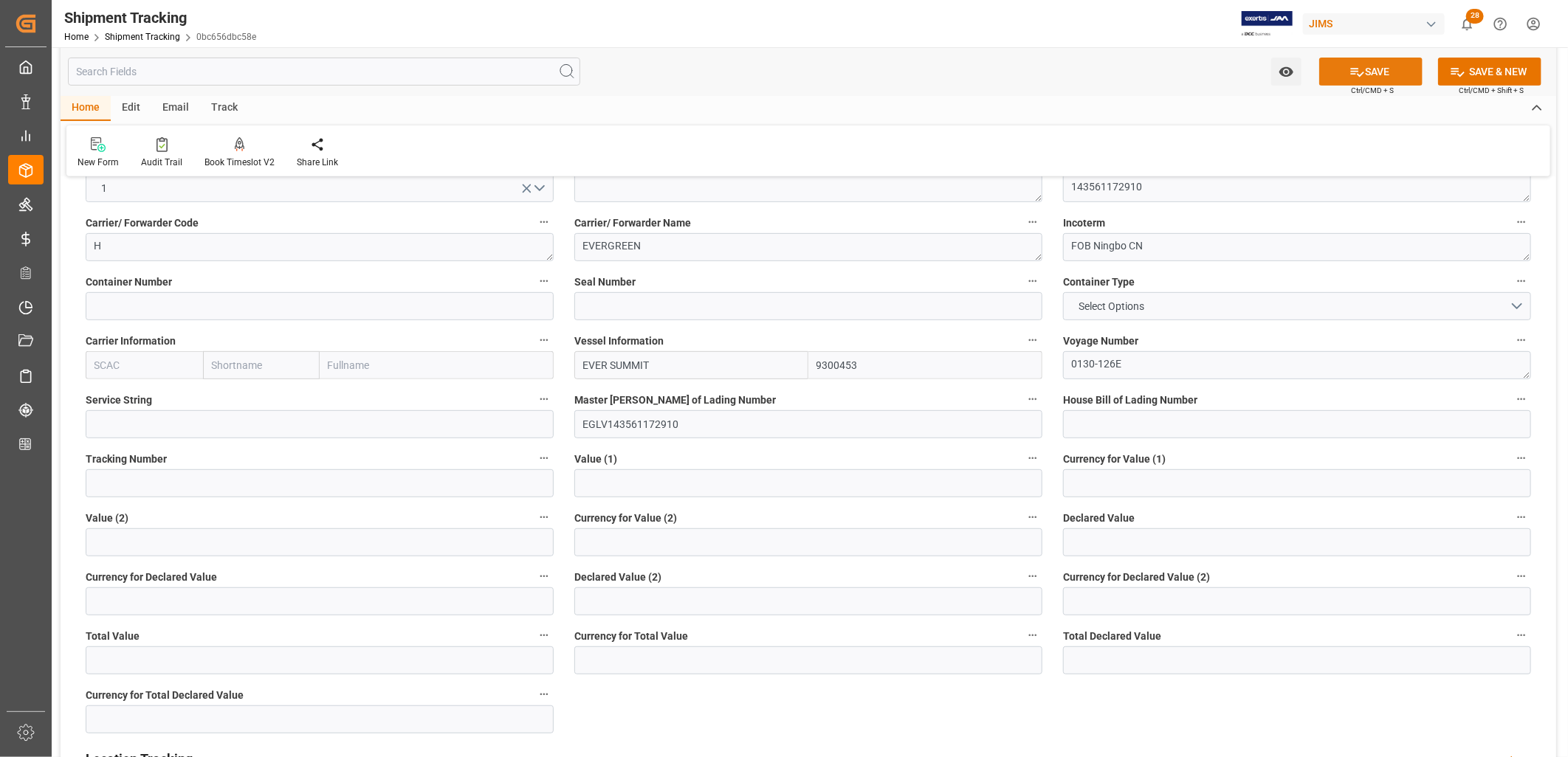
click at [1374, 70] on button "SAVE" at bounding box center [1371, 72] width 103 height 28
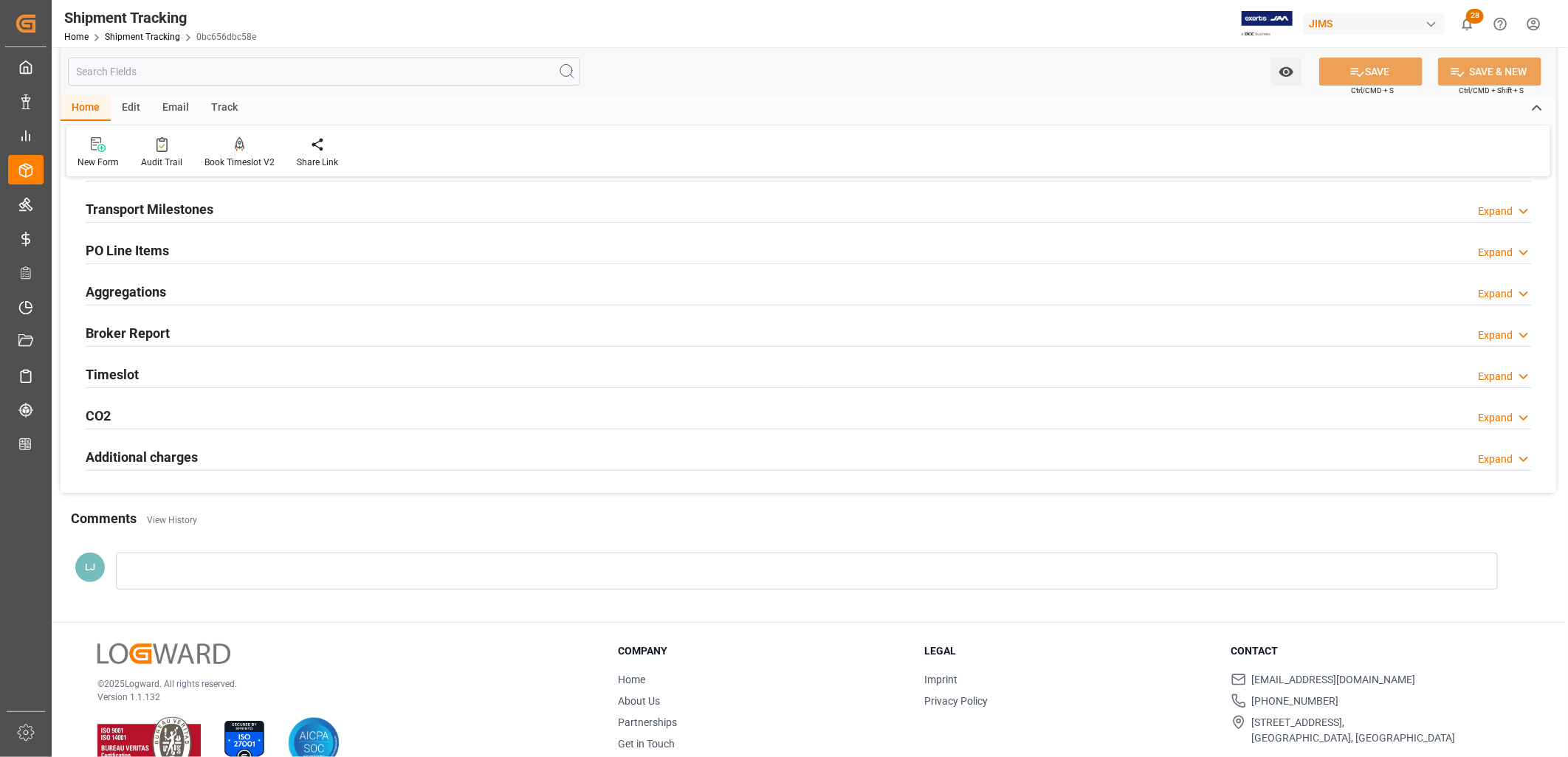
scroll to position [0, 0]
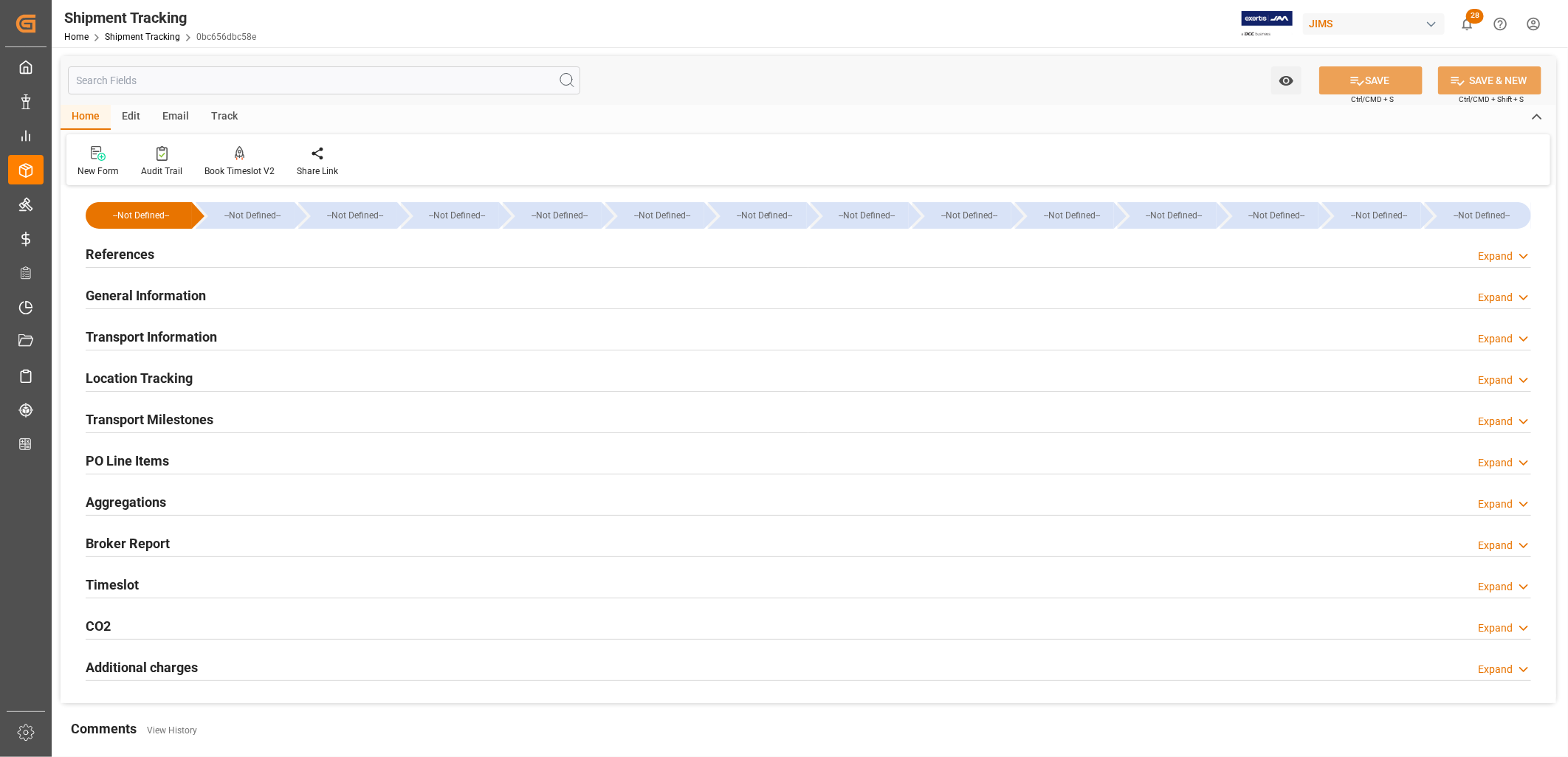
click at [198, 333] on h2 "Transport Information" at bounding box center [151, 337] width 131 height 20
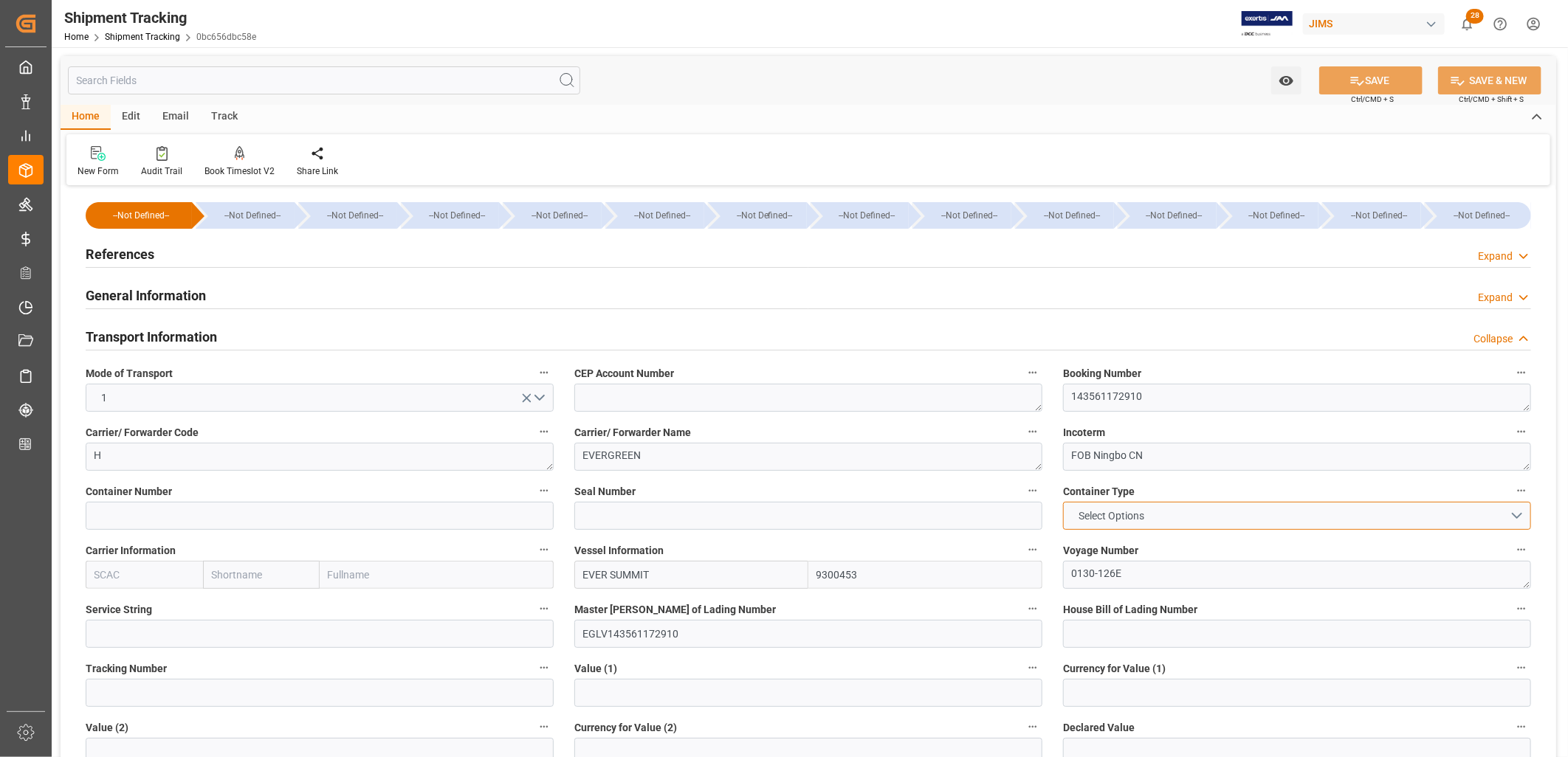
click at [1521, 512] on button "Select Options" at bounding box center [1297, 515] width 468 height 28
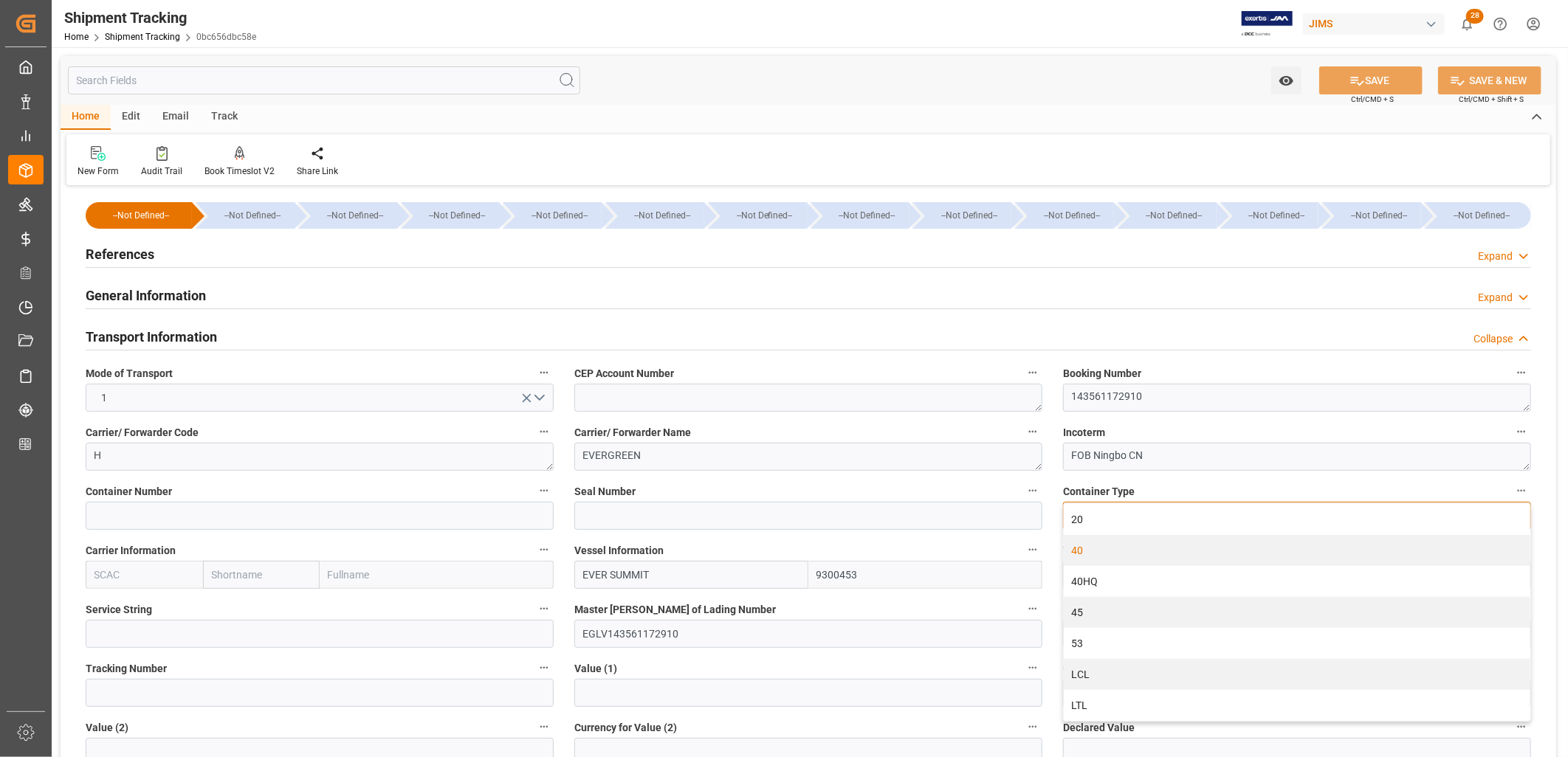
click at [1085, 547] on div "40" at bounding box center [1297, 550] width 466 height 31
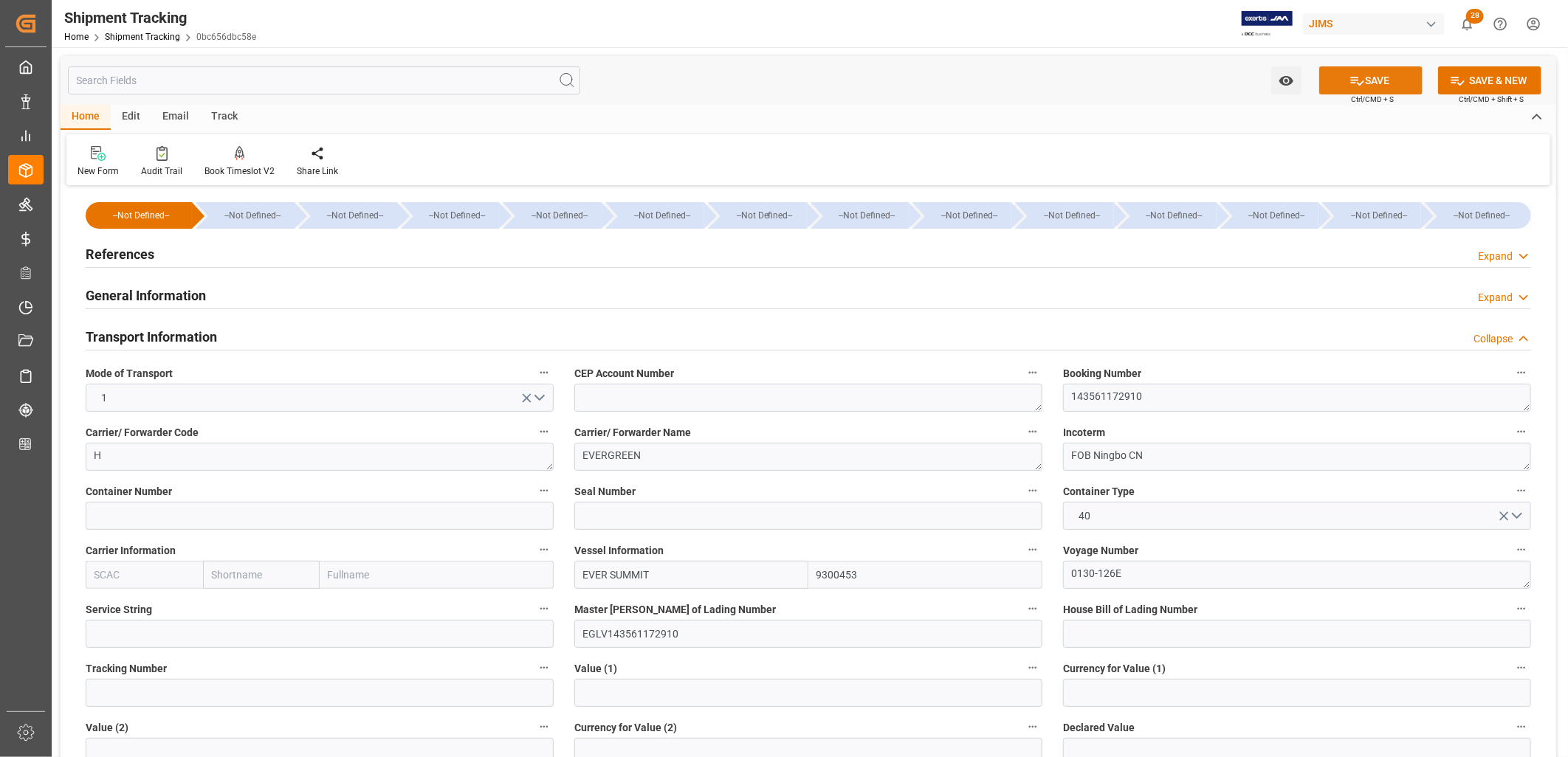
click at [1380, 76] on button "SAVE" at bounding box center [1371, 80] width 103 height 28
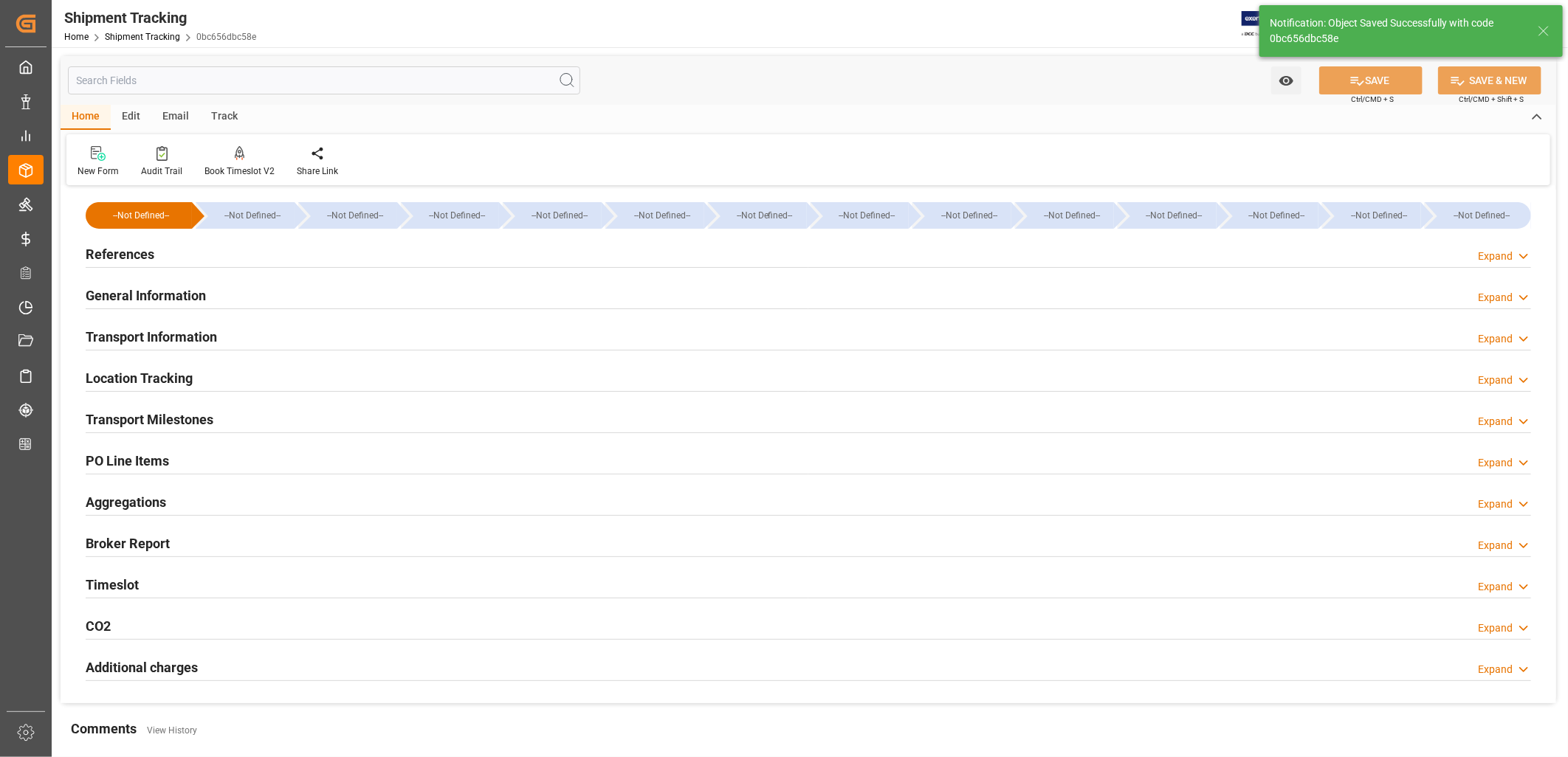
click at [189, 337] on h2 "Transport Information" at bounding box center [151, 337] width 131 height 20
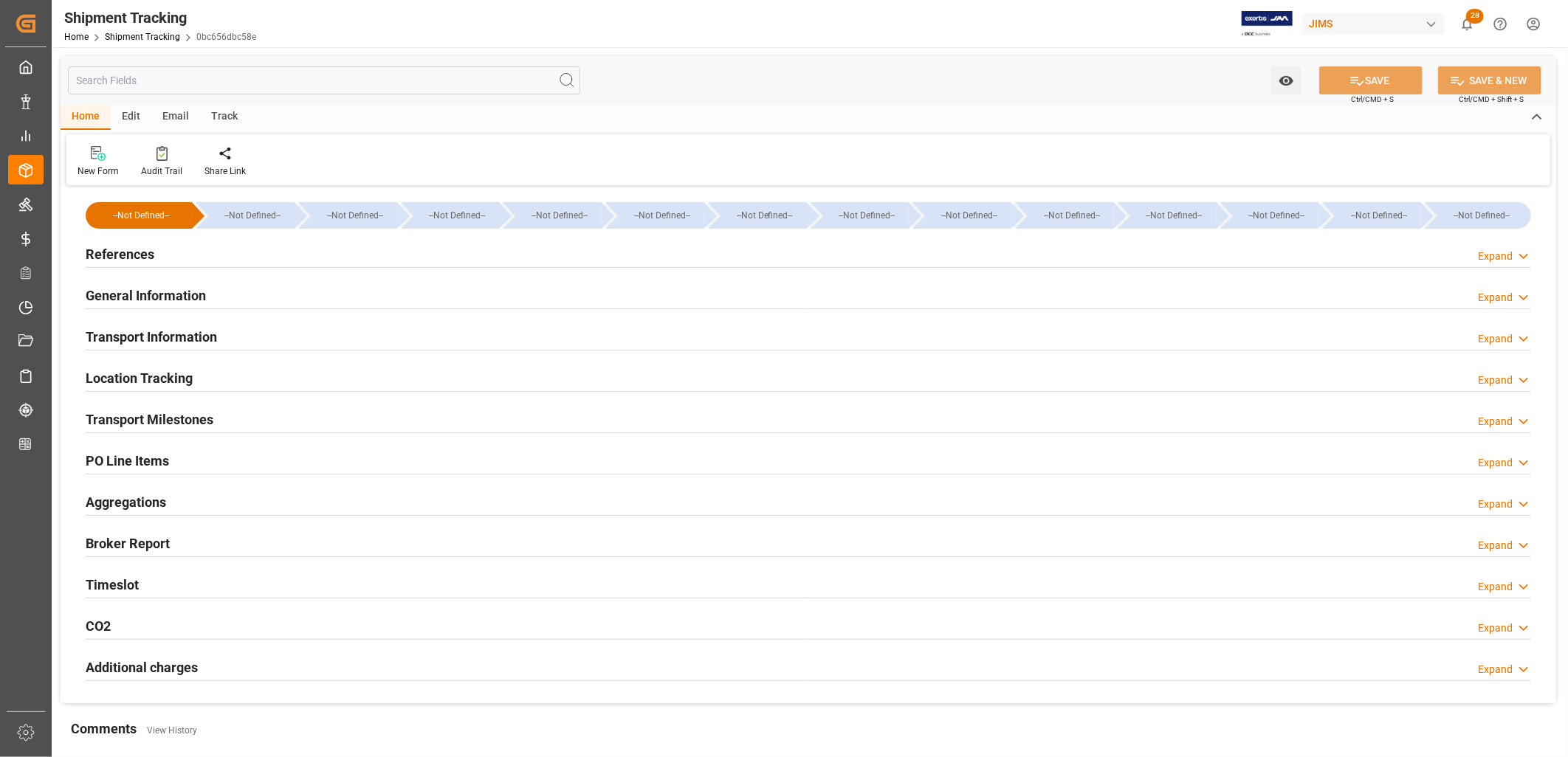
type input "9300453"
click at [212, 335] on h2 "Transport Information" at bounding box center [151, 337] width 131 height 20
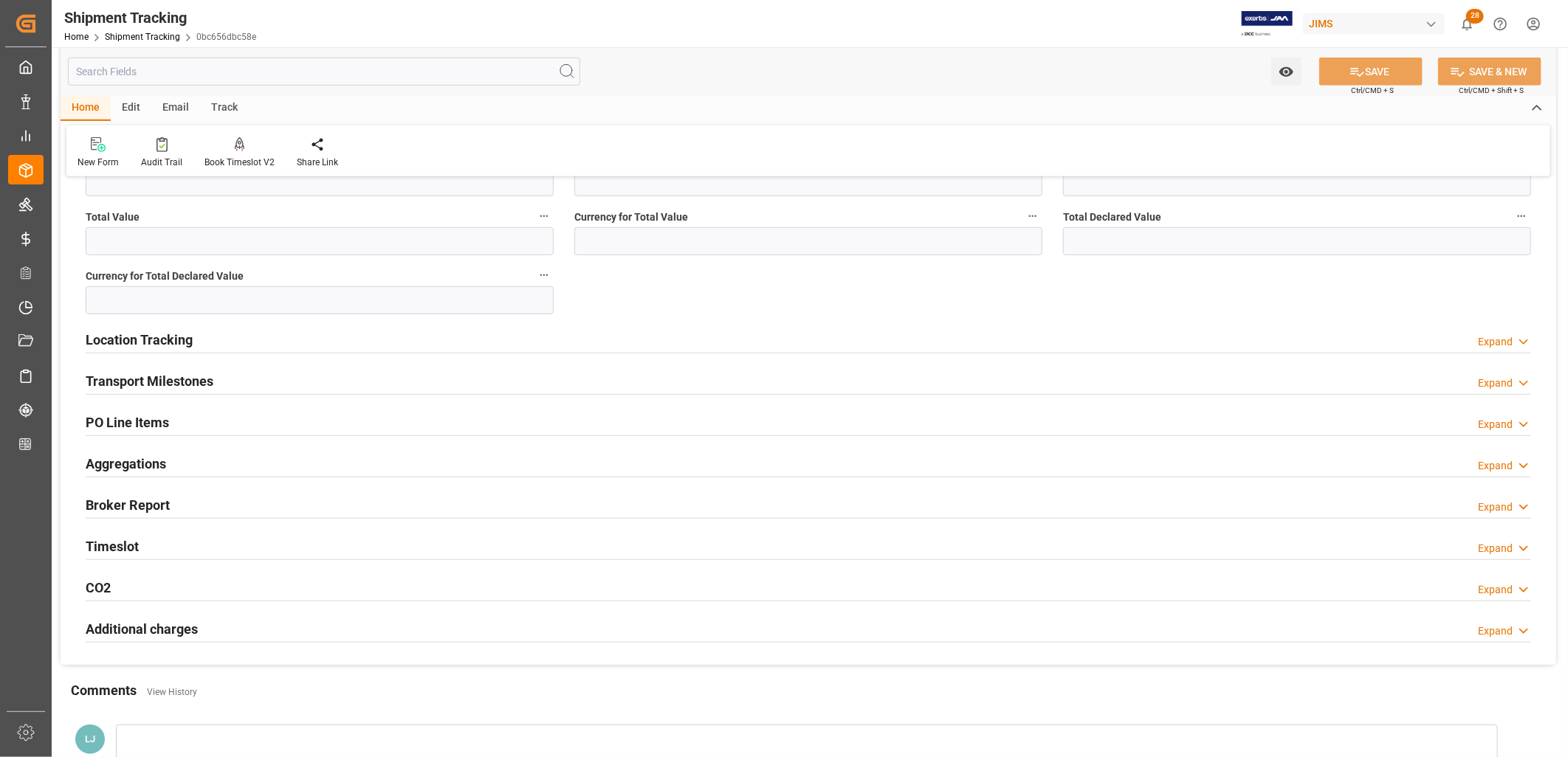
scroll to position [655, 0]
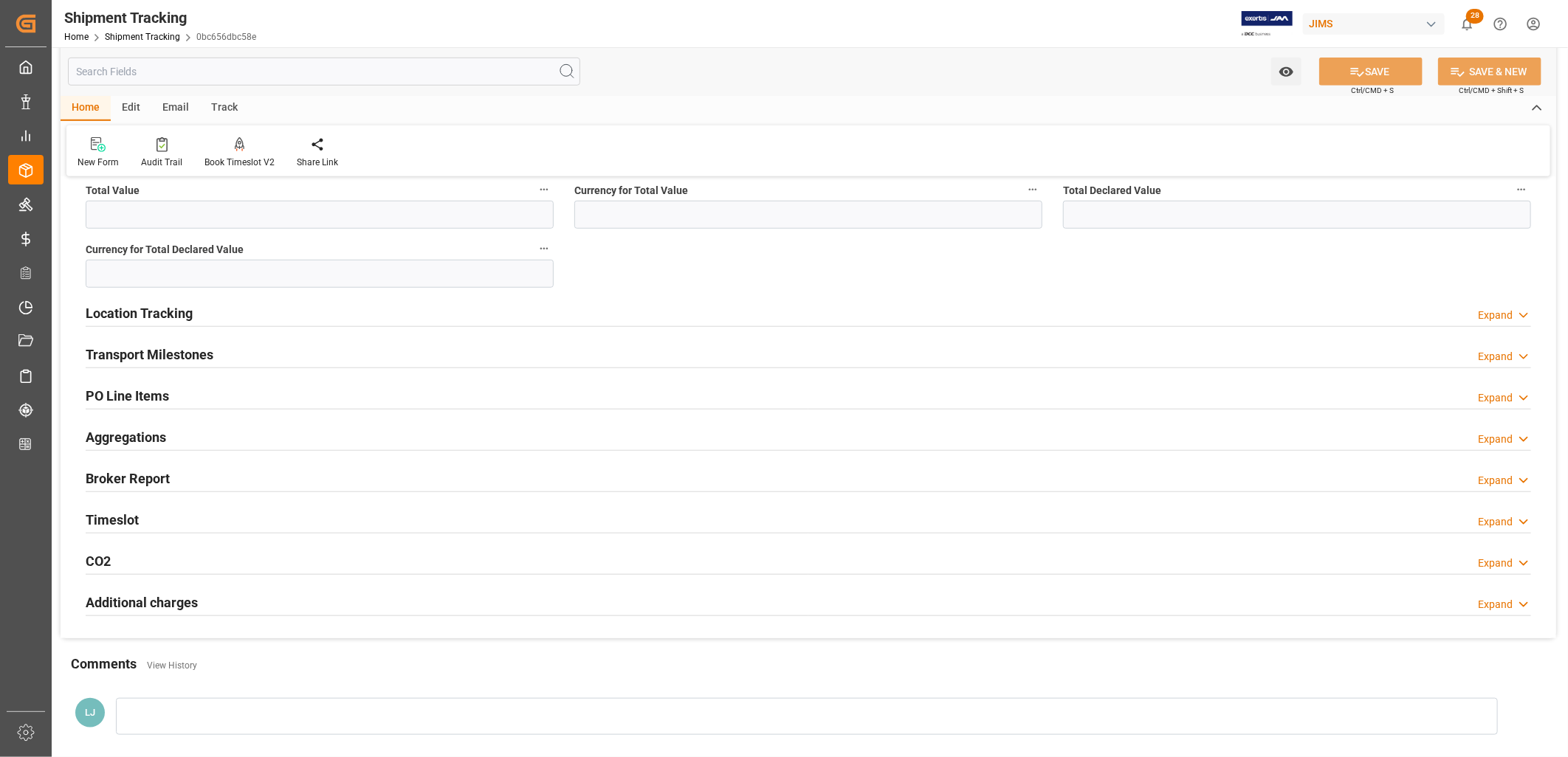
click at [182, 334] on div "Transport Milestones Expand" at bounding box center [808, 355] width 1466 height 42
click at [182, 348] on h2 "Transport Milestones" at bounding box center [149, 355] width 127 height 20
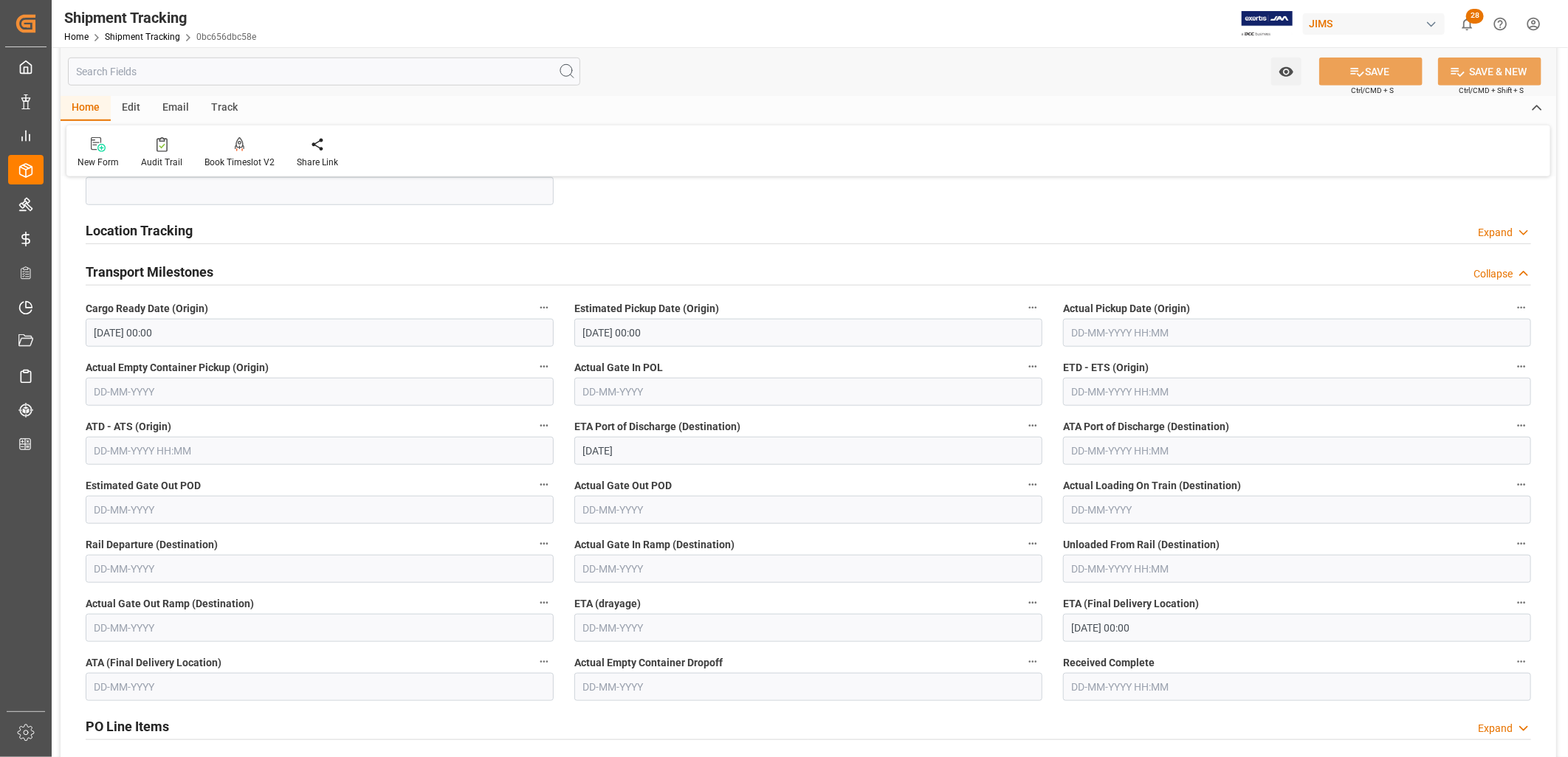
scroll to position [820, 0]
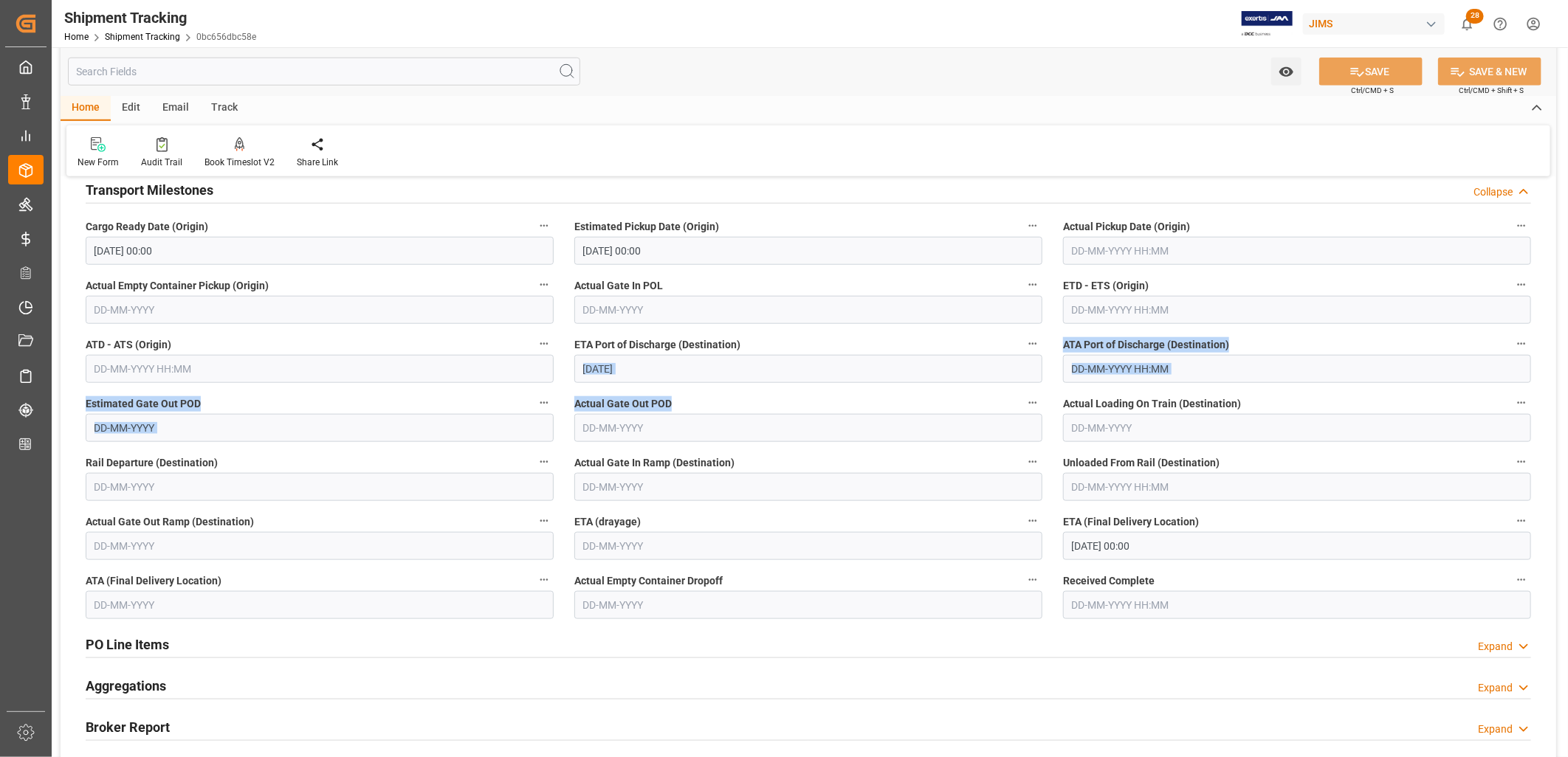
drag, startPoint x: 662, startPoint y: 373, endPoint x: 652, endPoint y: 367, distance: 11.7
click at [662, 373] on div "--Not Defined-- --Not Defined-- --Not Defined-- --Not Defined-- --Not Defined--…" at bounding box center [808, 128] width 1496 height 1517
click at [638, 371] on input "[DATE]" at bounding box center [808, 369] width 468 height 28
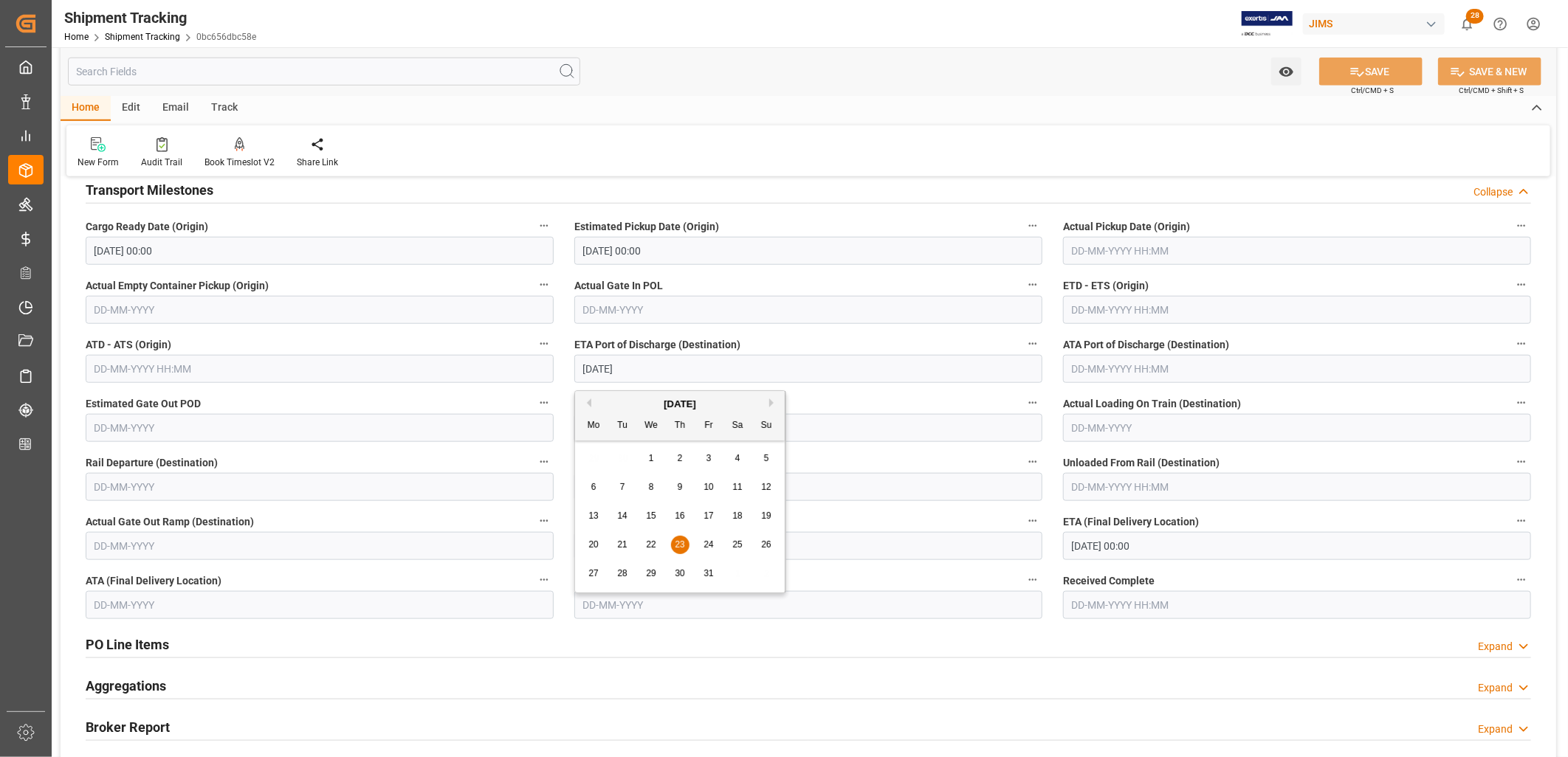
drag, startPoint x: 638, startPoint y: 370, endPoint x: 614, endPoint y: 366, distance: 24.3
click at [568, 380] on div "ETA Port of Discharge (Destination) [DATE]" at bounding box center [808, 359] width 489 height 59
type input "[DATE]"
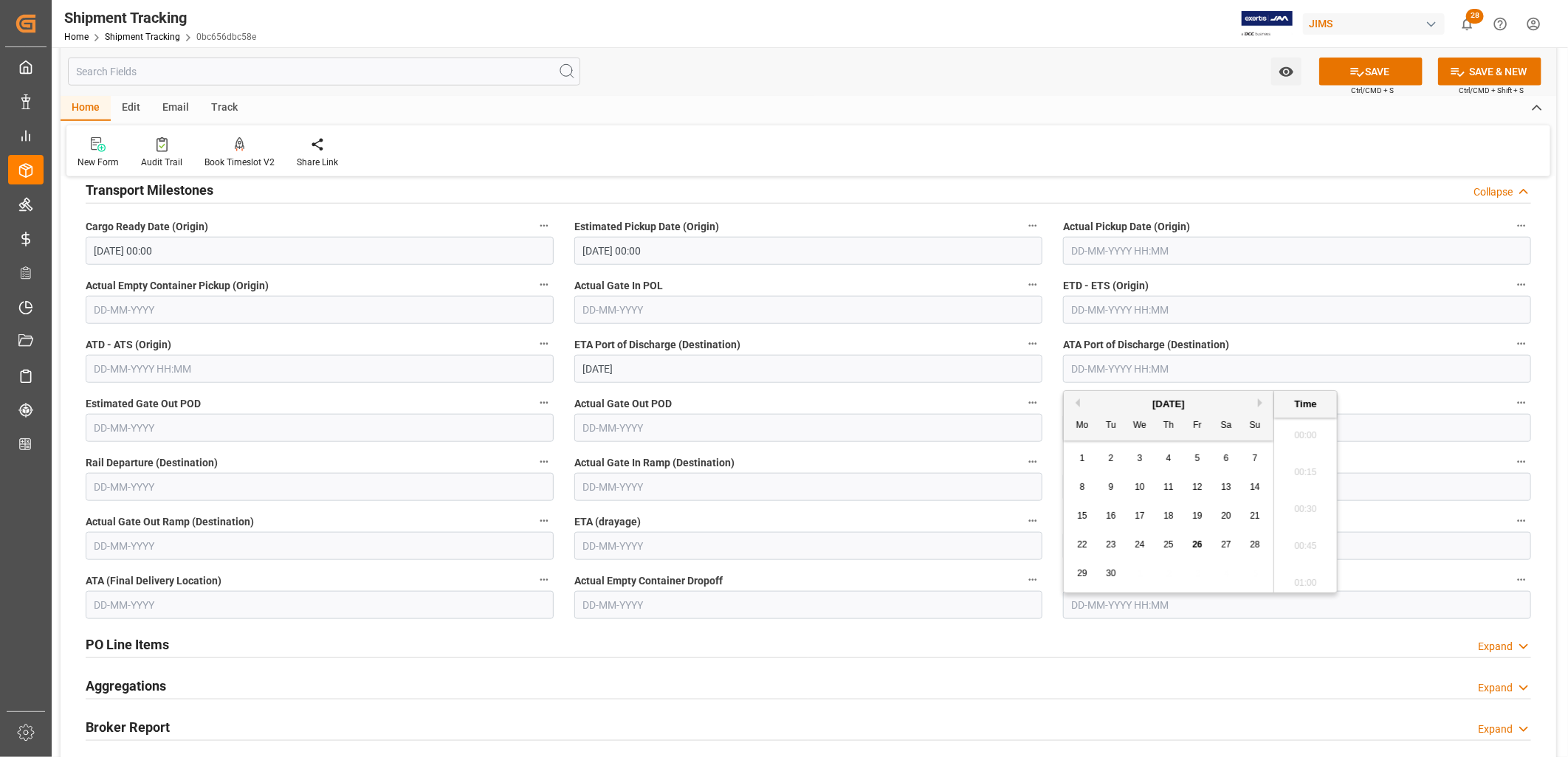
click at [1108, 369] on input "text" at bounding box center [1297, 369] width 468 height 28
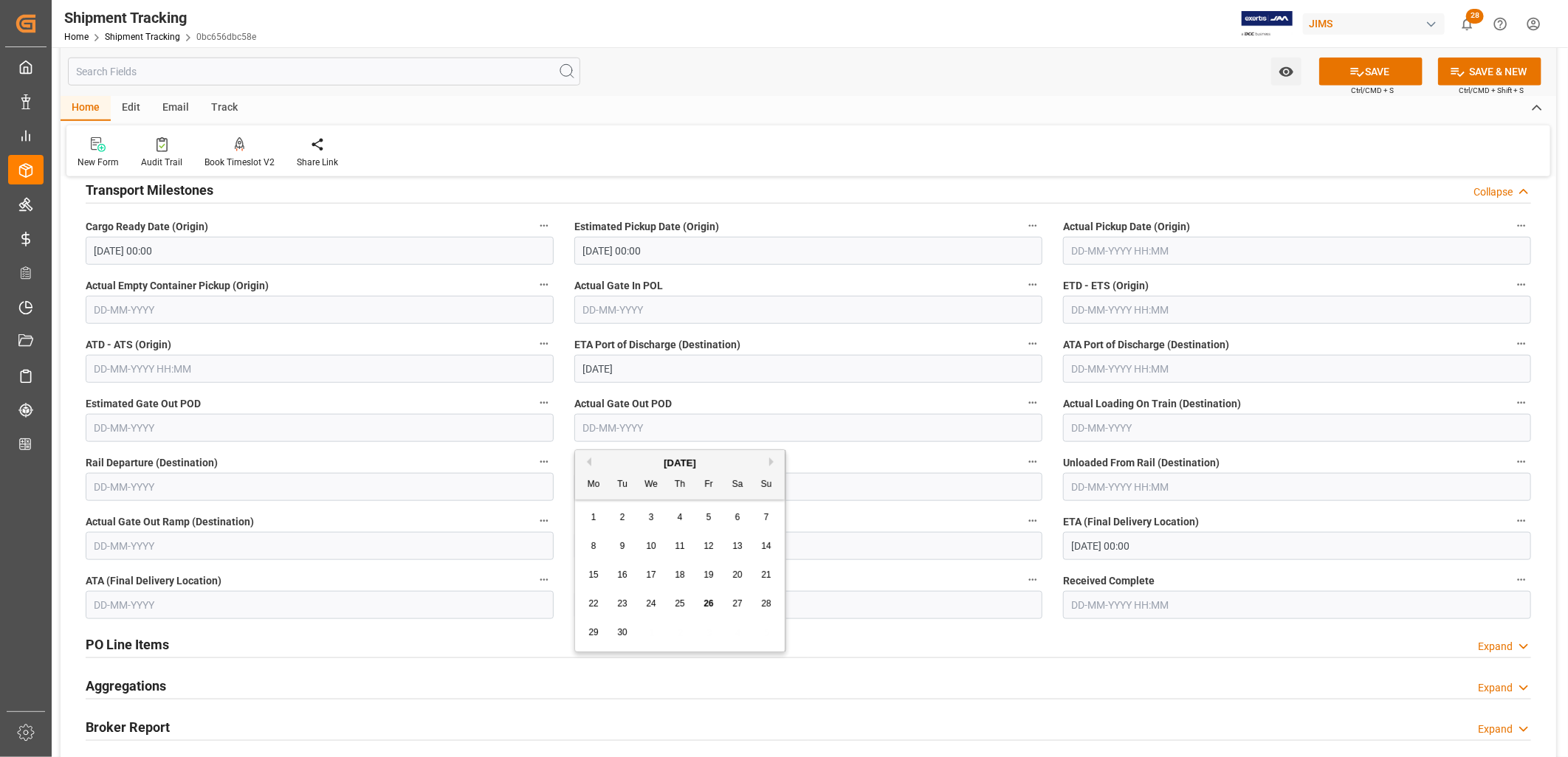
click at [642, 425] on input "text" at bounding box center [808, 428] width 468 height 28
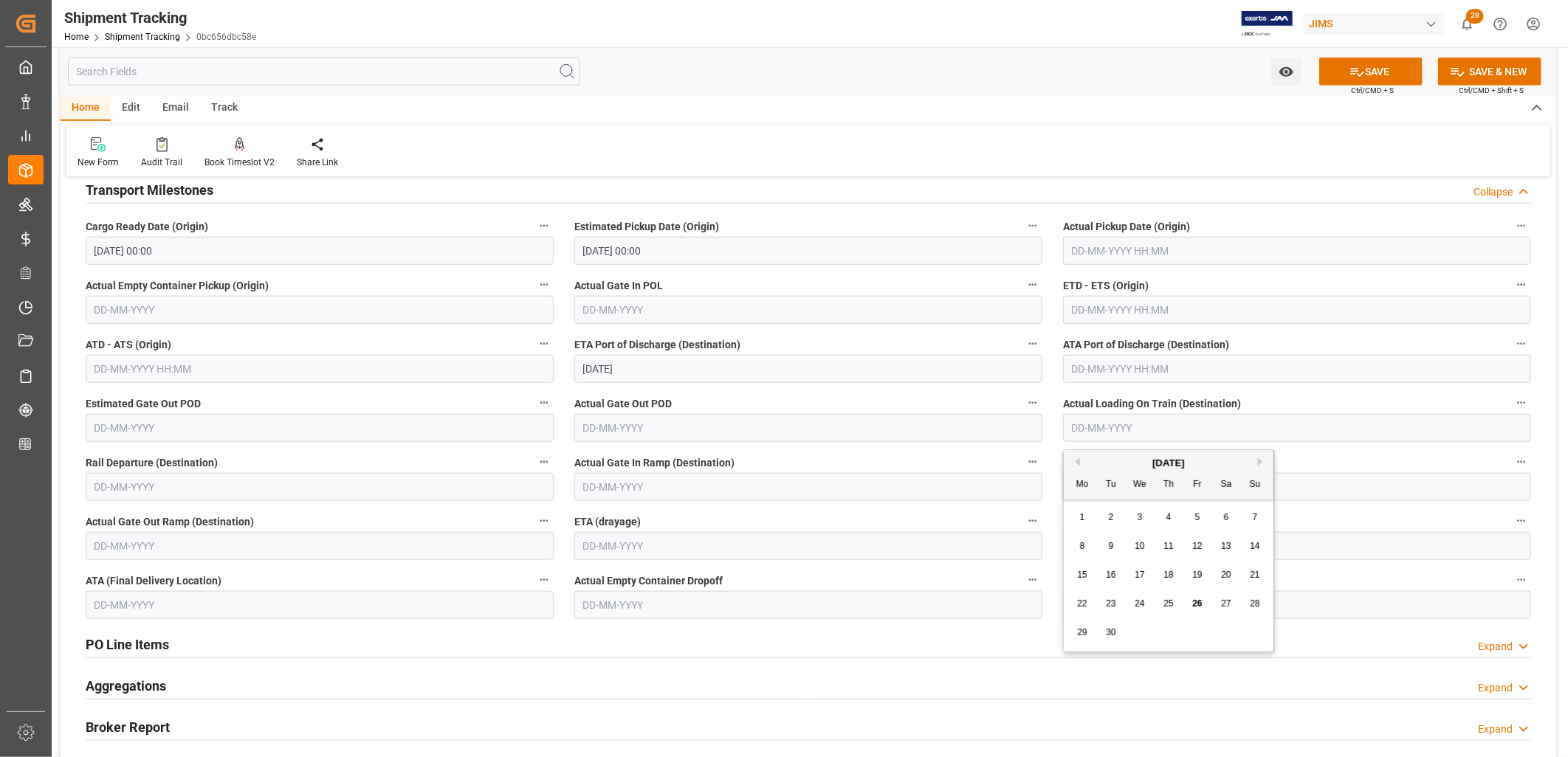
click at [1154, 425] on input "text" at bounding box center [1297, 428] width 468 height 28
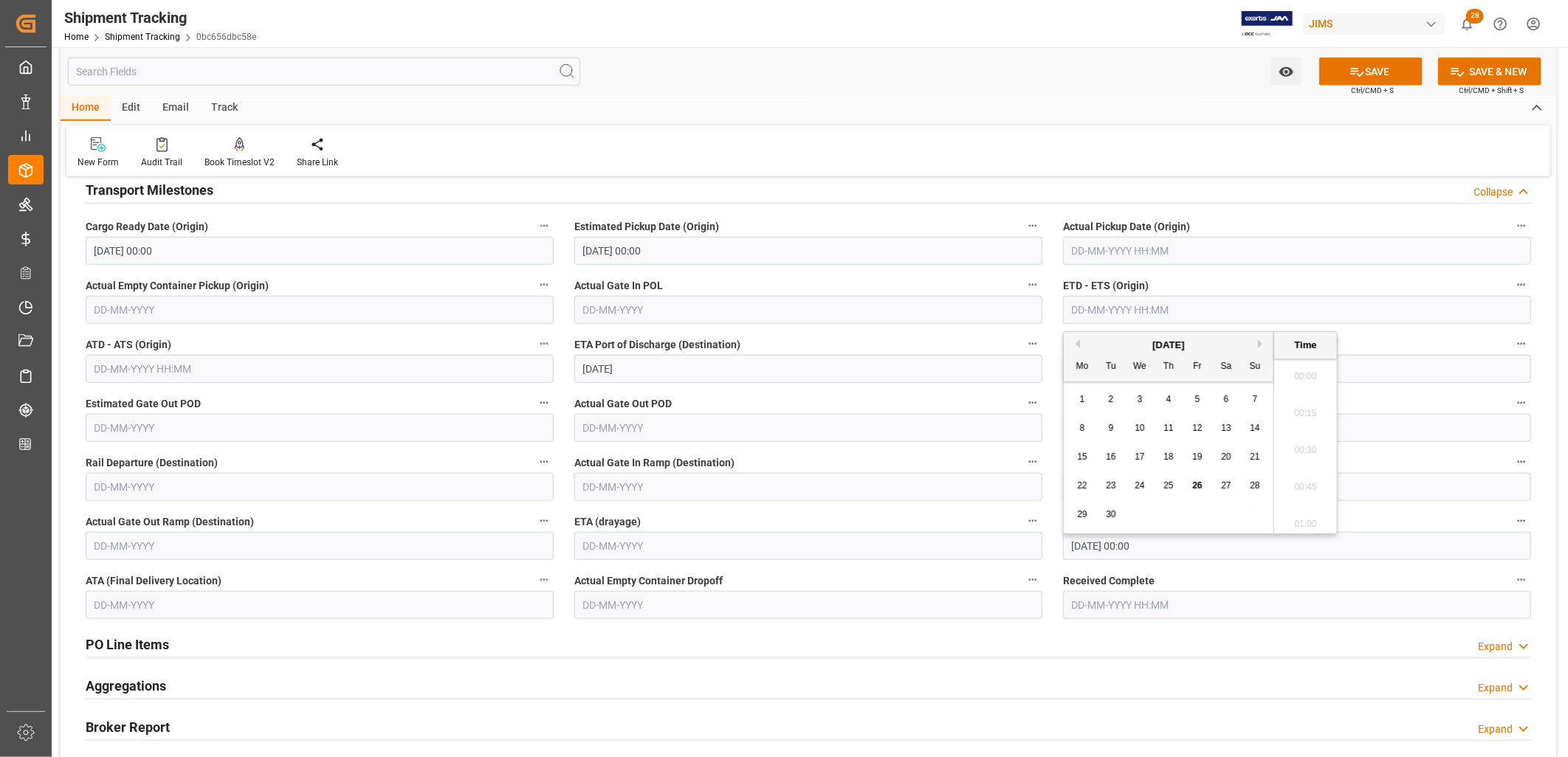
click at [1078, 307] on input "text" at bounding box center [1297, 309] width 468 height 28
type input "[DATE] 00:00"
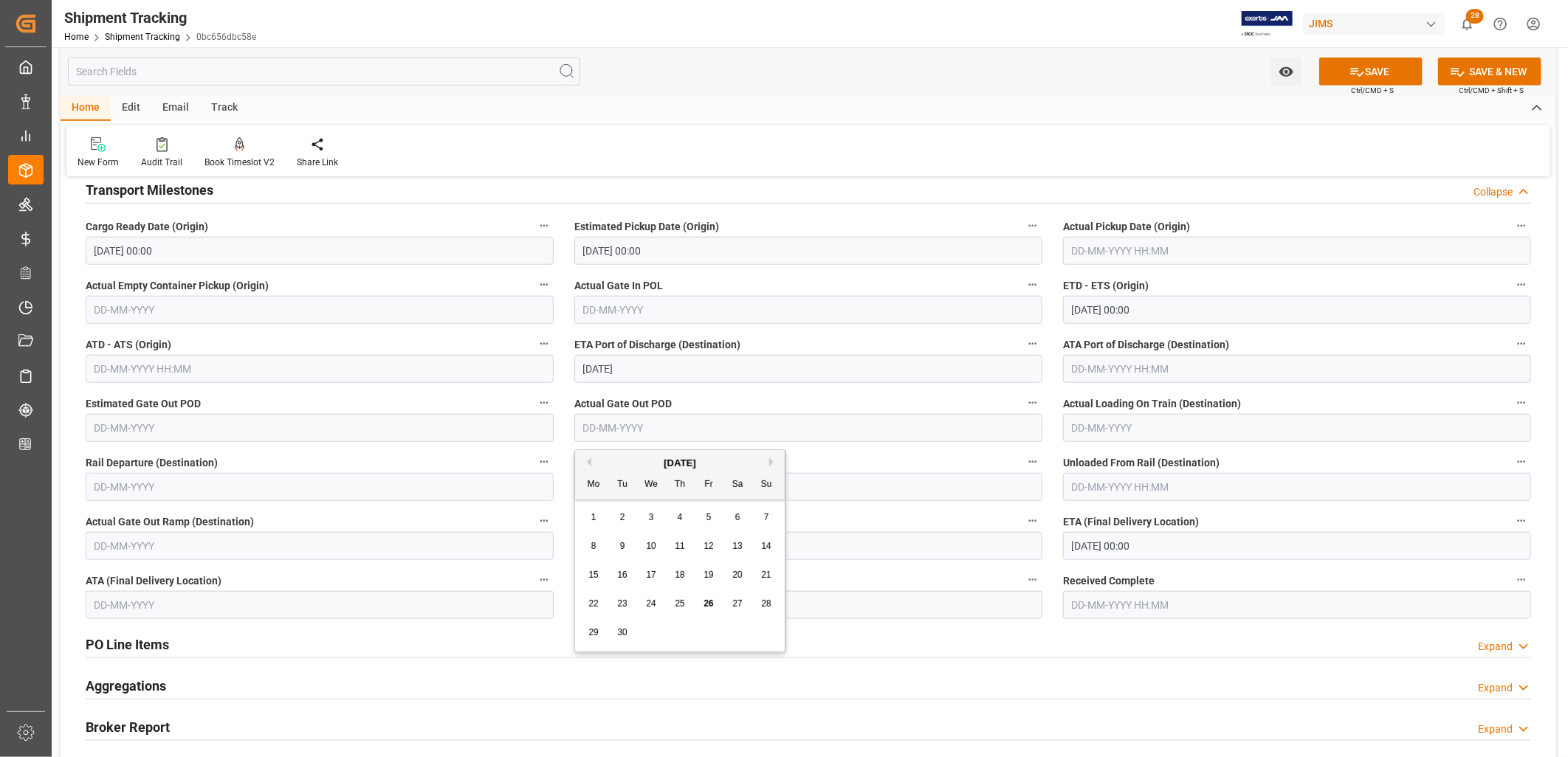
click at [717, 412] on div "Actual Gate Out POD" at bounding box center [808, 417] width 489 height 59
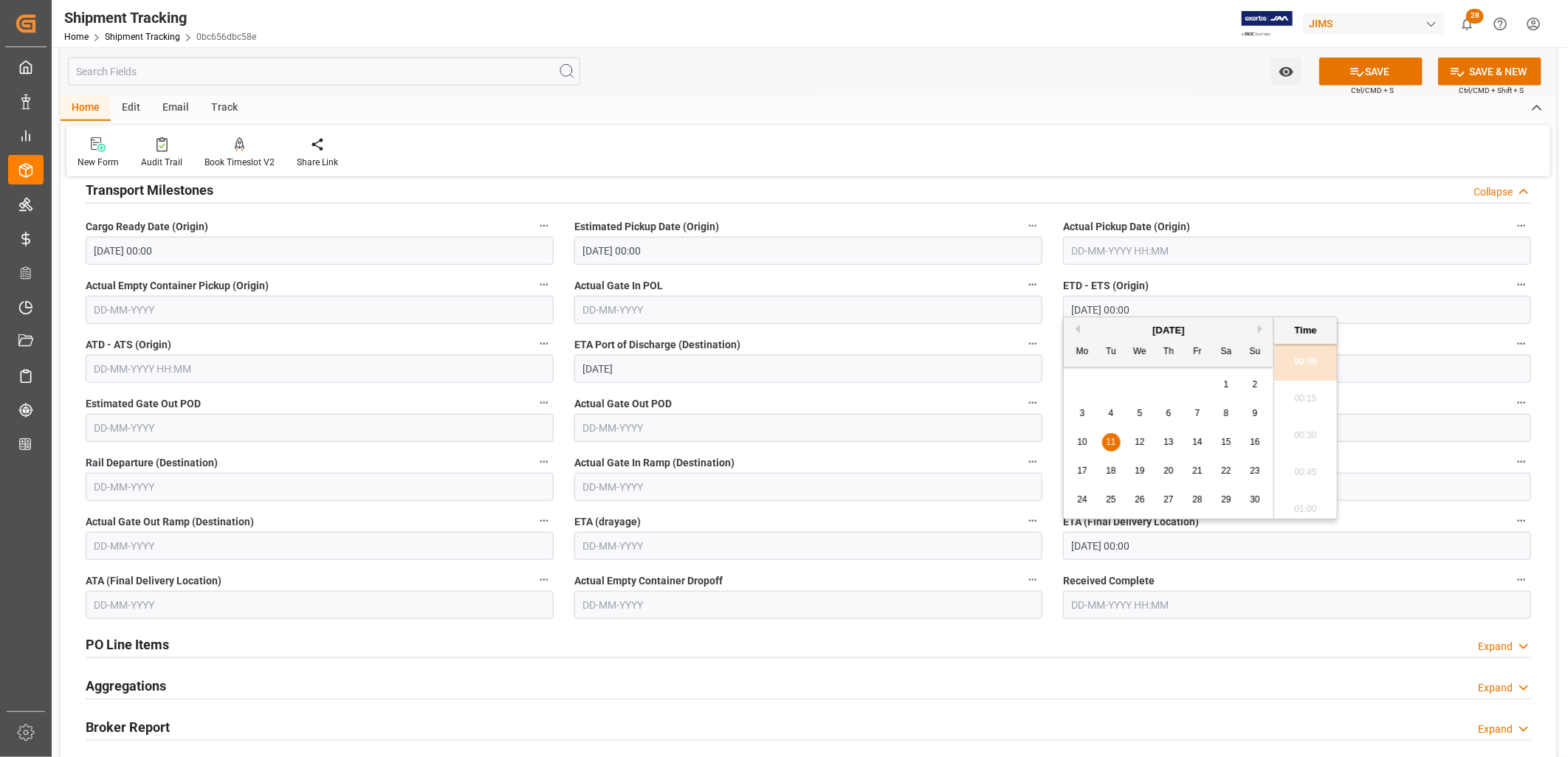
click at [1103, 549] on input "[DATE] 00:00" at bounding box center [1297, 546] width 468 height 28
click at [1377, 68] on button "SAVE" at bounding box center [1371, 72] width 103 height 28
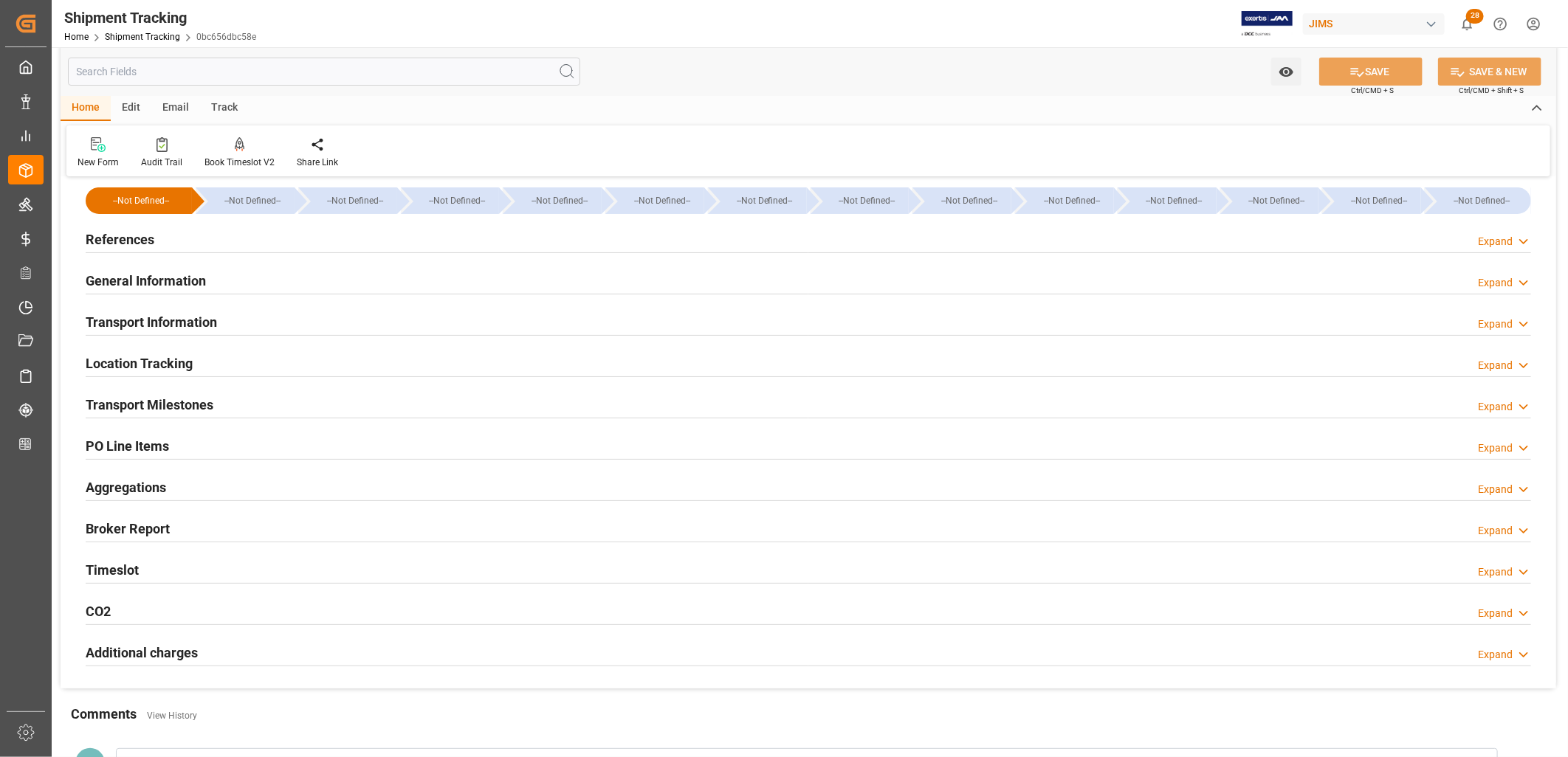
scroll to position [0, 0]
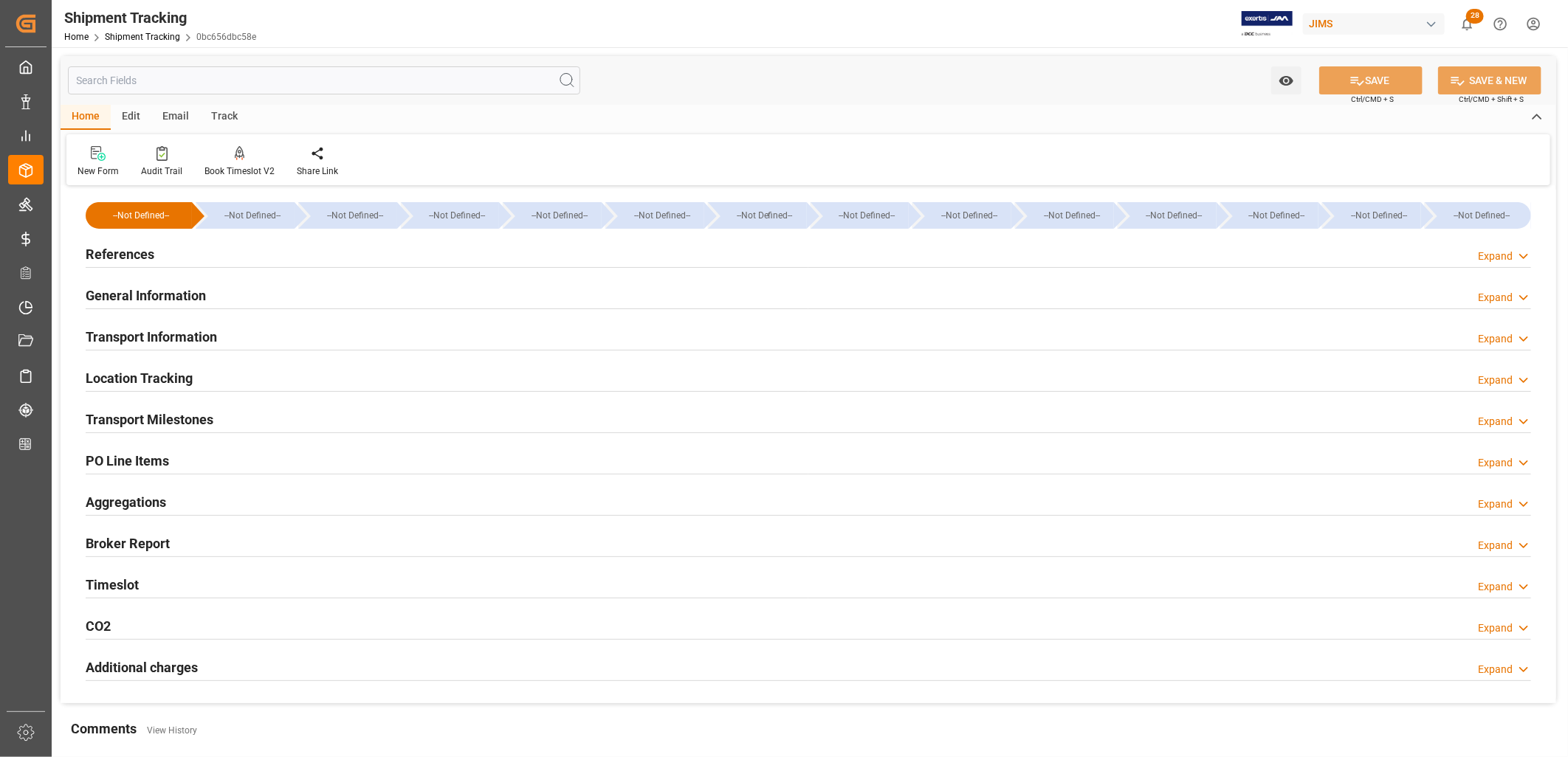
click at [193, 416] on h2 "Transport Milestones" at bounding box center [149, 420] width 127 height 20
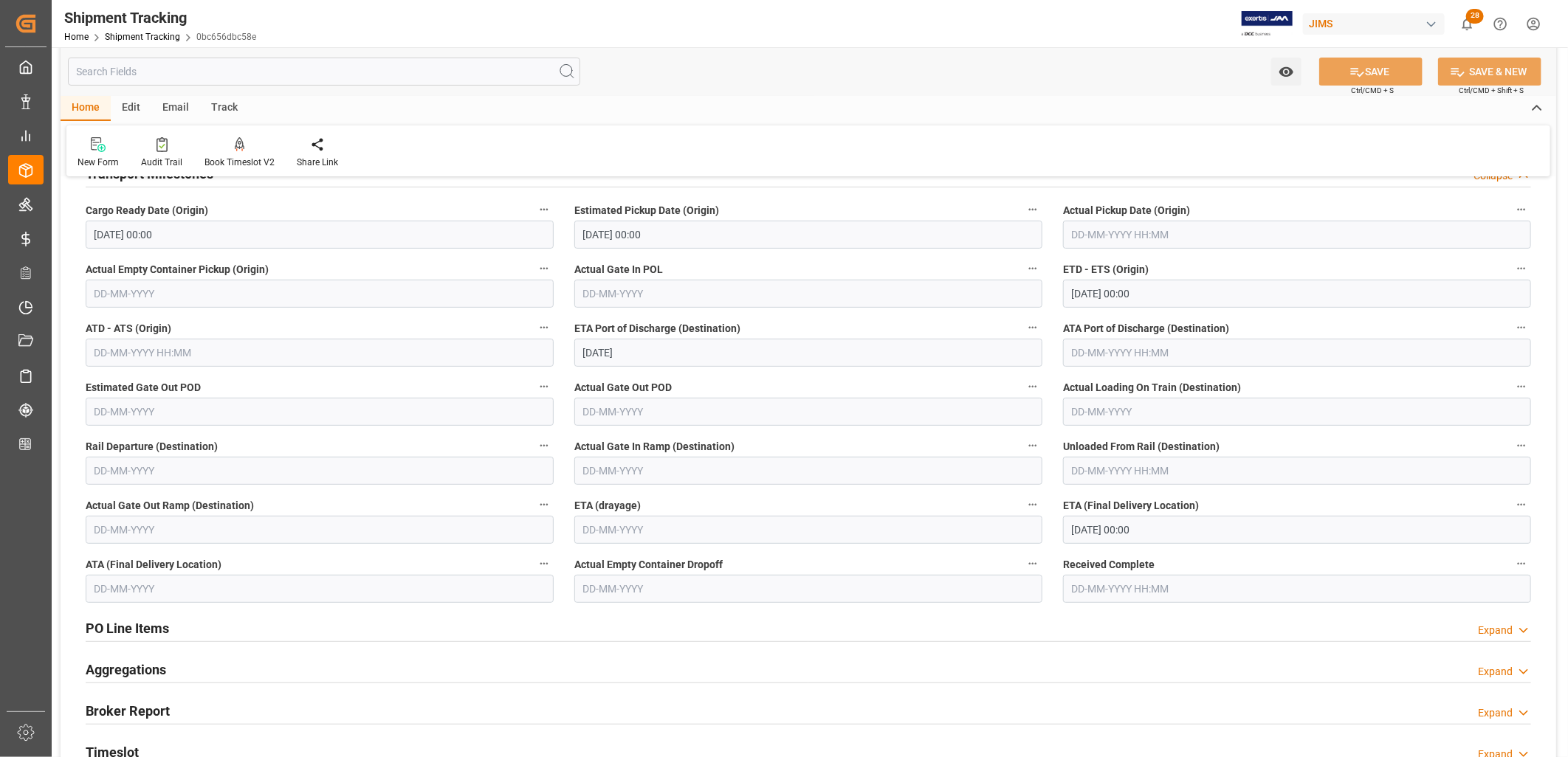
scroll to position [328, 0]
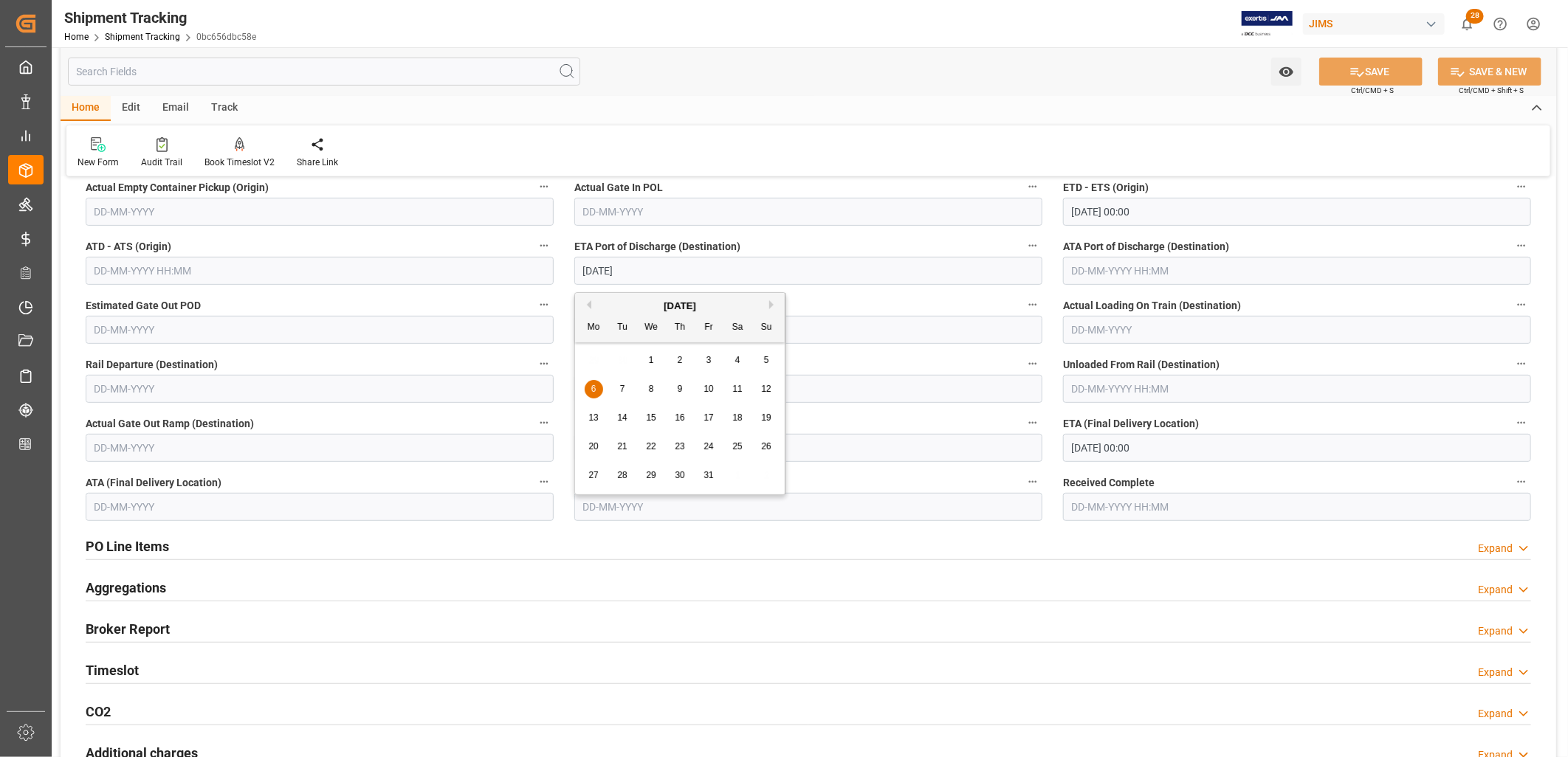
drag, startPoint x: 640, startPoint y: 272, endPoint x: 579, endPoint y: 267, distance: 61.2
click at [579, 267] on input "[DATE]" at bounding box center [808, 271] width 468 height 28
click at [623, 475] on span "28" at bounding box center [622, 475] width 9 height 10
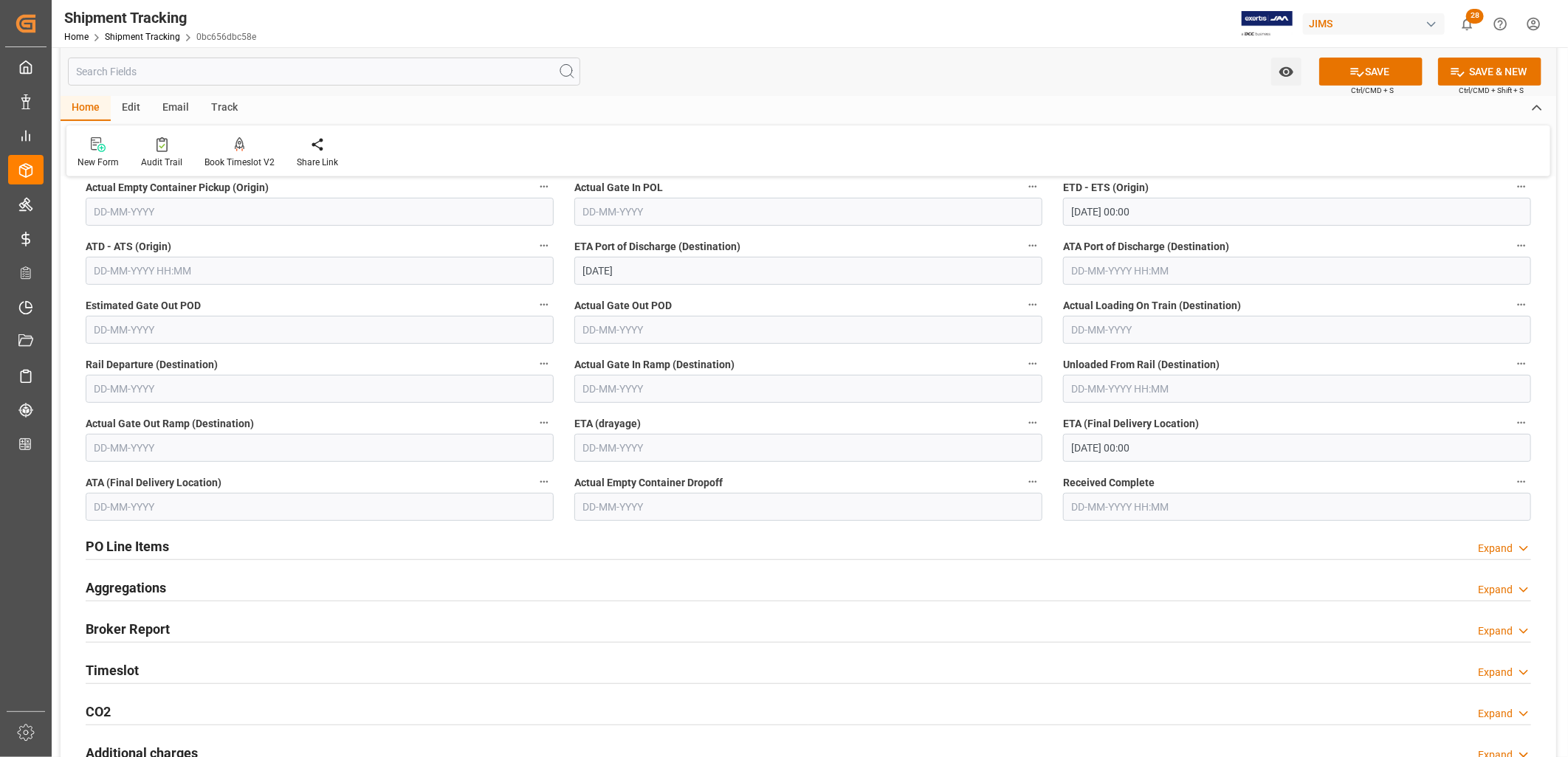
type input "[DATE]"
click at [1386, 73] on button "SAVE" at bounding box center [1371, 72] width 103 height 28
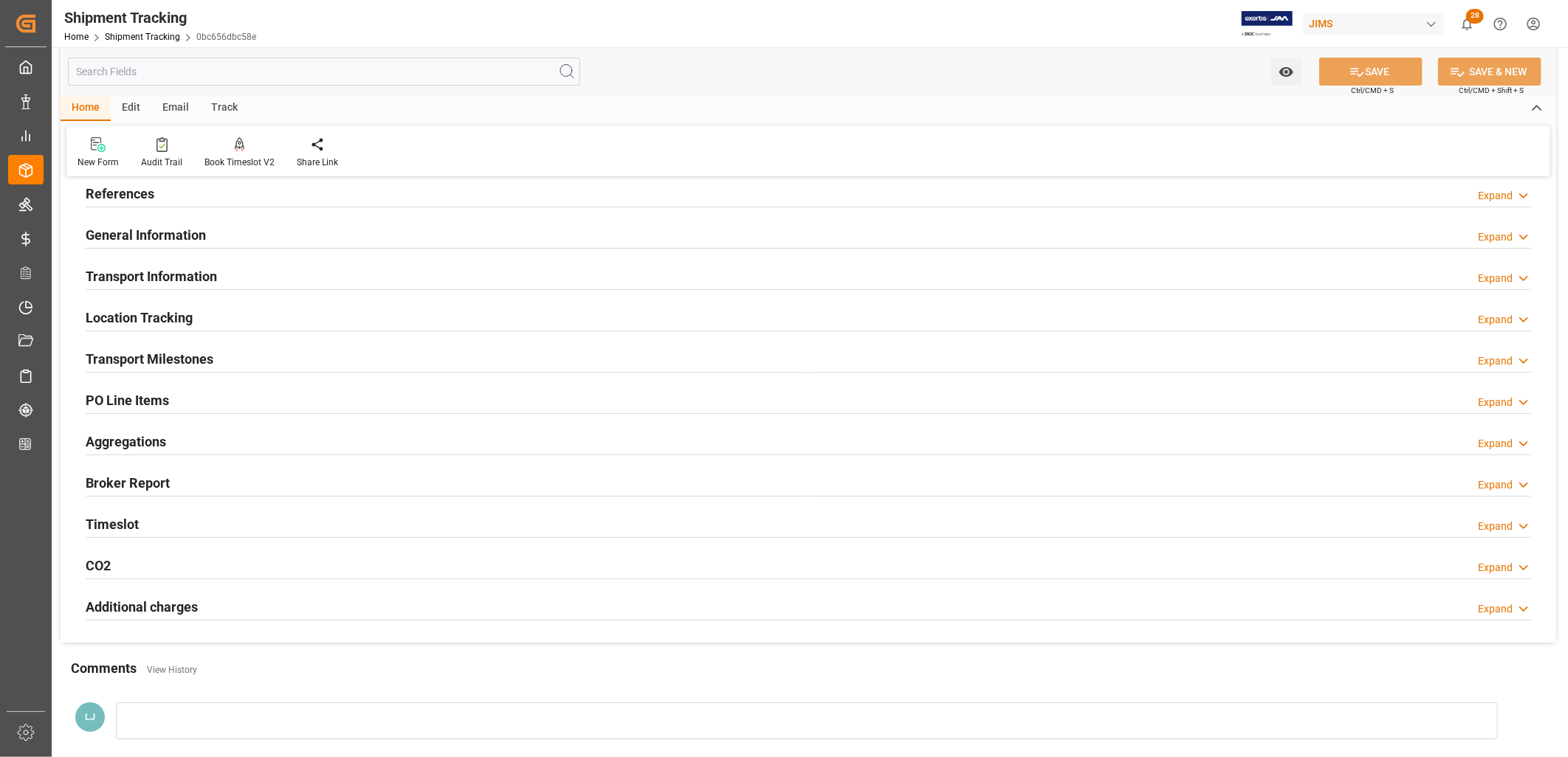
scroll to position [0, 0]
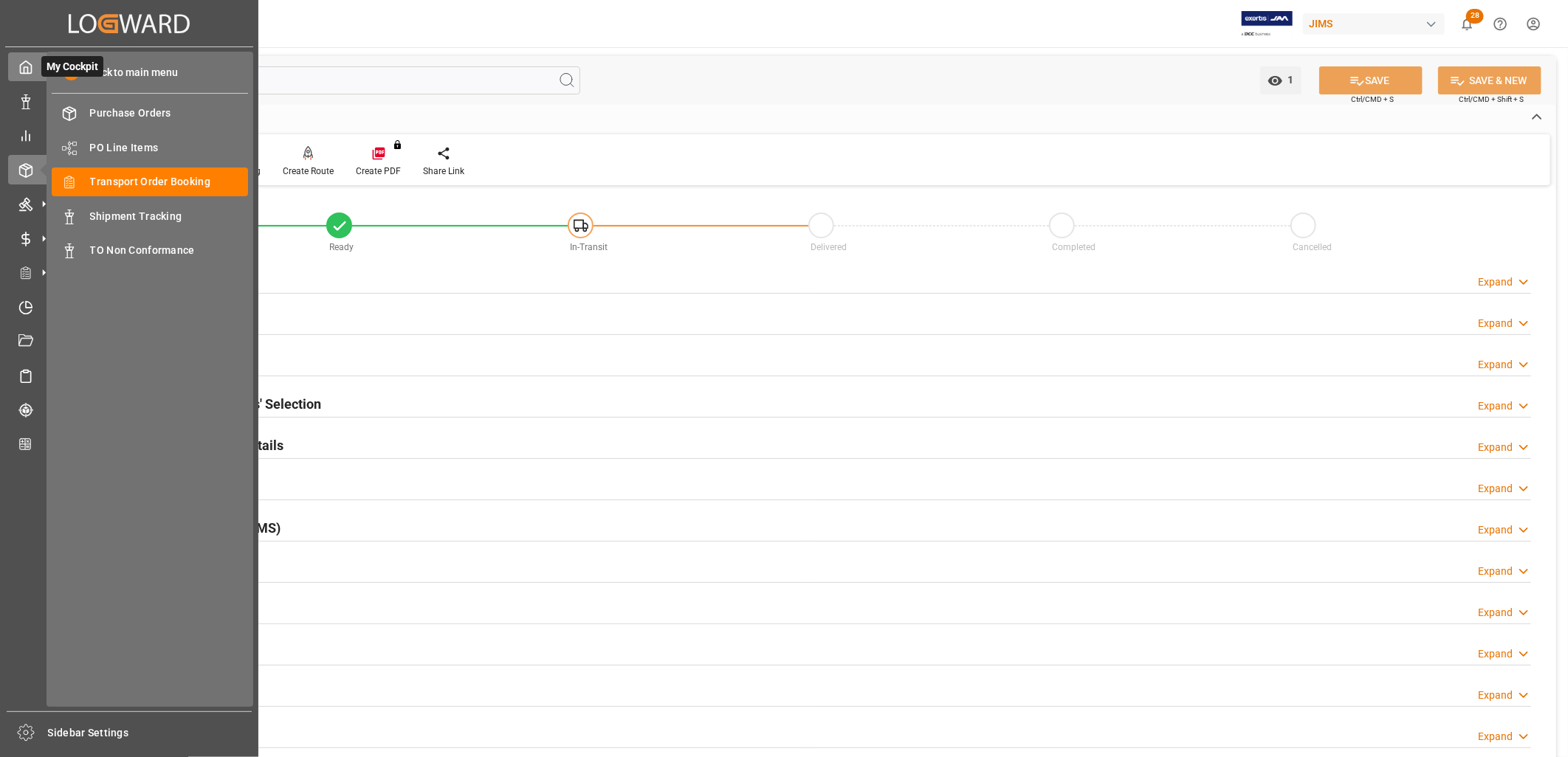
click at [26, 73] on polyline at bounding box center [26, 70] width 4 height 6
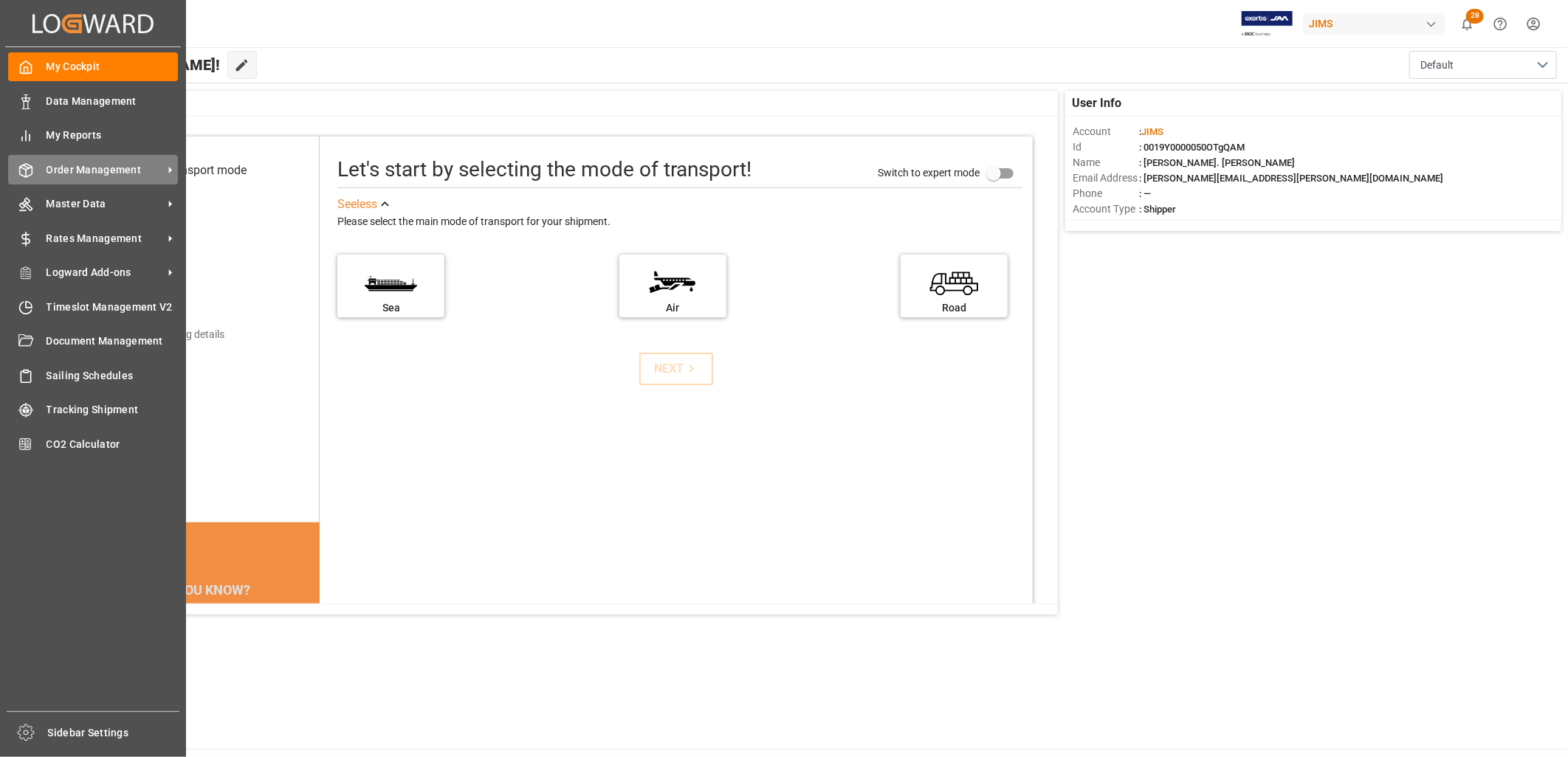
click at [80, 164] on span "Order Management" at bounding box center [104, 170] width 117 height 15
click at [118, 164] on span "Order Management" at bounding box center [104, 170] width 117 height 15
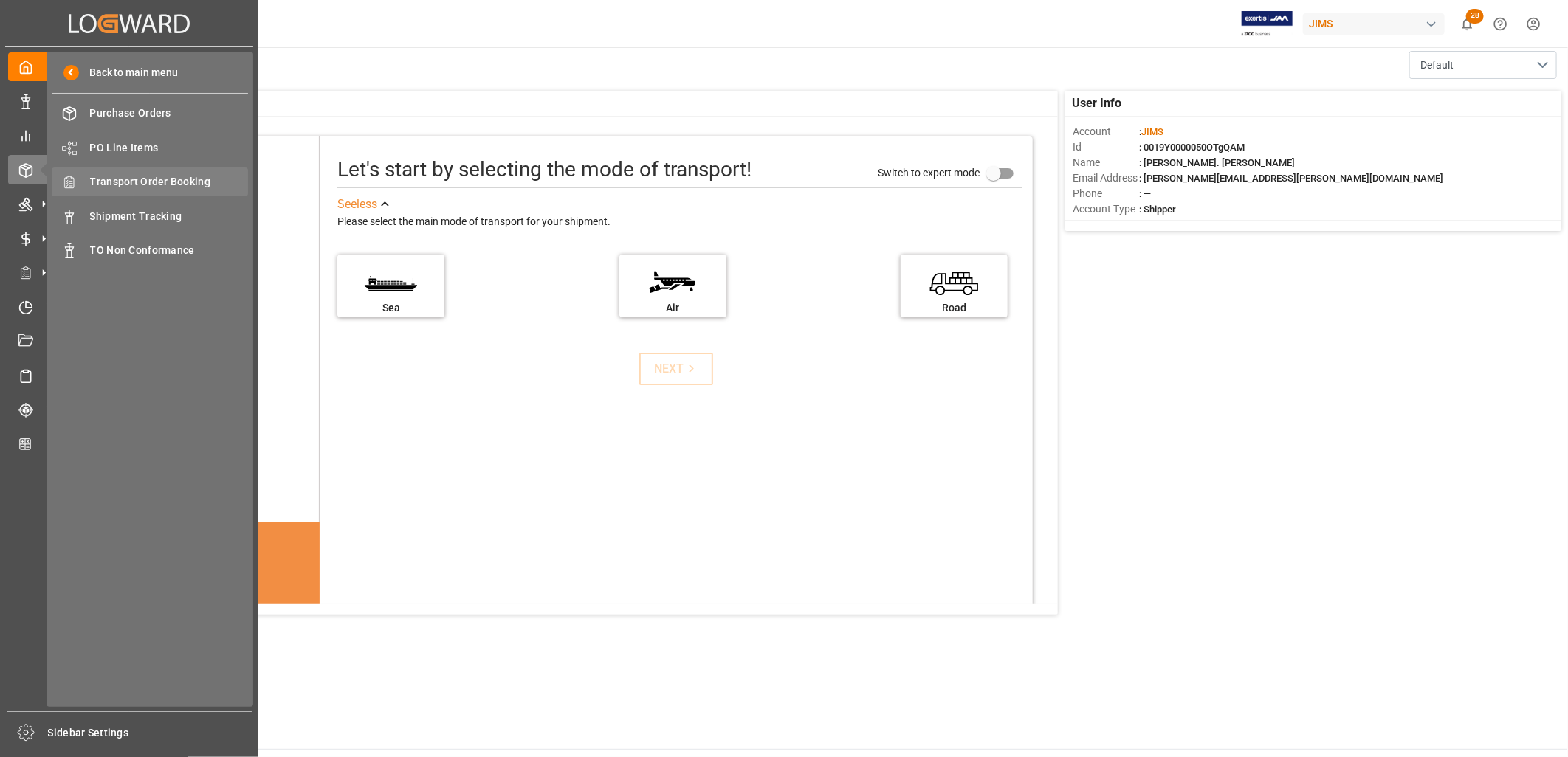
click at [188, 177] on span "Transport Order Booking" at bounding box center [170, 182] width 159 height 15
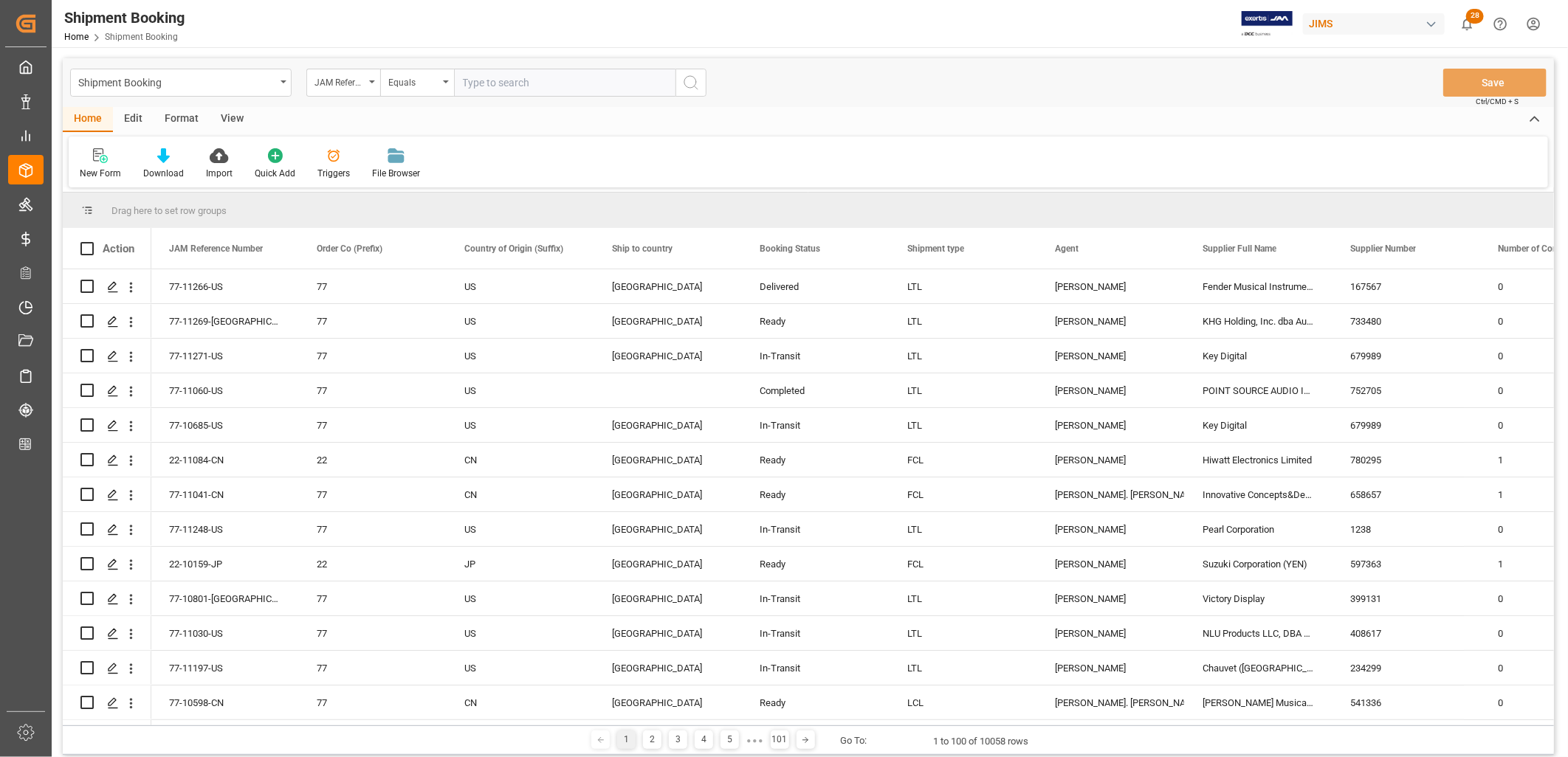
click at [463, 83] on input "text" at bounding box center [564, 83] width 222 height 28
type input "77-10817-VN"
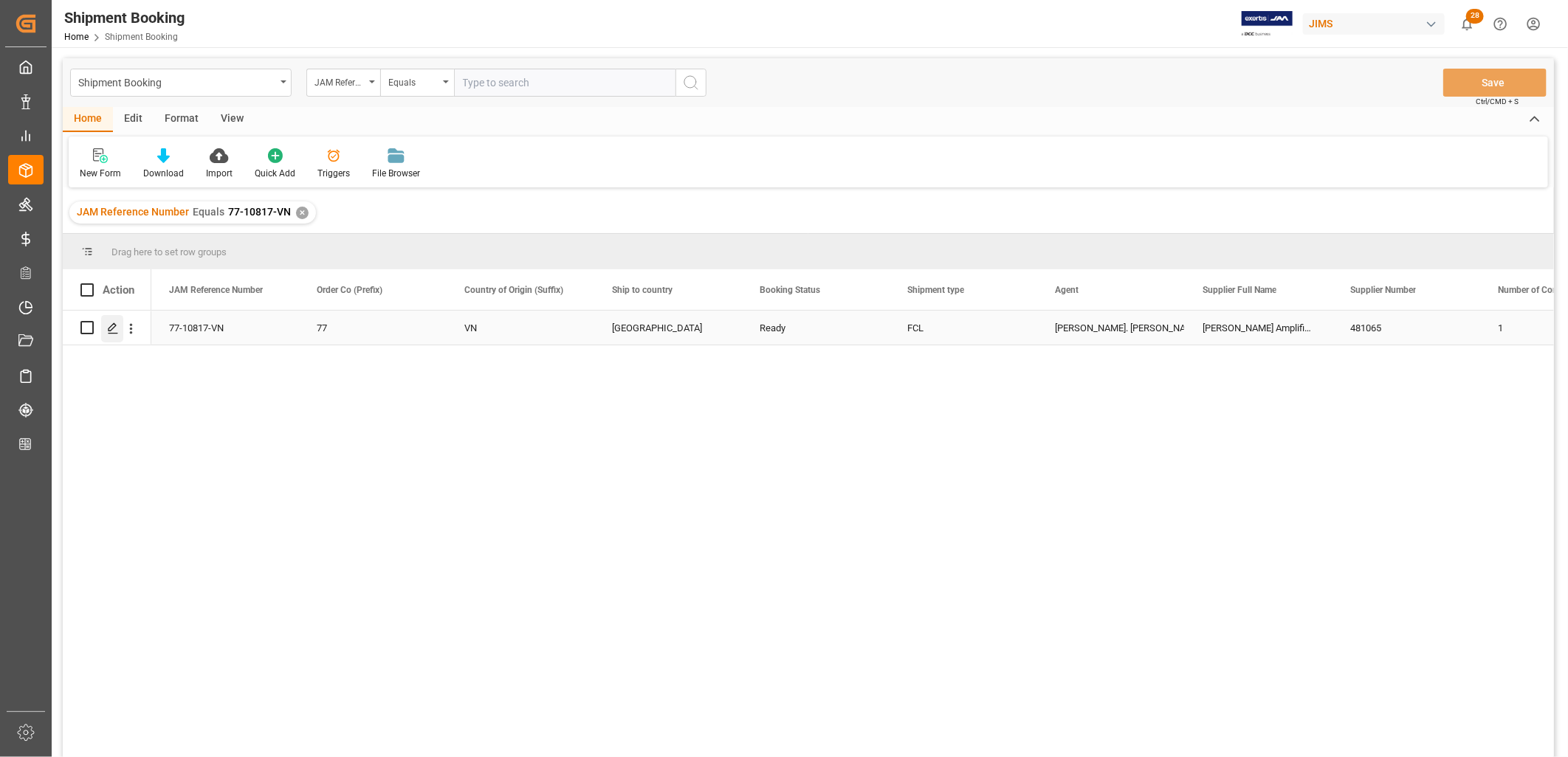
click at [111, 323] on icon "Press SPACE to select this row." at bounding box center [113, 328] width 12 height 12
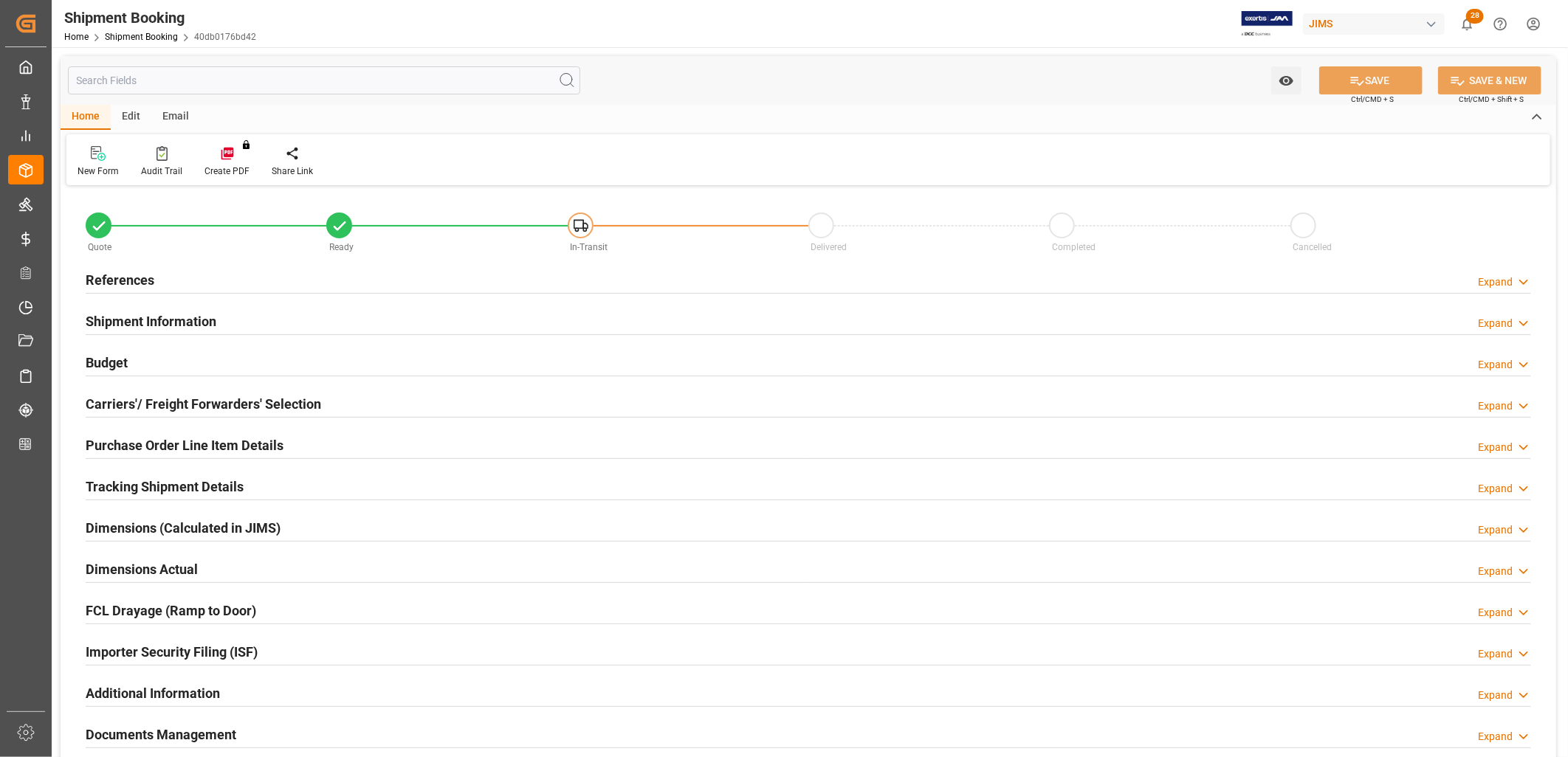
type input "1"
click at [130, 278] on h2 "References" at bounding box center [120, 280] width 69 height 20
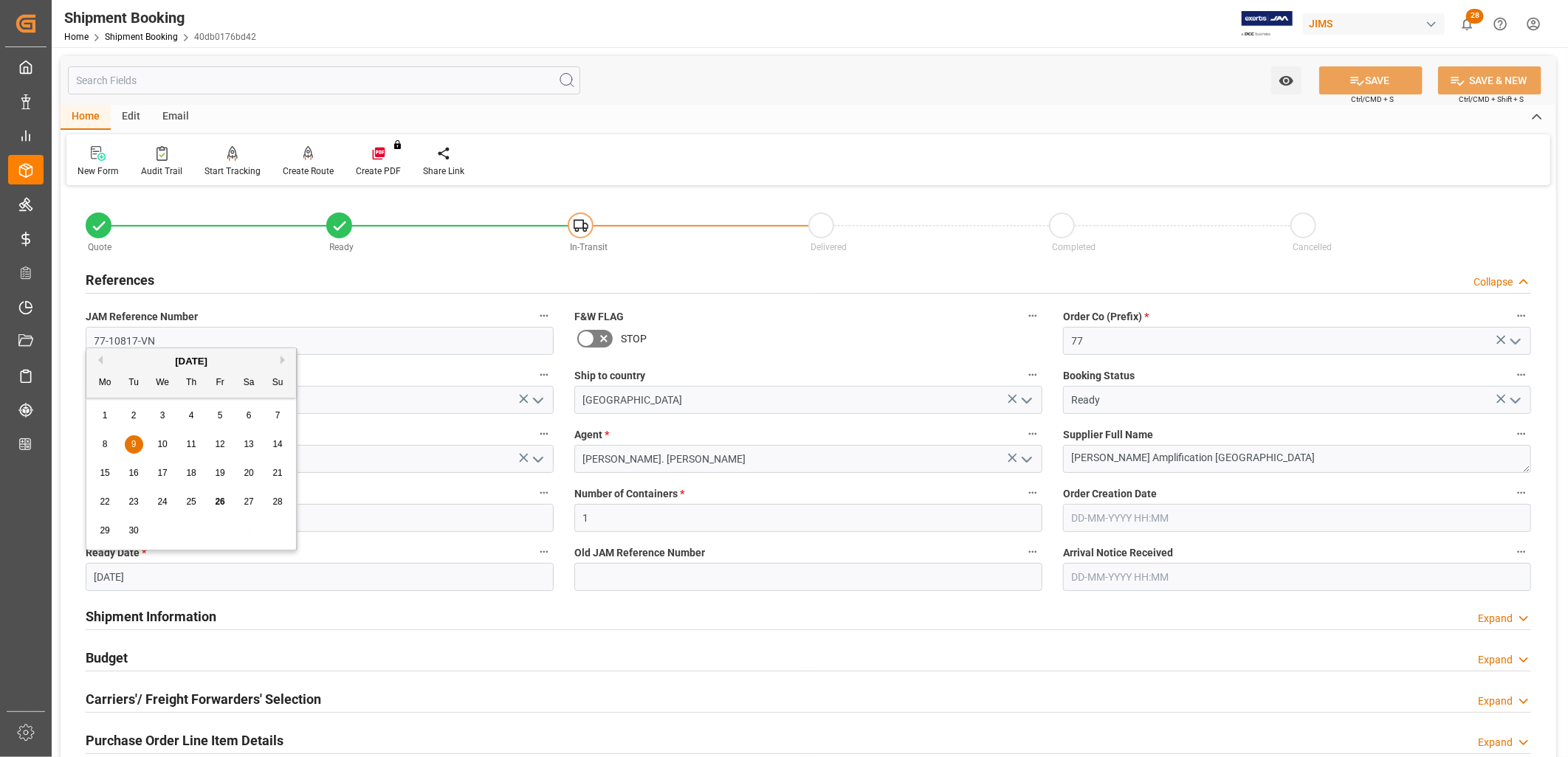
click at [157, 580] on input "09-09-2025" at bounding box center [320, 577] width 468 height 28
click at [130, 532] on span "30" at bounding box center [133, 530] width 9 height 10
type input "[DATE]"
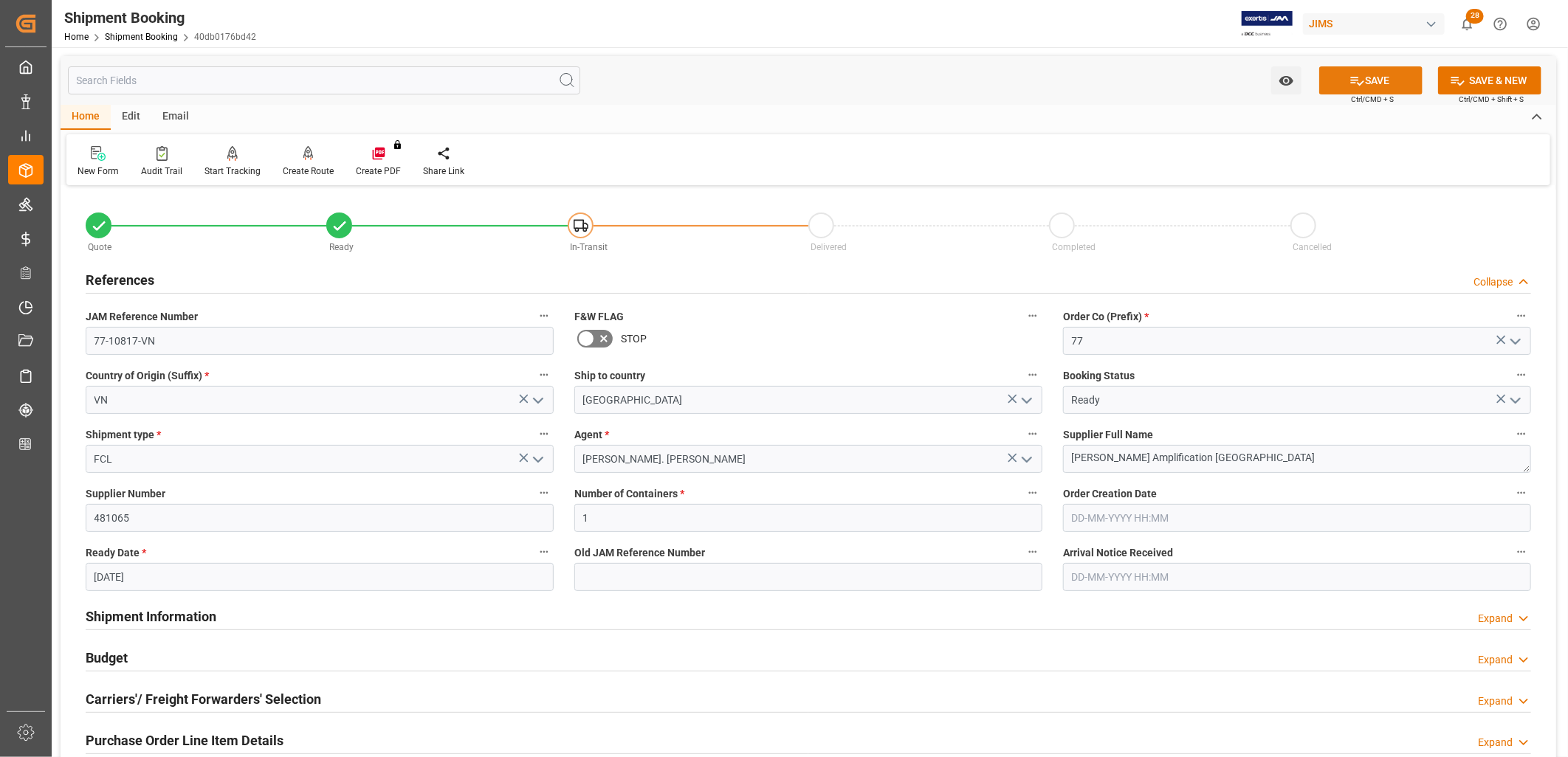
click at [1376, 78] on button "SAVE" at bounding box center [1371, 80] width 103 height 28
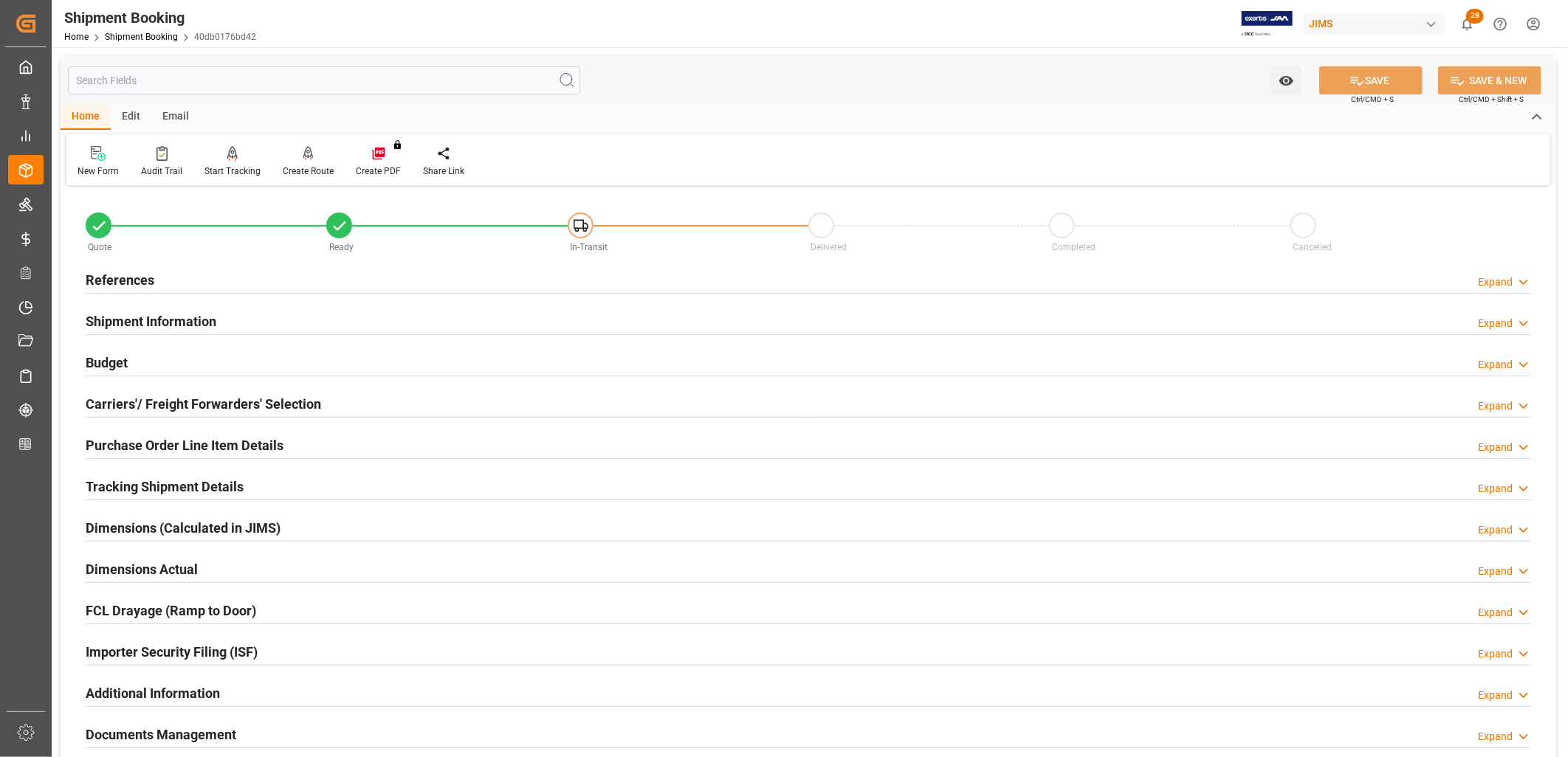
click at [204, 400] on h2 "Carriers'/ Freight Forwarders' Selection" at bounding box center [203, 404] width 235 height 20
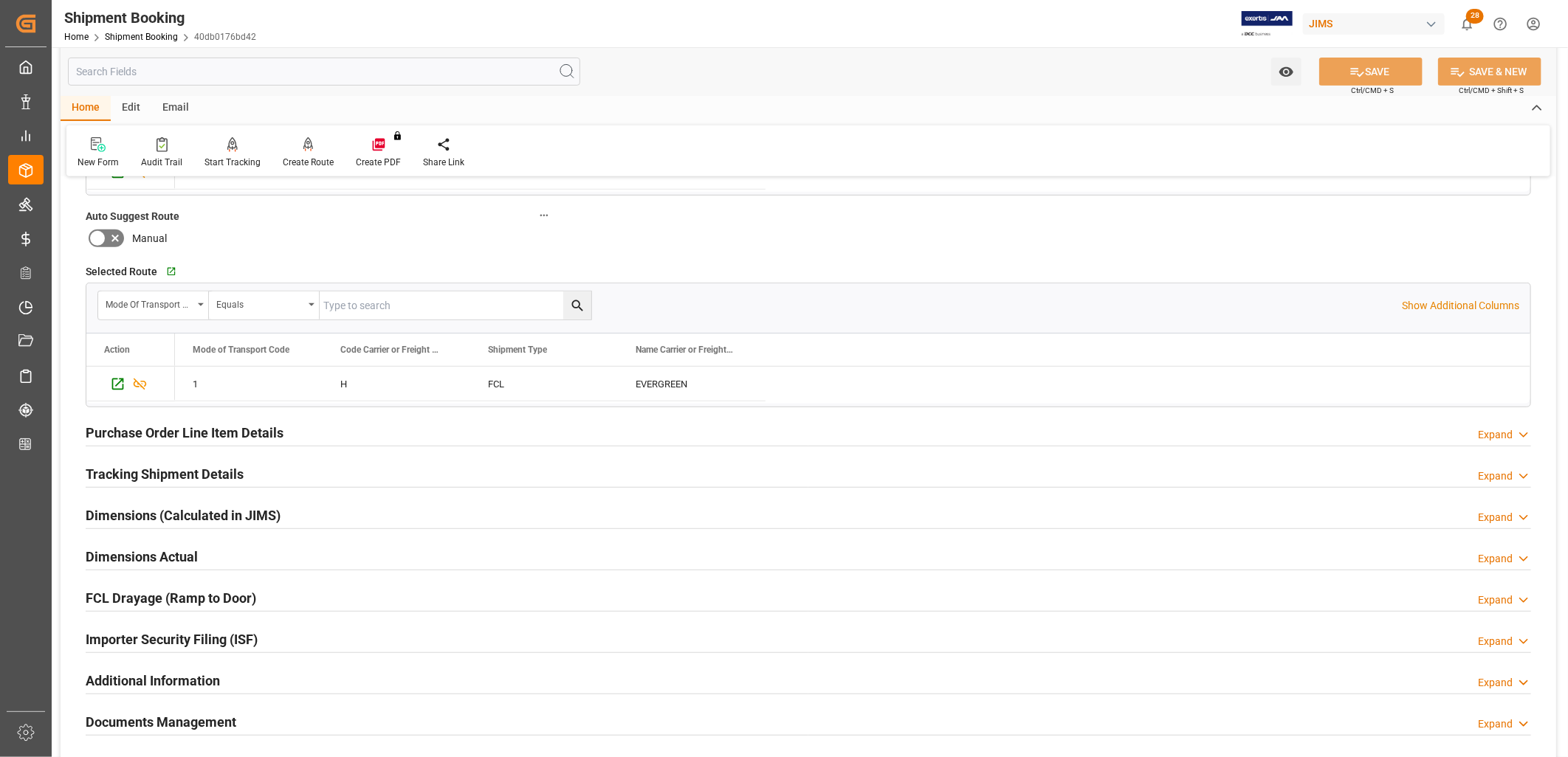
scroll to position [410, 0]
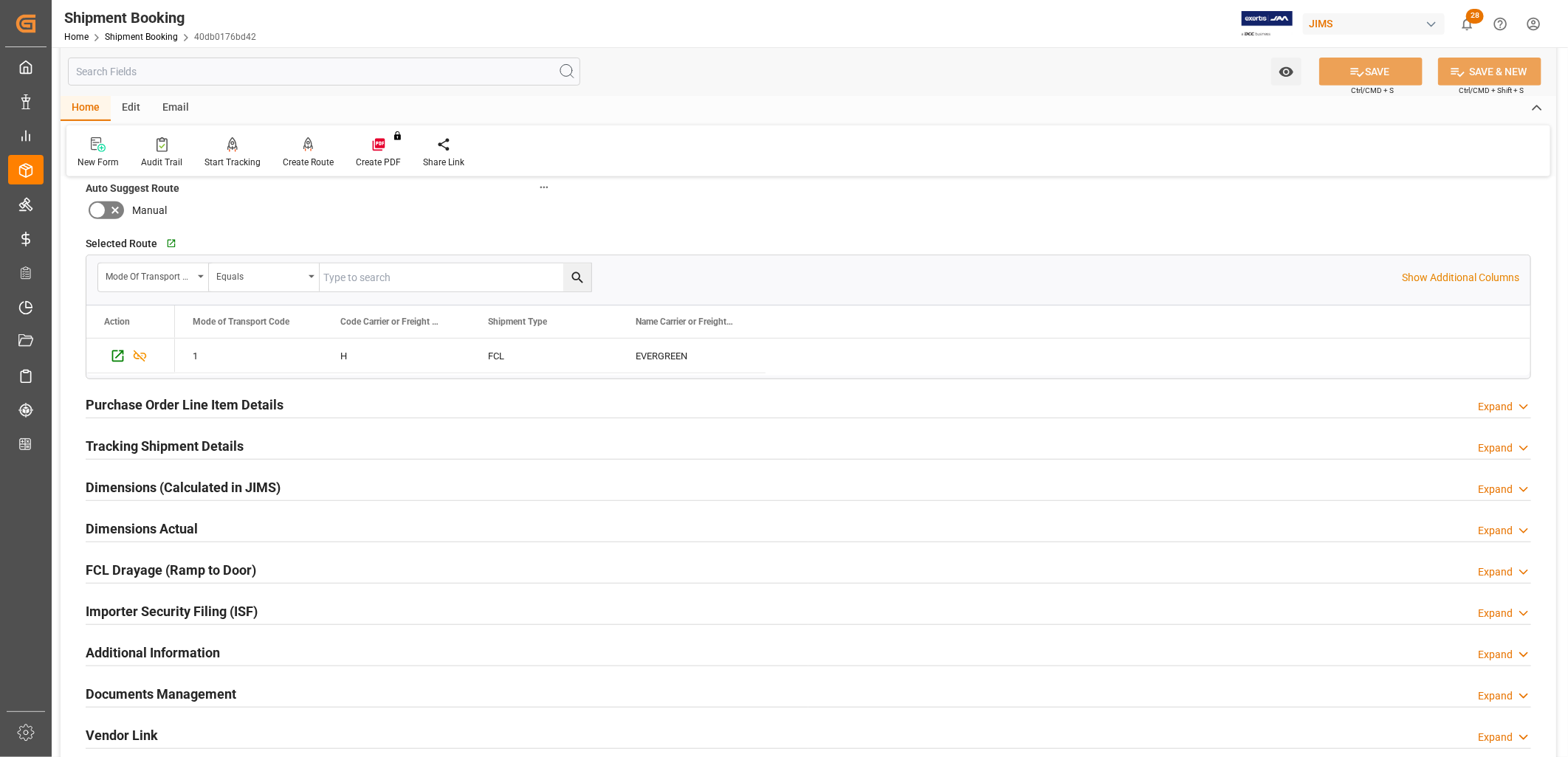
click at [196, 441] on h2 "Tracking Shipment Details" at bounding box center [164, 446] width 158 height 20
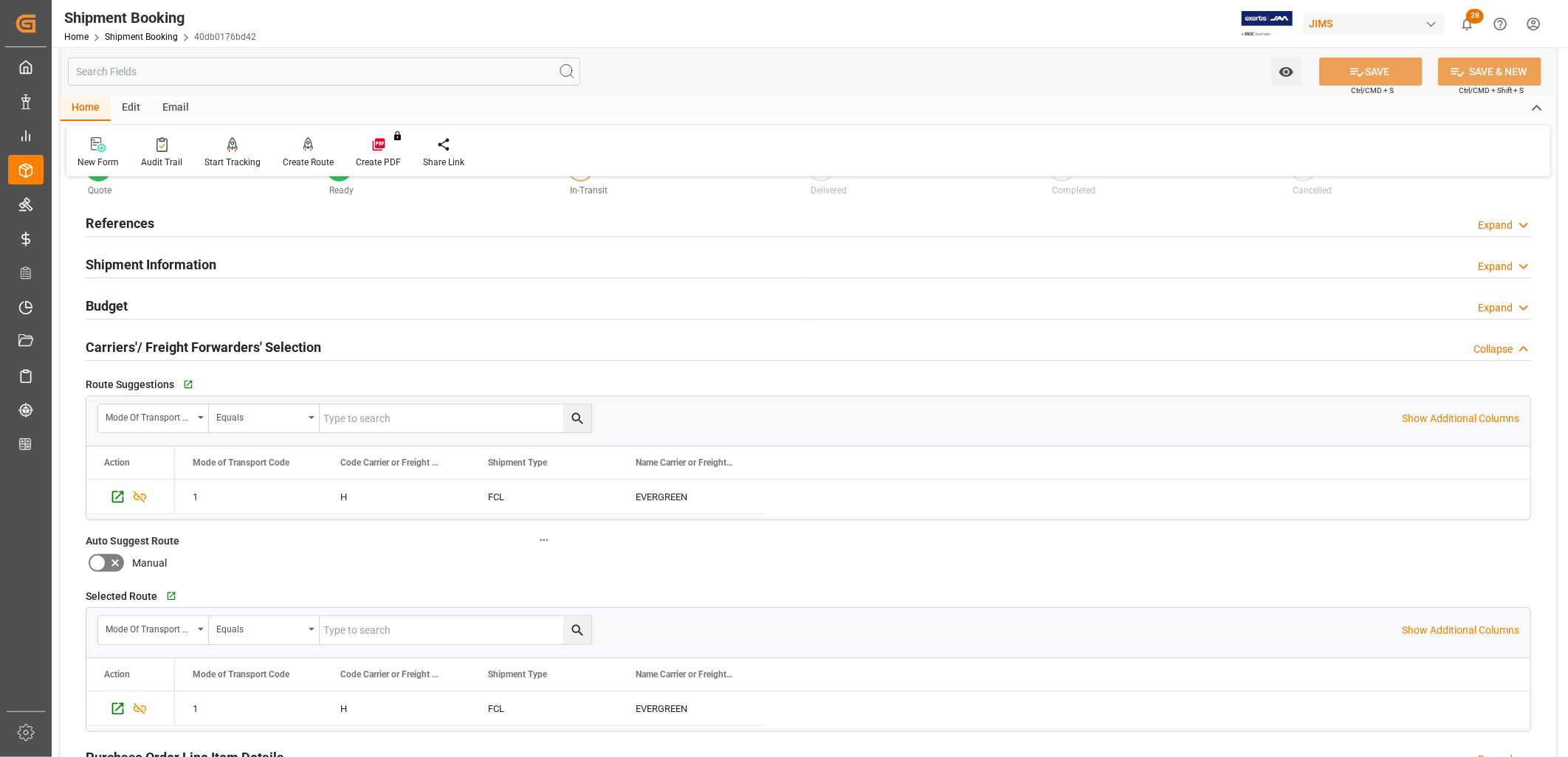
scroll to position [0, 0]
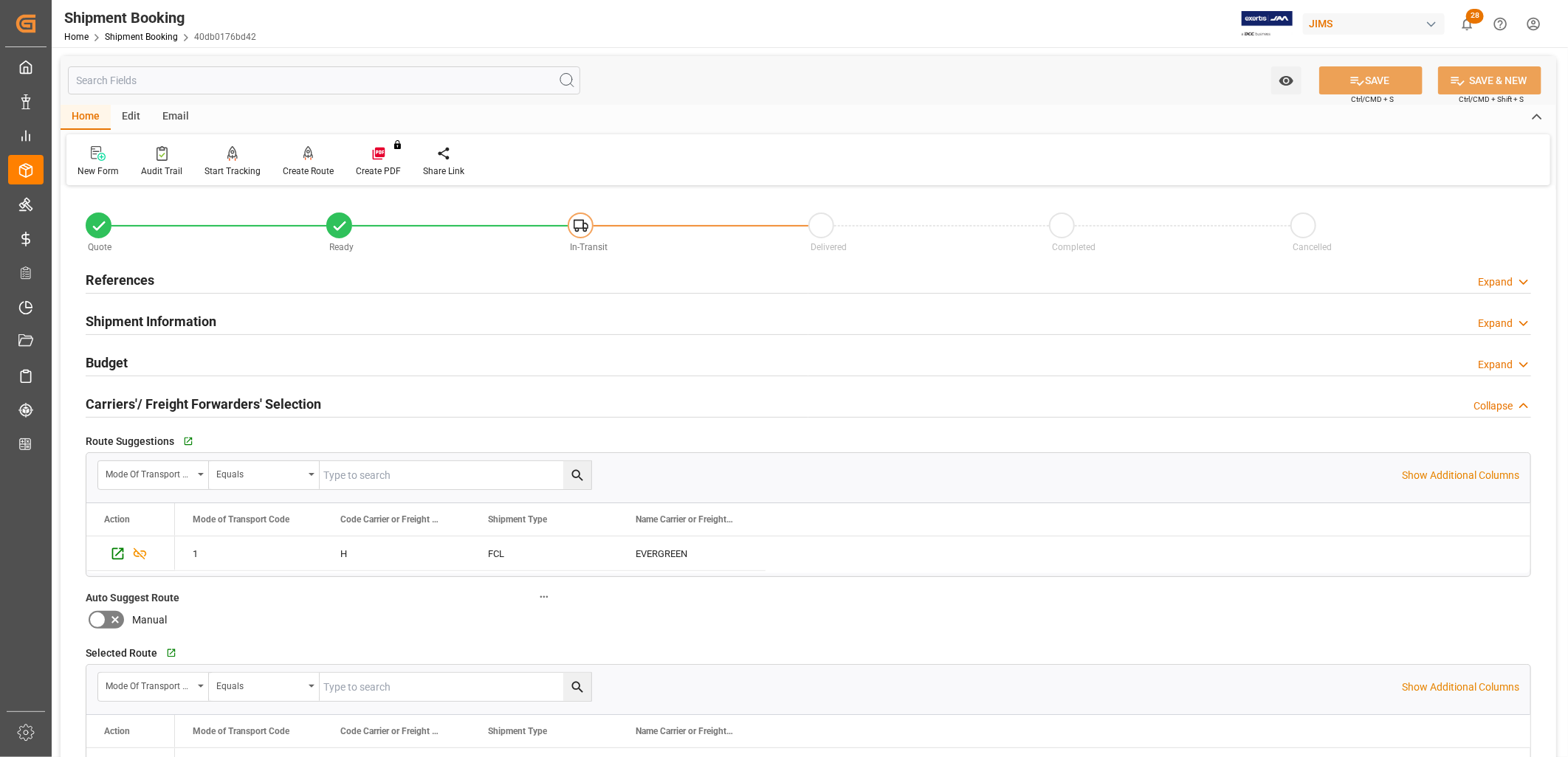
click at [153, 313] on h2 "Shipment Information" at bounding box center [151, 322] width 130 height 20
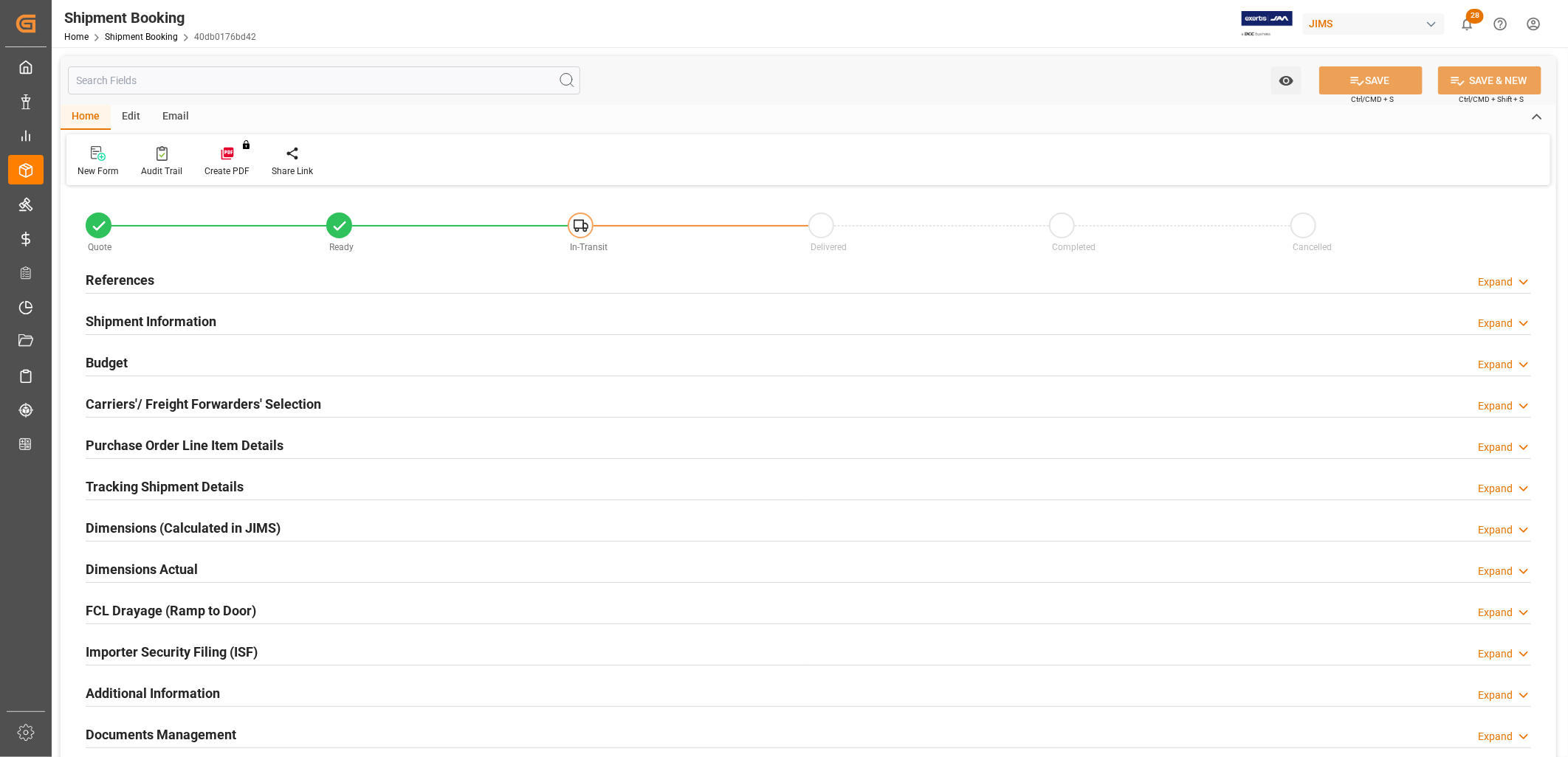
type input "1"
type input "[DATE]"
click at [127, 277] on h2 "References" at bounding box center [120, 280] width 69 height 20
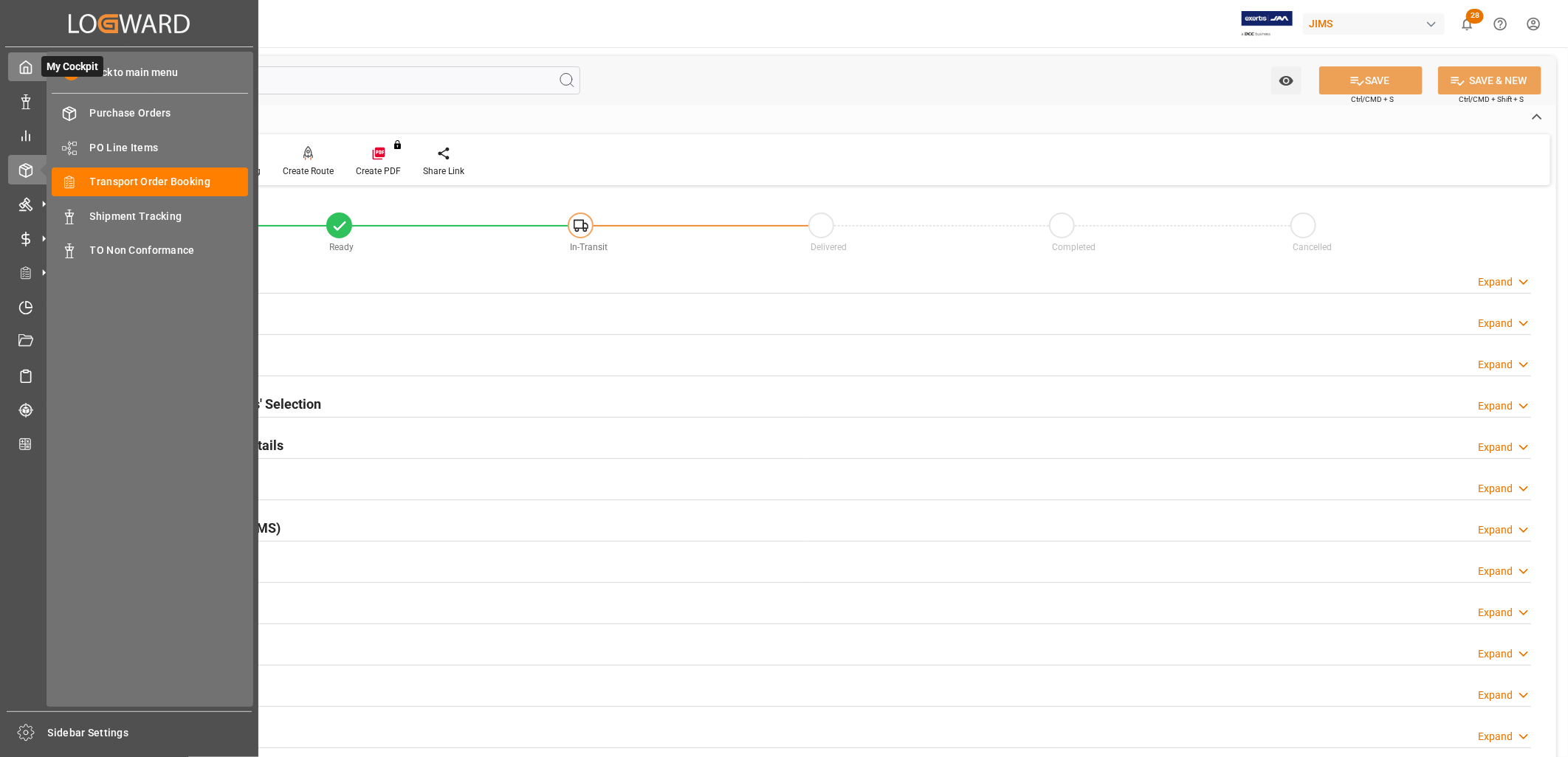
click at [26, 68] on polyline at bounding box center [26, 70] width 4 height 6
